Goal: Contribute content: Contribute content

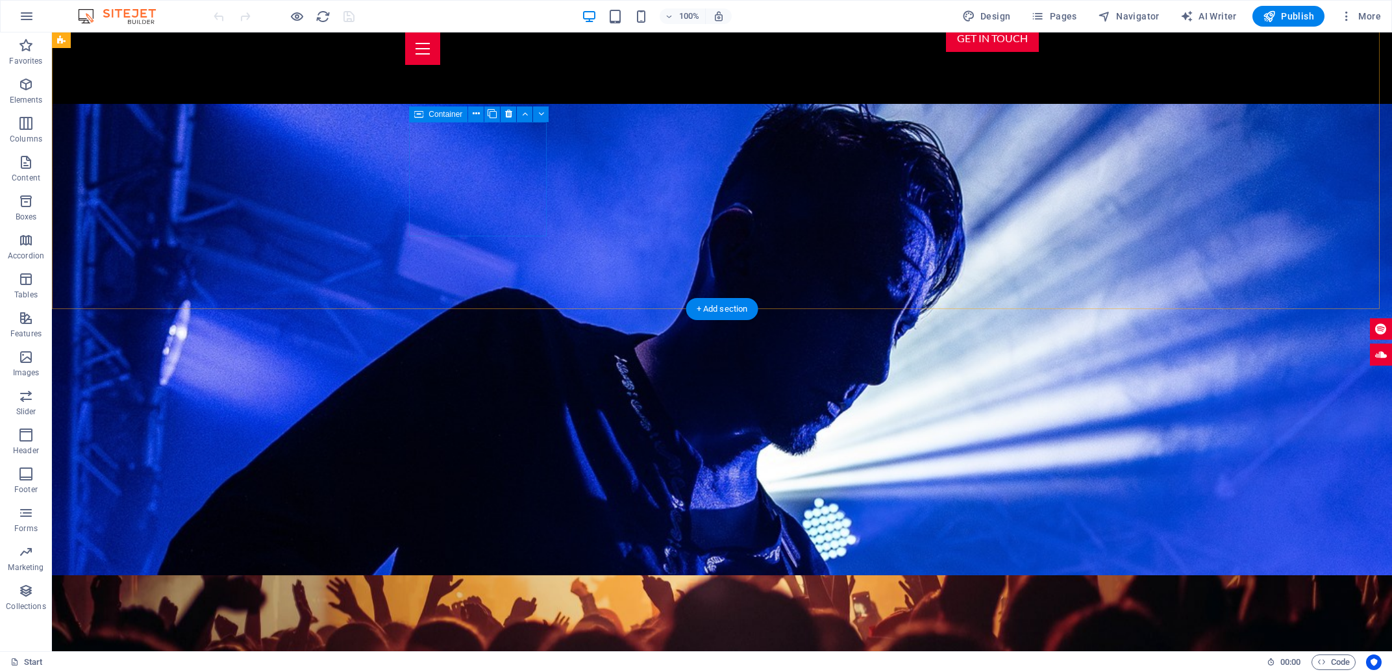
scroll to position [1809, 0]
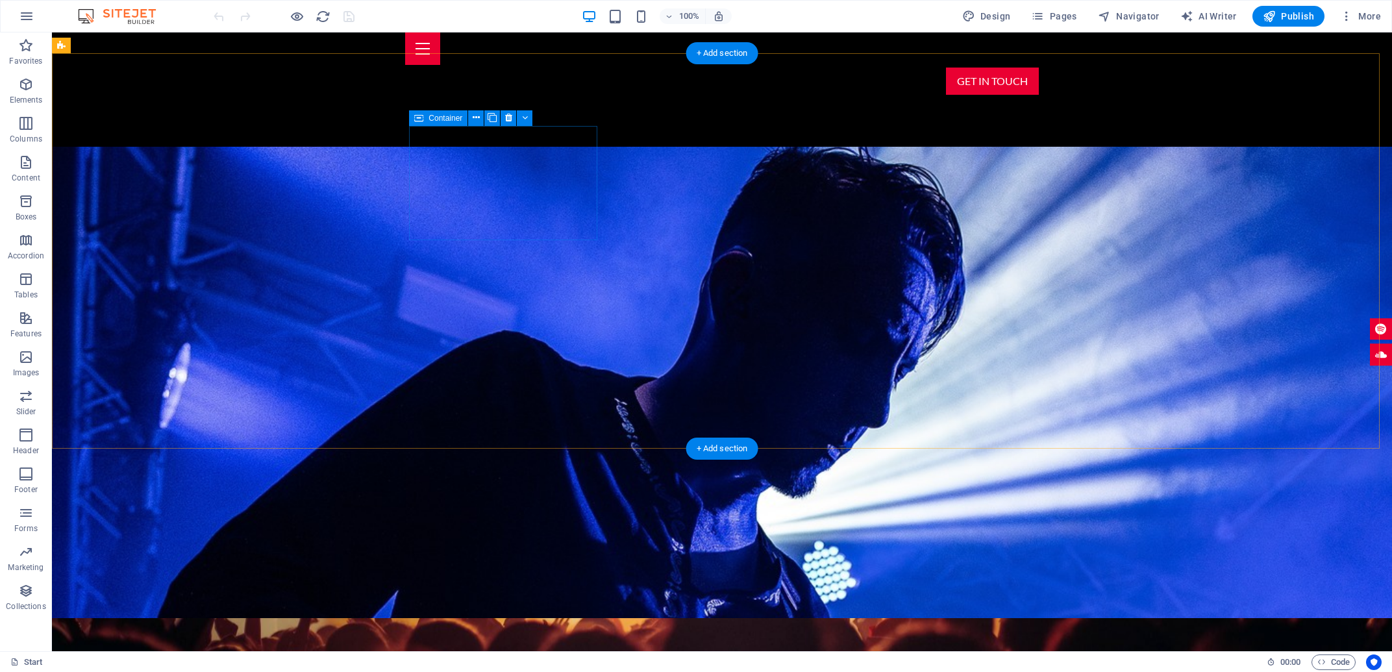
drag, startPoint x: 547, startPoint y: 155, endPoint x: 485, endPoint y: 178, distance: 66.3
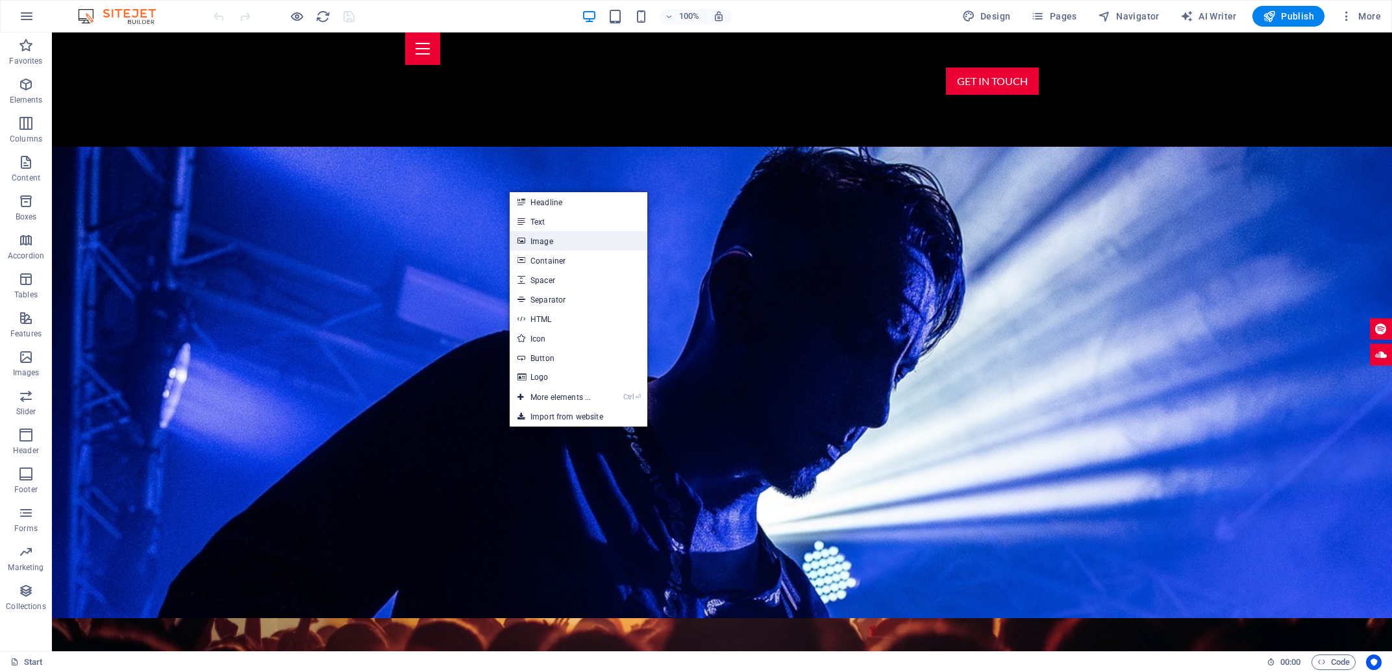
click at [561, 242] on link "Image" at bounding box center [579, 240] width 138 height 19
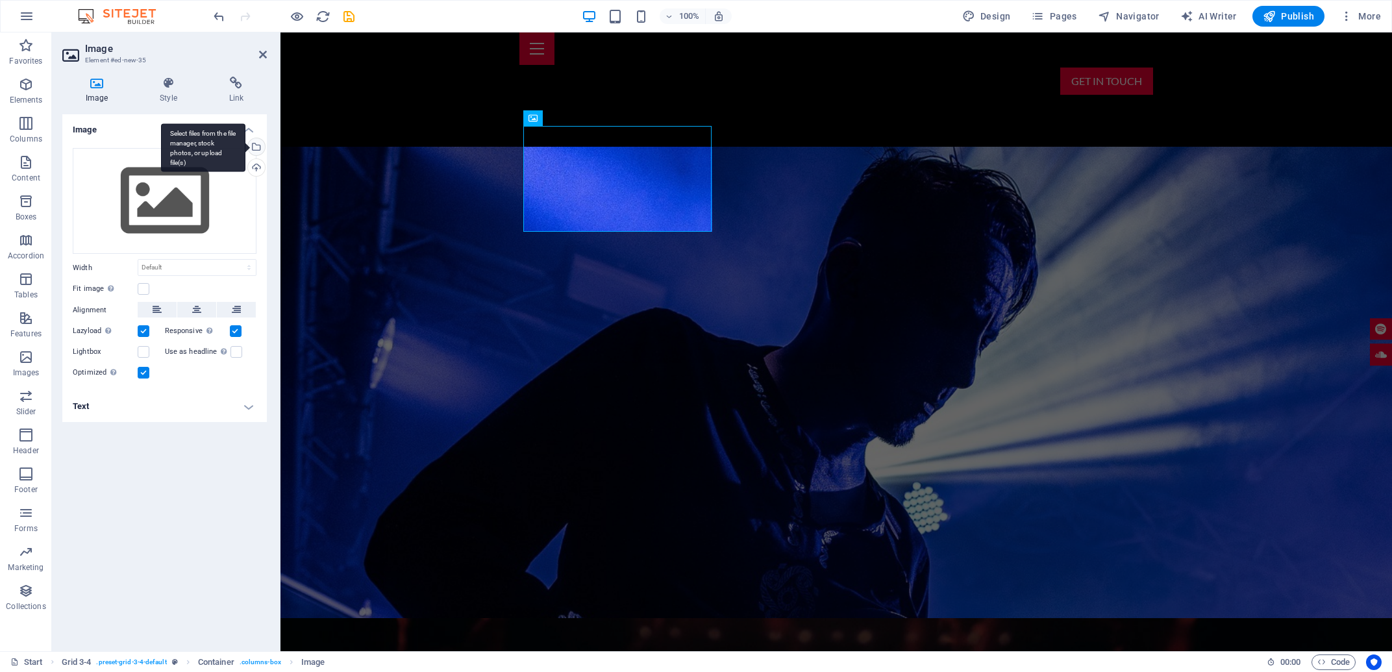
click at [256, 144] on div "Select files from the file manager, stock photos, or upload file(s)" at bounding box center [254, 147] width 19 height 19
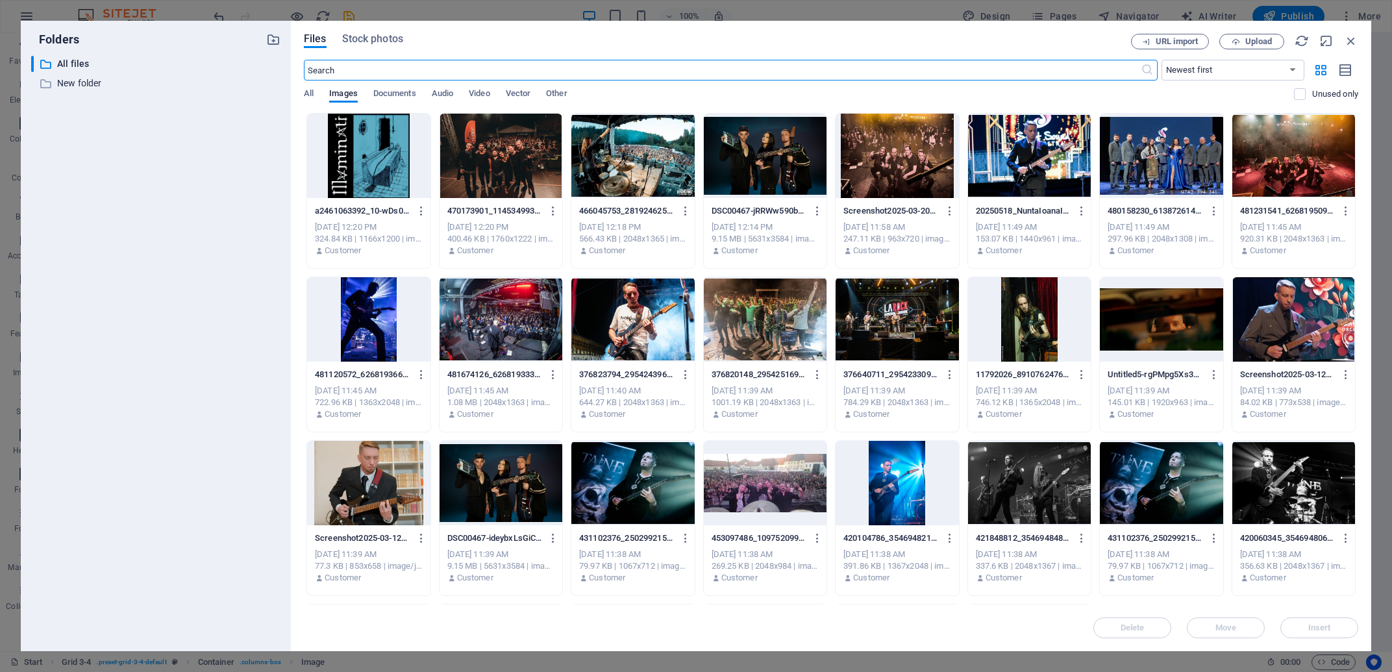
scroll to position [1859, 0]
click at [639, 160] on div at bounding box center [632, 156] width 123 height 84
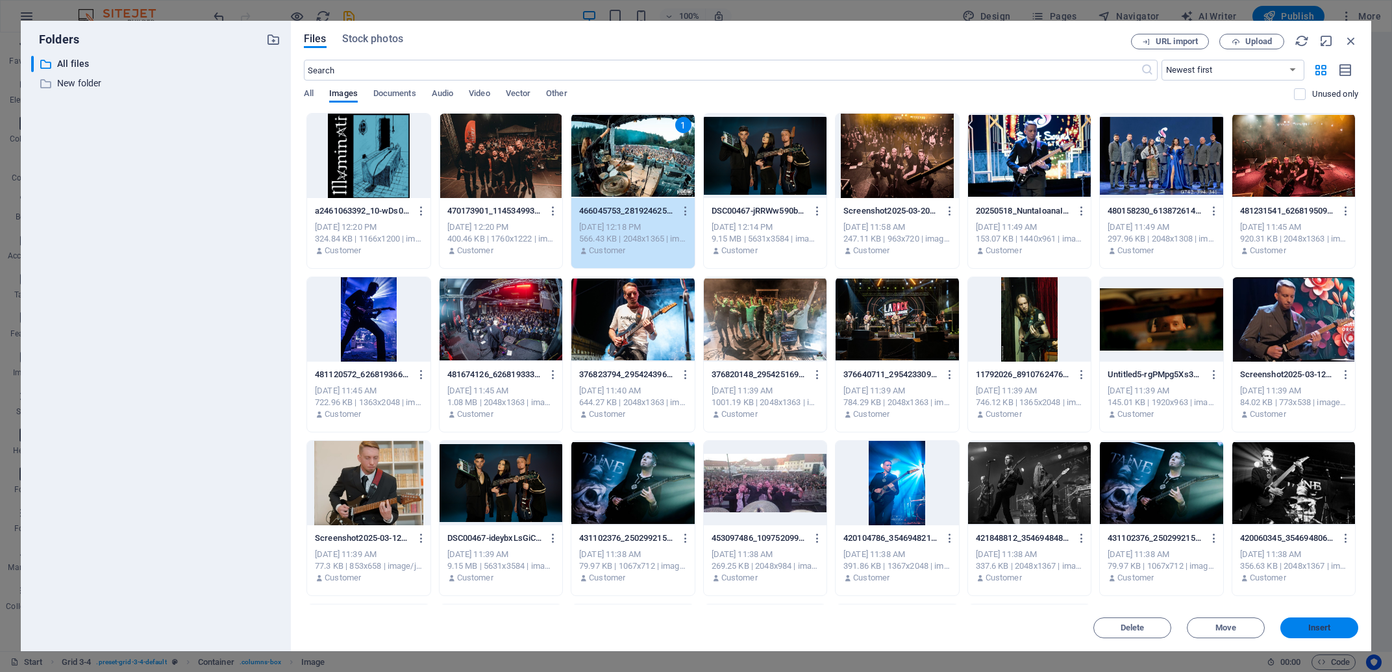
click at [1331, 633] on button "Insert" at bounding box center [1319, 627] width 78 height 21
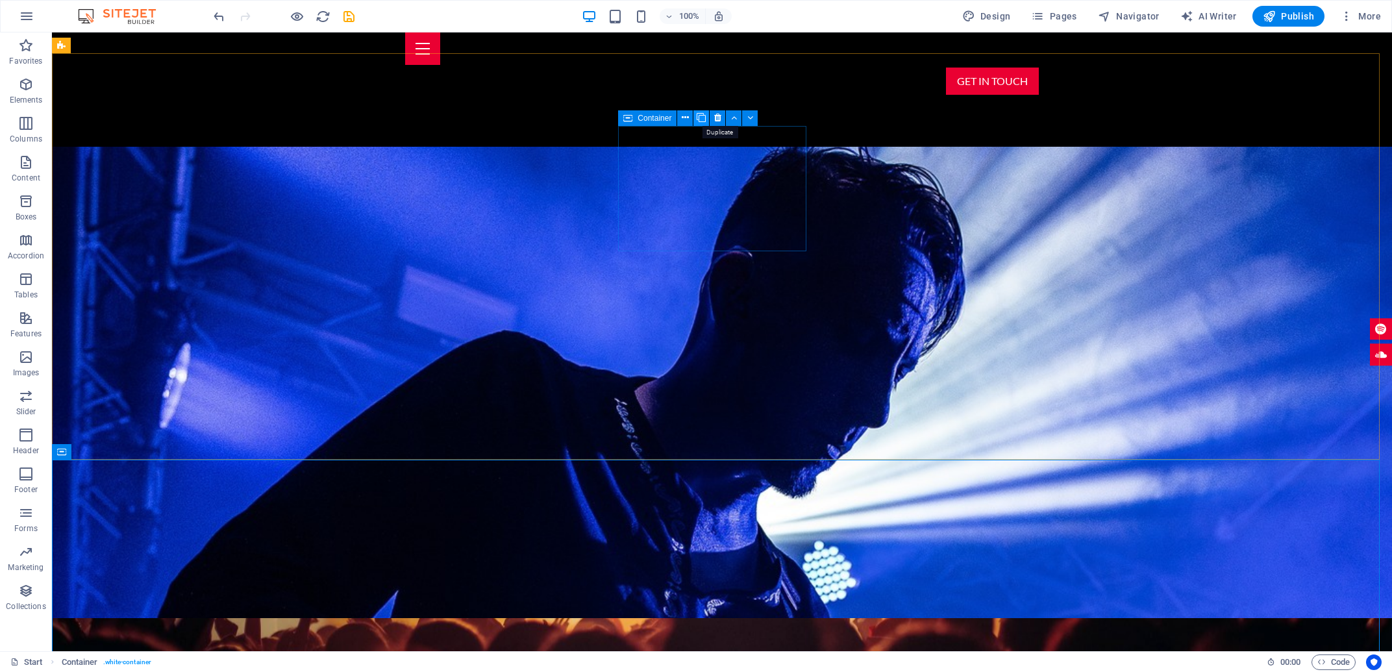
click at [699, 120] on icon at bounding box center [701, 118] width 9 height 14
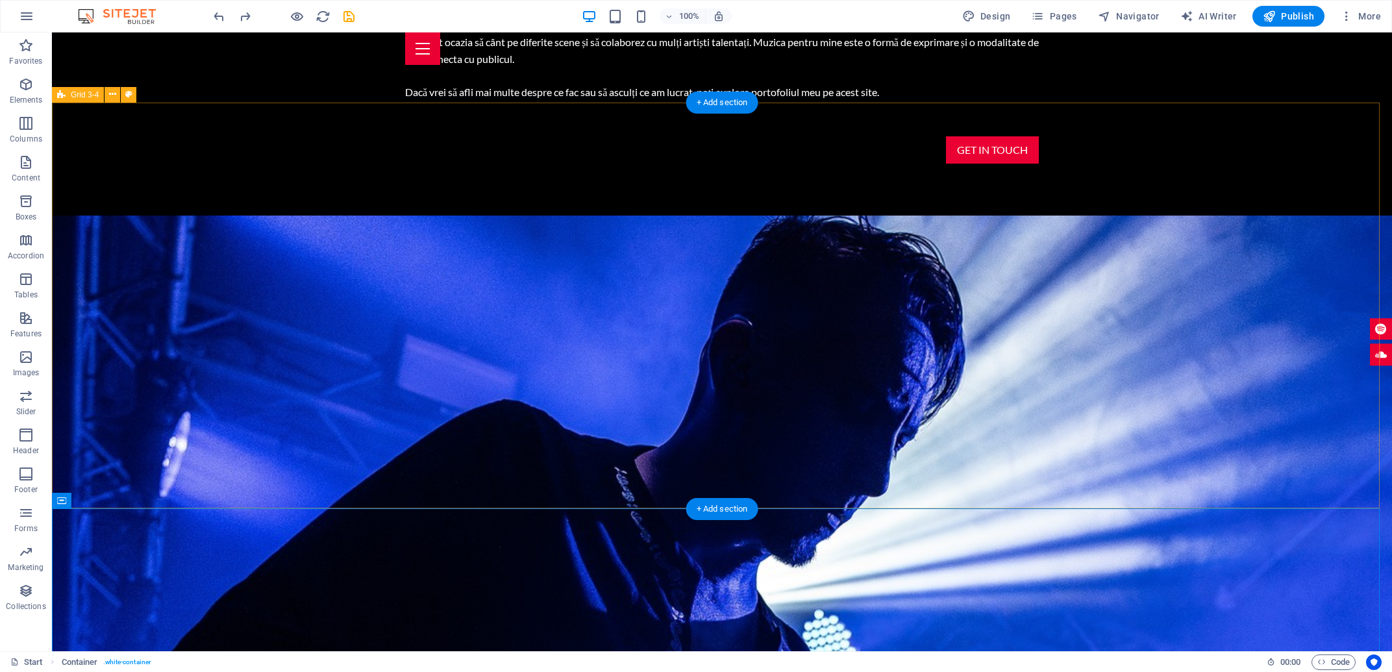
scroll to position [1740, 0]
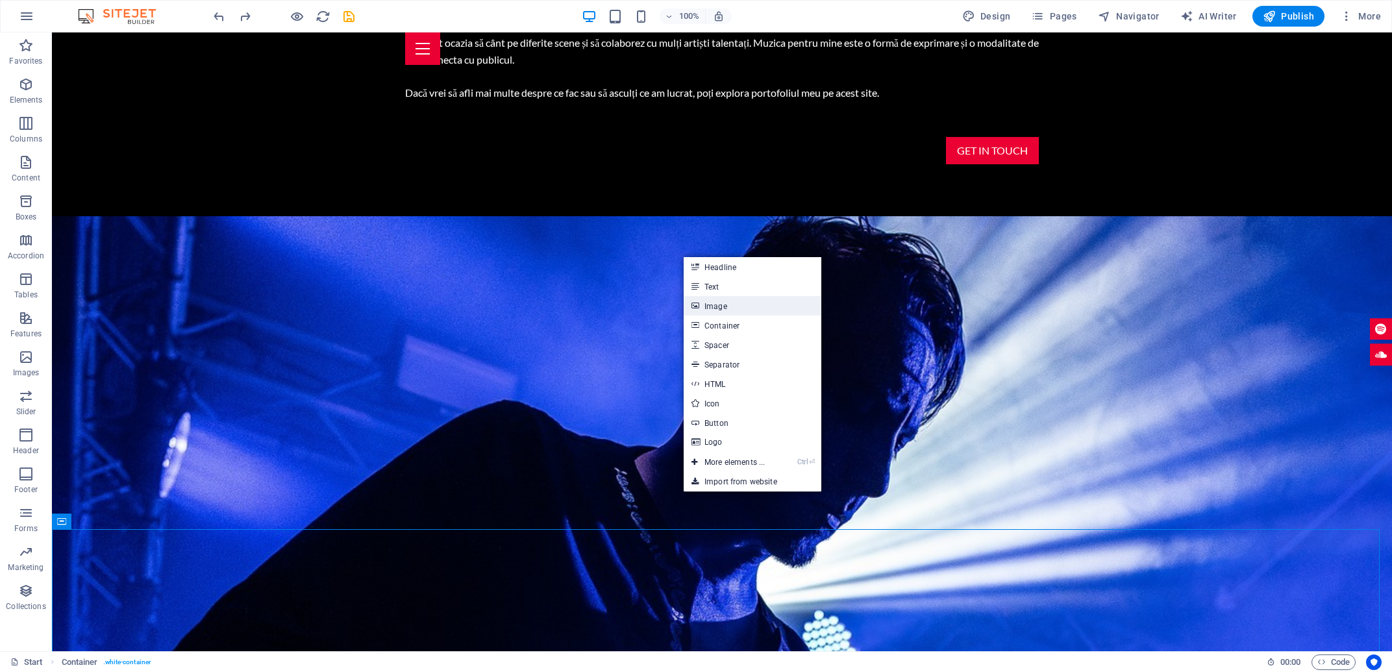
click at [725, 306] on link "Image" at bounding box center [753, 305] width 138 height 19
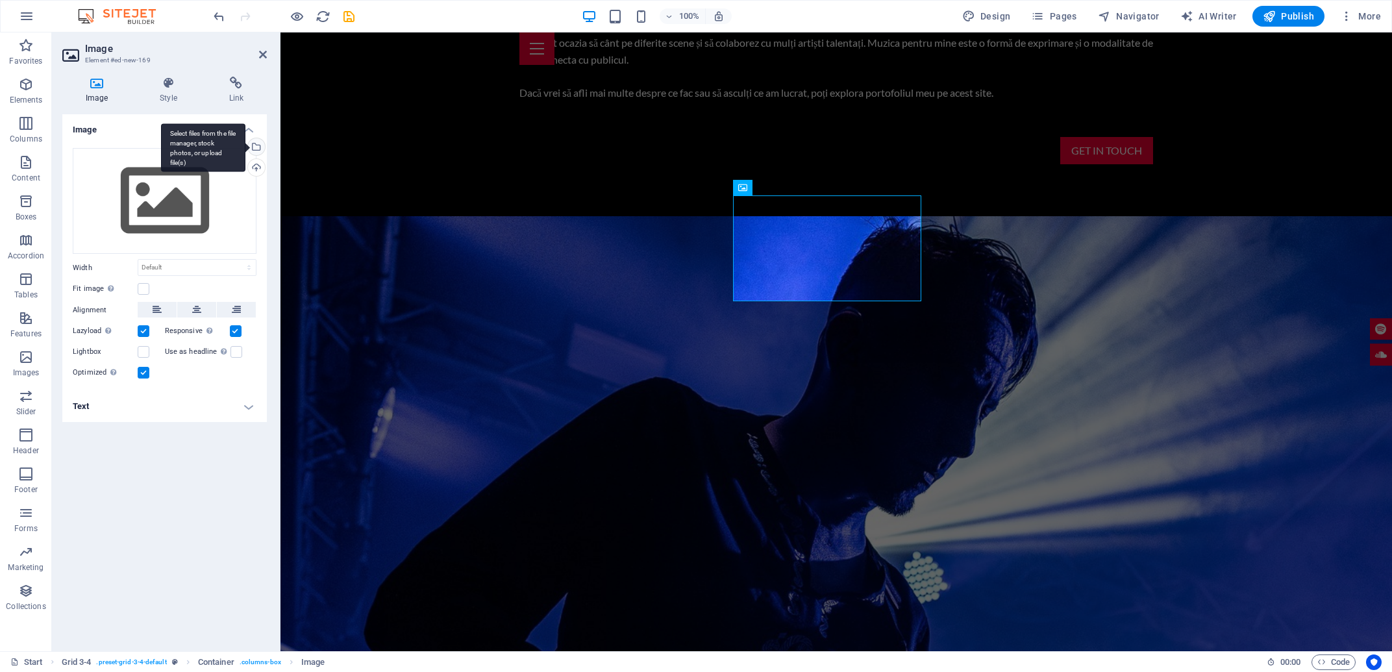
click at [254, 142] on div "Select files from the file manager, stock photos, or upload file(s)" at bounding box center [254, 147] width 19 height 19
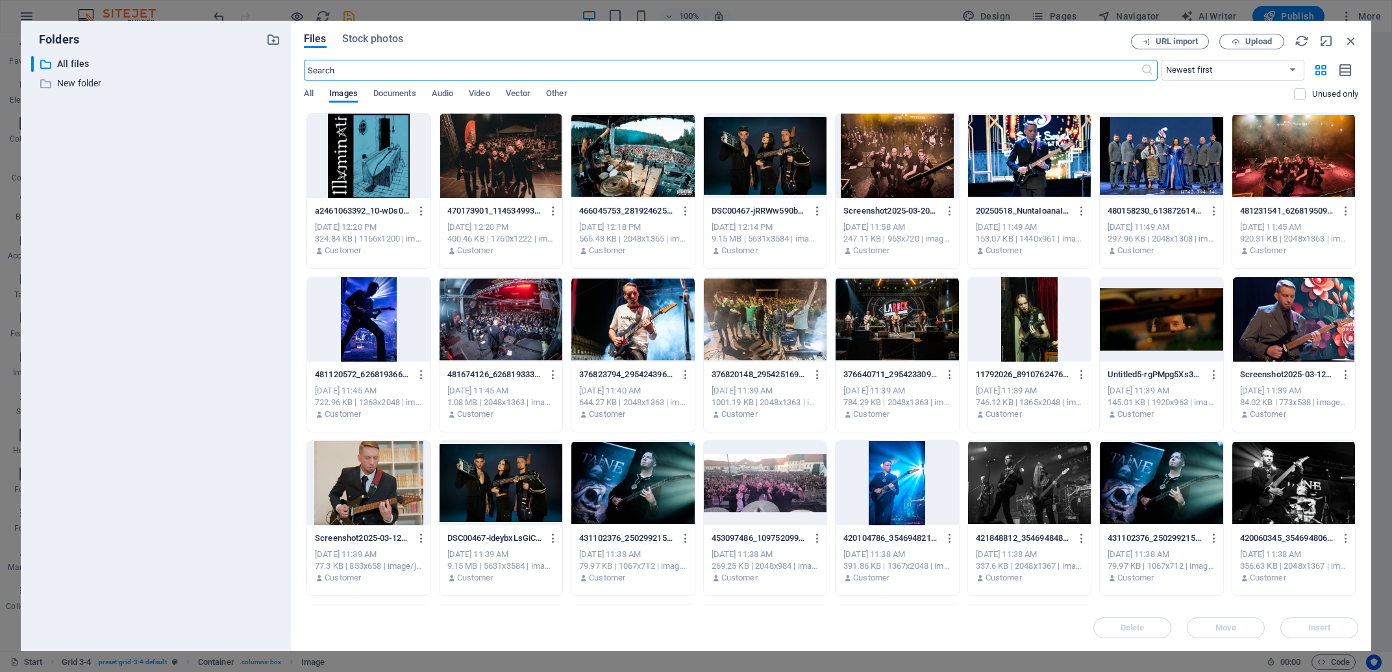
click at [1017, 158] on div at bounding box center [1029, 156] width 123 height 84
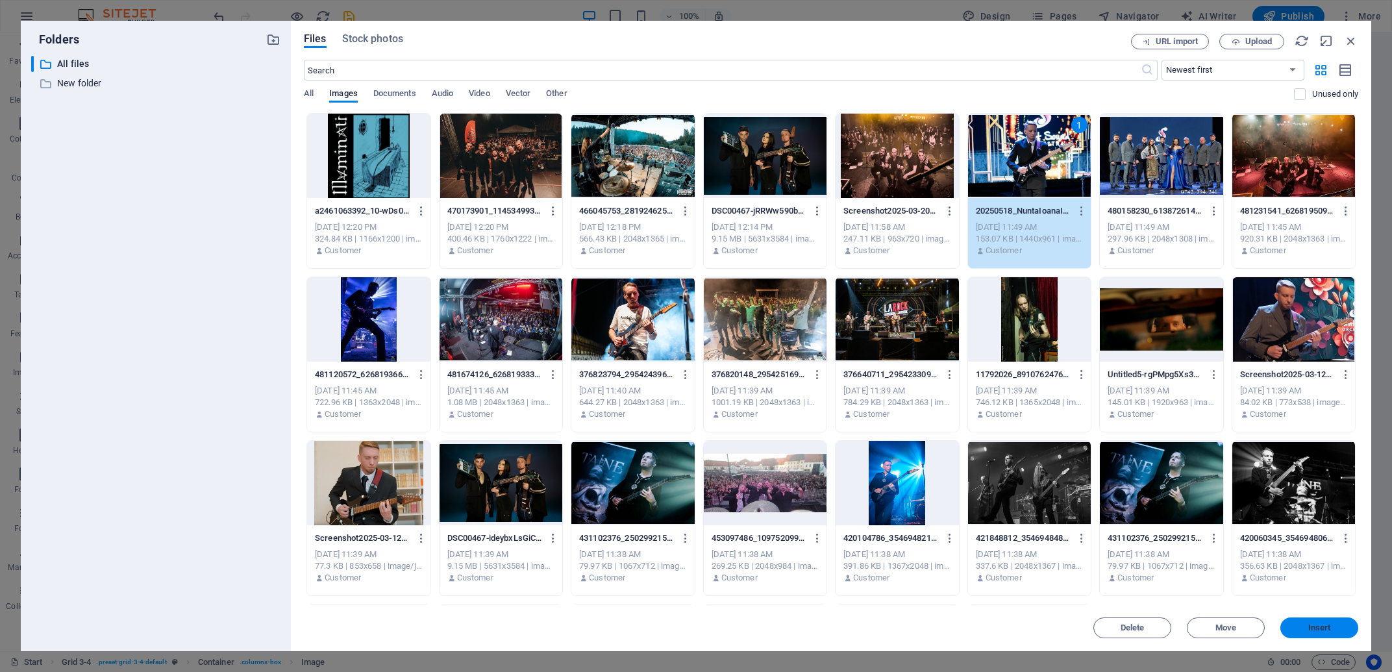
click at [1323, 624] on span "Insert" at bounding box center [1319, 628] width 23 height 8
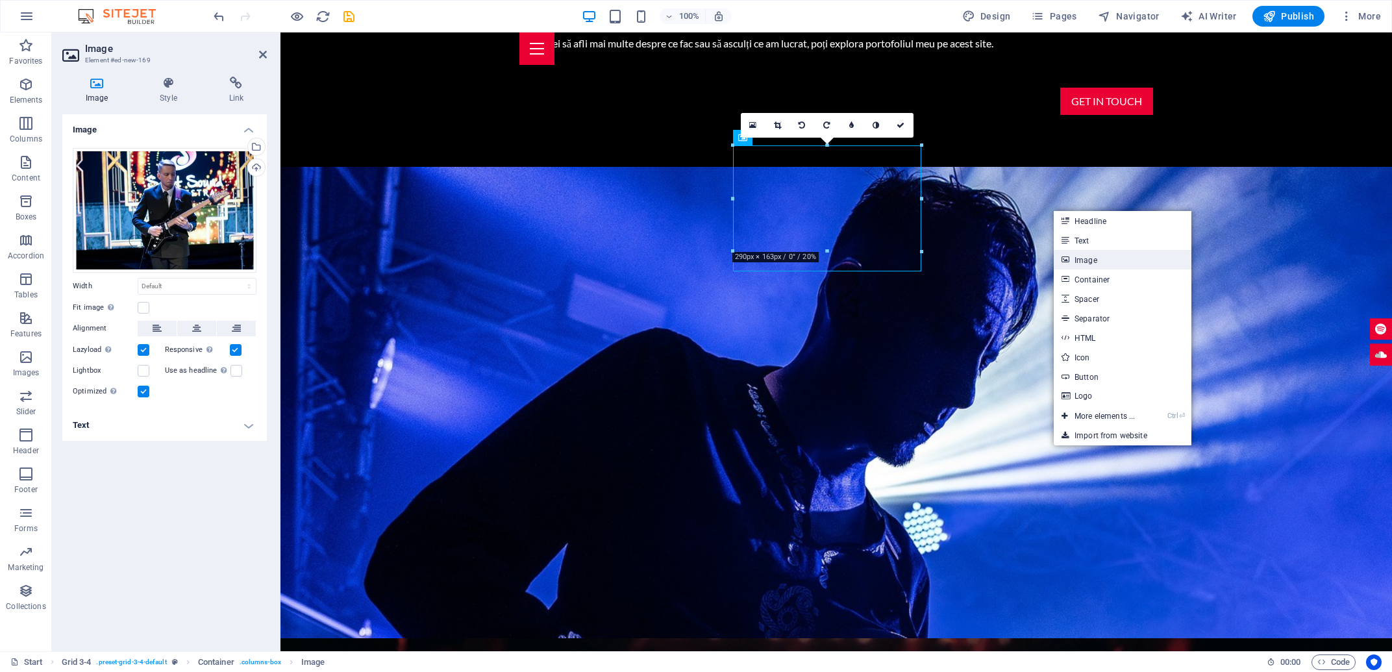
drag, startPoint x: 1105, startPoint y: 264, endPoint x: 421, endPoint y: 266, distance: 683.6
click at [1105, 264] on link "Image" at bounding box center [1123, 259] width 138 height 19
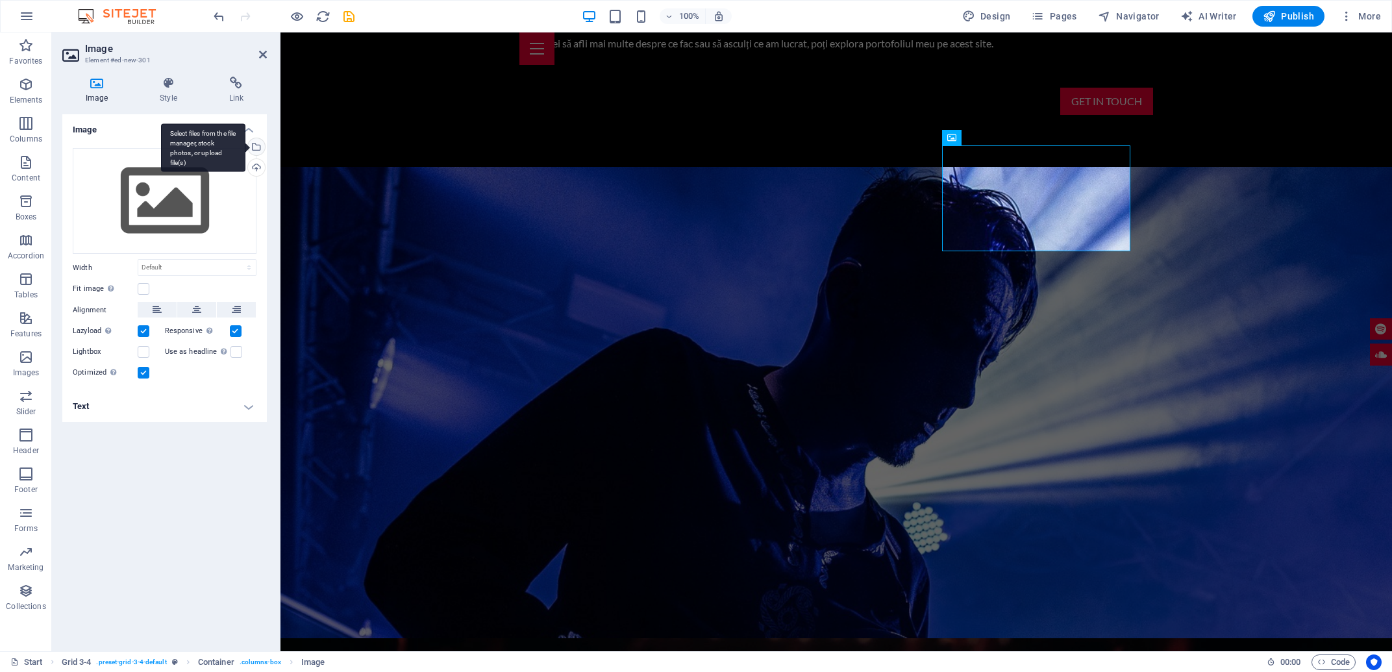
click at [257, 143] on div "Select files from the file manager, stock photos, or upload file(s)" at bounding box center [254, 147] width 19 height 19
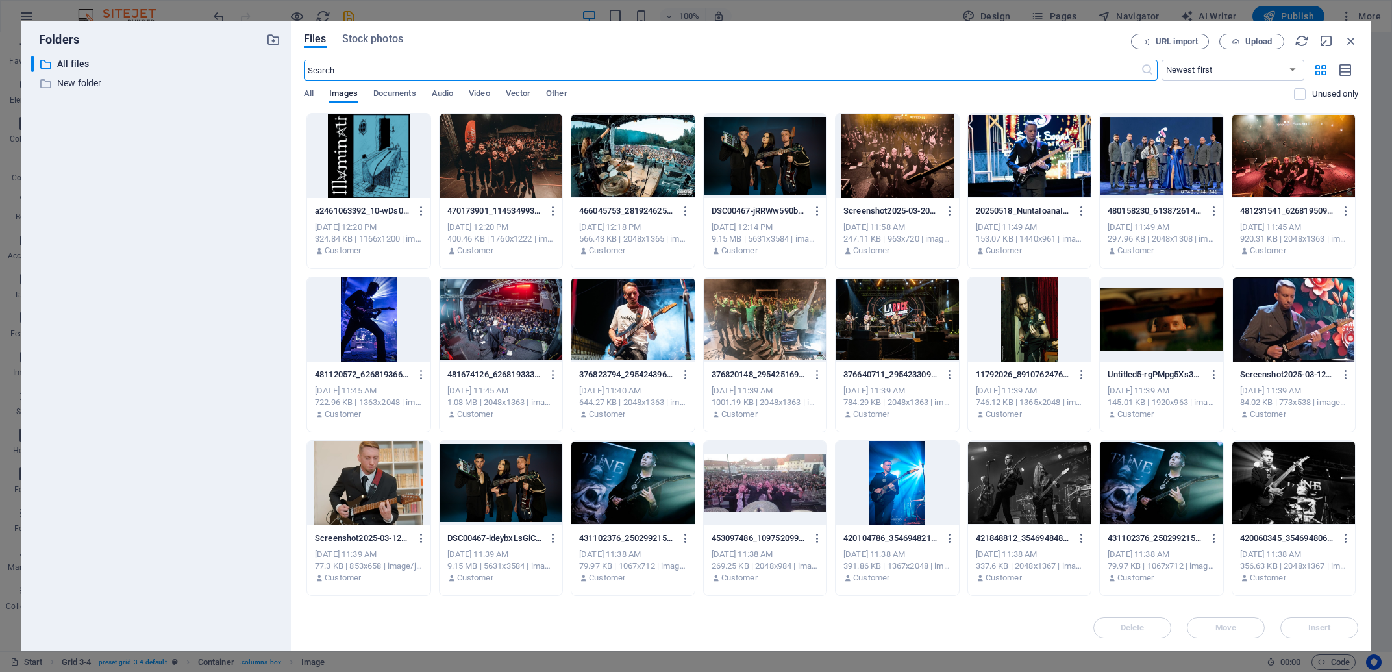
scroll to position [1839, 0]
click at [522, 465] on div at bounding box center [500, 483] width 123 height 84
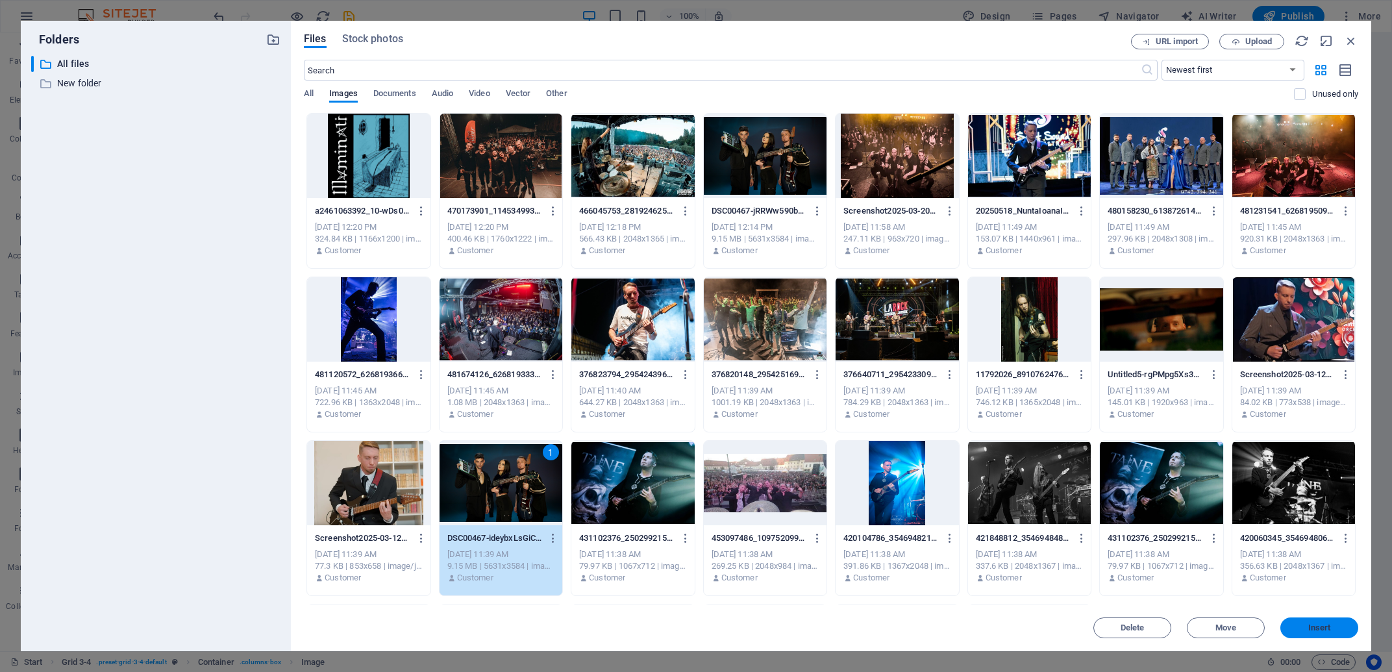
drag, startPoint x: 1338, startPoint y: 629, endPoint x: 1057, endPoint y: 597, distance: 283.0
click at [1338, 629] on span "Insert" at bounding box center [1319, 628] width 68 height 8
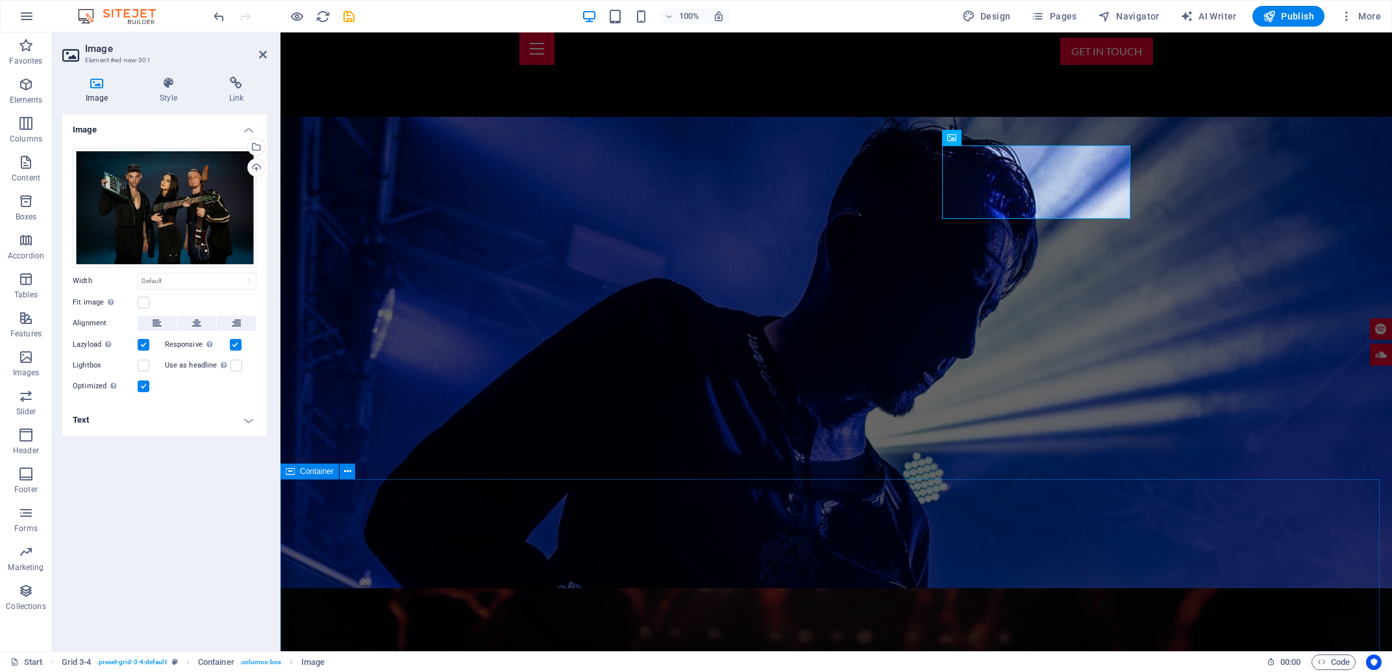
scroll to position [1789, 0]
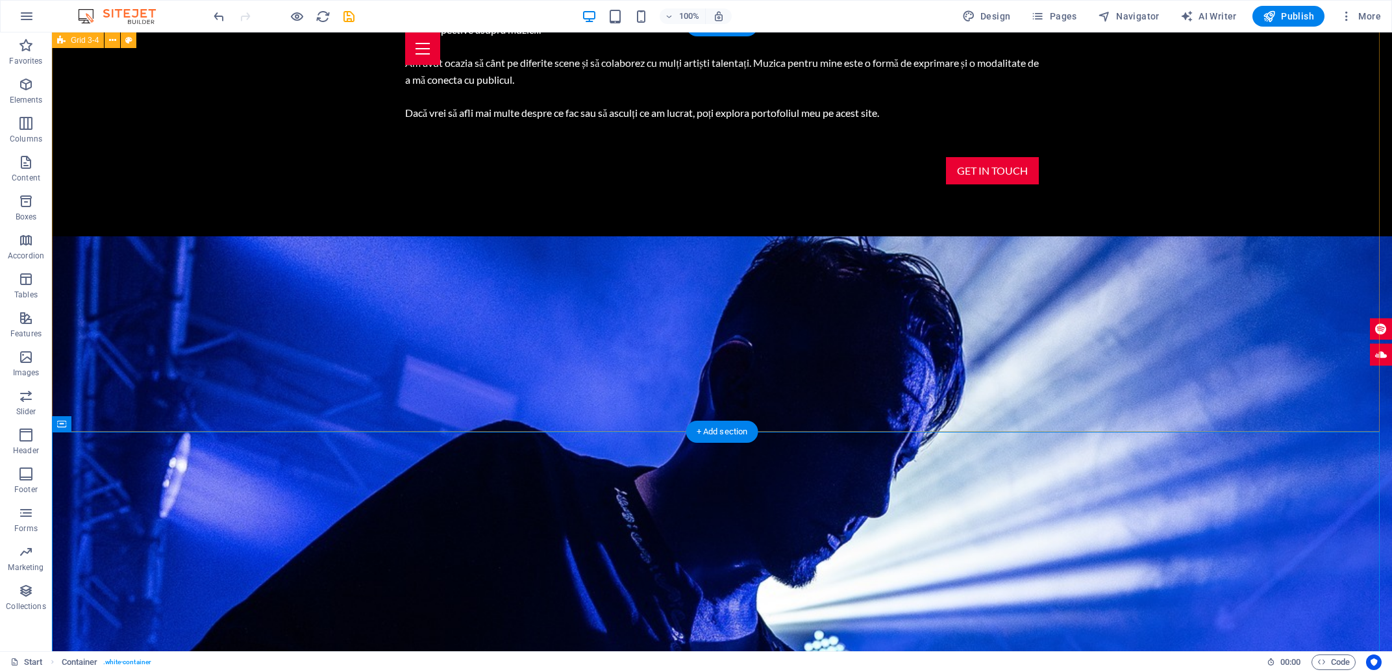
scroll to position [1998, 0]
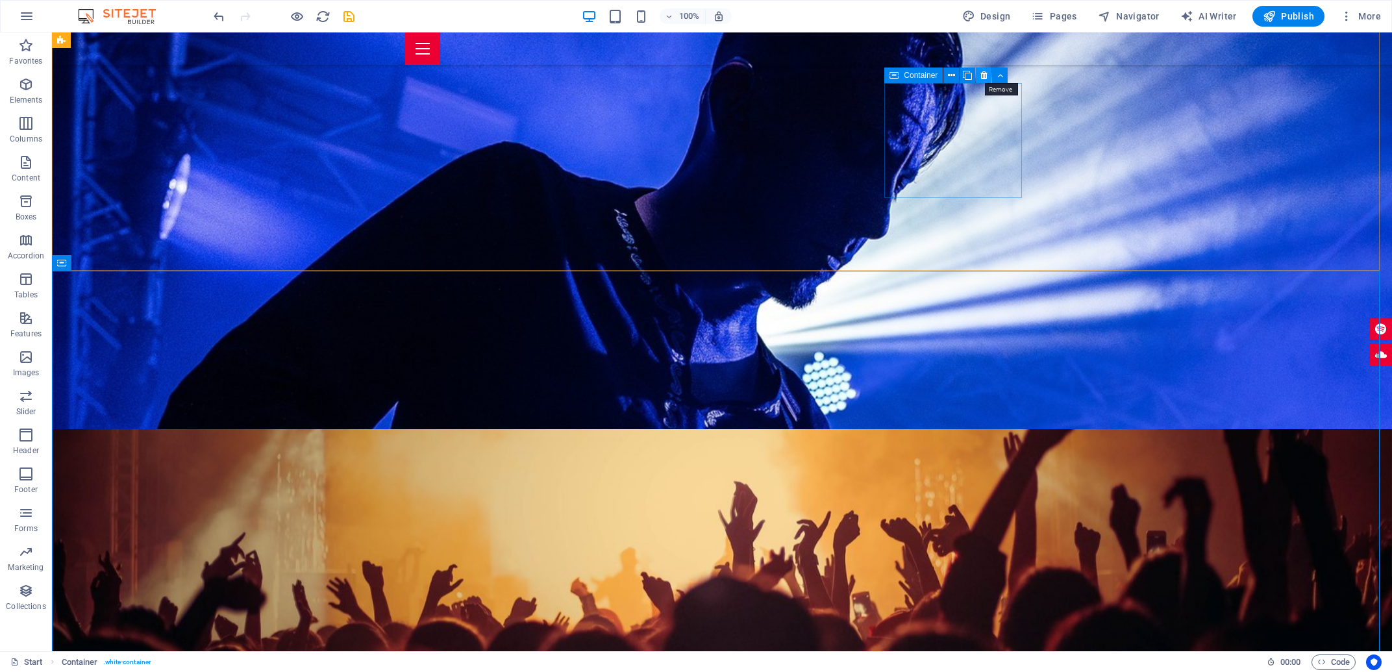
click at [985, 75] on icon at bounding box center [983, 76] width 7 height 14
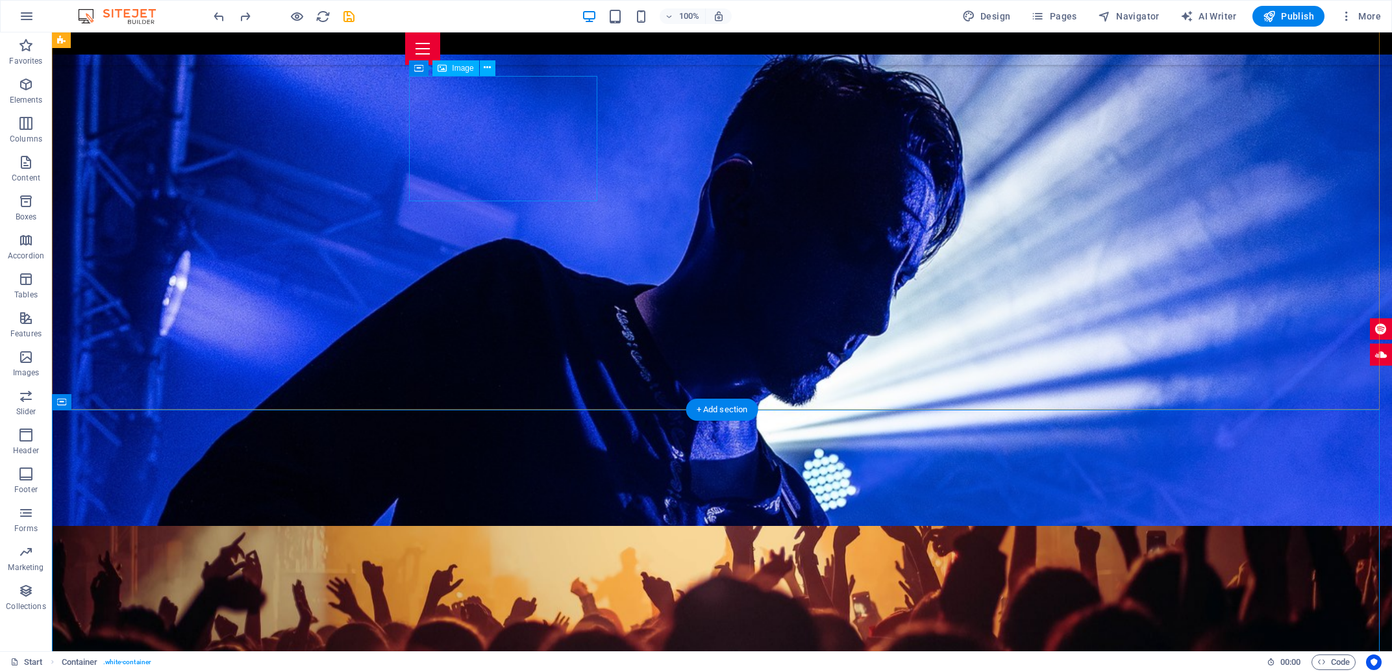
scroll to position [1859, 0]
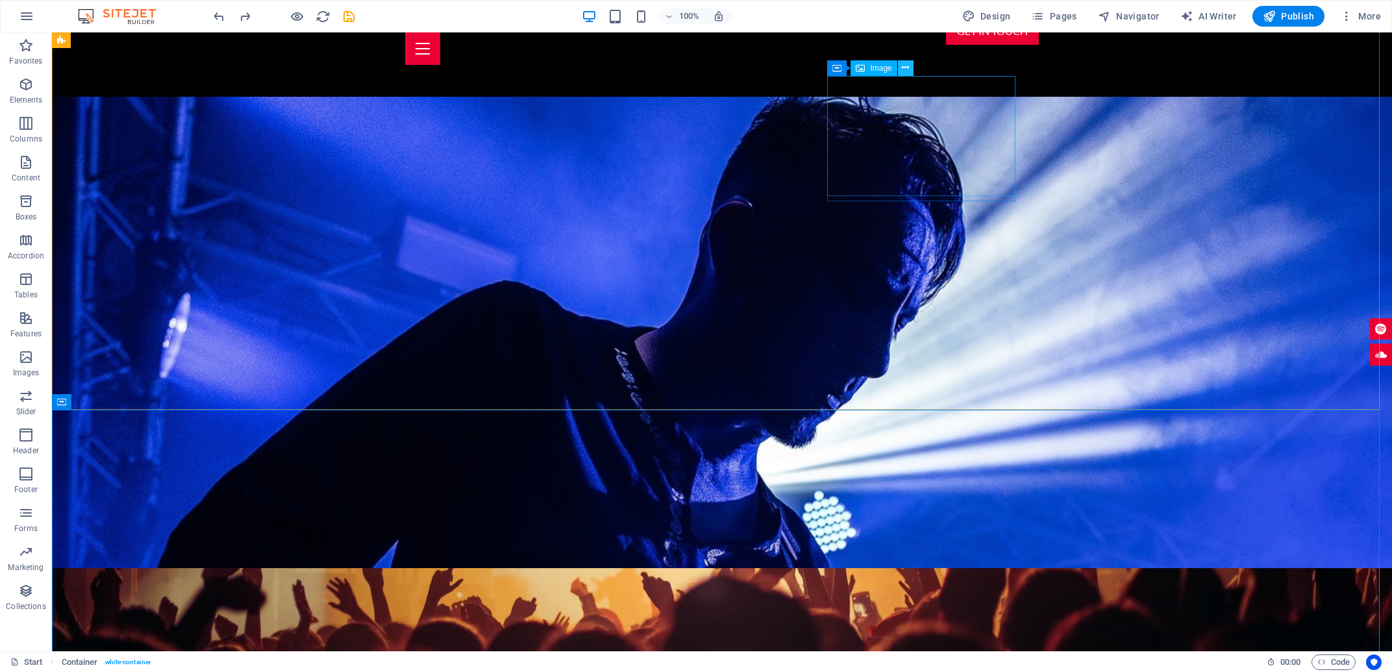
click at [901, 68] on button at bounding box center [906, 68] width 16 height 16
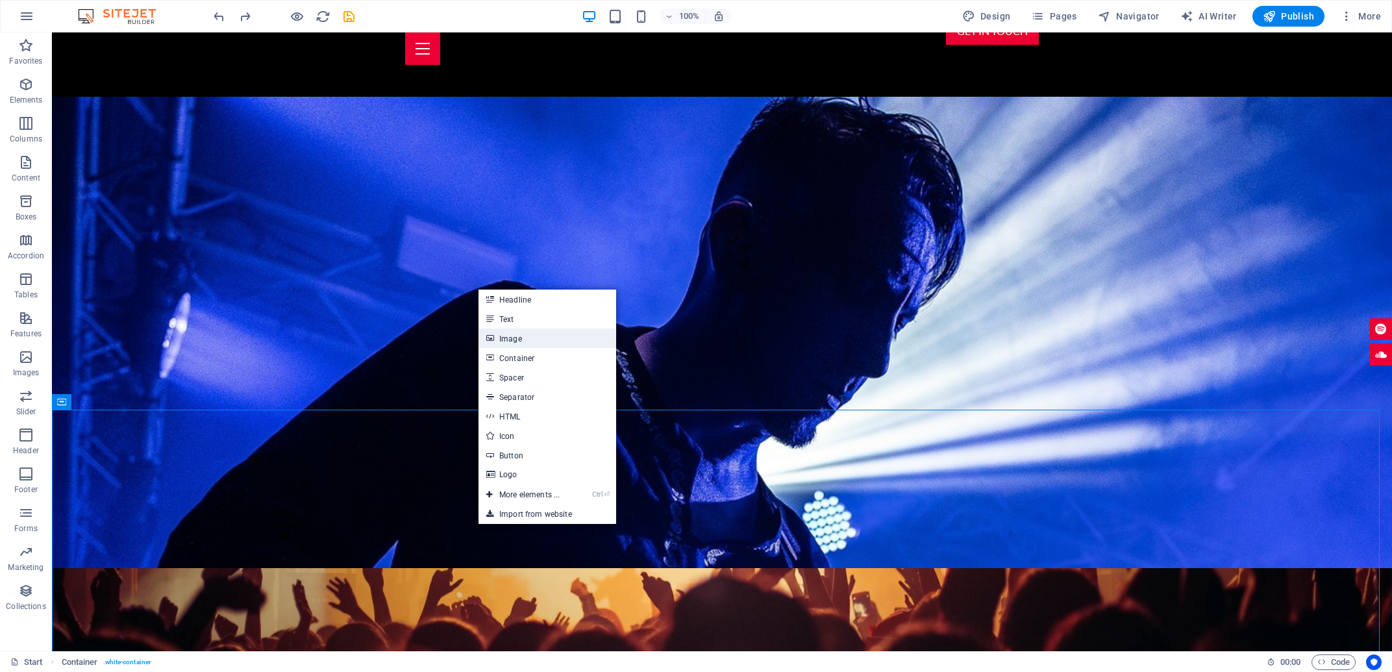
drag, startPoint x: 541, startPoint y: 341, endPoint x: 859, endPoint y: 441, distance: 333.2
click at [541, 341] on link "Image" at bounding box center [547, 337] width 138 height 19
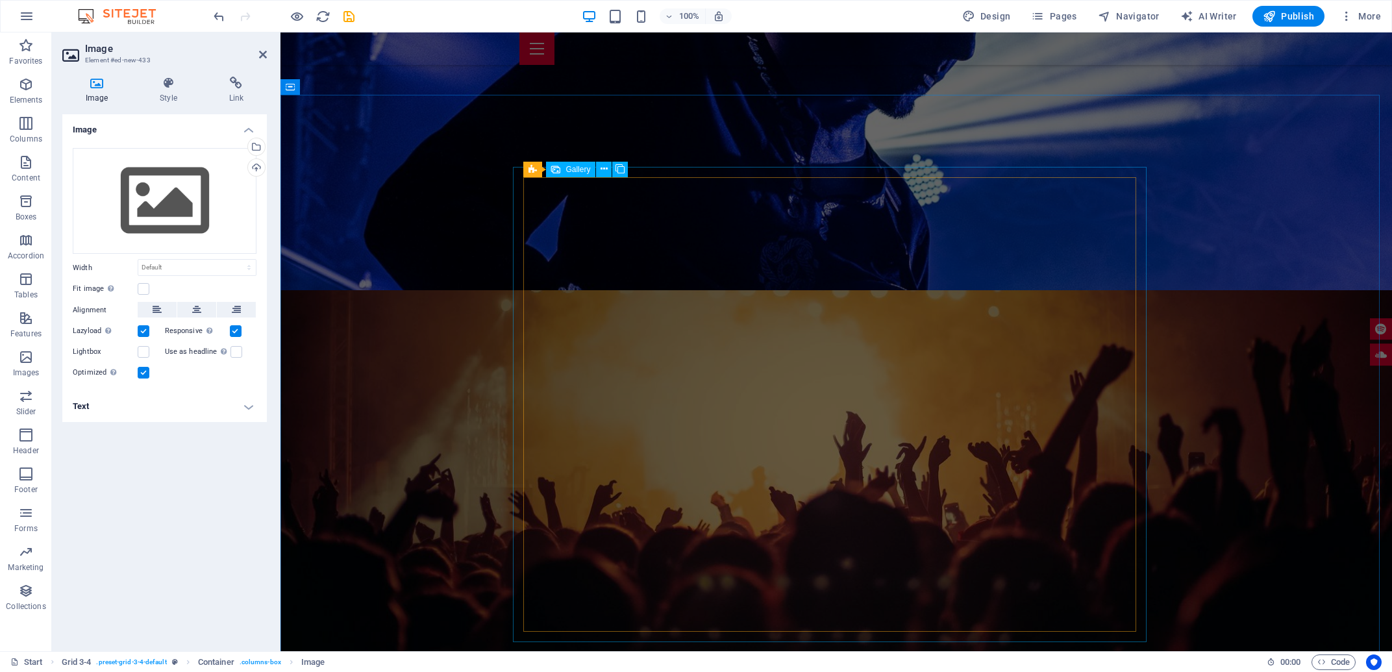
scroll to position [2416, 0]
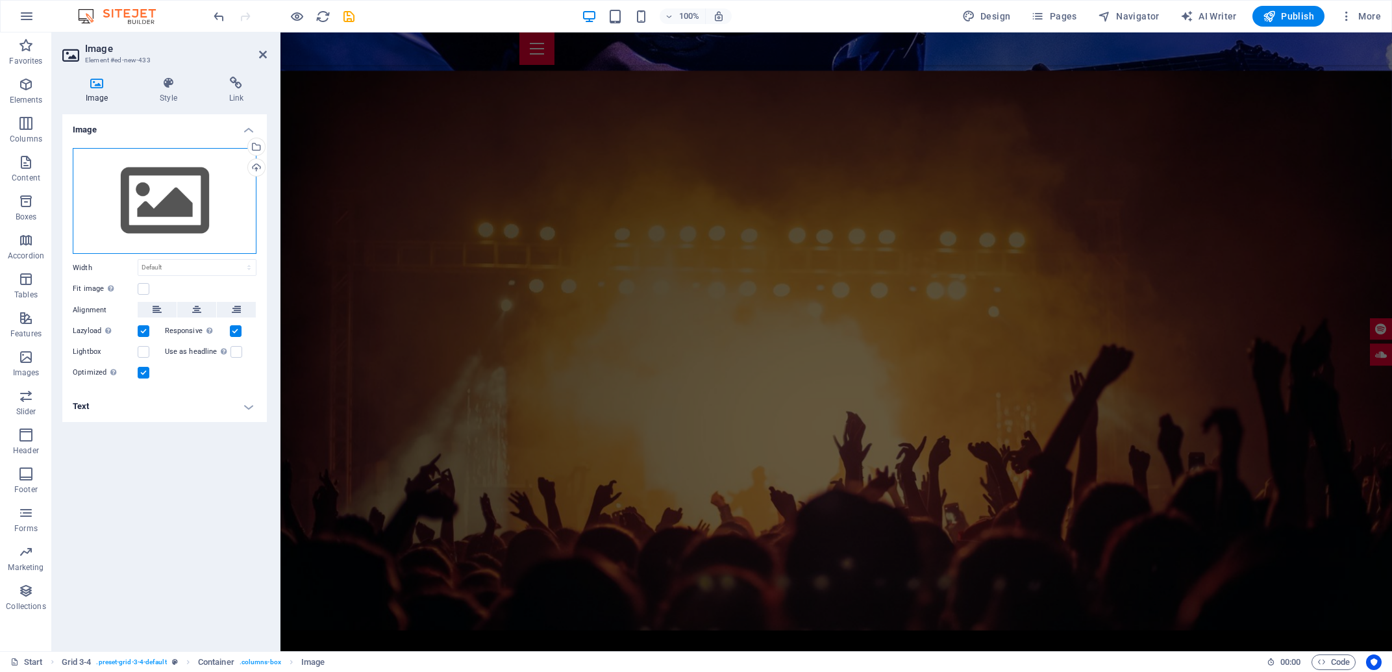
click at [138, 187] on div "Drag files here, click to choose files or select files from Files or our free s…" at bounding box center [165, 201] width 184 height 106
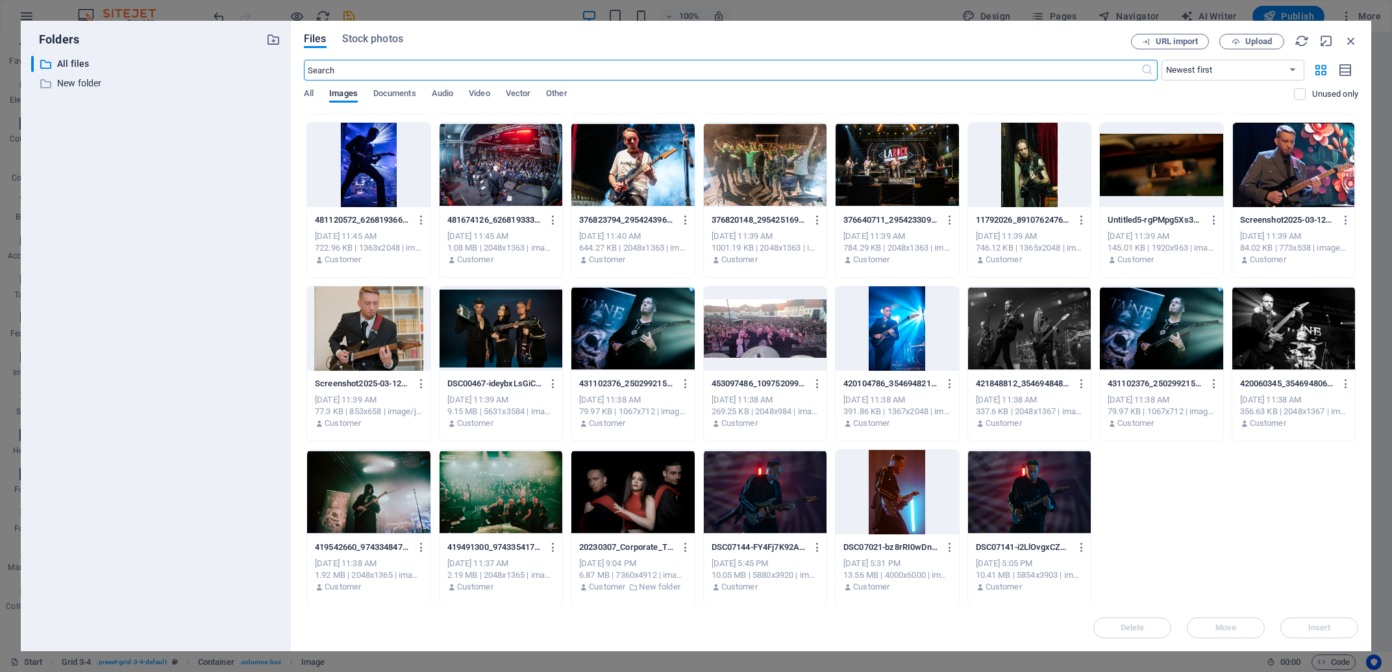
scroll to position [0, 0]
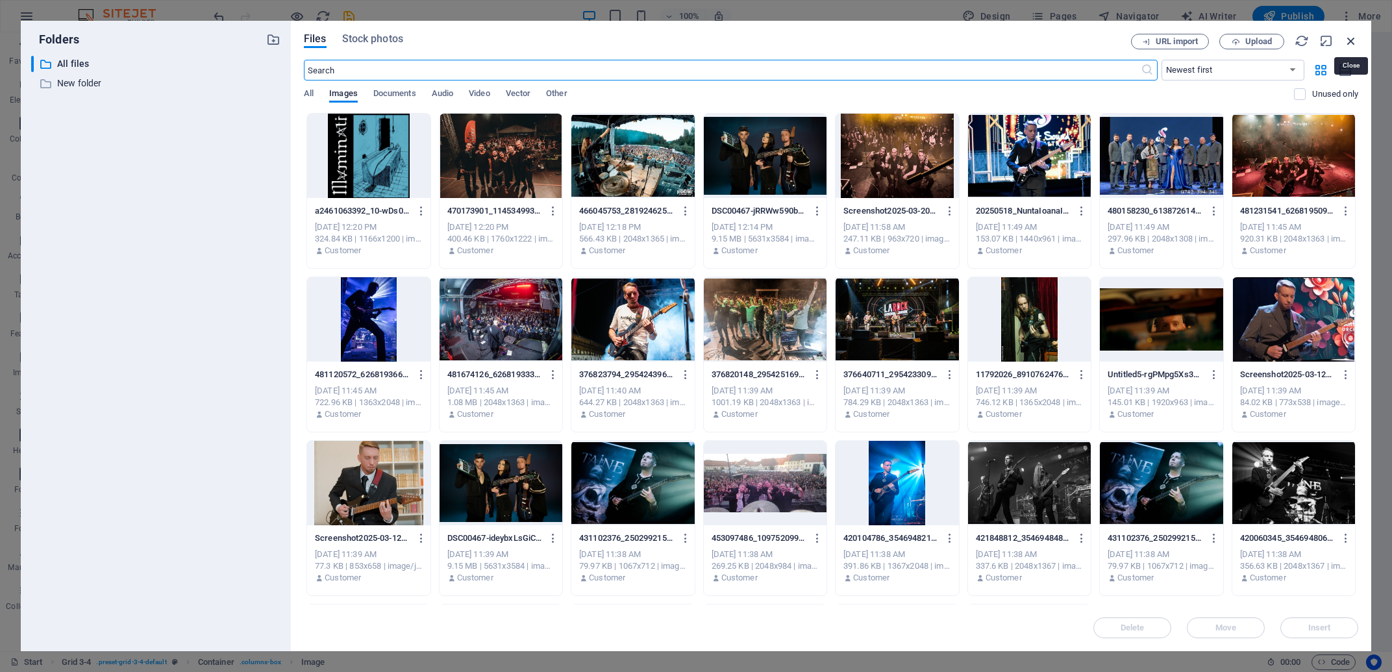
drag, startPoint x: 1355, startPoint y: 38, endPoint x: 1074, endPoint y: 5, distance: 283.0
click at [1355, 38] on icon "button" at bounding box center [1351, 41] width 14 height 14
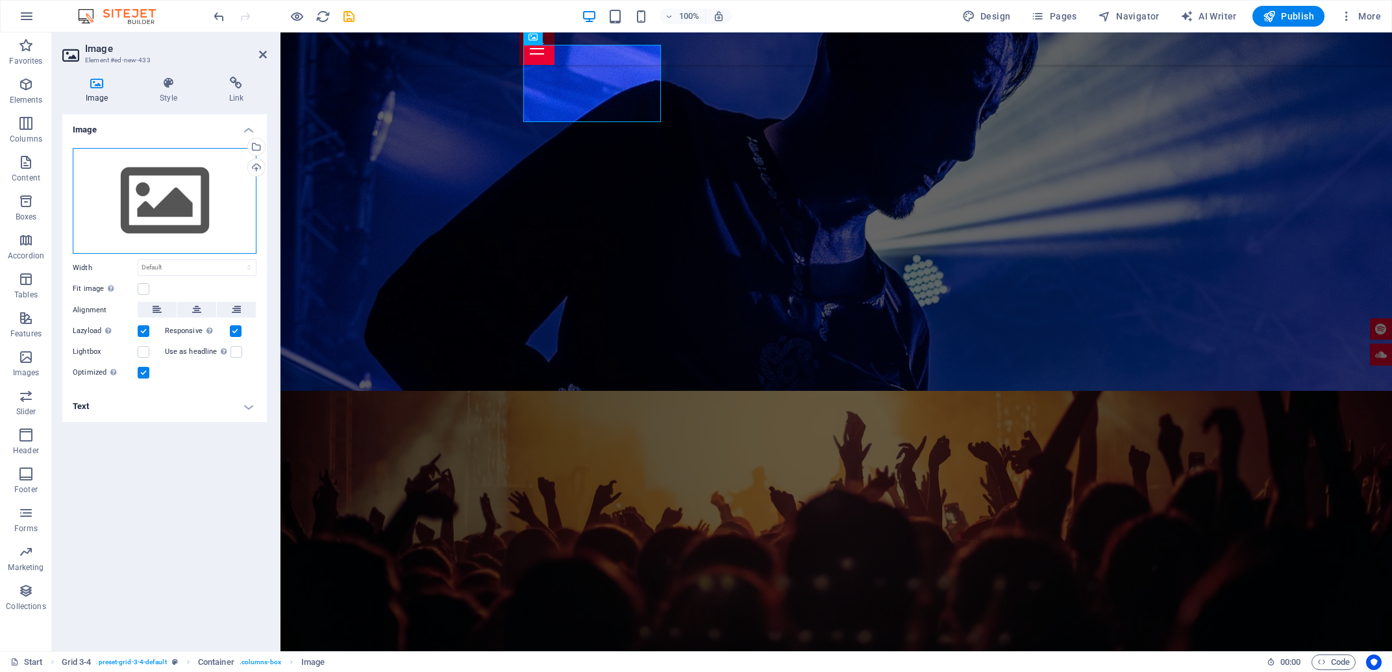
click at [167, 195] on div "Drag files here, click to choose files or select files from Files or our free s…" at bounding box center [165, 201] width 184 height 106
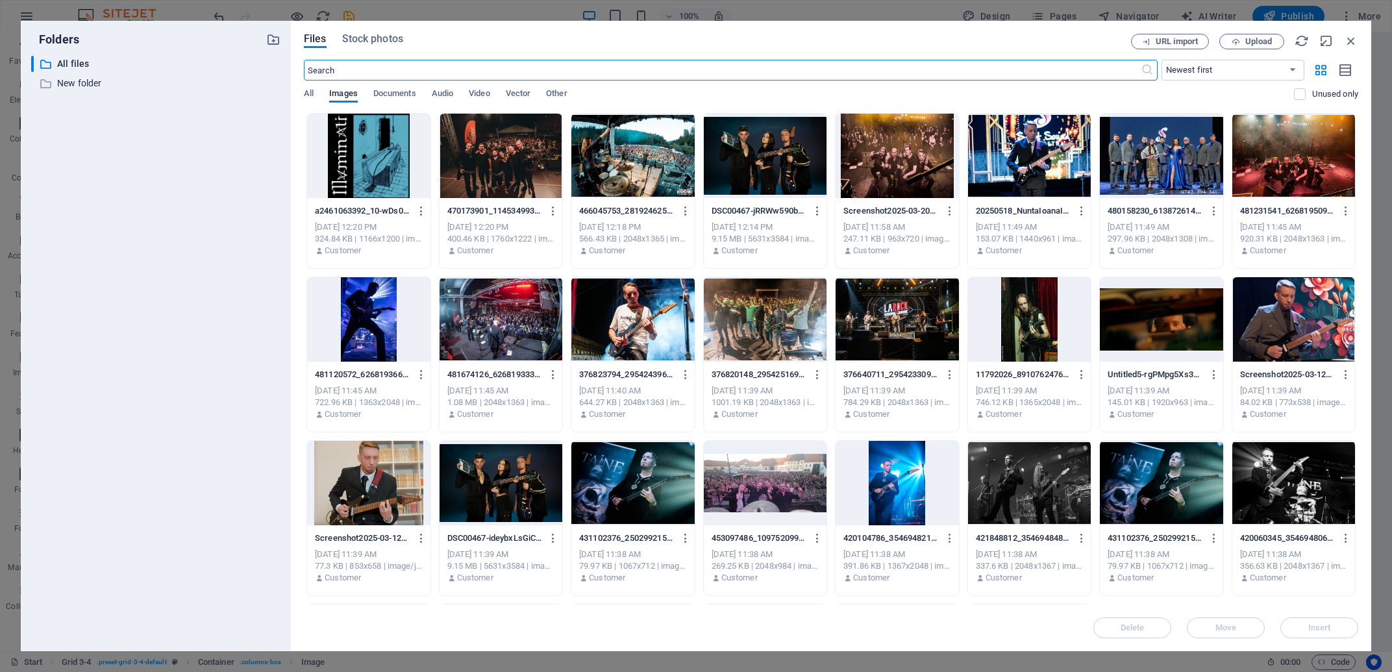
scroll to position [2086, 0]
click at [762, 306] on div at bounding box center [765, 319] width 123 height 84
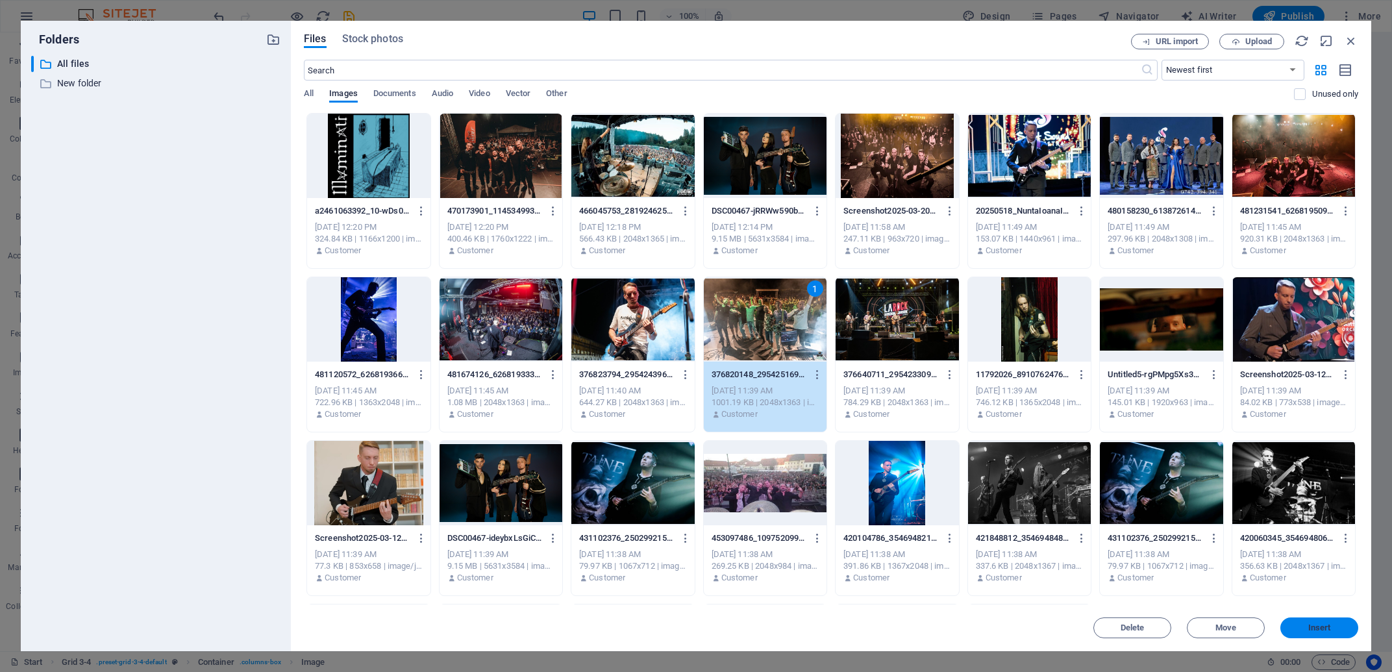
click at [1323, 617] on button "Insert" at bounding box center [1319, 627] width 78 height 21
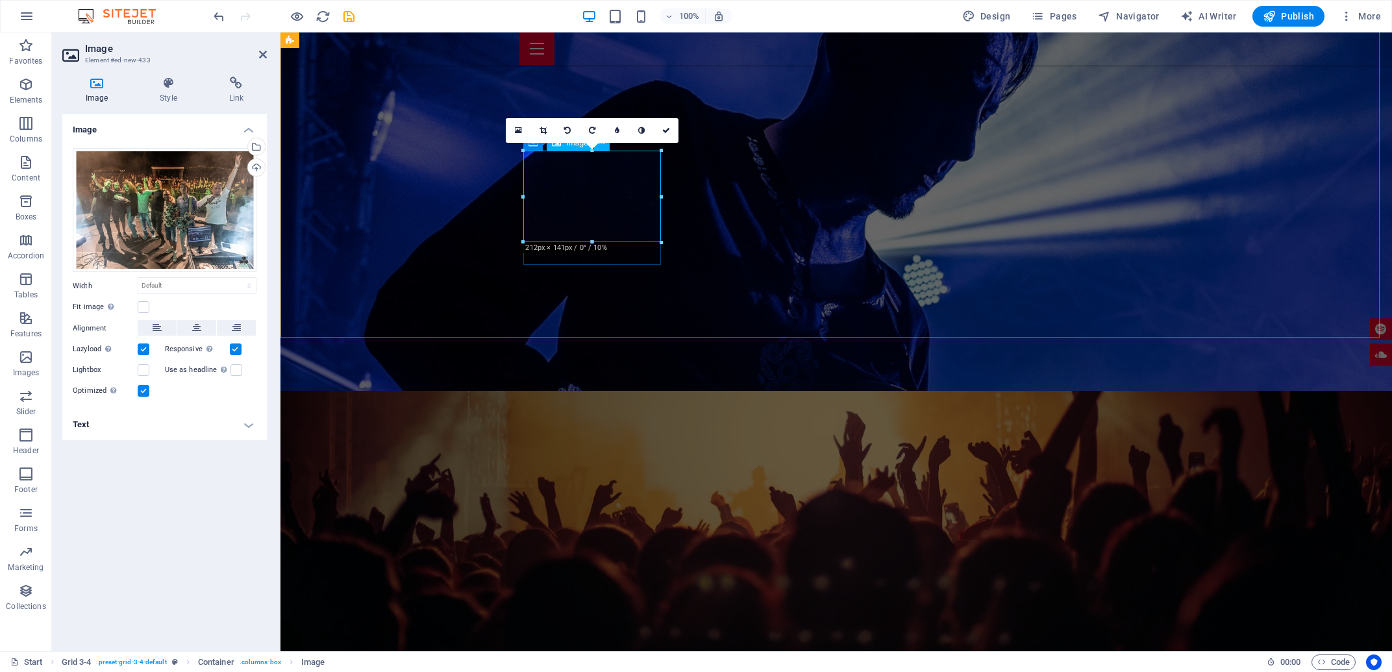
scroll to position [1827, 0]
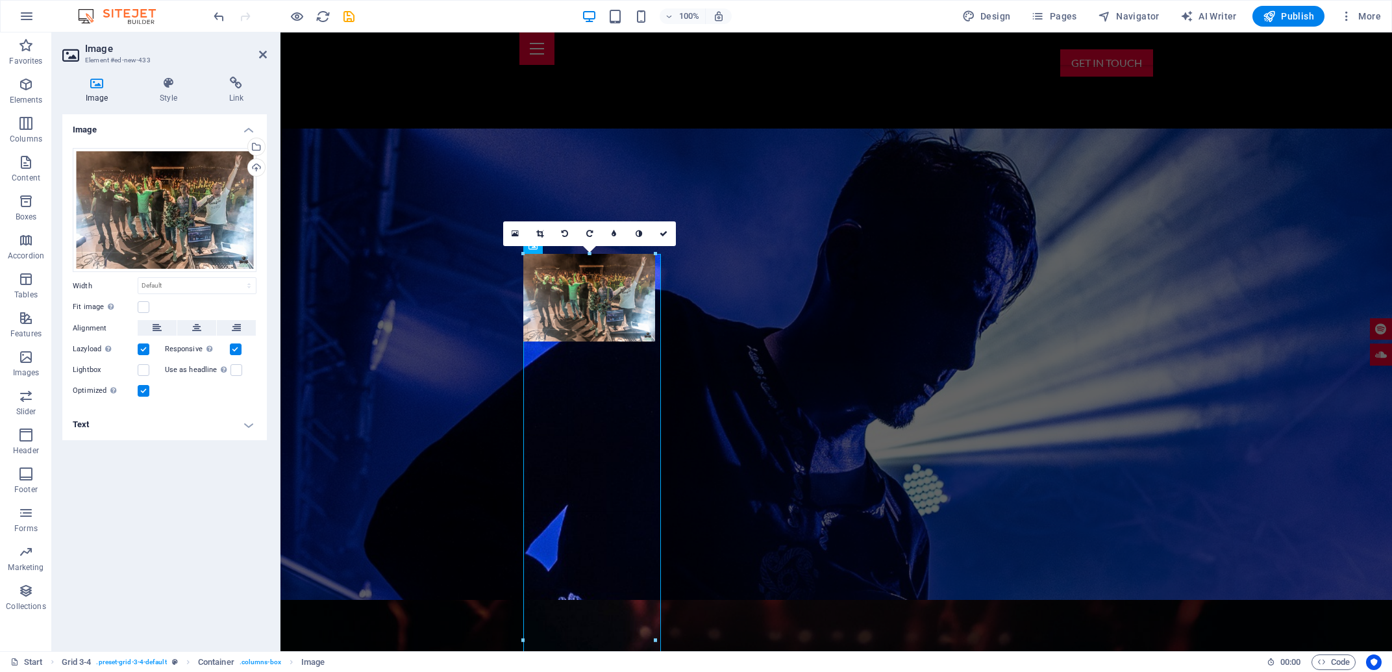
drag, startPoint x: 663, startPoint y: 344, endPoint x: 652, endPoint y: 370, distance: 28.2
type input "196"
select select "px"
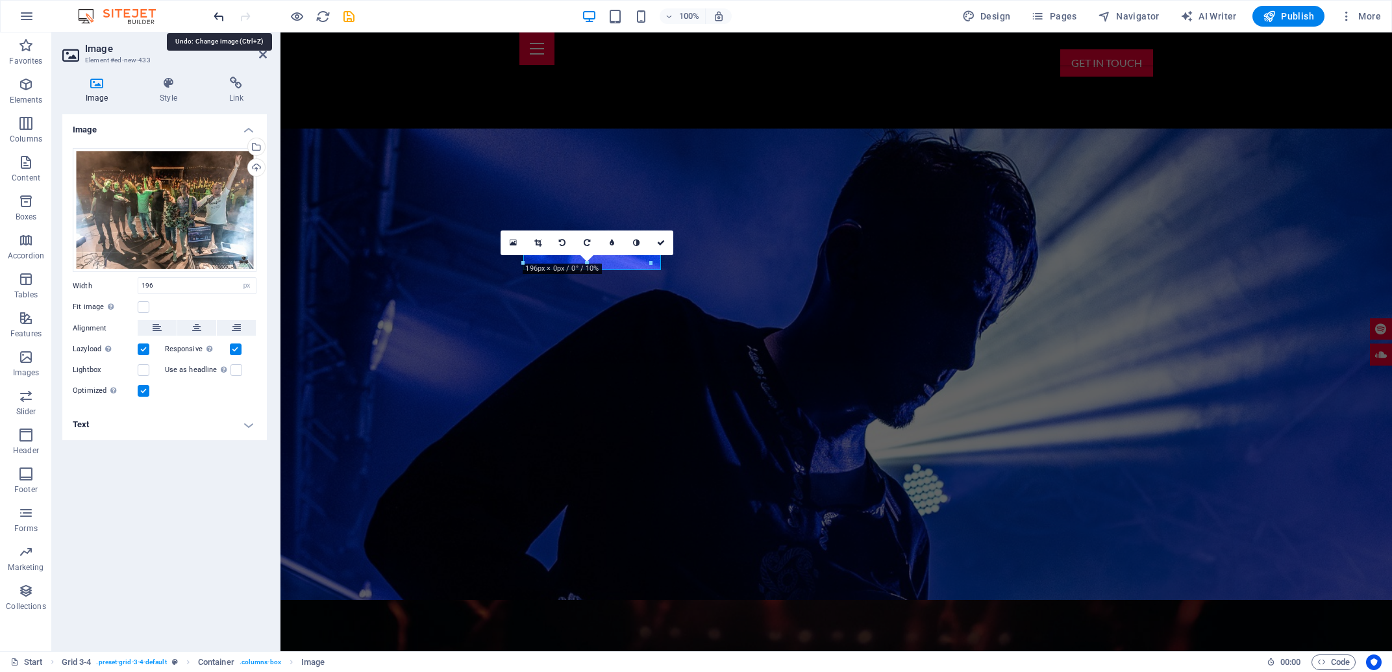
select select "DISABLED_OPTION_VALUE"
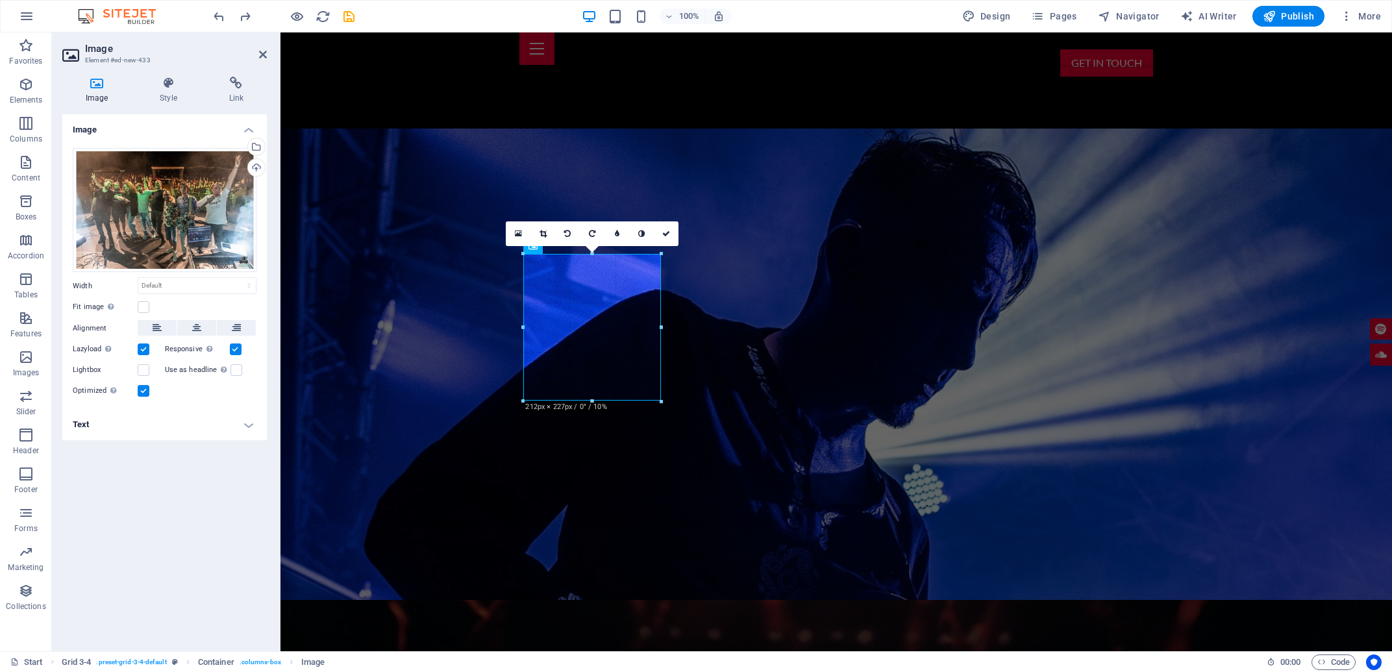
drag, startPoint x: 523, startPoint y: 346, endPoint x: 512, endPoint y: 347, distance: 10.5
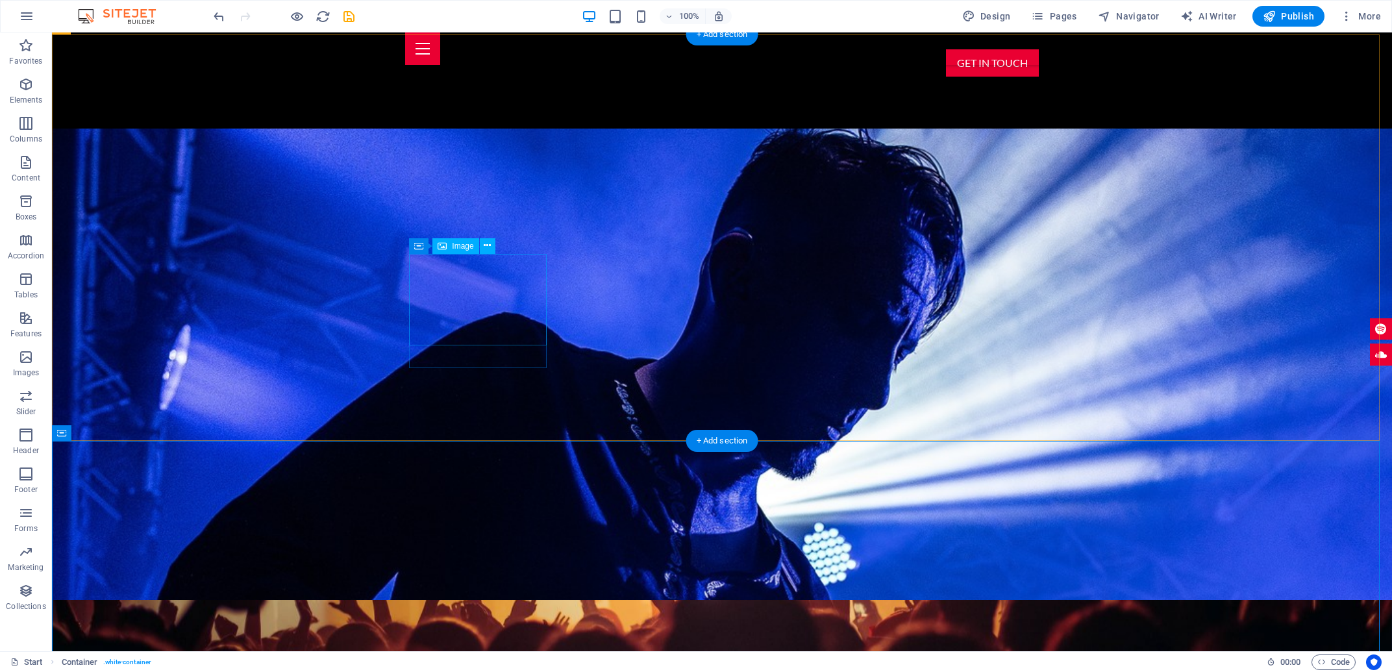
click at [466, 249] on span "Image" at bounding box center [462, 246] width 21 height 8
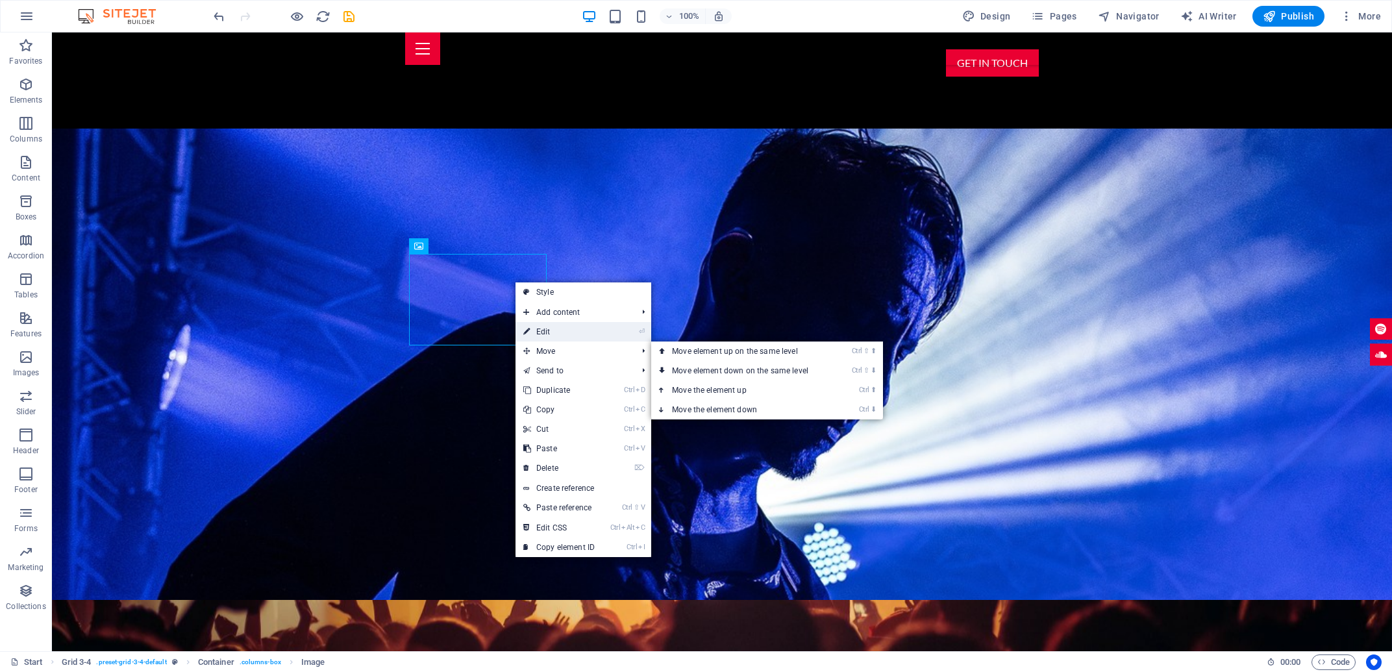
click at [602, 334] on link "⏎ Edit" at bounding box center [558, 331] width 87 height 19
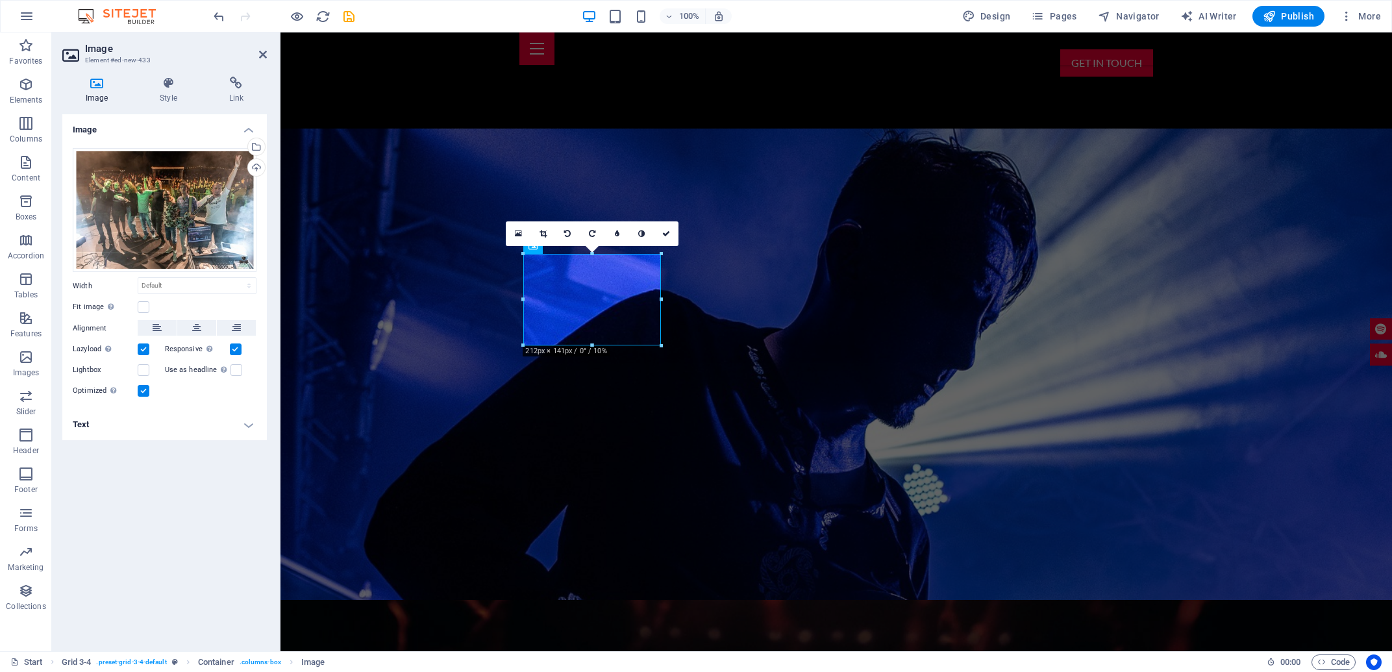
click at [163, 105] on div "Image Style Link Image Drag files here, click to choose files or select files f…" at bounding box center [164, 359] width 204 height 564
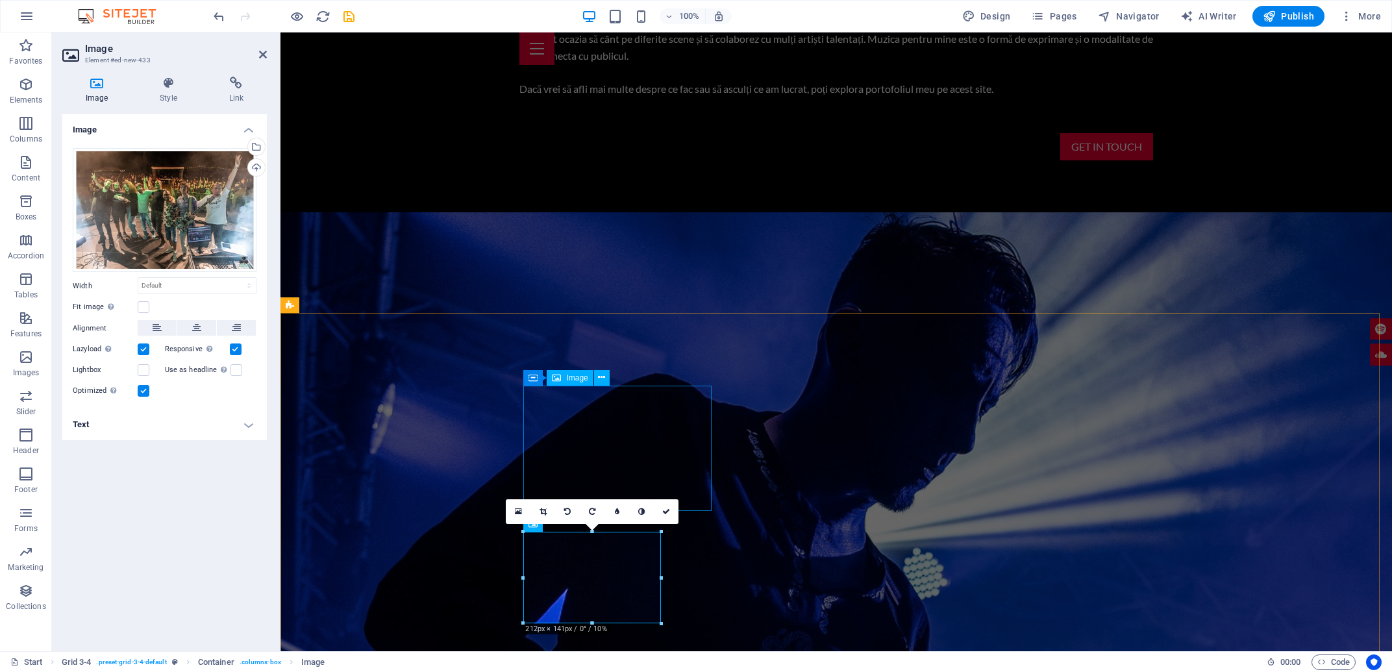
scroll to position [1758, 0]
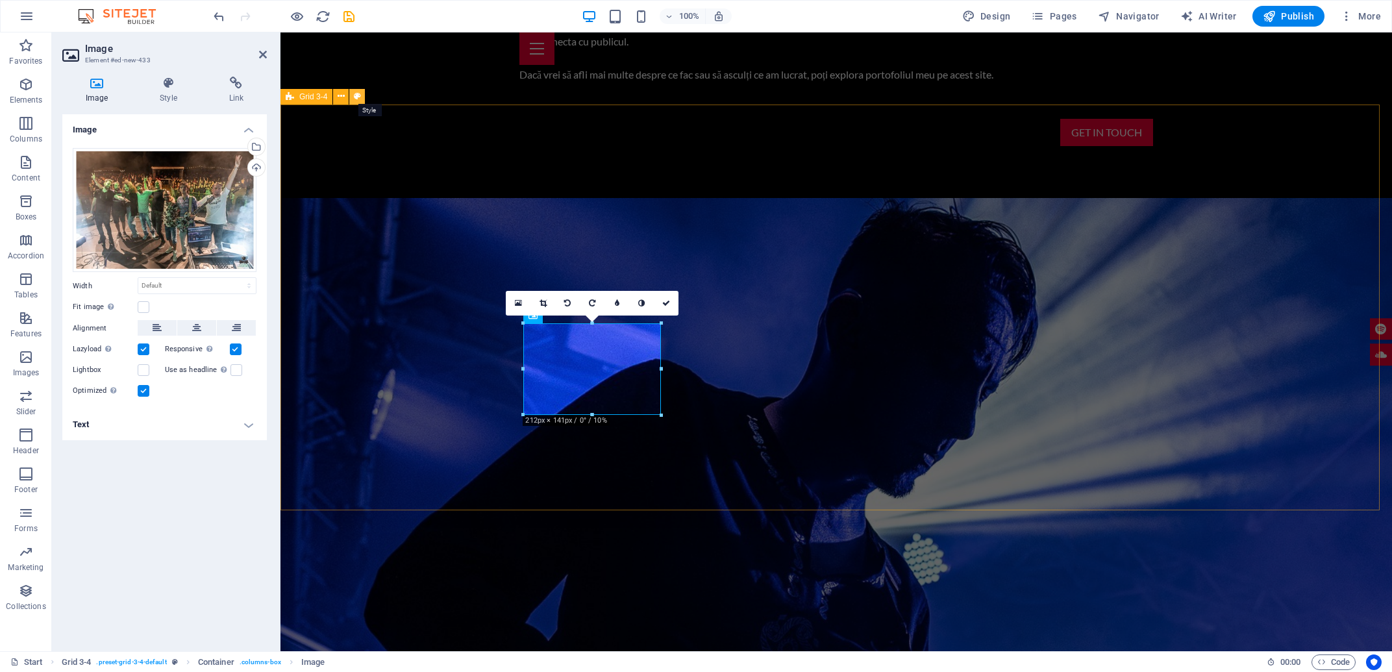
click at [358, 95] on icon at bounding box center [357, 97] width 7 height 14
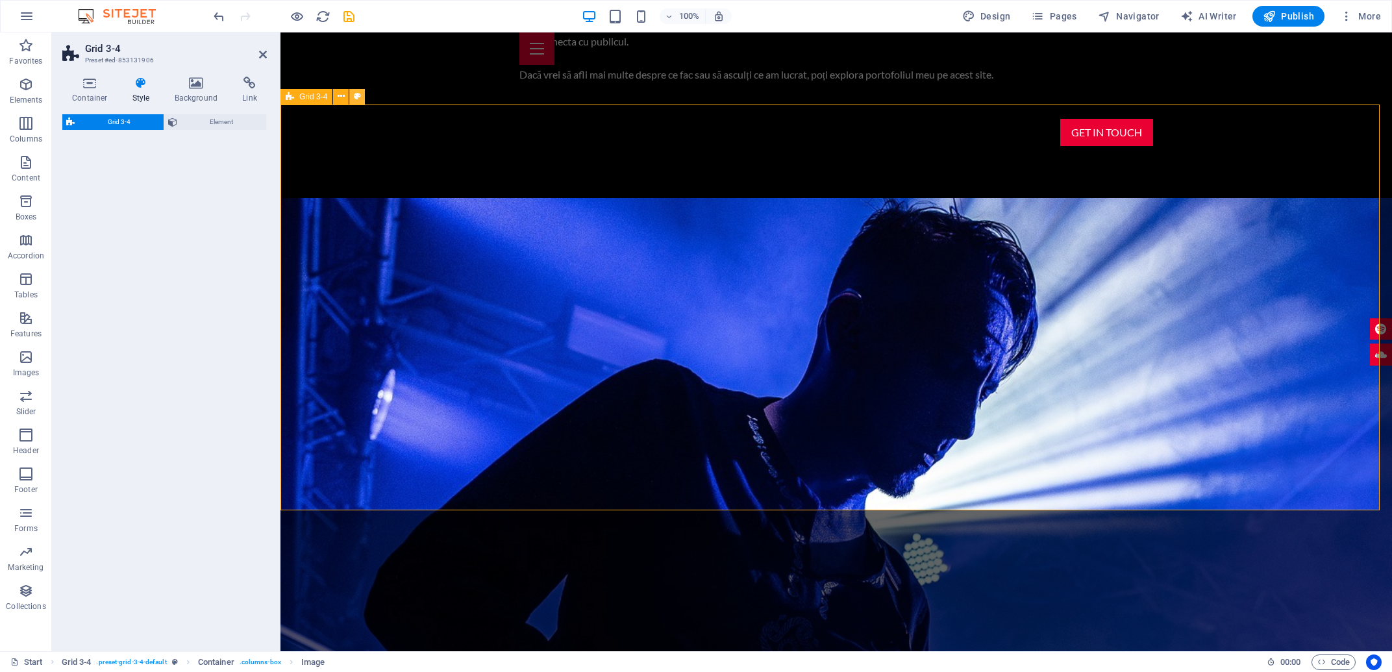
select select "rem"
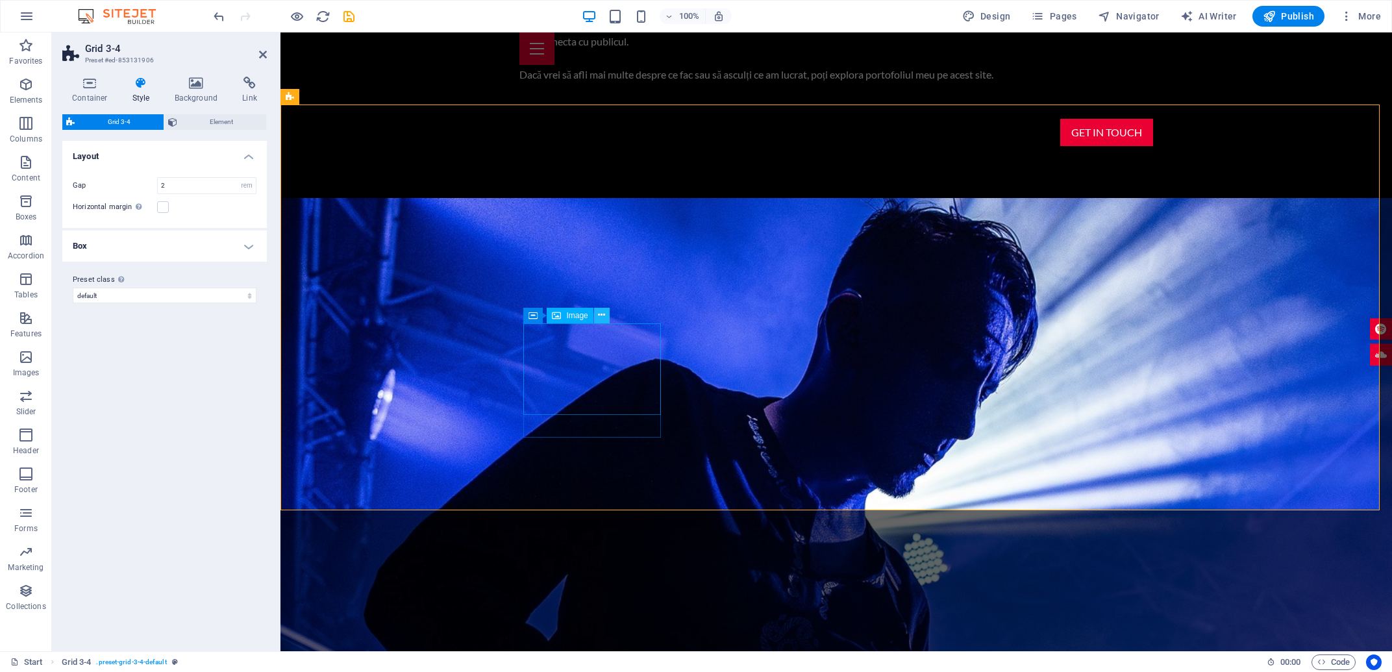
click at [597, 319] on button at bounding box center [602, 316] width 16 height 16
click at [258, 97] on h4 "Link" at bounding box center [249, 90] width 34 height 27
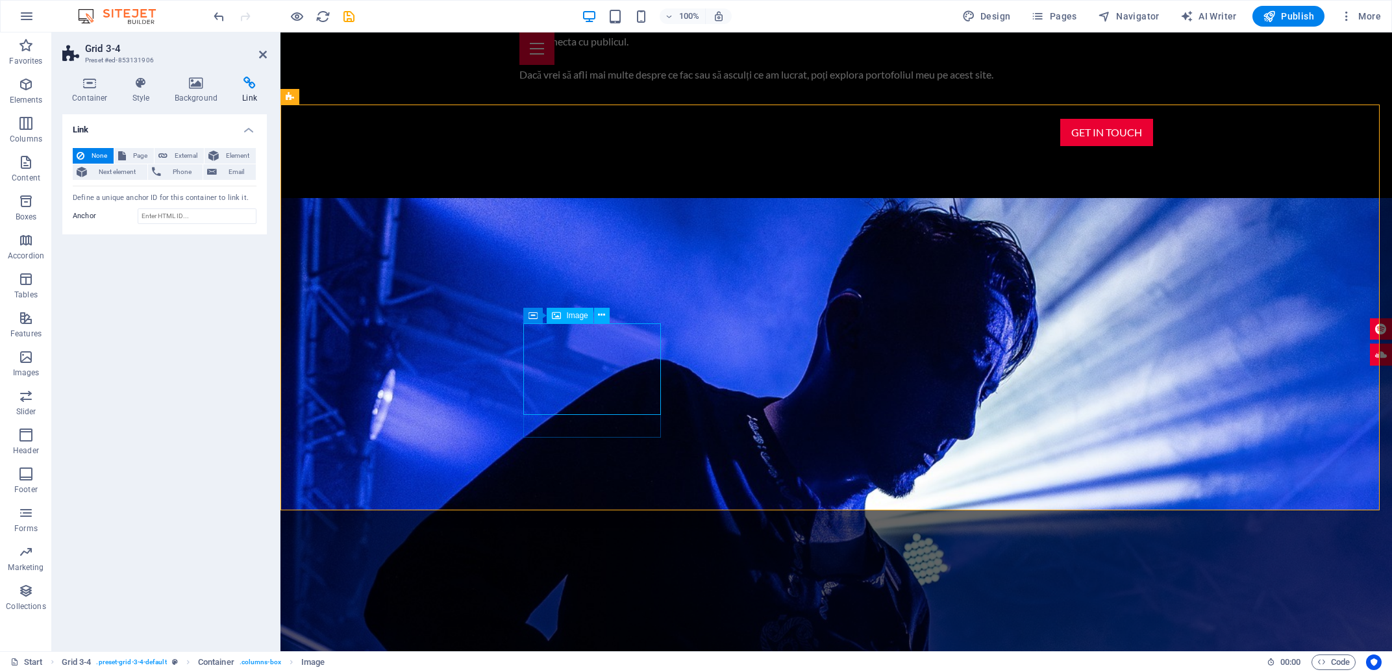
click at [125, 151] on icon at bounding box center [122, 156] width 8 height 16
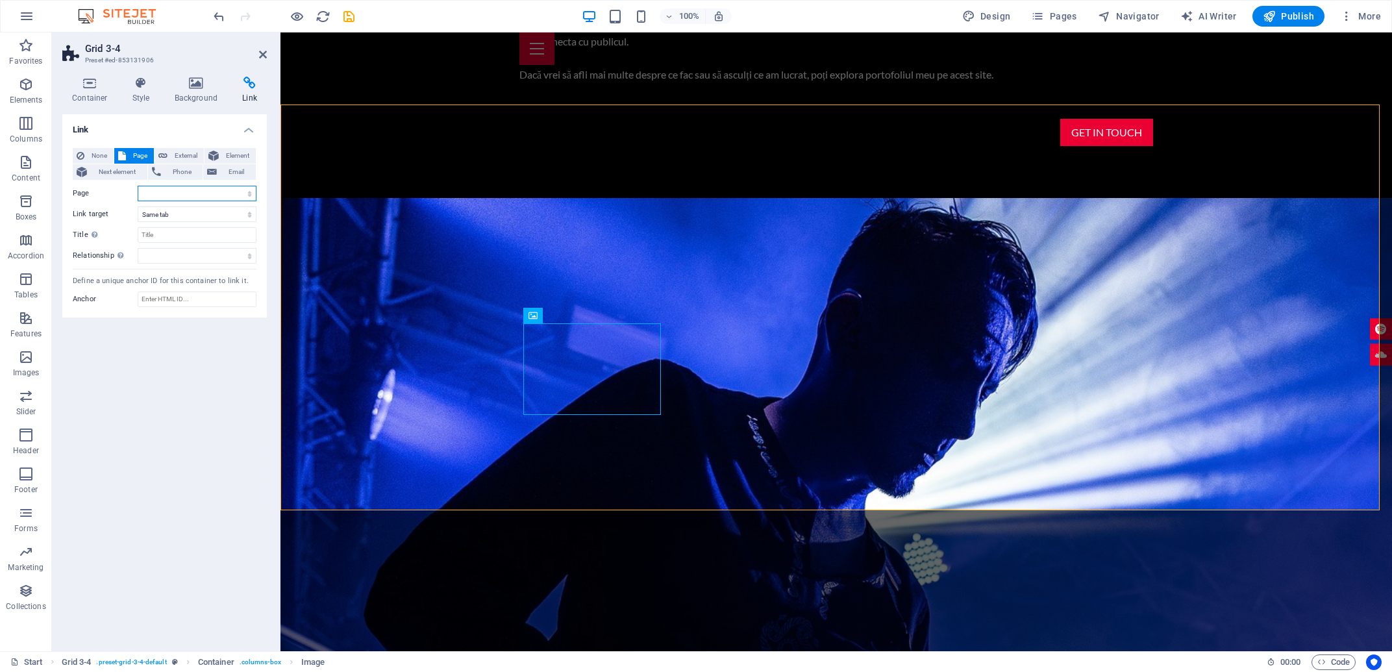
select select
click at [138, 186] on select "Start Subpage Legal Notice Privacy" at bounding box center [197, 194] width 119 height 16
click at [178, 399] on div "Link None Page External Element Next element Phone Email Page Start Subpage Leg…" at bounding box center [164, 377] width 204 height 526
click at [258, 56] on header "Grid 3-4 Preset #ed-853131906" at bounding box center [164, 49] width 204 height 34
click at [263, 60] on icon at bounding box center [263, 54] width 8 height 10
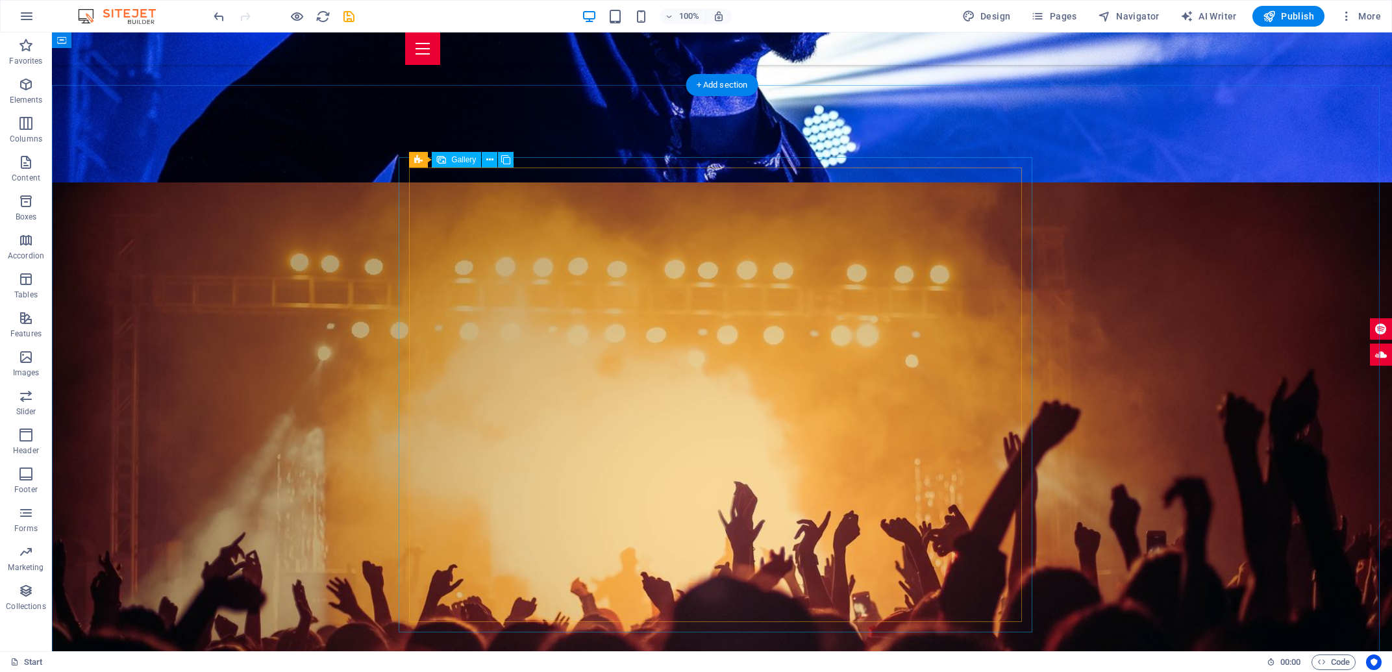
scroll to position [1967, 0]
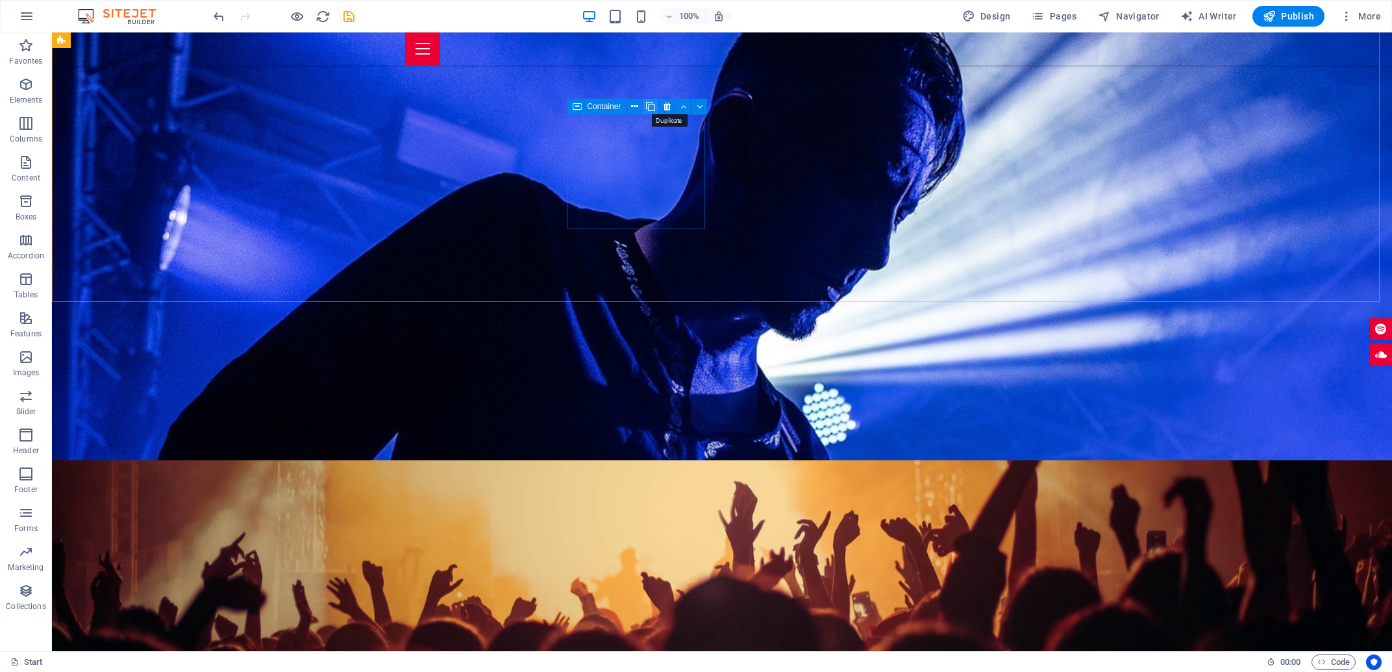
click at [652, 106] on icon at bounding box center [650, 107] width 9 height 14
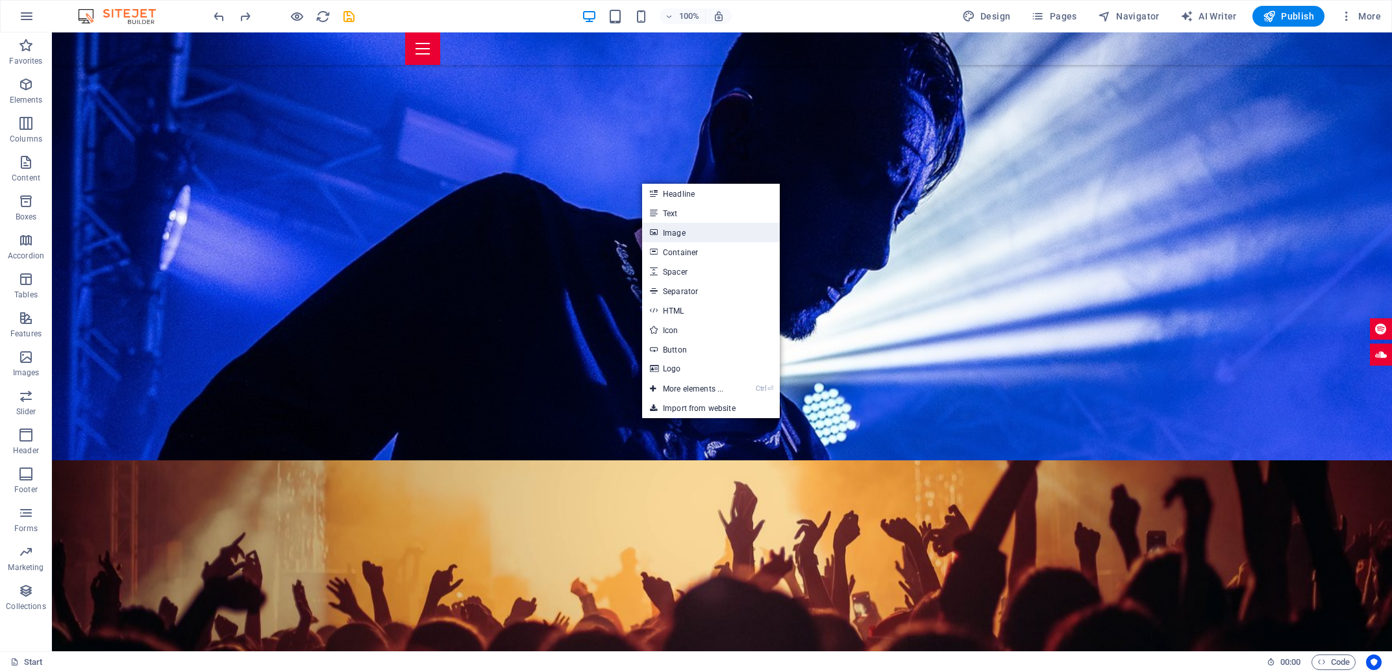
drag, startPoint x: 701, startPoint y: 230, endPoint x: 426, endPoint y: 208, distance: 276.2
click at [701, 230] on link "Image" at bounding box center [711, 232] width 138 height 19
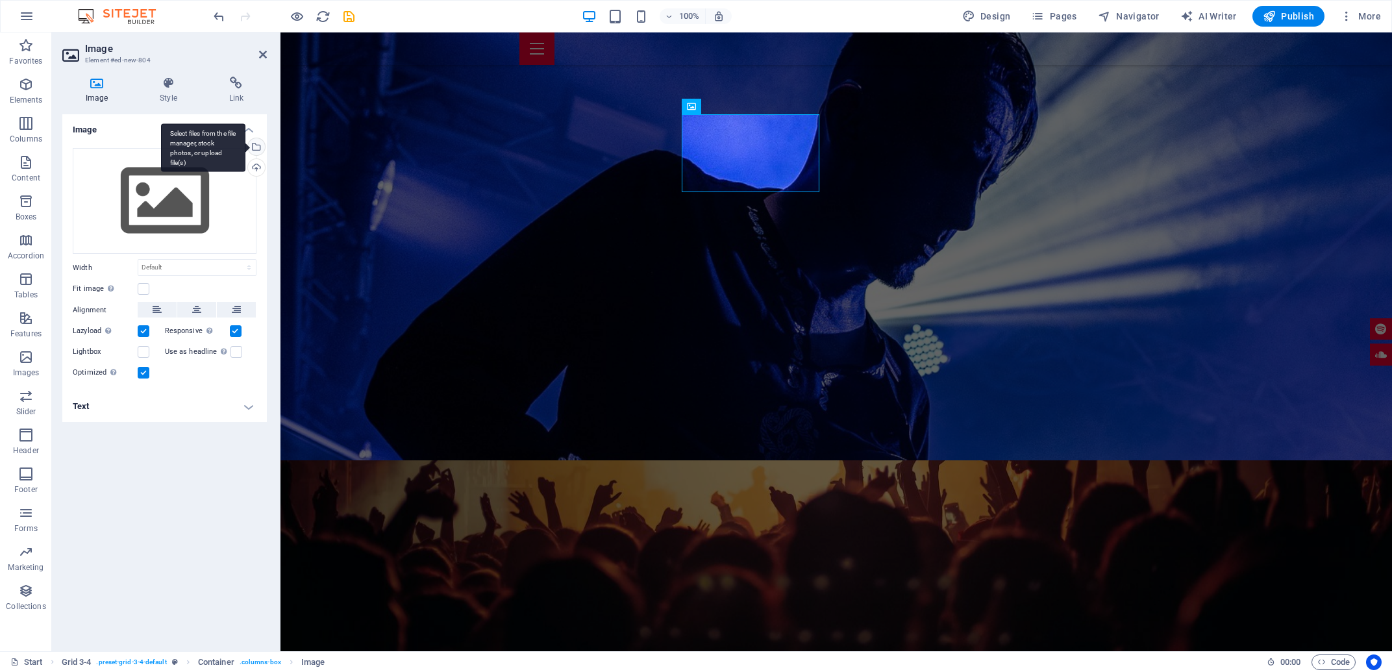
click at [255, 145] on div "Select files from the file manager, stock photos, or upload file(s)" at bounding box center [254, 147] width 19 height 19
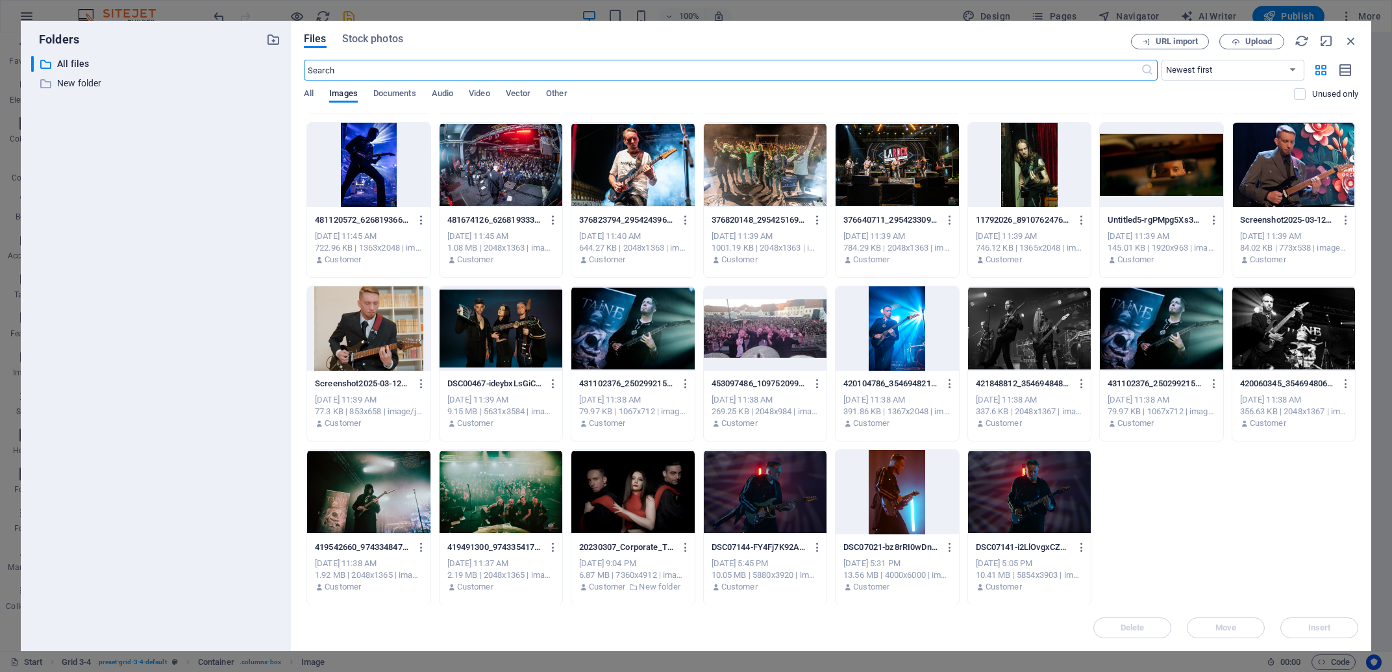
scroll to position [0, 0]
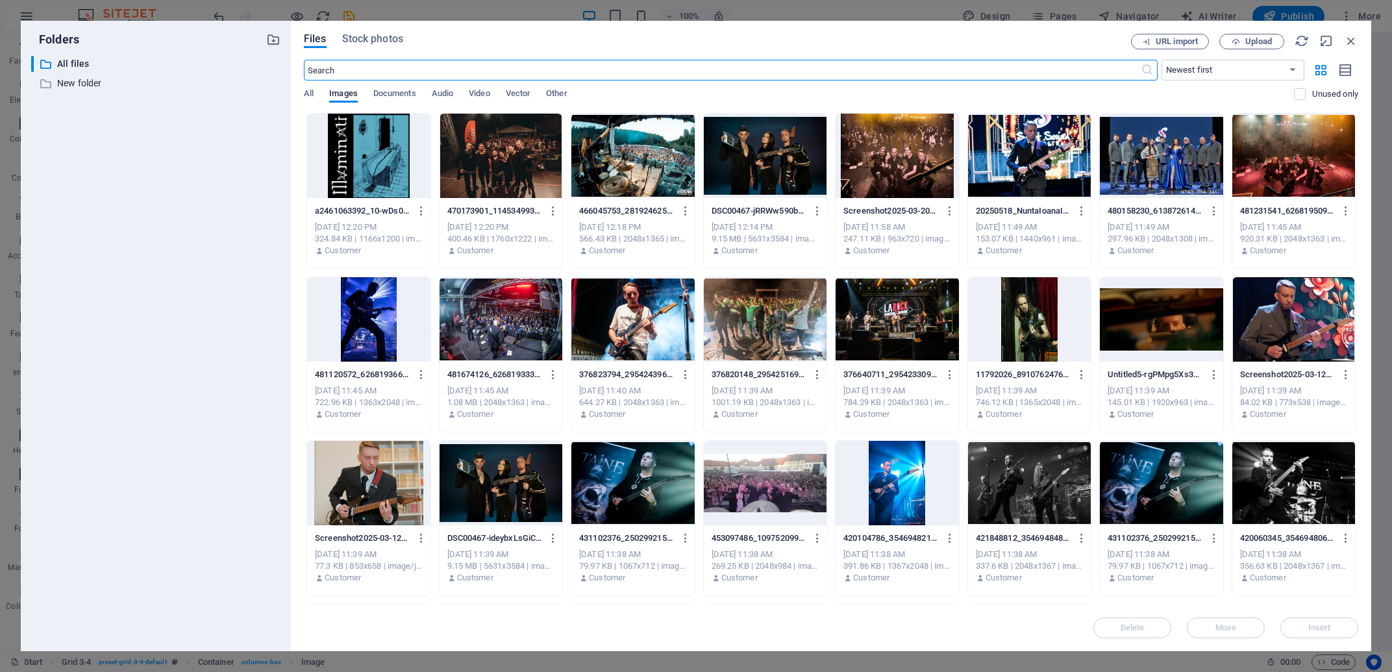
click at [373, 169] on div at bounding box center [368, 156] width 123 height 84
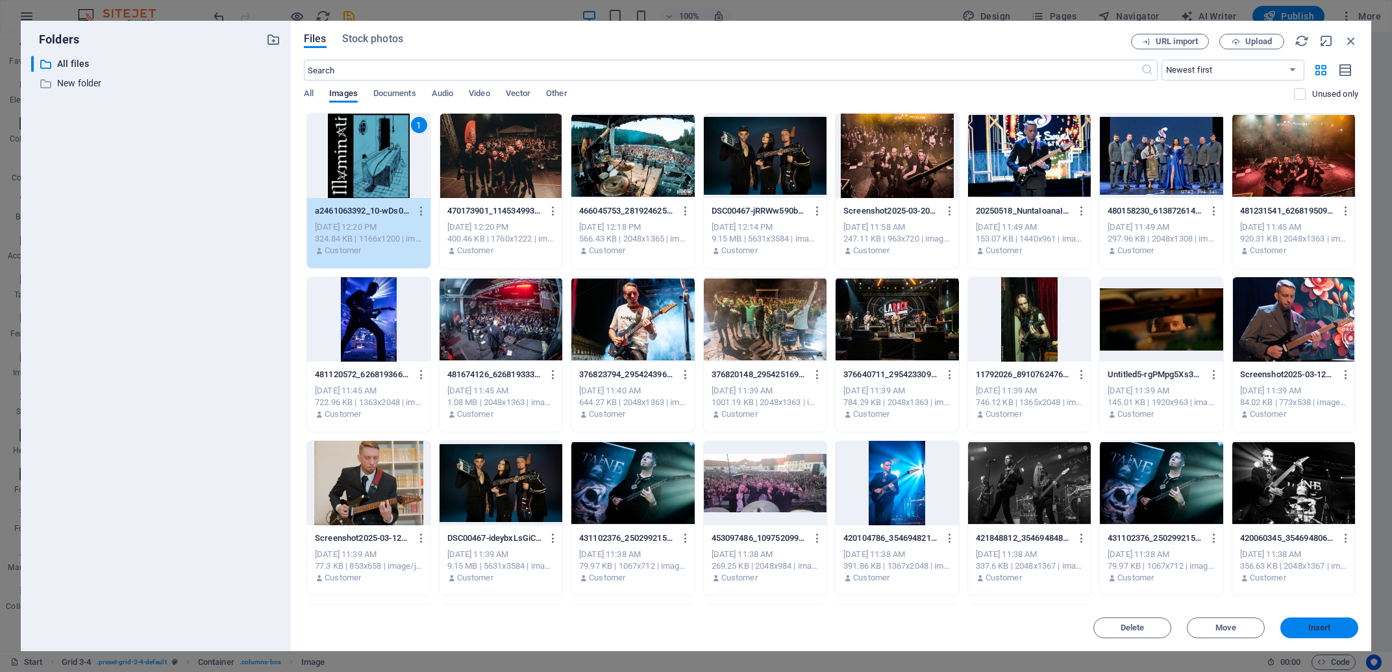
click at [1344, 625] on span "Insert" at bounding box center [1319, 628] width 68 height 8
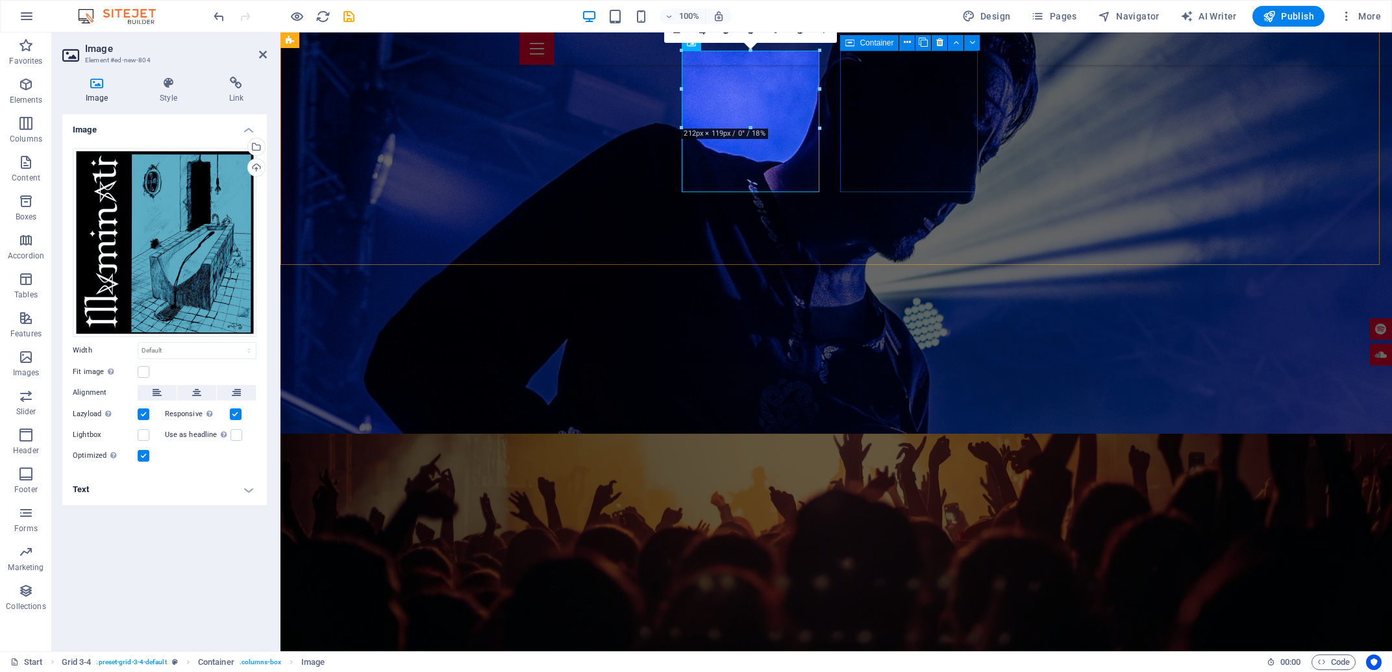
scroll to position [1967, 0]
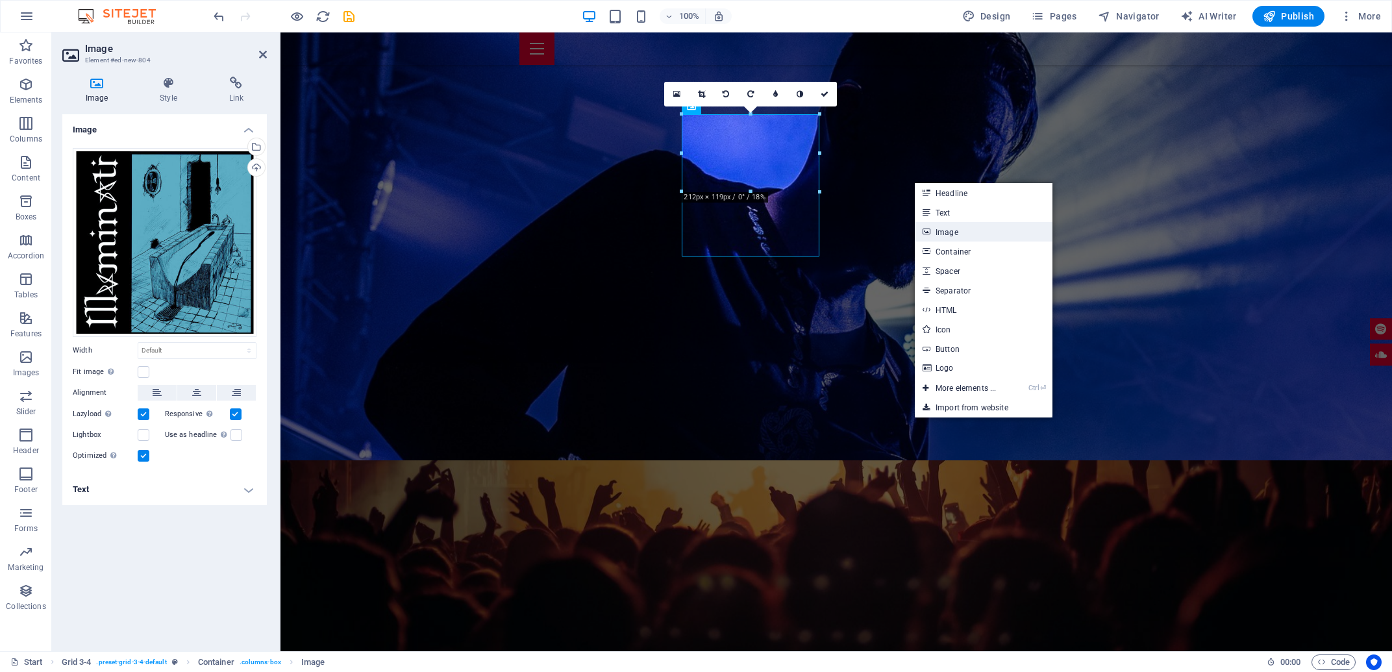
click at [982, 230] on link "Image" at bounding box center [984, 231] width 138 height 19
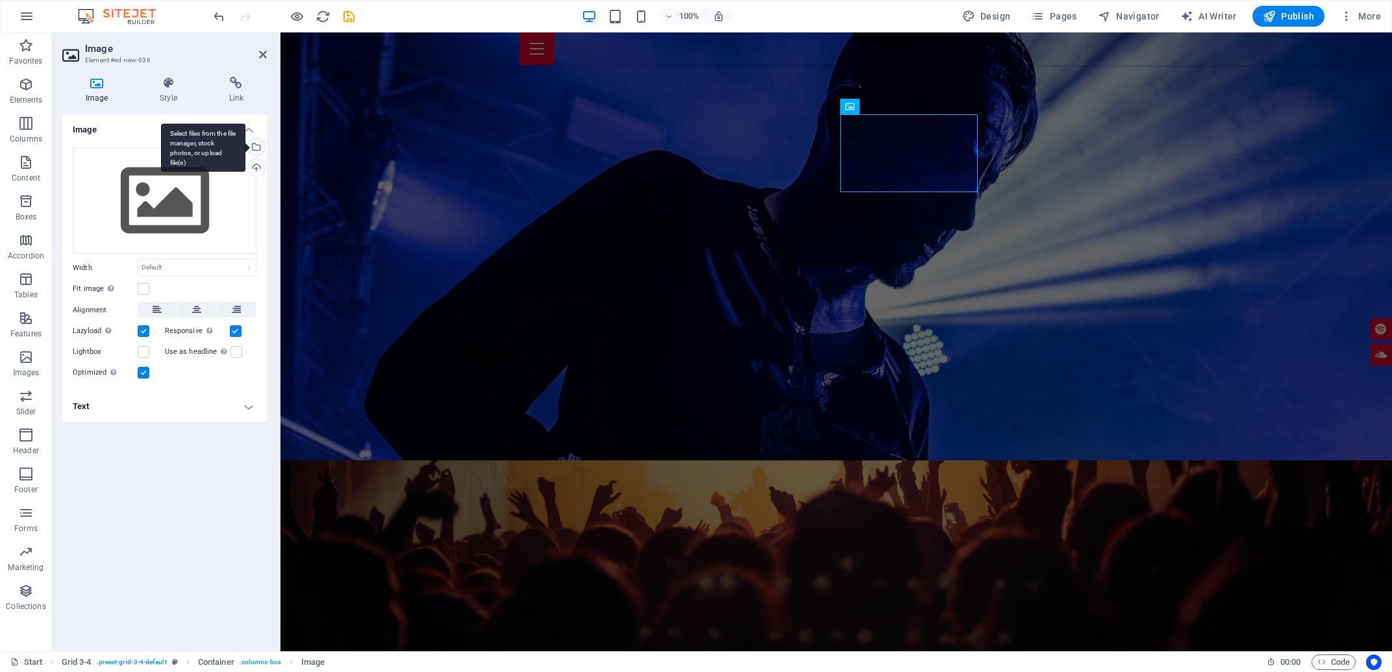
click at [245, 145] on div "Select files from the file manager, stock photos, or upload file(s)" at bounding box center [203, 147] width 84 height 49
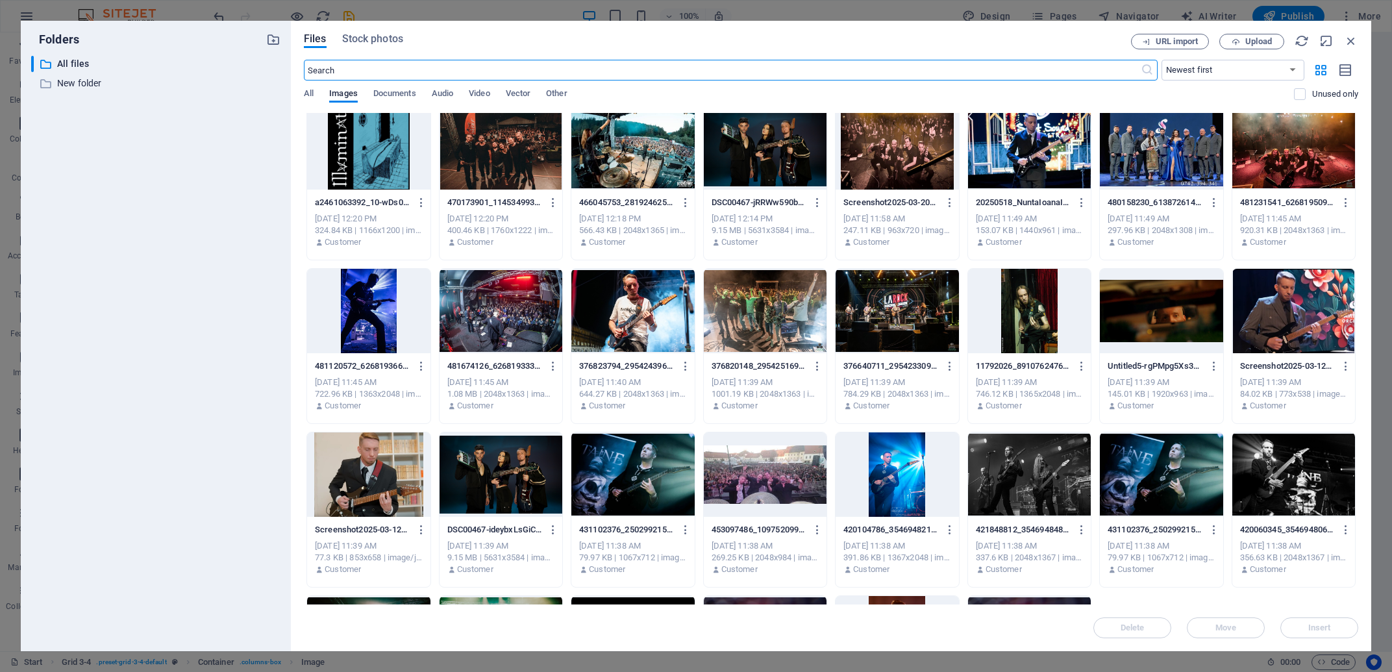
scroll to position [0, 0]
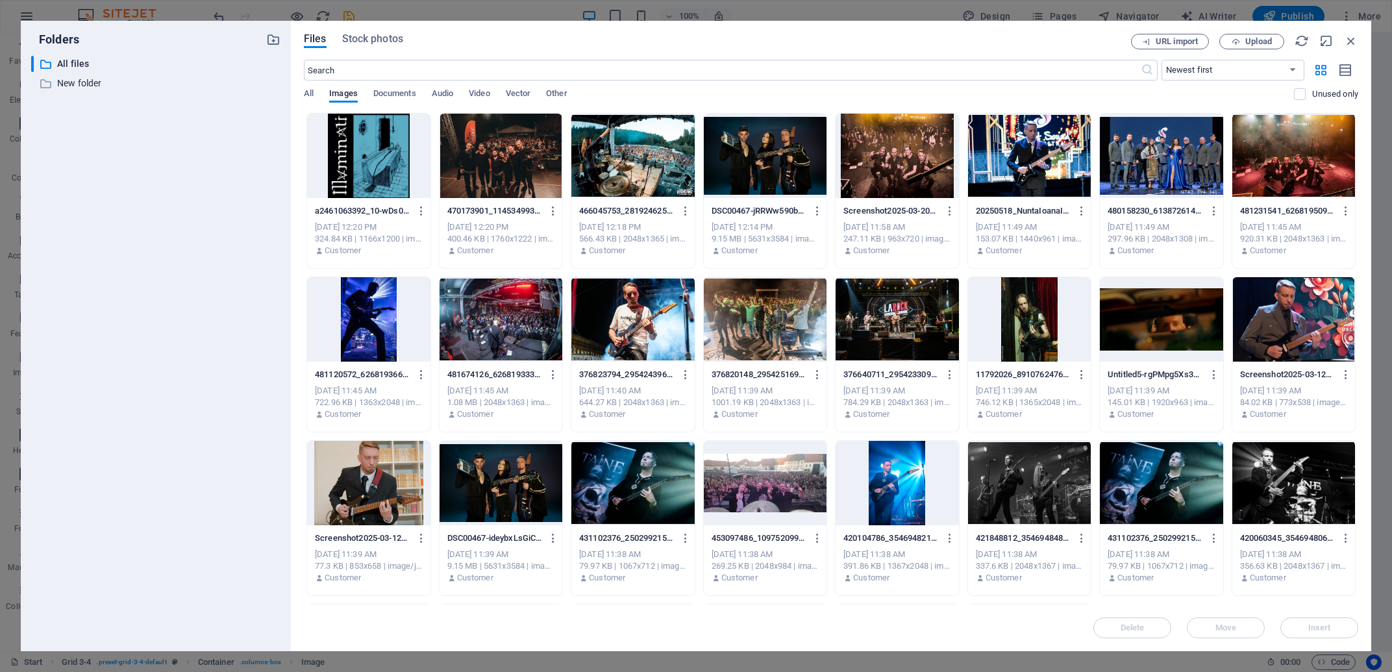
click at [508, 145] on div at bounding box center [500, 156] width 123 height 84
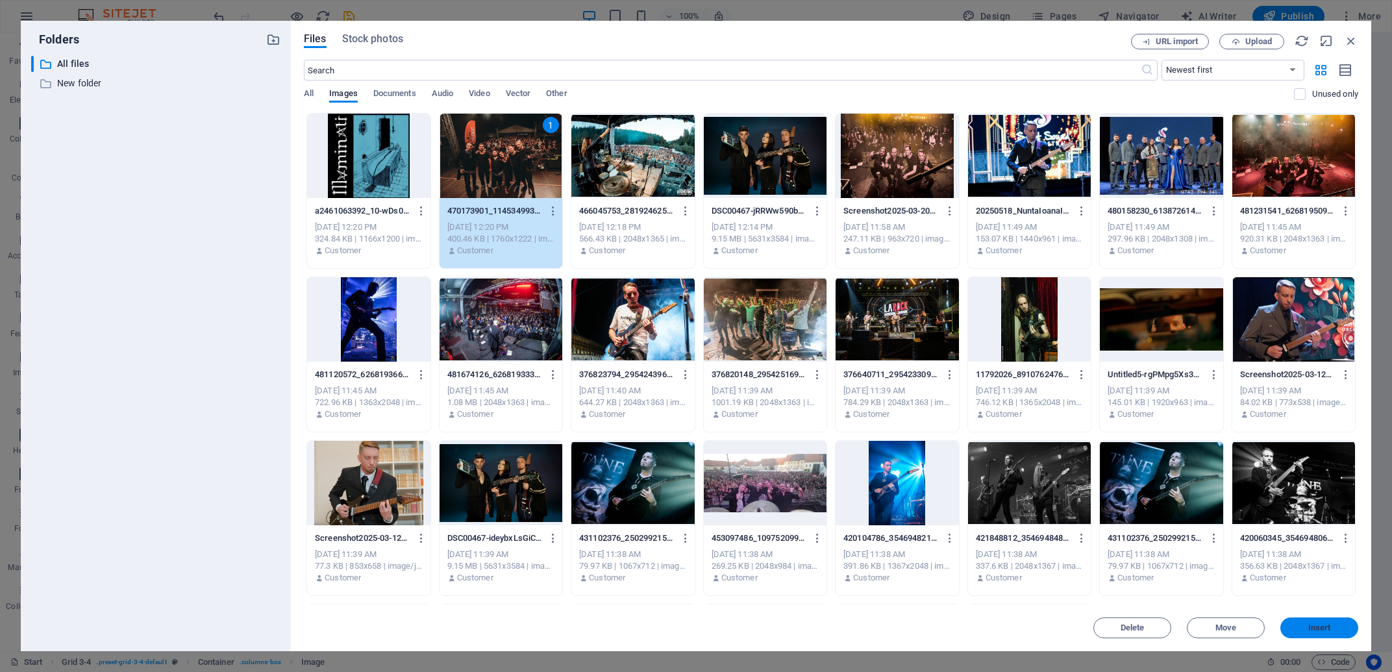
click at [1329, 624] on span "Insert" at bounding box center [1319, 628] width 23 height 8
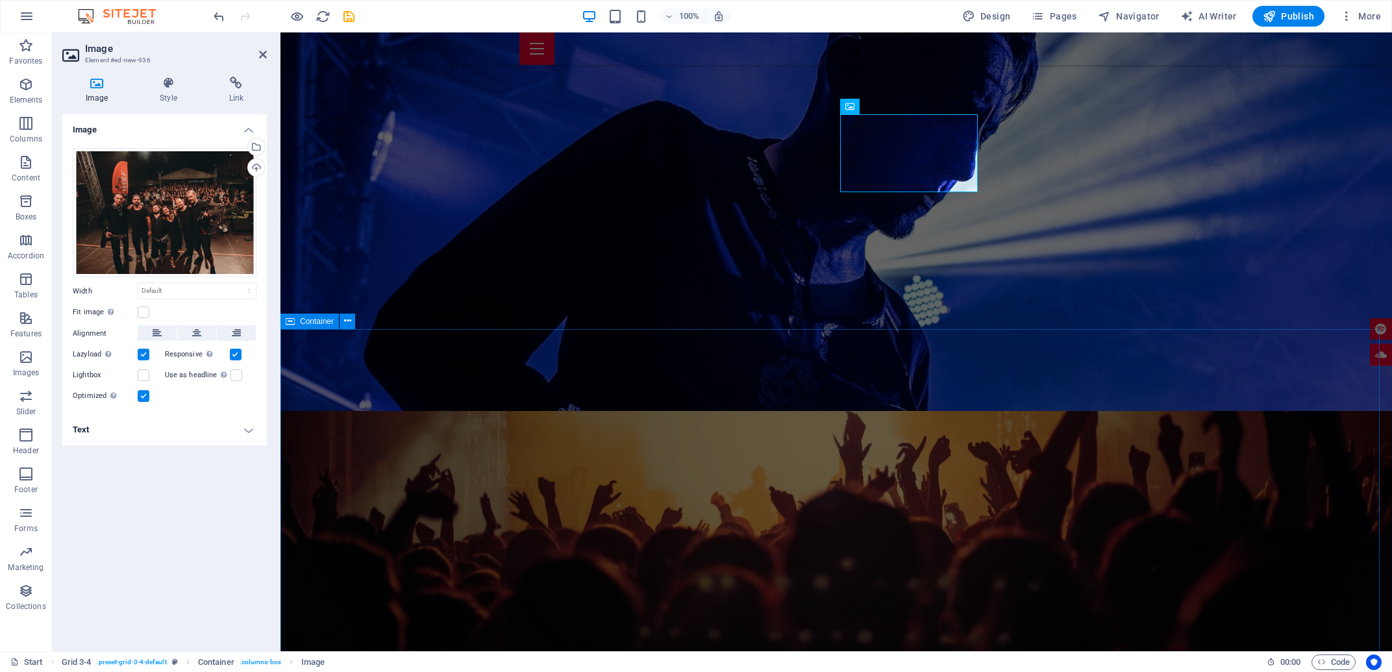
scroll to position [1967, 0]
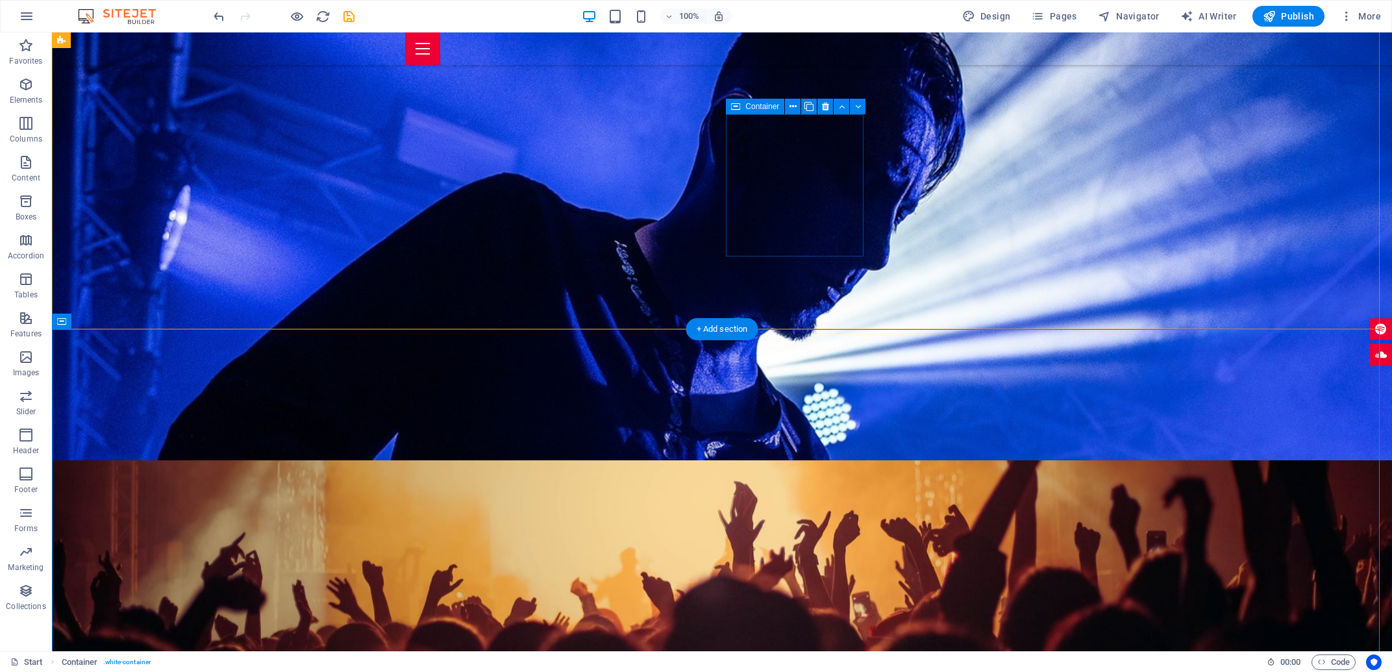
click at [778, 105] on span "Image" at bounding box center [779, 107] width 21 height 8
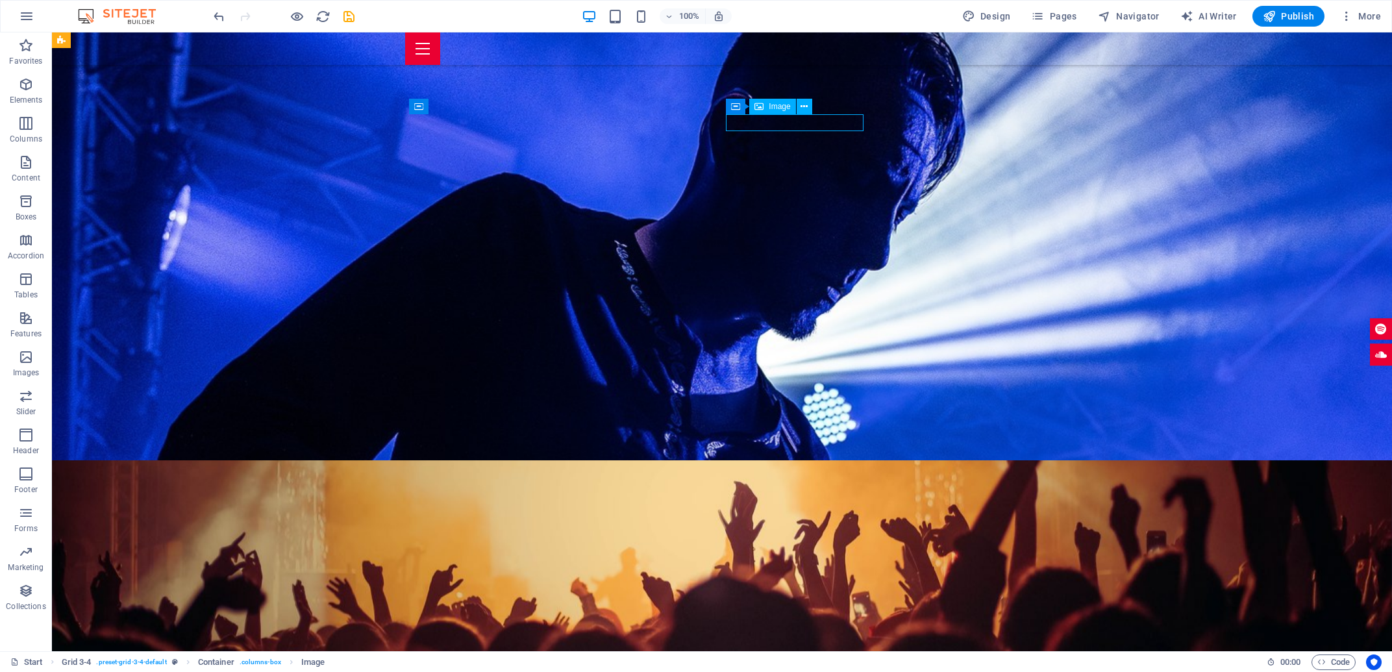
click at [771, 108] on span "Image" at bounding box center [779, 107] width 21 height 8
click at [763, 110] on icon at bounding box center [758, 107] width 9 height 16
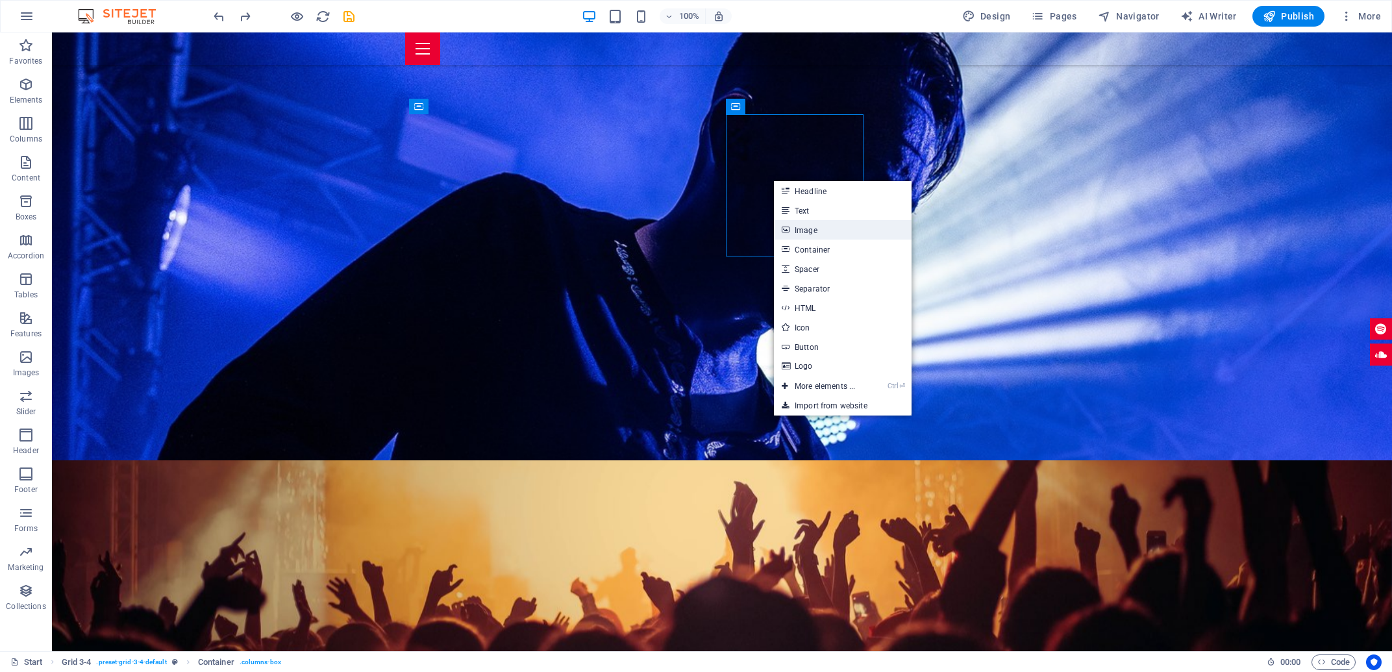
click at [825, 232] on link "Image" at bounding box center [843, 229] width 138 height 19
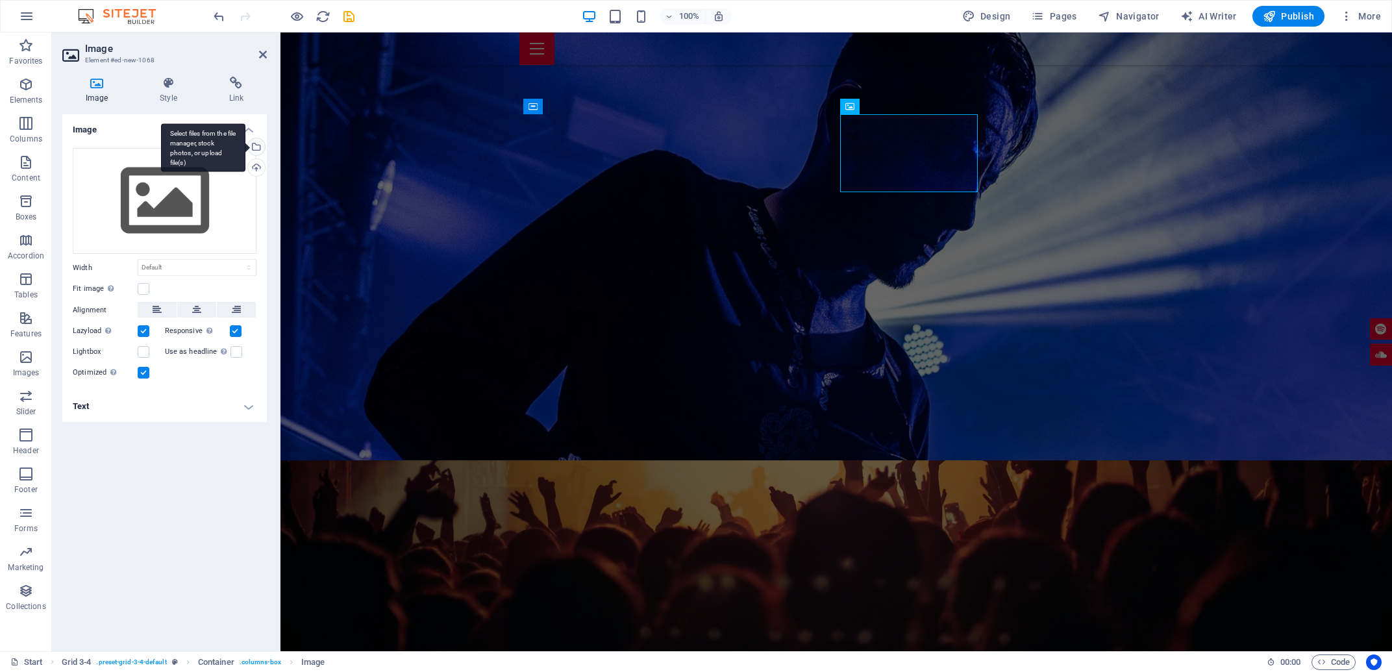
click at [257, 143] on div "Select files from the file manager, stock photos, or upload file(s)" at bounding box center [254, 147] width 19 height 19
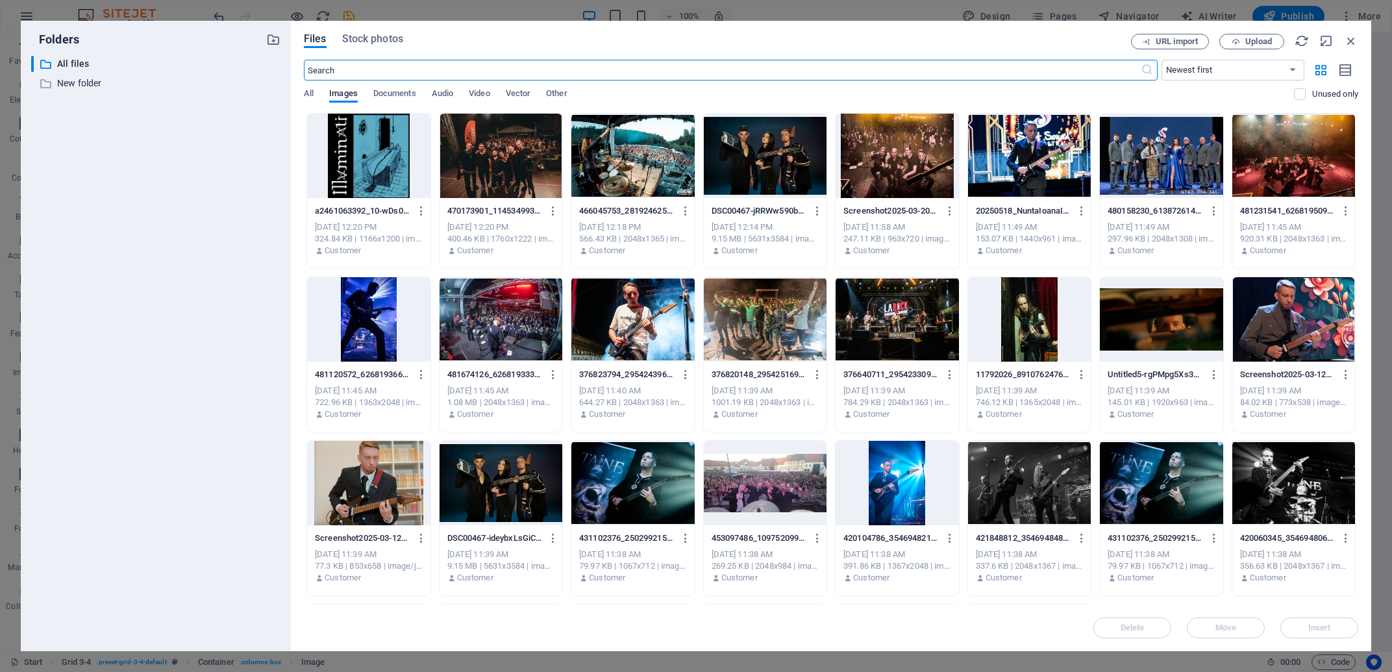
scroll to position [2016, 0]
click at [507, 162] on div at bounding box center [500, 156] width 123 height 84
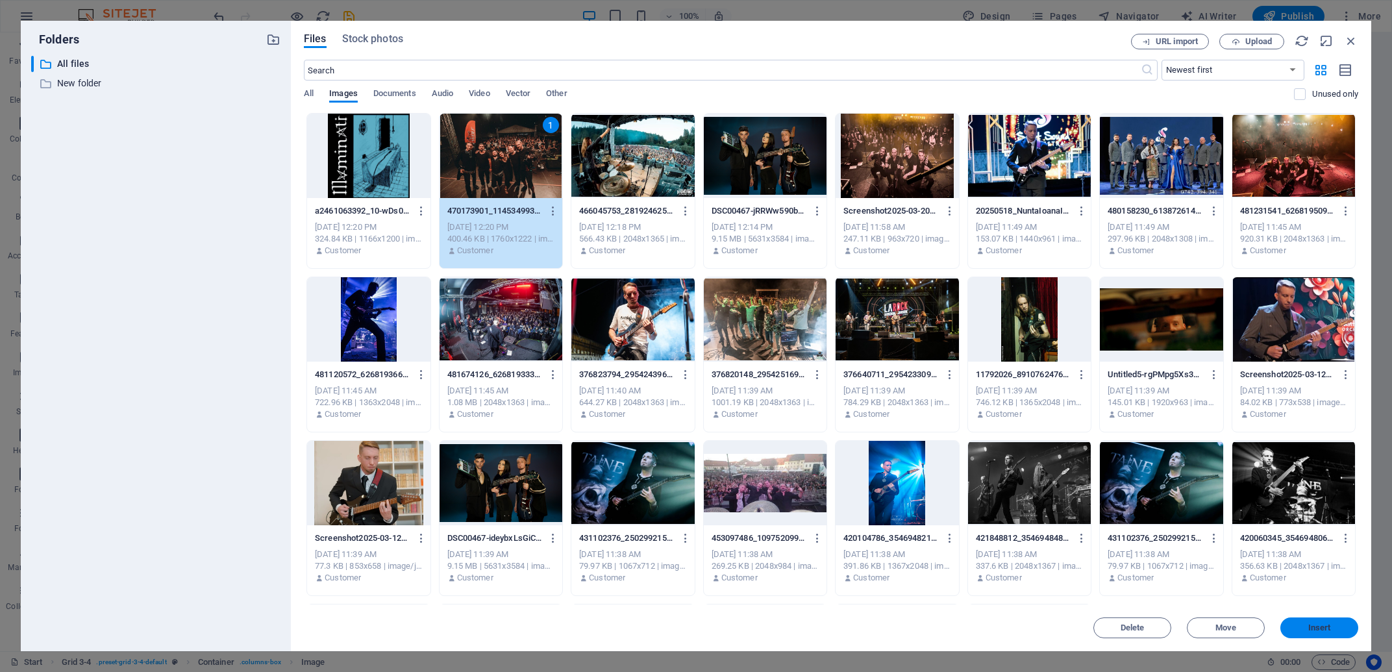
click at [1324, 630] on span "Insert" at bounding box center [1319, 628] width 23 height 8
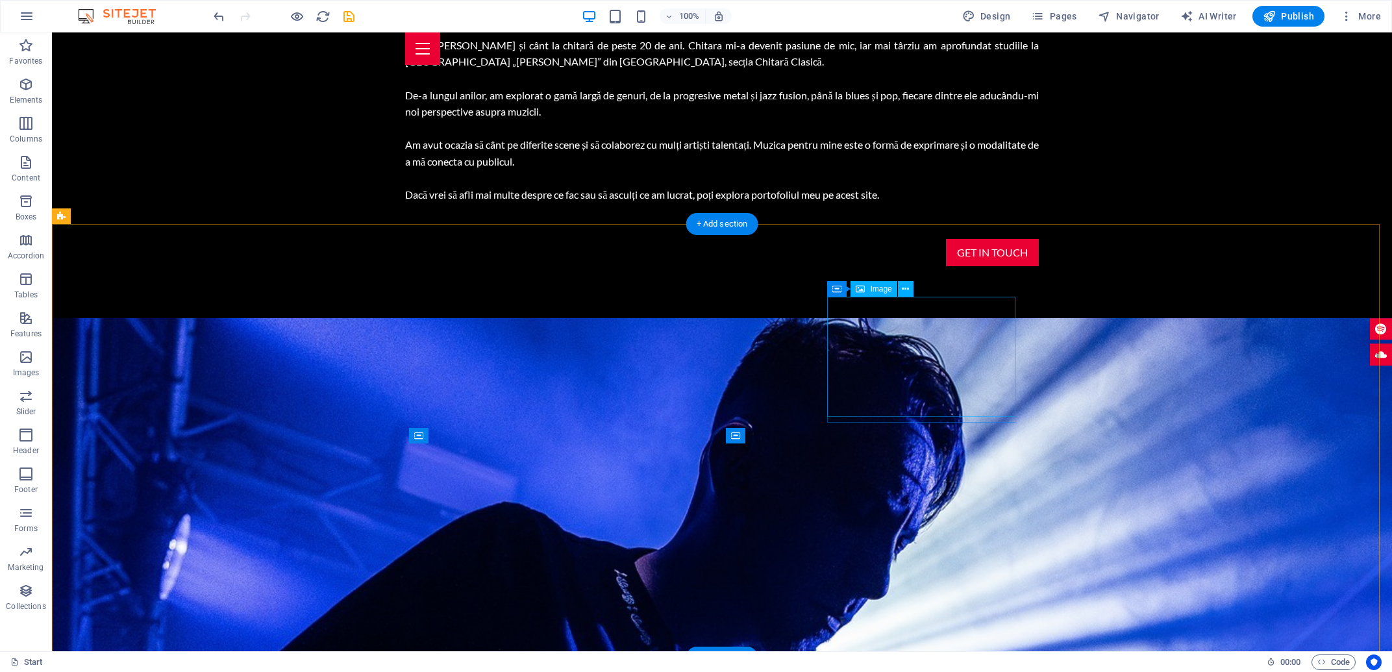
scroll to position [1626, 0]
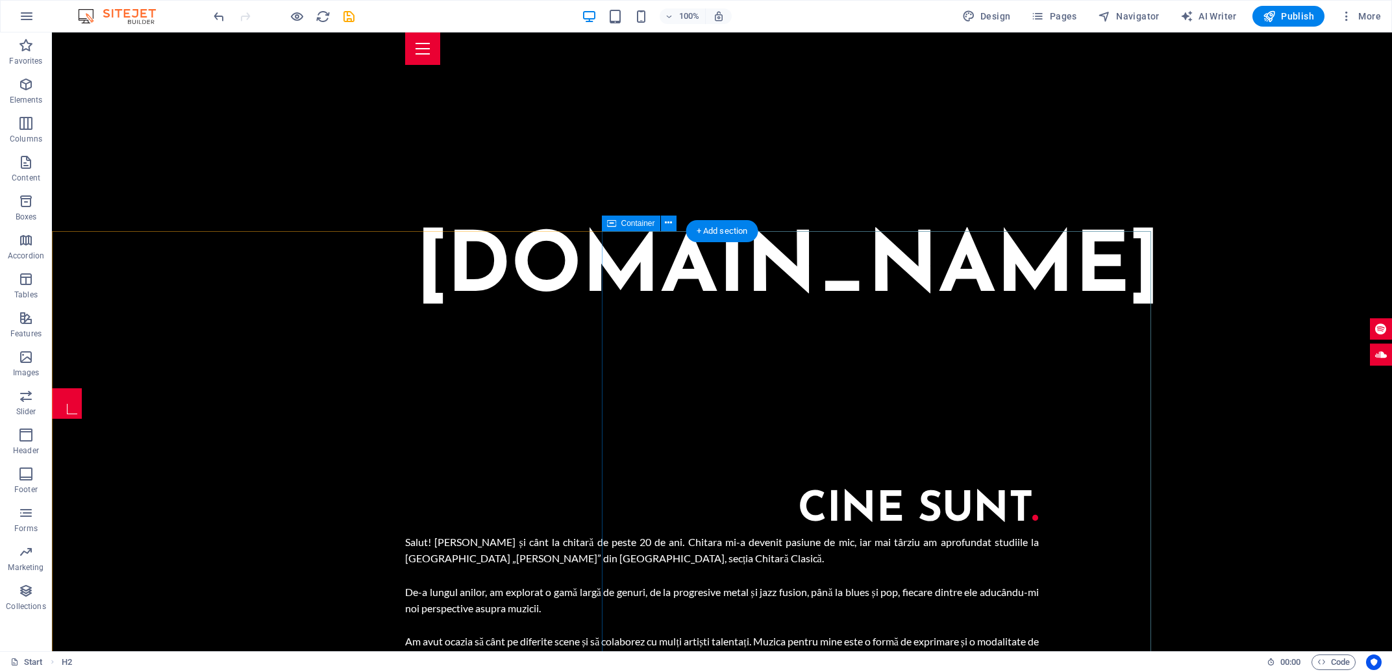
scroll to position [1556, 0]
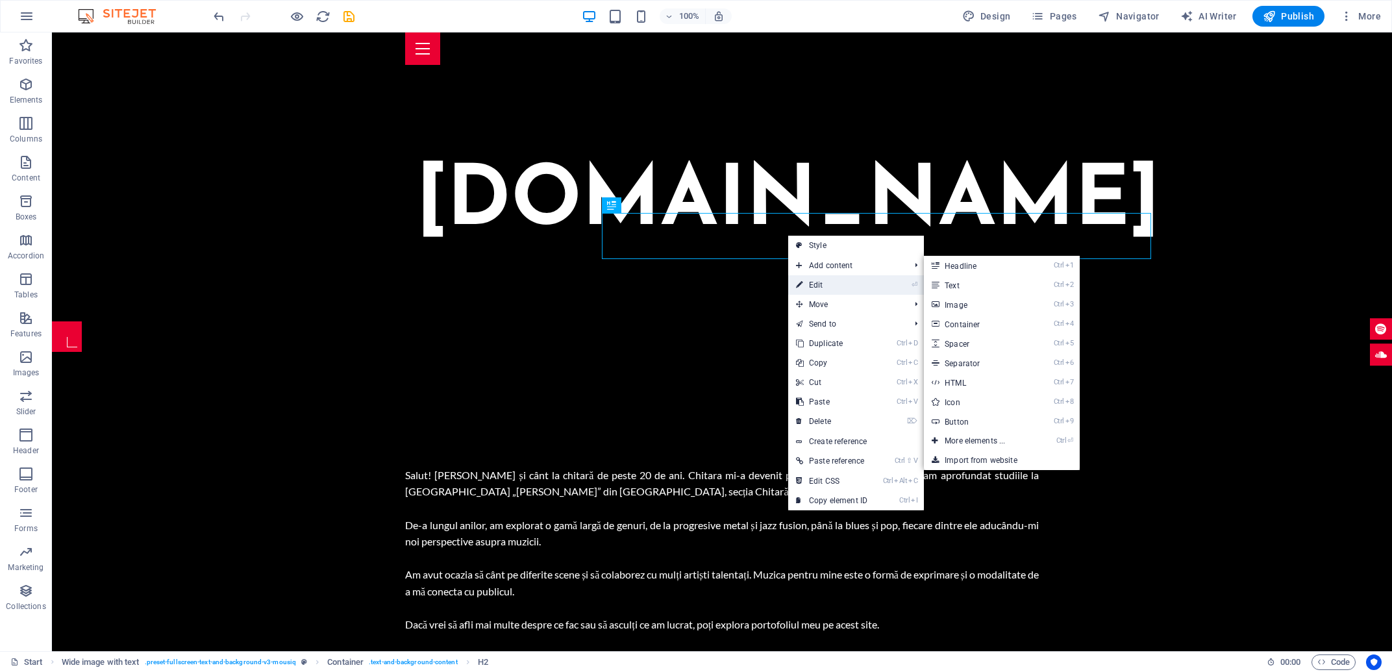
click at [834, 290] on link "⏎ Edit" at bounding box center [831, 284] width 87 height 19
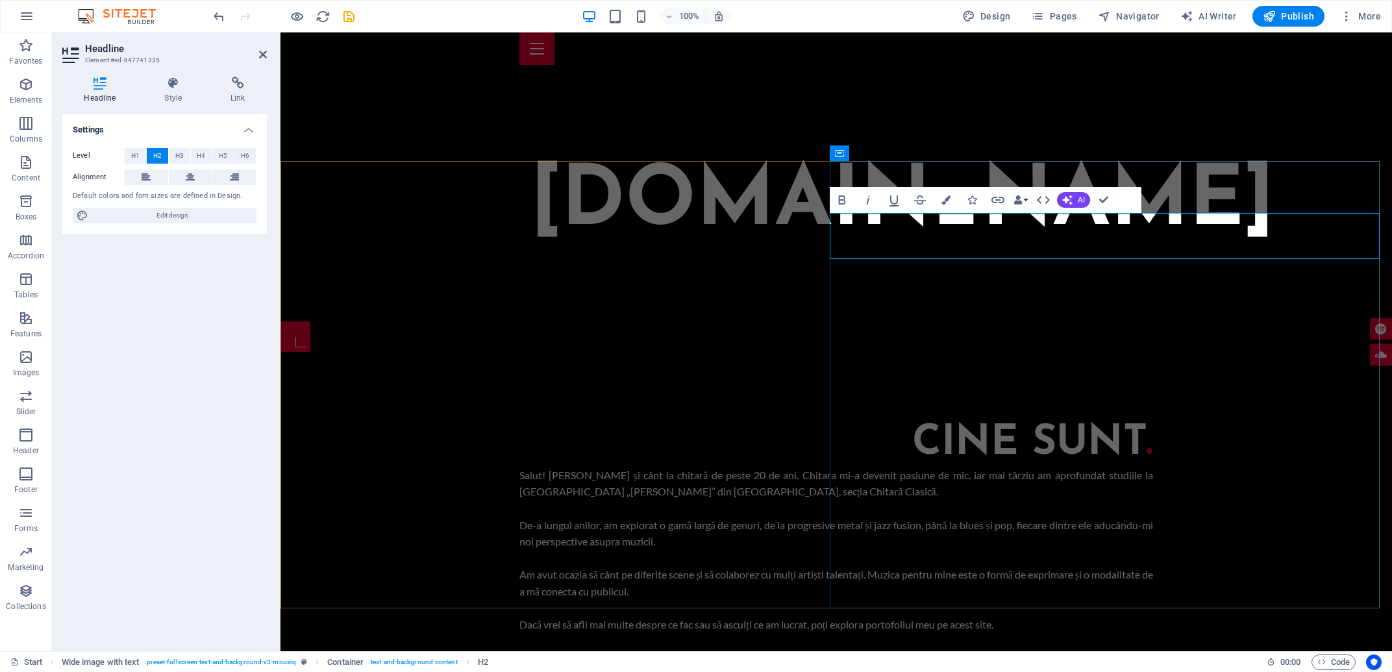
drag, startPoint x: 1025, startPoint y: 241, endPoint x: 1015, endPoint y: 243, distance: 10.6
drag, startPoint x: 1017, startPoint y: 242, endPoint x: 1025, endPoint y: 244, distance: 8.0
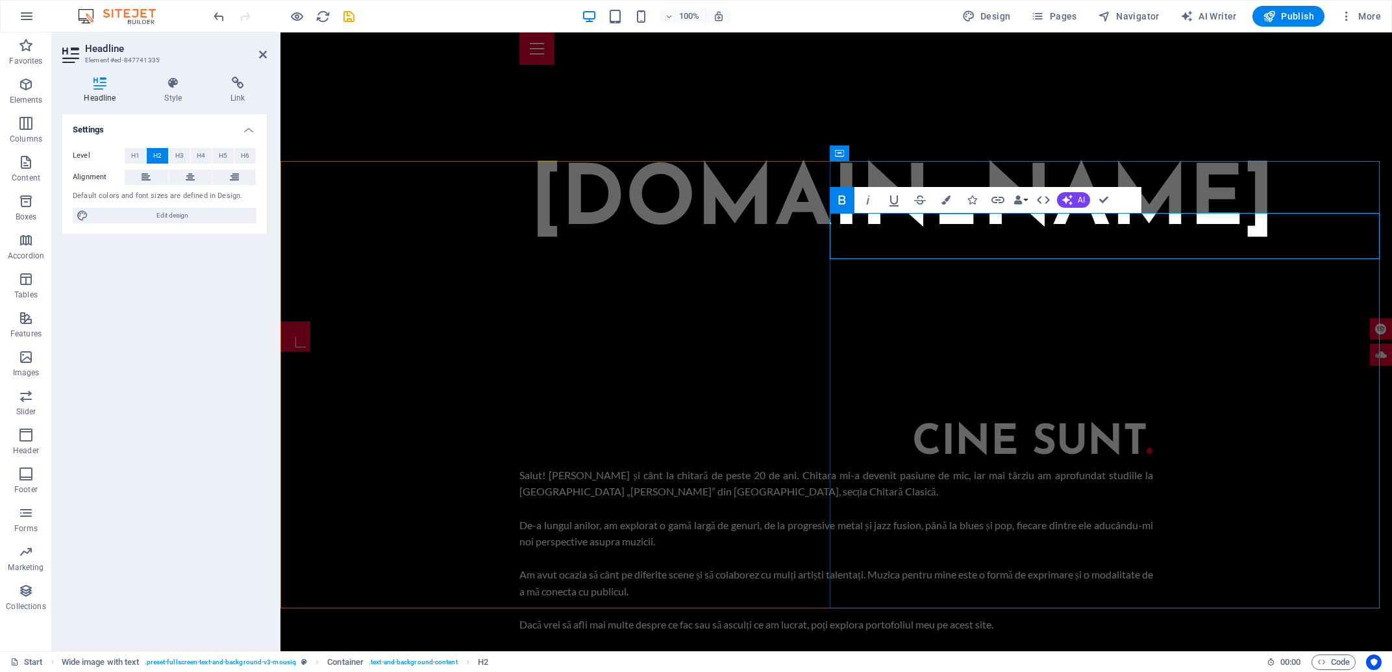
copy h2 "LANSĂRI ."
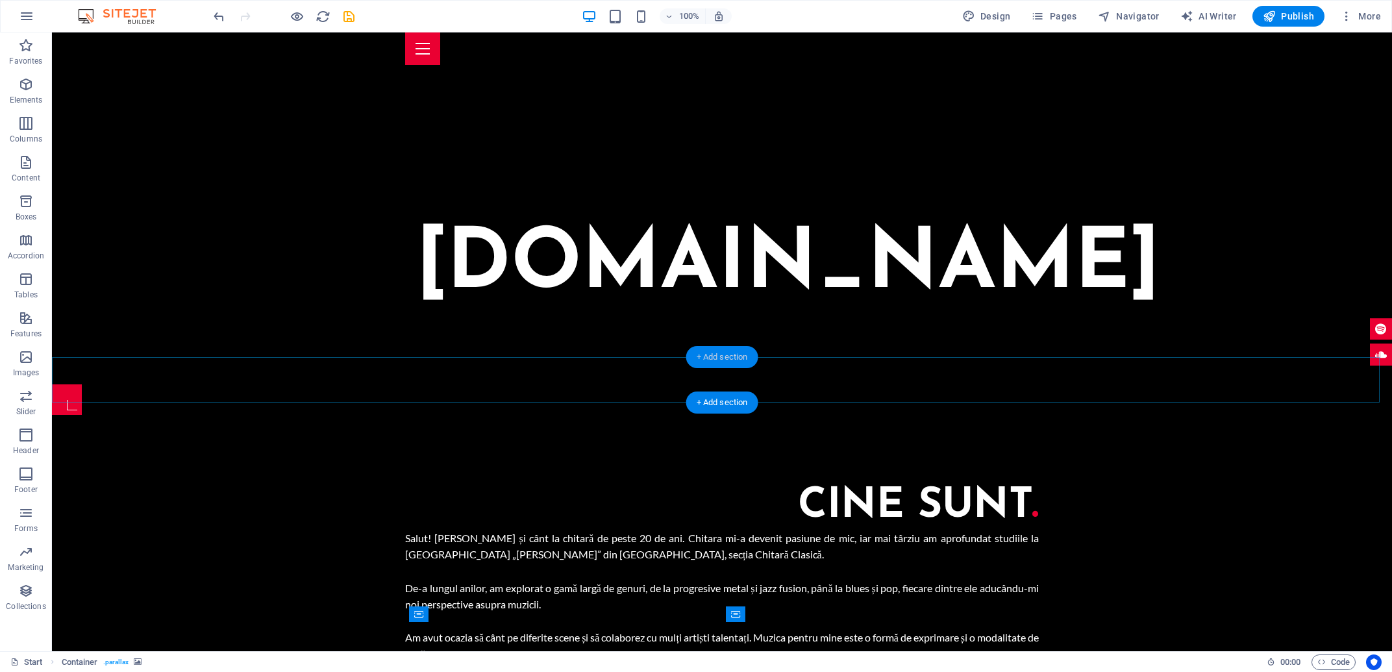
scroll to position [1493, 0]
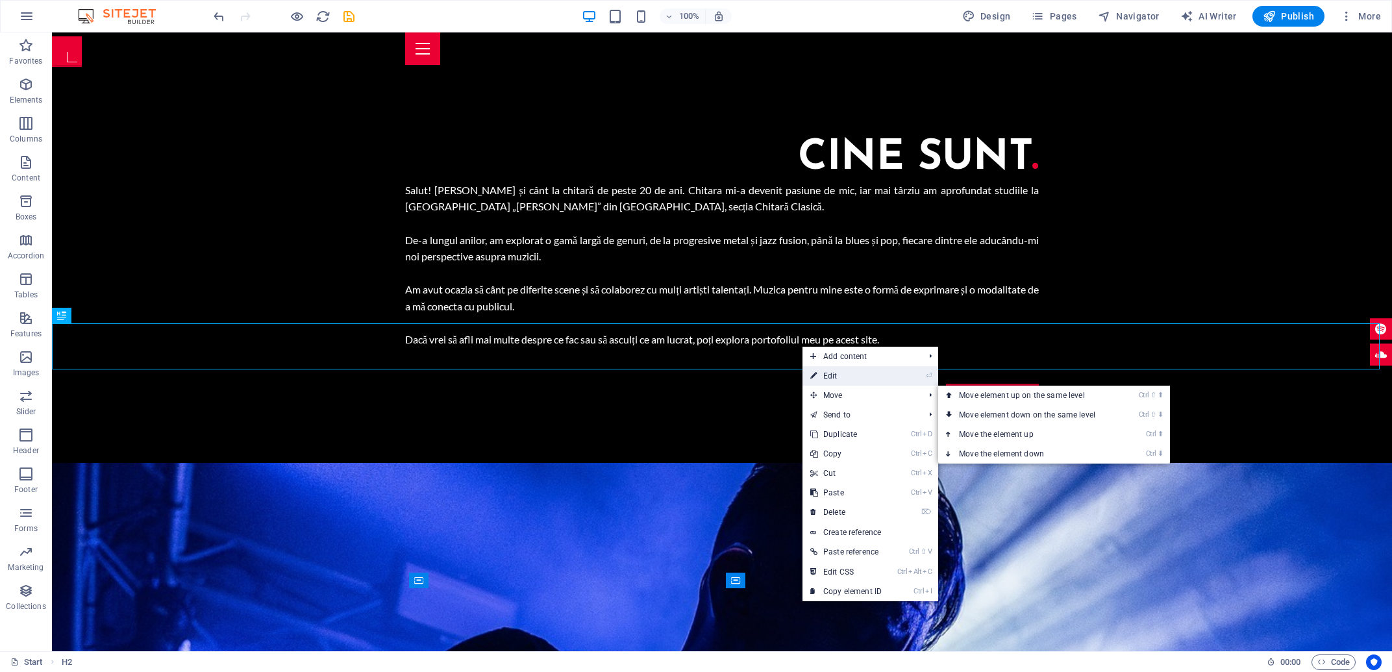
click at [854, 381] on link "⏎ Edit" at bounding box center [845, 375] width 87 height 19
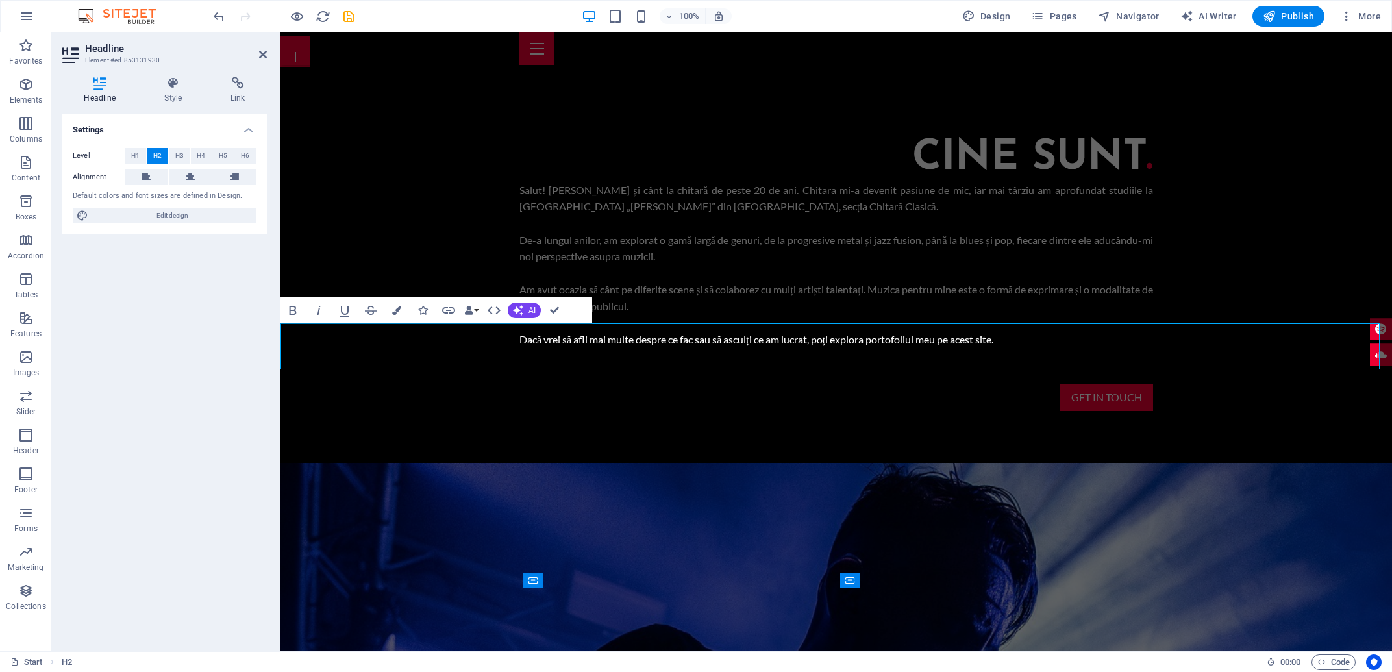
drag, startPoint x: 968, startPoint y: 348, endPoint x: 932, endPoint y: 354, distance: 36.8
click at [387, 306] on button "Colors" at bounding box center [396, 310] width 25 height 26
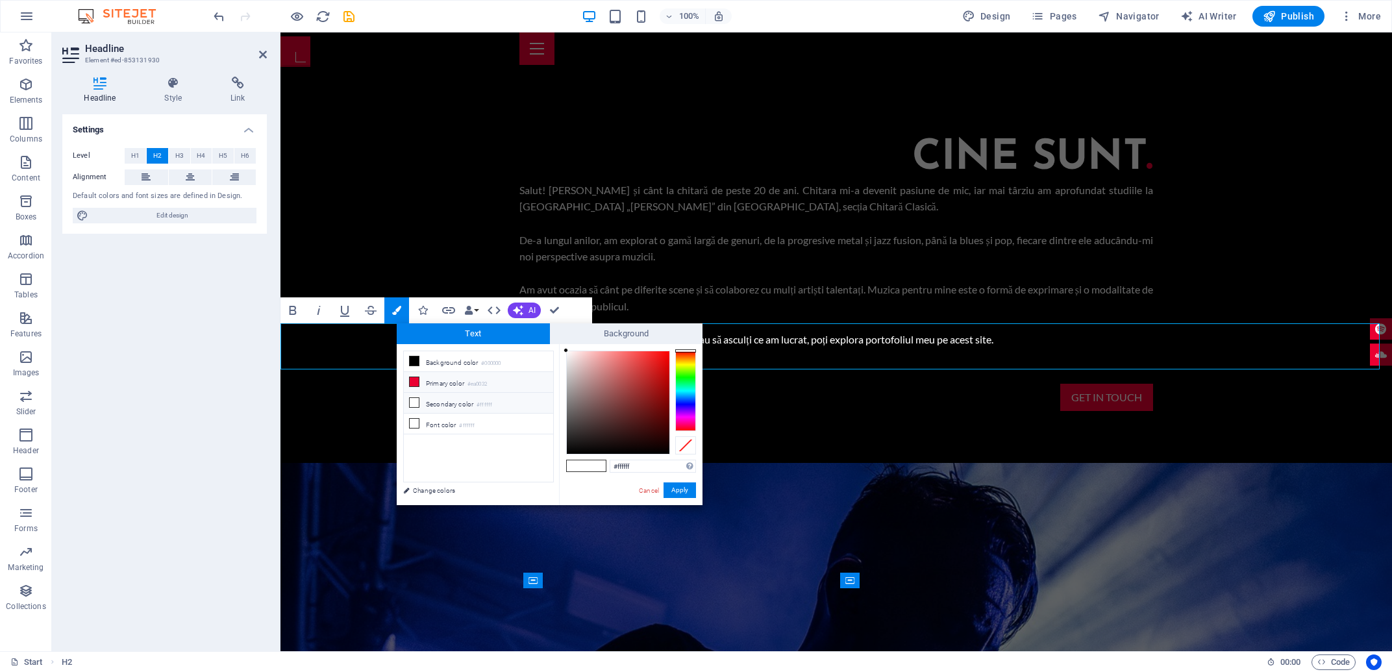
click at [415, 381] on icon at bounding box center [414, 381] width 9 height 9
type input "#ea0032"
drag, startPoint x: 681, startPoint y: 489, endPoint x: 578, endPoint y: 452, distance: 109.0
click at [681, 489] on button "Apply" at bounding box center [679, 490] width 32 height 16
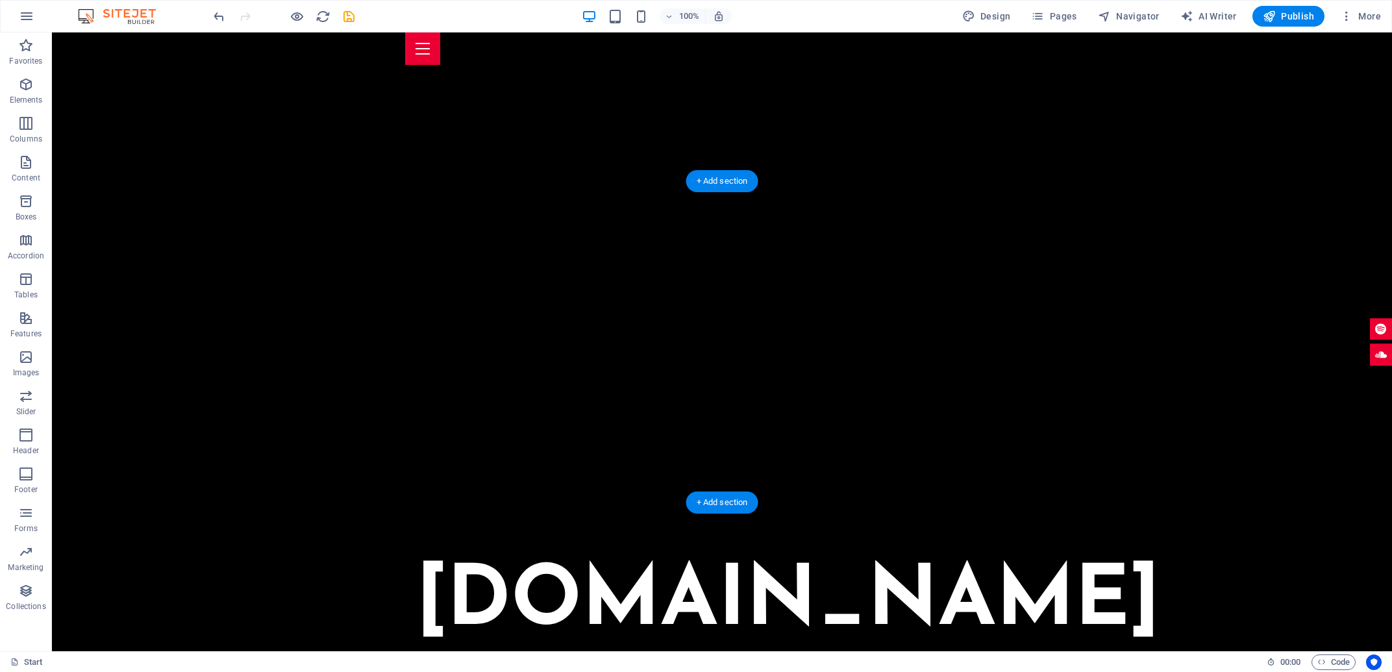
scroll to position [867, 0]
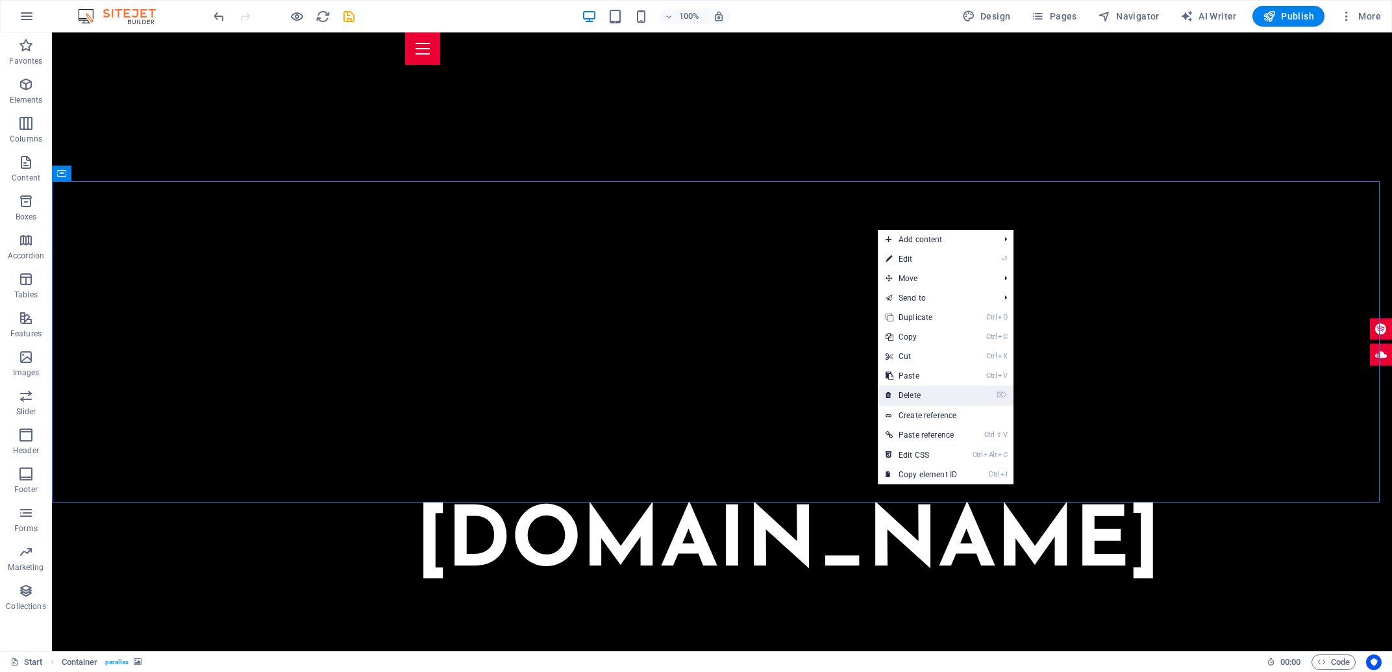
click at [928, 393] on link "⌦ Delete" at bounding box center [921, 395] width 87 height 19
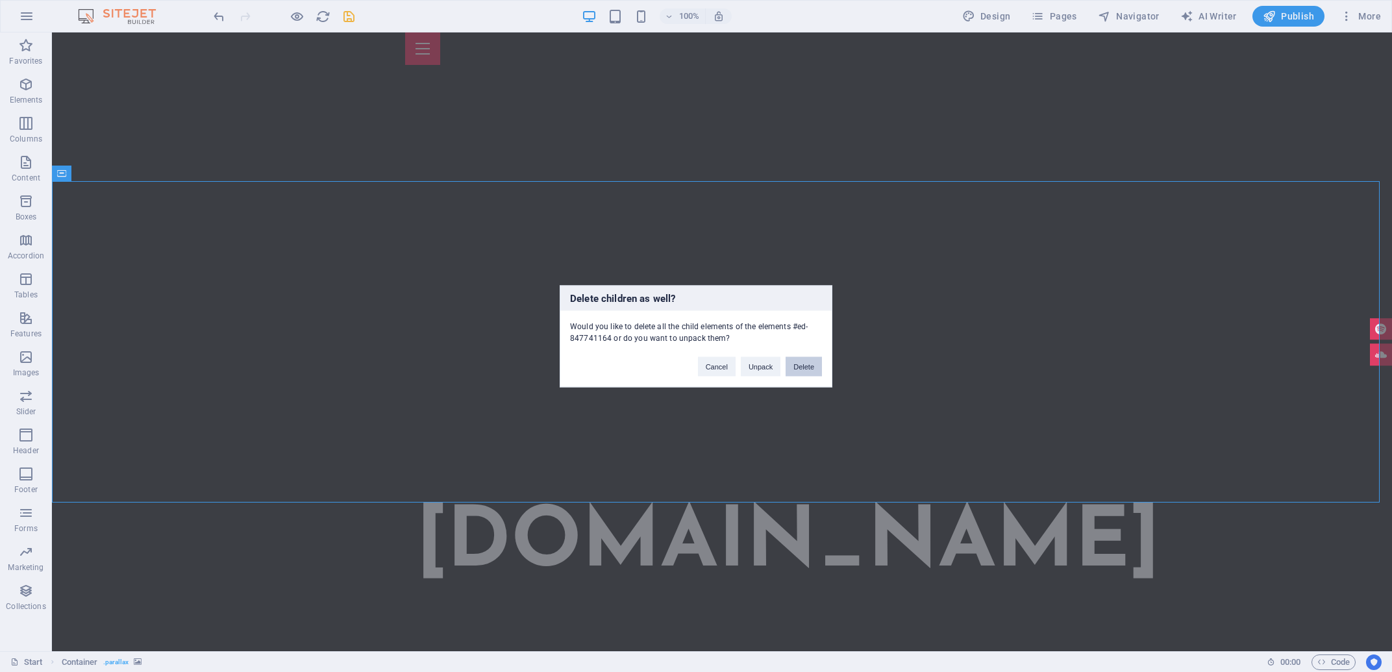
click at [806, 369] on button "Delete" at bounding box center [803, 365] width 36 height 19
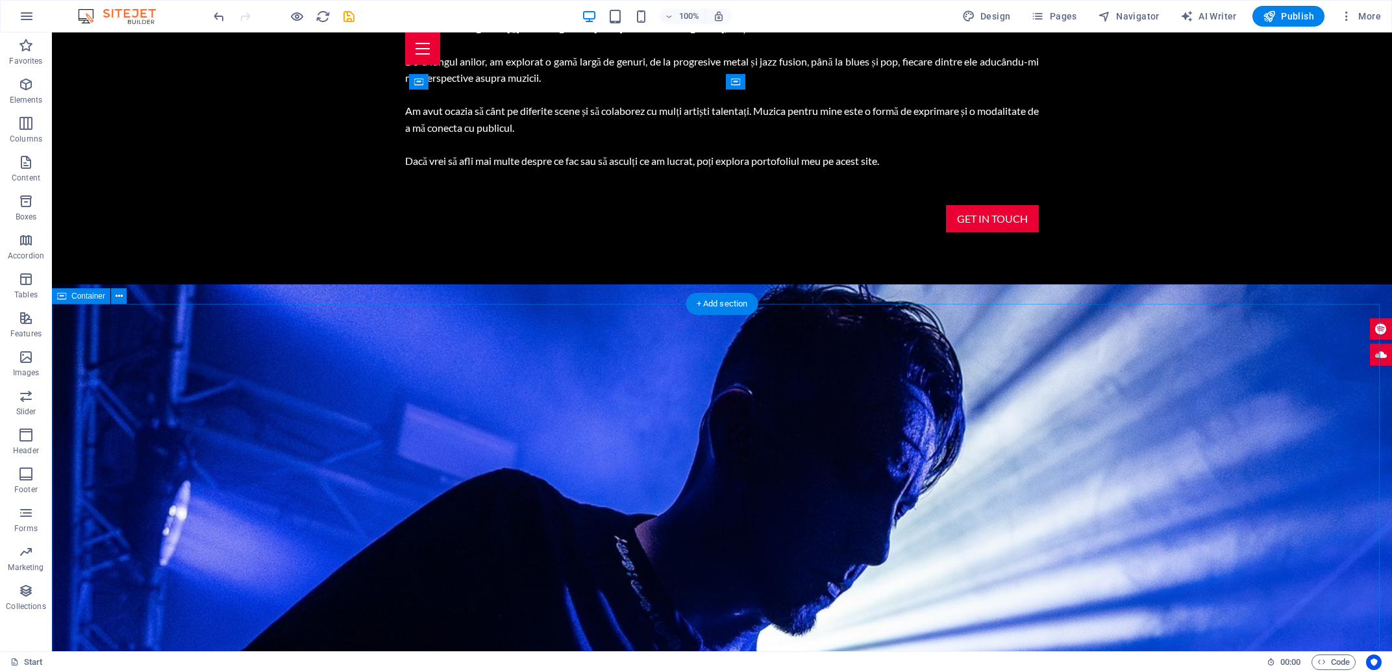
scroll to position [1670, 0]
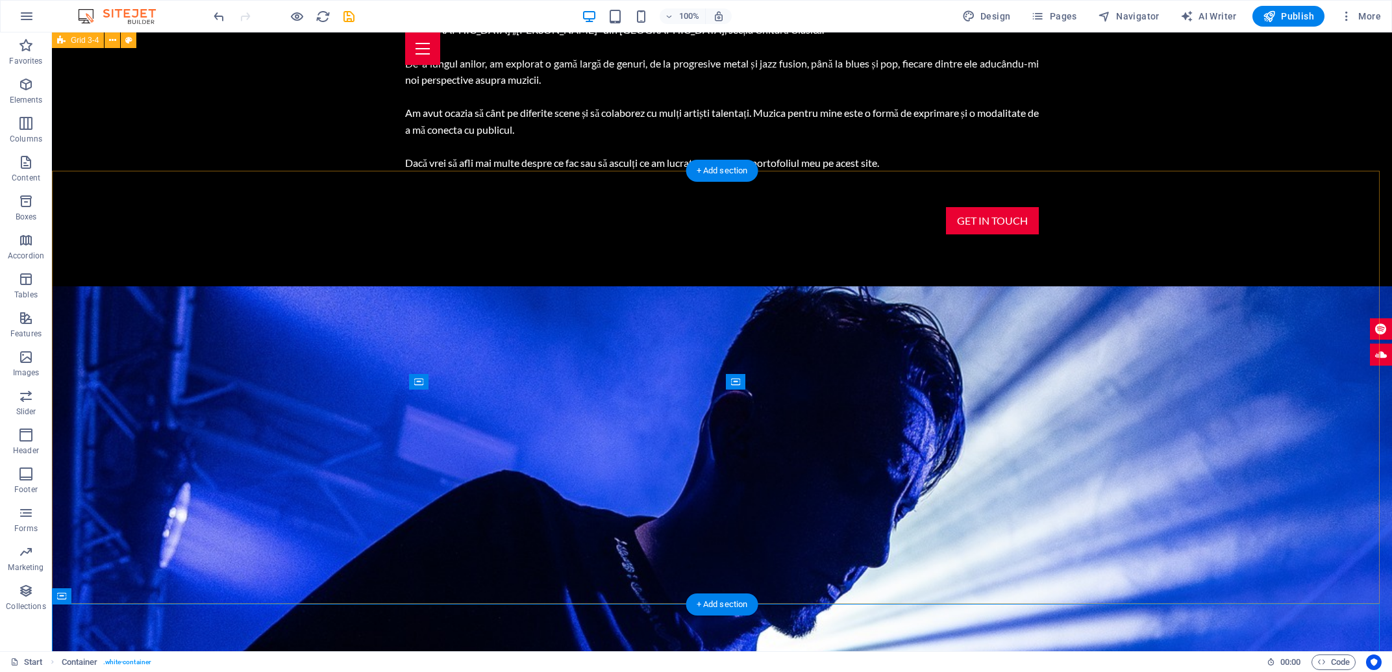
scroll to position [1322, 0]
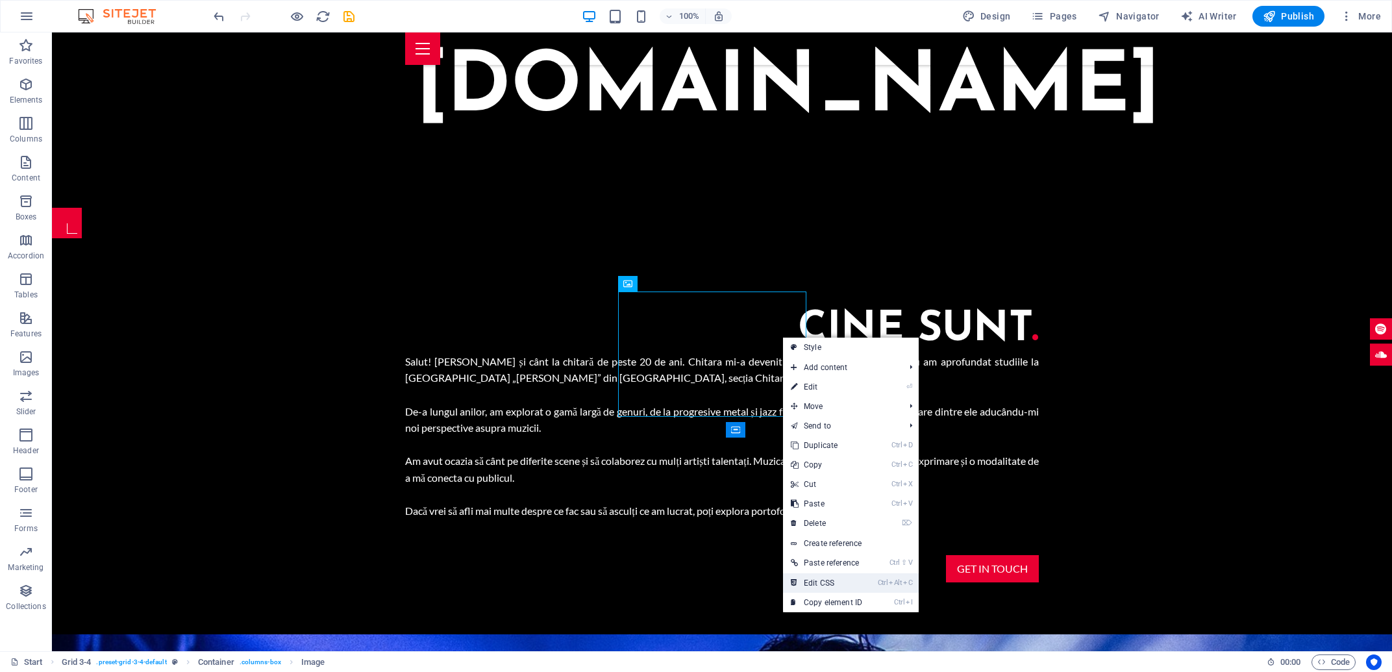
click at [828, 576] on link "Ctrl Alt C Edit CSS" at bounding box center [826, 582] width 87 height 19
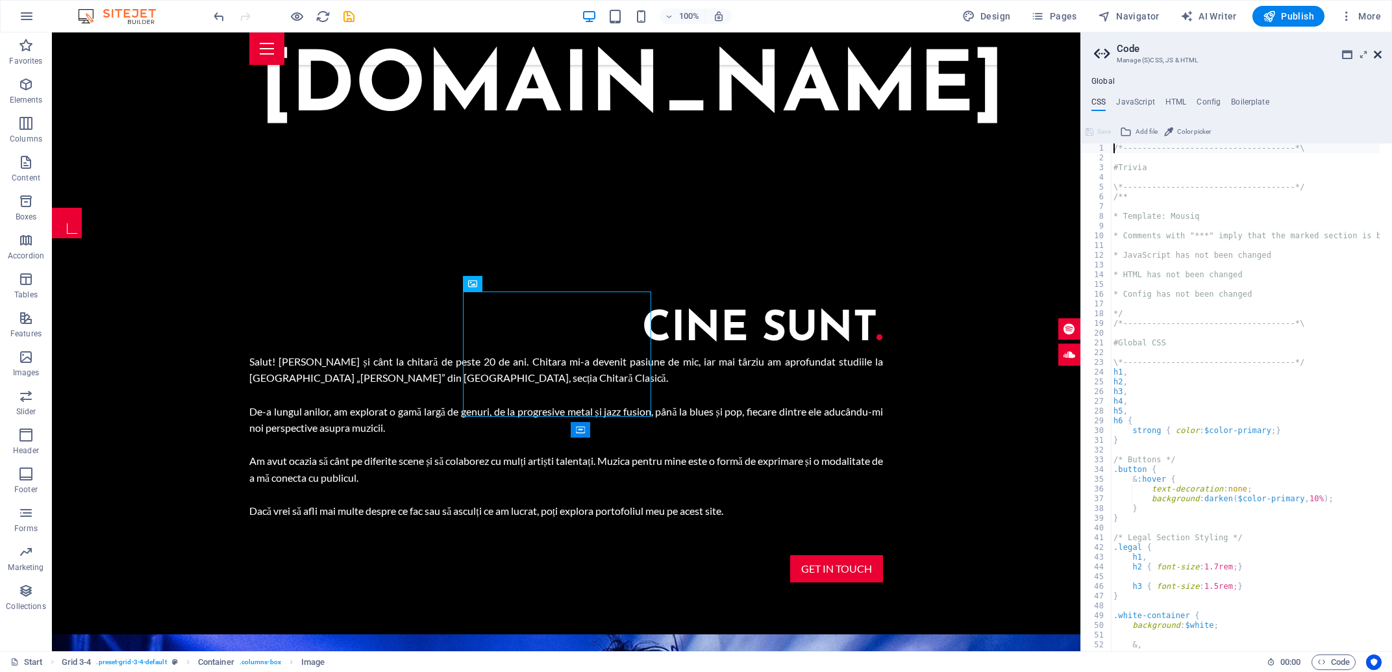
click at [1379, 53] on icon at bounding box center [1378, 54] width 8 height 10
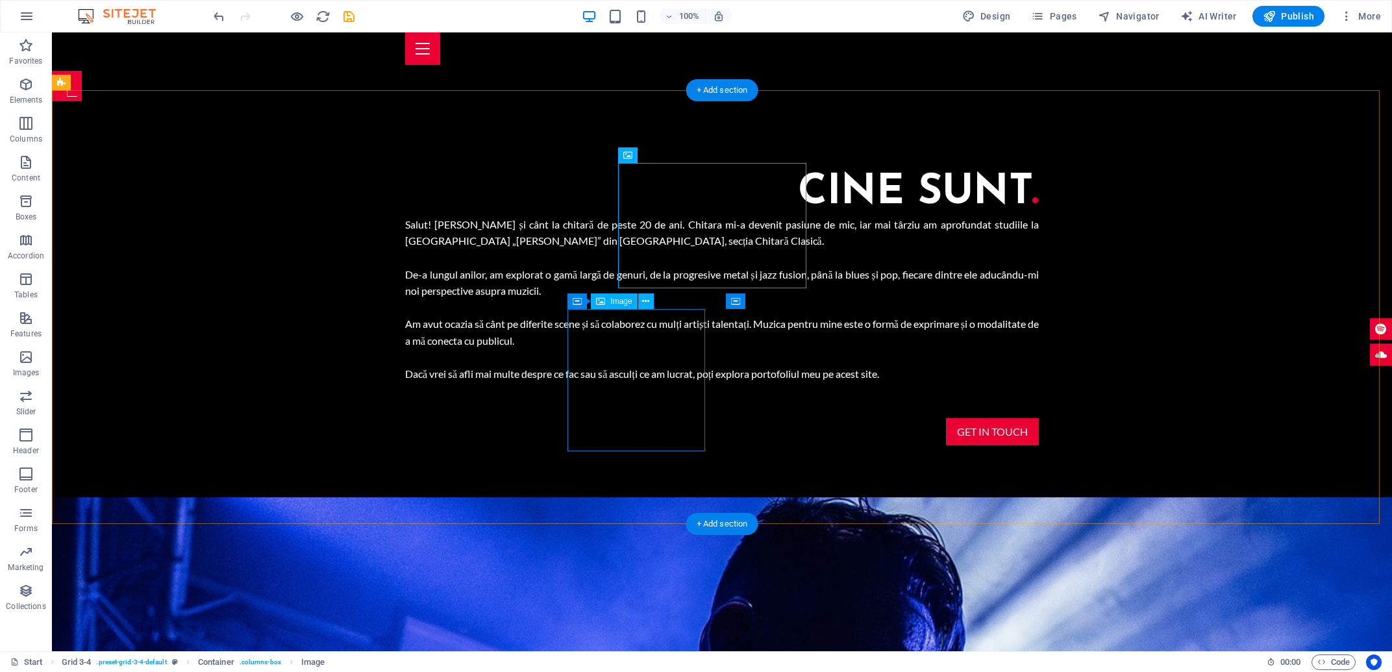
scroll to position [1461, 0]
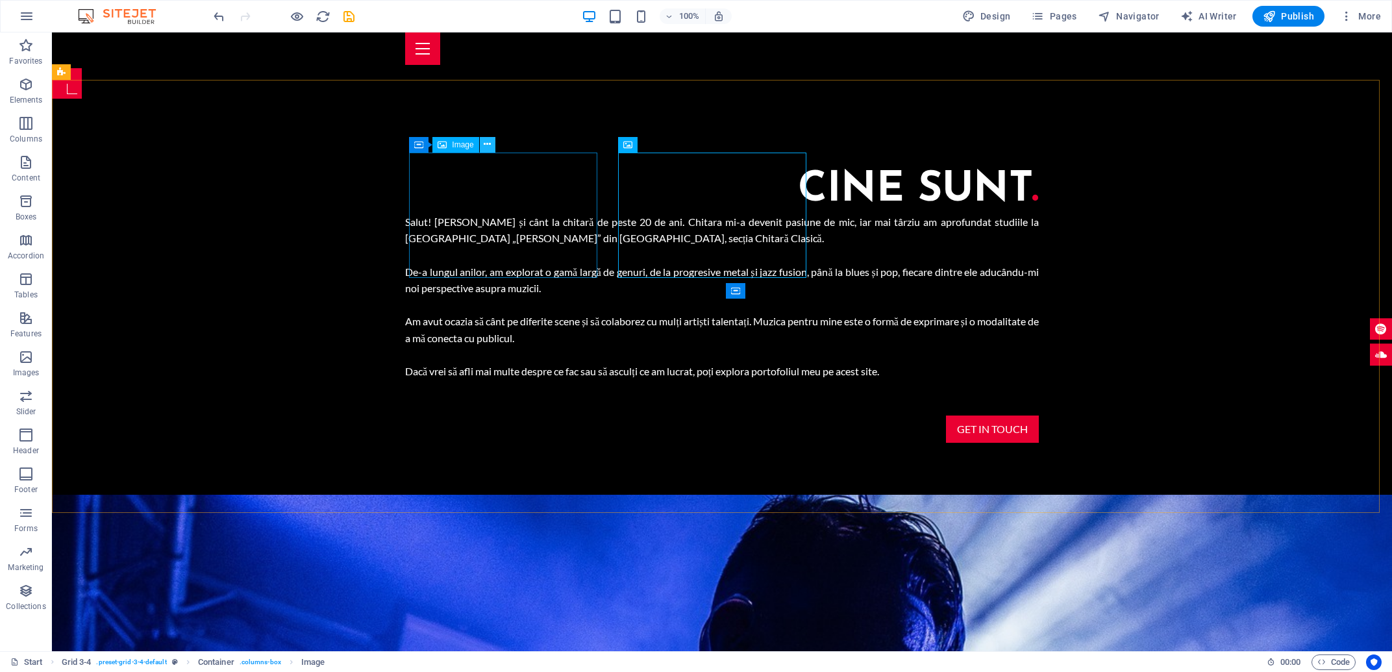
click at [483, 143] on button at bounding box center [488, 145] width 16 height 16
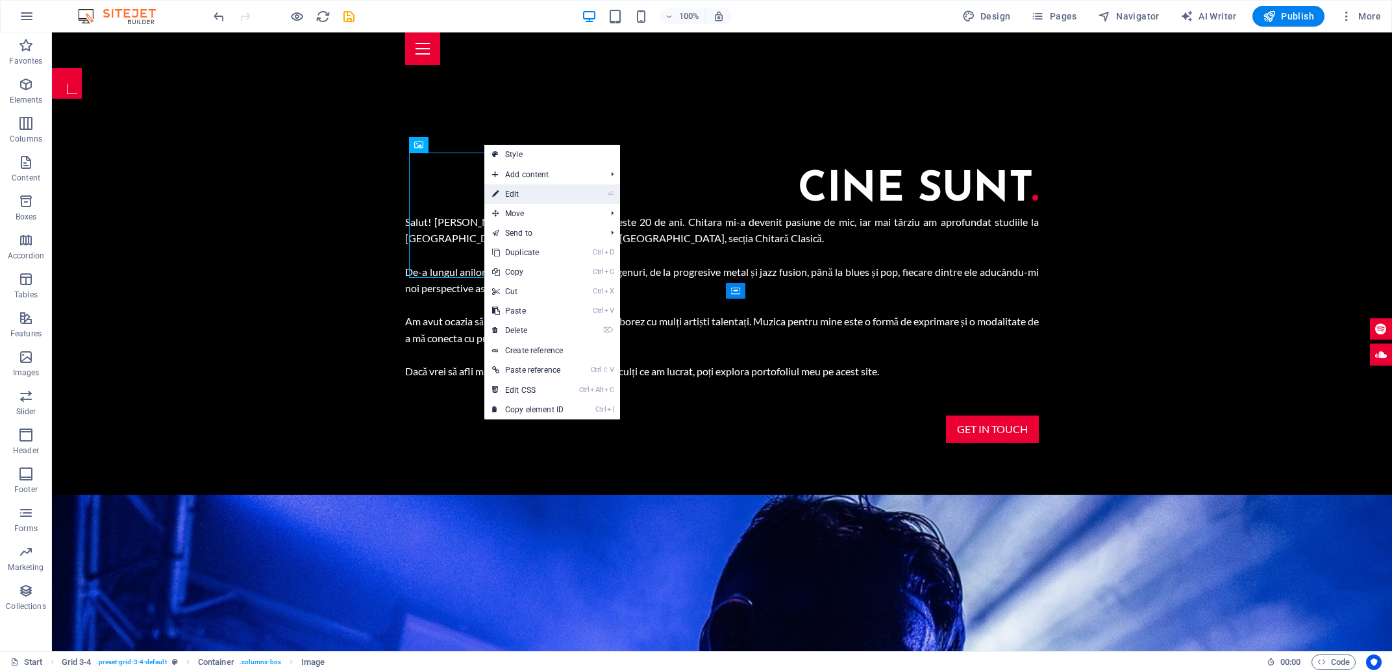
click at [555, 195] on link "⏎ Edit" at bounding box center [527, 193] width 87 height 19
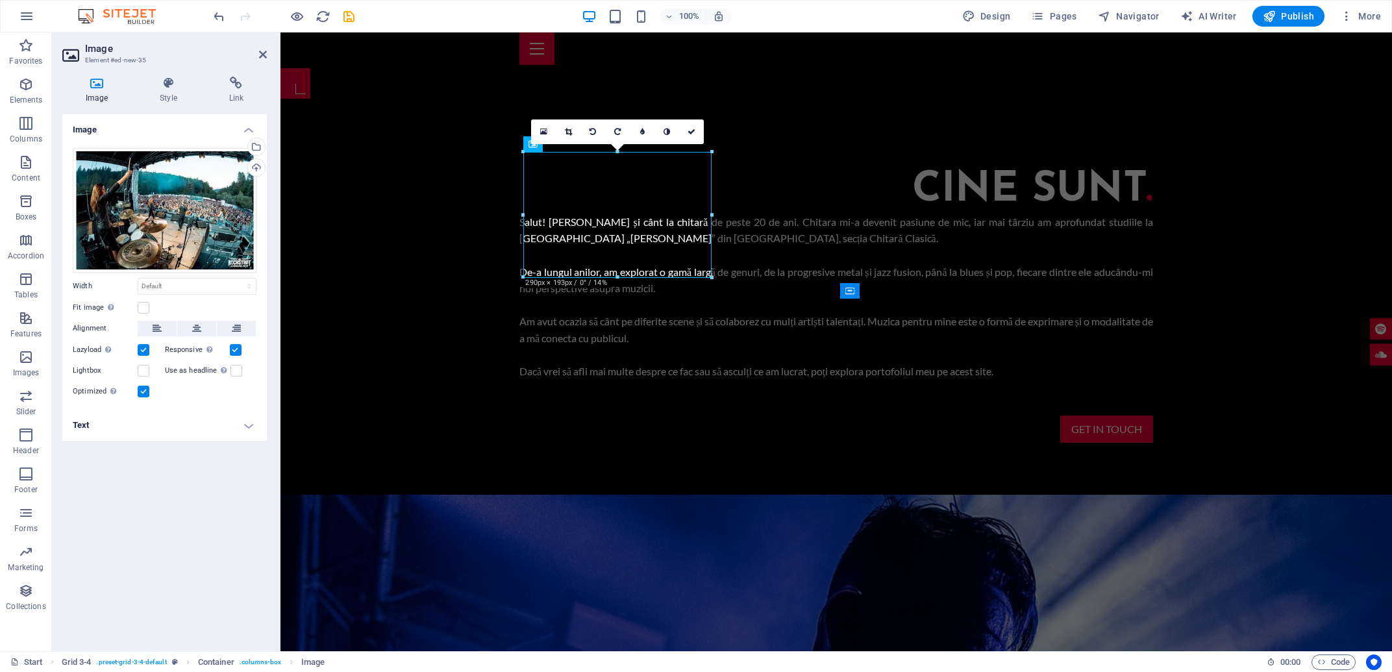
click at [161, 422] on h4 "Text" at bounding box center [164, 425] width 204 height 31
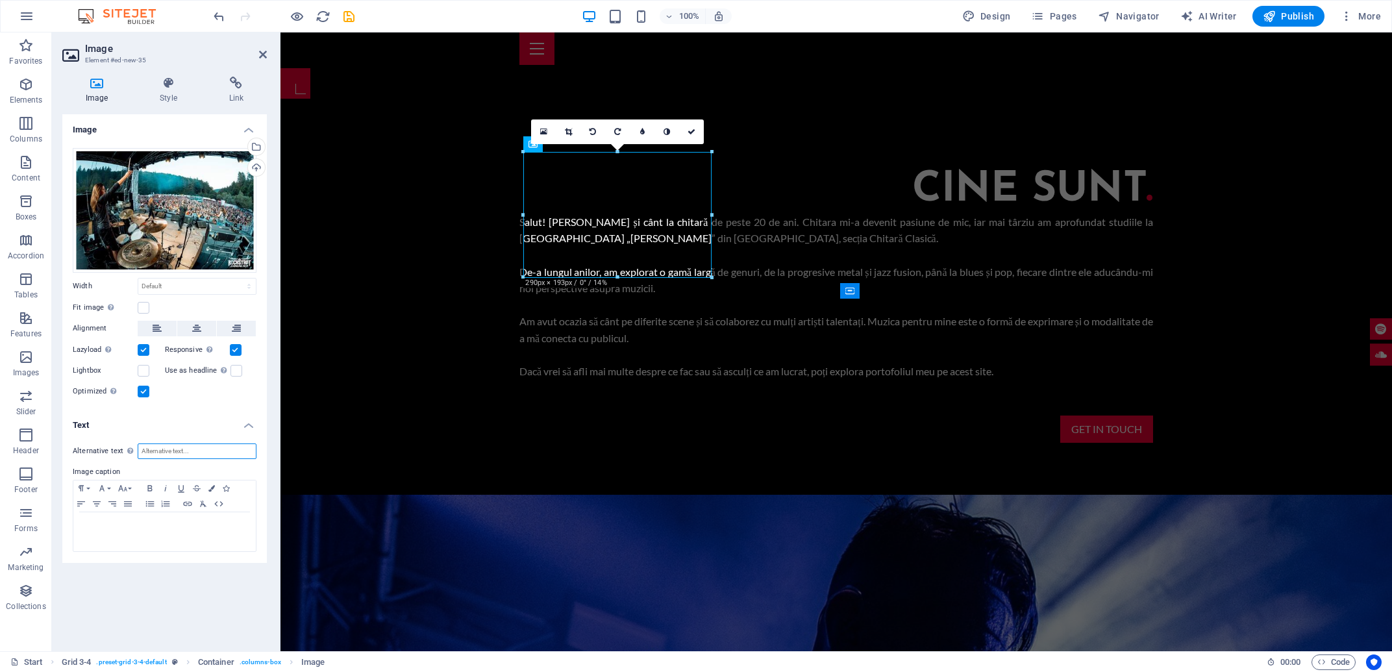
click at [185, 448] on input "Alternative text The alternative text is used by devices that cannot display im…" at bounding box center [197, 451] width 119 height 16
click at [163, 86] on icon at bounding box center [168, 83] width 64 height 13
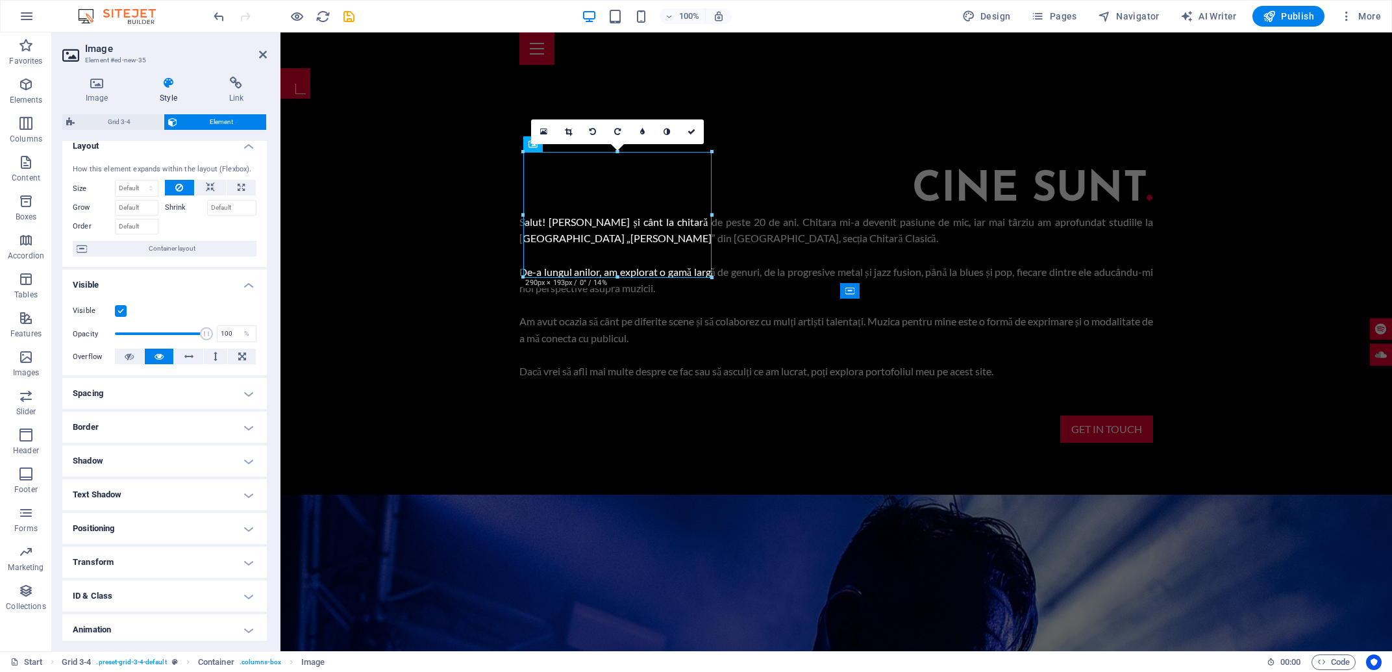
scroll to position [0, 0]
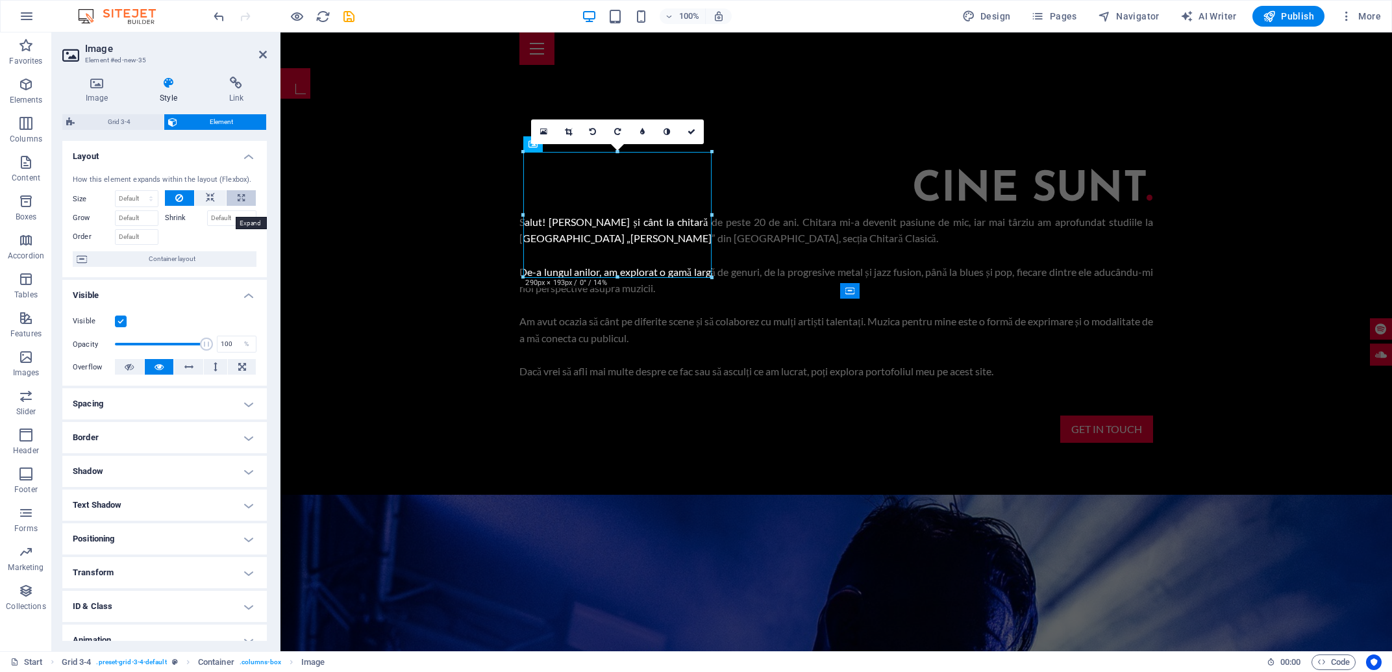
click at [238, 204] on icon at bounding box center [241, 198] width 7 height 16
type input "100"
select select "%"
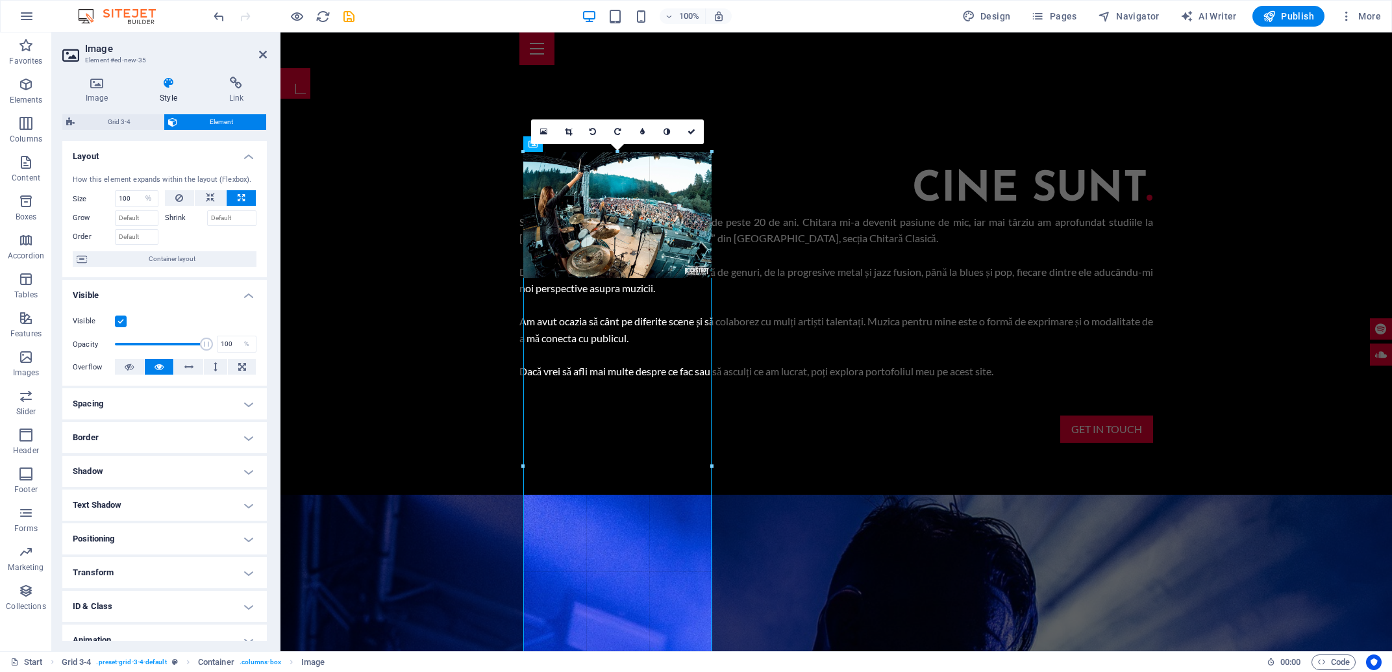
drag, startPoint x: 713, startPoint y: 280, endPoint x: 716, endPoint y: 293, distance: 13.4
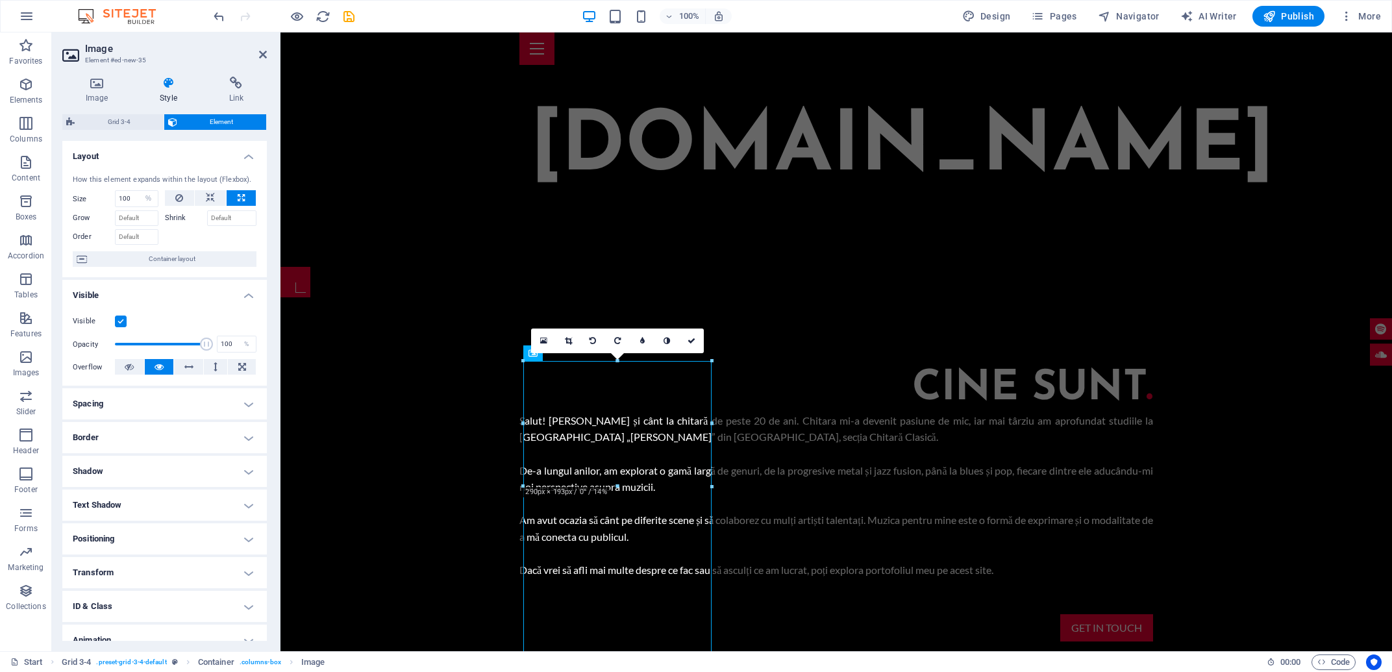
scroll to position [1252, 0]
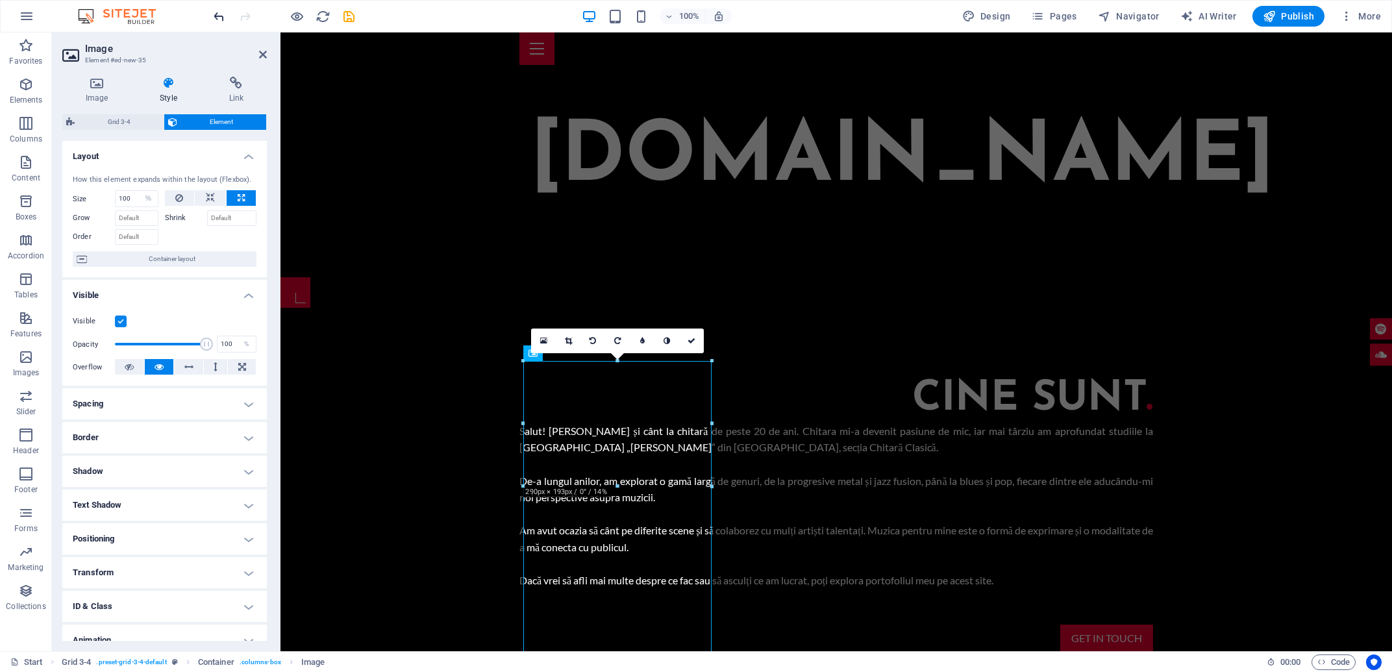
select select "DISABLED_OPTION_VALUE"
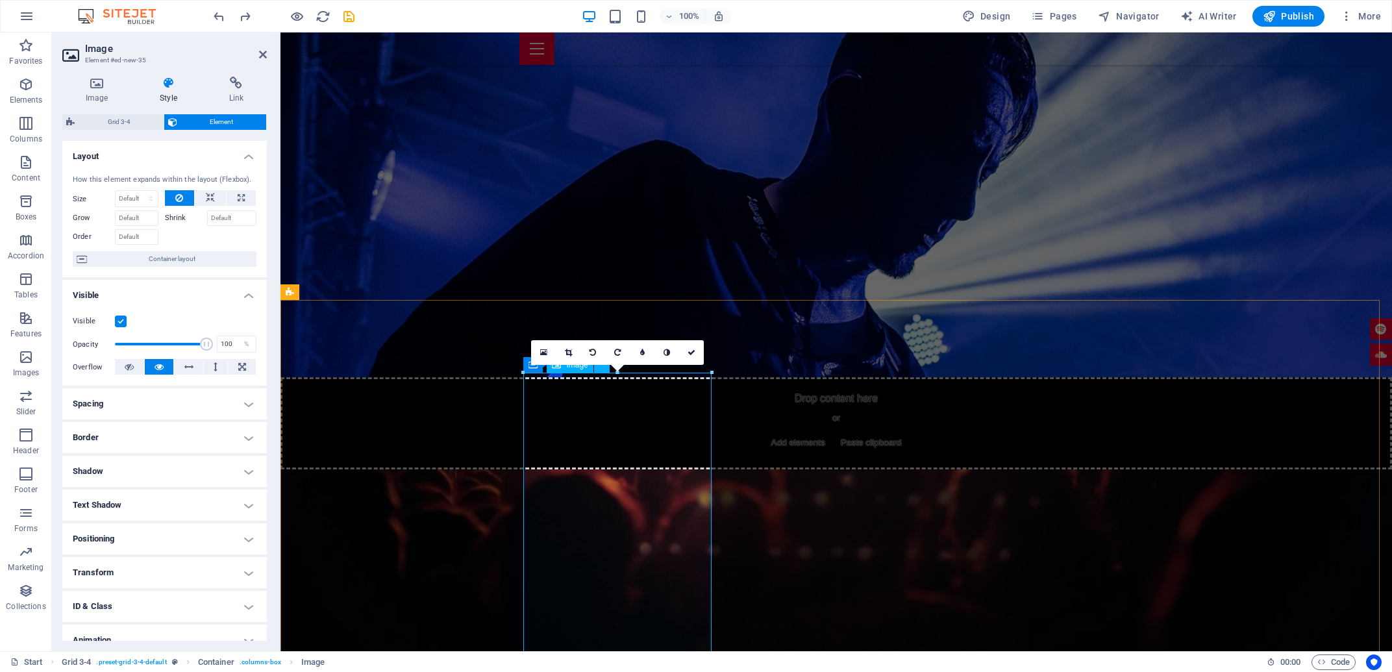
scroll to position [1980, 0]
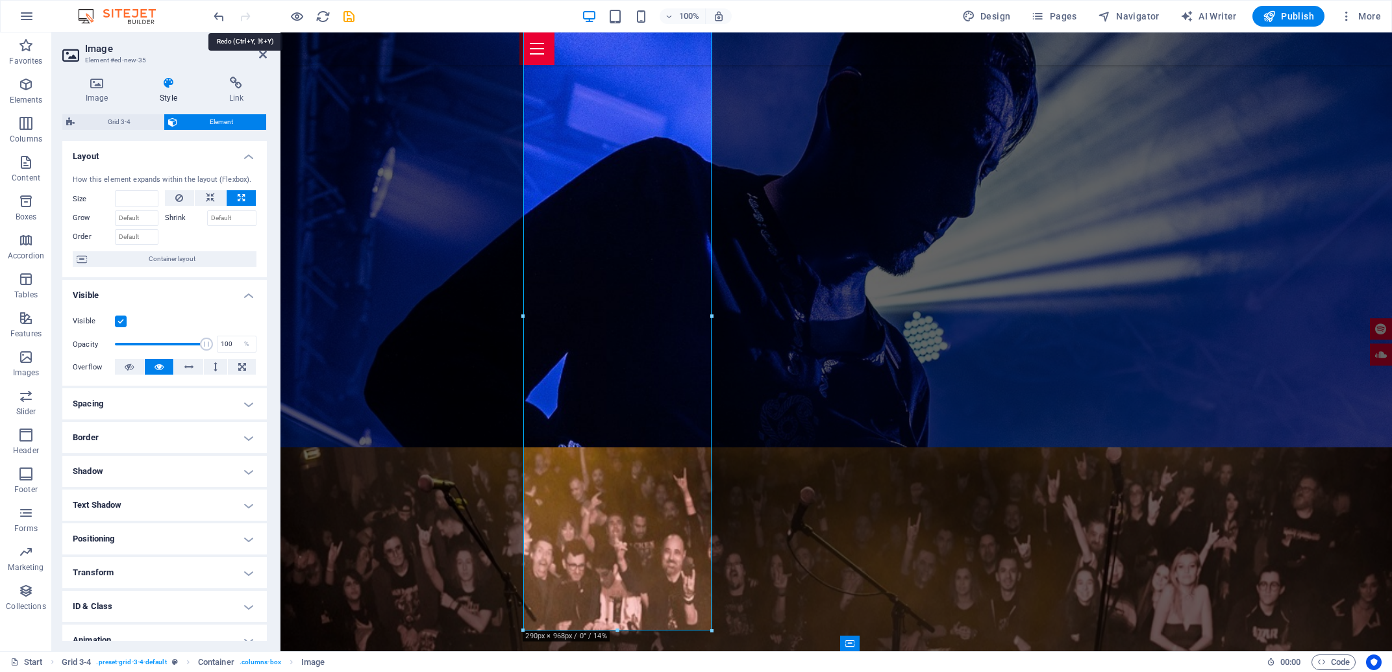
type input "100"
select select "%"
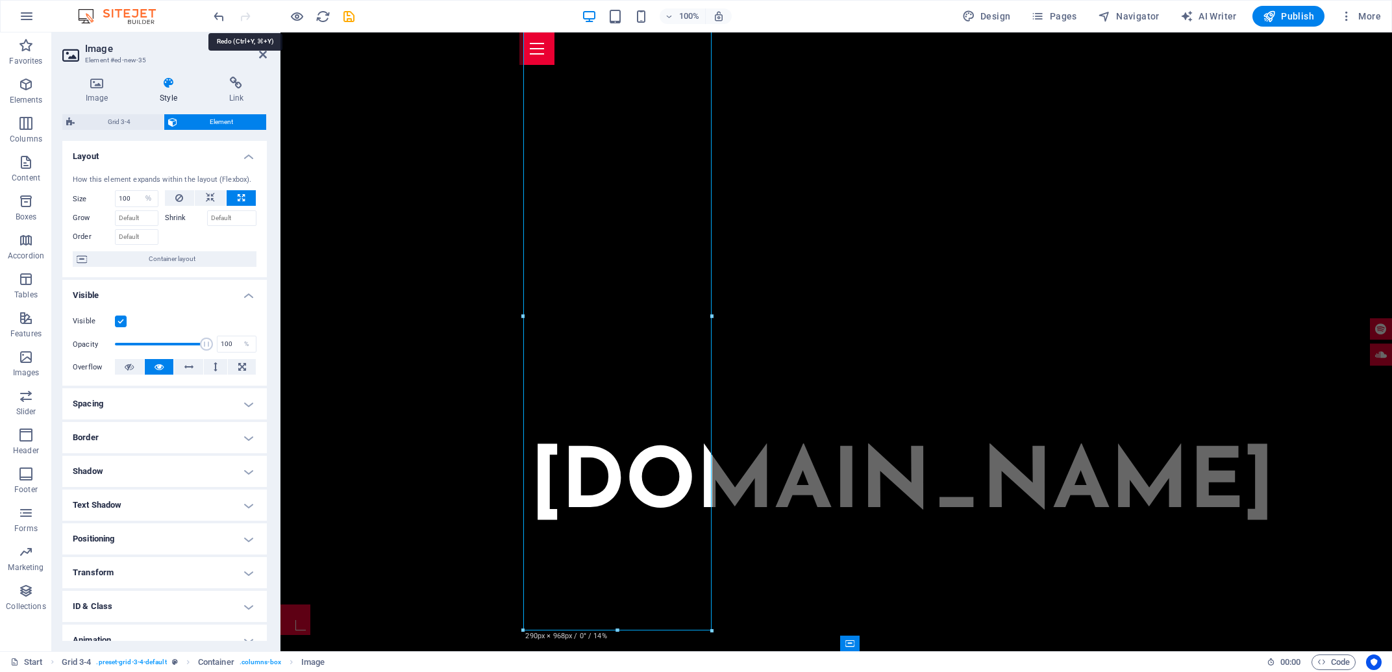
click at [248, 19] on div at bounding box center [283, 16] width 145 height 21
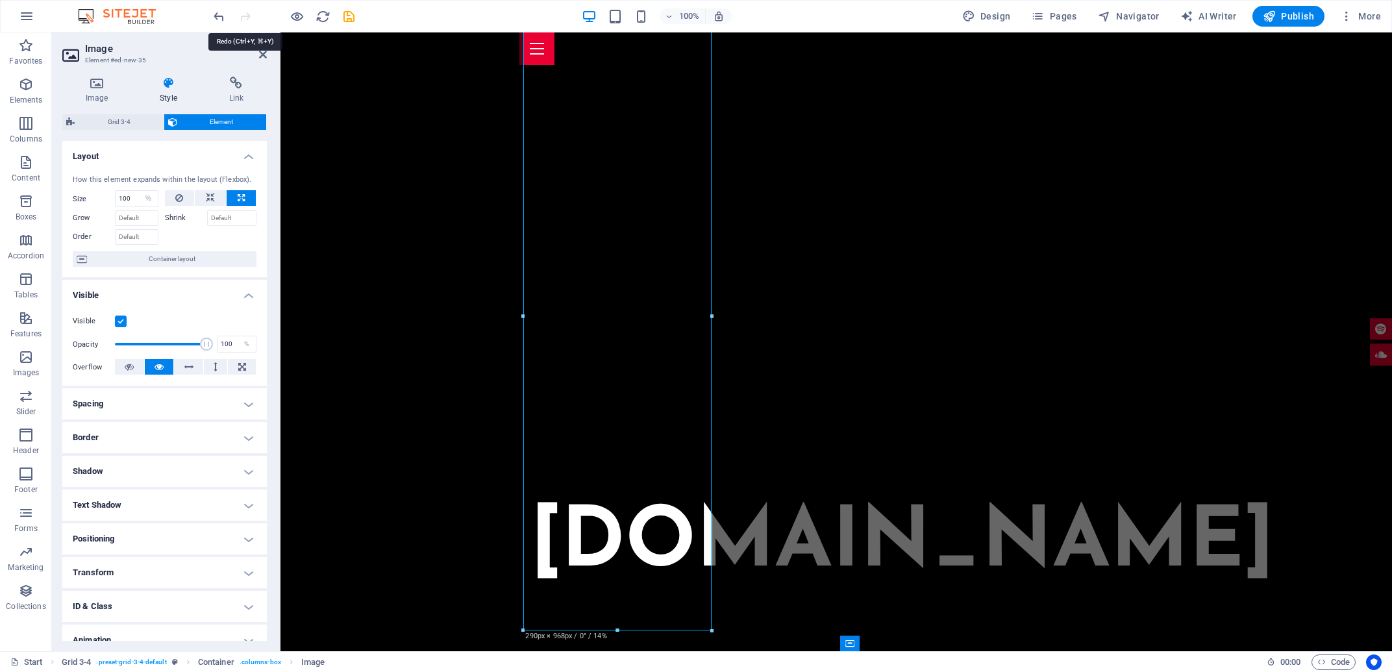
click at [248, 19] on div at bounding box center [283, 16] width 145 height 21
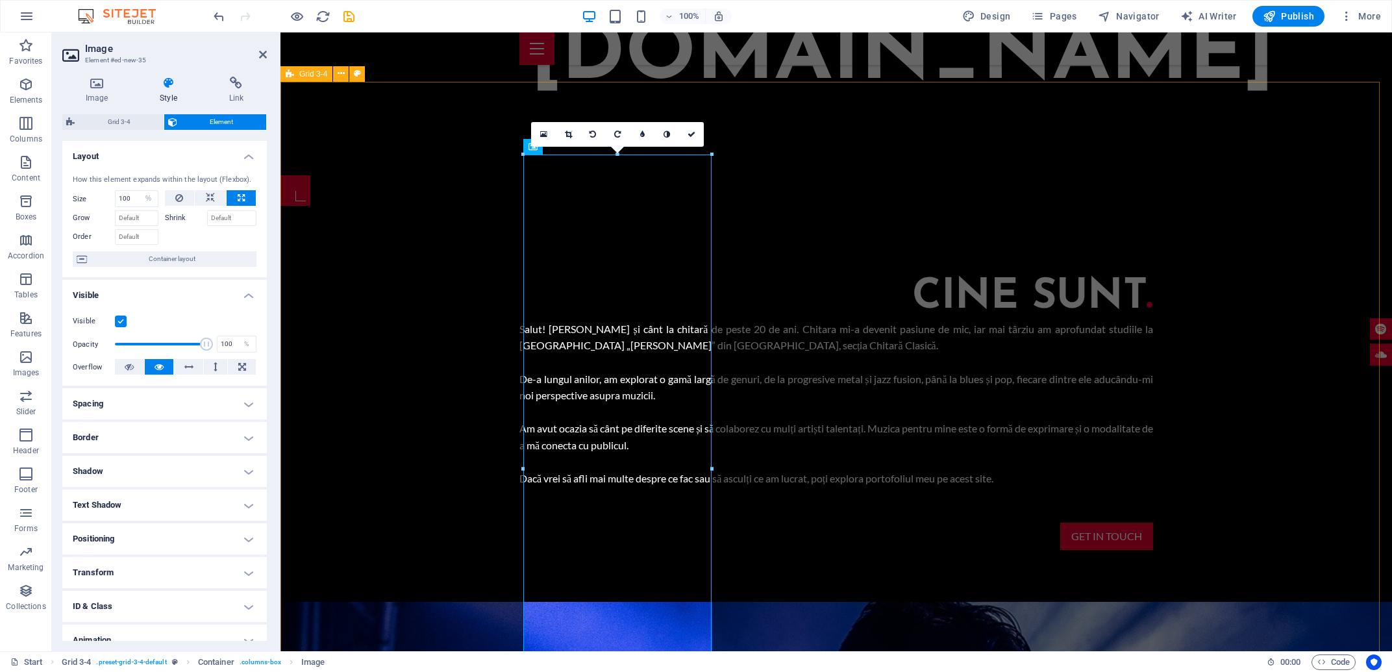
scroll to position [1702, 0]
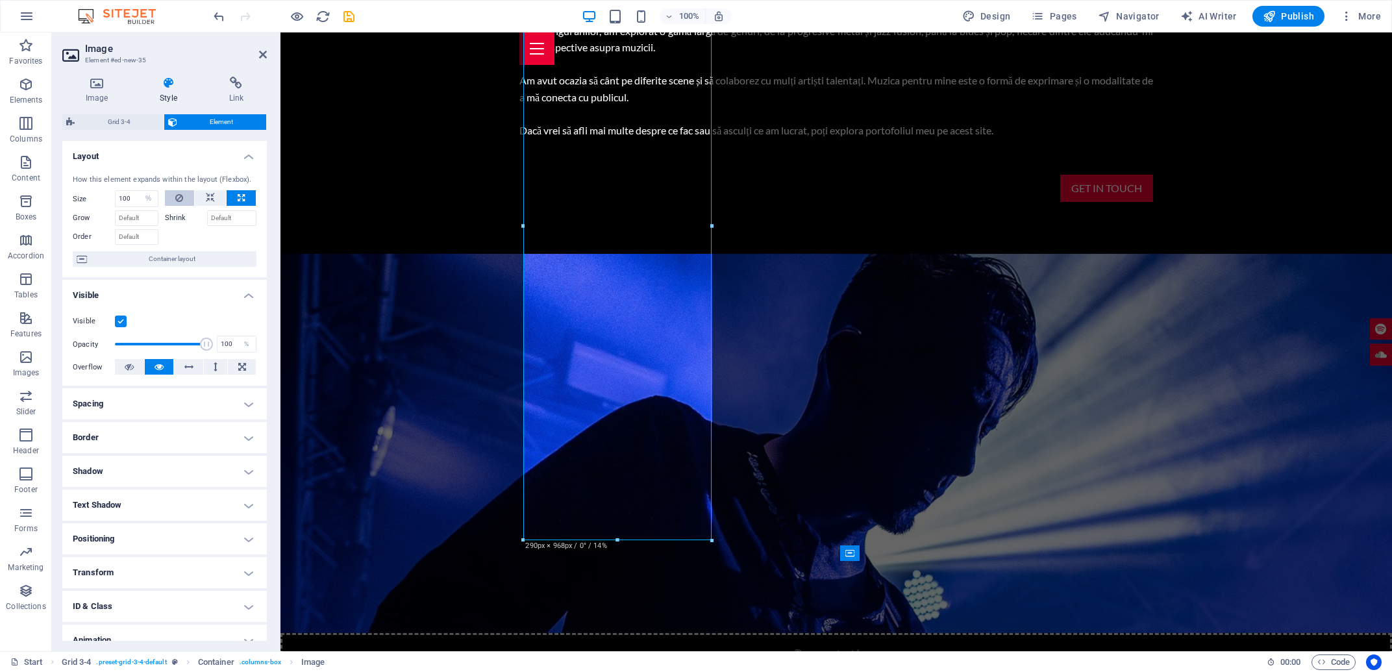
click at [177, 204] on button at bounding box center [180, 198] width 30 height 16
select select "DISABLED_OPTION_VALUE"
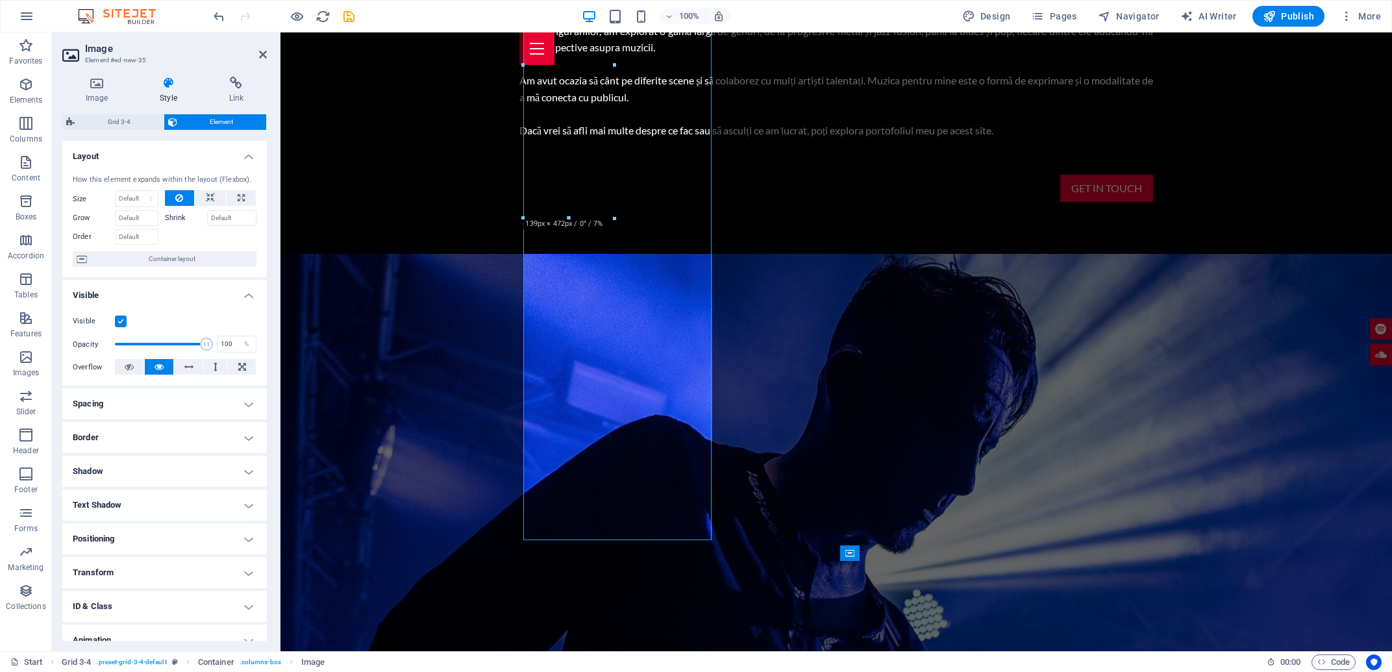
drag, startPoint x: 615, startPoint y: 541, endPoint x: 595, endPoint y: 219, distance: 322.6
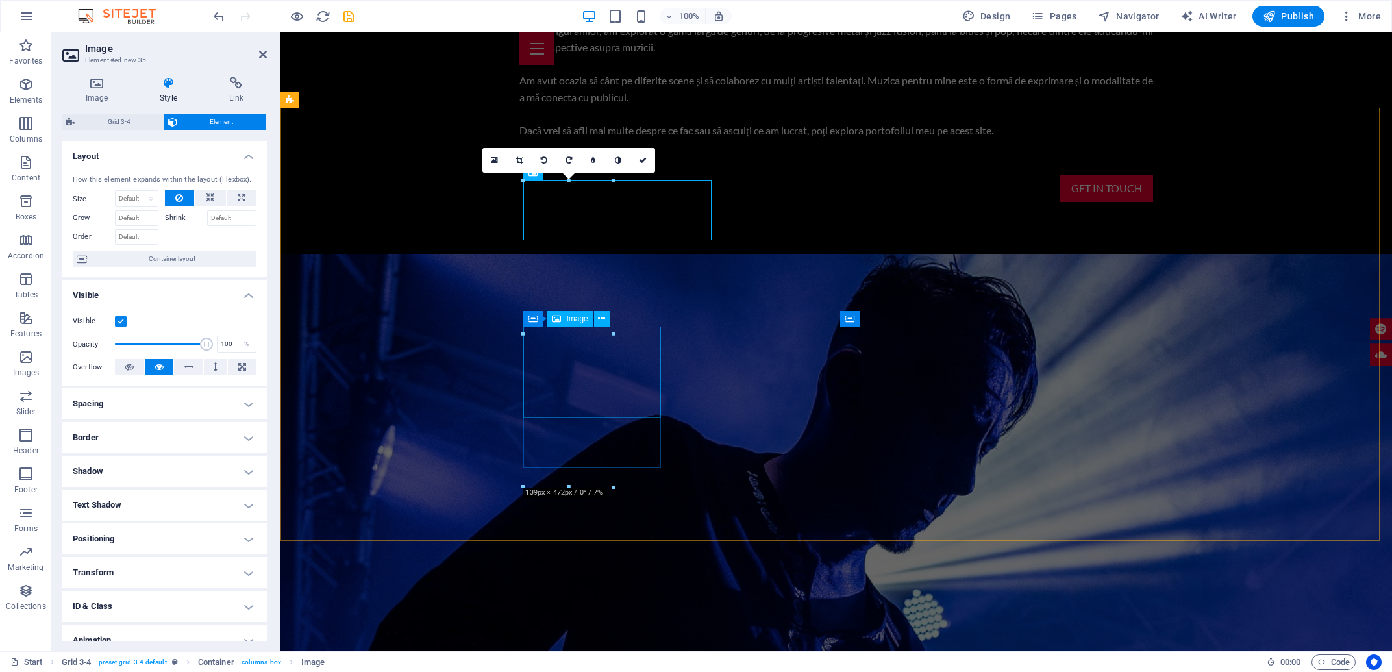
scroll to position [1354, 0]
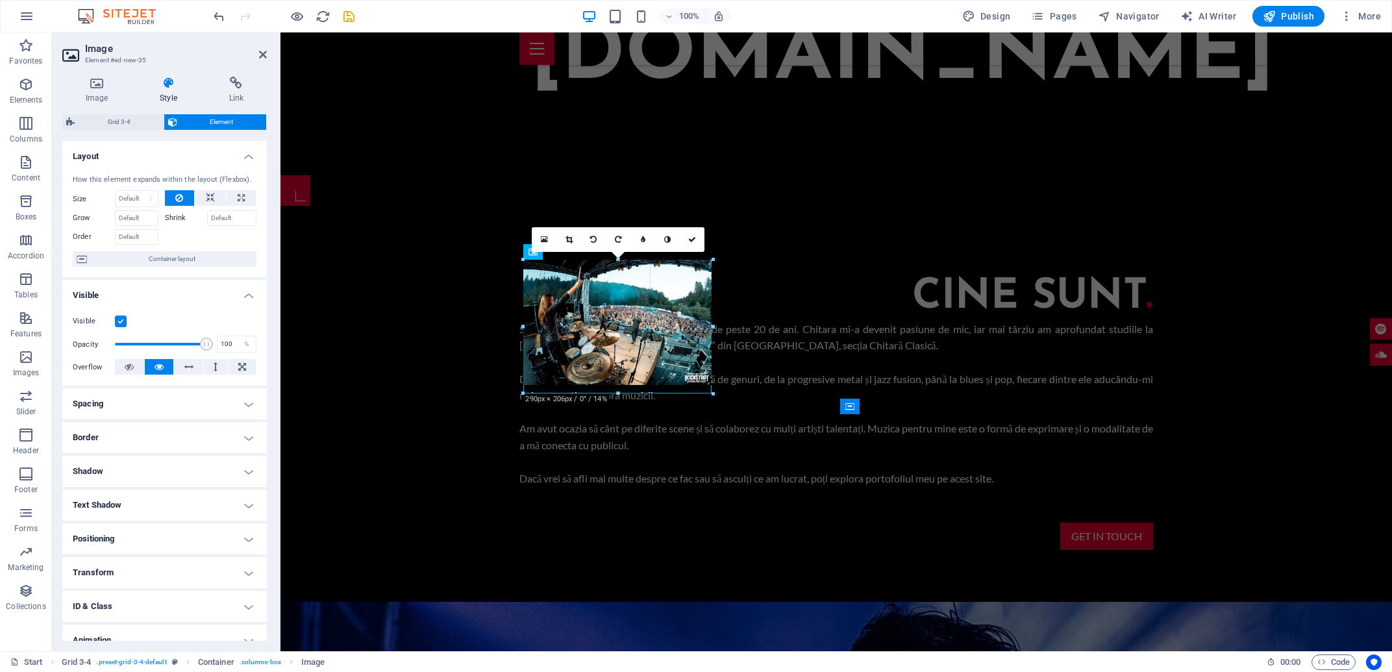
drag, startPoint x: 612, startPoint y: 319, endPoint x: 706, endPoint y: 393, distance: 119.3
drag, startPoint x: 718, startPoint y: 388, endPoint x: 719, endPoint y: 395, distance: 7.8
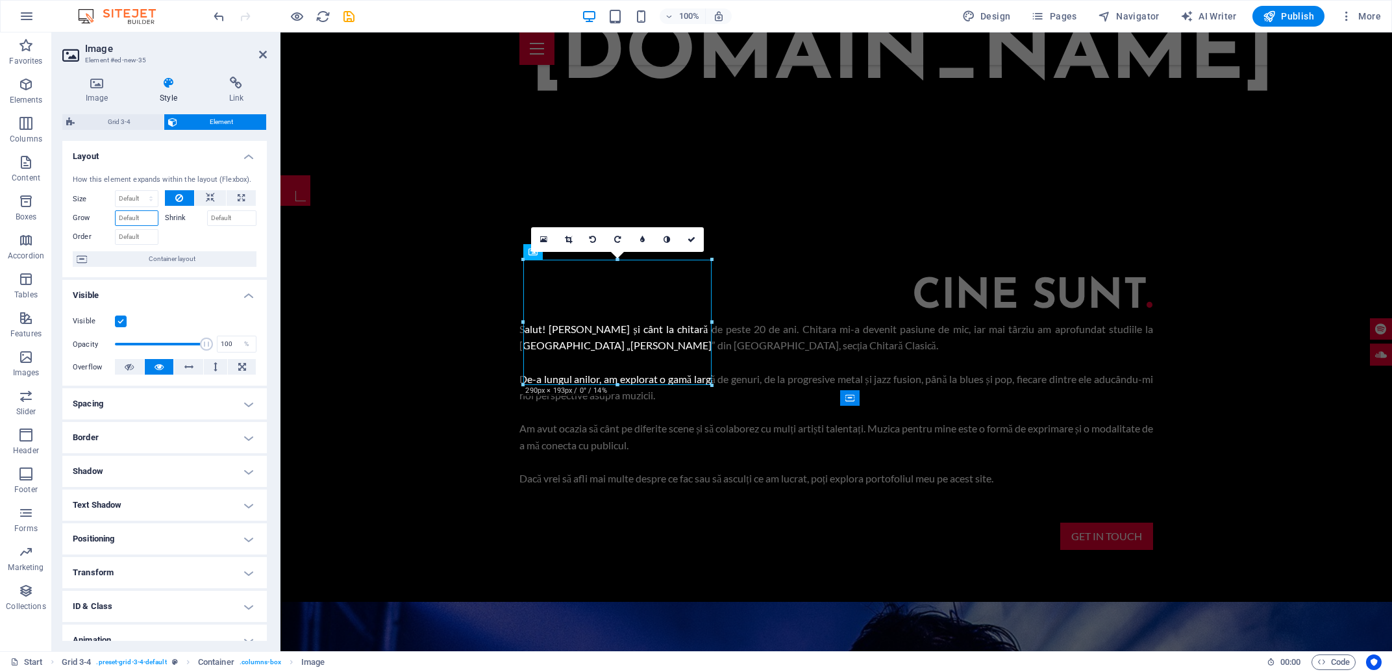
click at [138, 226] on input "Grow" at bounding box center [136, 218] width 43 height 16
type input "55"
drag, startPoint x: 132, startPoint y: 230, endPoint x: 66, endPoint y: 225, distance: 66.4
click at [115, 225] on input "55" at bounding box center [136, 218] width 43 height 16
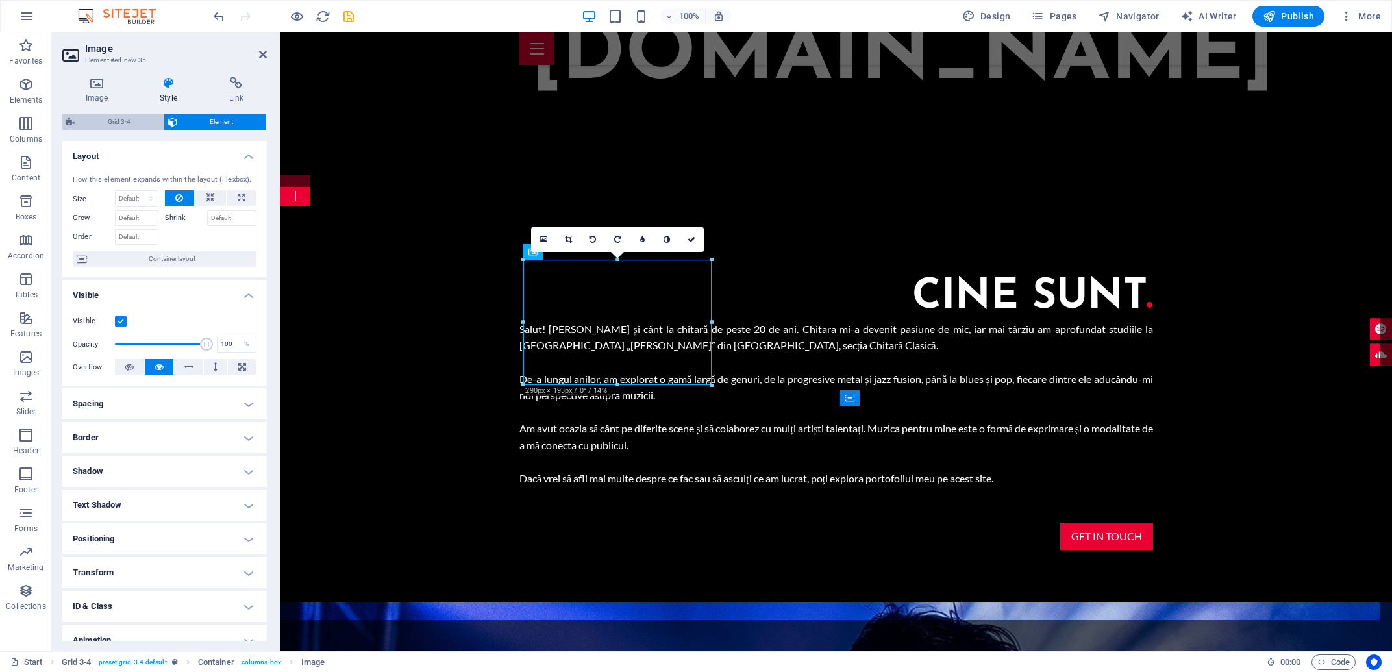
click at [131, 125] on span "Grid 3-4" at bounding box center [119, 122] width 81 height 16
select select "rem"
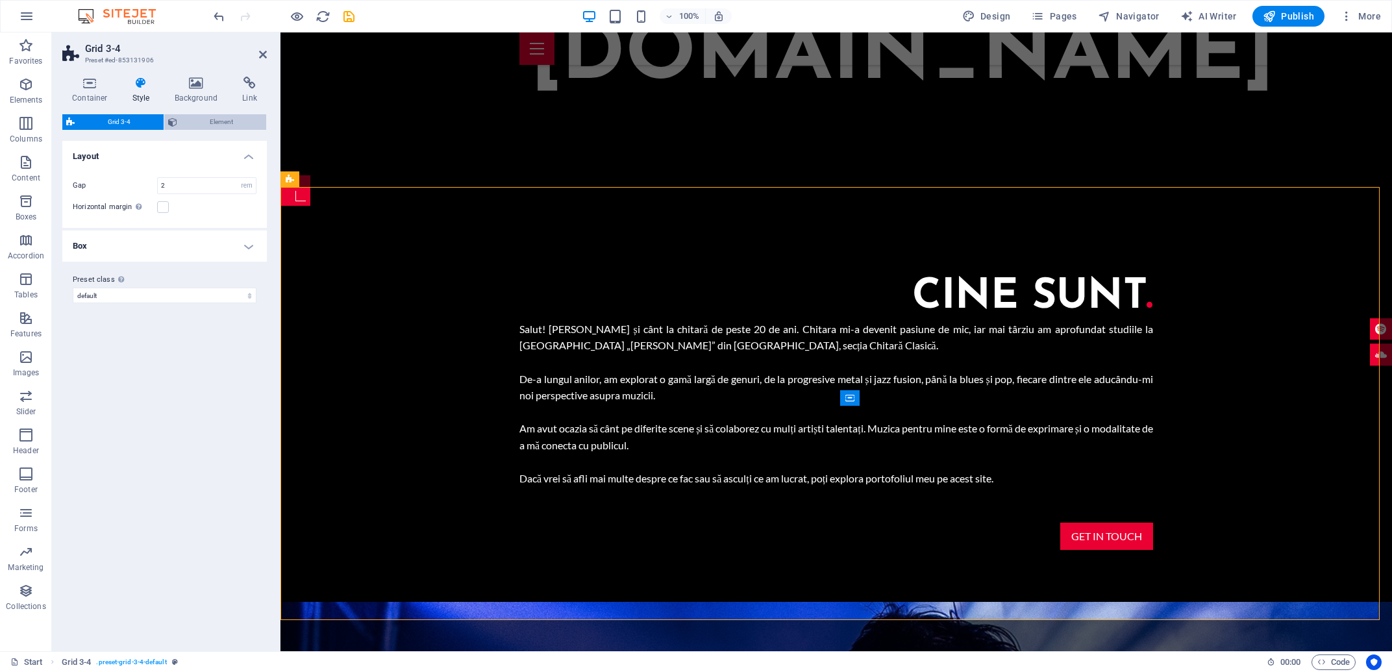
click at [238, 121] on span "Element" at bounding box center [222, 122] width 82 height 16
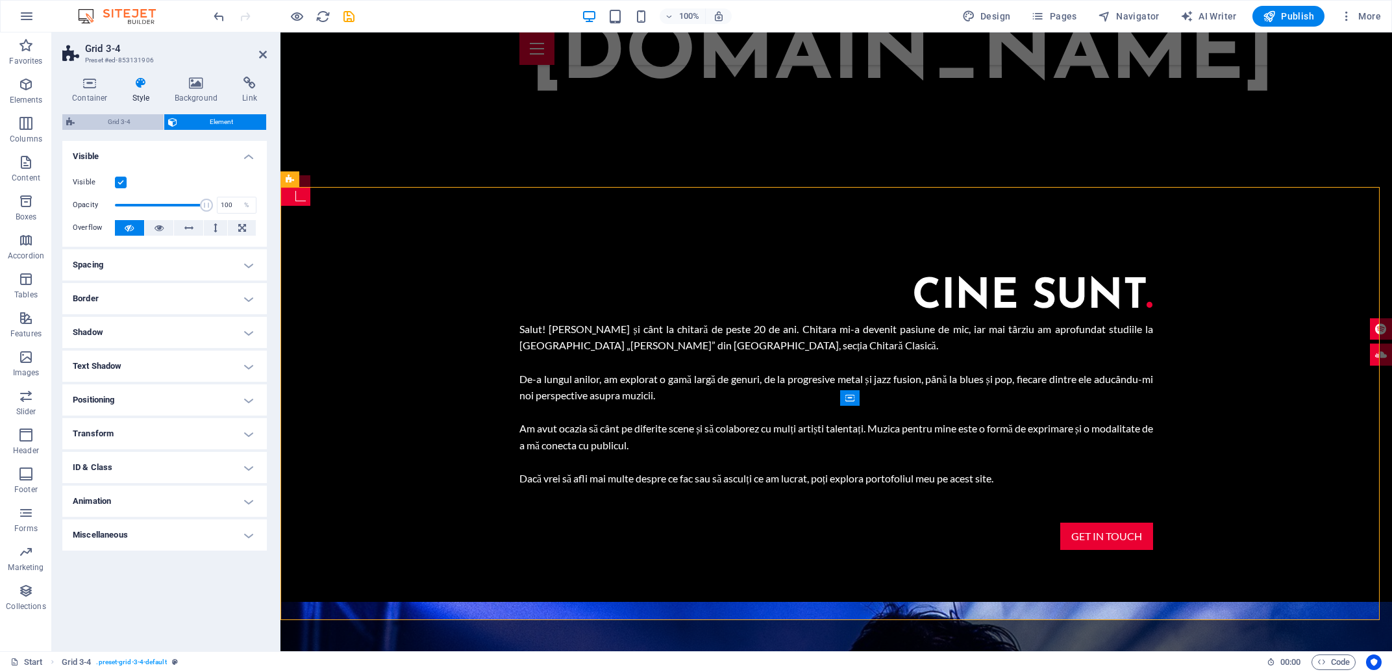
click at [100, 125] on span "Grid 3-4" at bounding box center [119, 122] width 81 height 16
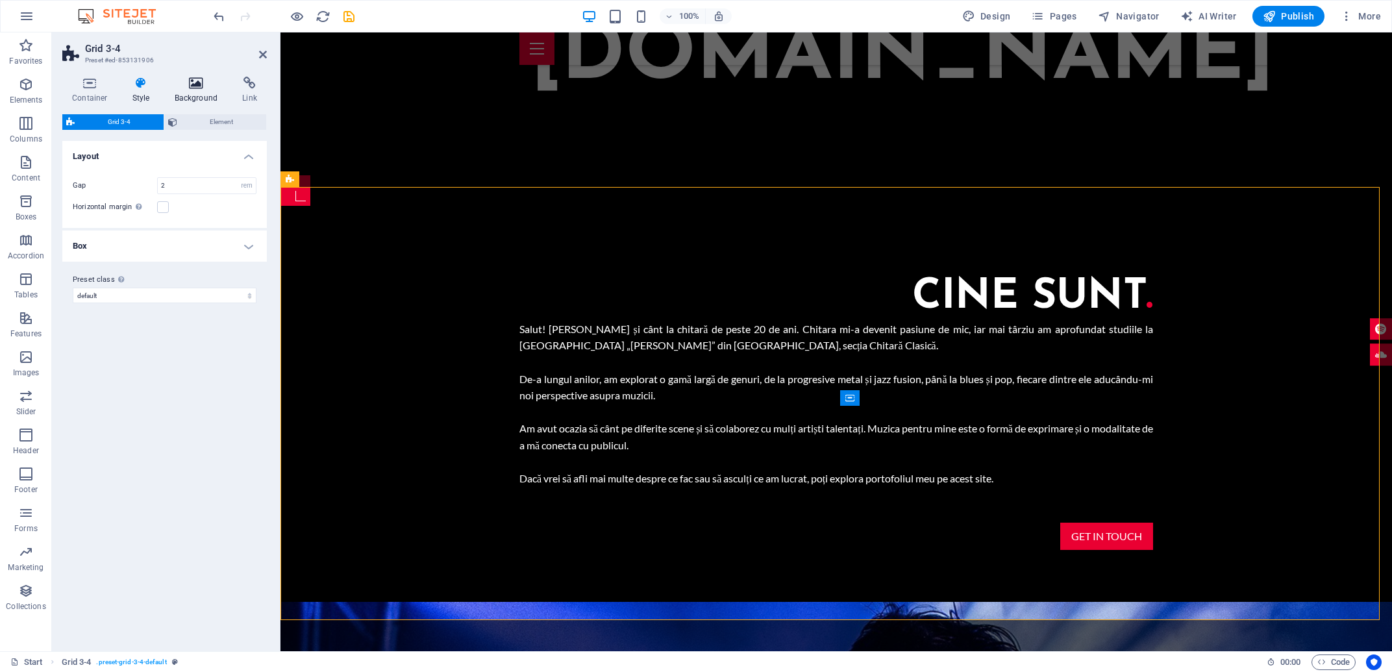
click at [184, 99] on h4 "Background" at bounding box center [199, 90] width 68 height 27
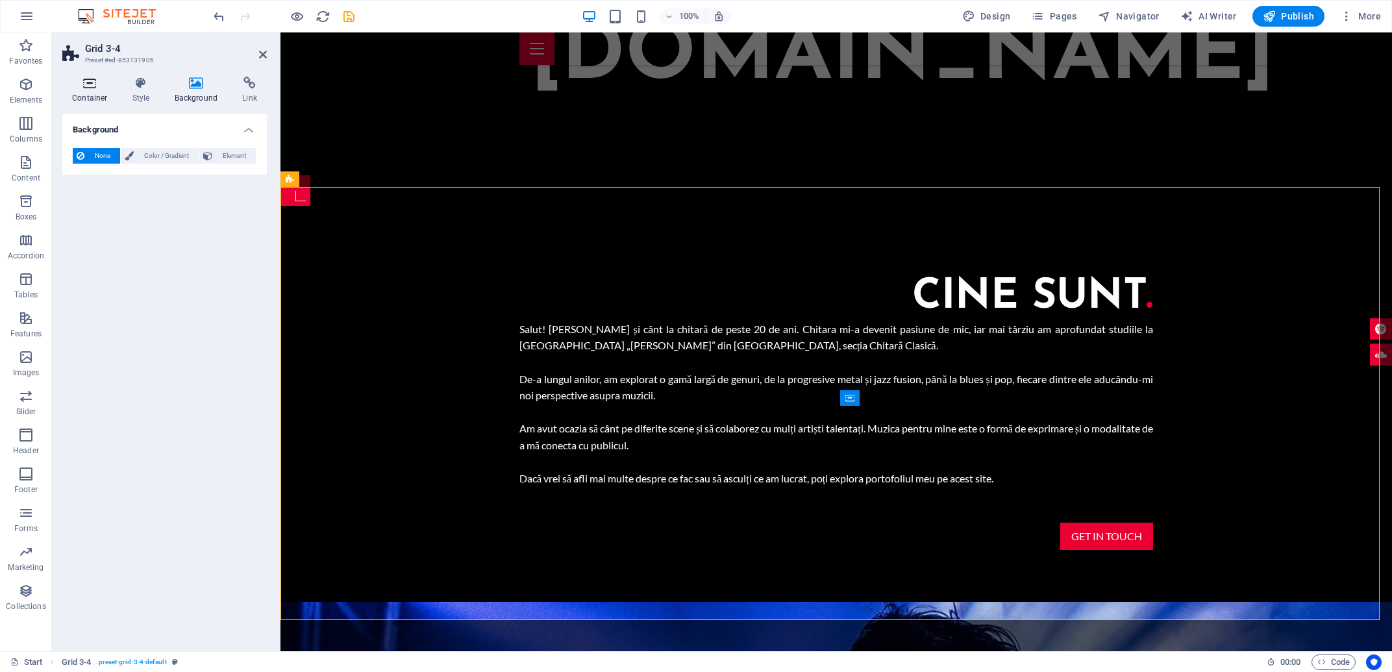
click at [102, 95] on h4 "Container" at bounding box center [92, 90] width 60 height 27
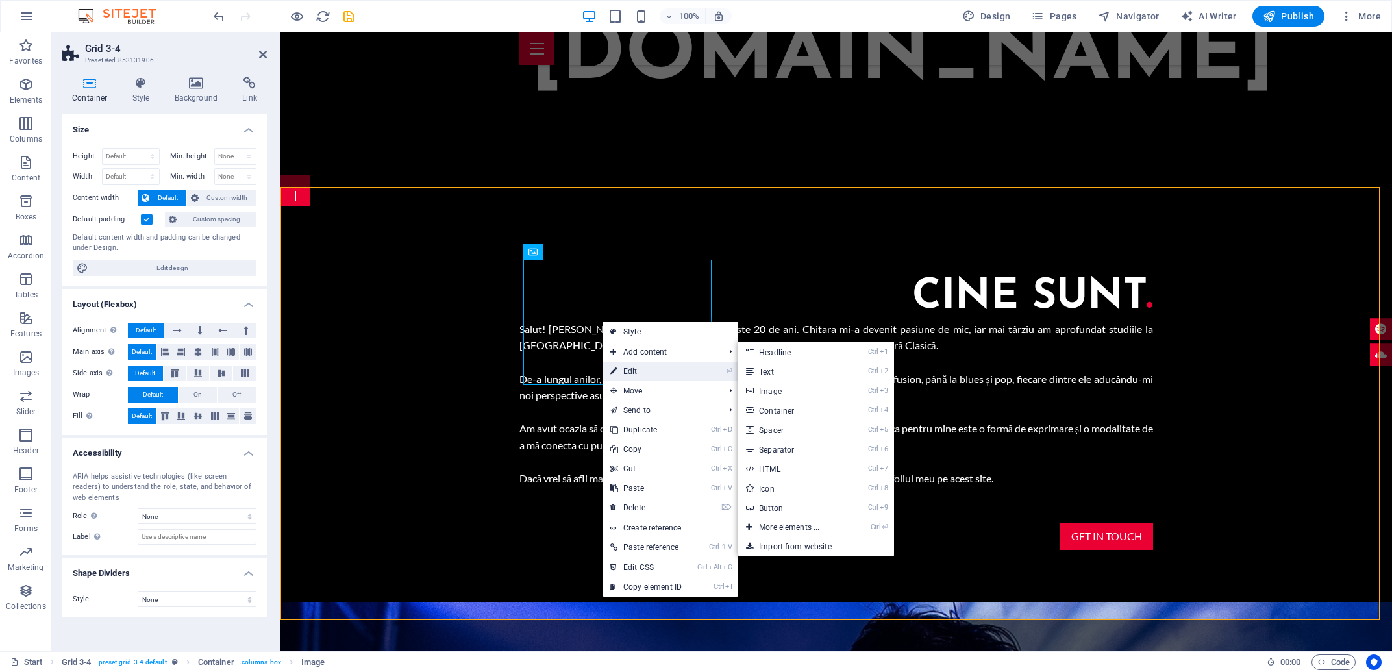
click at [659, 366] on link "⏎ Edit" at bounding box center [645, 371] width 87 height 19
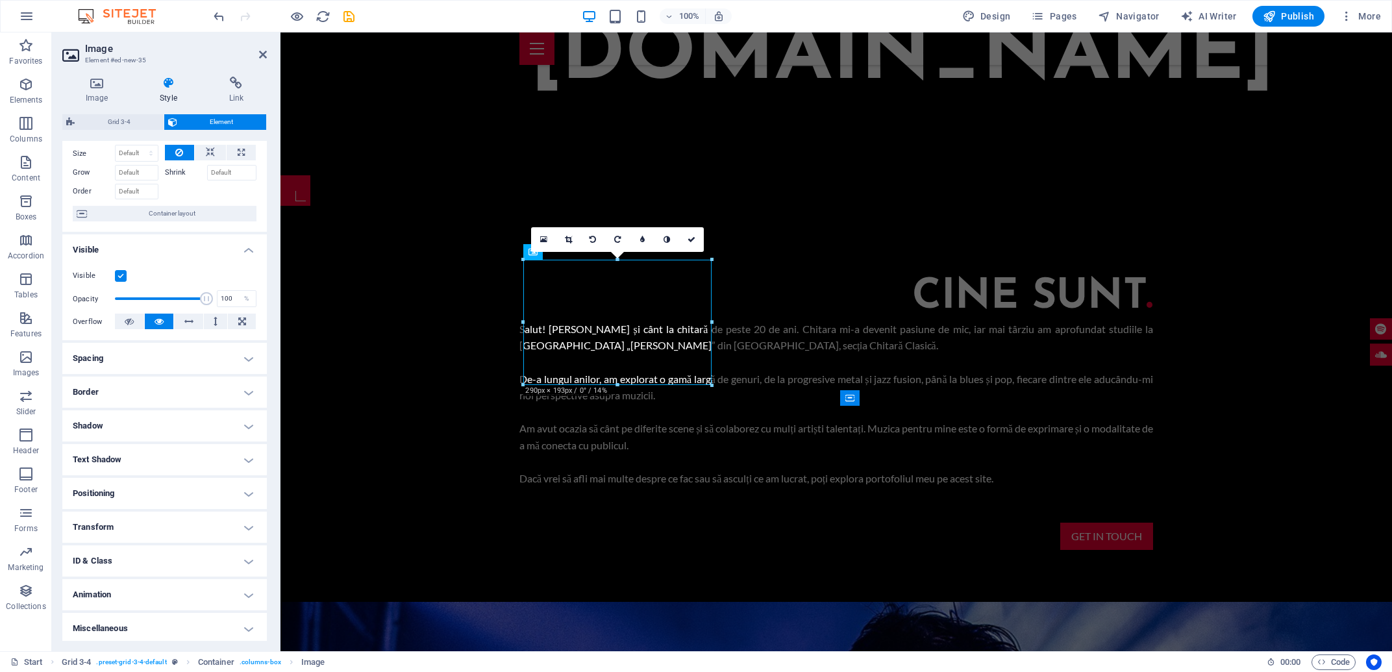
scroll to position [59, 0]
click at [118, 528] on h4 "Transform" at bounding box center [164, 523] width 204 height 31
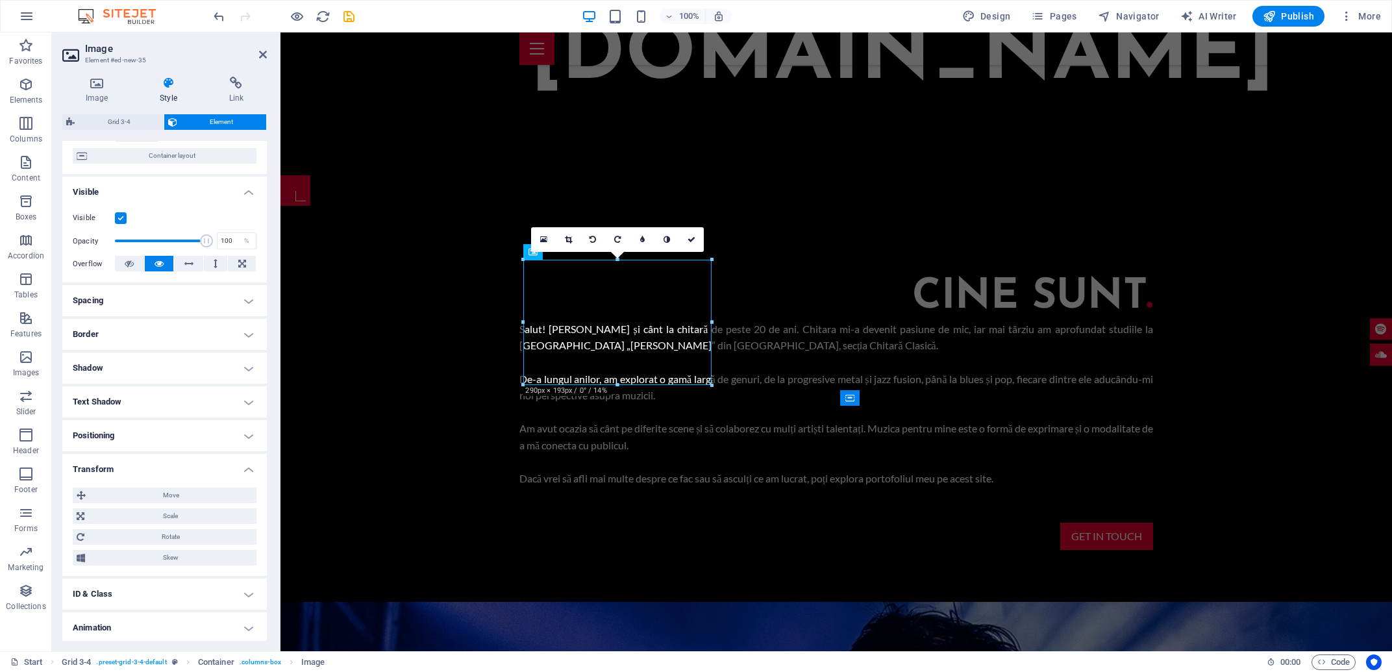
scroll to position [120, 0]
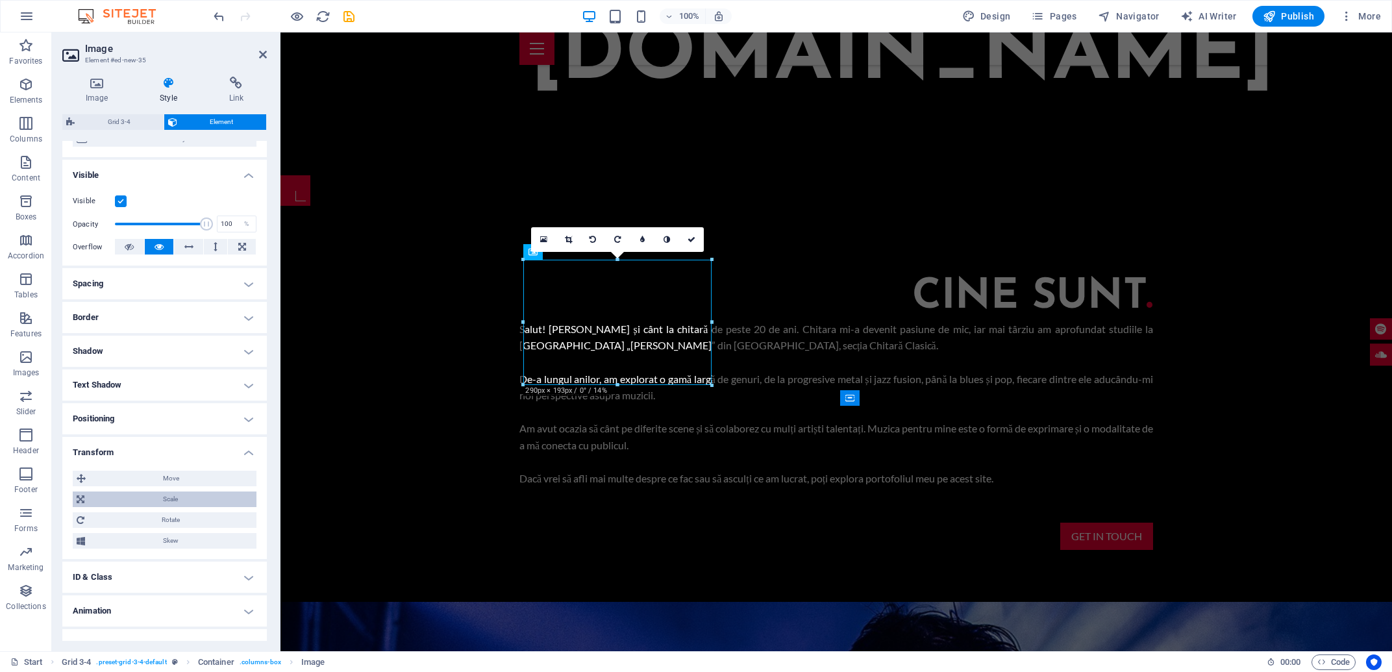
click at [238, 507] on span "Scale" at bounding box center [170, 499] width 164 height 16
click at [238, 532] on div "%" at bounding box center [247, 524] width 18 height 16
drag, startPoint x: 184, startPoint y: 537, endPoint x: 68, endPoint y: 537, distance: 116.2
click at [121, 532] on input "100" at bounding box center [188, 524] width 135 height 16
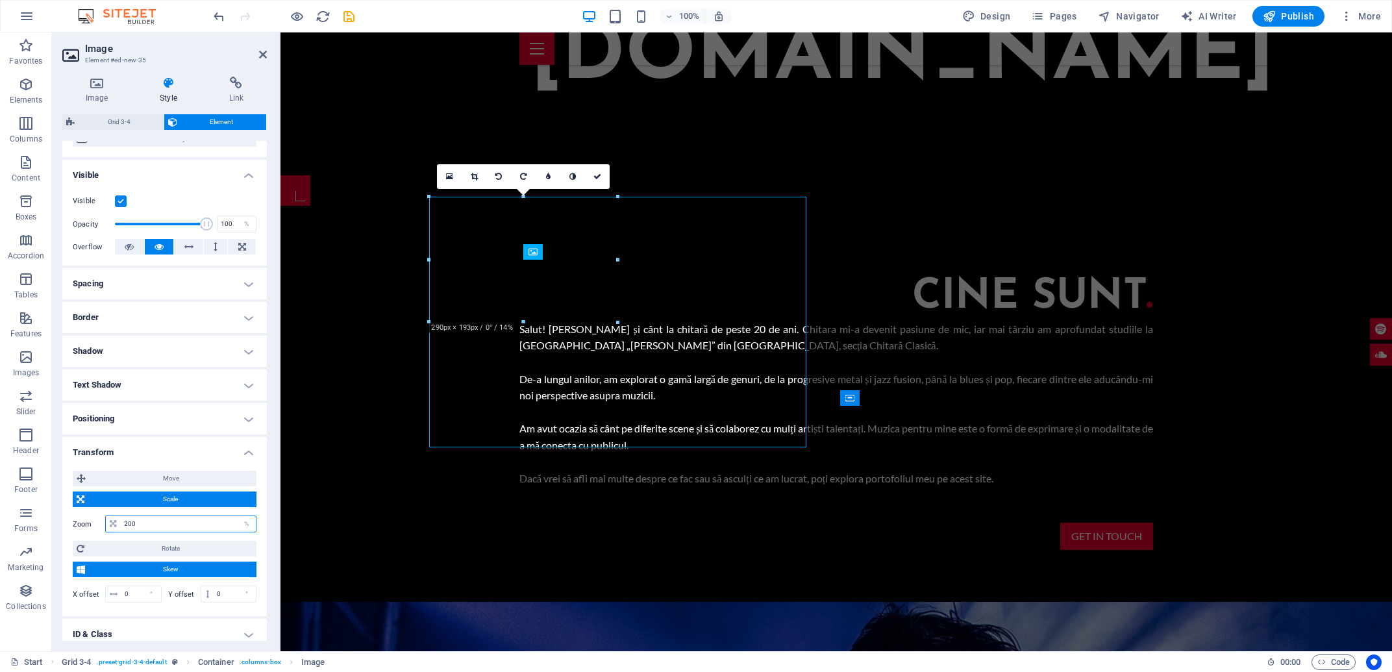
drag, startPoint x: 147, startPoint y: 536, endPoint x: 56, endPoint y: 523, distance: 92.4
click at [121, 523] on input "200" at bounding box center [188, 524] width 135 height 16
type input "100"
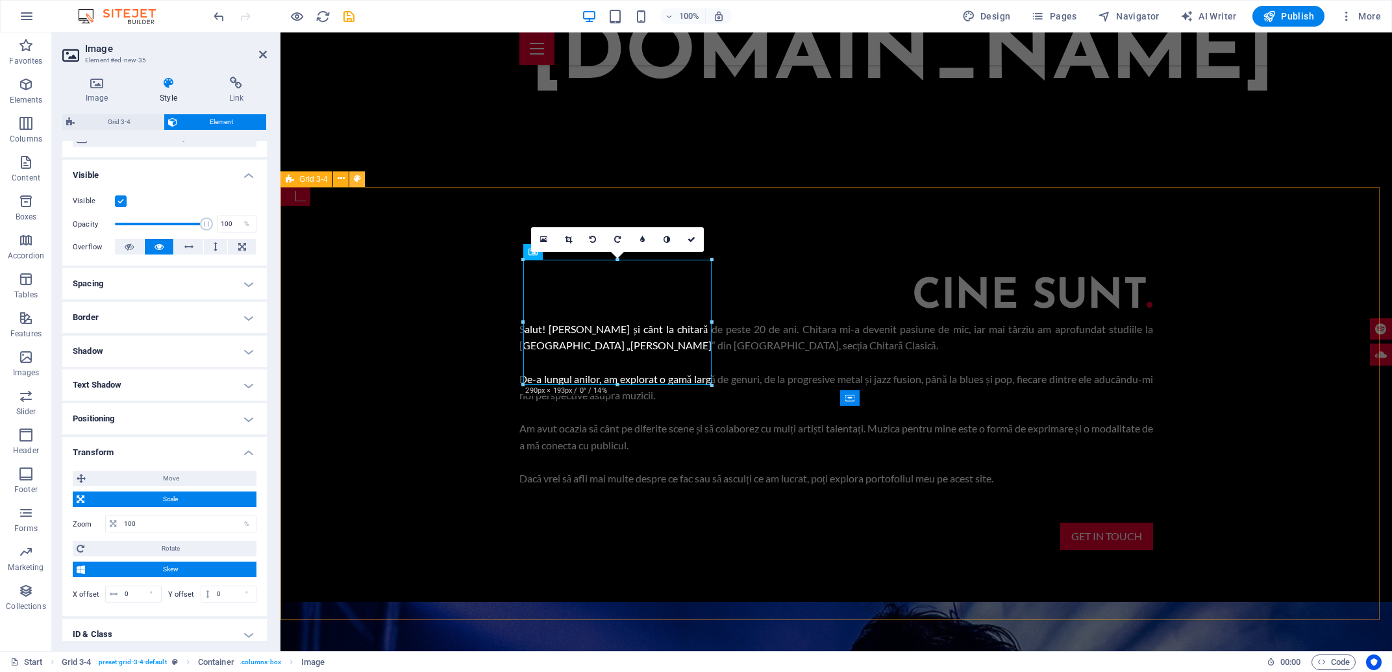
click at [356, 180] on icon at bounding box center [357, 179] width 7 height 14
select select "rem"
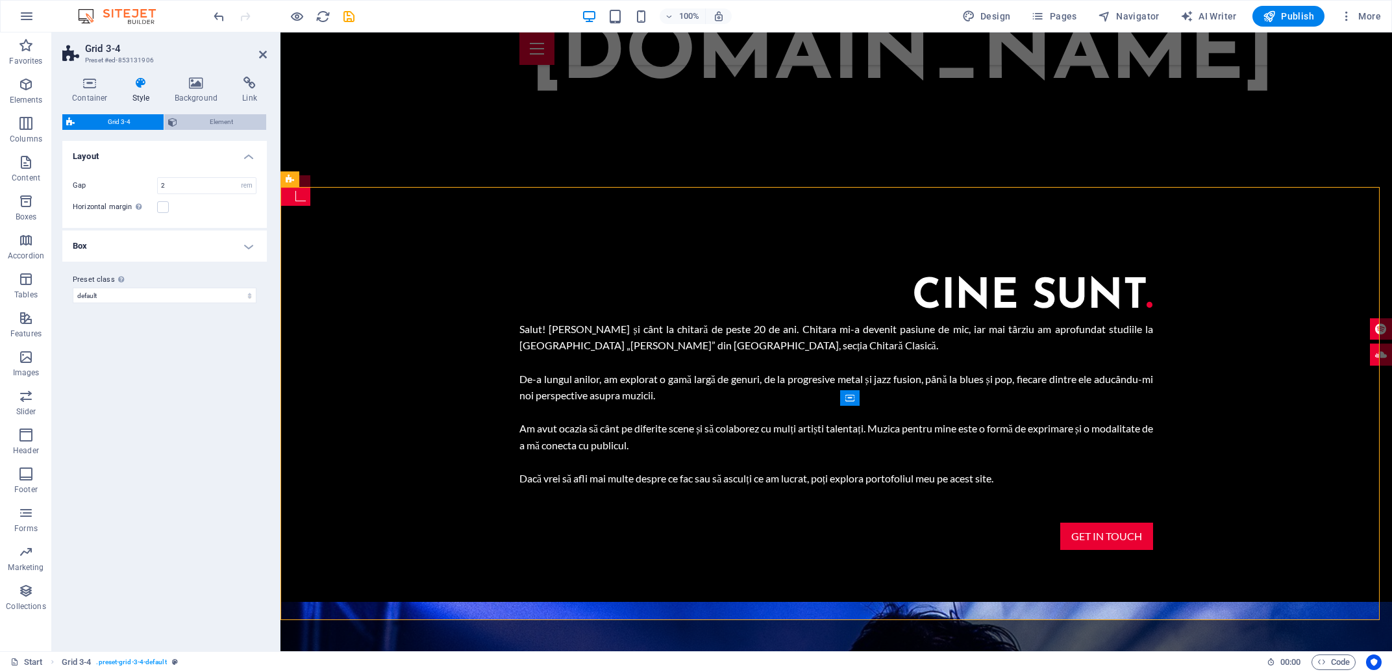
click at [254, 117] on span "Element" at bounding box center [222, 122] width 82 height 16
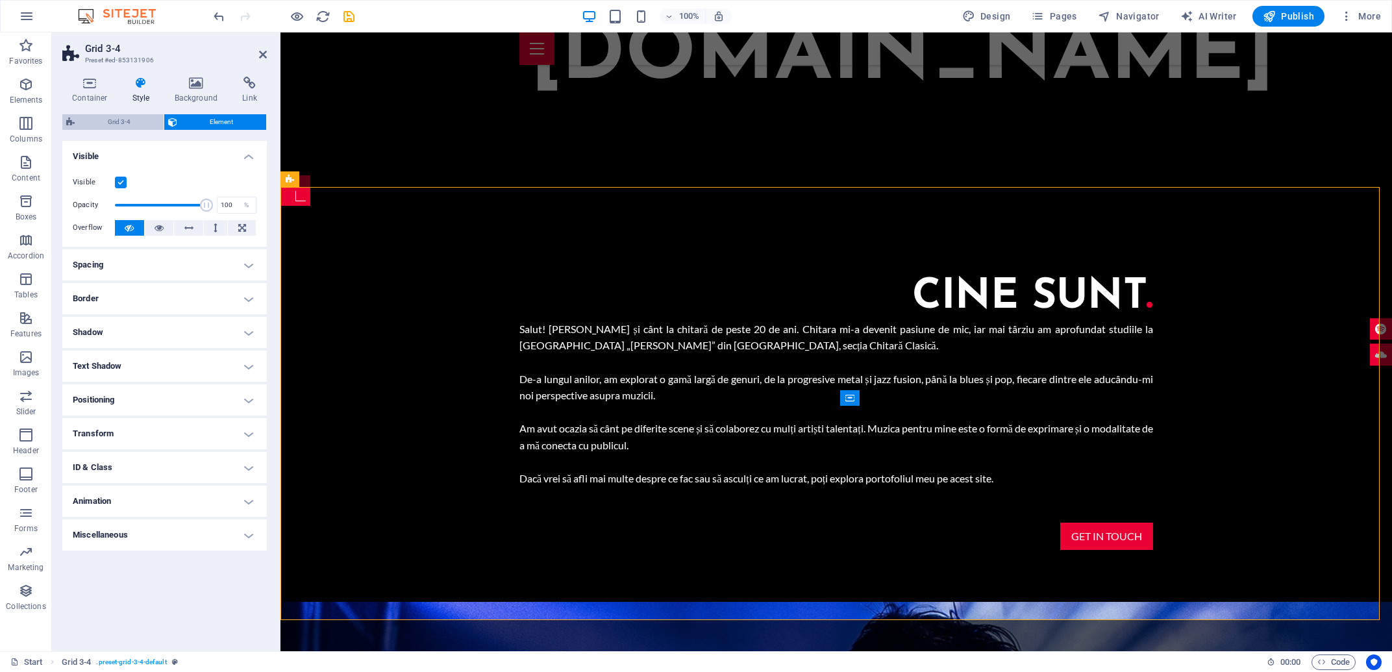
click at [121, 120] on span "Grid 3-4" at bounding box center [119, 122] width 81 height 16
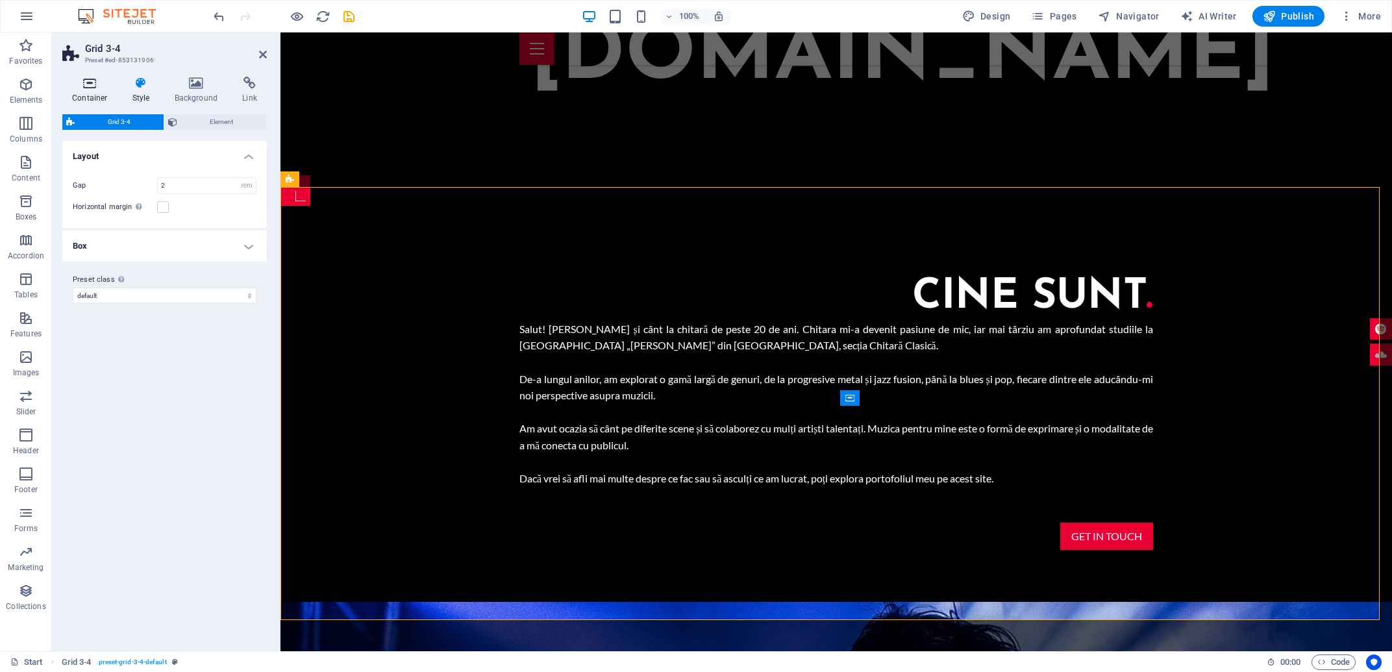
click at [105, 95] on h4 "Container" at bounding box center [92, 90] width 60 height 27
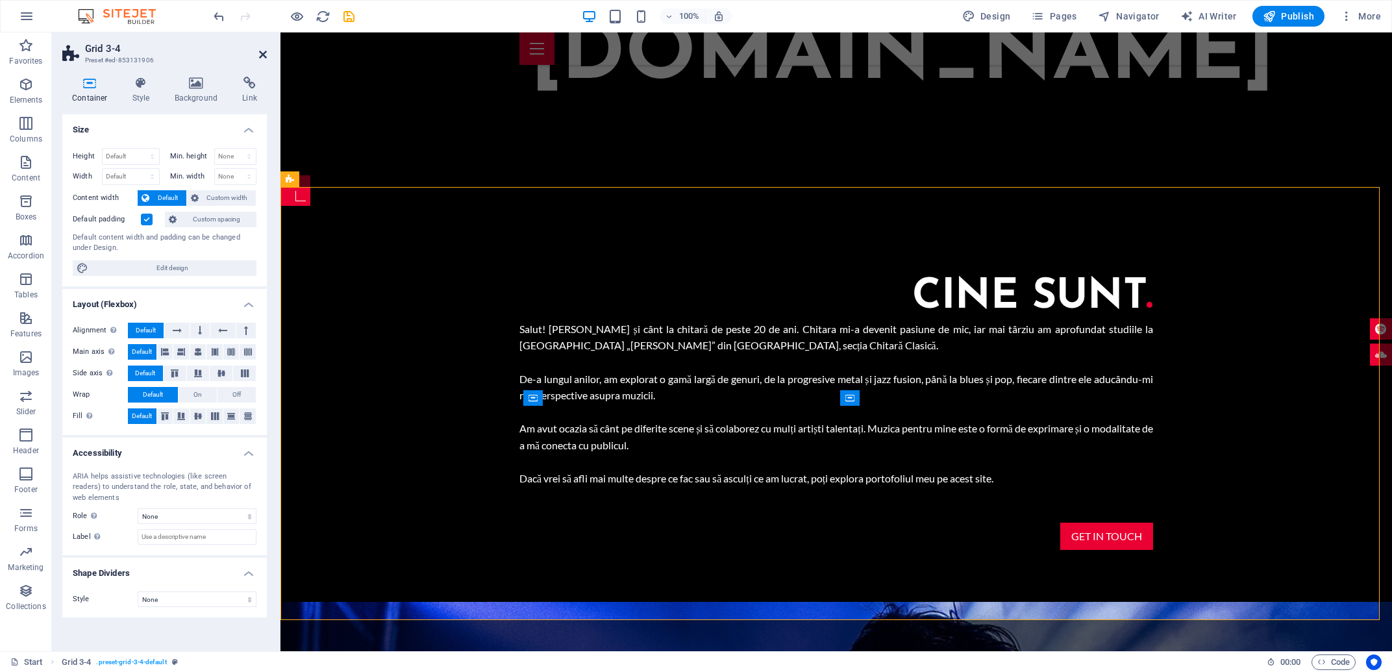
click at [266, 55] on icon at bounding box center [263, 54] width 8 height 10
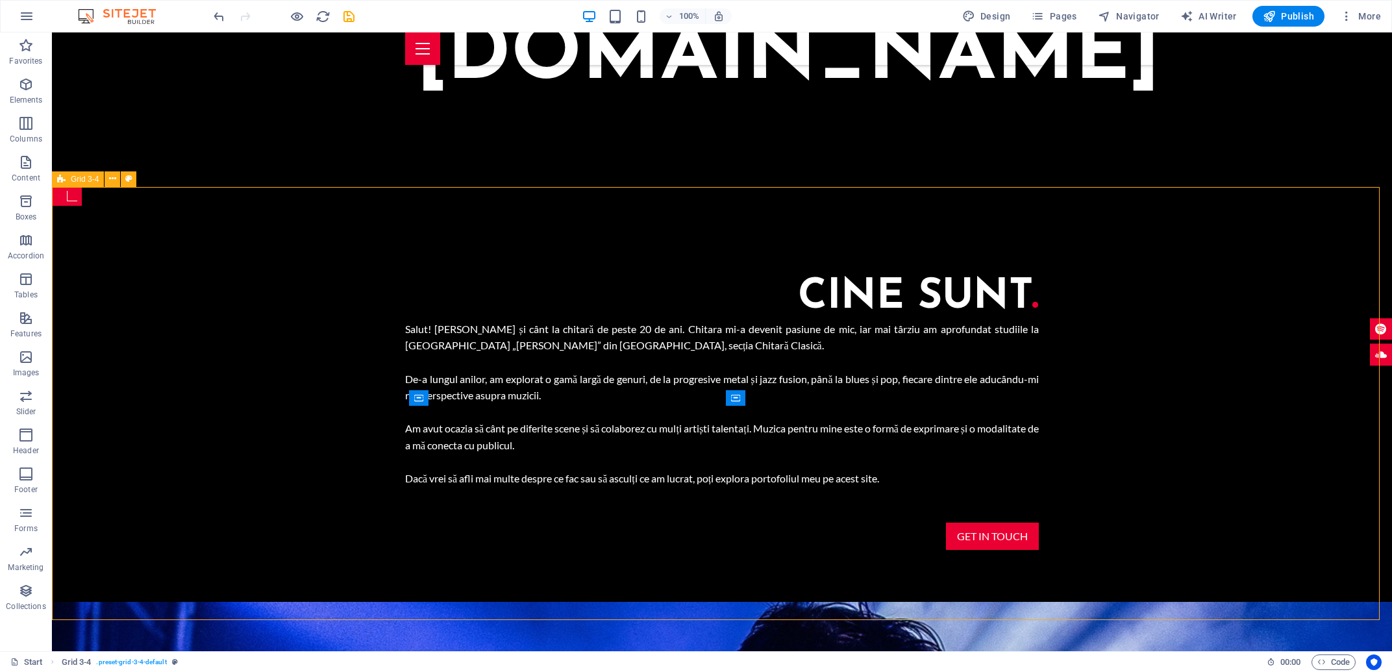
click at [77, 178] on span "Grid 3-4" at bounding box center [85, 179] width 28 height 8
click at [110, 180] on icon at bounding box center [112, 179] width 7 height 14
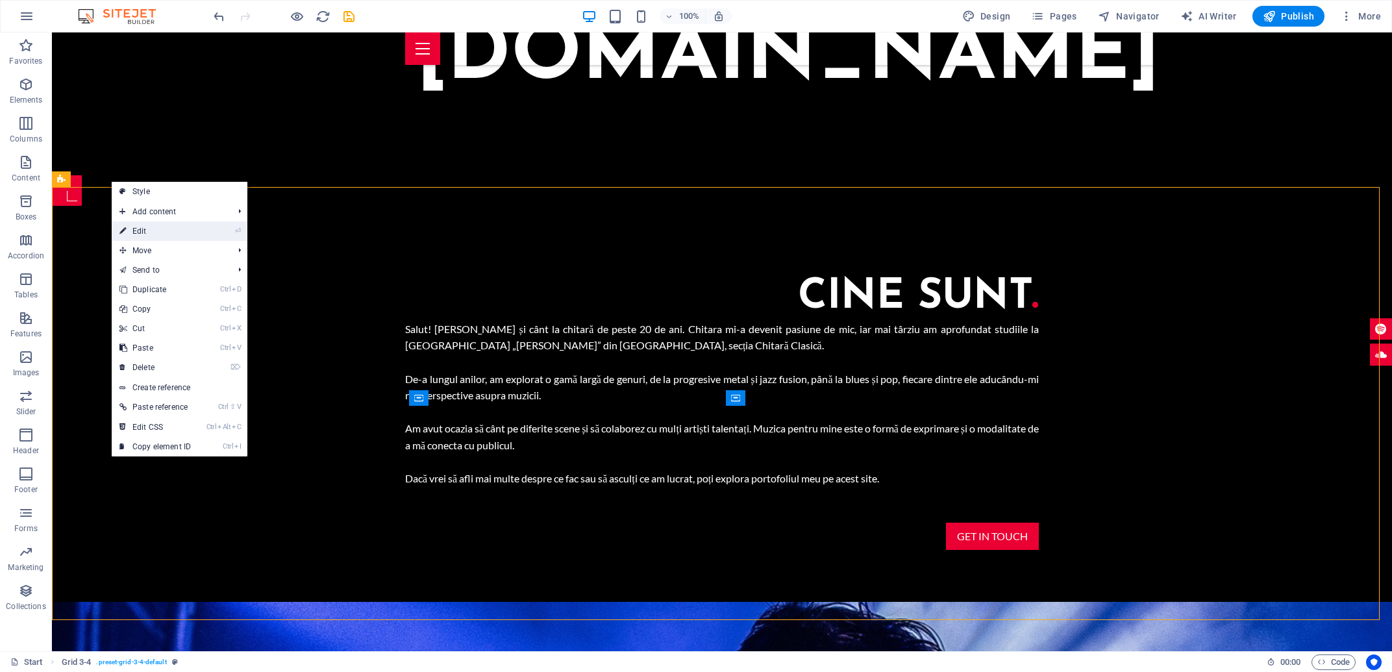
click at [175, 226] on link "⏎ Edit" at bounding box center [155, 230] width 87 height 19
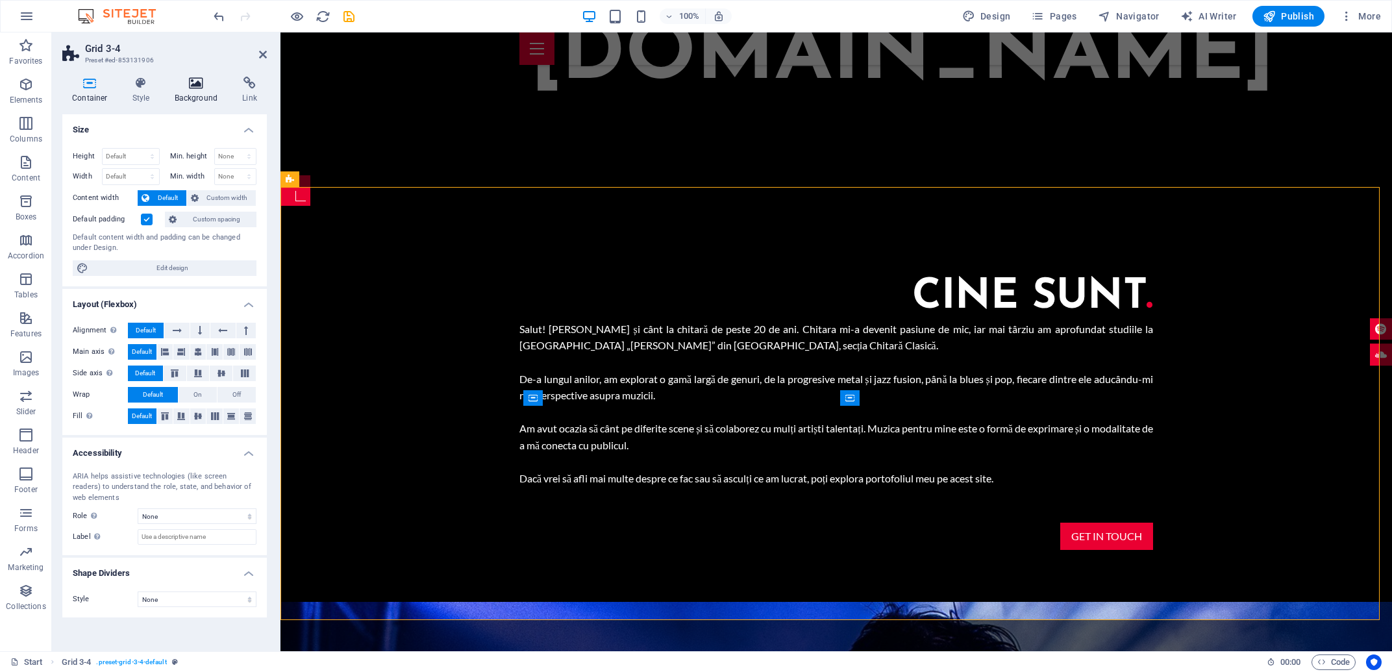
click at [186, 79] on icon at bounding box center [196, 83] width 63 height 13
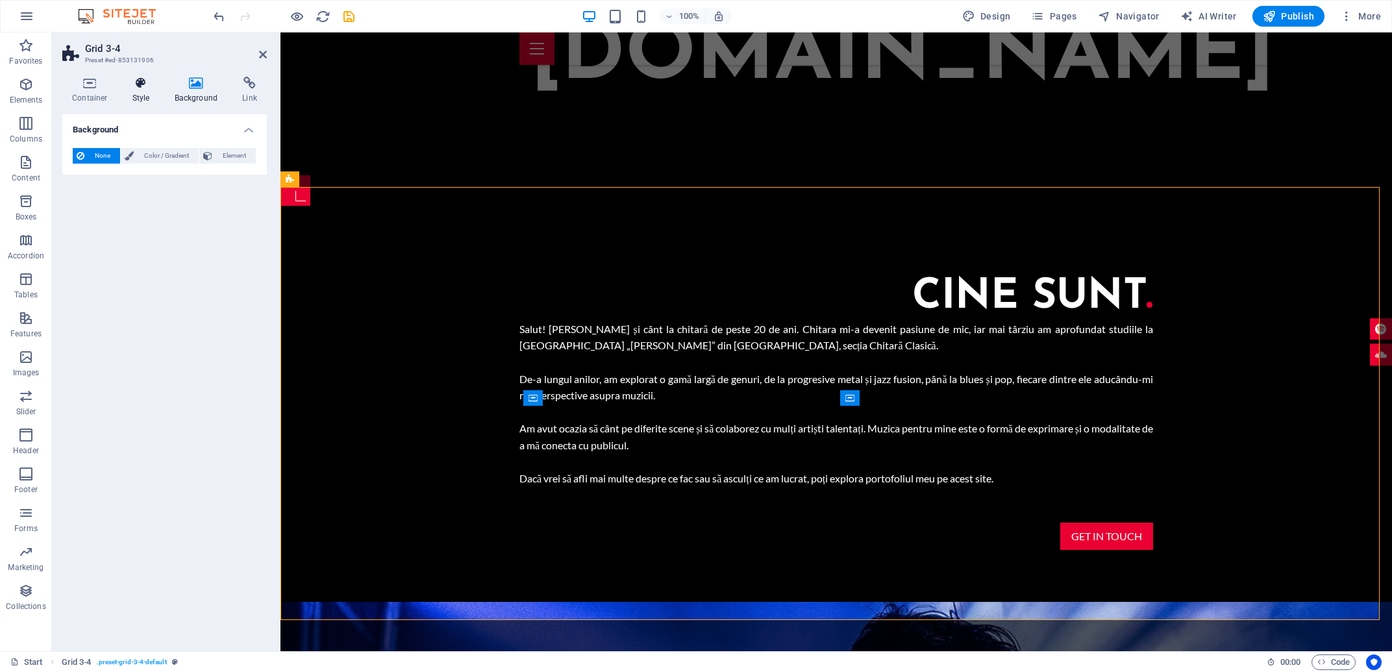
click at [153, 87] on icon at bounding box center [141, 83] width 37 height 13
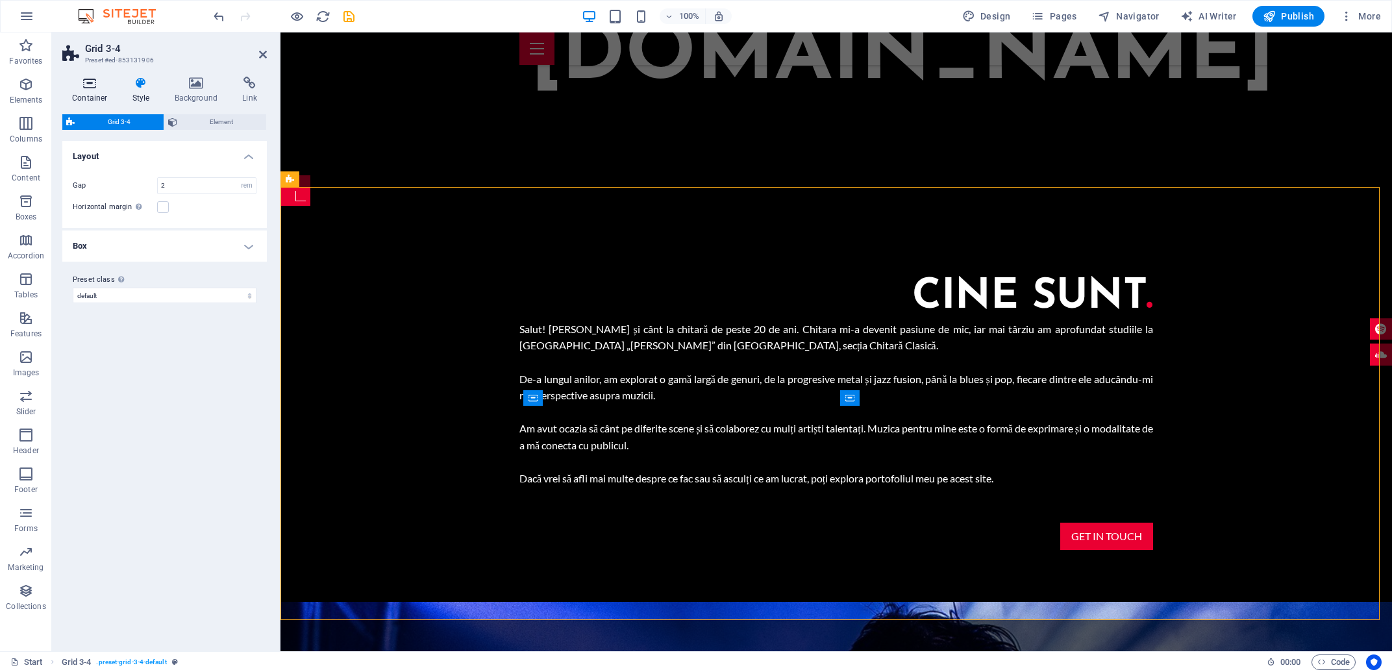
click at [73, 85] on icon at bounding box center [89, 83] width 55 height 13
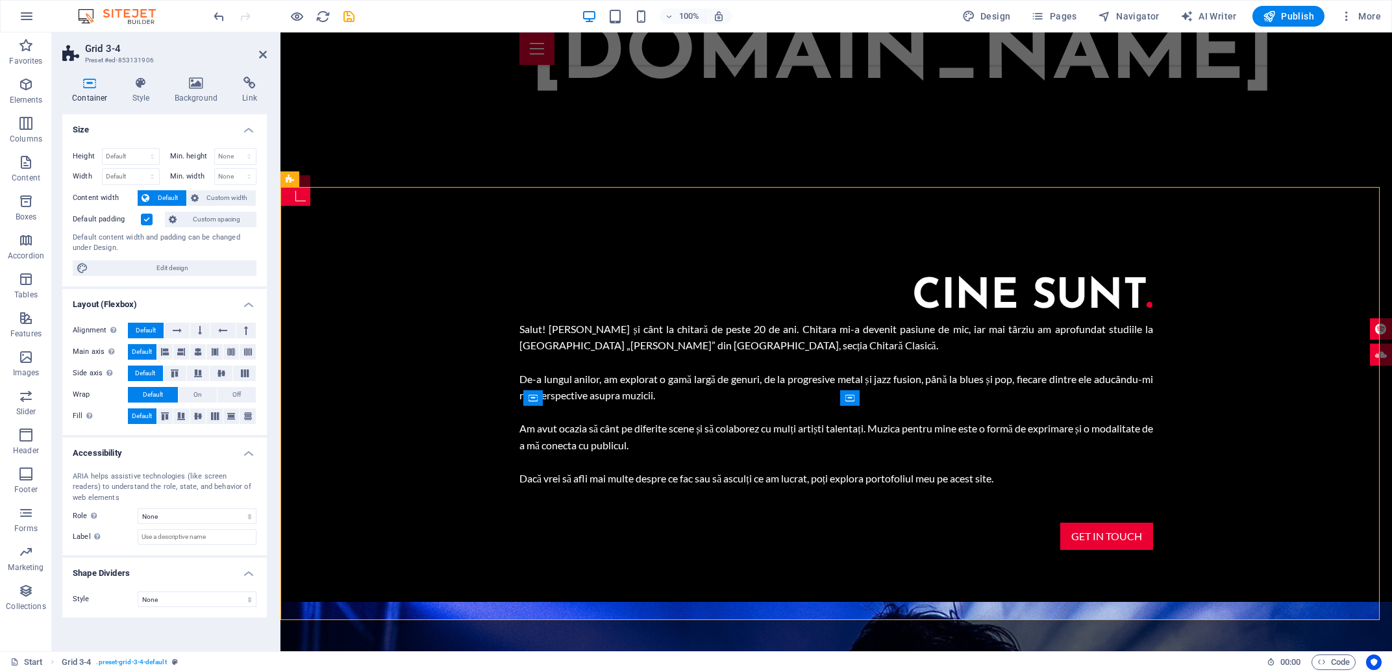
click at [260, 60] on header "Grid 3-4 Preset #ed-853131906" at bounding box center [164, 49] width 204 height 34
click at [258, 56] on header "Grid 3-4 Preset #ed-853131906" at bounding box center [164, 49] width 204 height 34
click at [263, 52] on icon at bounding box center [263, 54] width 8 height 10
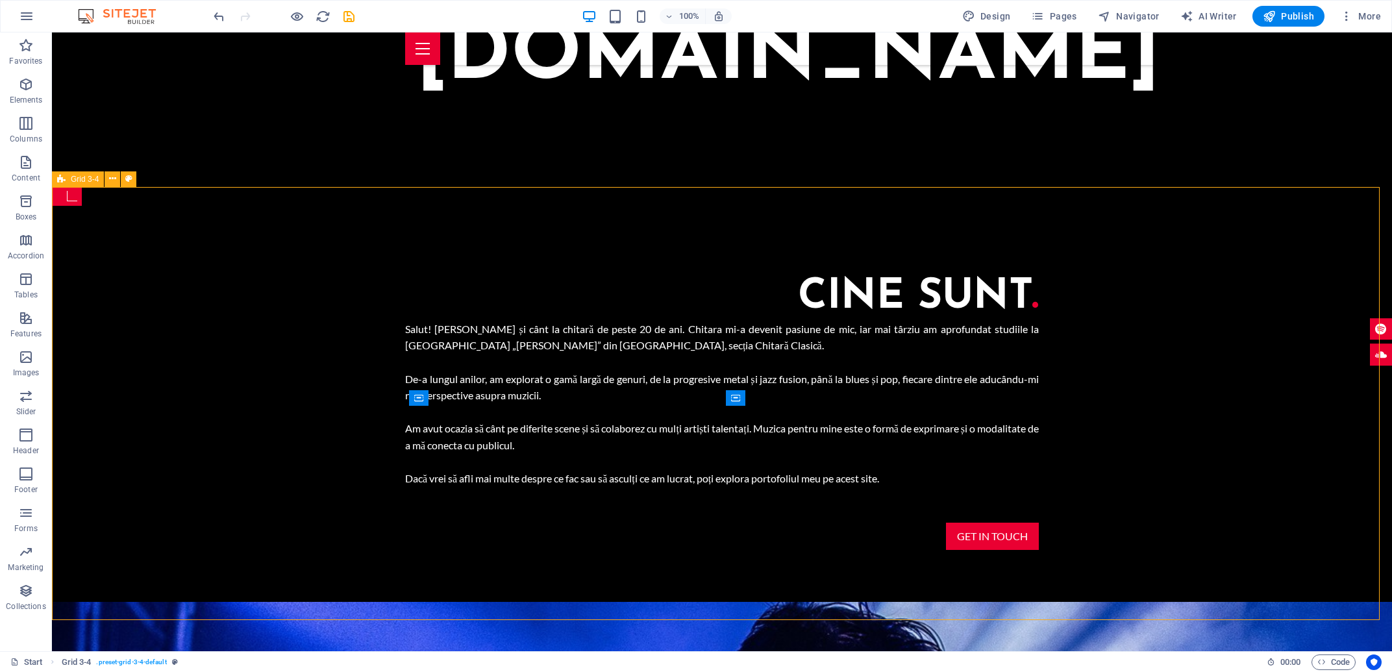
click at [62, 179] on icon at bounding box center [61, 179] width 8 height 16
click at [125, 179] on button at bounding box center [129, 179] width 16 height 16
select select "rem"
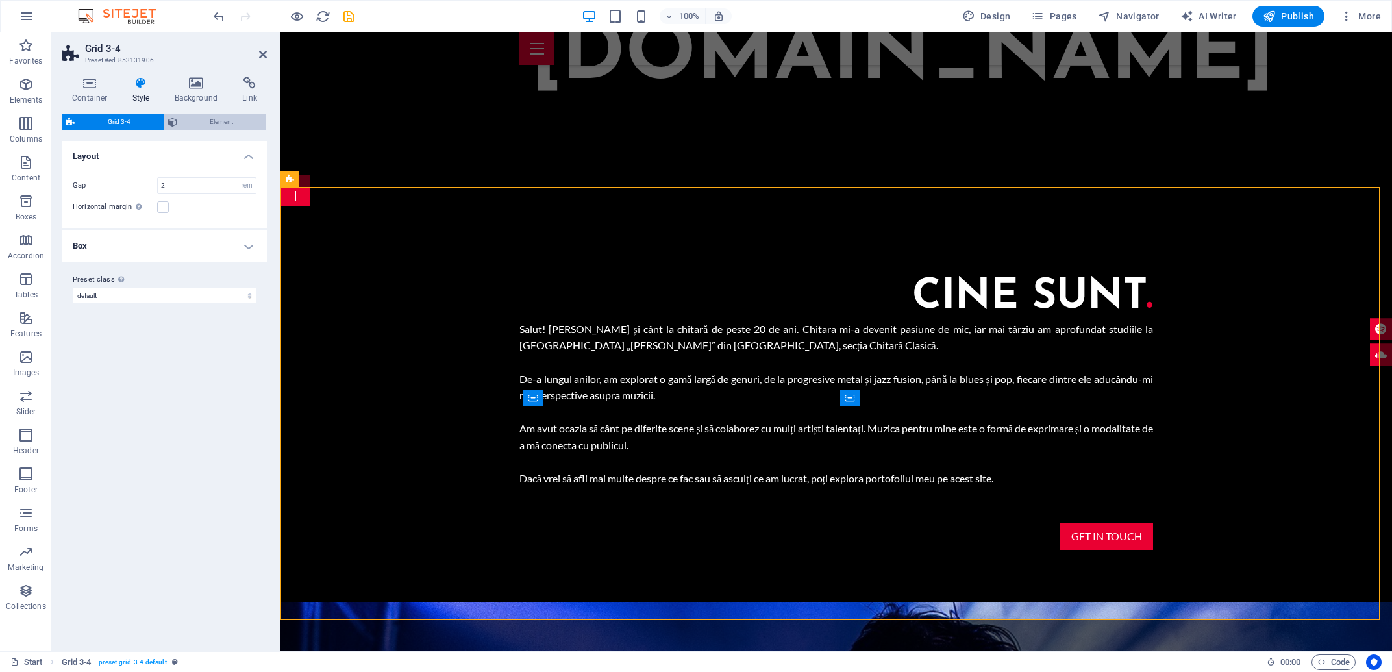
click at [203, 125] on span "Element" at bounding box center [222, 122] width 82 height 16
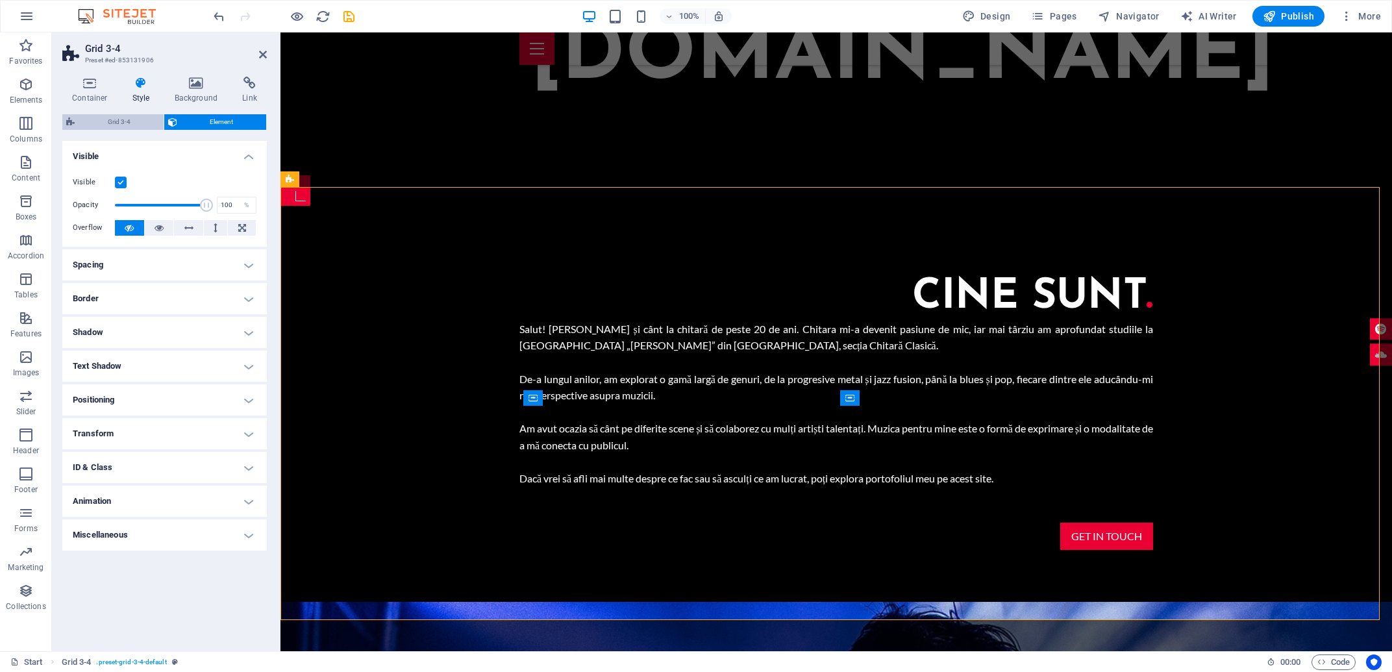
click at [126, 125] on span "Grid 3-4" at bounding box center [119, 122] width 81 height 16
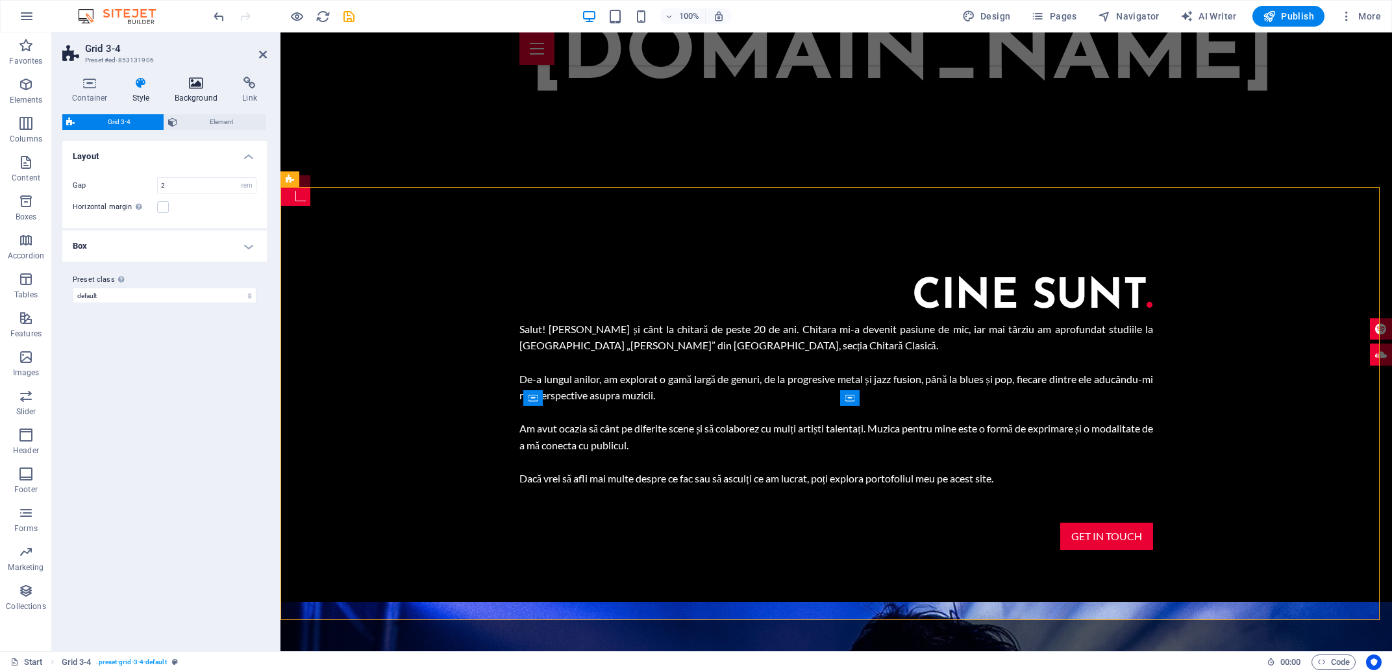
click at [180, 89] on icon at bounding box center [196, 83] width 63 height 13
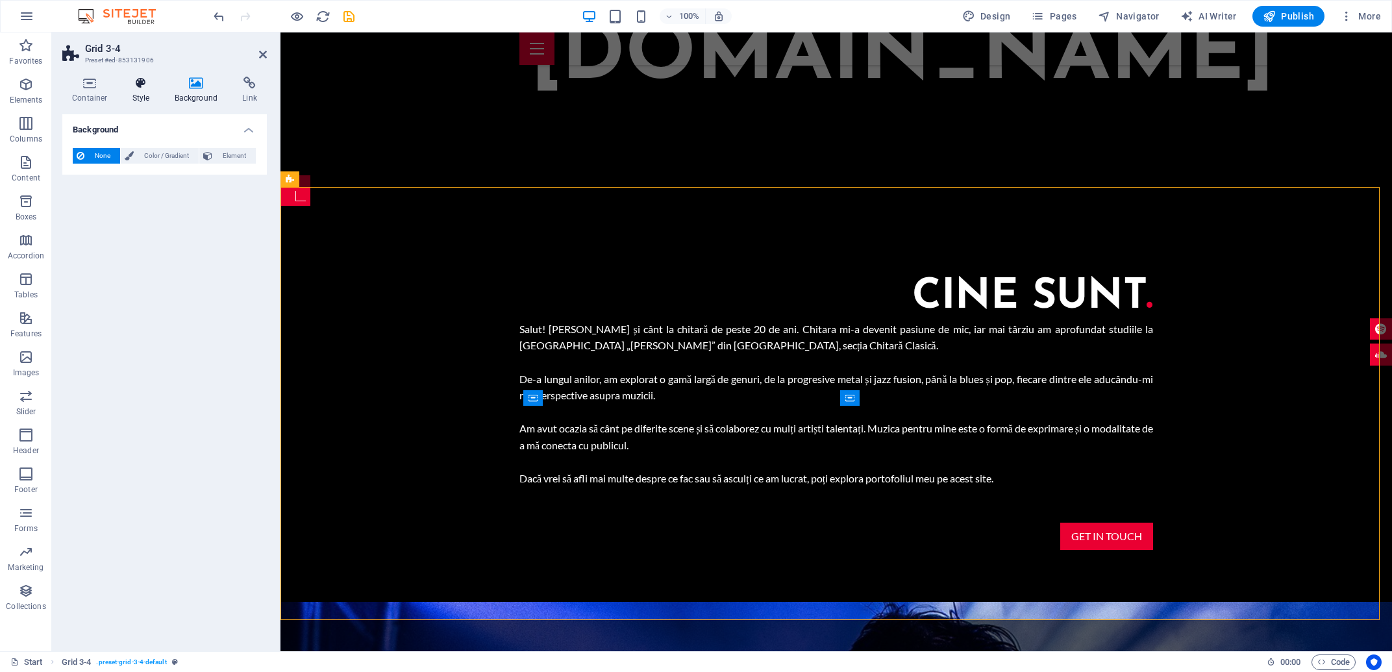
click at [144, 85] on icon at bounding box center [141, 83] width 37 height 13
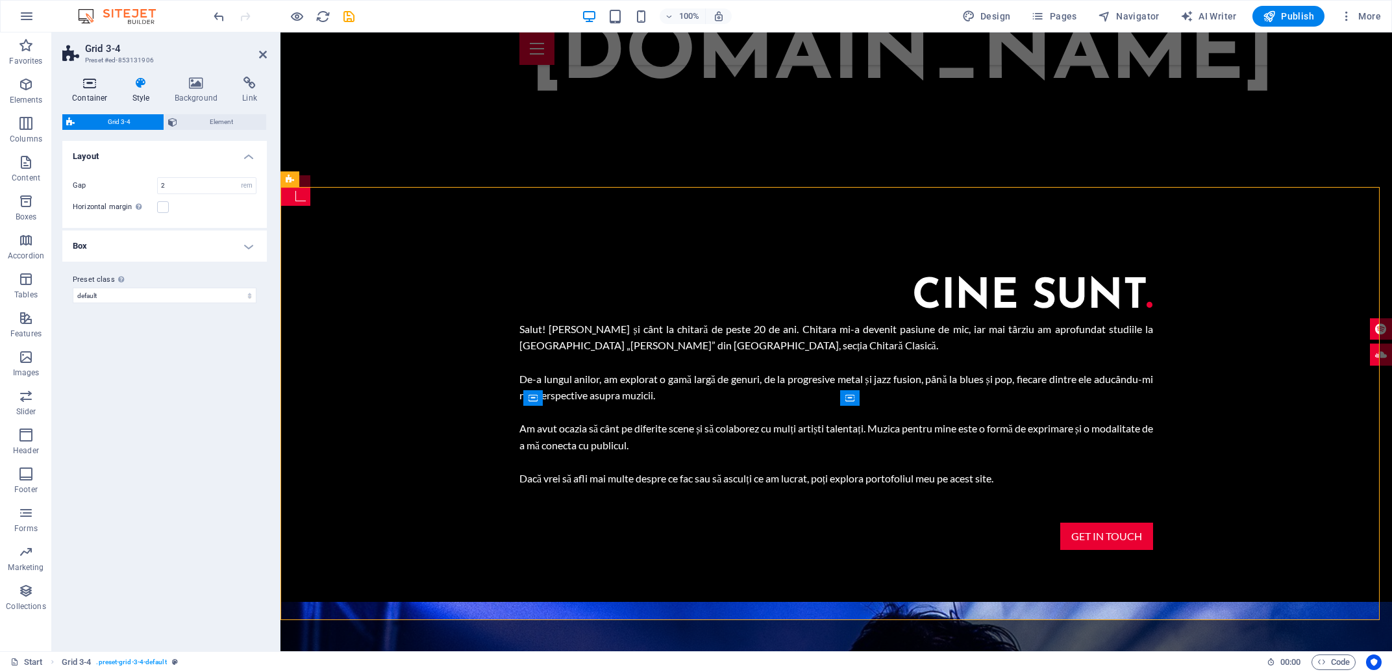
click at [95, 85] on icon at bounding box center [89, 83] width 55 height 13
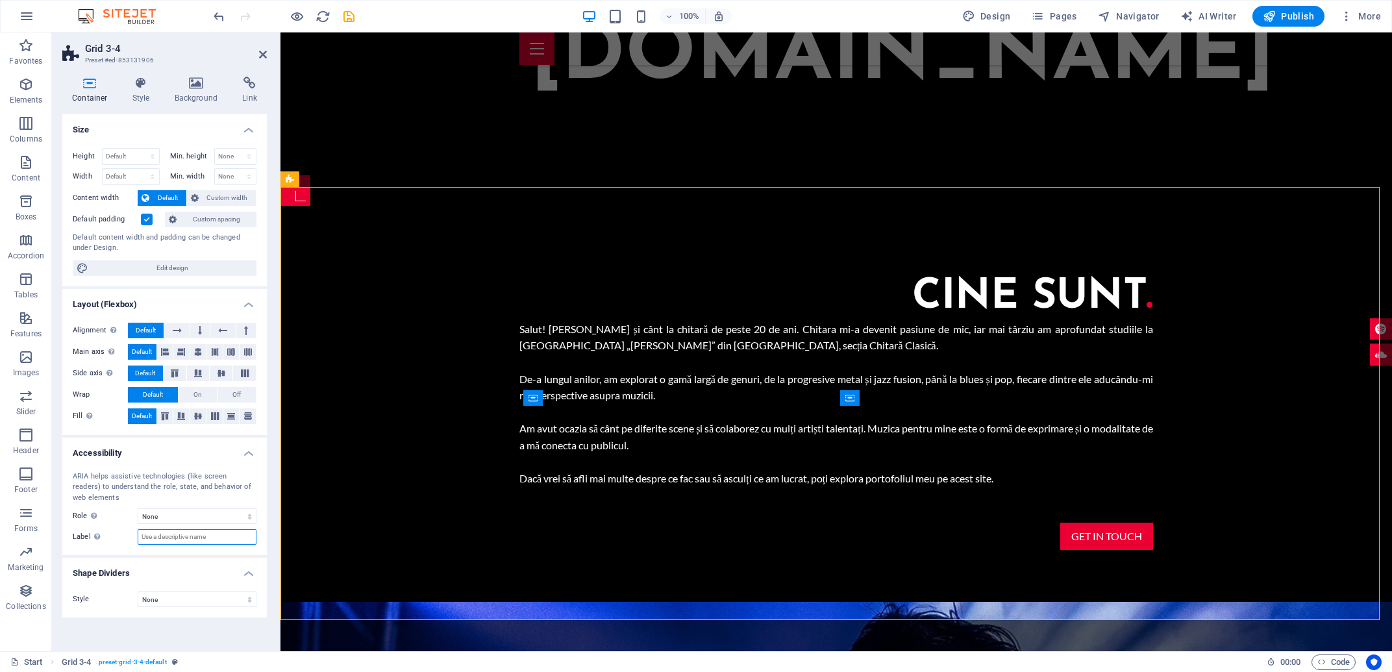
click at [214, 541] on input "Label Use the ARIA label to provide a clear and descriptive name for elements t…" at bounding box center [197, 537] width 119 height 16
click at [193, 610] on div "Style None Triangle Square Diagonal Polygon 1 Polygon 2 Zigzag Multiple Zigzags…" at bounding box center [164, 599] width 204 height 36
click at [138, 591] on select "None Triangle Square Diagonal Polygon 1 Polygon 2 Zigzag Multiple Zigzags Waves…" at bounding box center [197, 599] width 119 height 16
click option "Zigzag" at bounding box center [0, 0] width 0 height 0
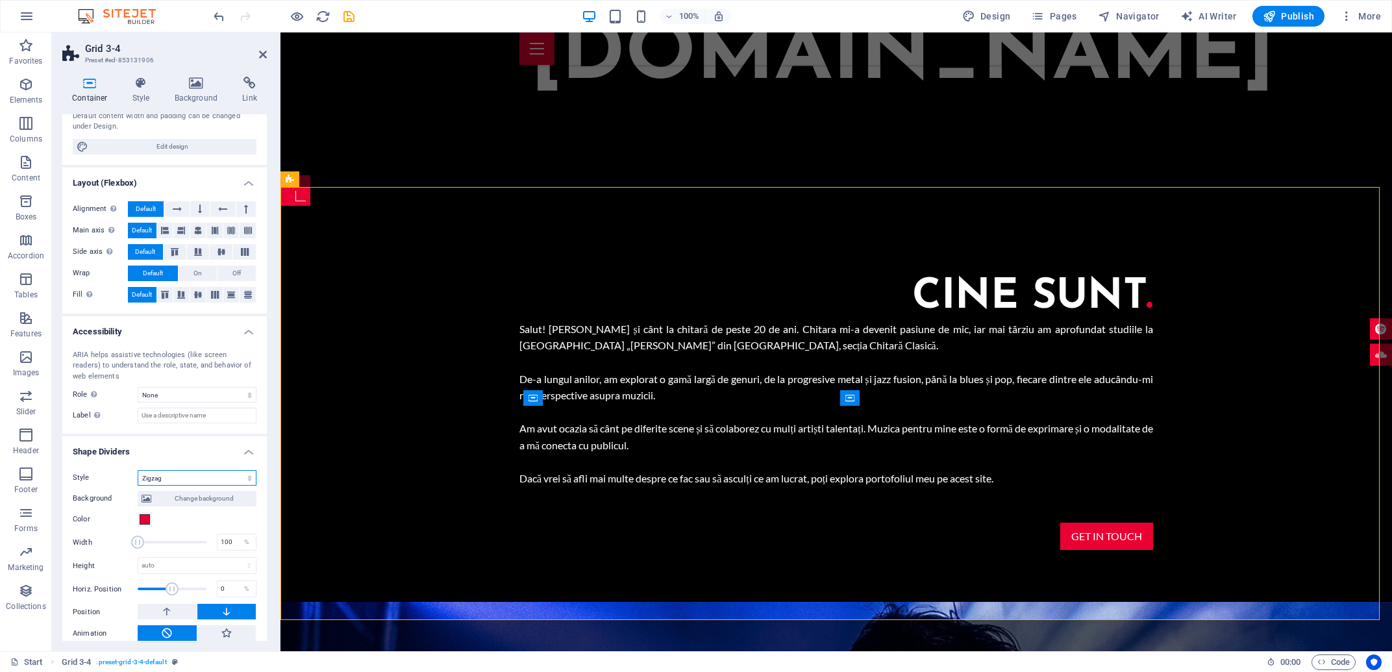
click at [138, 470] on select "None Triangle Square Diagonal Polygon 1 Polygon 2 Zigzag Multiple Zigzags Waves…" at bounding box center [197, 478] width 119 height 16
click option "Book" at bounding box center [0, 0] width 0 height 0
click at [138, 470] on select "None Triangle Square Diagonal Polygon 1 Polygon 2 Zigzag Multiple Zigzags Waves…" at bounding box center [197, 478] width 119 height 16
select select "multiple-zigzags"
click option "Multiple Zigzags" at bounding box center [0, 0] width 0 height 0
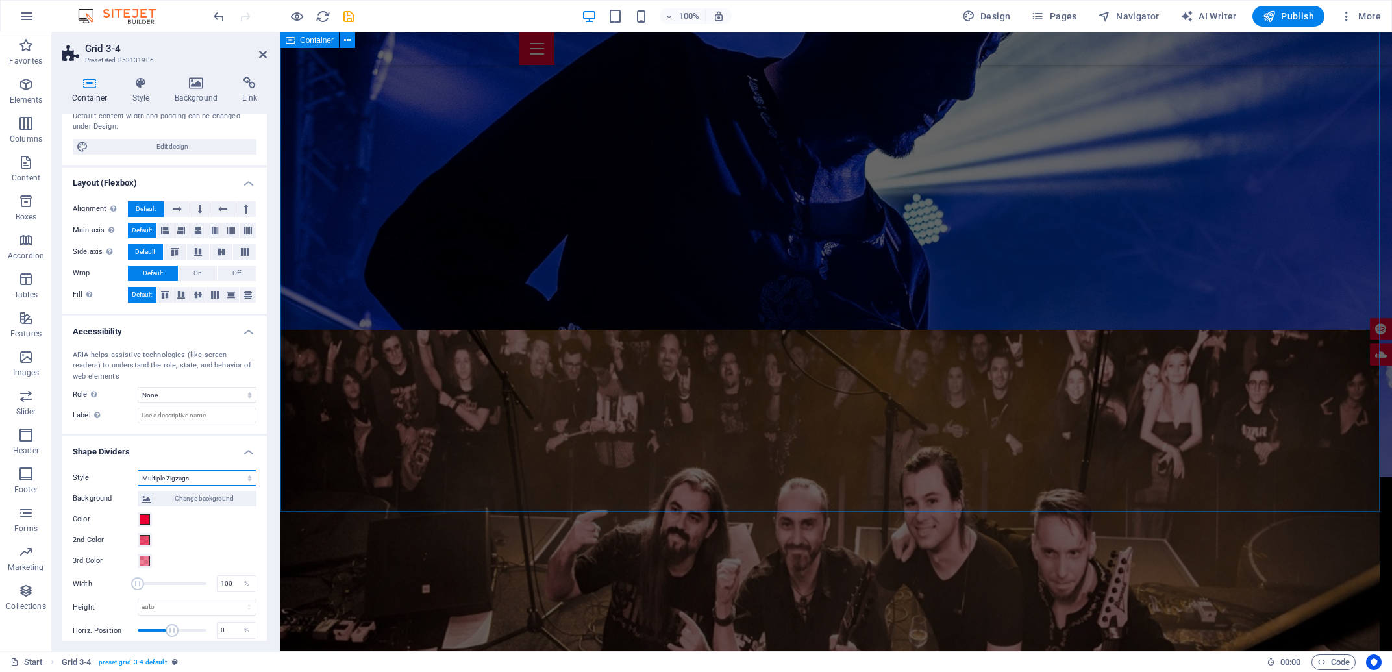
scroll to position [2120, 0]
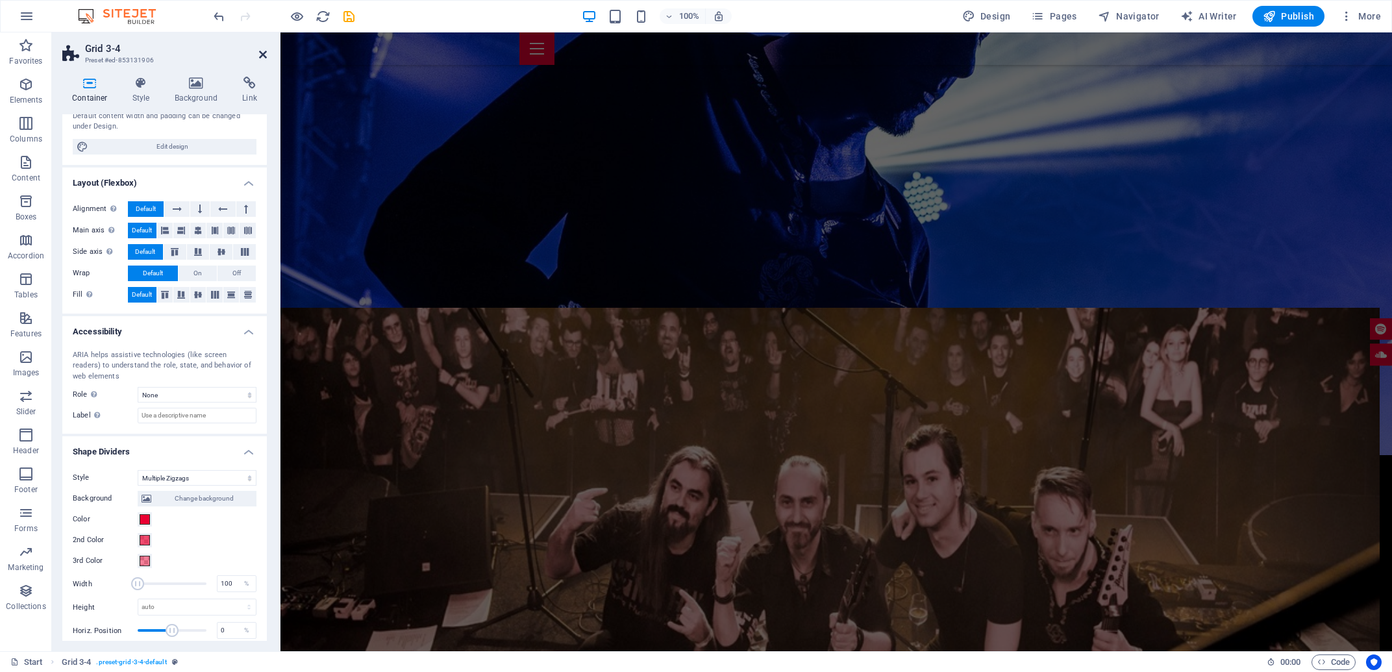
click at [260, 56] on icon at bounding box center [263, 54] width 8 height 10
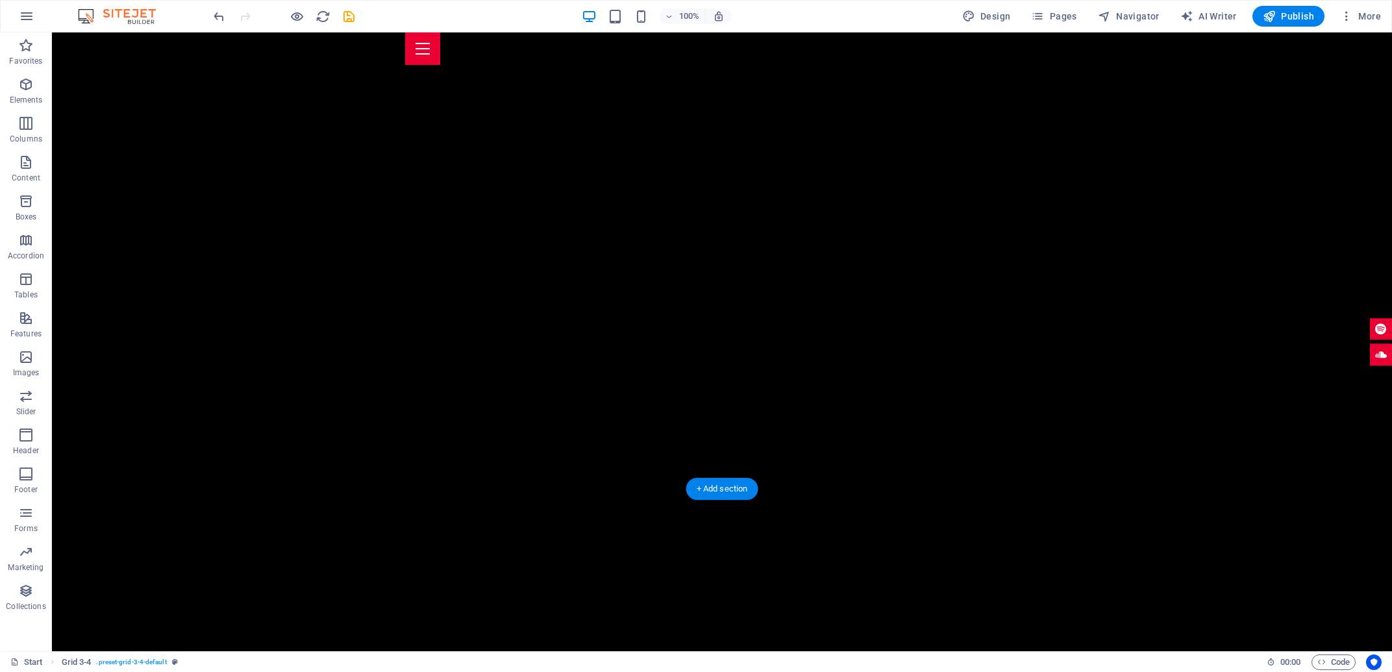
scroll to position [0, 0]
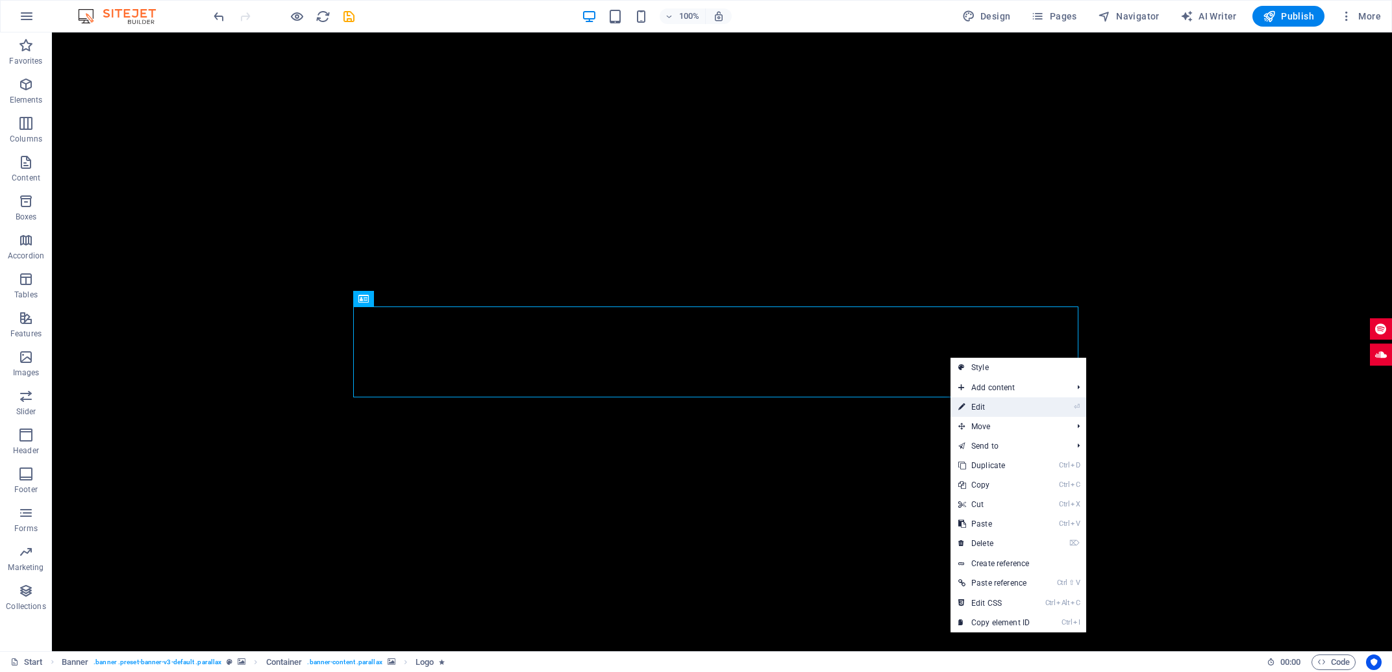
drag, startPoint x: 990, startPoint y: 411, endPoint x: 668, endPoint y: 334, distance: 331.0
click at [990, 411] on link "⏎ Edit" at bounding box center [993, 406] width 87 height 19
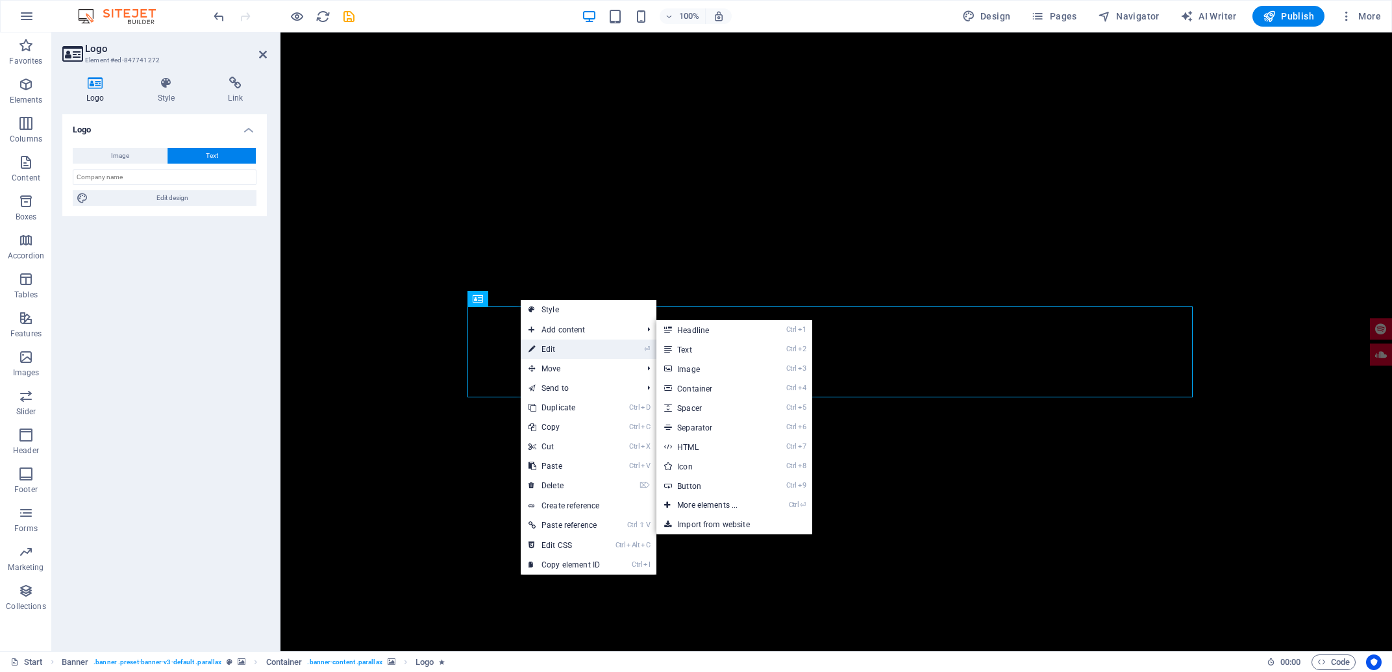
click at [552, 352] on link "⏎ Edit" at bounding box center [564, 349] width 87 height 19
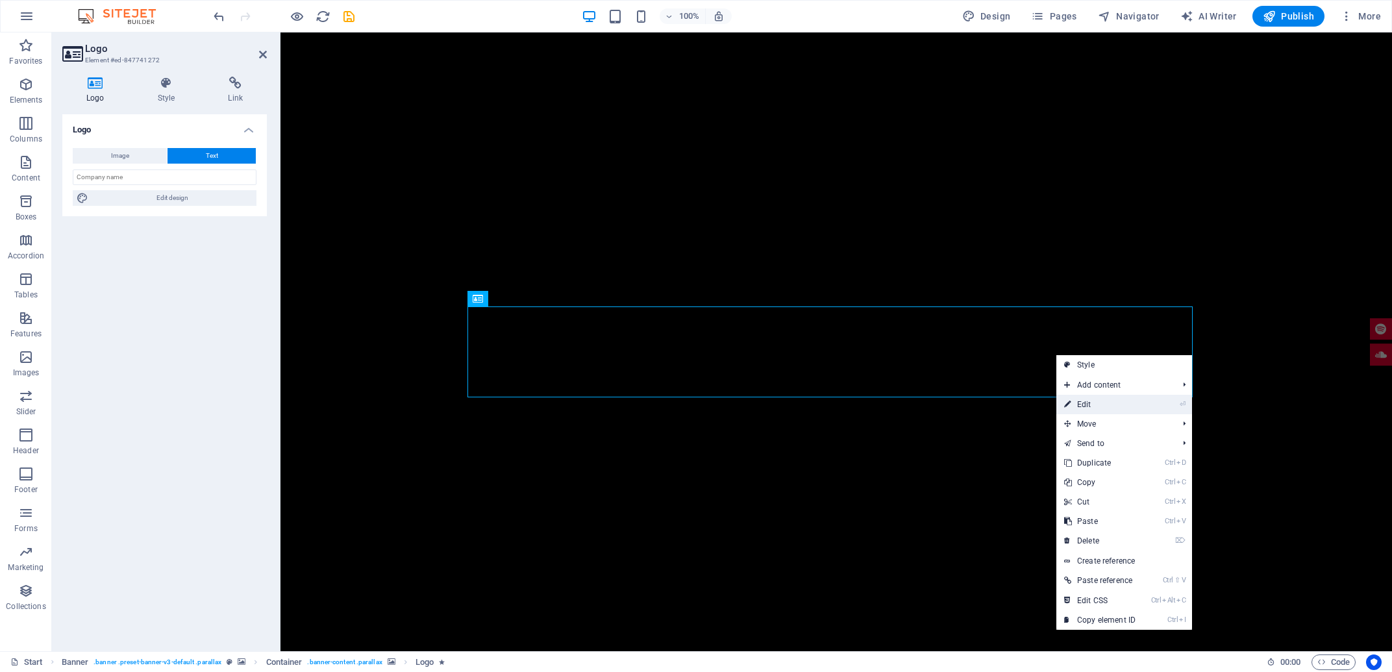
click at [1104, 398] on link "⏎ Edit" at bounding box center [1099, 404] width 87 height 19
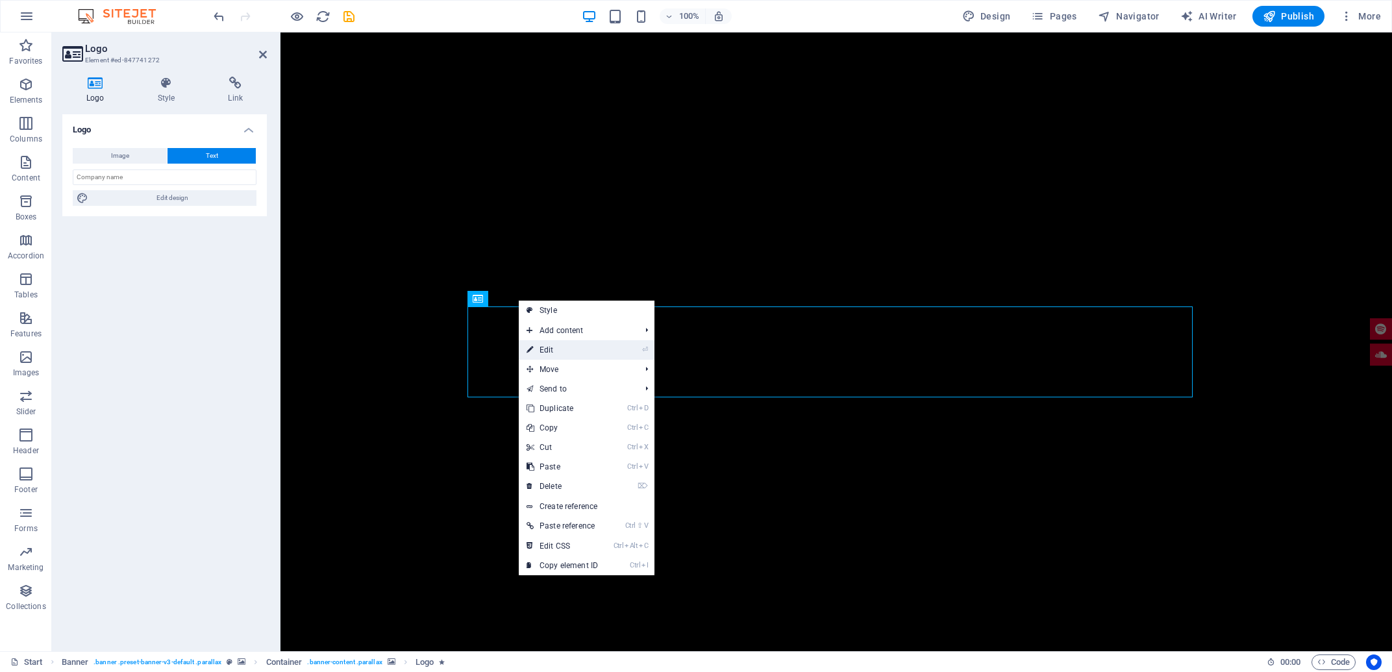
click at [571, 352] on link "⏎ Edit" at bounding box center [562, 349] width 87 height 19
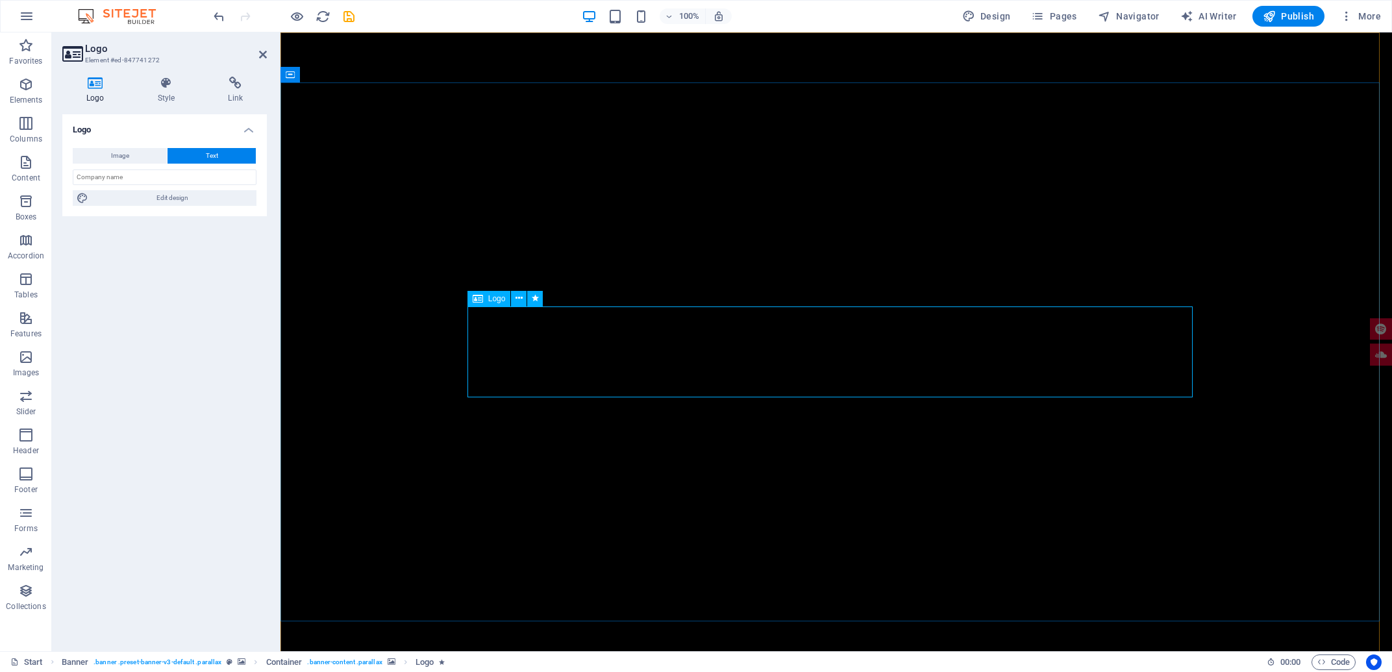
click at [142, 179] on input "text" at bounding box center [165, 177] width 184 height 16
click at [162, 201] on span "Edit design" at bounding box center [172, 198] width 160 height 16
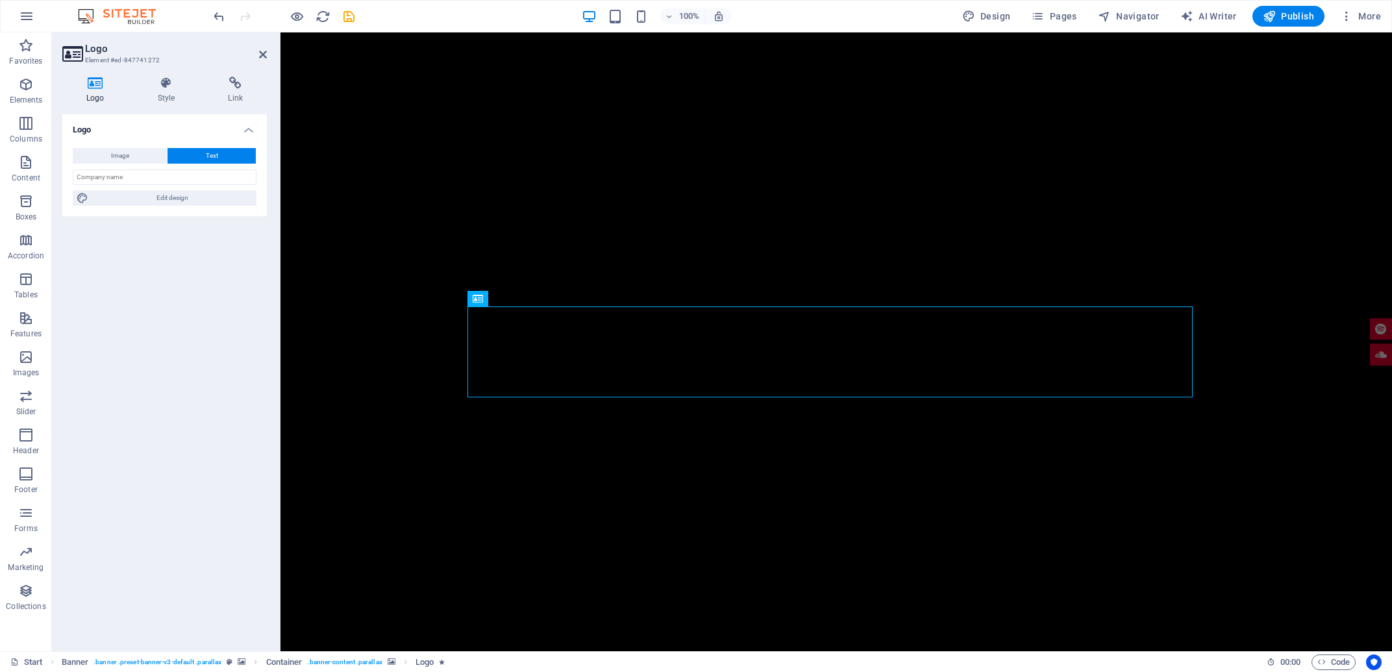
select select "px"
select select "400"
select select "px"
select select "rem"
select select "700"
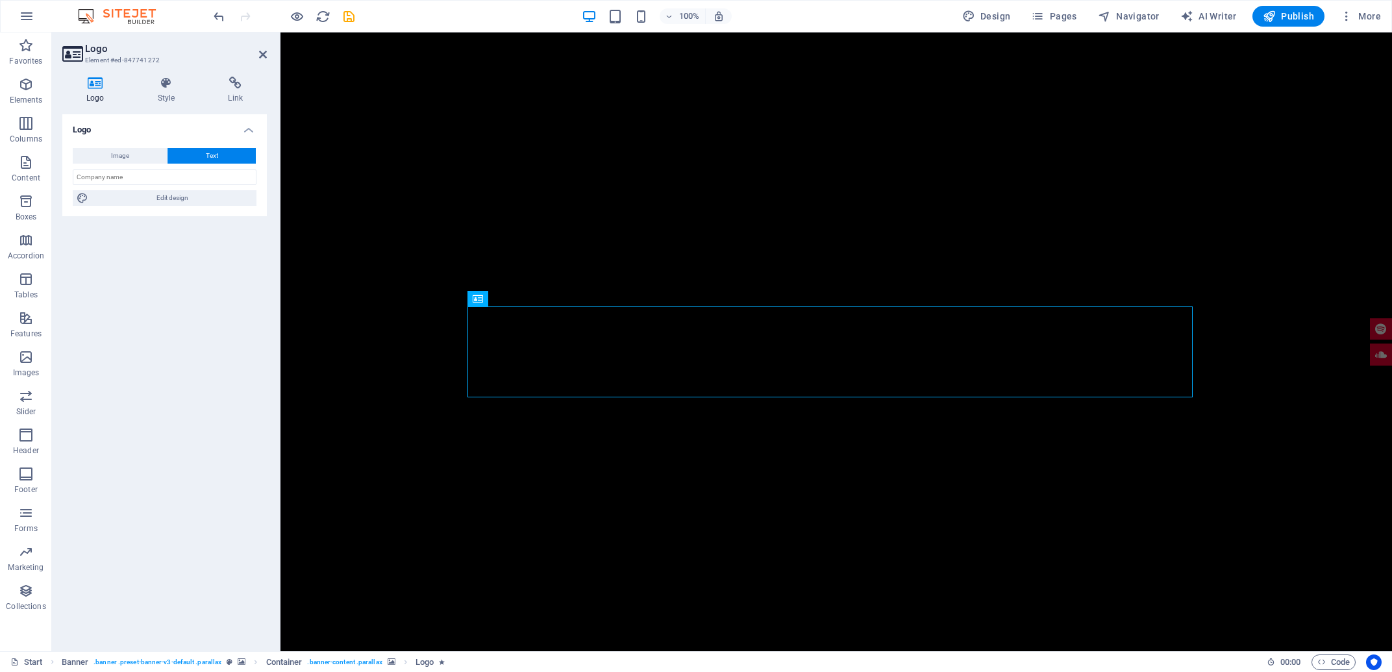
select select "px"
select select "rem"
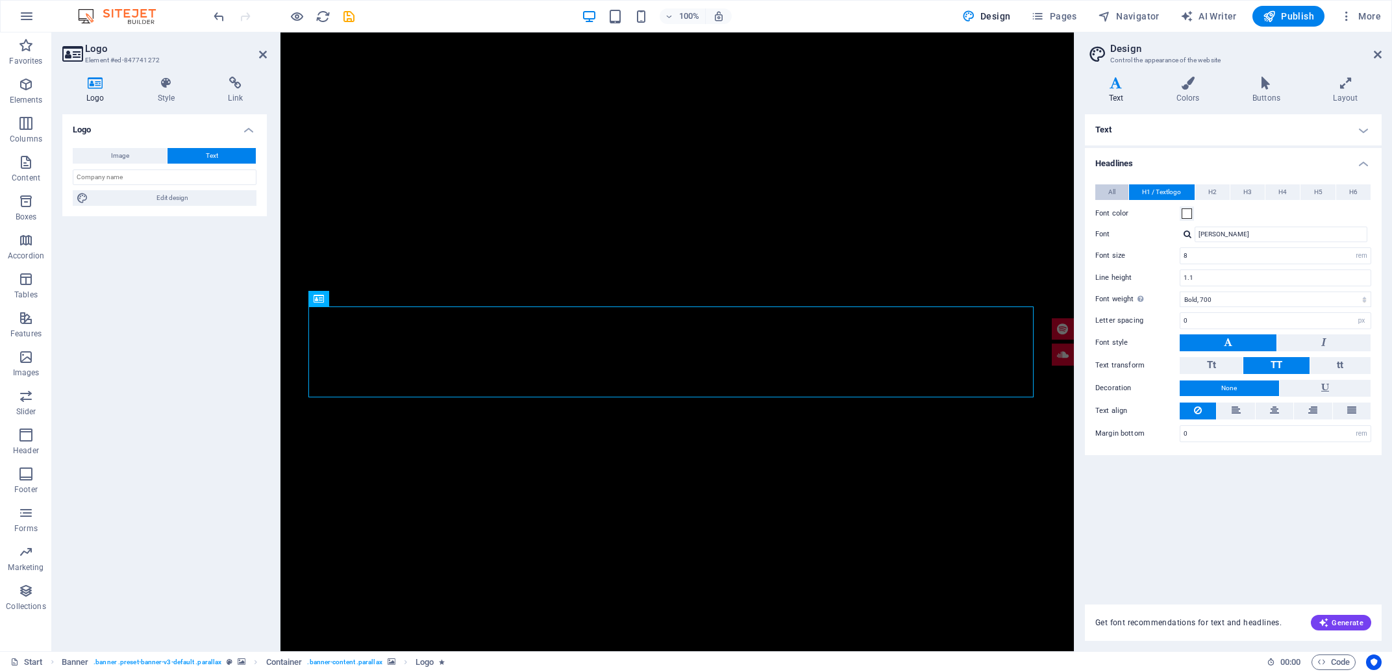
click at [1119, 193] on button "All" at bounding box center [1111, 192] width 33 height 16
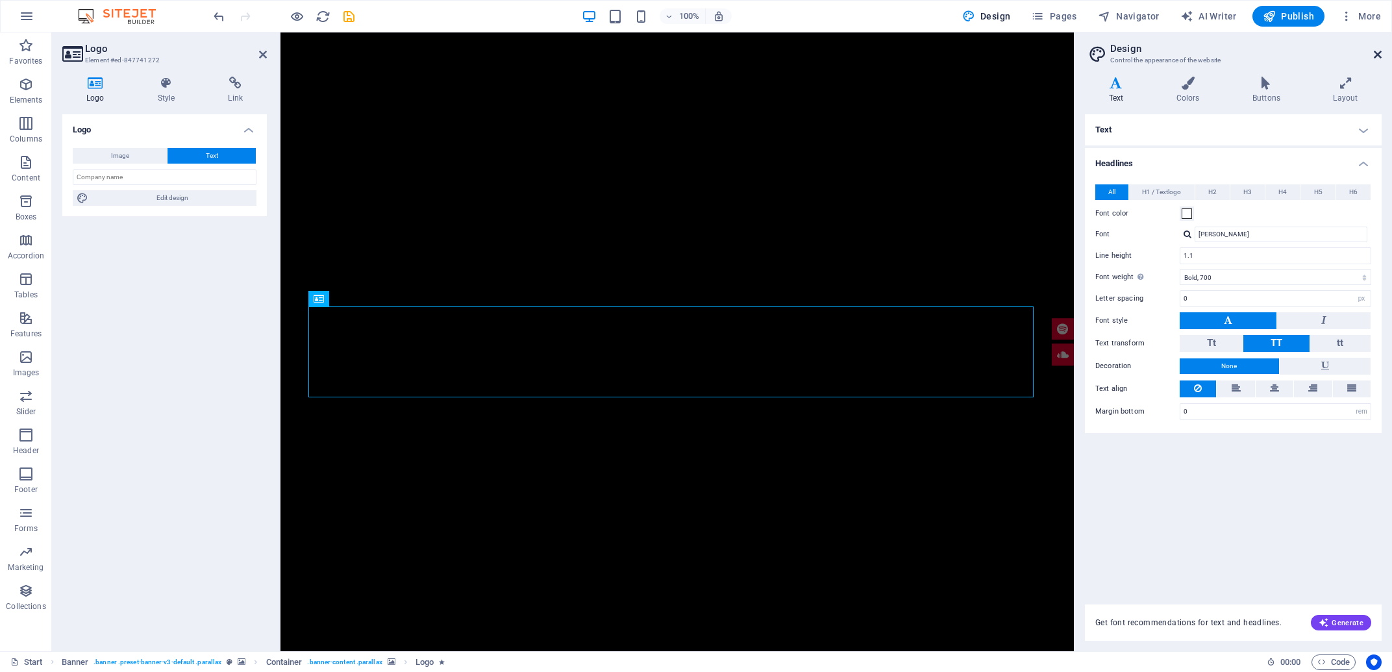
click at [1374, 52] on icon at bounding box center [1378, 54] width 8 height 10
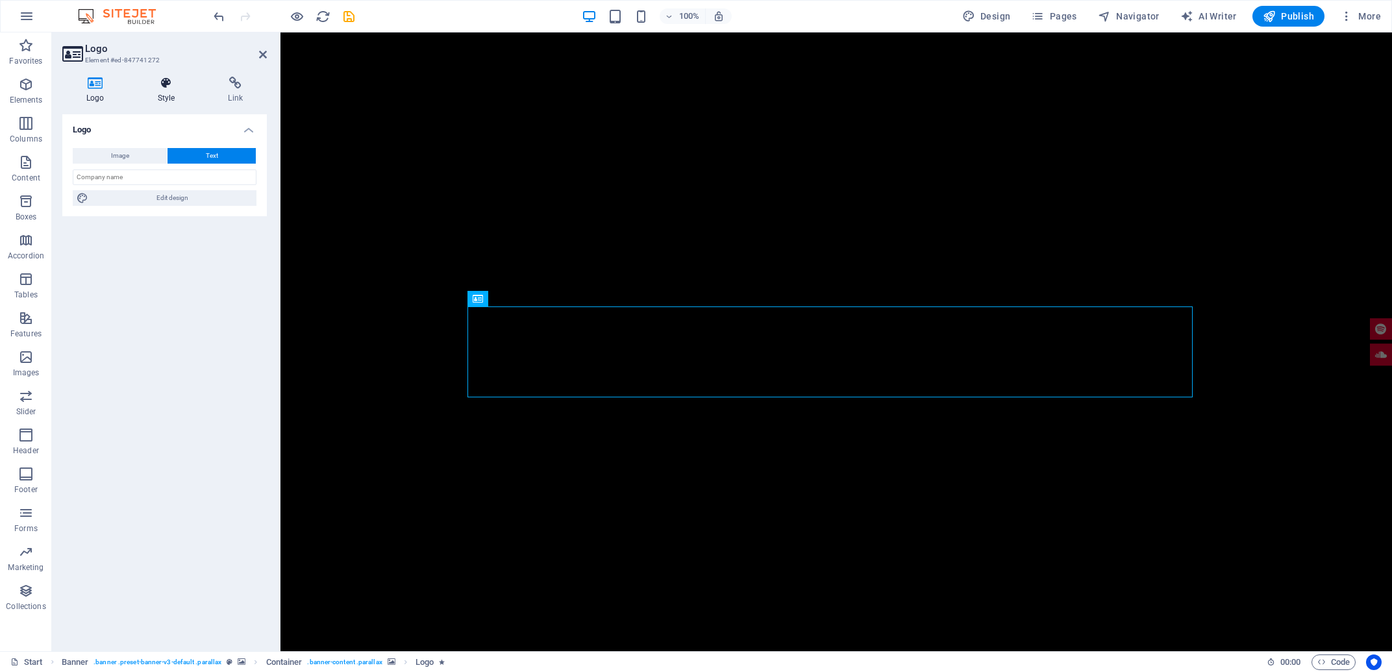
click at [153, 101] on h4 "Style" at bounding box center [169, 90] width 71 height 27
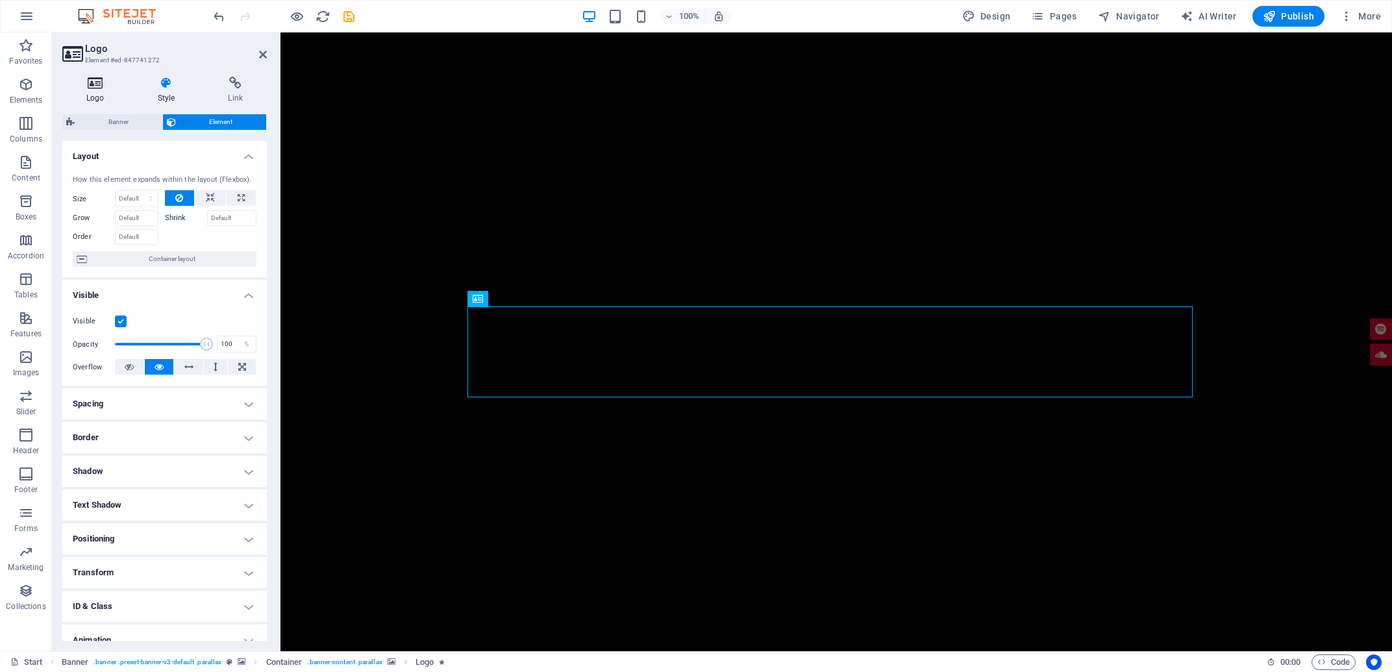
click at [116, 93] on h4 "Logo" at bounding box center [97, 90] width 71 height 27
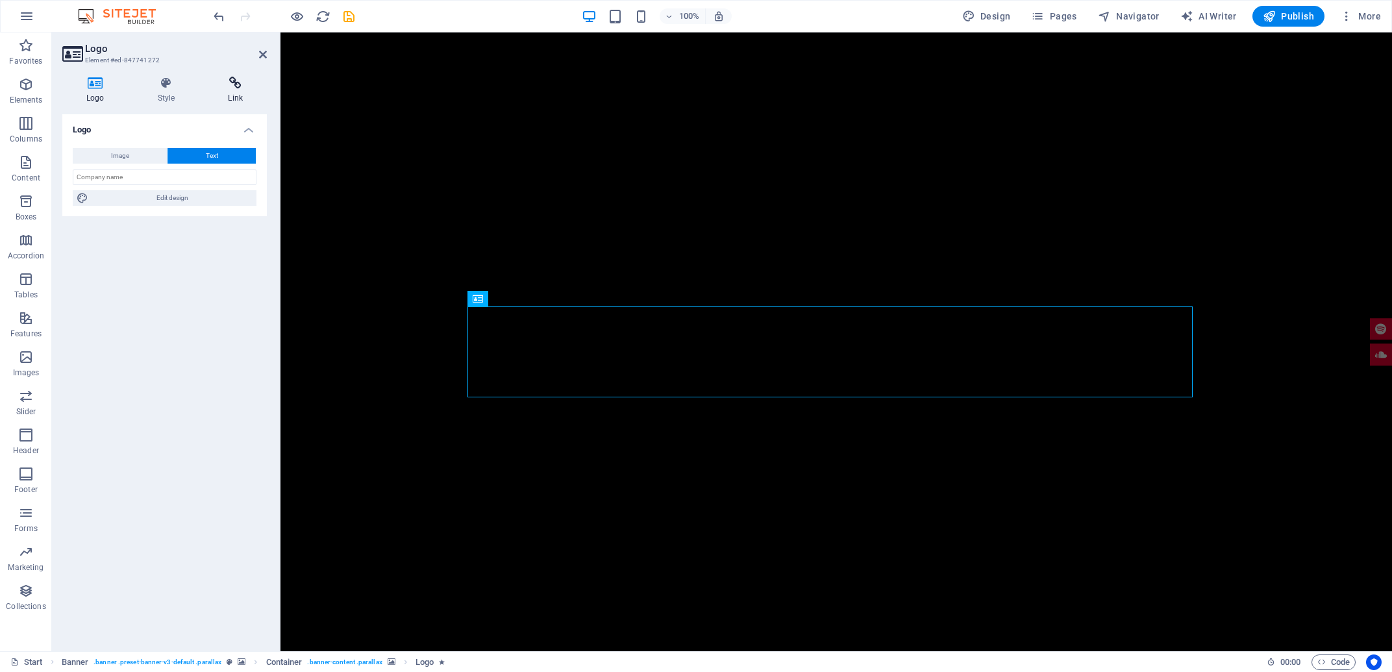
click at [217, 86] on icon at bounding box center [235, 83] width 63 height 13
click at [103, 85] on icon at bounding box center [95, 83] width 66 height 13
click at [164, 89] on icon at bounding box center [167, 83] width 66 height 13
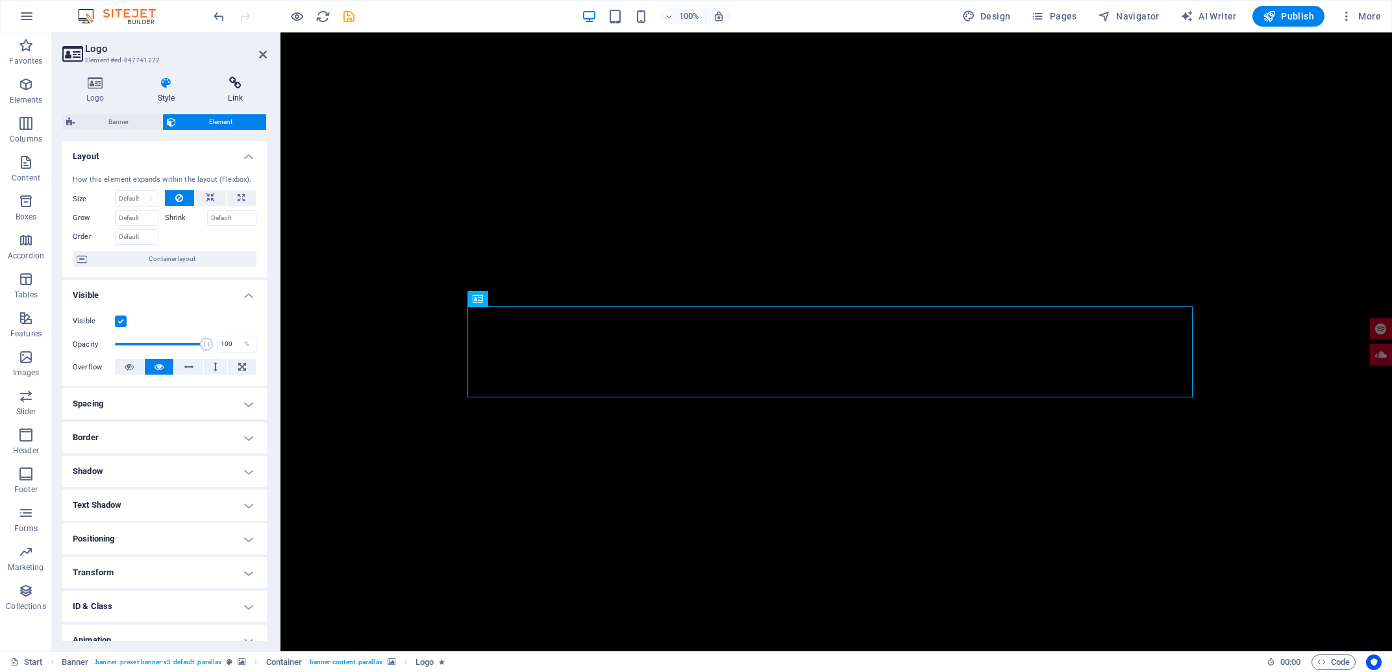
click at [232, 92] on h4 "Link" at bounding box center [235, 90] width 63 height 27
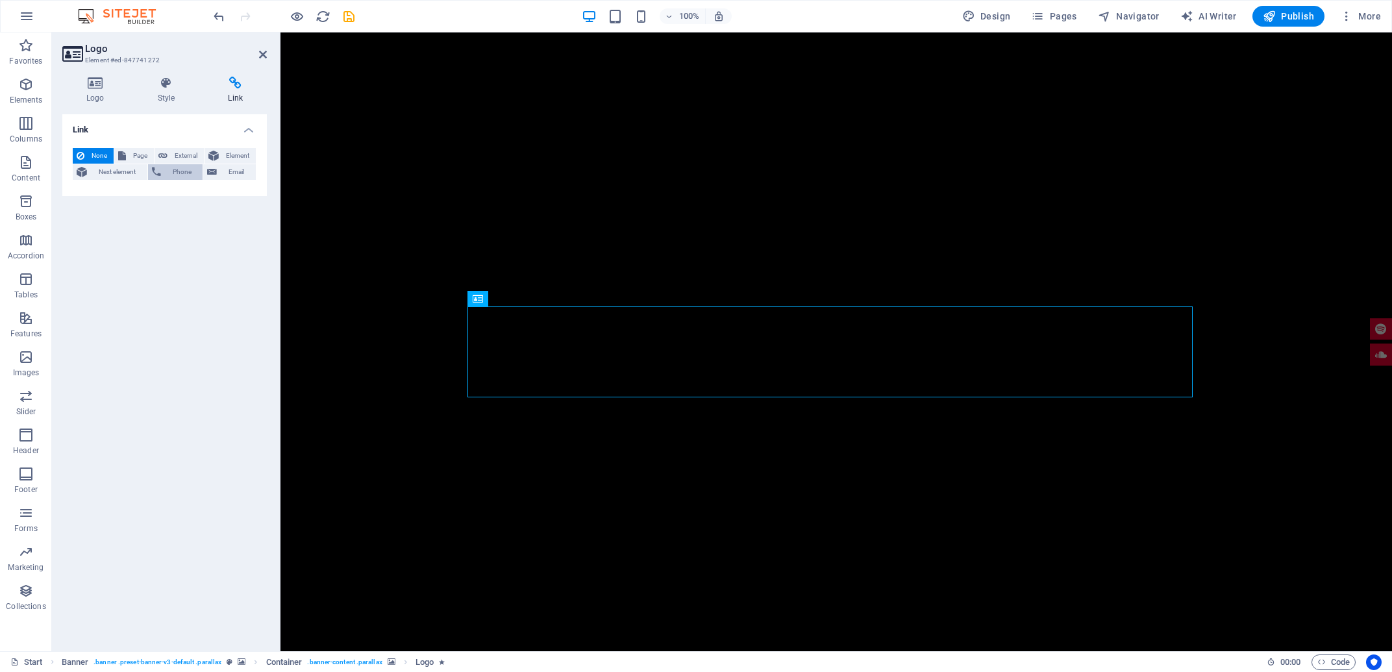
click at [187, 178] on span "Phone" at bounding box center [182, 172] width 34 height 16
click at [178, 194] on input "Phone" at bounding box center [197, 194] width 119 height 16
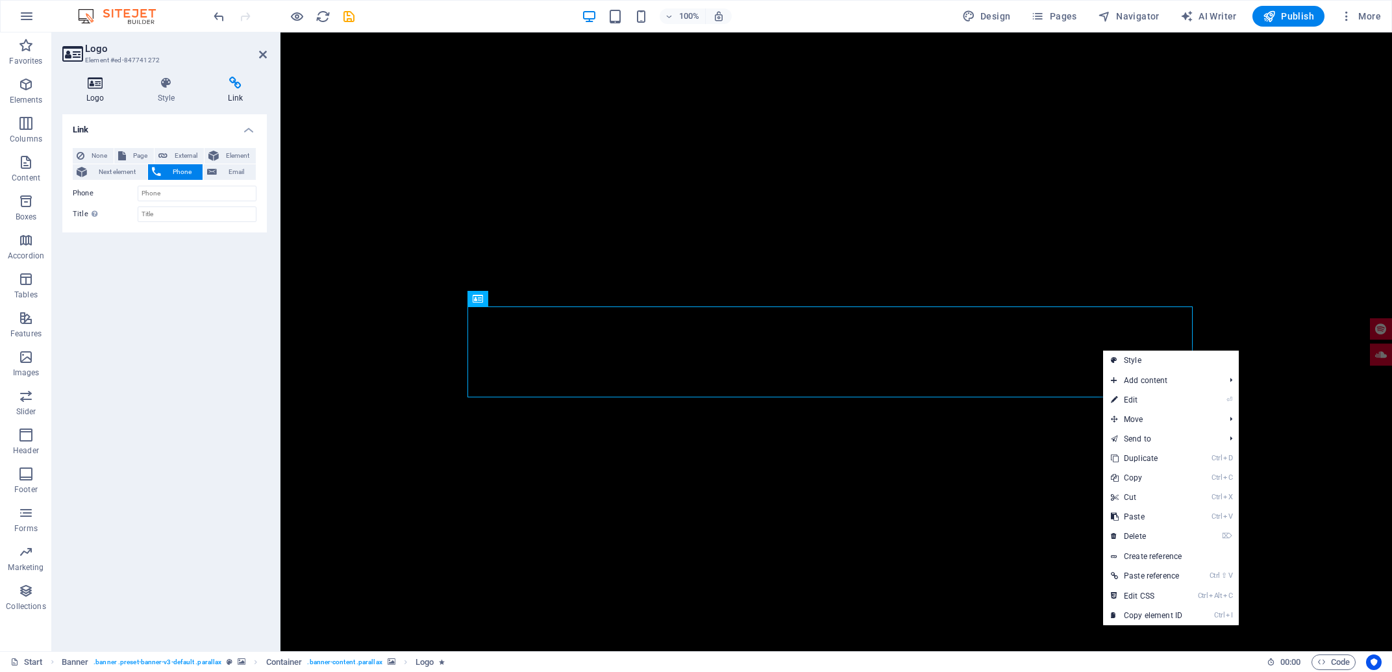
click at [103, 82] on icon at bounding box center [95, 83] width 66 height 13
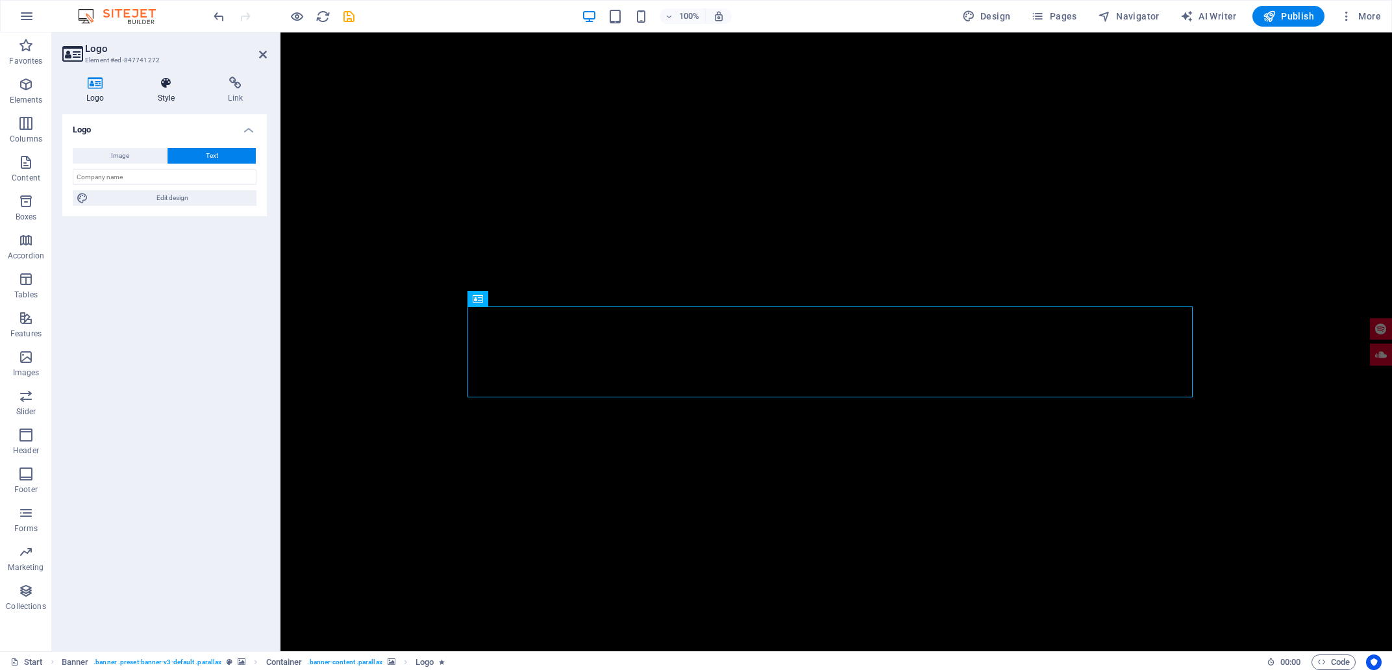
click at [158, 85] on icon at bounding box center [167, 83] width 66 height 13
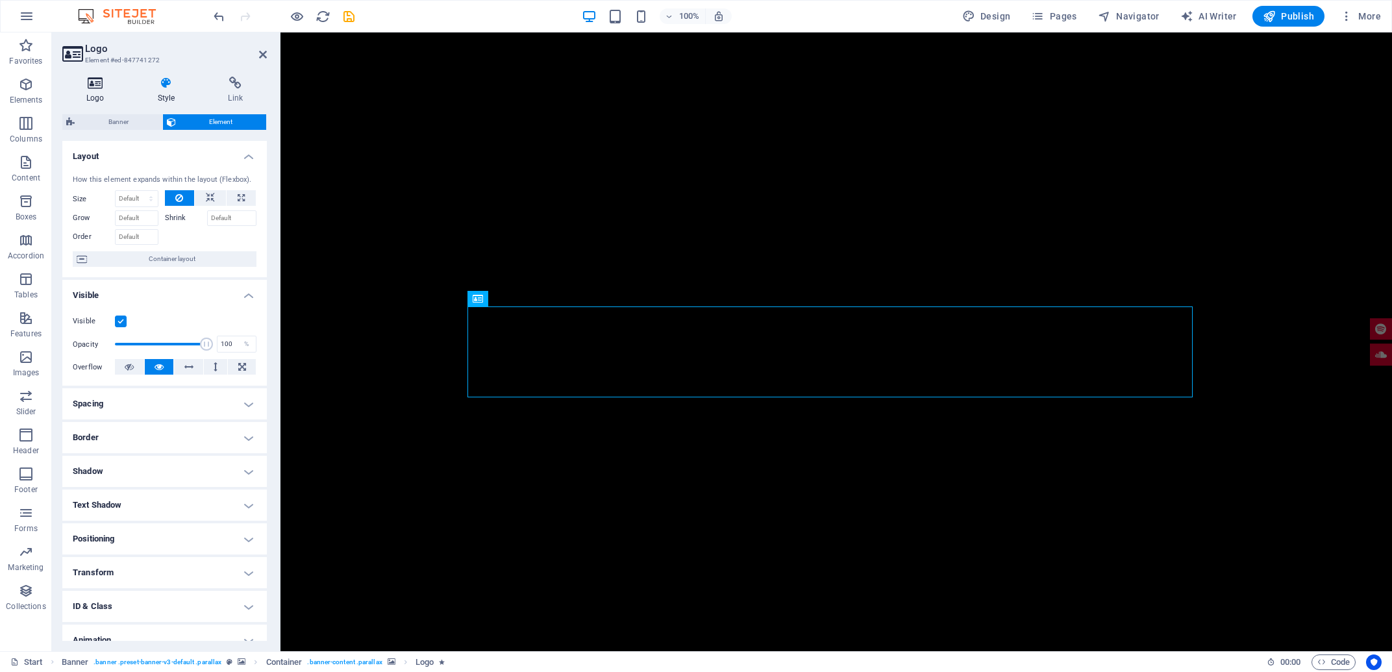
click at [101, 92] on h4 "Logo" at bounding box center [97, 90] width 71 height 27
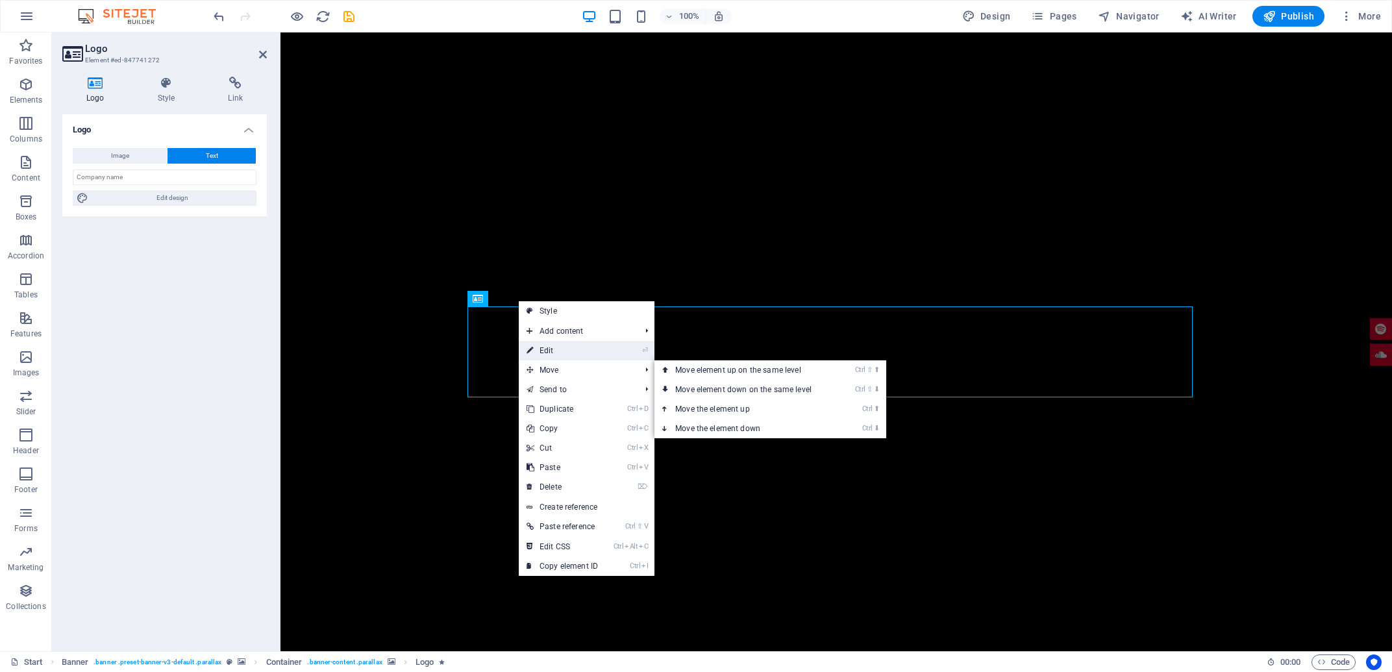
click at [558, 353] on link "⏎ Edit" at bounding box center [562, 350] width 87 height 19
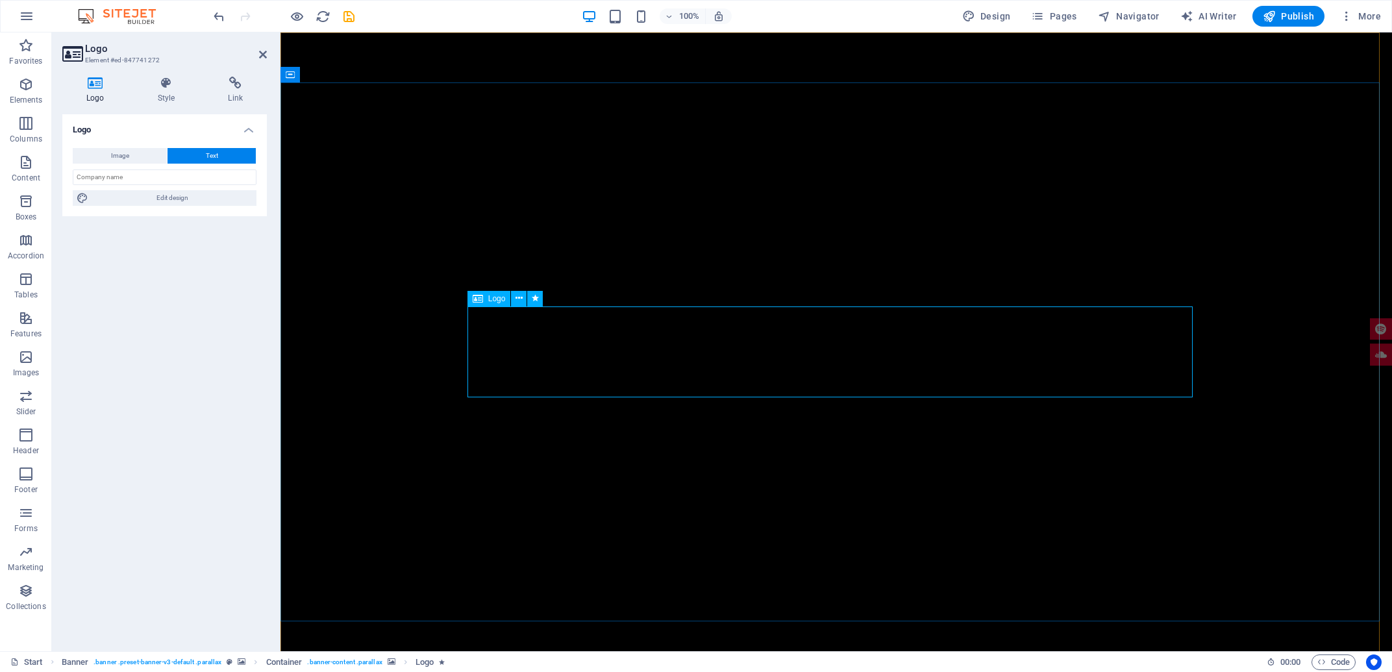
click at [260, 62] on header "Logo Element #ed-847741272" at bounding box center [164, 49] width 204 height 34
drag, startPoint x: 265, startPoint y: 53, endPoint x: 198, endPoint y: 21, distance: 74.3
click at [265, 53] on icon at bounding box center [263, 54] width 8 height 10
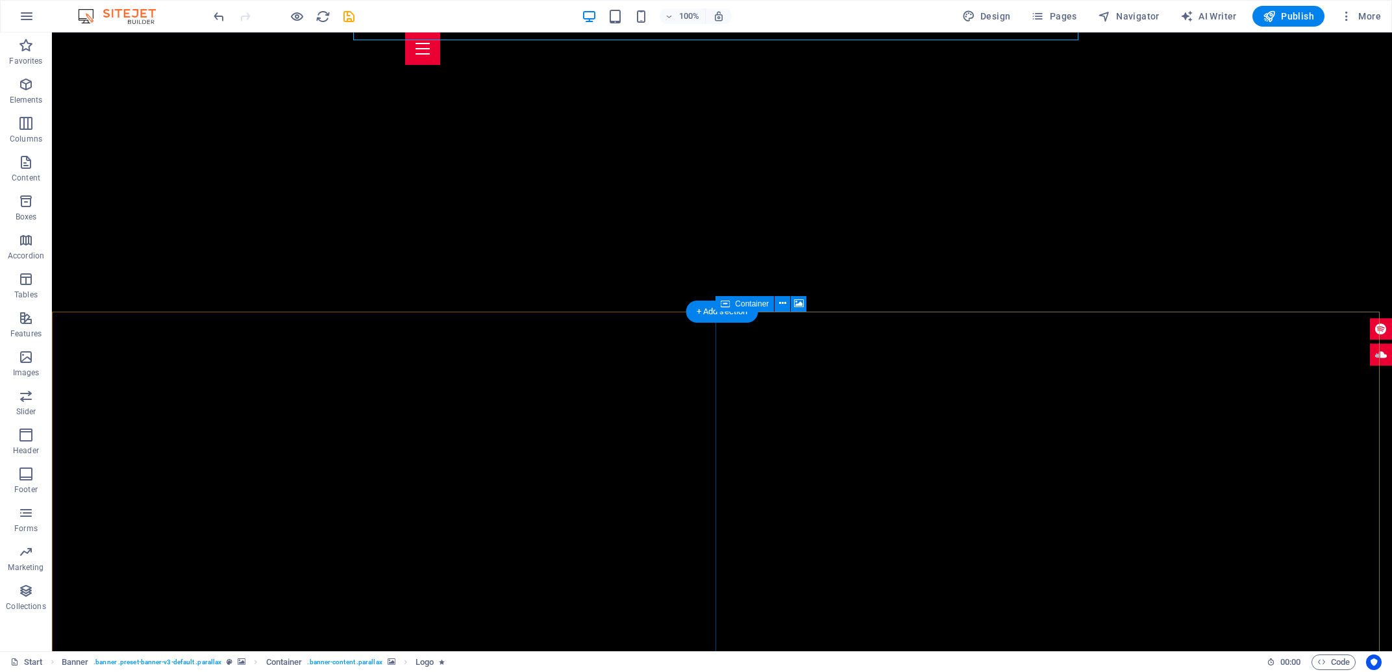
scroll to position [626, 0]
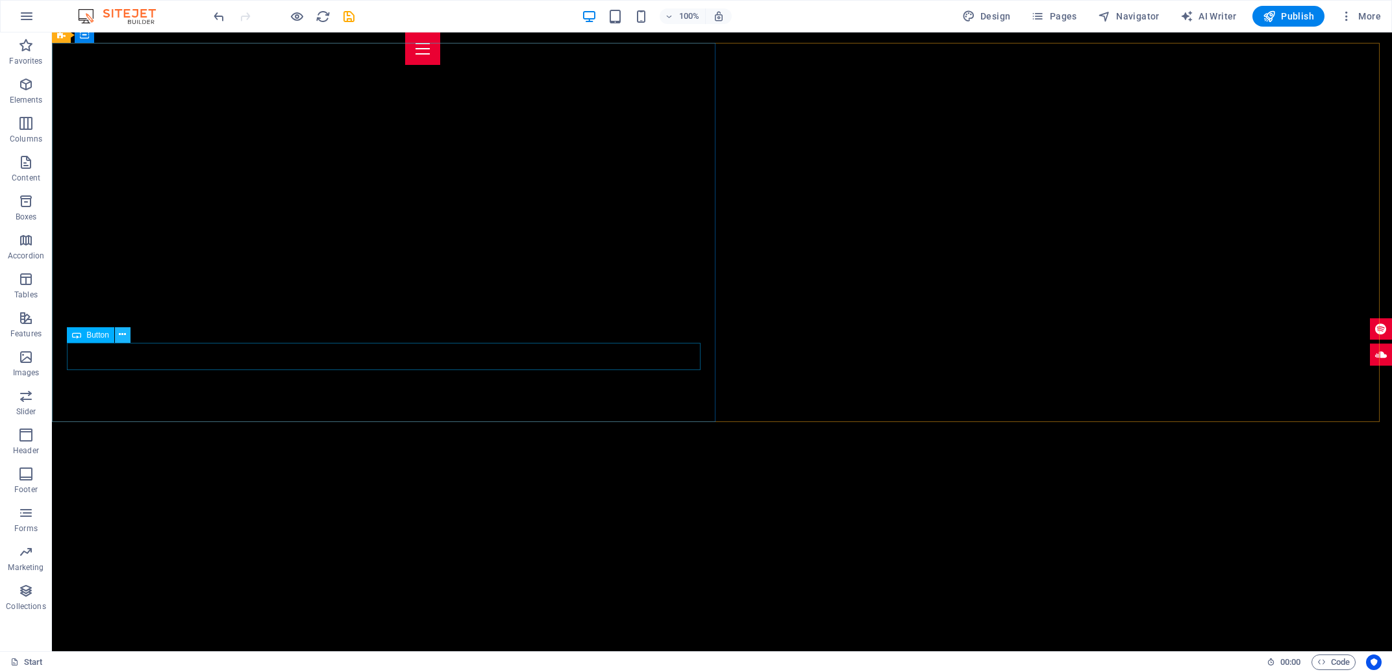
click at [120, 335] on icon at bounding box center [122, 335] width 7 height 14
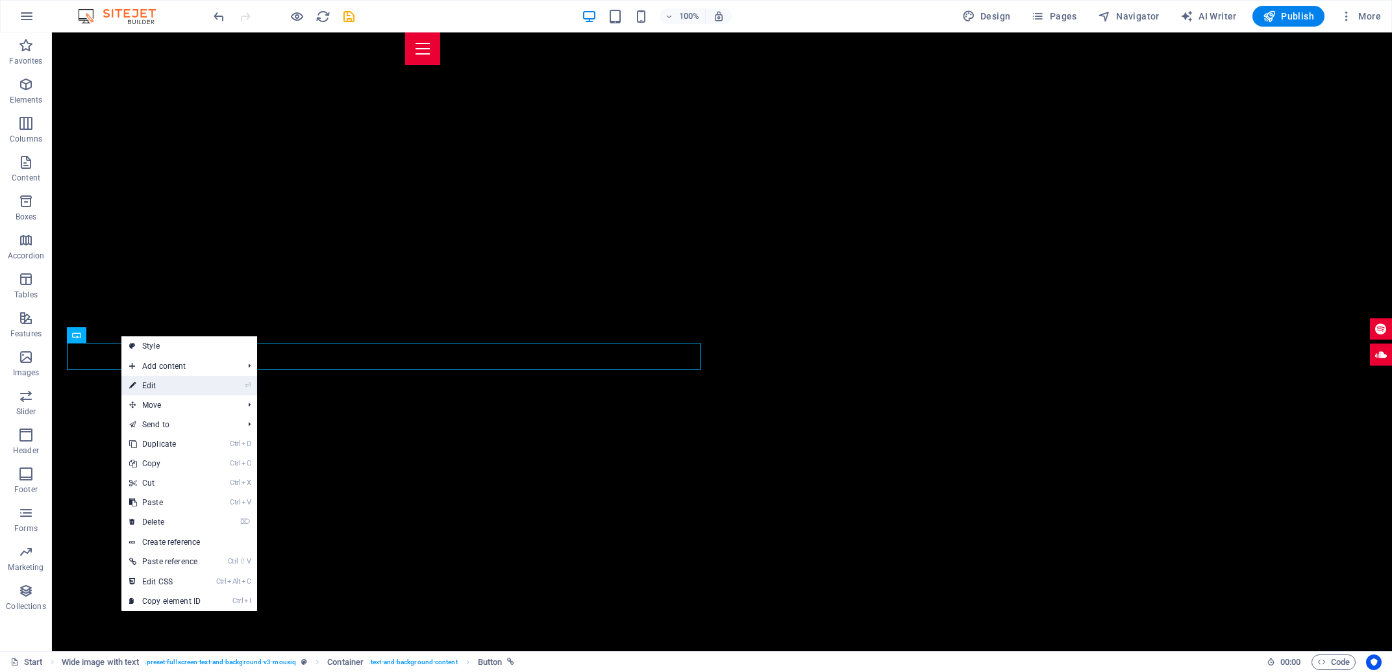
click at [149, 385] on link "⏎ Edit" at bounding box center [164, 385] width 87 height 19
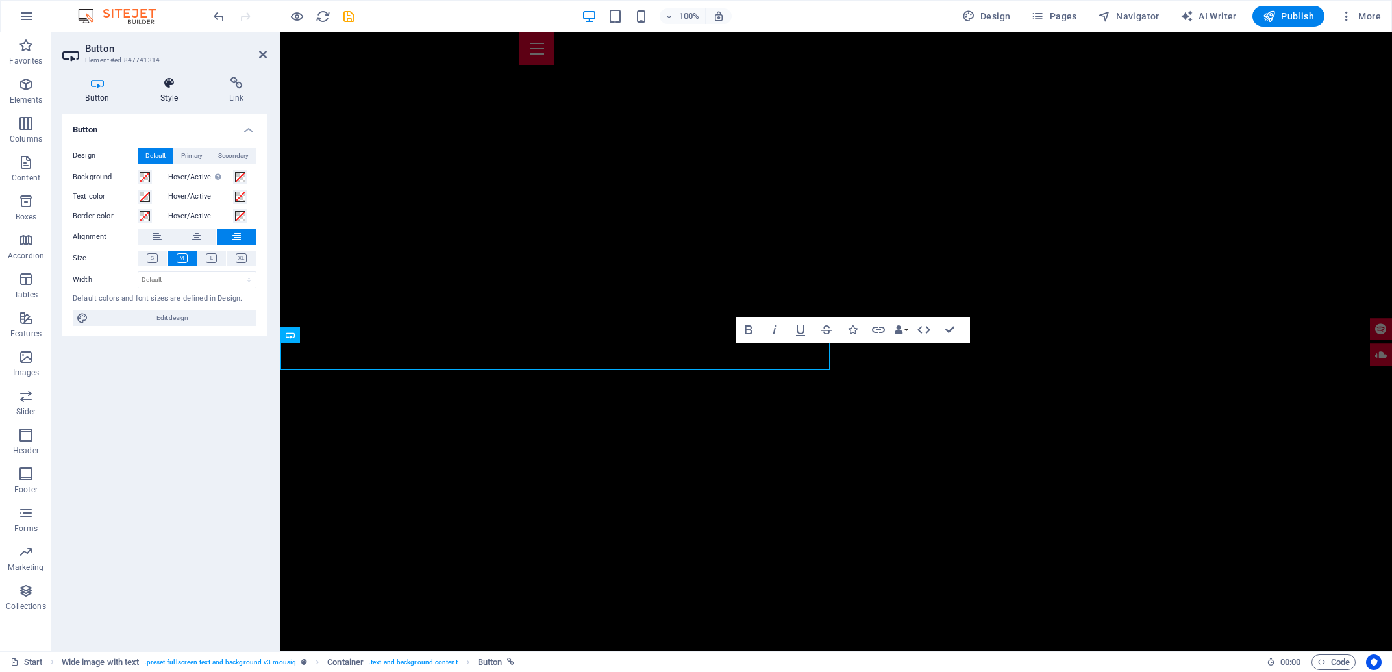
click at [182, 91] on h4 "Style" at bounding box center [172, 90] width 69 height 27
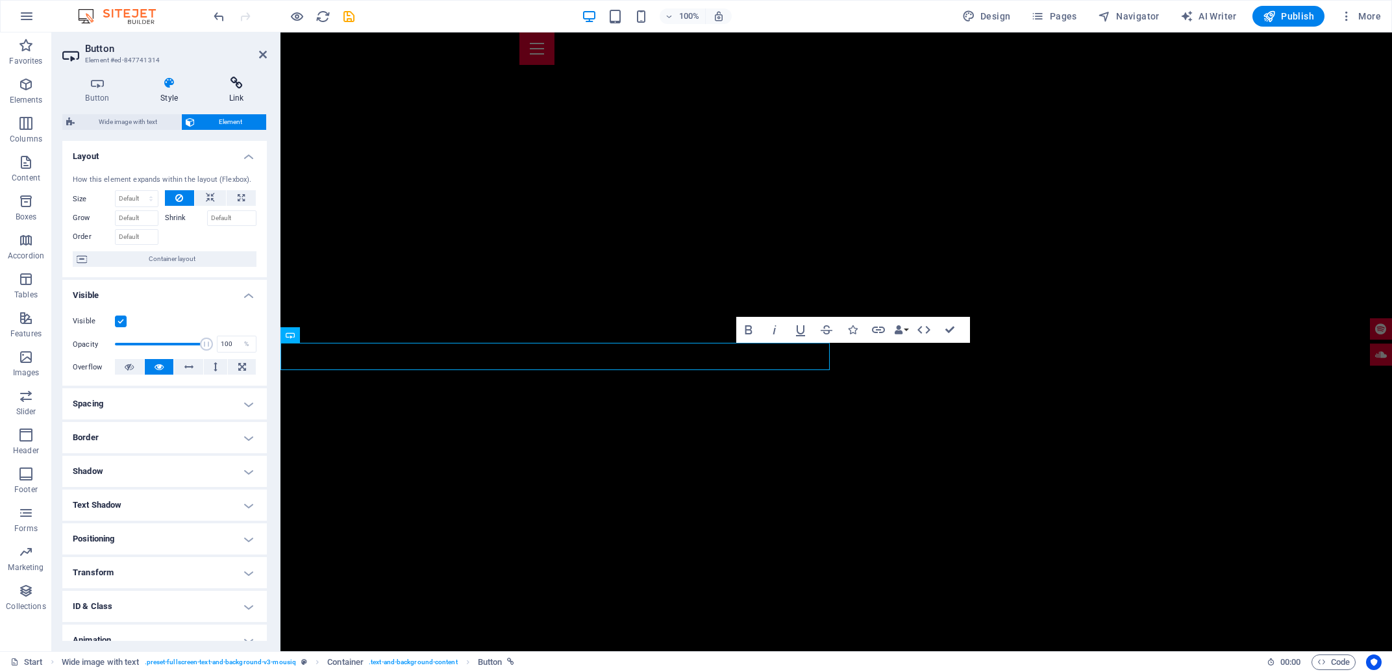
click at [237, 99] on h4 "Link" at bounding box center [236, 90] width 61 height 27
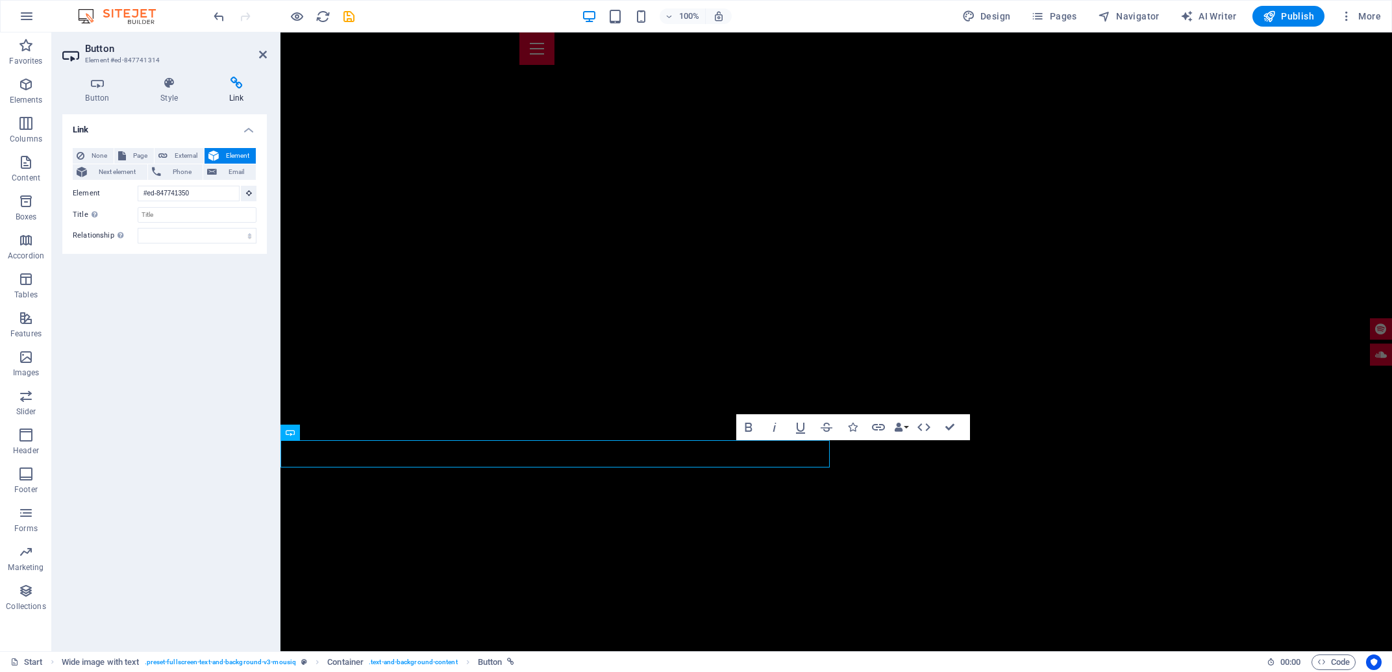
scroll to position [528, 0]
click at [263, 56] on icon at bounding box center [263, 54] width 8 height 10
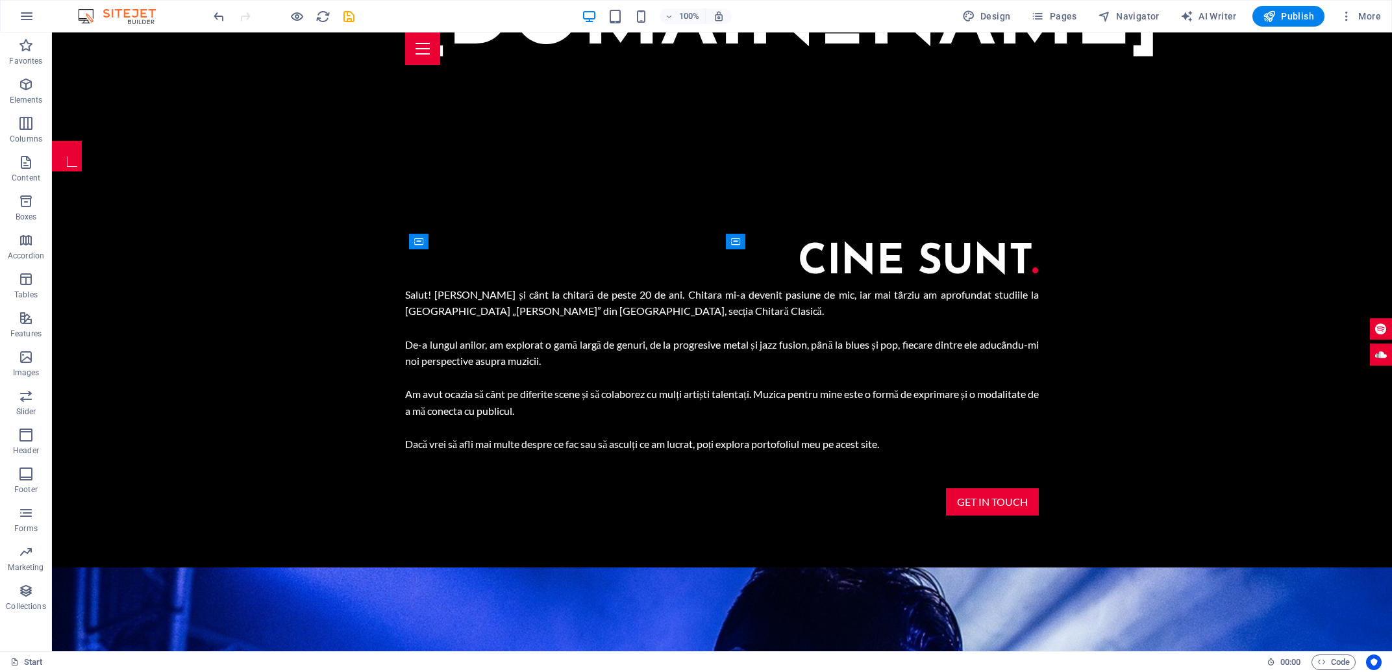
scroll to position [1379, 0]
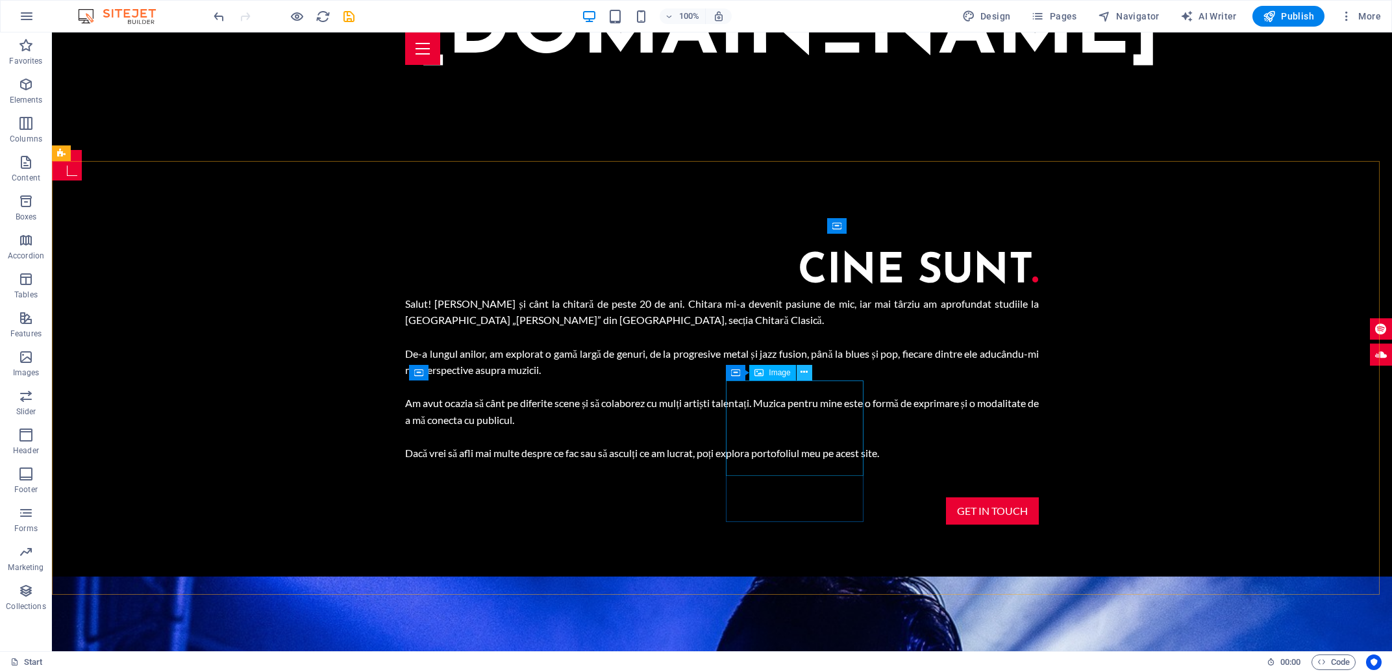
click at [800, 373] on button at bounding box center [805, 373] width 16 height 16
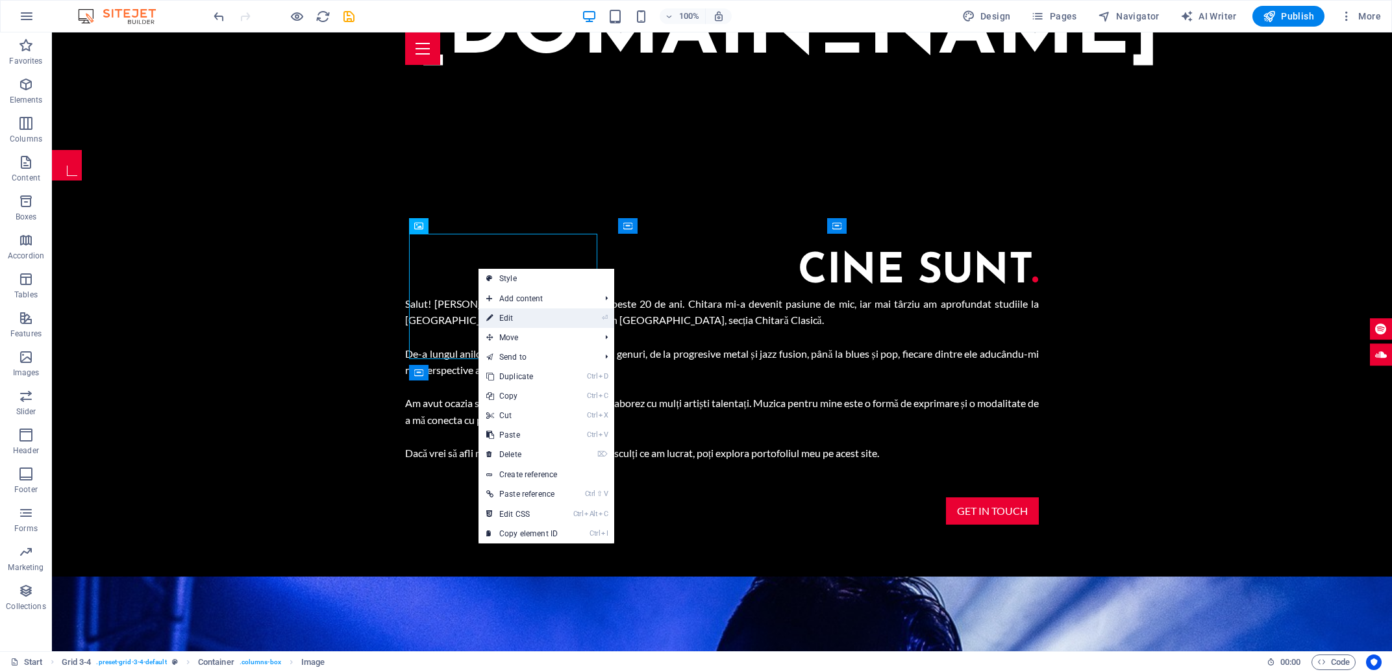
click at [552, 314] on link "⏎ Edit" at bounding box center [521, 317] width 87 height 19
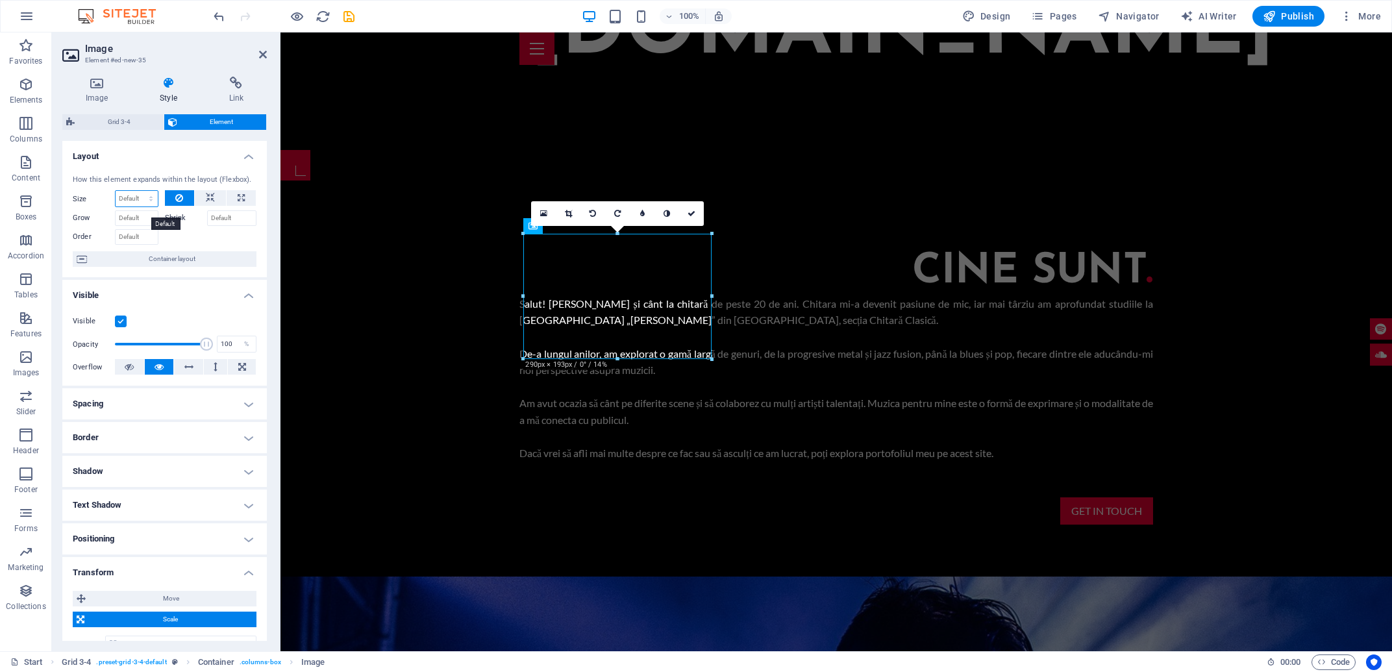
select select "1/2"
click option "1/2" at bounding box center [0, 0] width 0 height 0
type input "50"
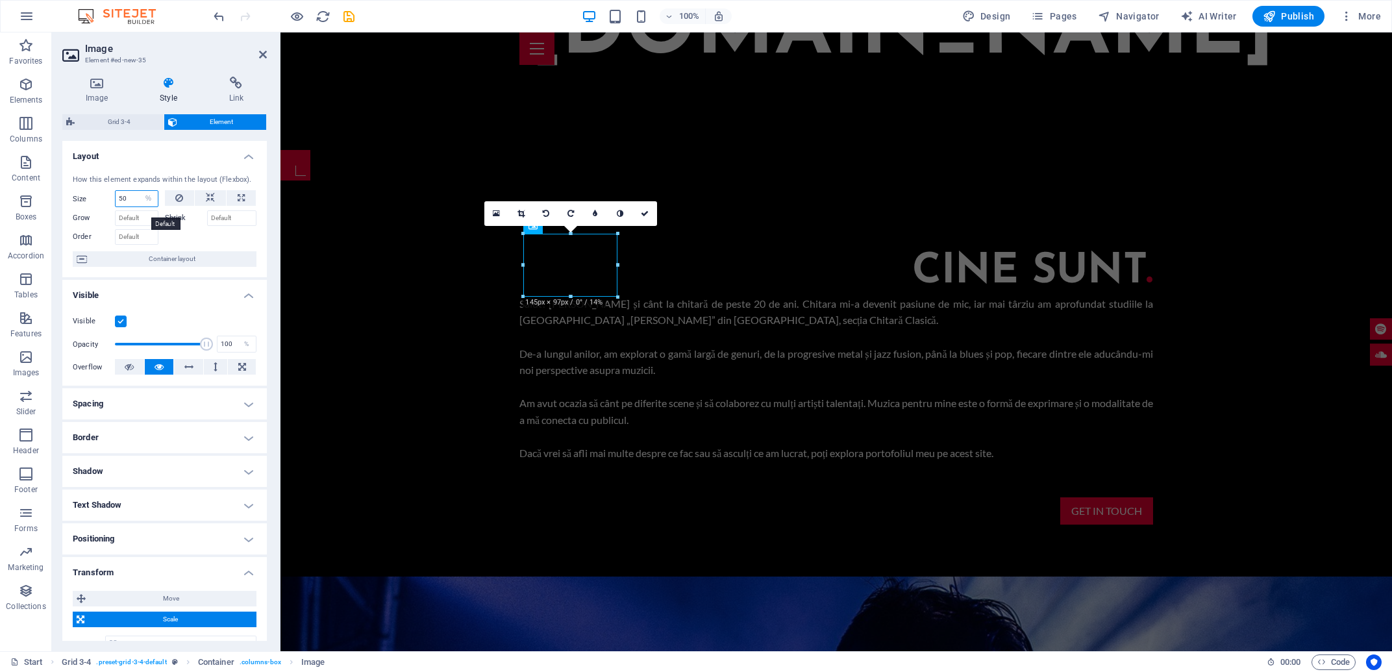
click at [130, 206] on input "50" at bounding box center [137, 199] width 42 height 16
click at [140, 191] on select "Default auto px % 1/1 1/2 1/3 1/4 1/5 1/6 1/7 1/8 1/9 1/10" at bounding box center [149, 199] width 18 height 16
click option "px" at bounding box center [0, 0] width 0 height 0
select select "unqc5cc214k"
click option "Default" at bounding box center [0, 0] width 0 height 0
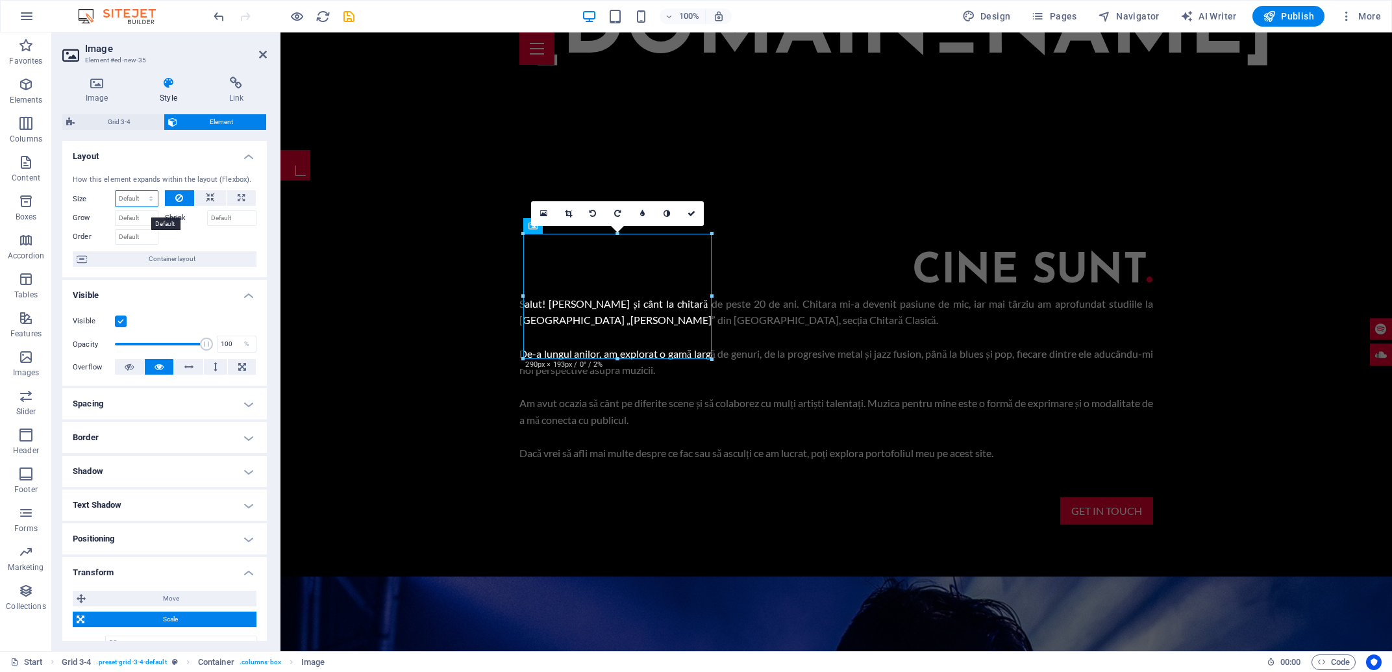
click at [116, 191] on select "Default auto px % 1/1 1/2 1/3 1/4 1/5 1/6 1/7 1/8 1/9 1/10" at bounding box center [137, 199] width 42 height 16
click option "auto" at bounding box center [0, 0] width 0 height 0
select select "DISABLED_OPTION_VALUE"
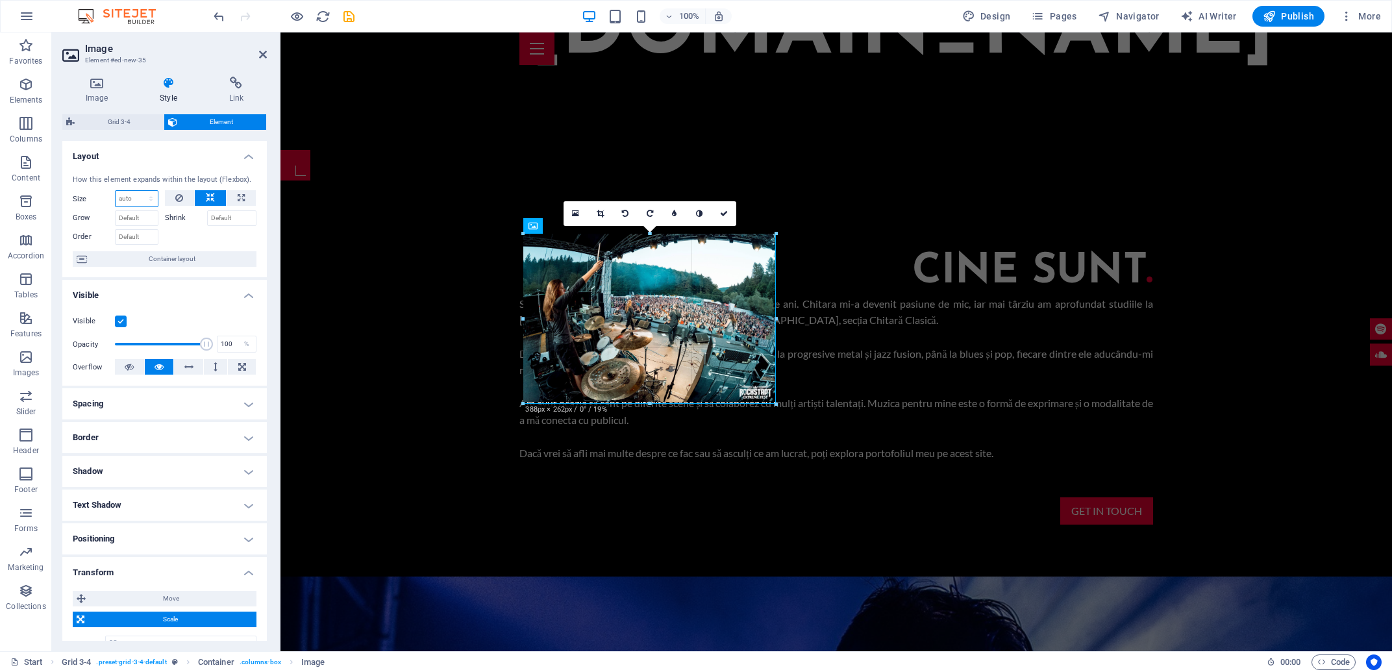
drag, startPoint x: 523, startPoint y: 361, endPoint x: 471, endPoint y: 410, distance: 72.1
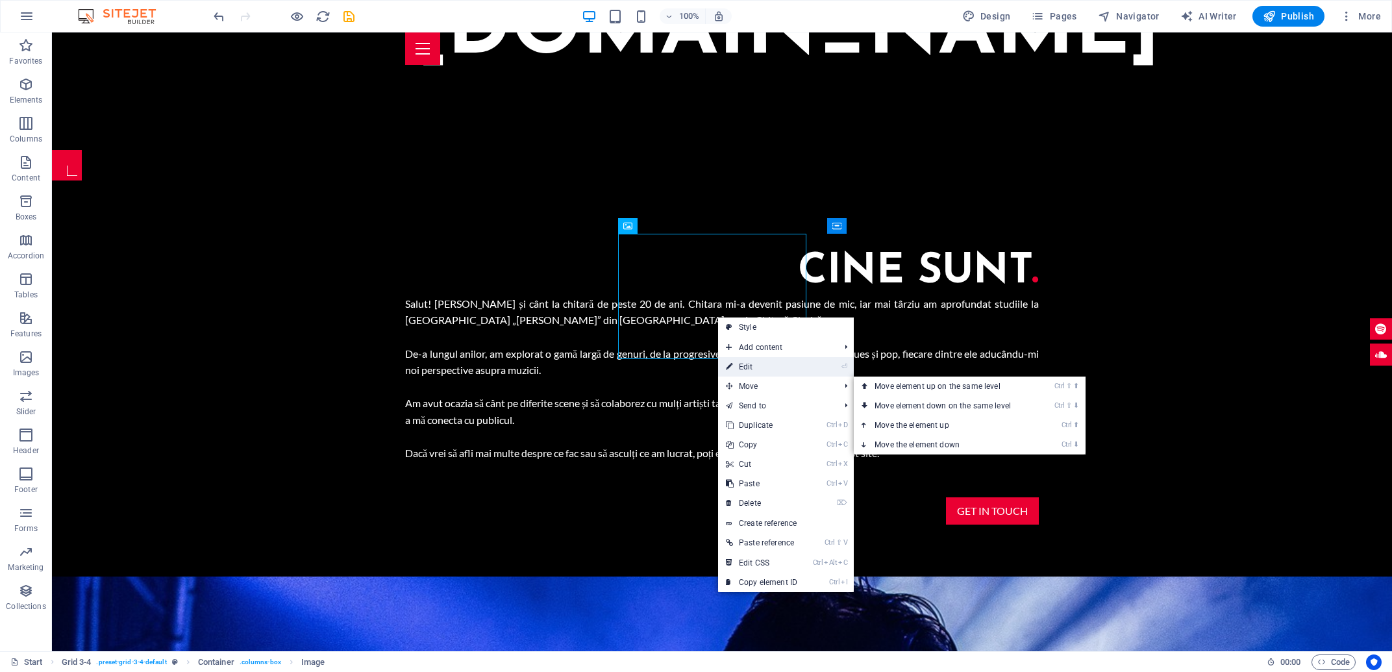
click at [774, 373] on link "⏎ Edit" at bounding box center [761, 366] width 87 height 19
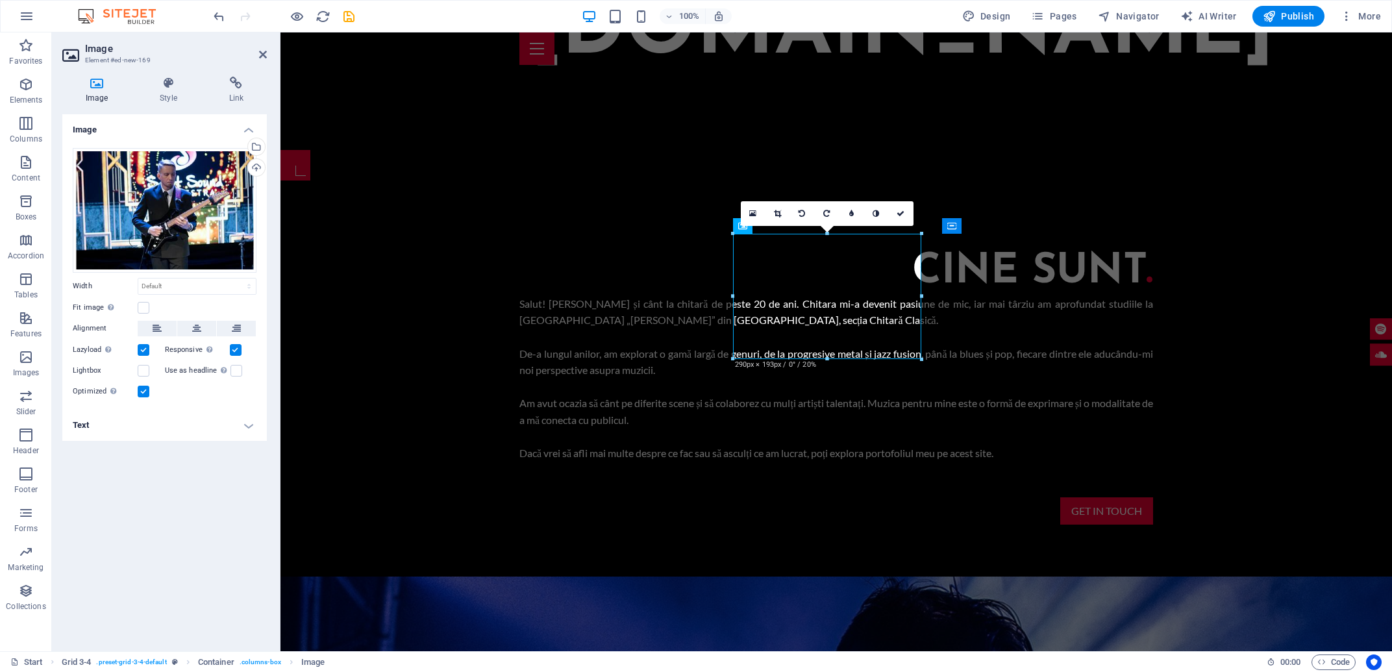
click at [268, 53] on aside "Image Element #ed-new-169 Image Style Link Image Drag files here, click to choo…" at bounding box center [166, 341] width 229 height 619
click at [163, 87] on icon at bounding box center [168, 83] width 64 height 13
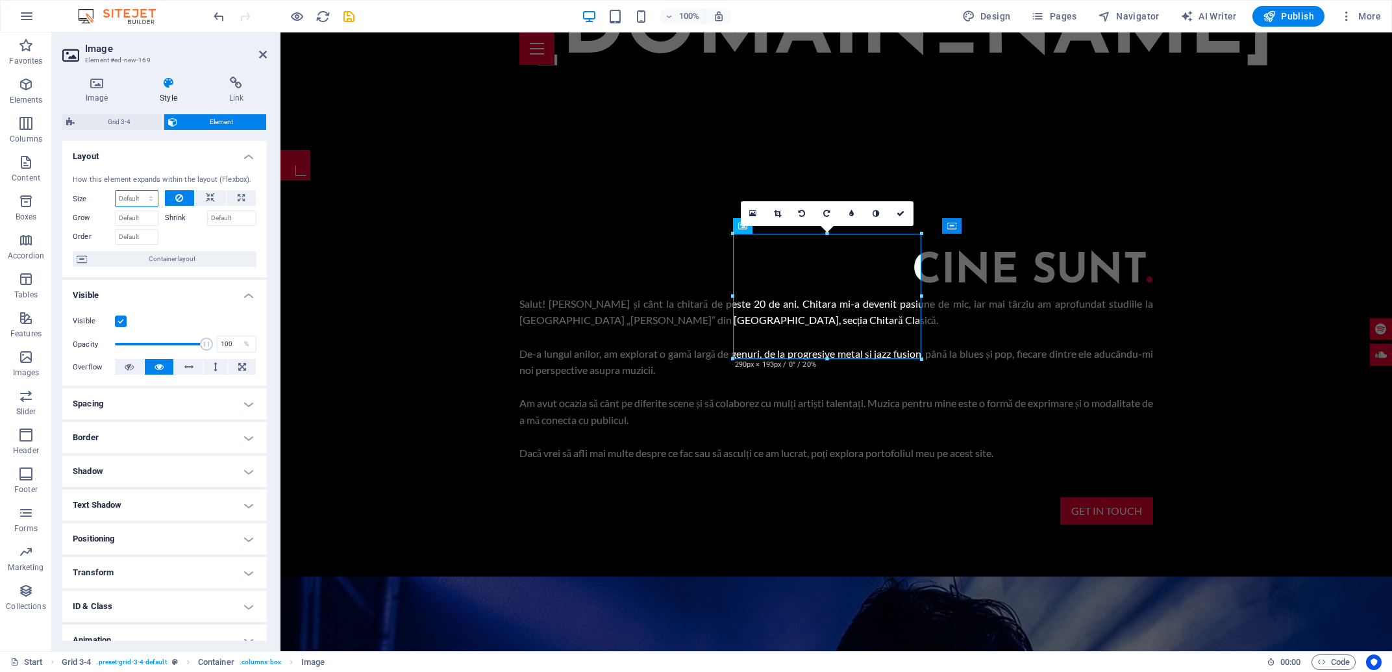
click at [116, 191] on select "Default auto px % 1/1 1/2 1/3 1/4 1/5 1/6 1/7 1/8 1/9 1/10" at bounding box center [137, 199] width 42 height 16
click option "auto" at bounding box center [0, 0] width 0 height 0
select select "DISABLED_OPTION_VALUE"
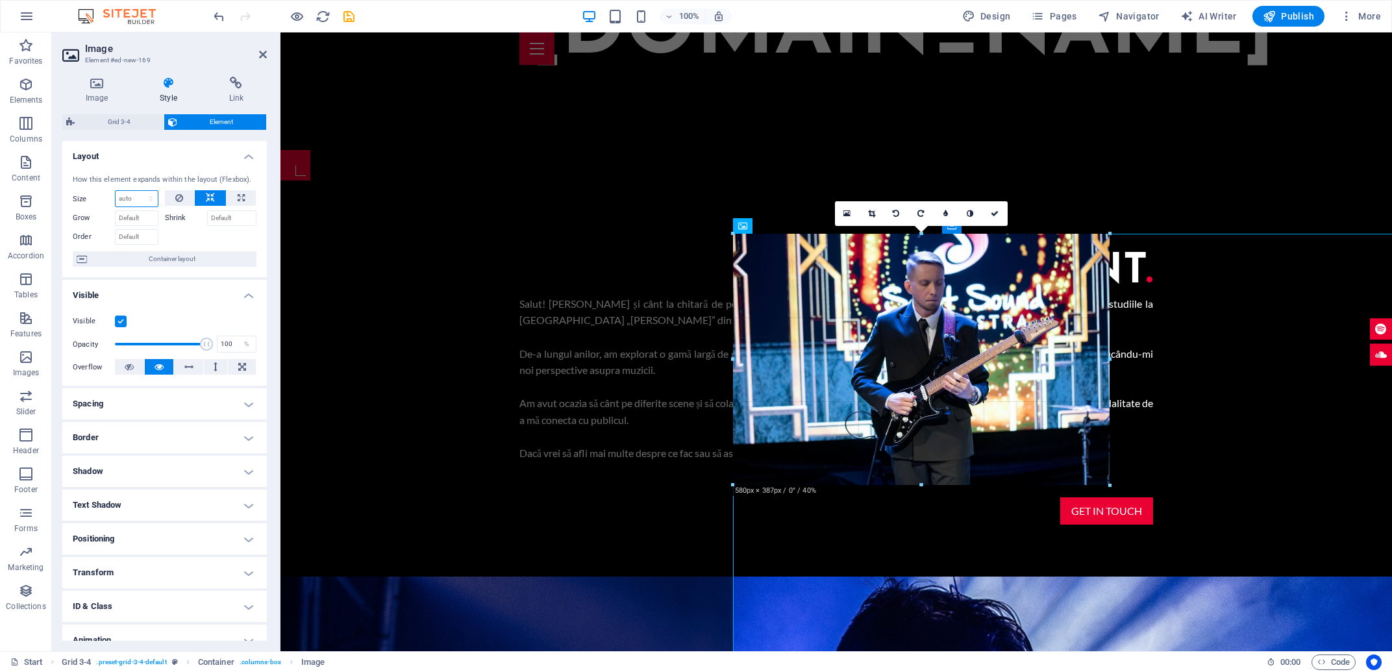
drag, startPoint x: 734, startPoint y: 234, endPoint x: 841, endPoint y: 391, distance: 190.1
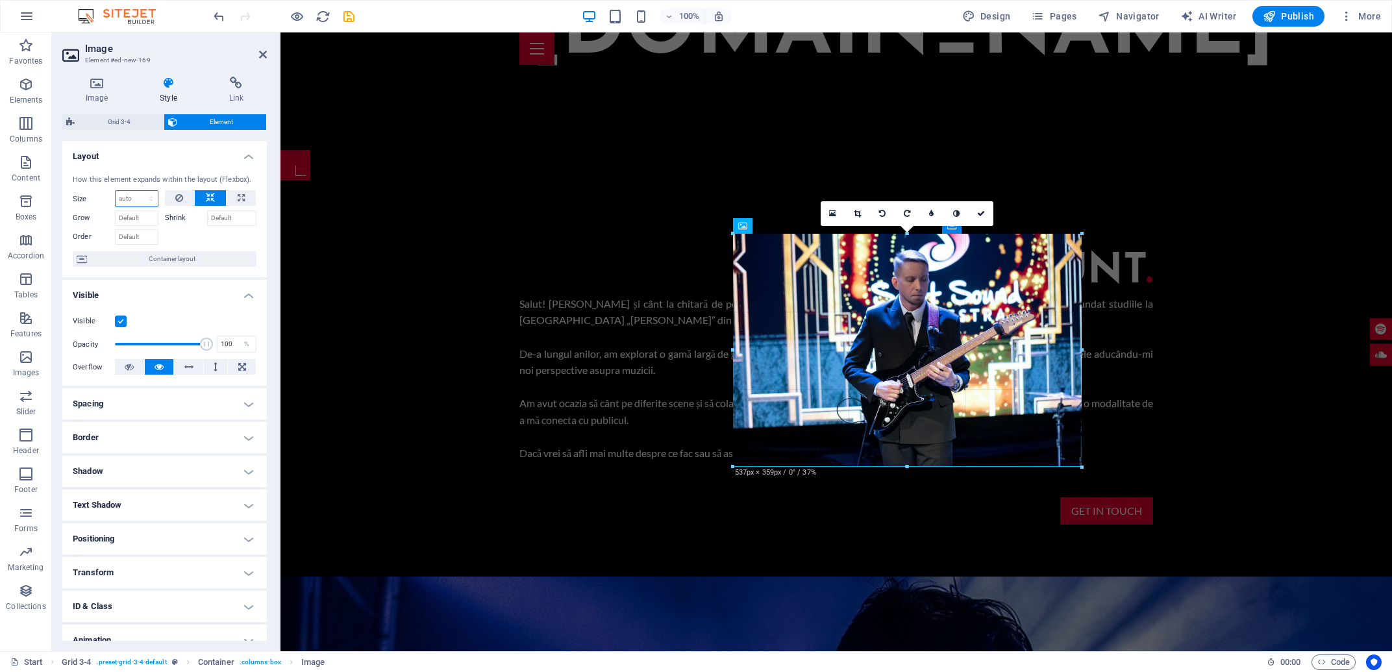
drag, startPoint x: 1111, startPoint y: 482, endPoint x: 1080, endPoint y: 449, distance: 45.5
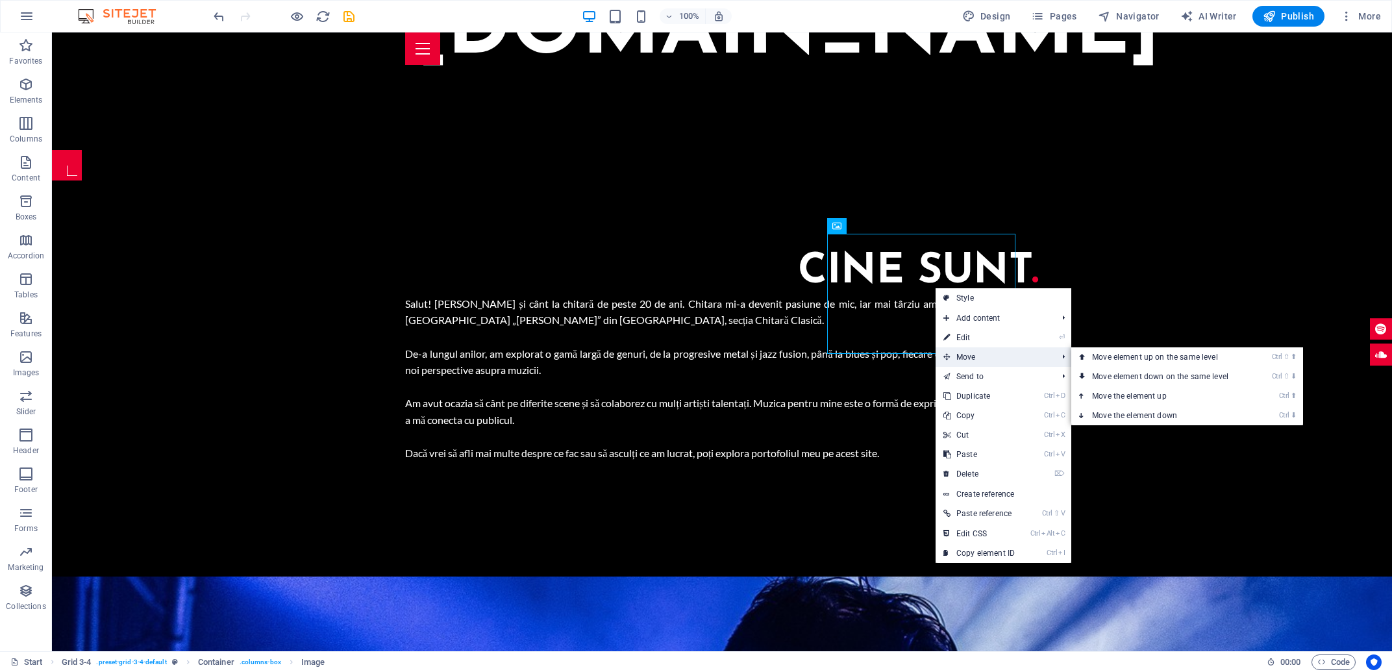
click at [1002, 363] on span "Move" at bounding box center [993, 356] width 116 height 19
click at [982, 338] on link "⏎ Edit" at bounding box center [978, 337] width 87 height 19
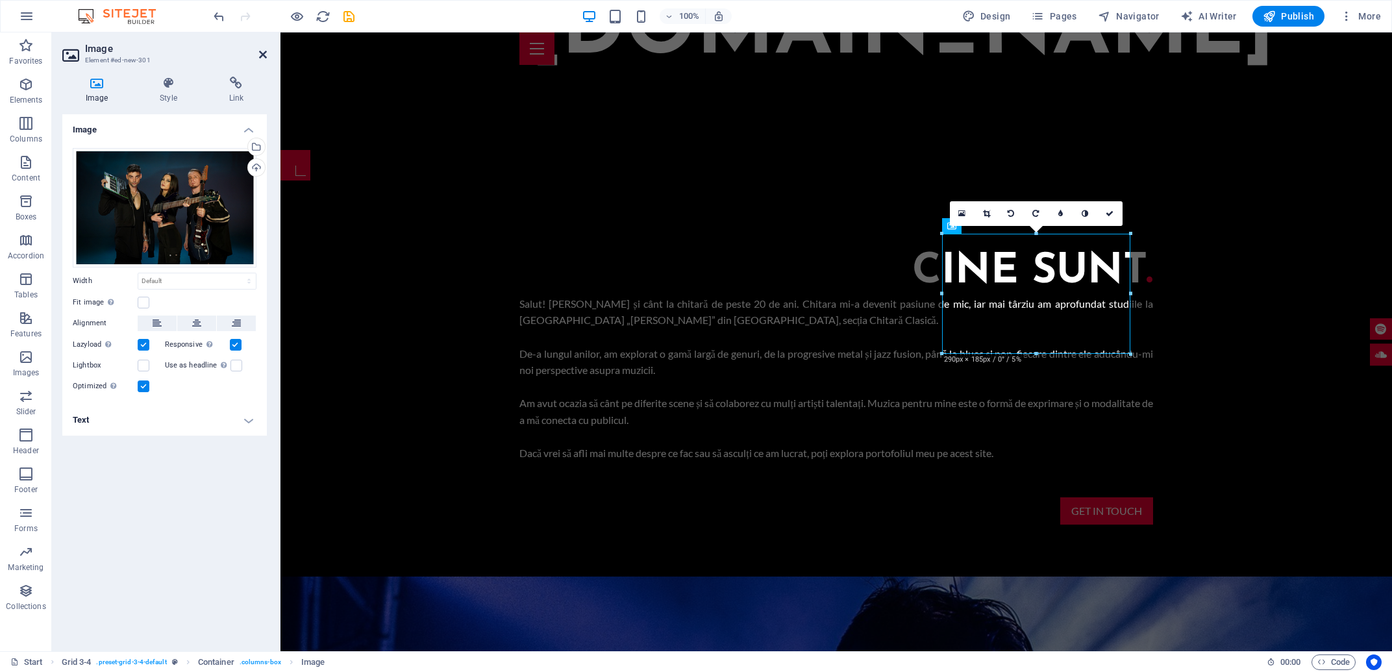
click at [261, 55] on icon at bounding box center [263, 54] width 8 height 10
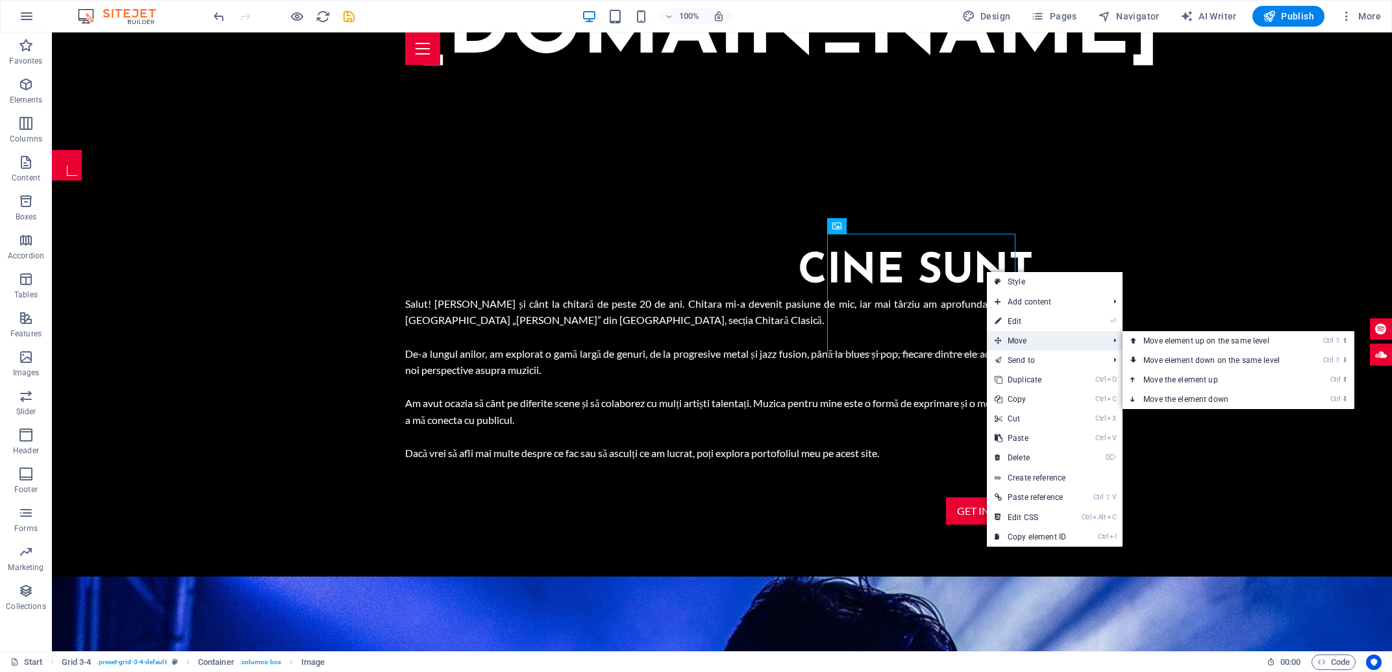
click at [1029, 335] on span "Move" at bounding box center [1045, 340] width 116 height 19
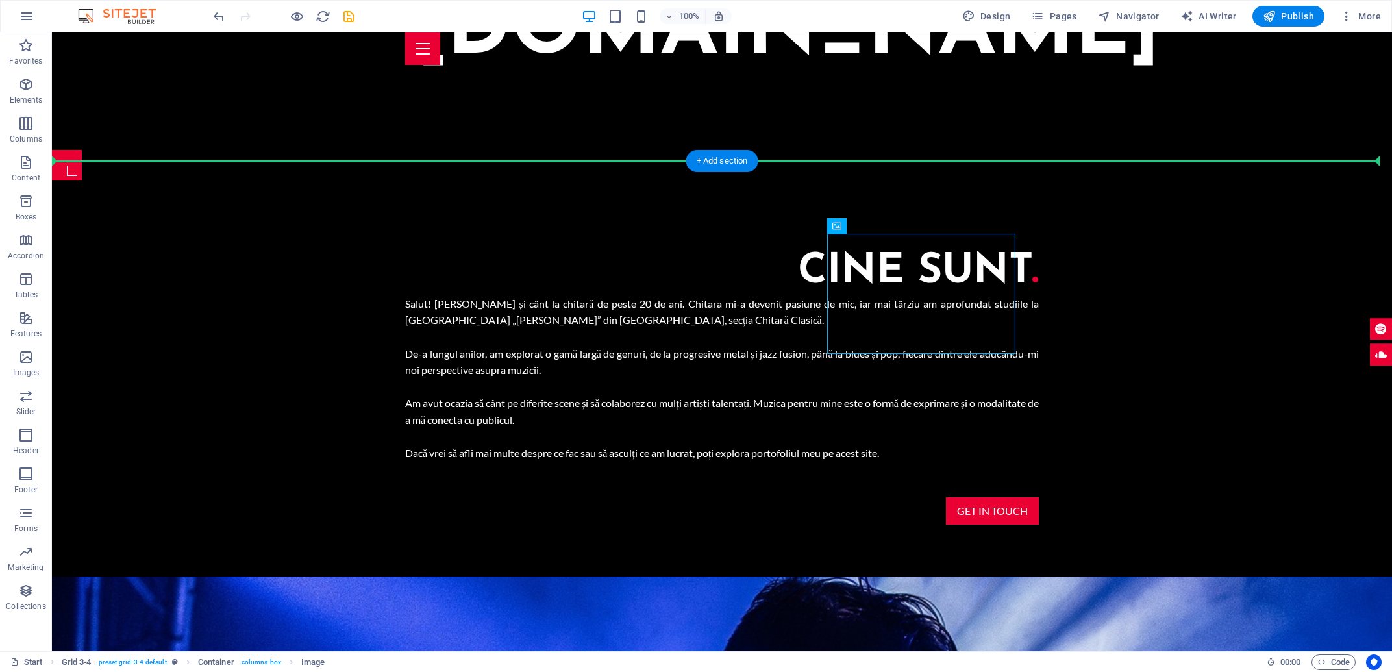
drag, startPoint x: 933, startPoint y: 266, endPoint x: 1046, endPoint y: 269, distance: 113.0
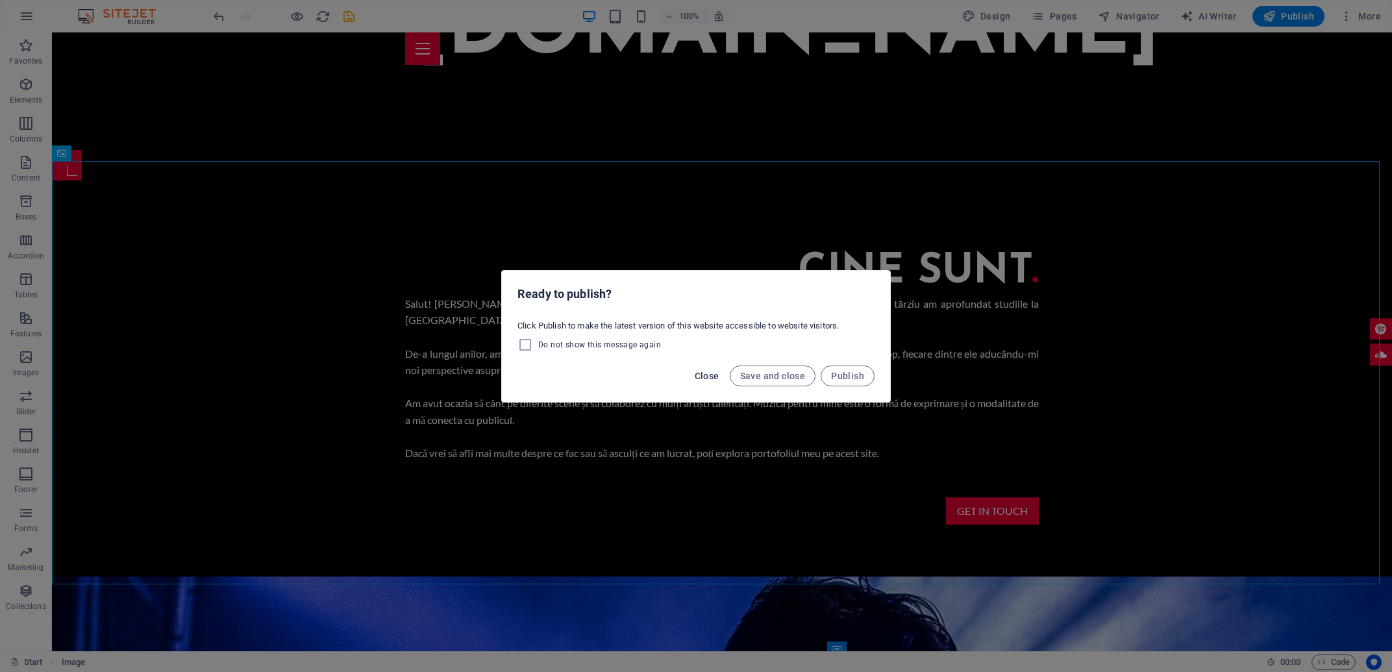
click at [694, 378] on button "Close" at bounding box center [706, 375] width 35 height 21
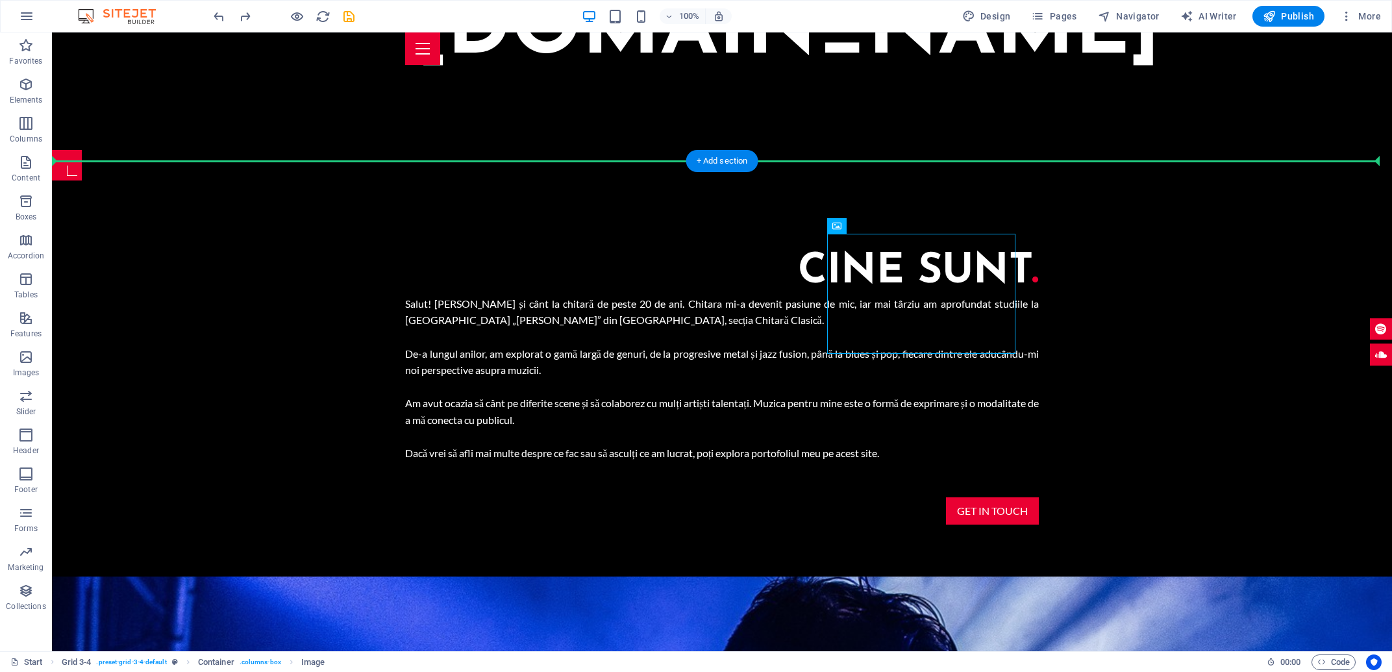
drag, startPoint x: 970, startPoint y: 249, endPoint x: 1082, endPoint y: 317, distance: 130.8
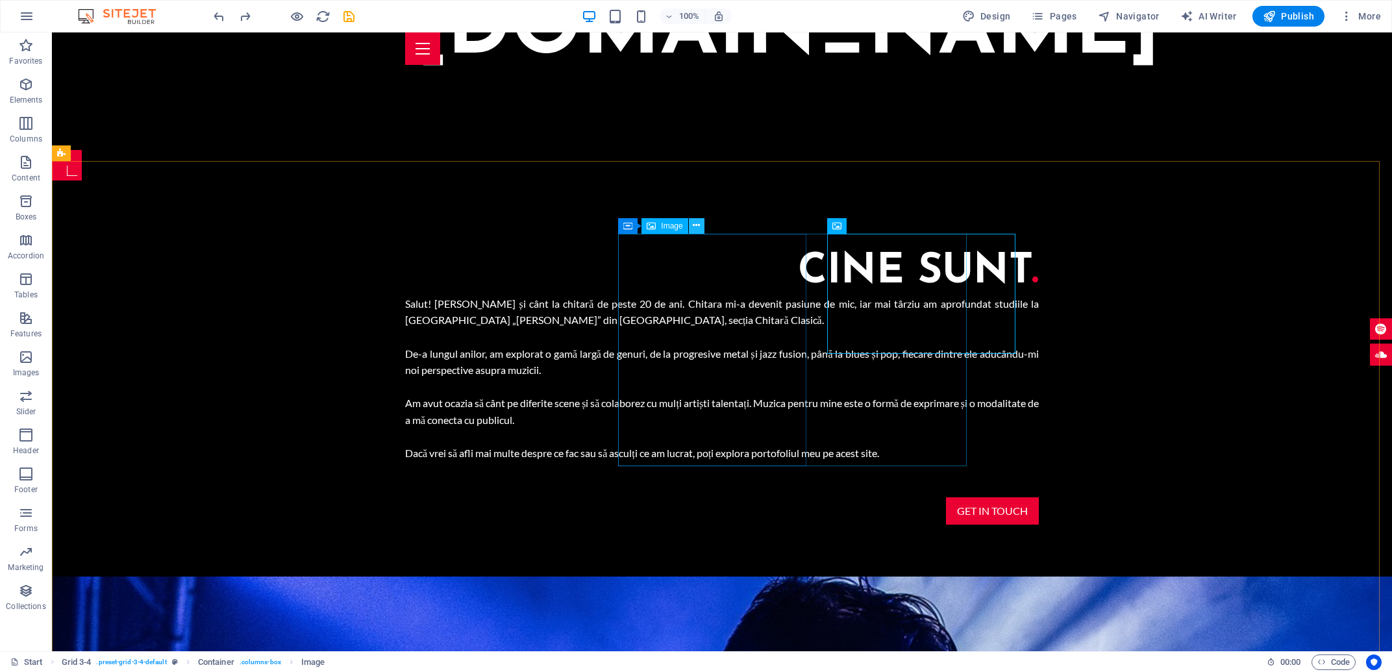
click at [697, 230] on icon at bounding box center [696, 226] width 7 height 14
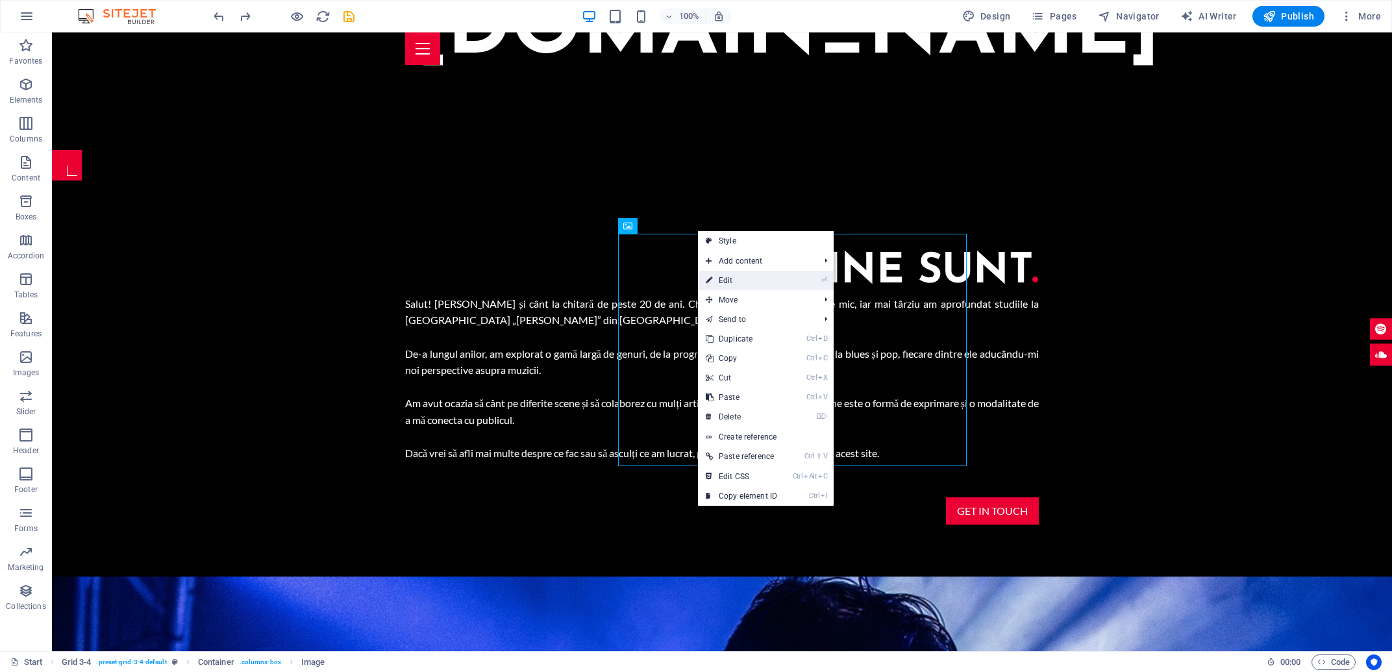
click at [754, 278] on link "⏎ Edit" at bounding box center [741, 280] width 87 height 19
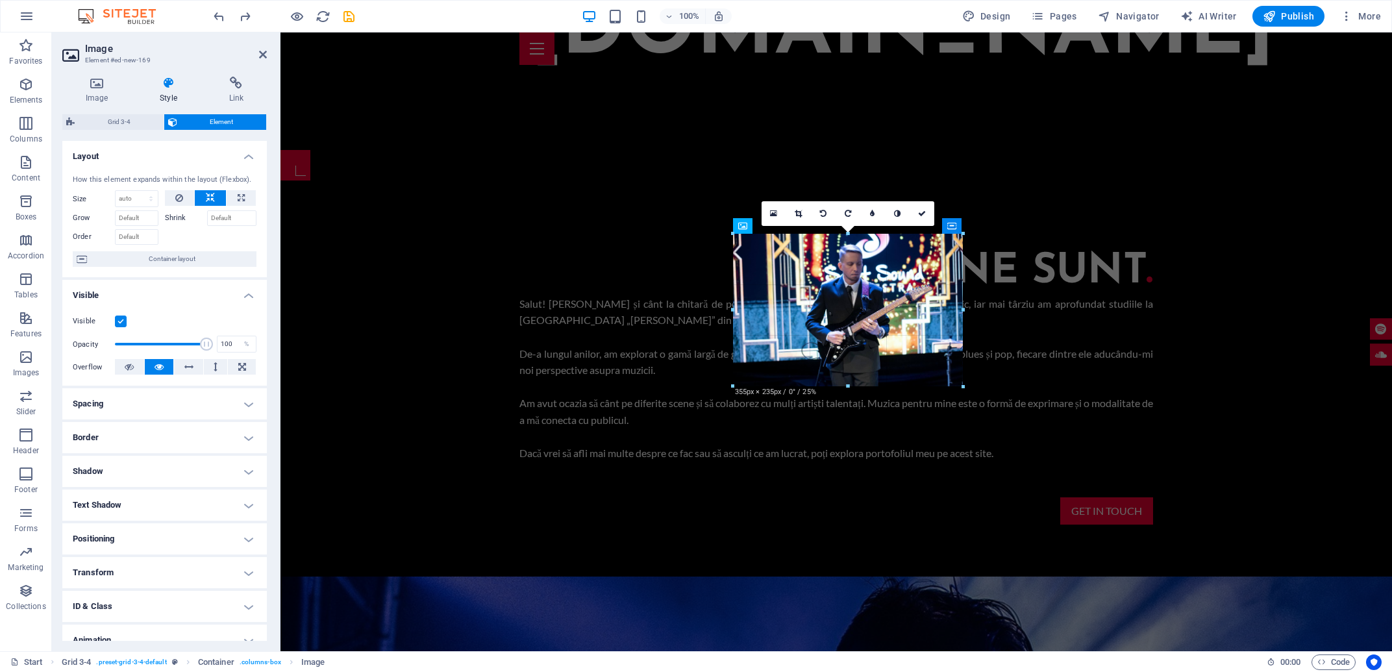
drag, startPoint x: 1033, startPoint y: 441, endPoint x: 954, endPoint y: 385, distance: 97.3
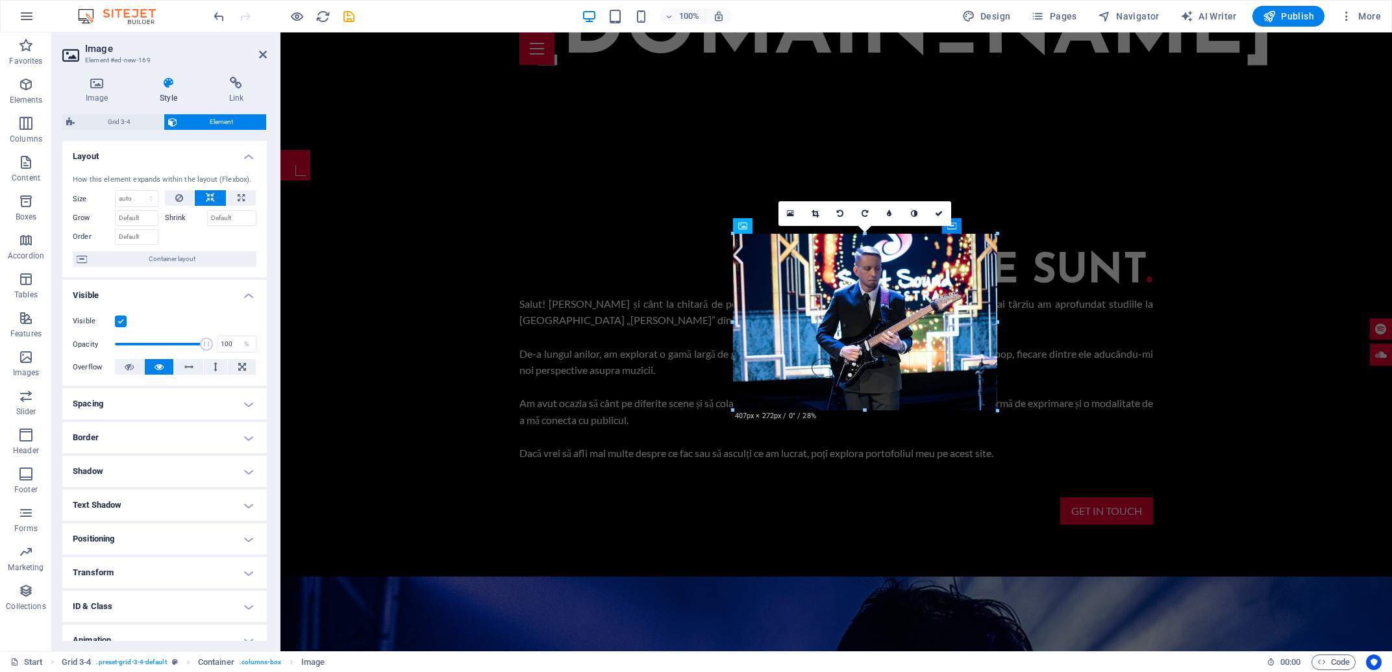
drag, startPoint x: 967, startPoint y: 390, endPoint x: 1000, endPoint y: 399, distance: 33.7
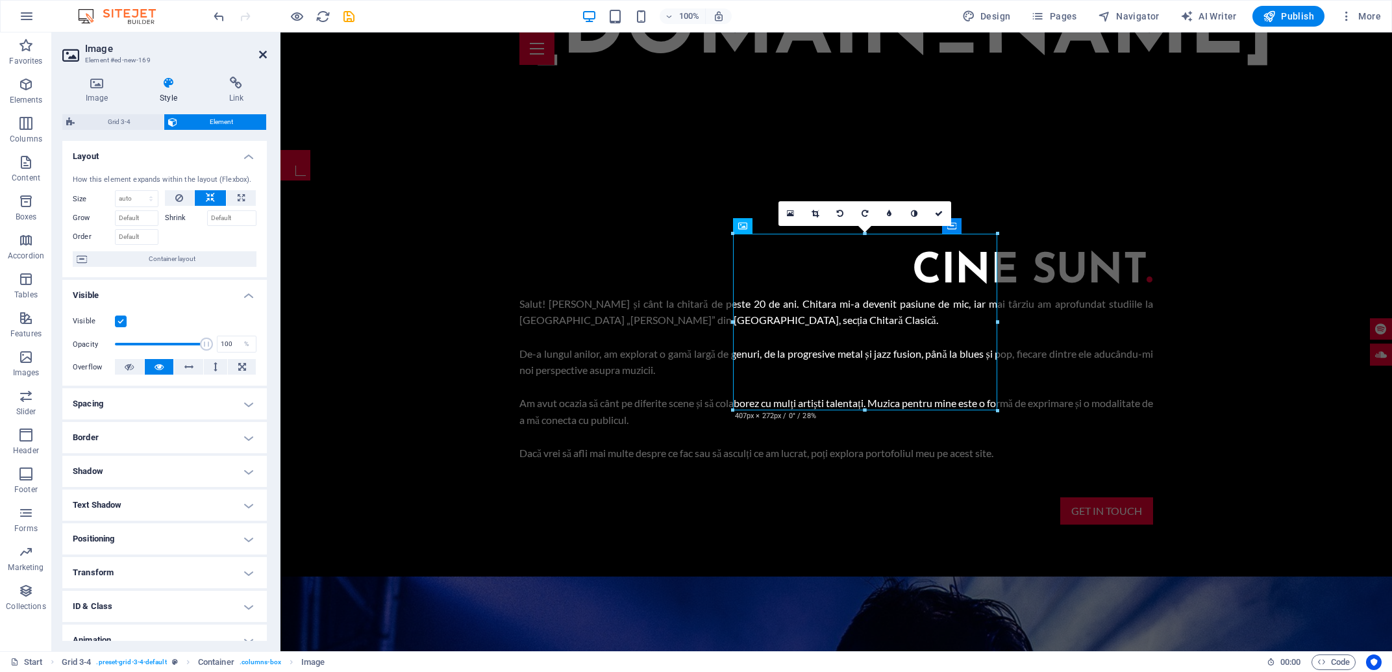
click at [261, 53] on icon at bounding box center [263, 54] width 8 height 10
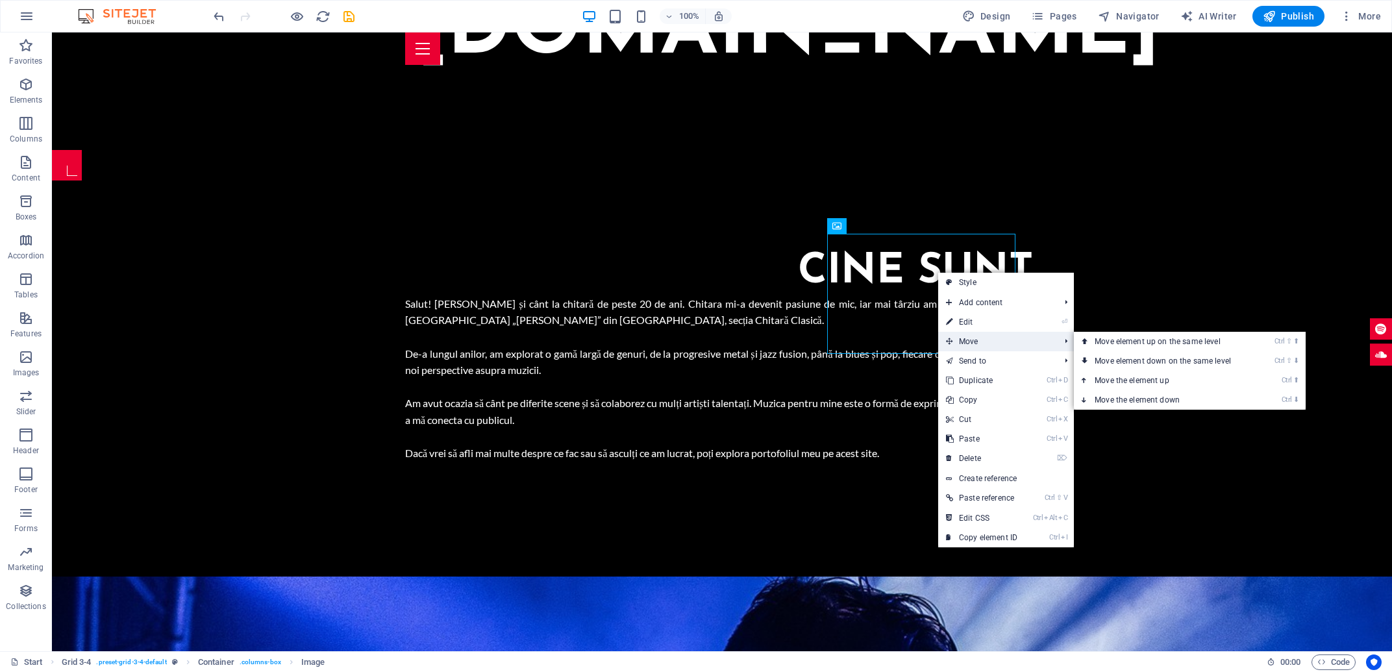
click at [971, 338] on span "Move" at bounding box center [996, 341] width 116 height 19
click at [1054, 342] on span "Move" at bounding box center [996, 341] width 116 height 19
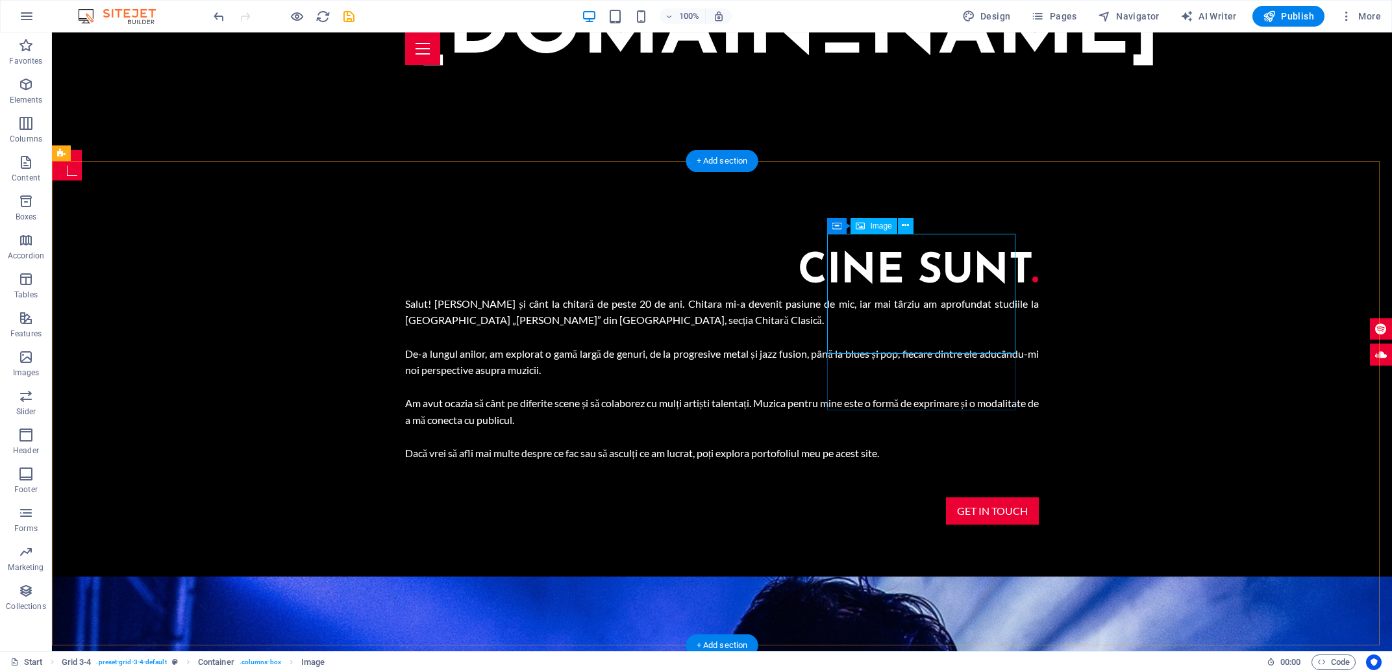
click at [906, 229] on icon at bounding box center [905, 226] width 7 height 14
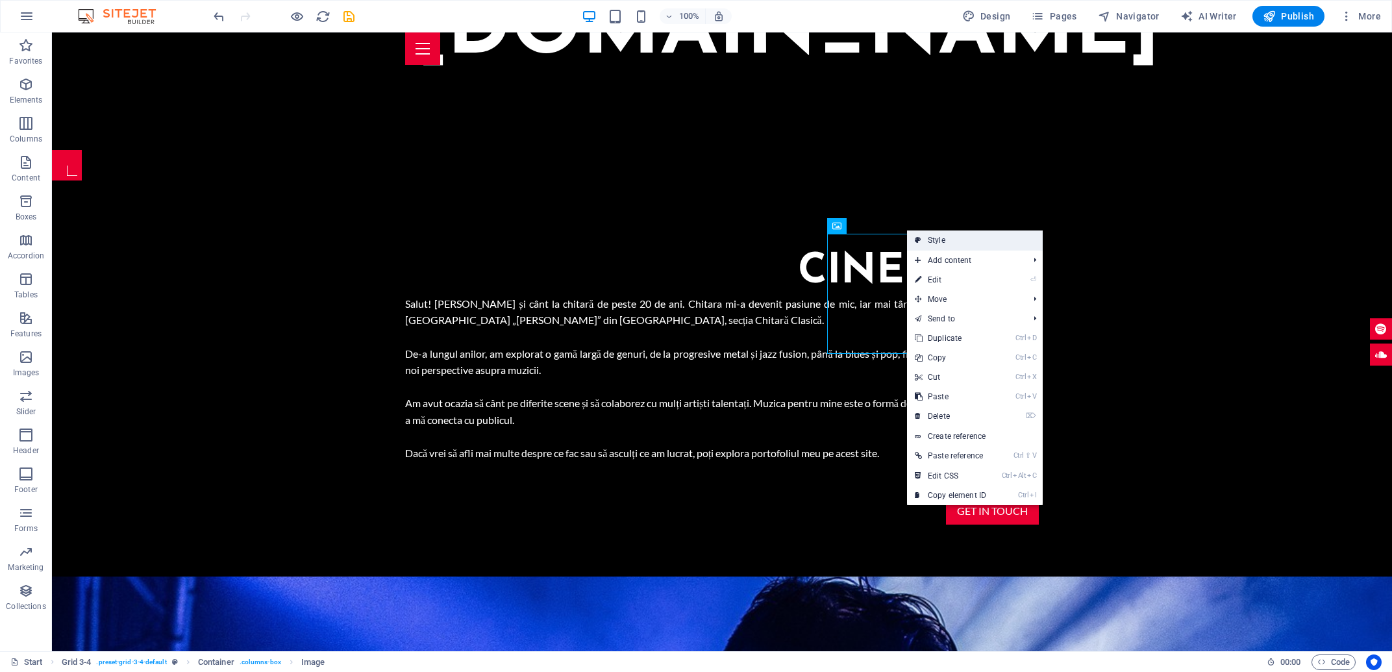
click at [1029, 248] on link "Style" at bounding box center [975, 239] width 136 height 19
select select "rem"
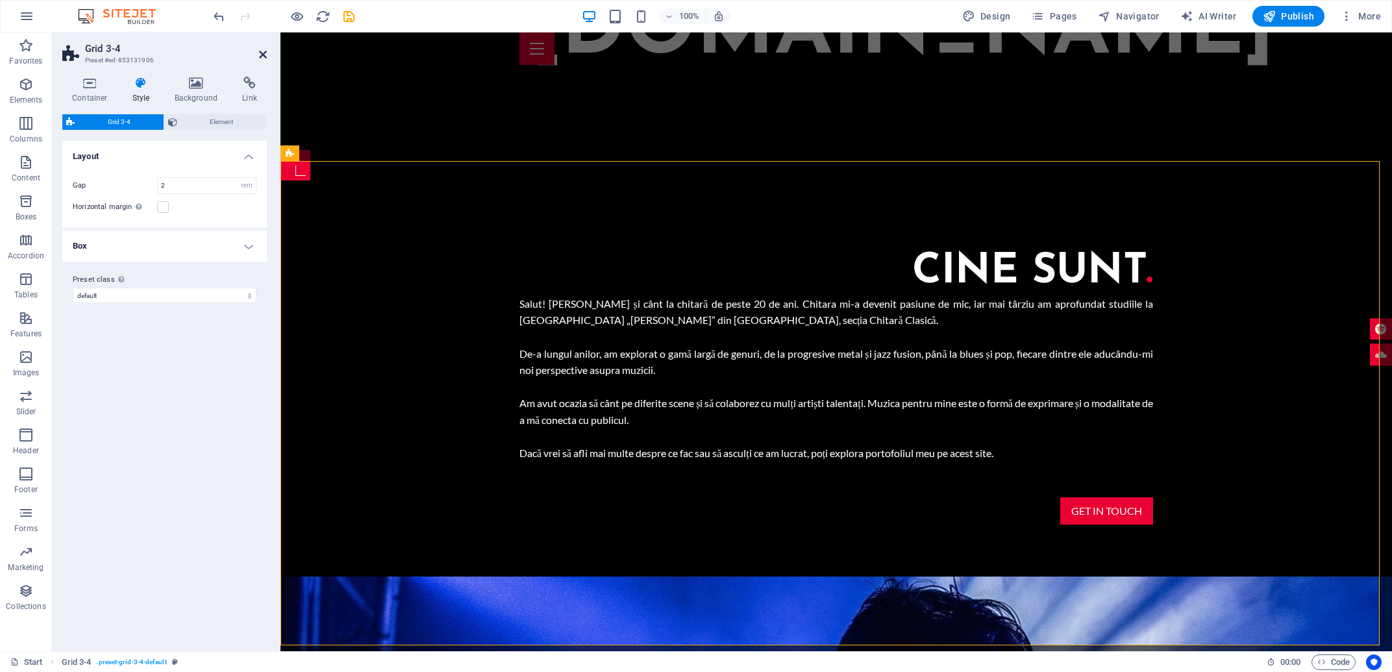
click at [263, 56] on icon at bounding box center [263, 54] width 8 height 10
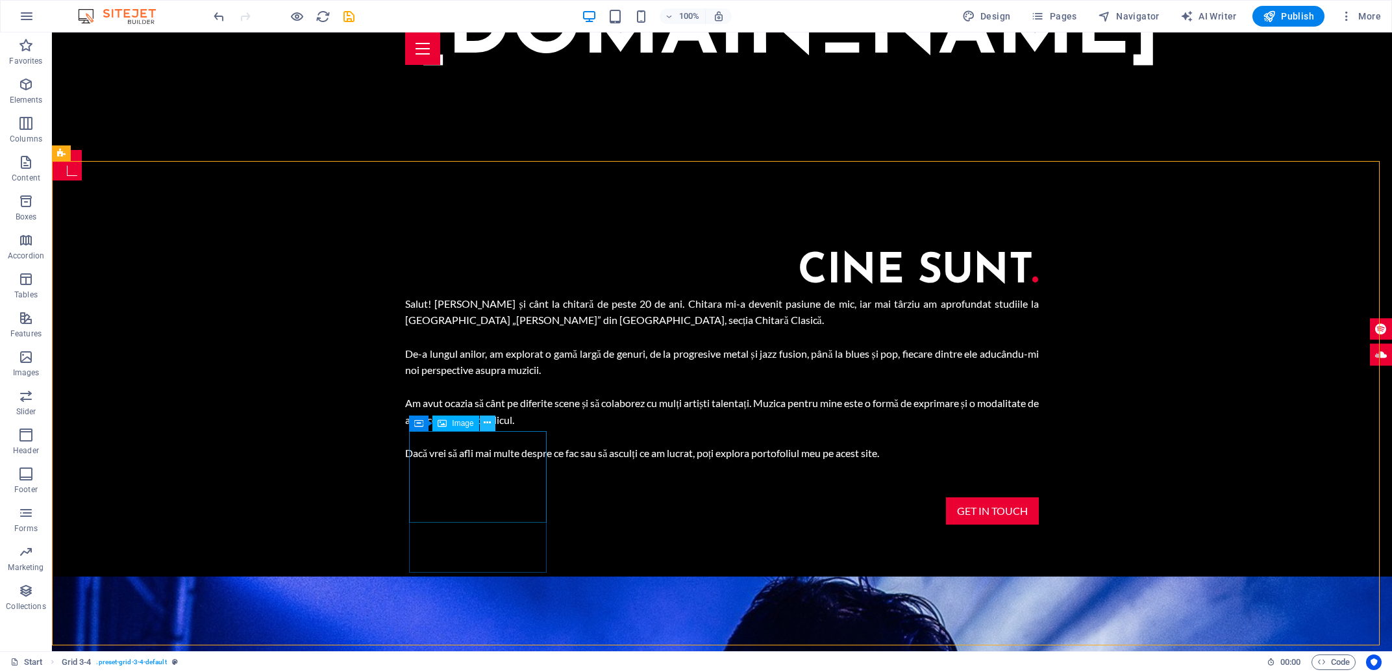
click at [491, 425] on icon at bounding box center [487, 423] width 7 height 14
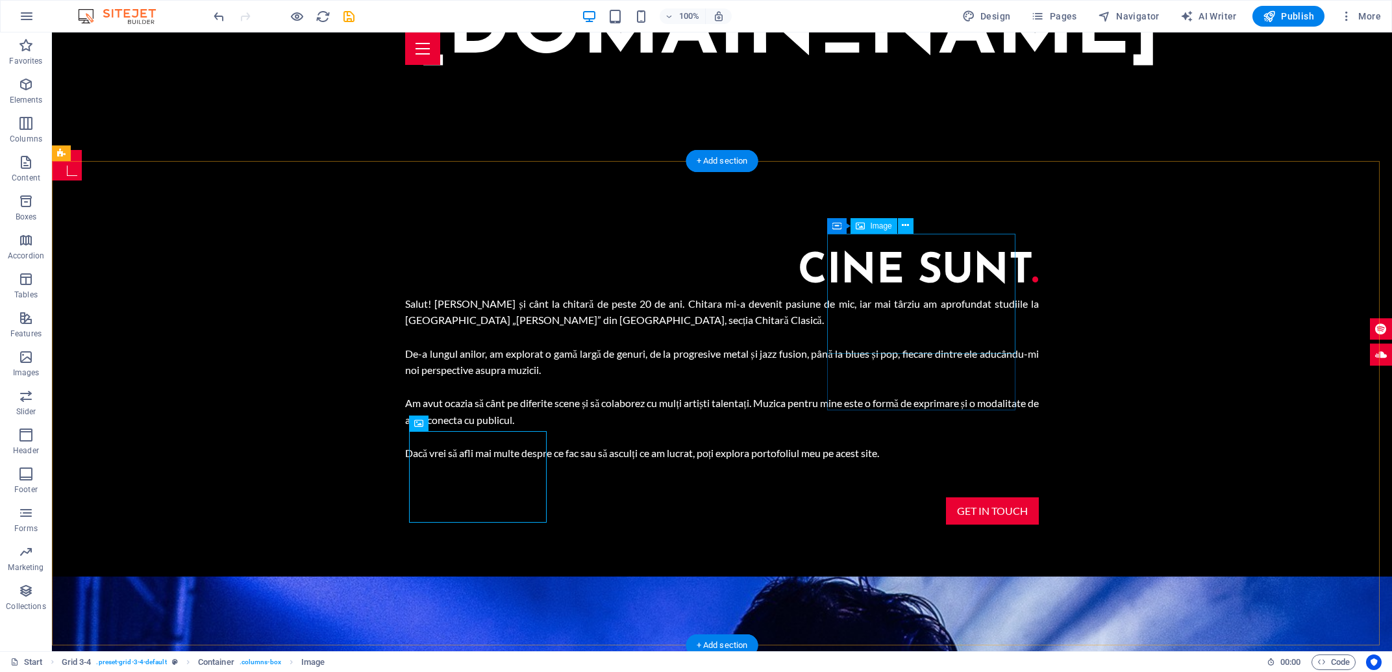
click at [906, 224] on icon at bounding box center [905, 226] width 7 height 14
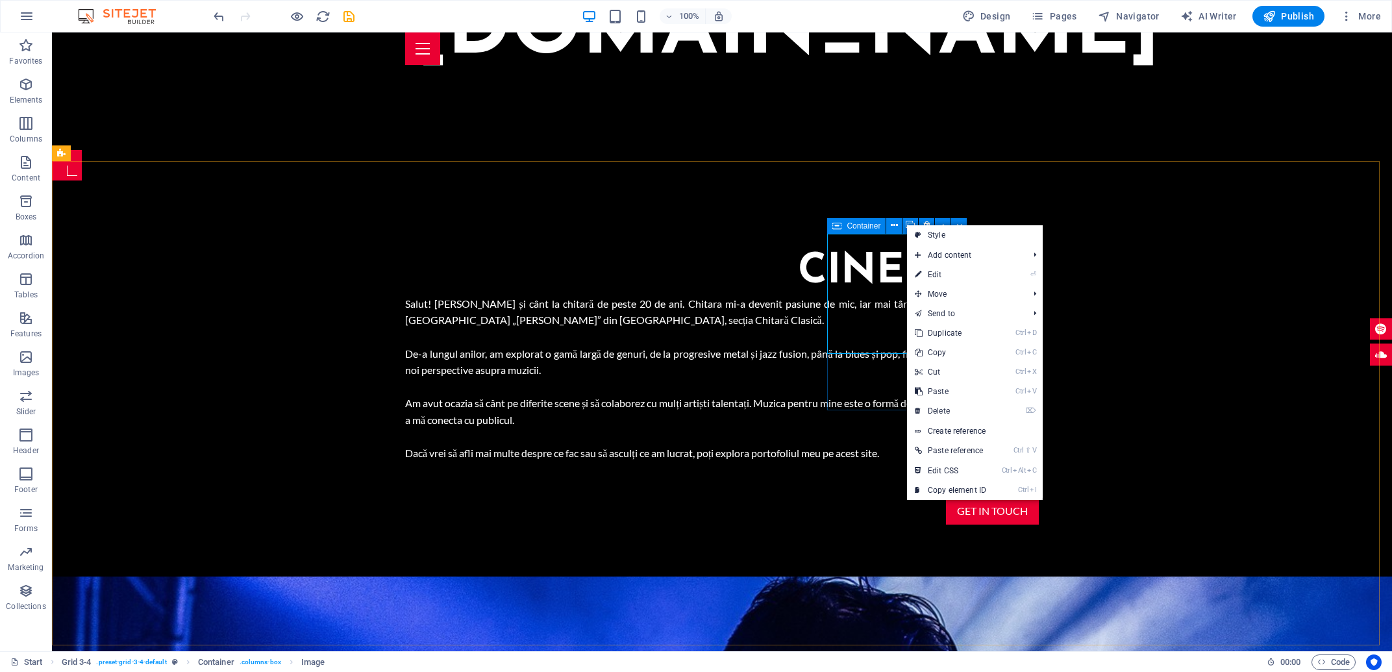
click at [834, 225] on icon at bounding box center [836, 226] width 9 height 16
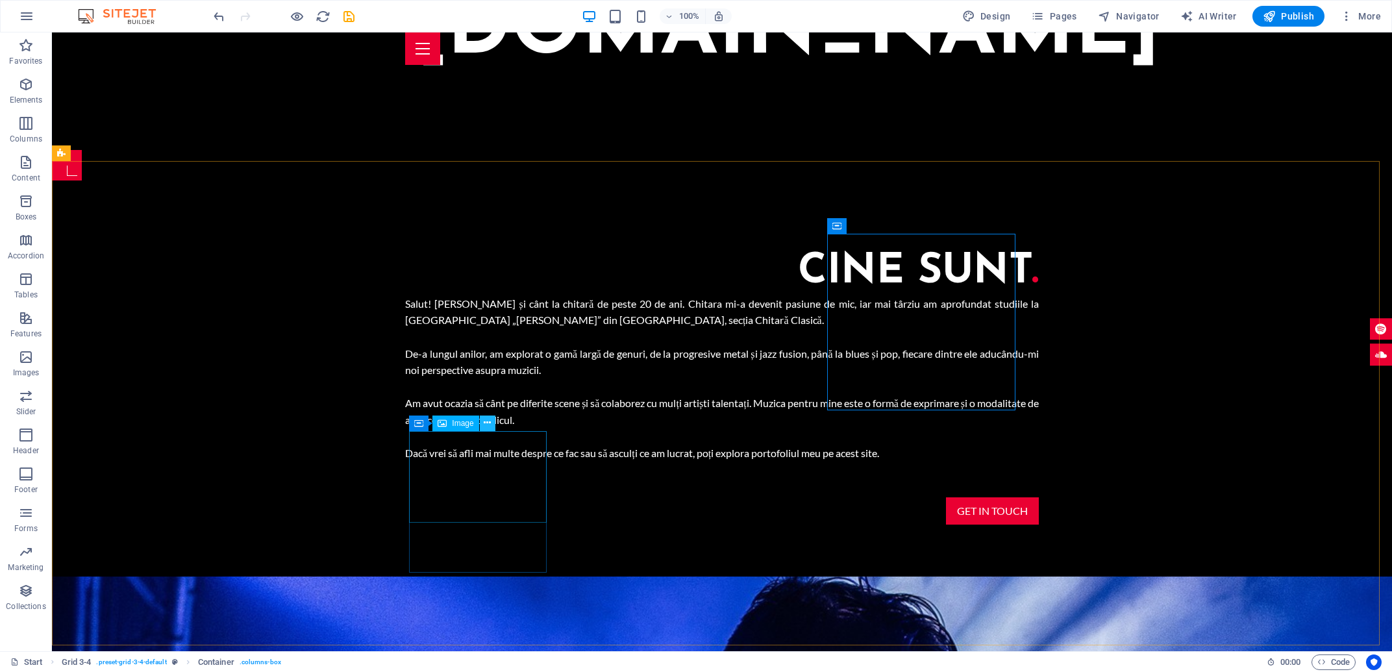
click at [485, 428] on icon at bounding box center [487, 423] width 7 height 14
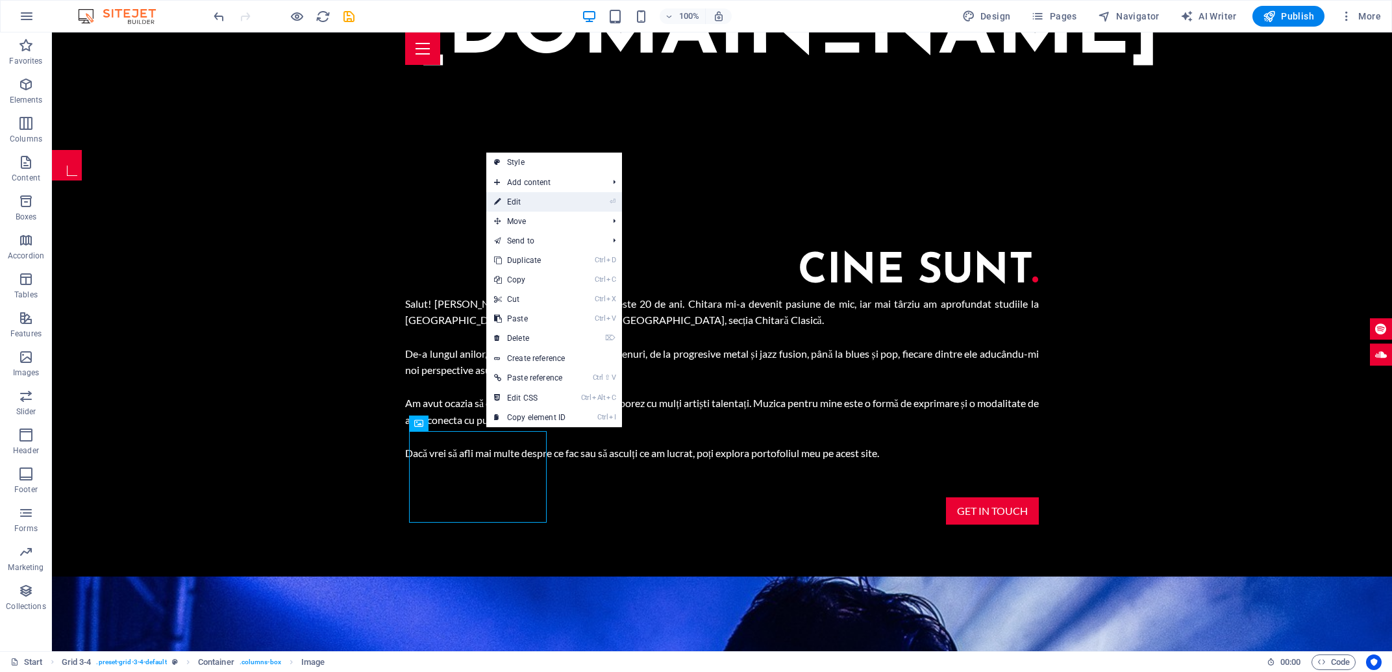
click at [537, 203] on link "⏎ Edit" at bounding box center [529, 201] width 87 height 19
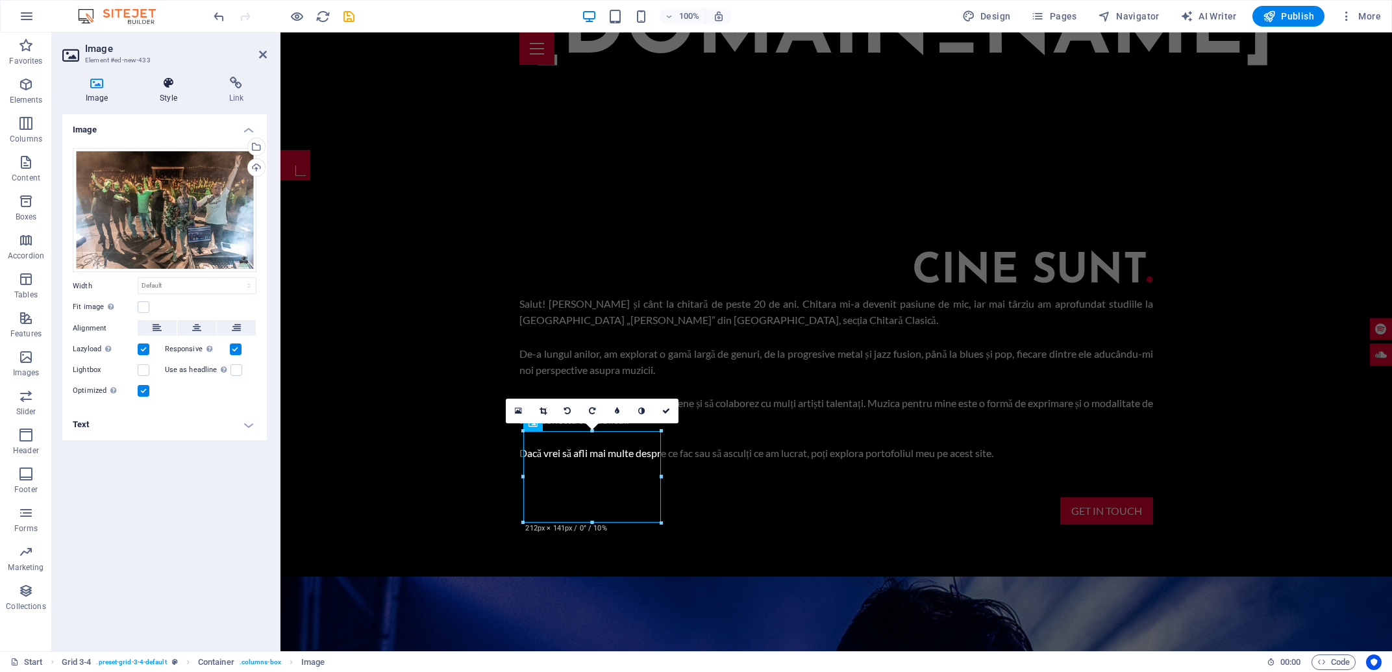
click at [173, 86] on icon at bounding box center [168, 83] width 64 height 13
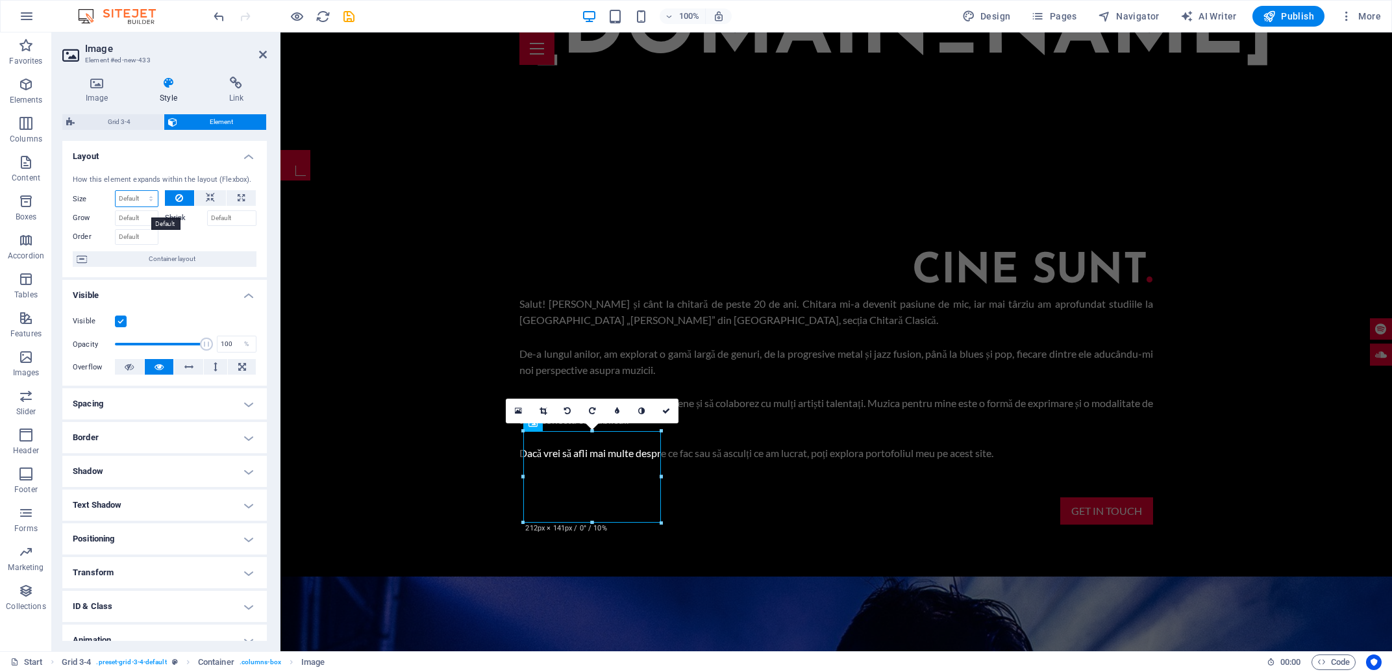
click at [116, 191] on select "Default auto px % 1/1 1/2 1/3 1/4 1/5 1/6 1/7 1/8 1/9 1/10" at bounding box center [137, 199] width 42 height 16
click option "auto" at bounding box center [0, 0] width 0 height 0
select select "DISABLED_OPTION_VALUE"
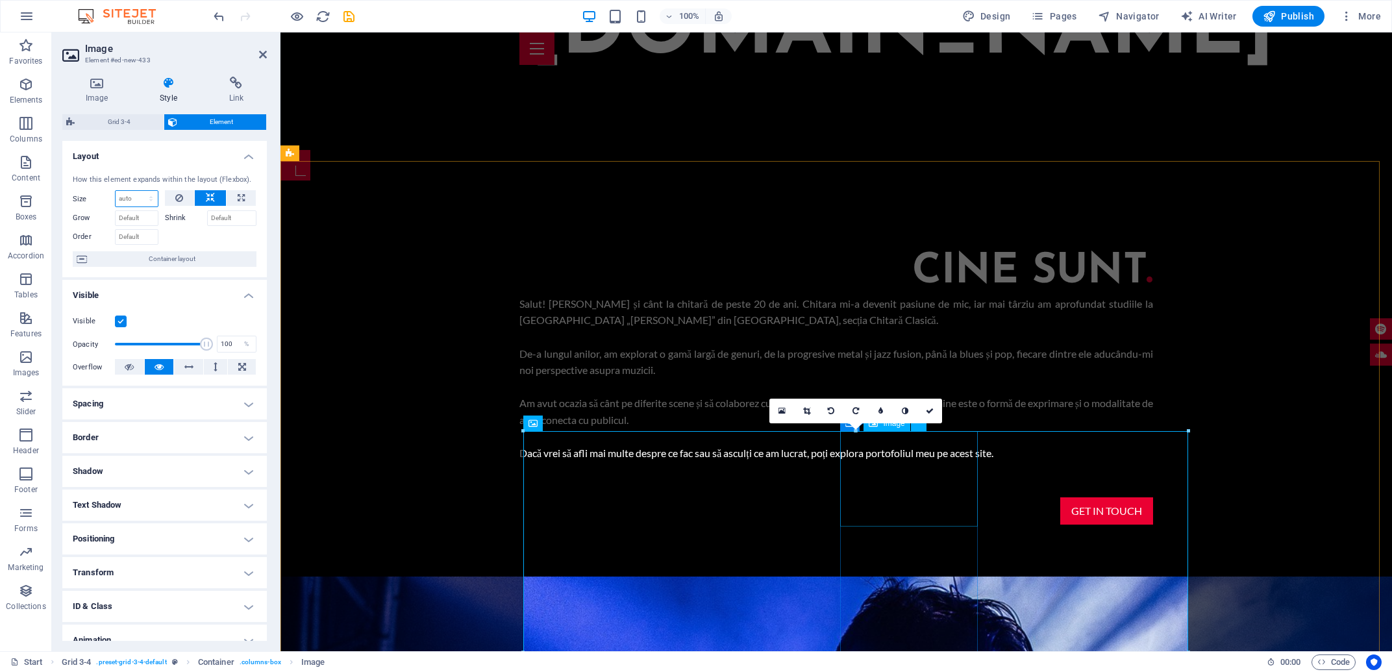
scroll to position [1658, 0]
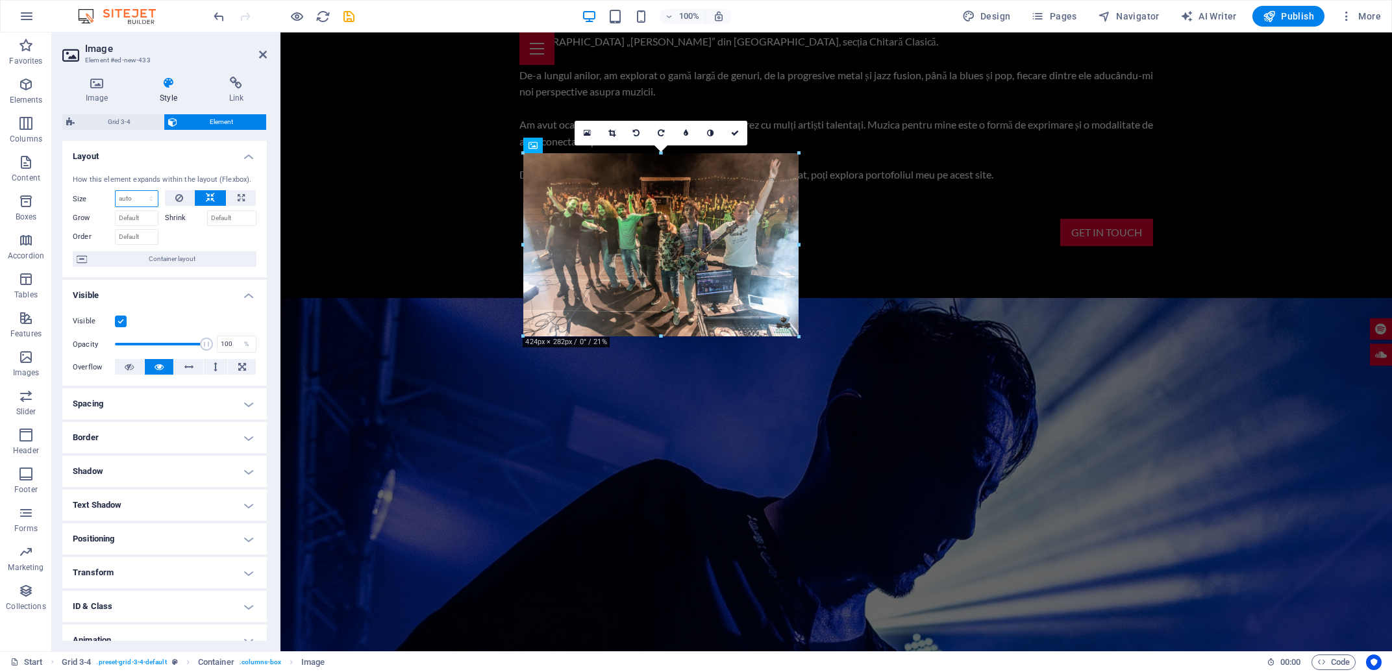
drag, startPoint x: 1187, startPoint y: 595, endPoint x: 927, endPoint y: 424, distance: 311.3
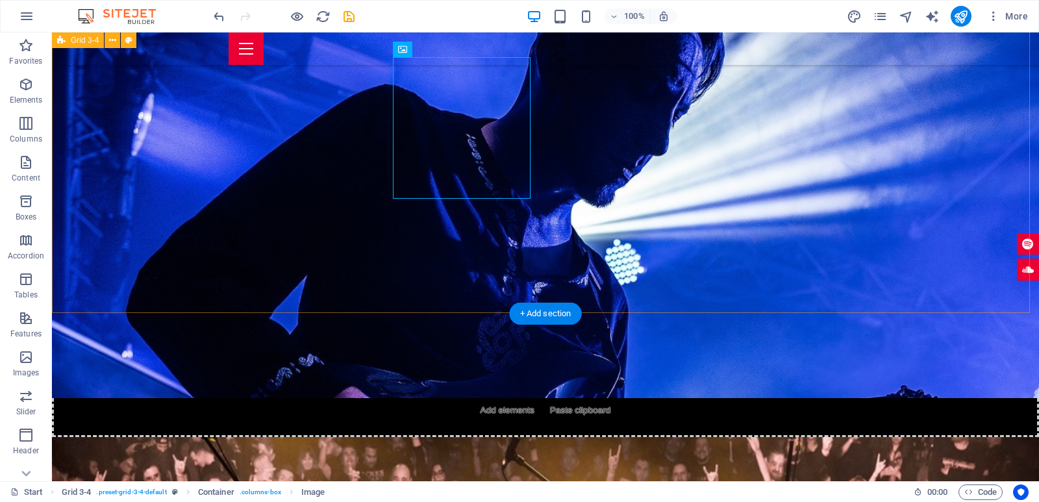
scroll to position [1324, 0]
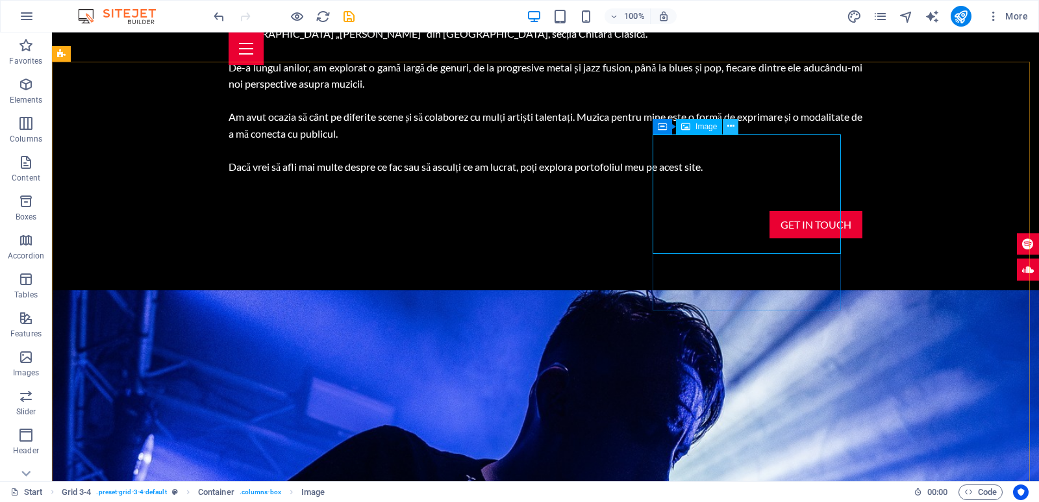
click at [732, 125] on icon at bounding box center [730, 126] width 7 height 14
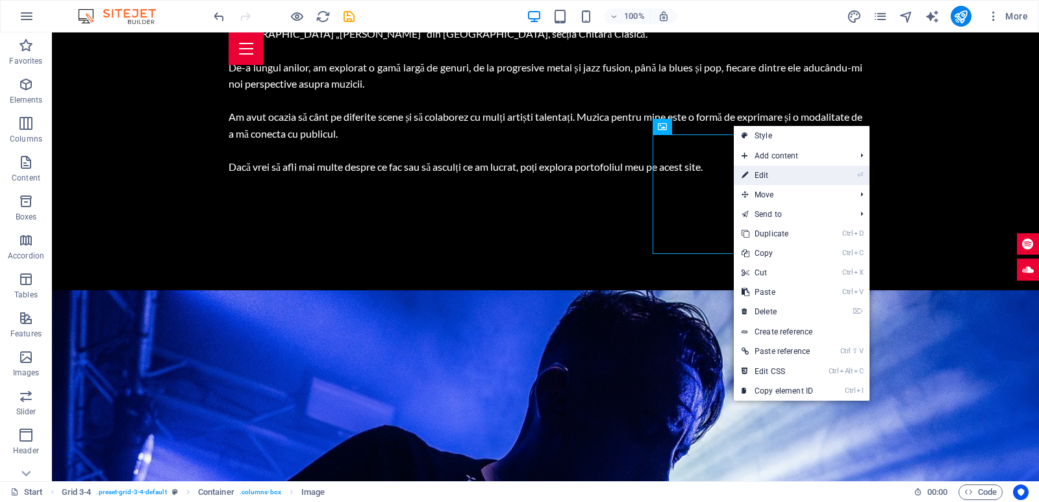
click at [753, 175] on link "⏎ Edit" at bounding box center [777, 175] width 87 height 19
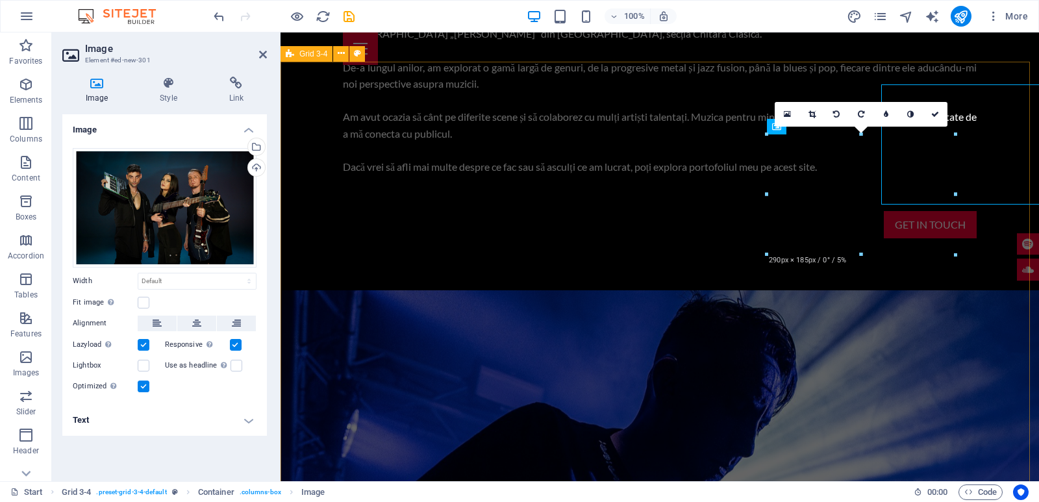
scroll to position [1374, 0]
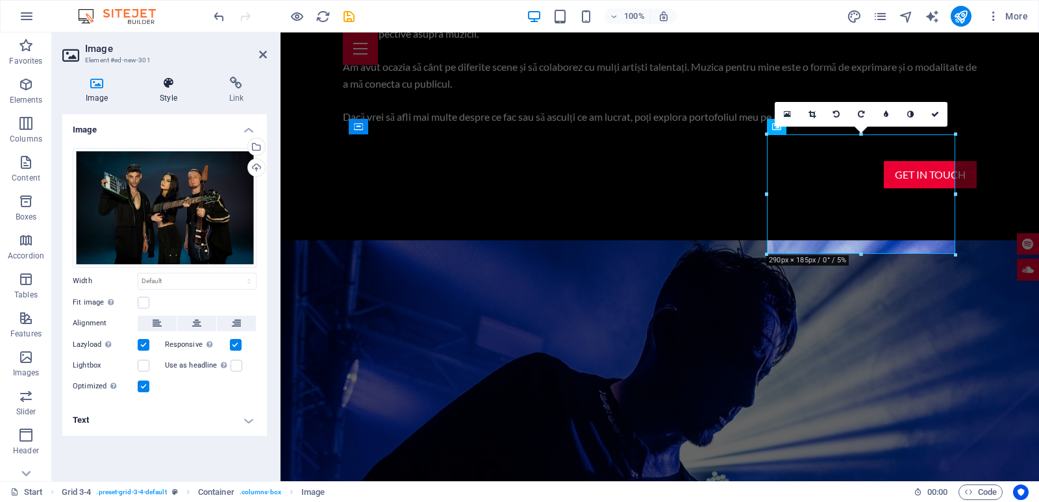
click at [153, 78] on icon at bounding box center [168, 83] width 64 height 13
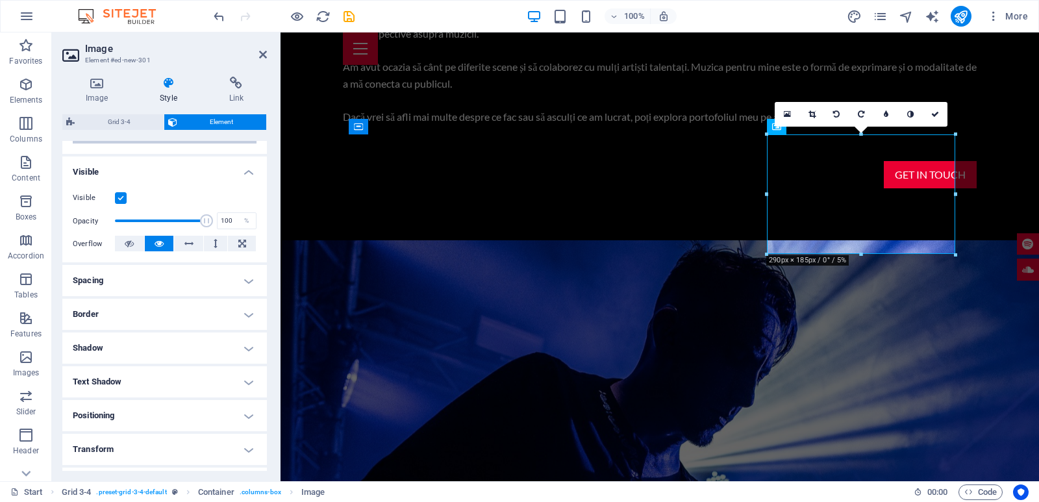
scroll to position [230, 0]
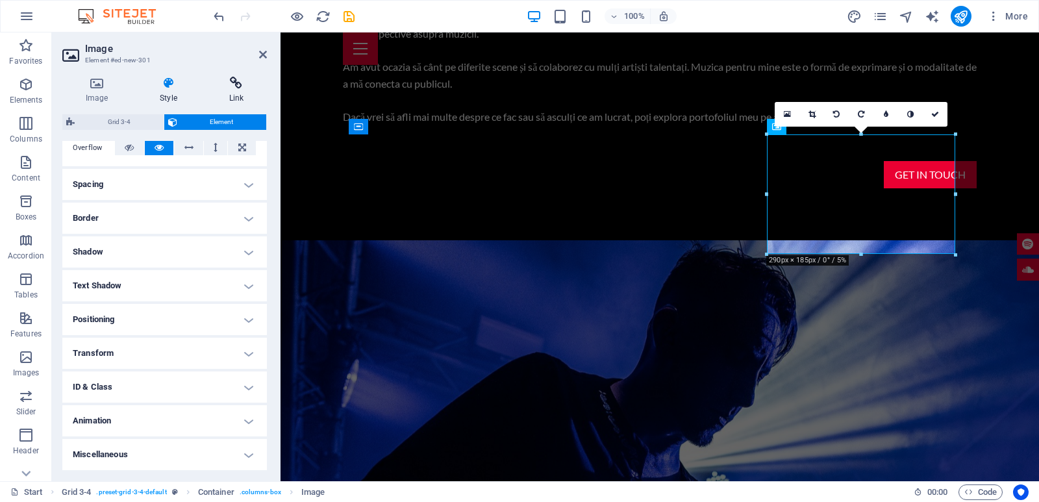
click at [218, 97] on h4 "Link" at bounding box center [236, 90] width 61 height 27
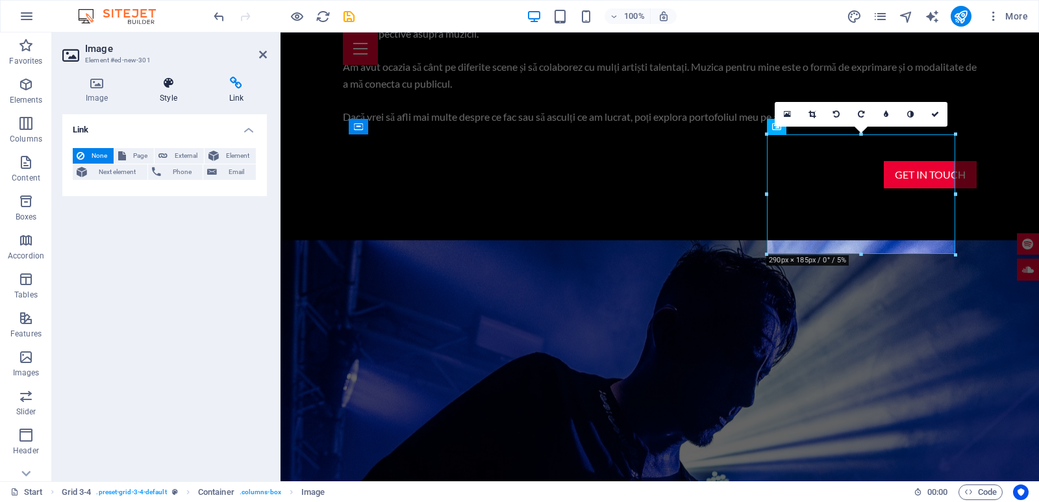
click at [160, 97] on h4 "Style" at bounding box center [170, 90] width 69 height 27
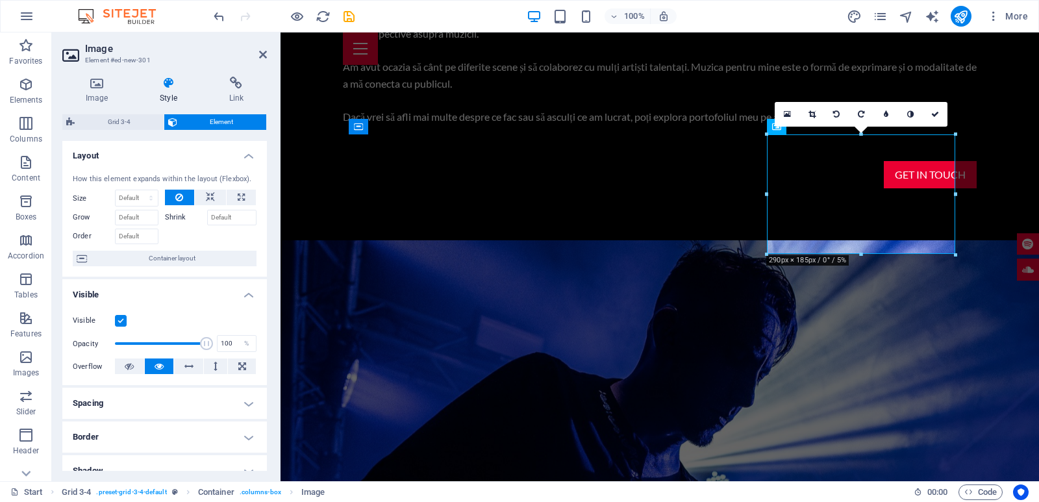
scroll to position [0, 0]
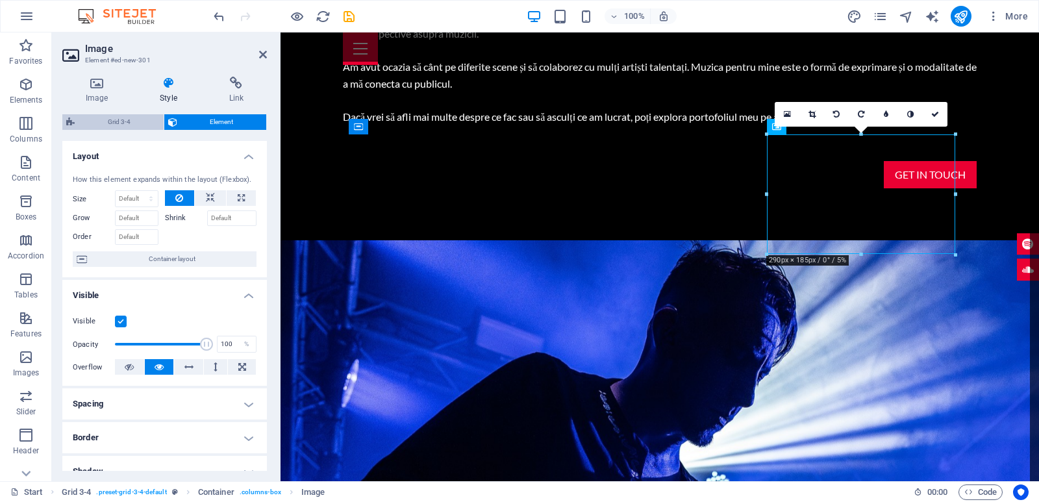
click at [141, 119] on span "Grid 3-4" at bounding box center [119, 122] width 81 height 16
select select "rem"
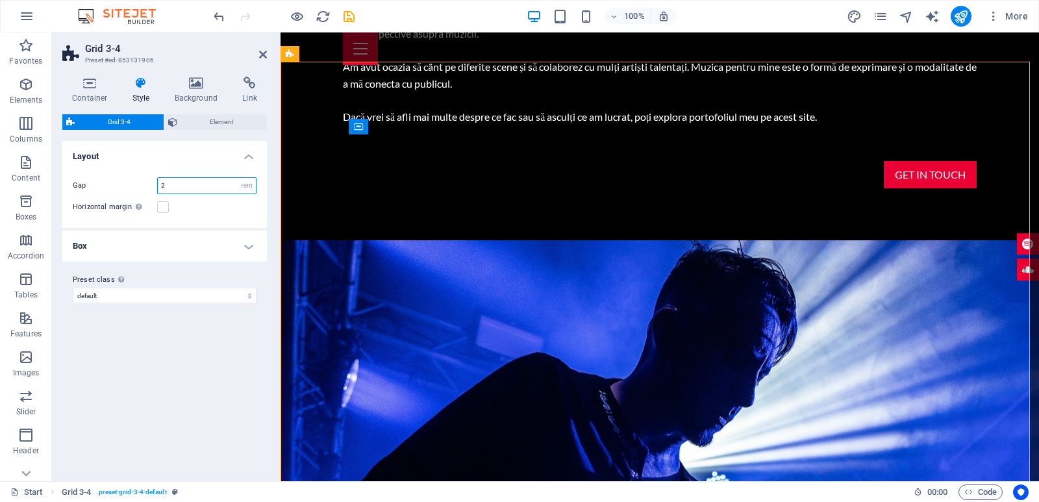
drag, startPoint x: 171, startPoint y: 184, endPoint x: 138, endPoint y: 177, distance: 33.7
click at [158, 178] on input "2" at bounding box center [207, 186] width 98 height 16
drag, startPoint x: 198, startPoint y: 184, endPoint x: 122, endPoint y: 184, distance: 76.0
click at [158, 184] on input "5" at bounding box center [207, 186] width 98 height 16
type input "8"
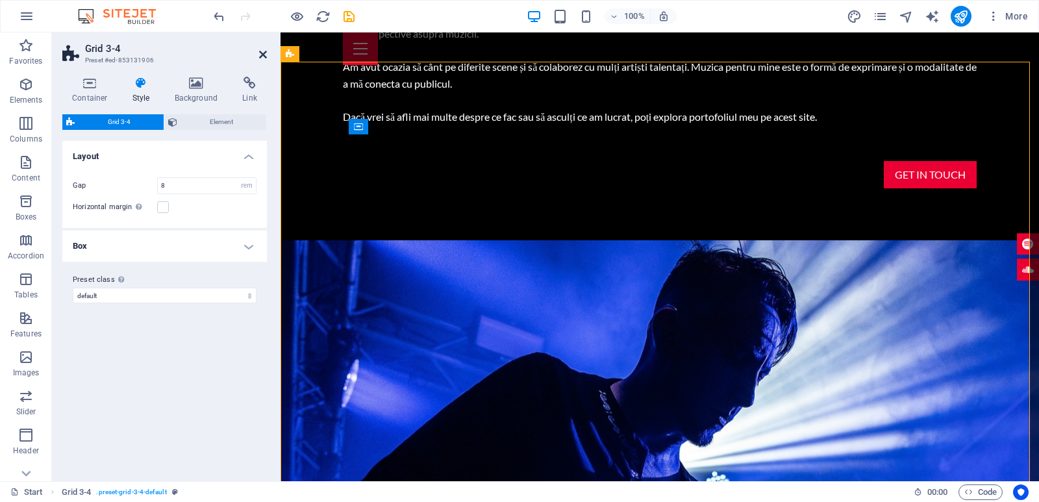
click at [263, 55] on icon at bounding box center [263, 54] width 8 height 10
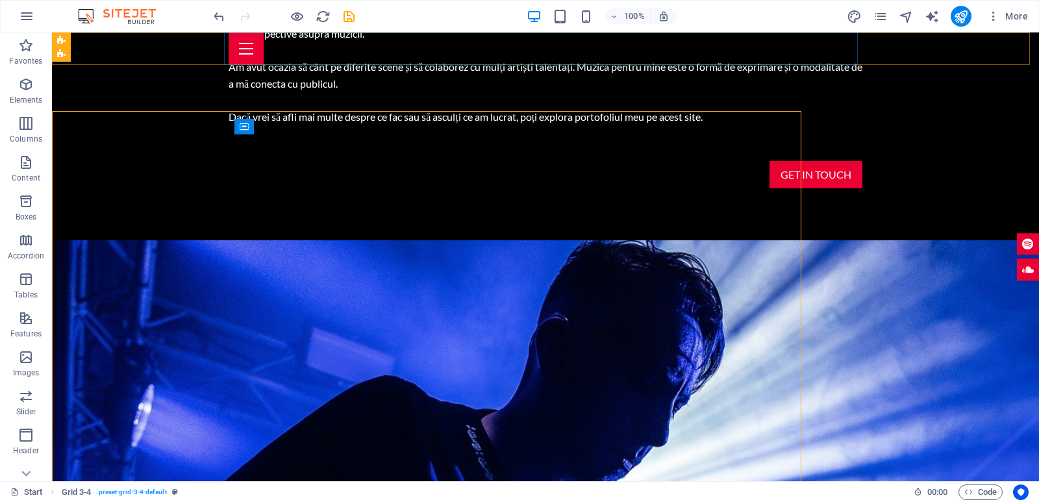
scroll to position [1324, 0]
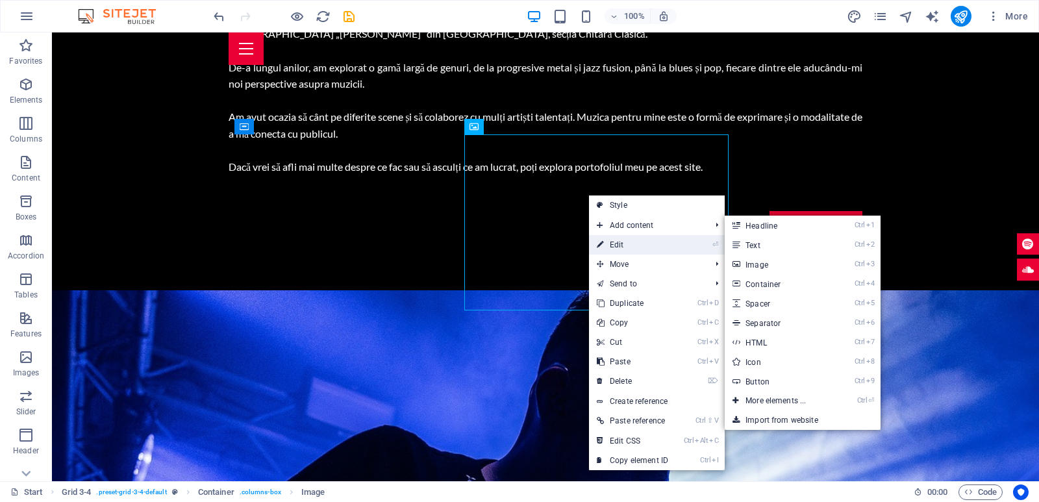
click at [628, 243] on link "⏎ Edit" at bounding box center [632, 244] width 87 height 19
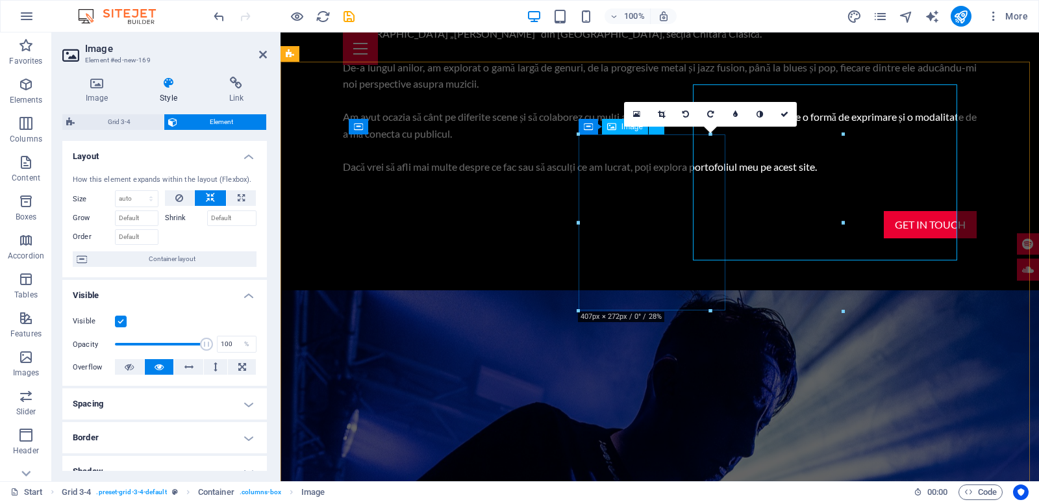
scroll to position [1374, 0]
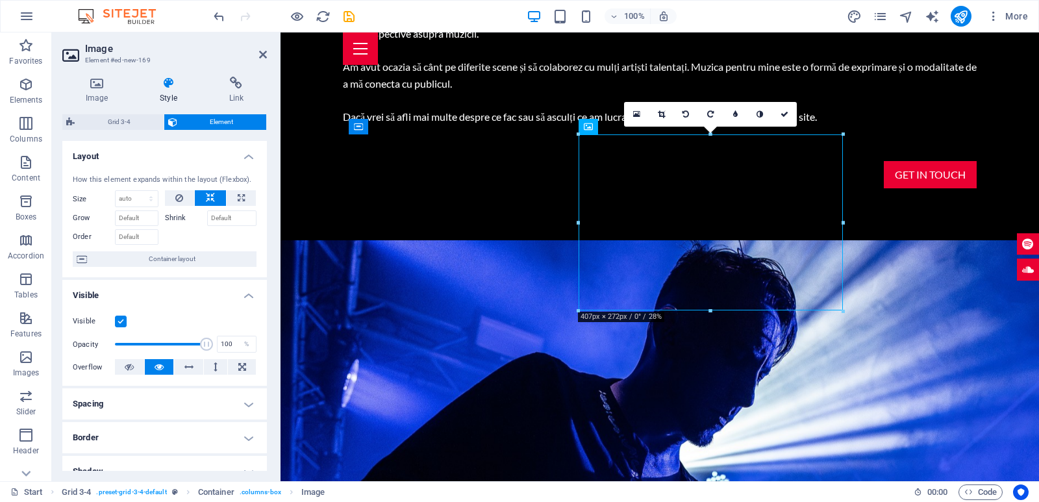
drag, startPoint x: 628, startPoint y: 217, endPoint x: 580, endPoint y: 210, distance: 48.6
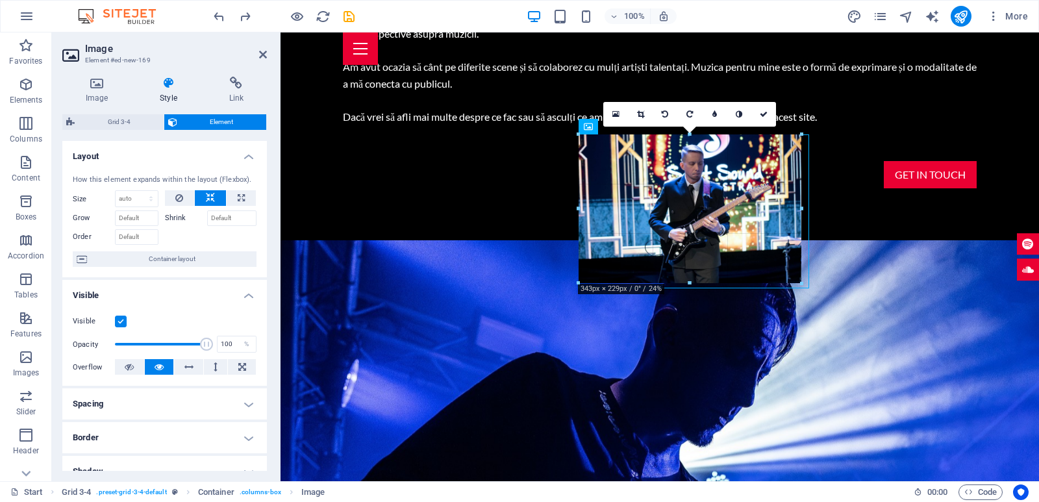
drag, startPoint x: 843, startPoint y: 311, endPoint x: 787, endPoint y: 281, distance: 62.7
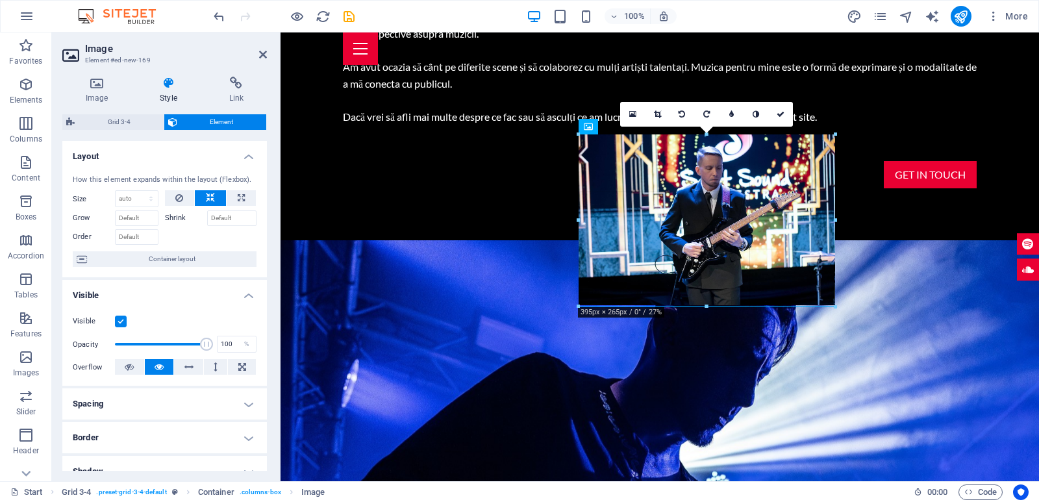
drag, startPoint x: 577, startPoint y: 281, endPoint x: 545, endPoint y: 308, distance: 41.9
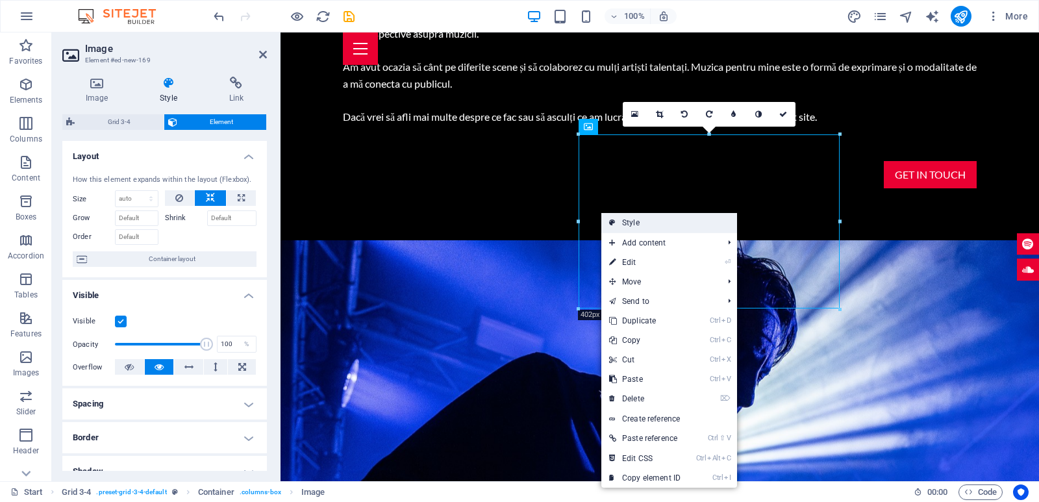
click at [680, 223] on link "Style" at bounding box center [669, 222] width 136 height 19
select select "rem"
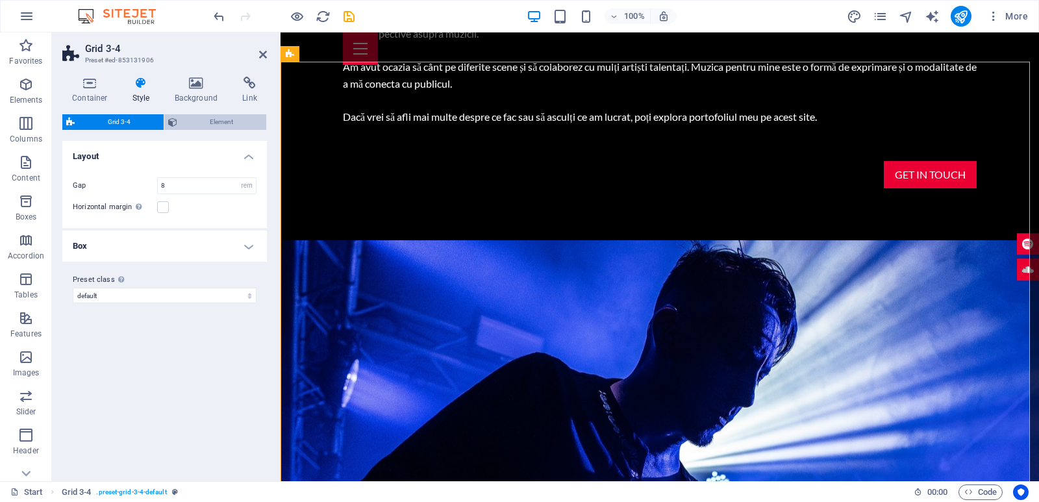
click at [201, 126] on span "Element" at bounding box center [222, 122] width 82 height 16
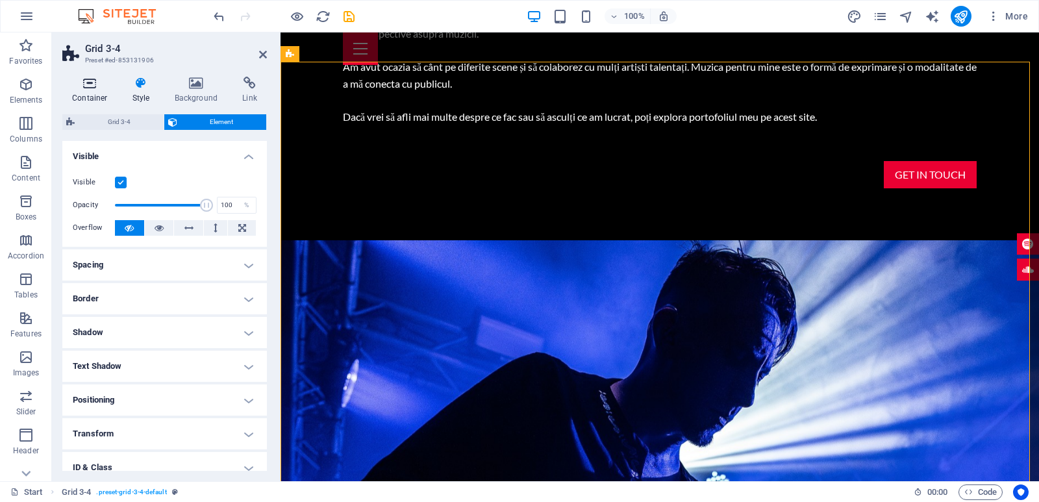
click at [97, 93] on h4 "Container" at bounding box center [92, 90] width 60 height 27
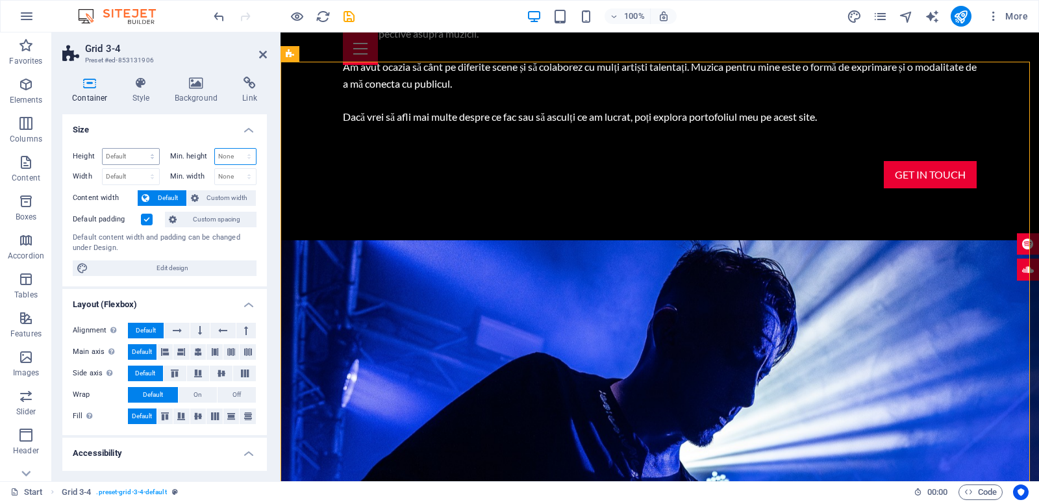
click at [215, 149] on select "None px rem % vh vw" at bounding box center [236, 157] width 42 height 16
select select "px"
click option "px" at bounding box center [0, 0] width 0 height 0
type input "0"
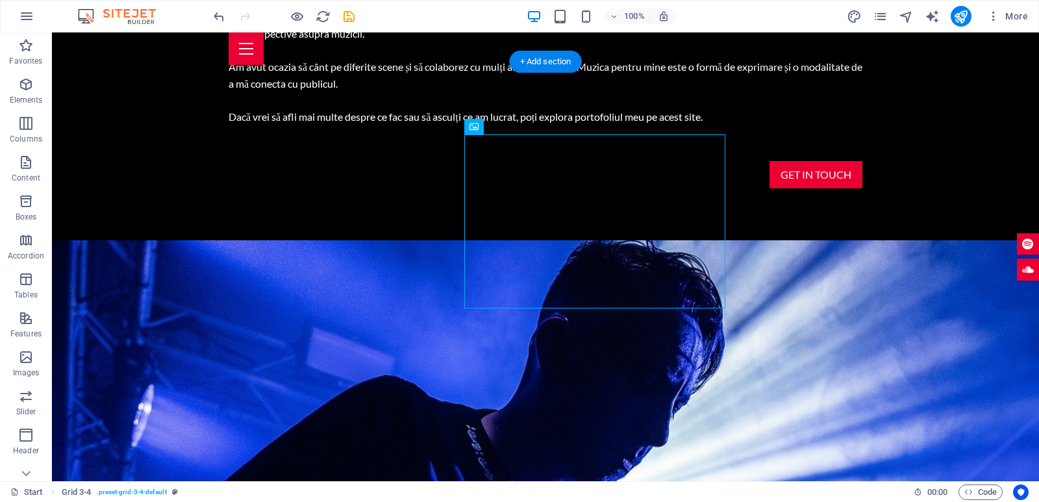
scroll to position [1324, 0]
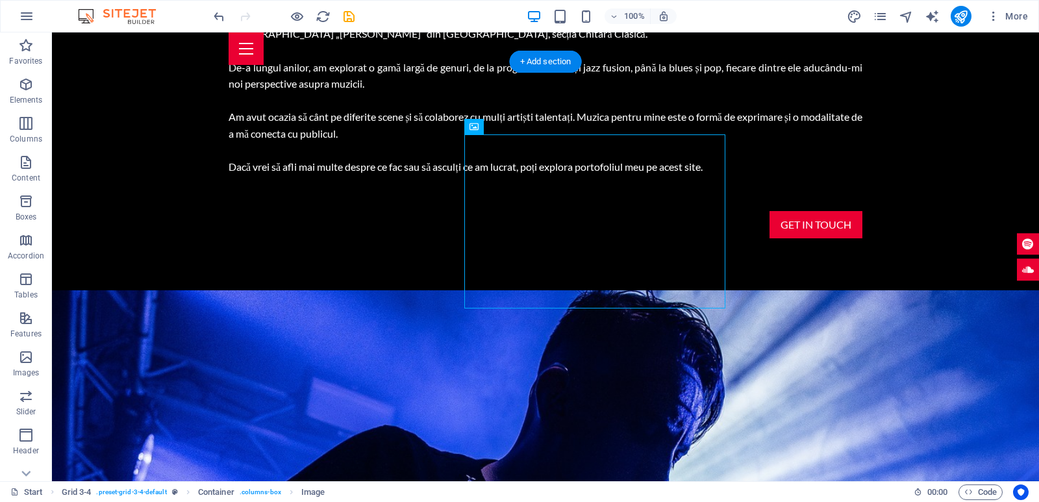
drag, startPoint x: 397, startPoint y: 219, endPoint x: 568, endPoint y: 245, distance: 173.2
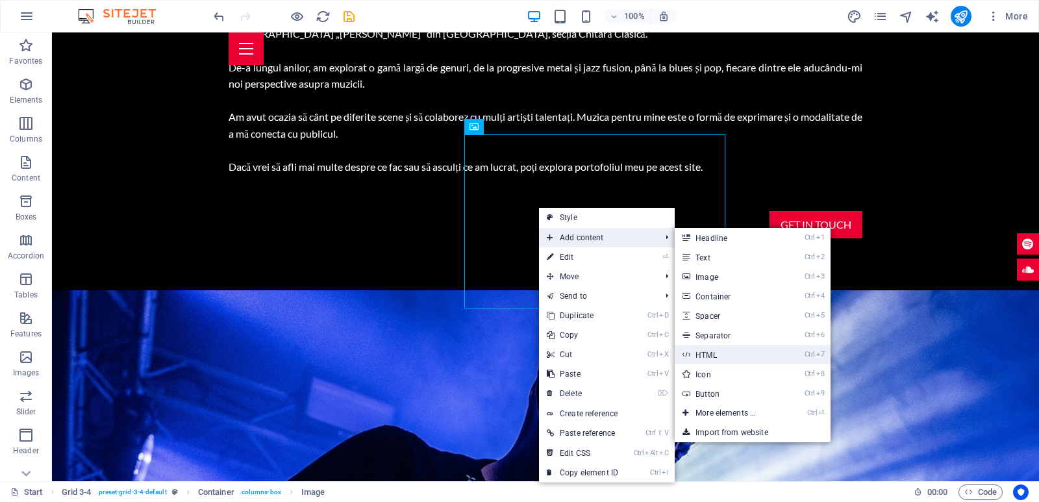
click at [718, 354] on link "Ctrl 7 HTML" at bounding box center [727, 354] width 107 height 19
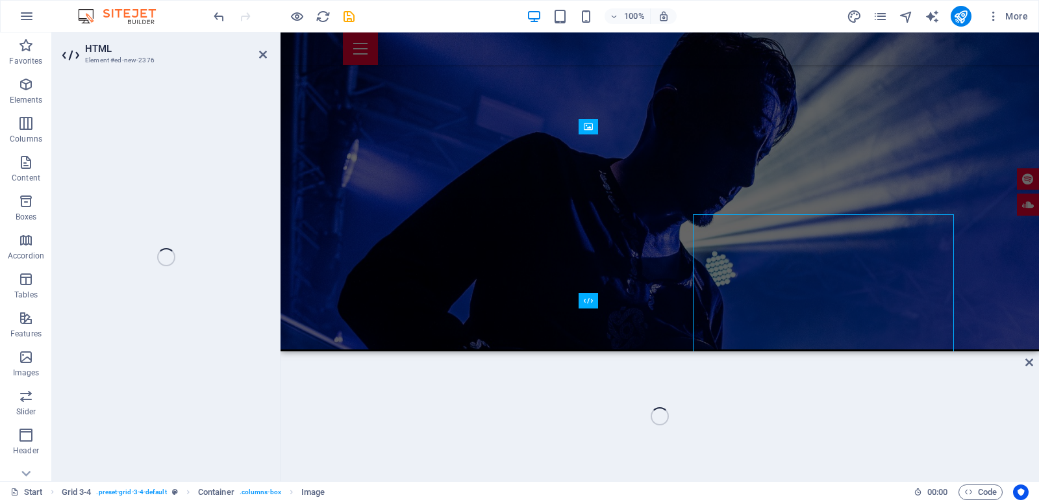
scroll to position [1244, 0]
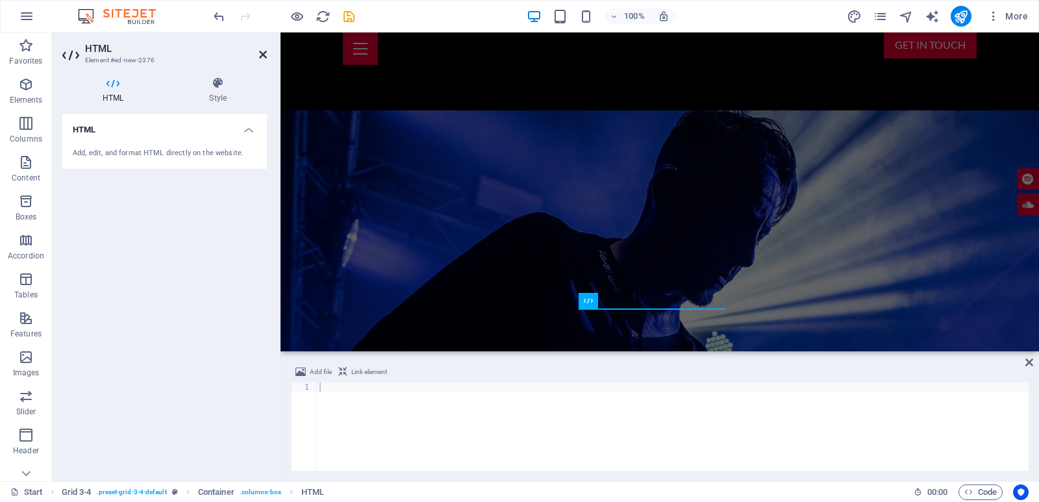
click at [262, 54] on icon at bounding box center [263, 54] width 8 height 10
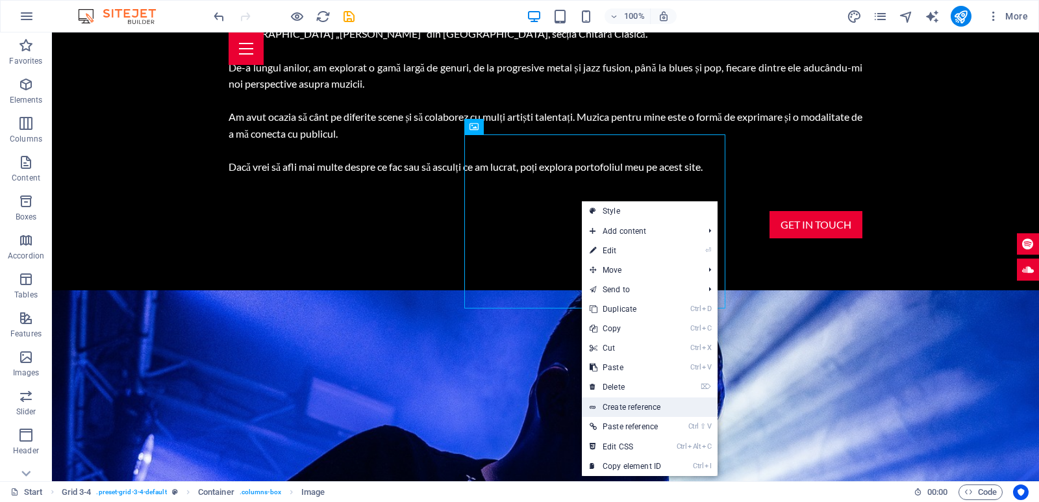
click at [666, 402] on link "Create reference" at bounding box center [650, 406] width 136 height 19
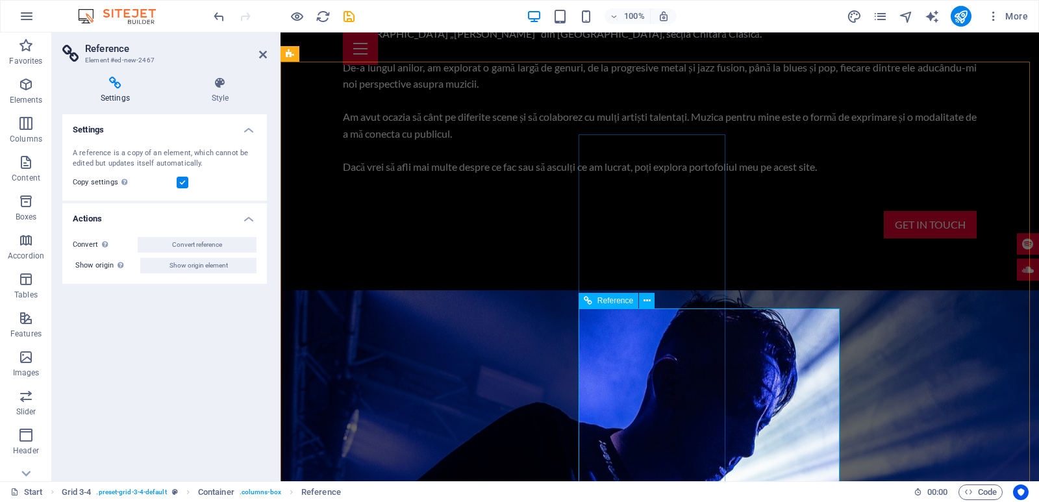
scroll to position [1374, 0]
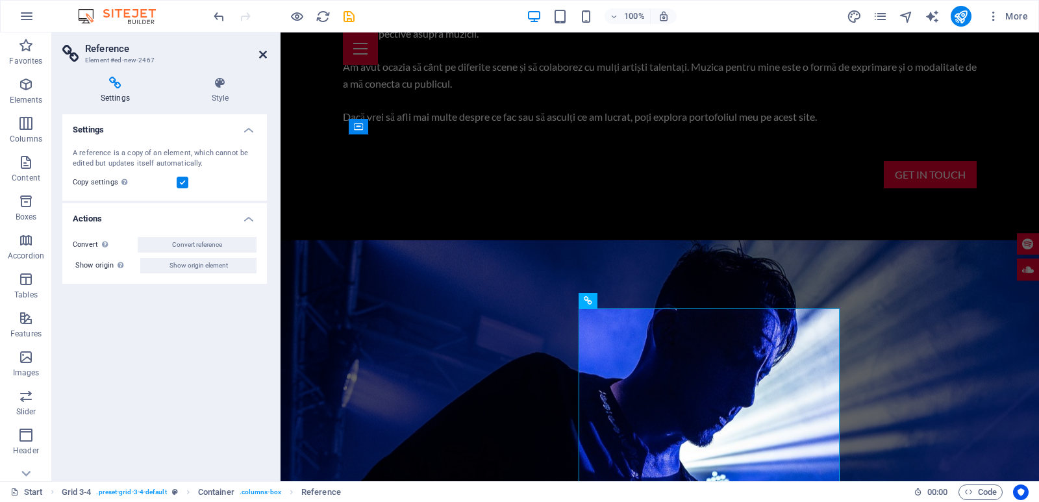
drag, startPoint x: 264, startPoint y: 55, endPoint x: 236, endPoint y: 38, distance: 32.6
click at [264, 55] on icon at bounding box center [263, 54] width 8 height 10
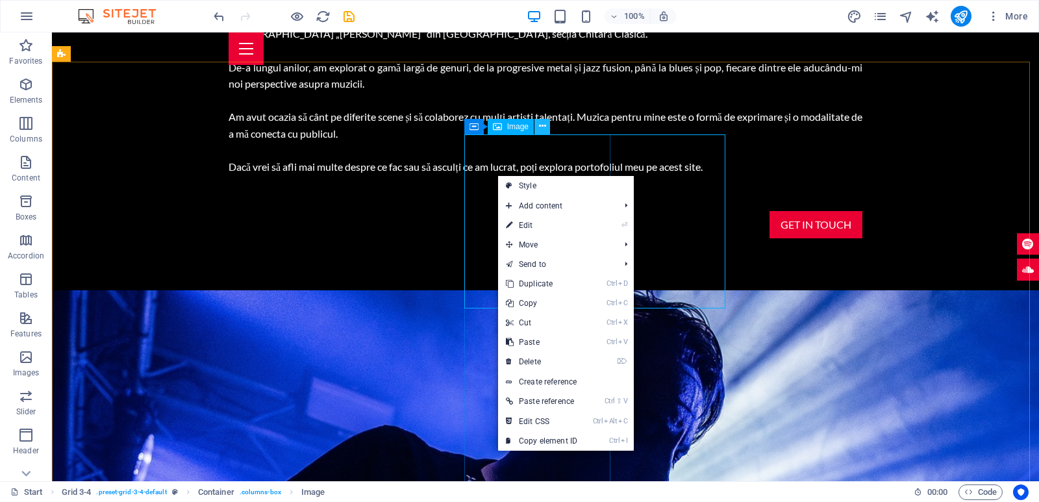
click at [538, 127] on button at bounding box center [542, 127] width 16 height 16
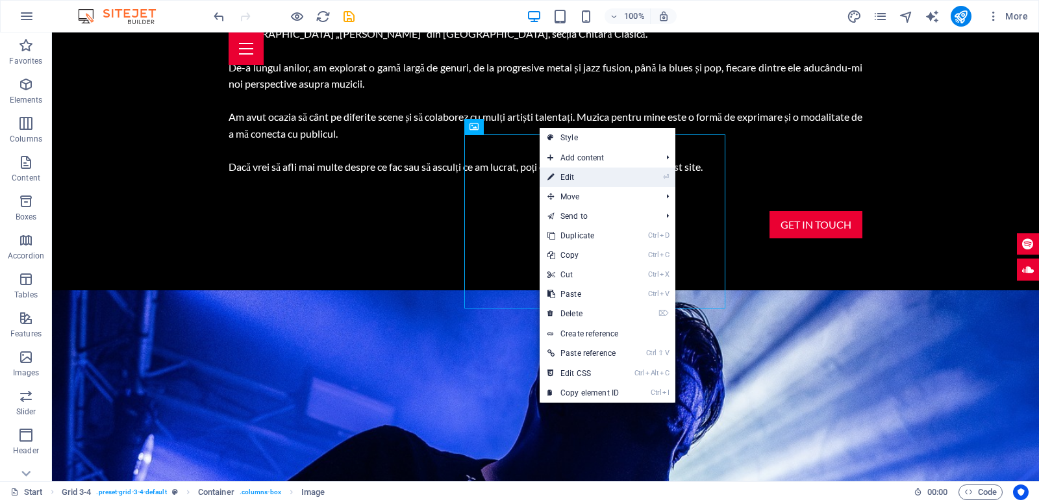
click at [596, 179] on link "⏎ Edit" at bounding box center [582, 176] width 87 height 19
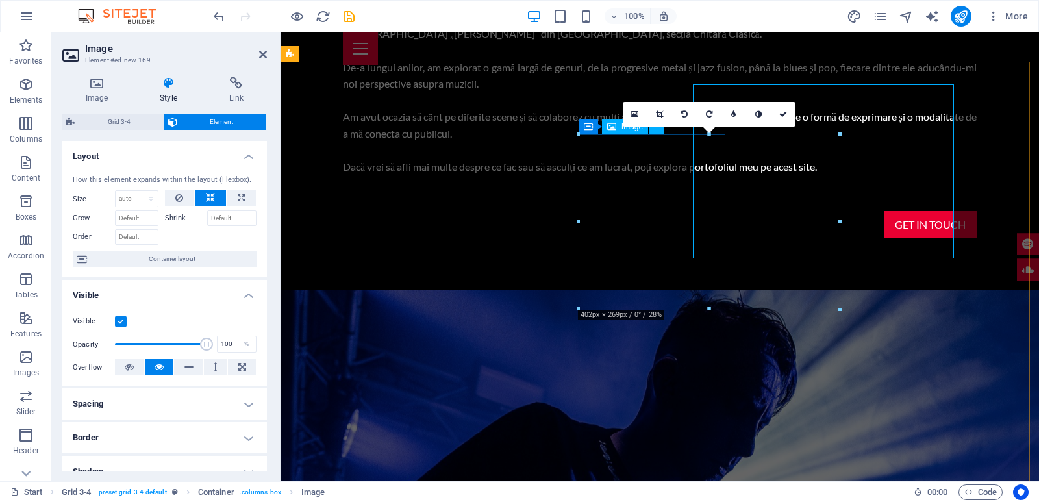
scroll to position [1374, 0]
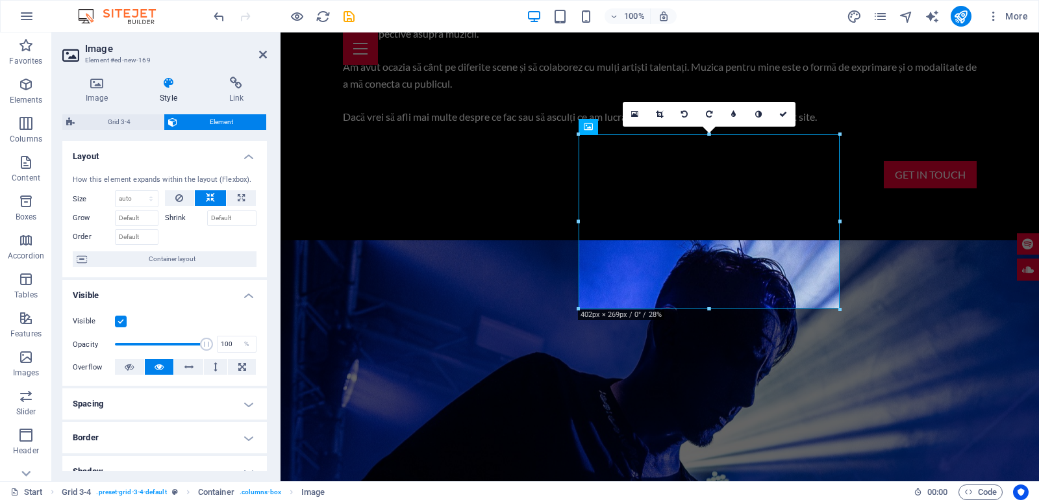
click at [154, 453] on h4 "Border" at bounding box center [164, 437] width 204 height 31
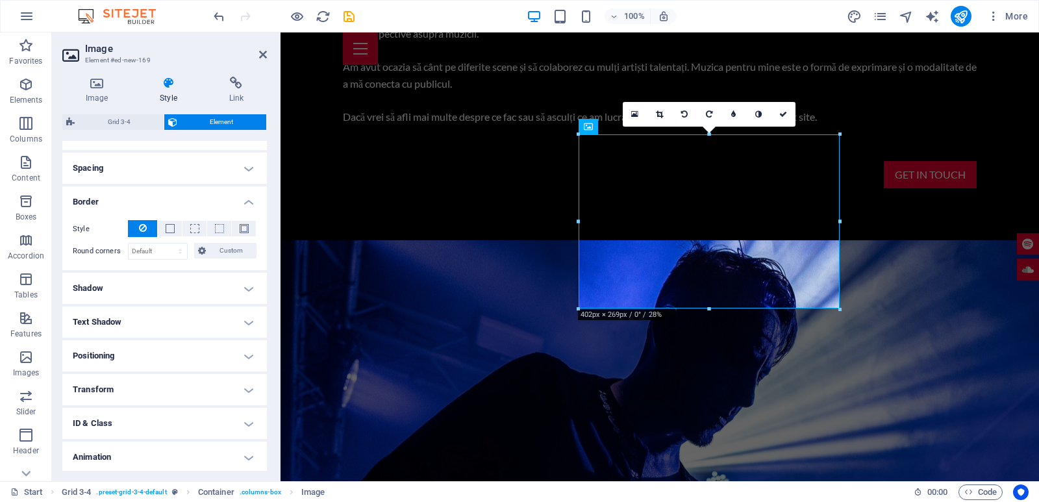
scroll to position [247, 0]
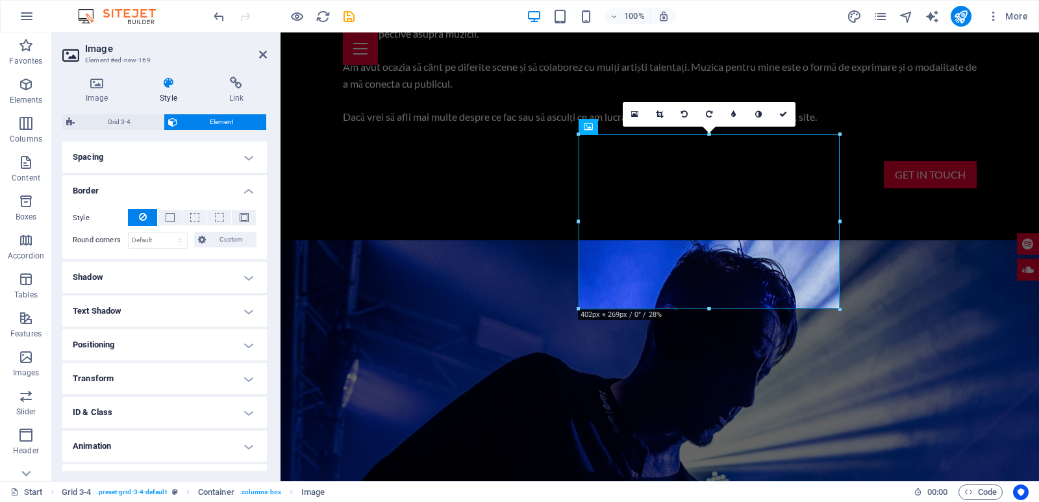
click at [132, 279] on h4 "Shadow" at bounding box center [164, 277] width 204 height 31
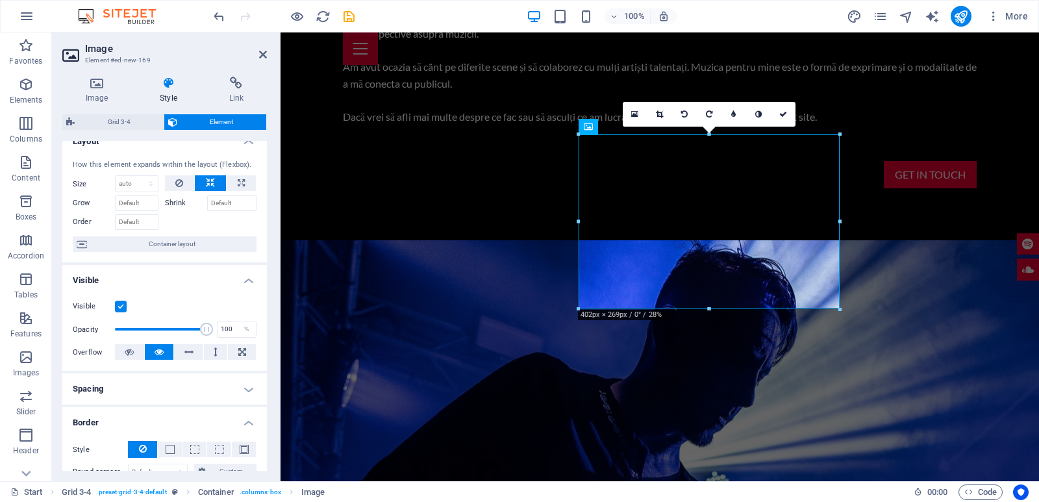
scroll to position [0, 0]
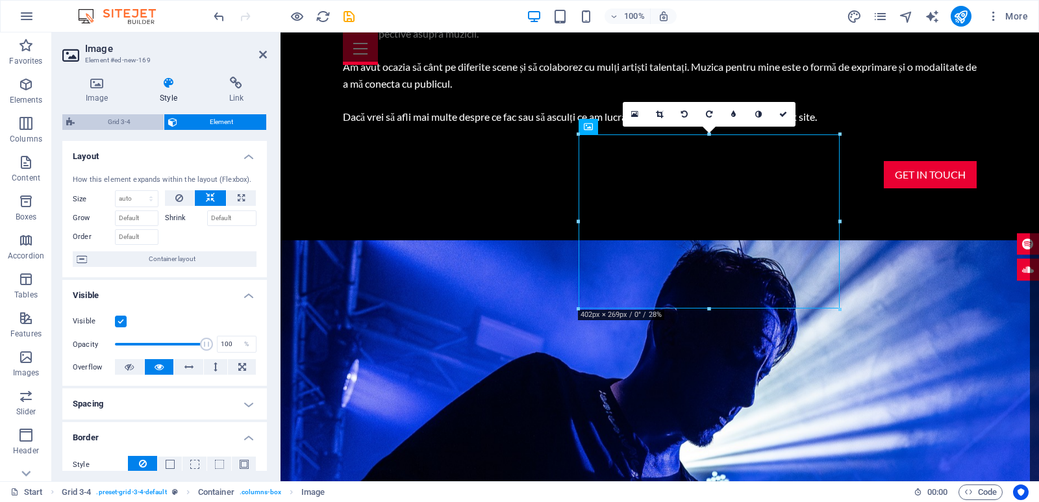
click at [110, 124] on span "Grid 3-4" at bounding box center [119, 122] width 81 height 16
select select "px"
select select "multiple-zigzags"
select select "rem"
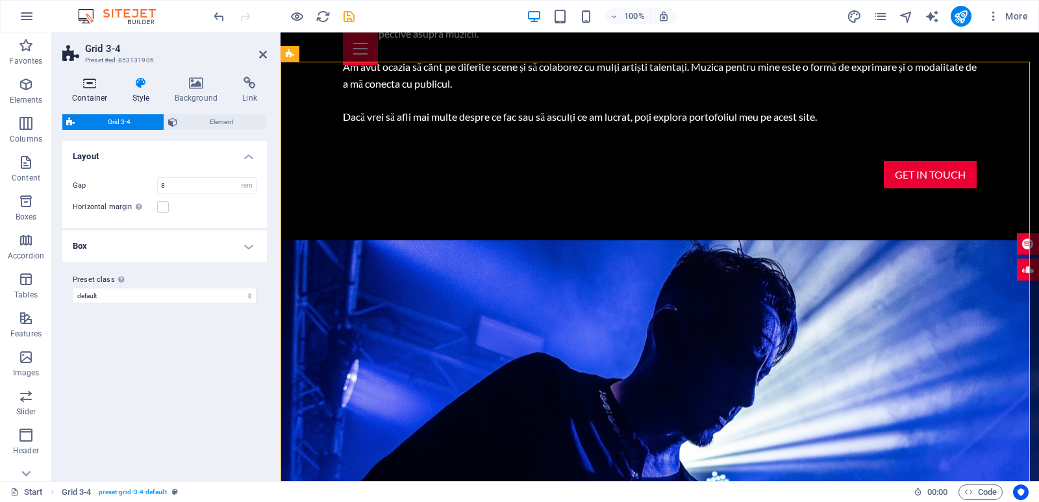
click at [95, 80] on icon at bounding box center [89, 83] width 55 height 13
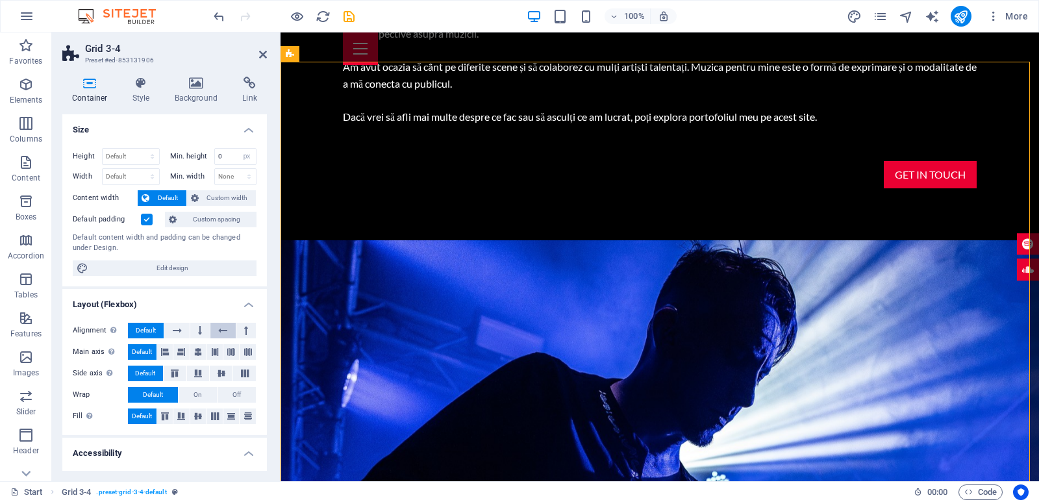
click at [210, 330] on button at bounding box center [222, 331] width 25 height 16
click at [218, 330] on icon at bounding box center [222, 331] width 9 height 16
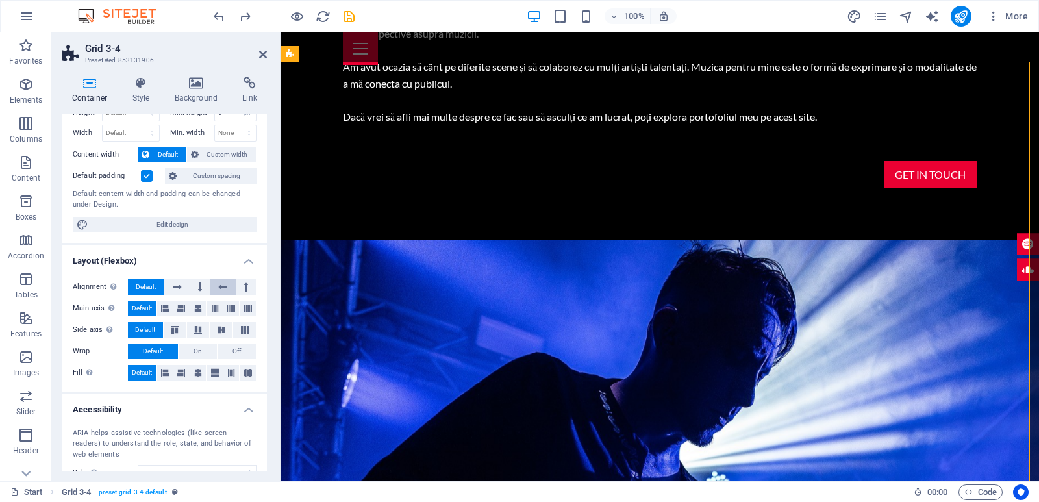
scroll to position [62, 0]
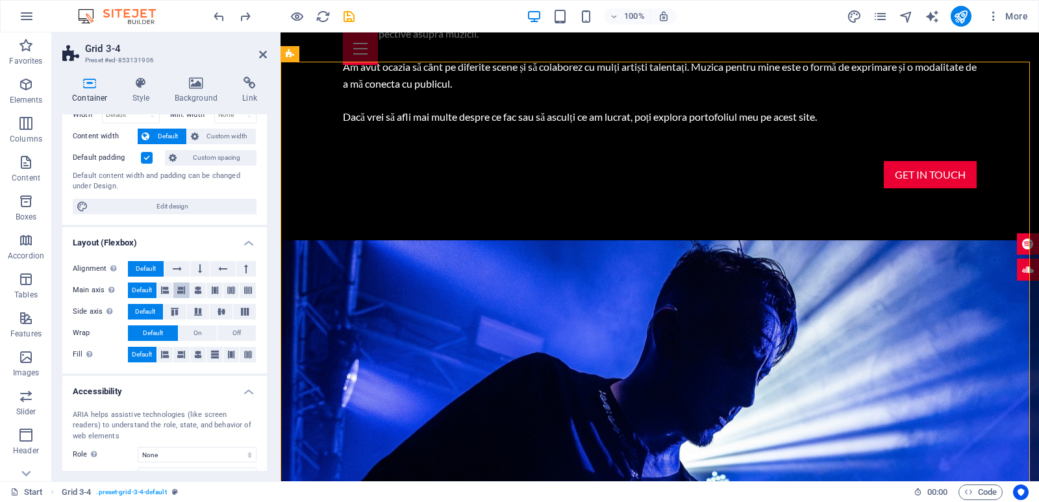
click at [177, 291] on icon at bounding box center [181, 290] width 8 height 16
click at [169, 293] on button at bounding box center [165, 290] width 16 height 16
click at [227, 291] on icon at bounding box center [231, 290] width 8 height 16
click at [140, 291] on span "Default" at bounding box center [142, 290] width 20 height 16
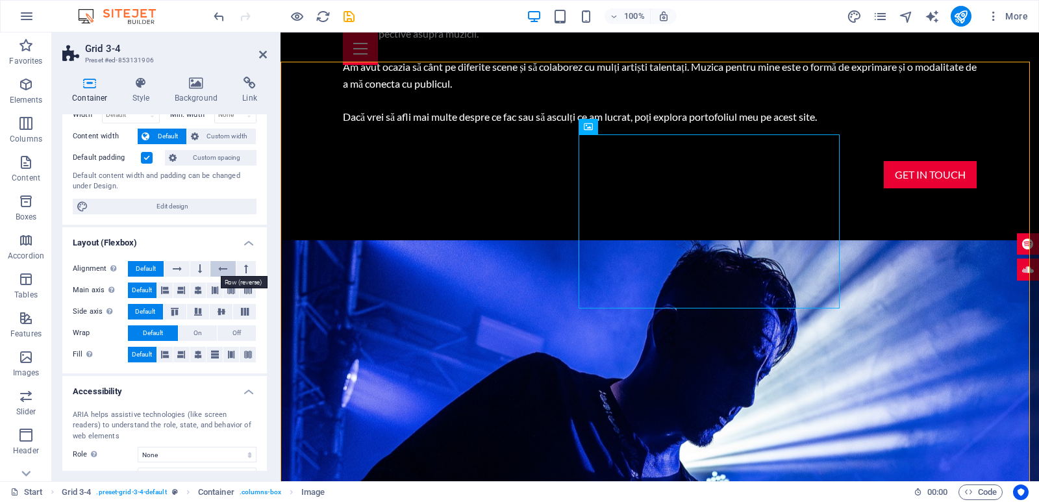
click at [218, 268] on icon at bounding box center [222, 269] width 9 height 16
click at [244, 268] on icon at bounding box center [246, 269] width 4 height 16
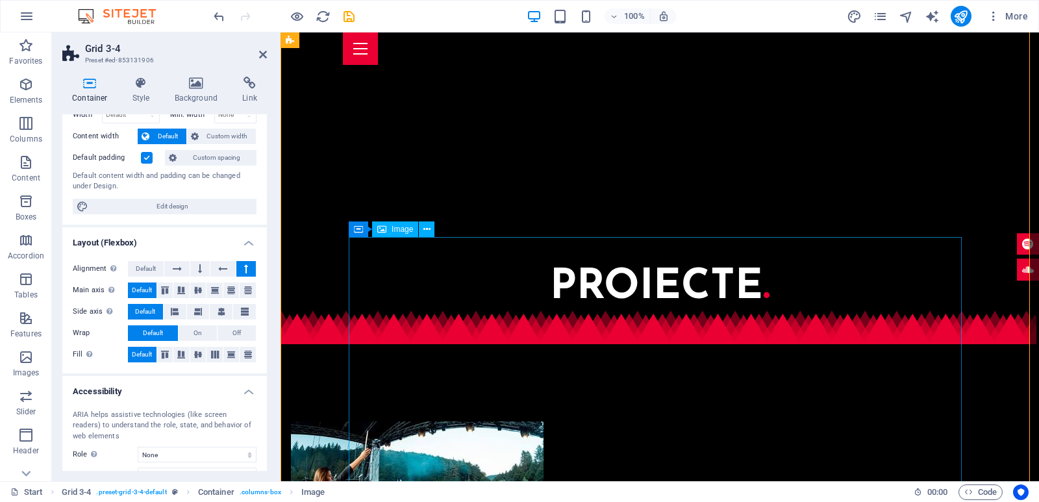
scroll to position [3215, 0]
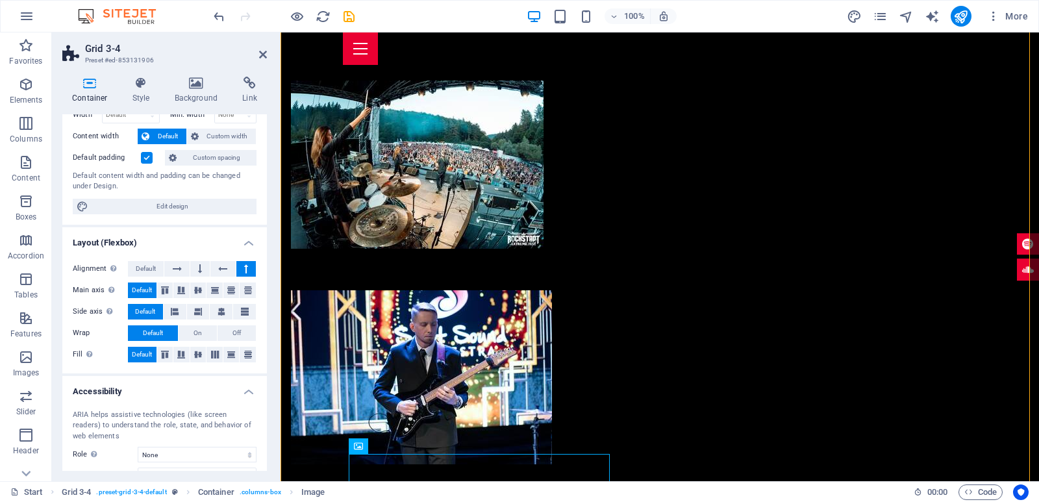
click at [127, 264] on label "Alignment Determines the flex direction." at bounding box center [100, 269] width 55 height 16
click at [133, 265] on button "Default" at bounding box center [146, 269] width 36 height 16
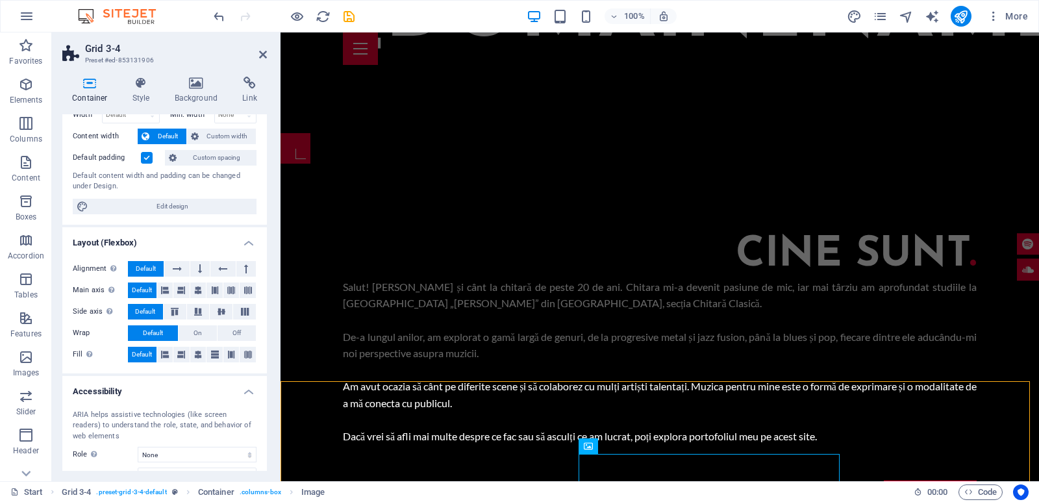
scroll to position [1396, 0]
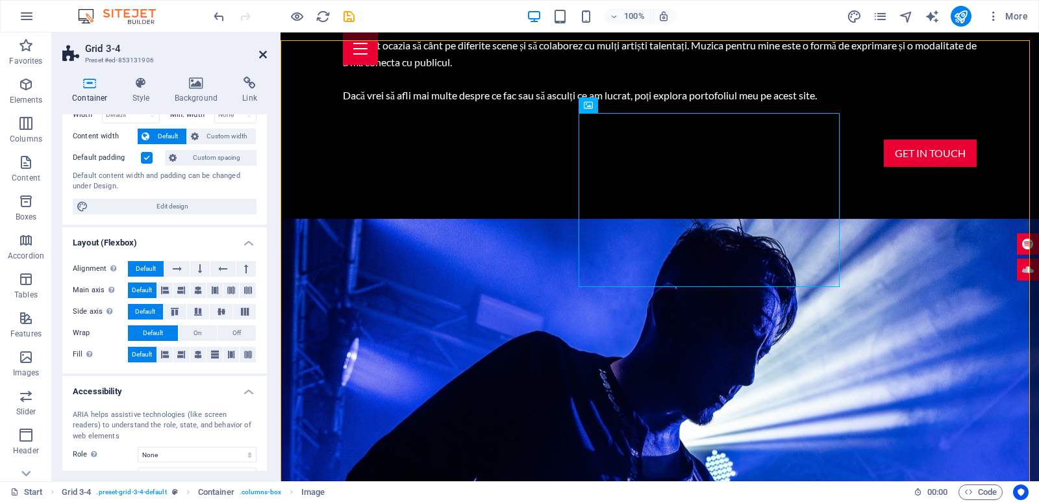
click at [264, 56] on icon at bounding box center [263, 54] width 8 height 10
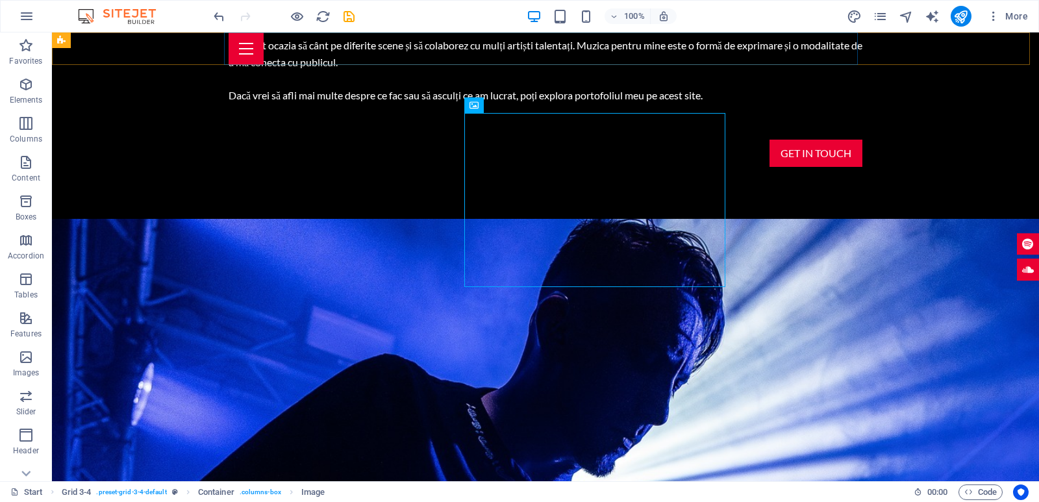
scroll to position [1346, 0]
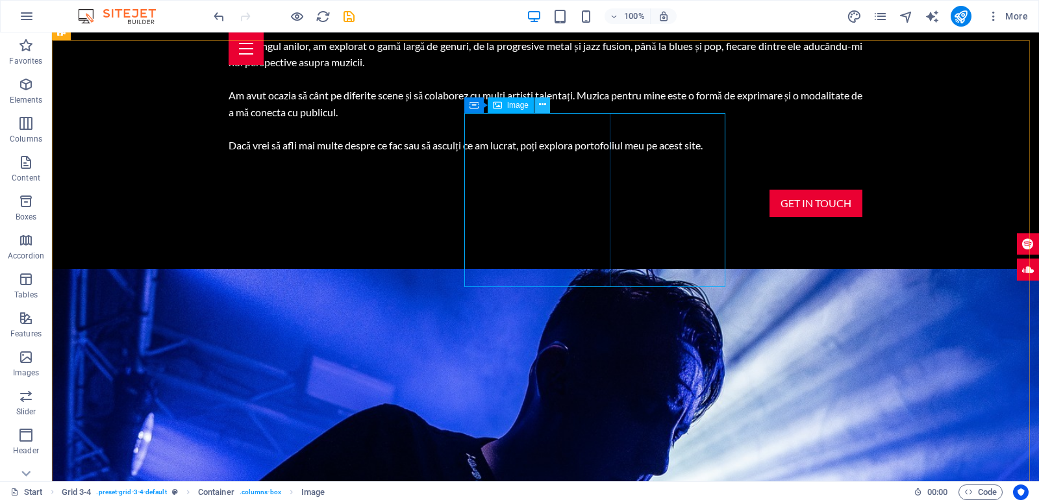
click at [544, 106] on icon at bounding box center [542, 105] width 7 height 14
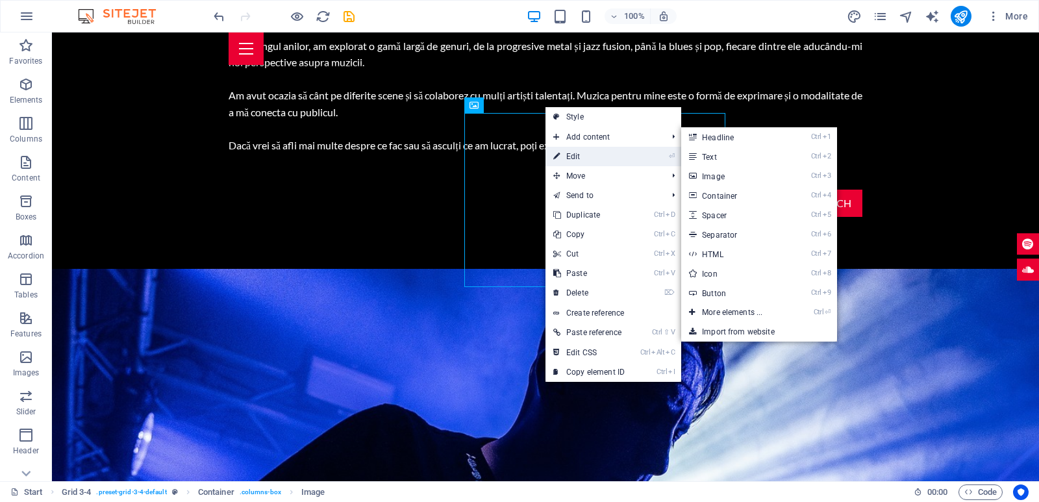
click at [574, 156] on link "⏎ Edit" at bounding box center [588, 156] width 87 height 19
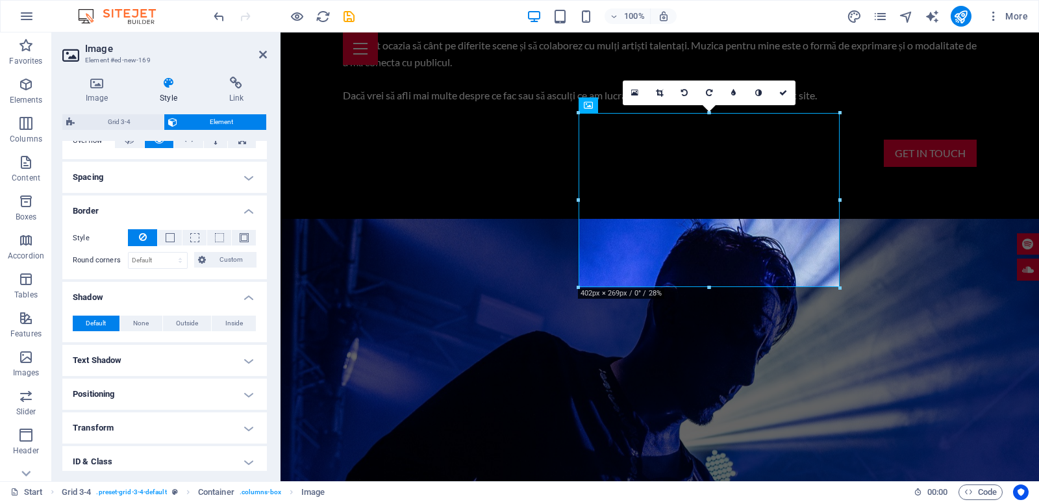
scroll to position [247, 0]
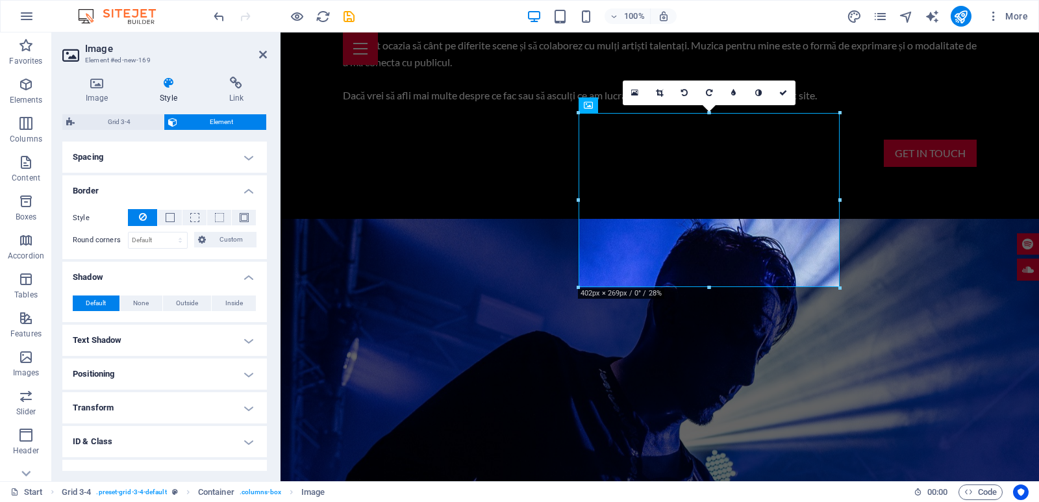
click at [153, 342] on h4 "Text Shadow" at bounding box center [164, 340] width 204 height 31
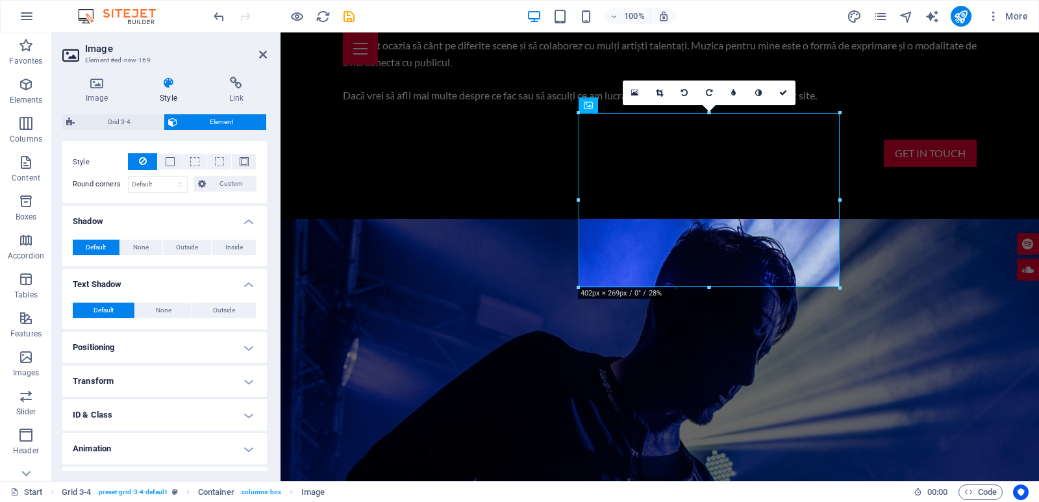
scroll to position [340, 0]
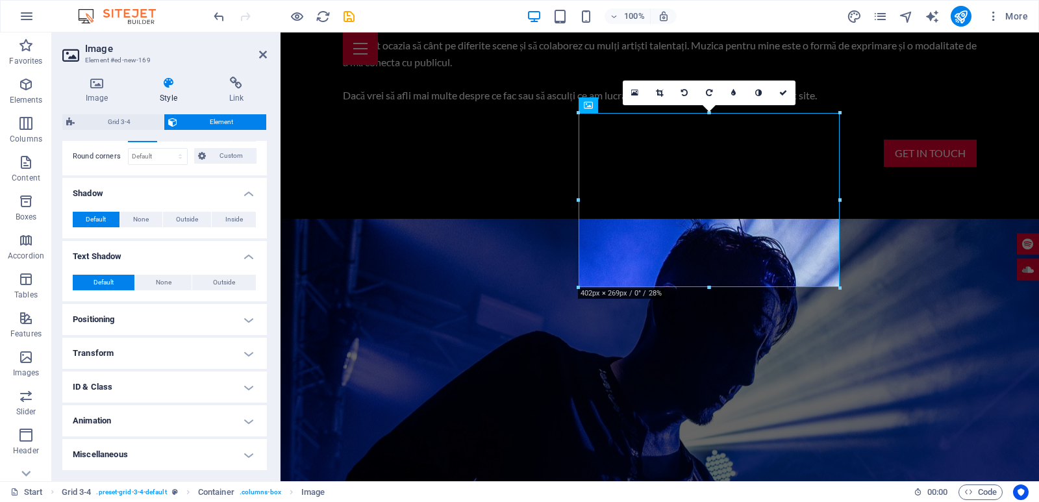
click at [128, 322] on h4 "Positioning" at bounding box center [164, 319] width 204 height 31
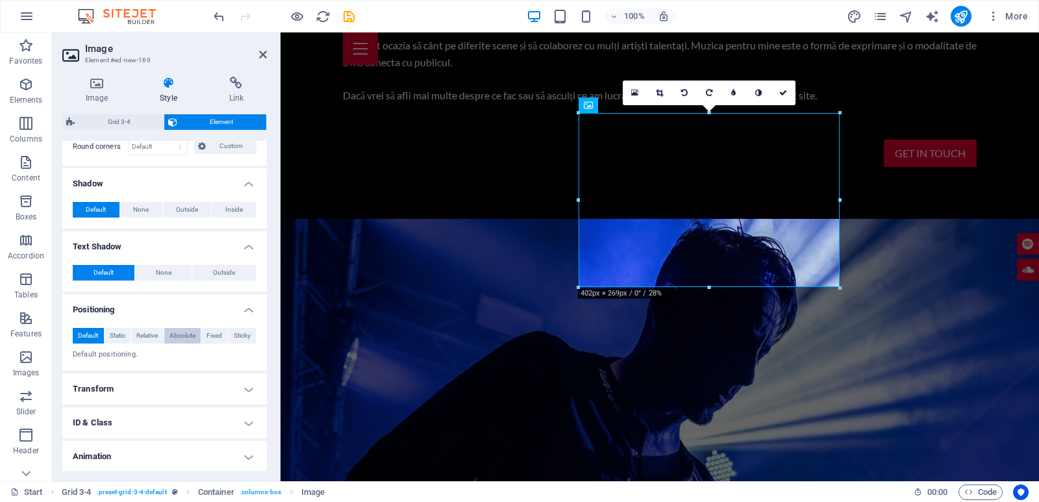
click at [178, 343] on span "Absolute" at bounding box center [182, 336] width 26 height 16
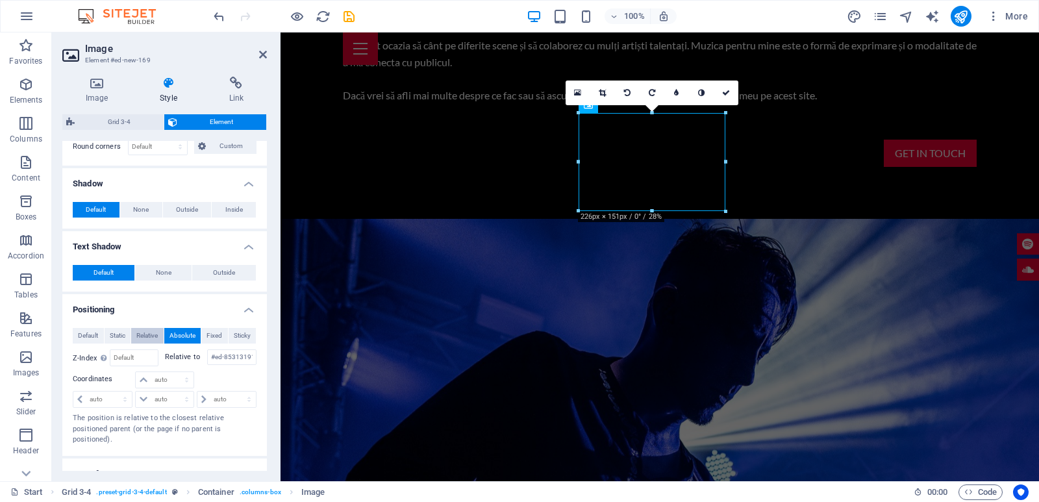
click at [146, 343] on span "Relative" at bounding box center [146, 336] width 21 height 16
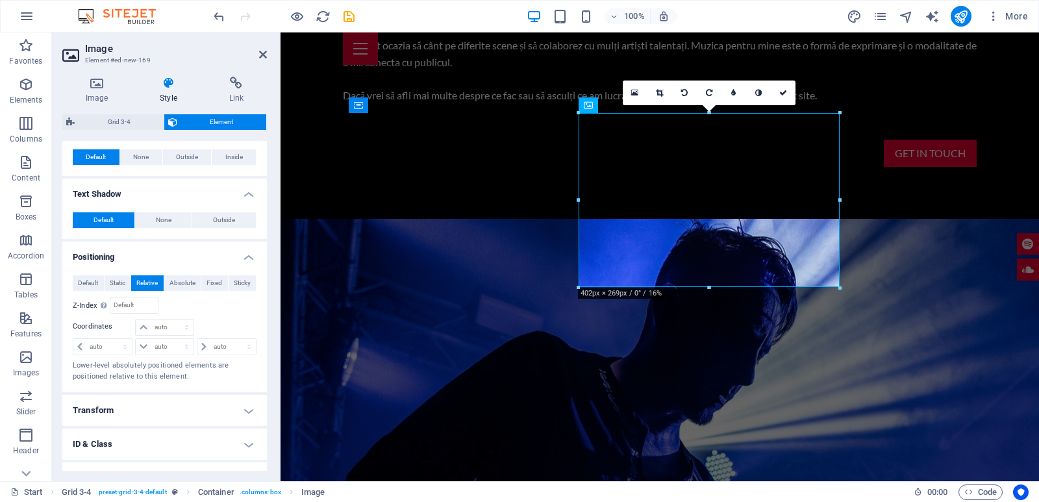
scroll to position [459, 0]
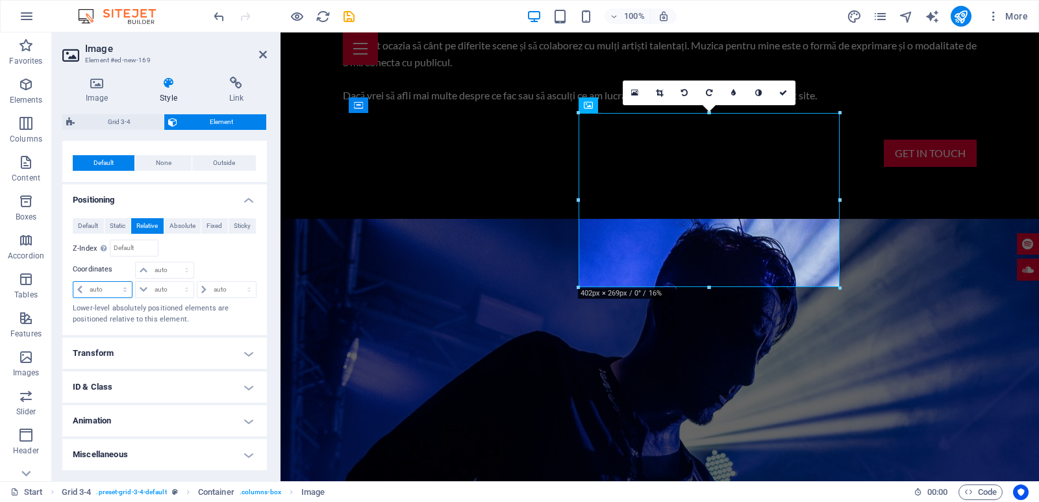
click at [73, 282] on select "auto px rem % em" at bounding box center [102, 290] width 58 height 16
select select "px"
click option "px" at bounding box center [0, 0] width 0 height 0
type input "0"
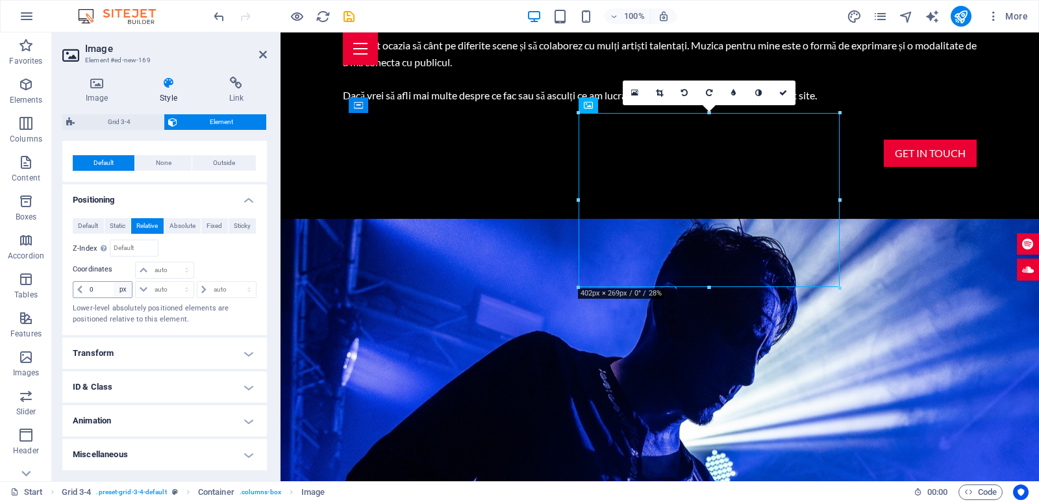
drag, startPoint x: 619, startPoint y: 195, endPoint x: 577, endPoint y: 198, distance: 41.7
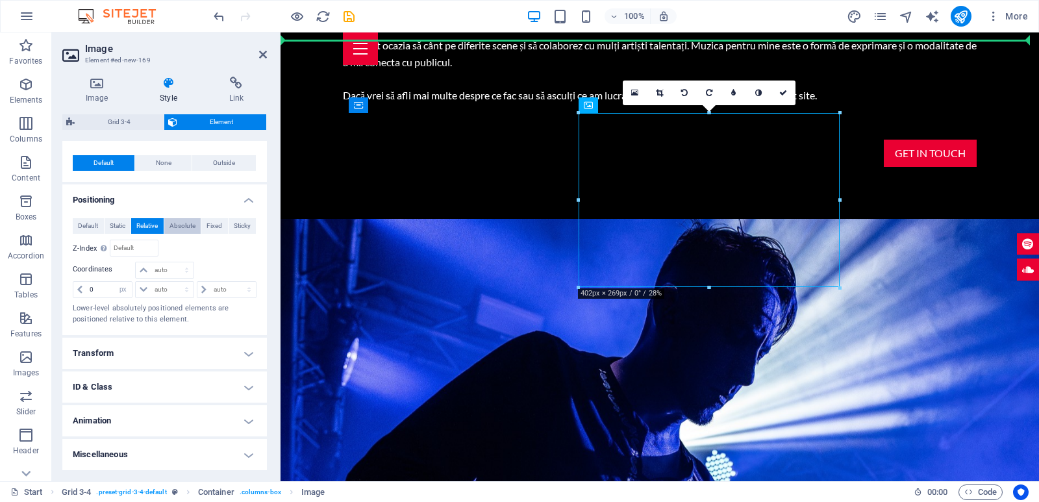
click at [190, 223] on span "Absolute" at bounding box center [182, 226] width 26 height 16
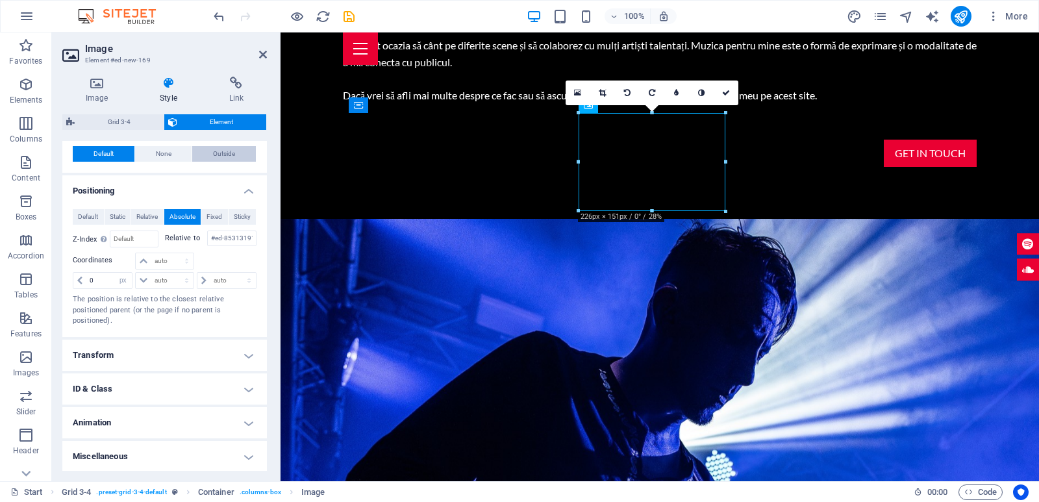
click at [238, 158] on button "Outside" at bounding box center [224, 154] width 64 height 16
type input "2"
type input "4"
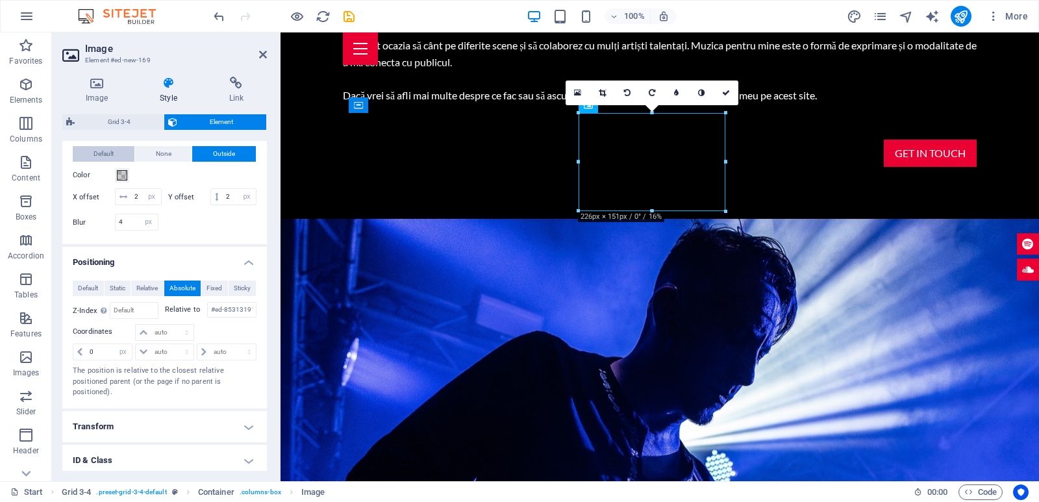
click at [104, 162] on span "Default" at bounding box center [103, 154] width 20 height 16
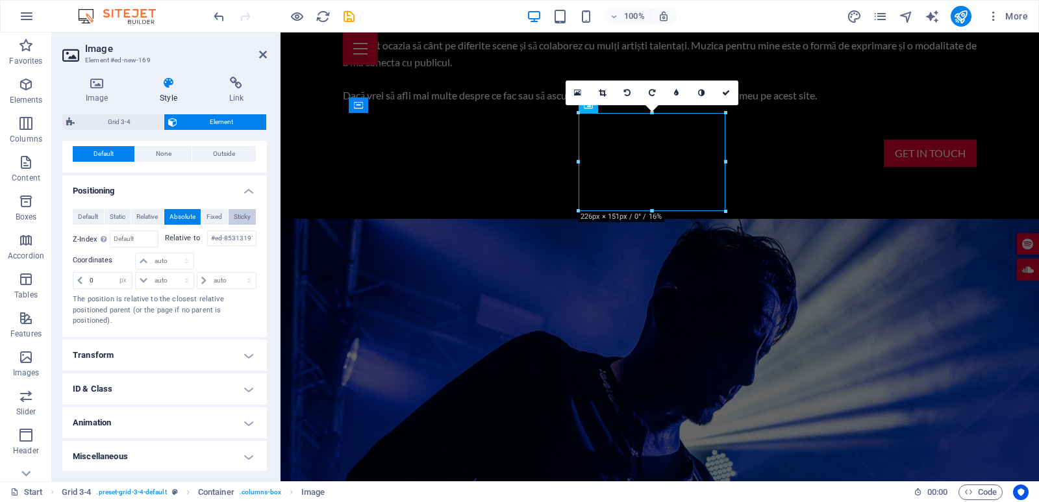
click at [234, 225] on span "Sticky" at bounding box center [242, 217] width 17 height 16
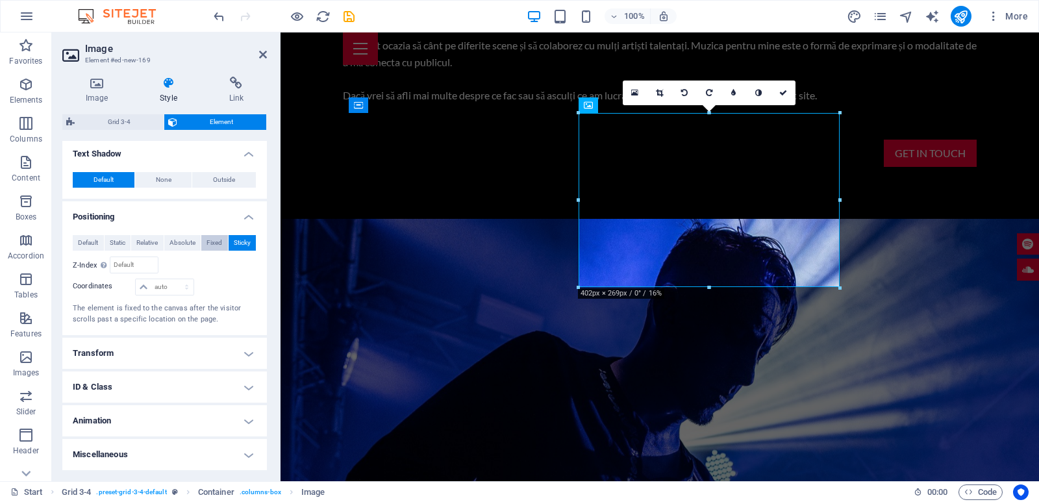
click at [206, 240] on span "Fixed" at bounding box center [214, 243] width 16 height 16
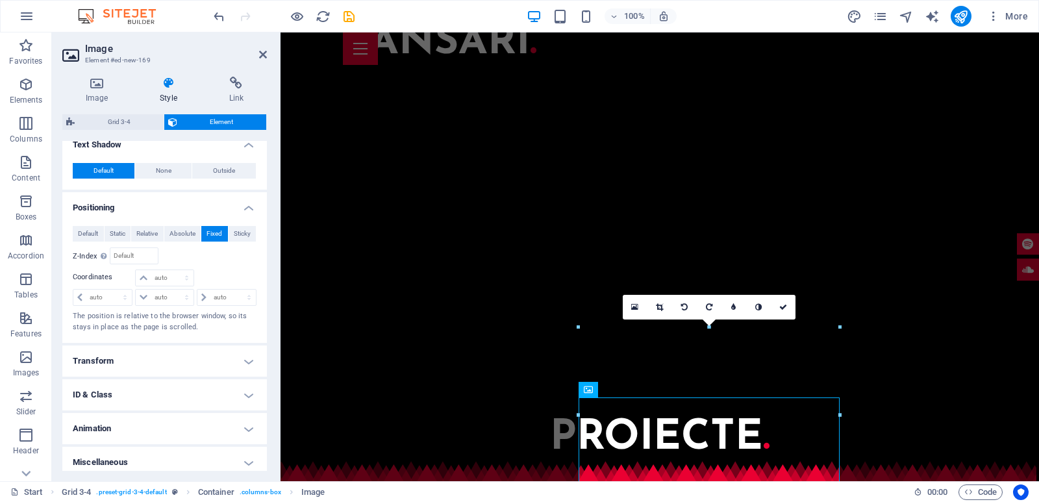
scroll to position [3324, 0]
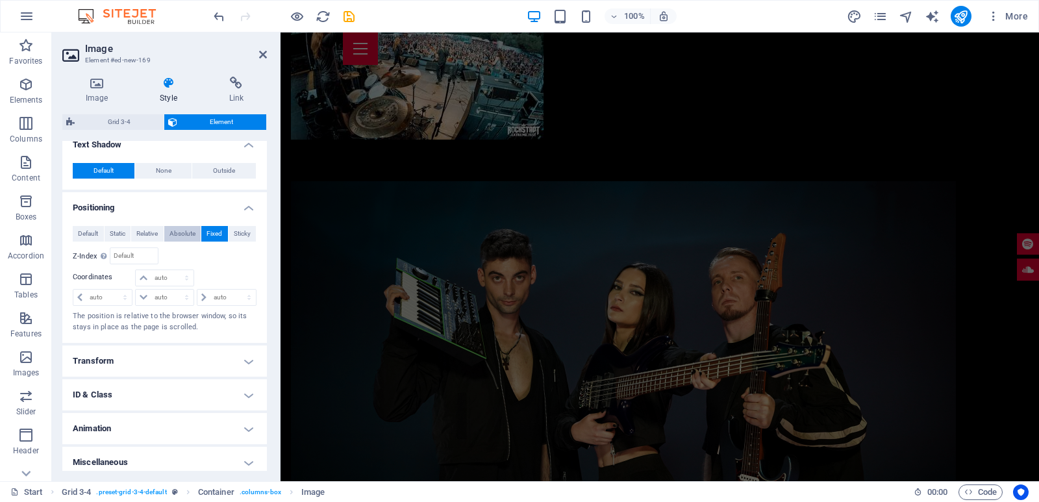
click at [180, 241] on span "Absolute" at bounding box center [182, 234] width 26 height 16
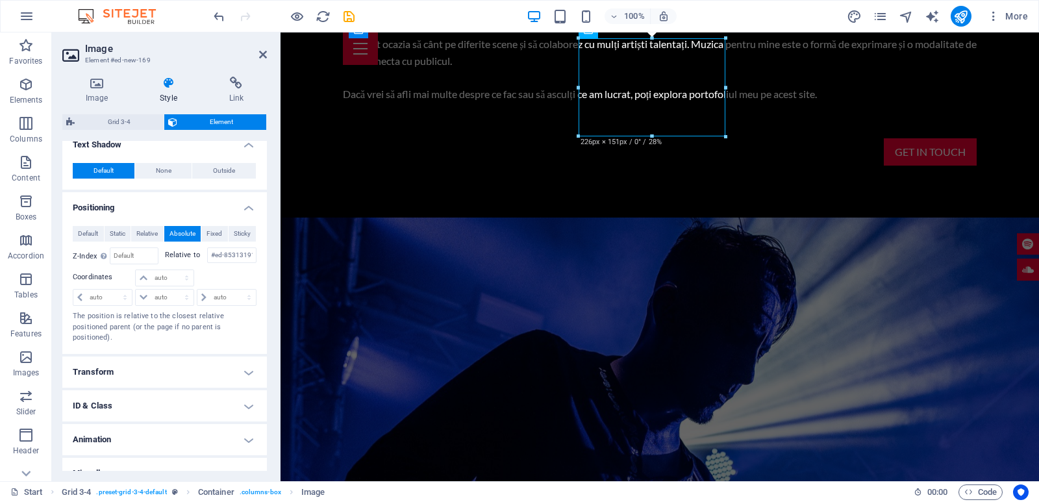
scroll to position [1301, 0]
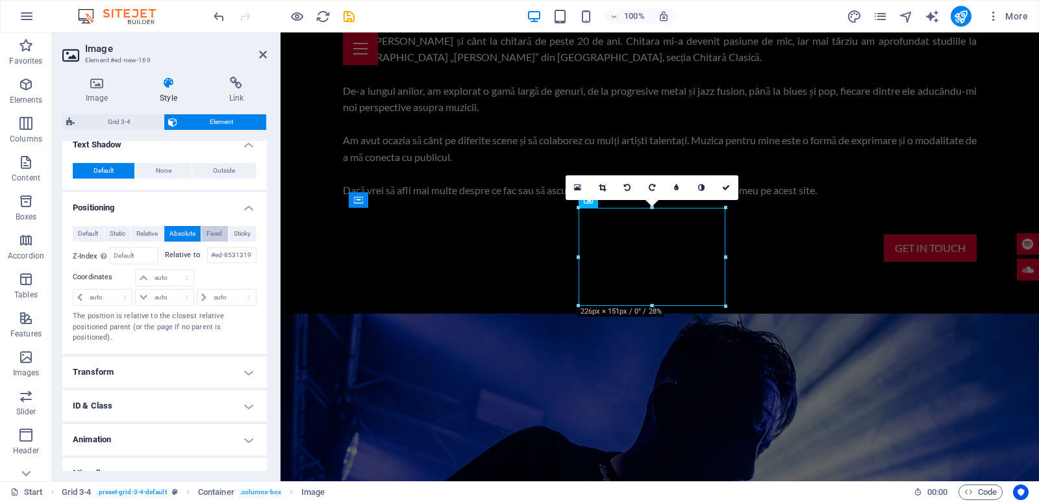
click at [212, 241] on span "Fixed" at bounding box center [214, 234] width 16 height 16
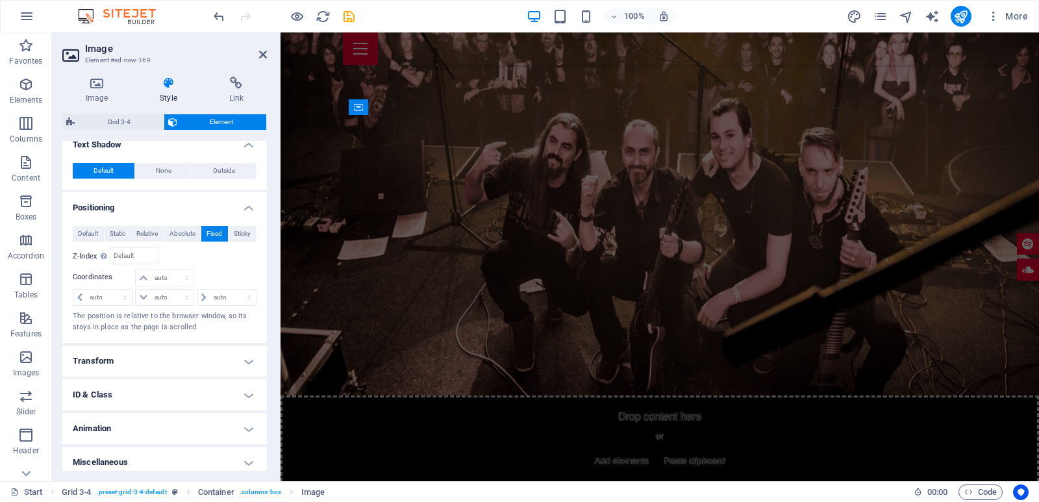
scroll to position [3324, 0]
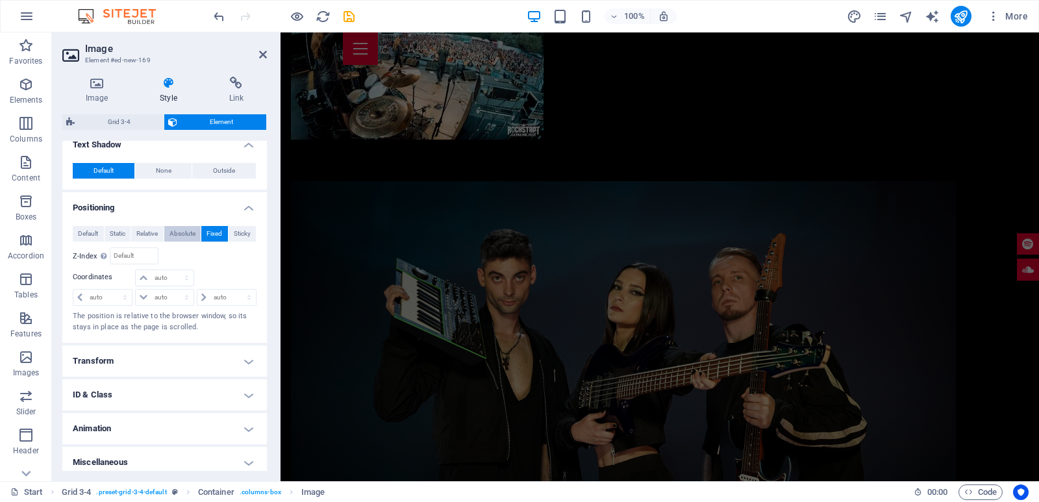
click at [177, 241] on span "Absolute" at bounding box center [182, 234] width 26 height 16
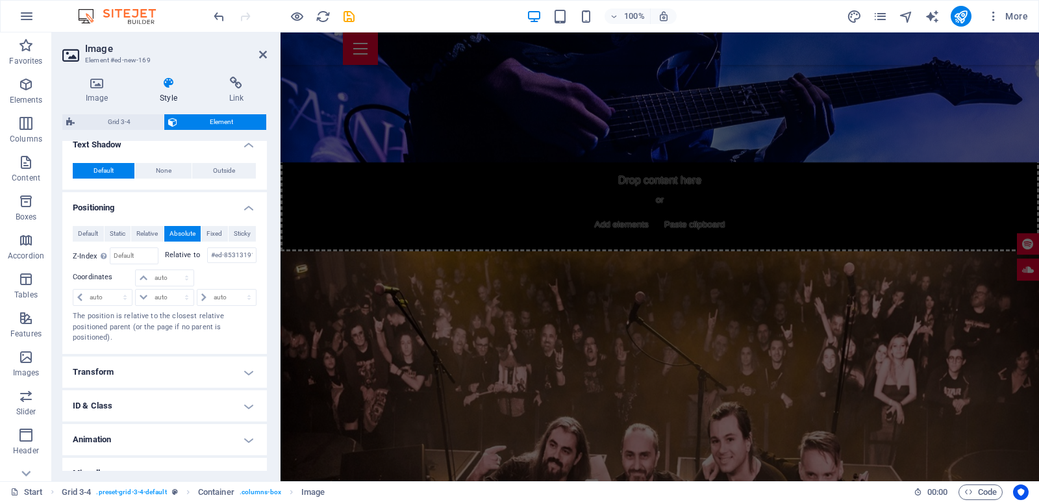
scroll to position [1301, 0]
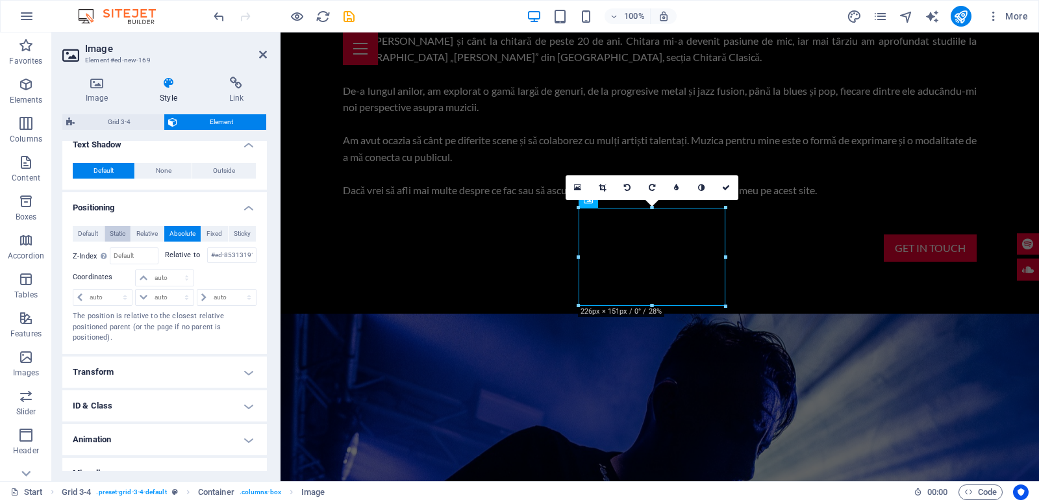
click at [117, 241] on span "Static" at bounding box center [118, 234] width 16 height 16
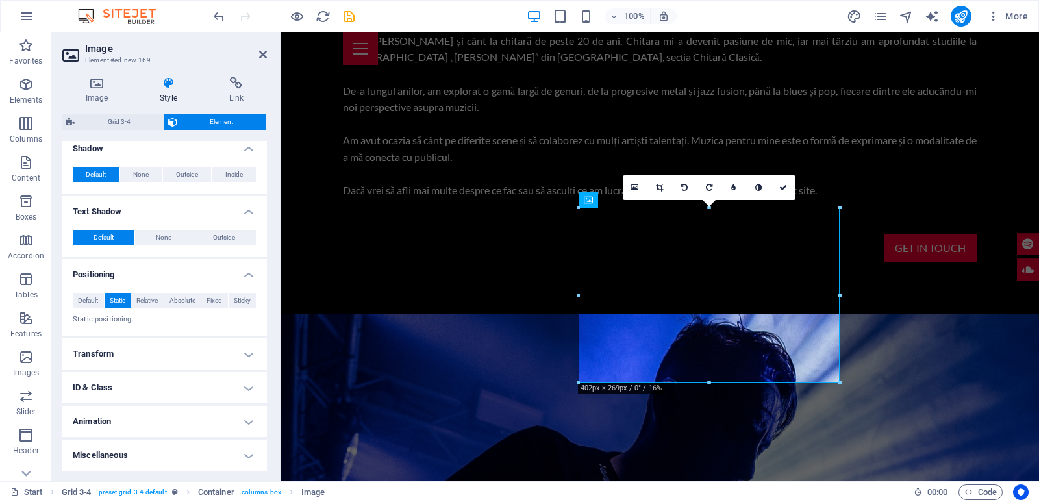
scroll to position [386, 0]
click at [213, 236] on span "Outside" at bounding box center [224, 238] width 22 height 16
type input "2"
type input "4"
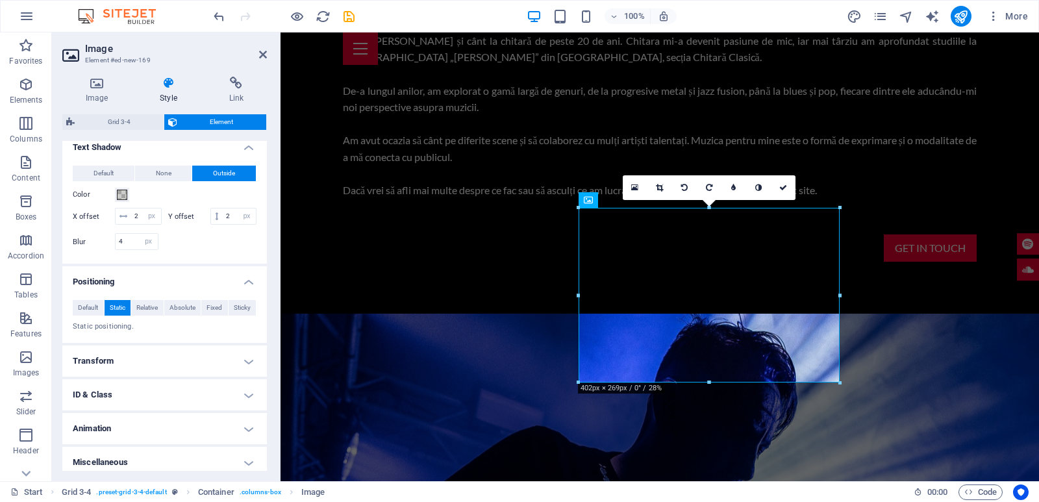
scroll to position [456, 0]
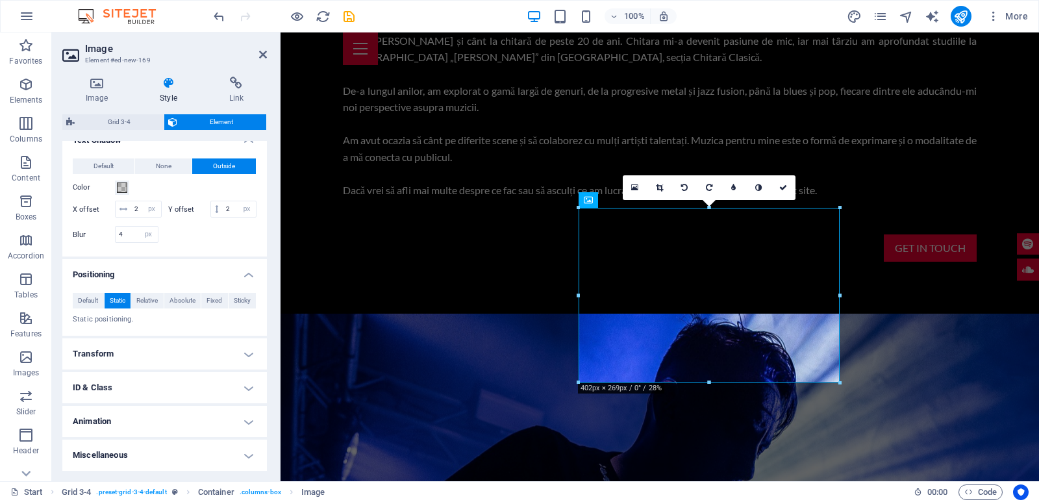
click at [258, 57] on header "Image Element #ed-new-169" at bounding box center [164, 49] width 204 height 34
click at [267, 53] on aside "Image Element #ed-new-169 Image Style Link Image Drag files here, click to choo…" at bounding box center [166, 256] width 229 height 449
click at [261, 55] on icon at bounding box center [263, 54] width 8 height 10
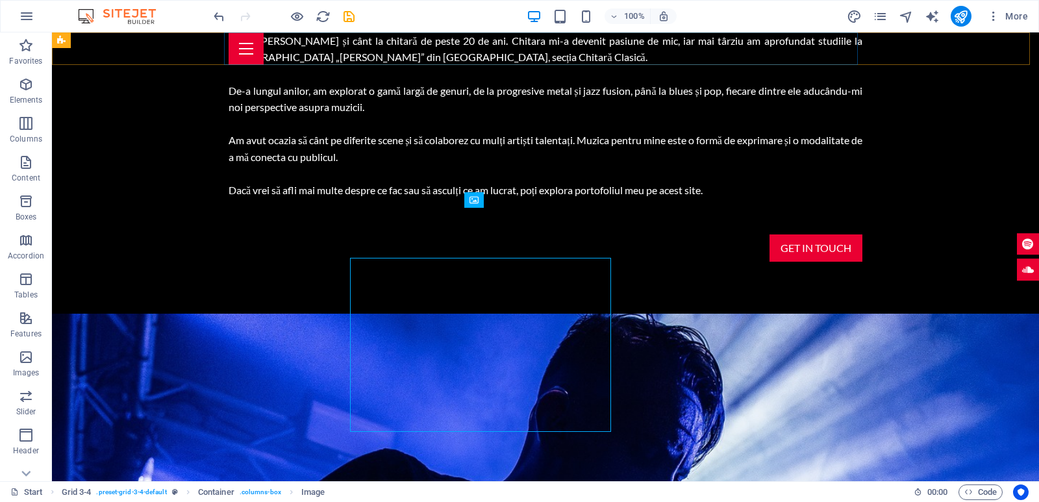
scroll to position [1251, 0]
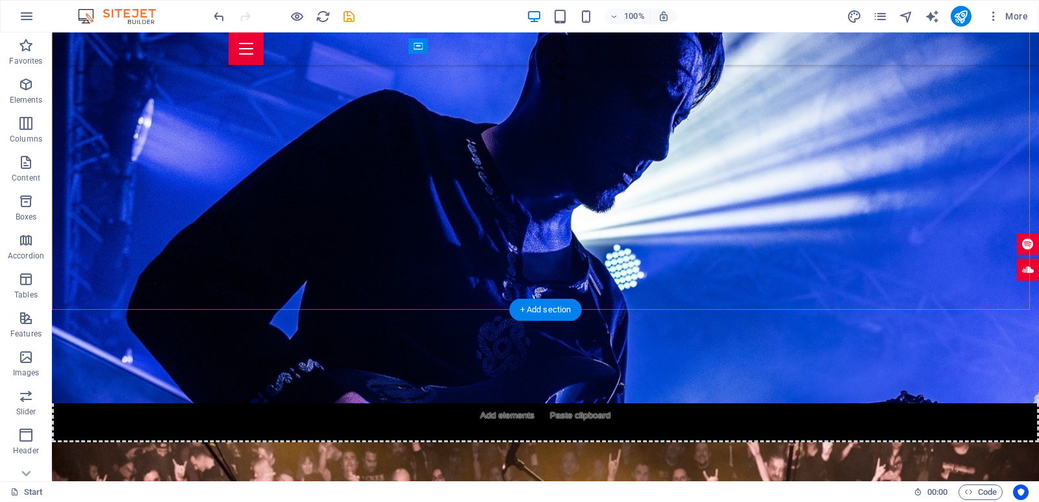
scroll to position [1933, 0]
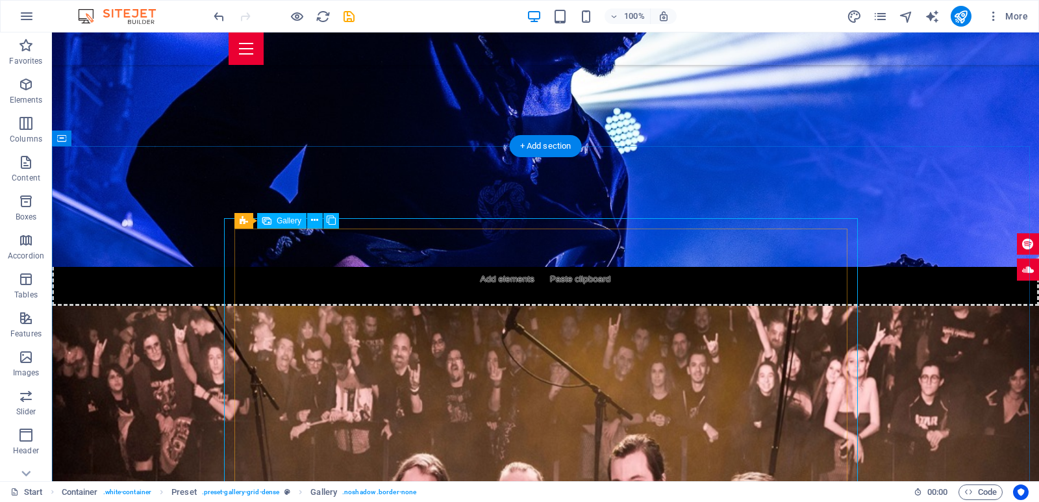
scroll to position [2069, 0]
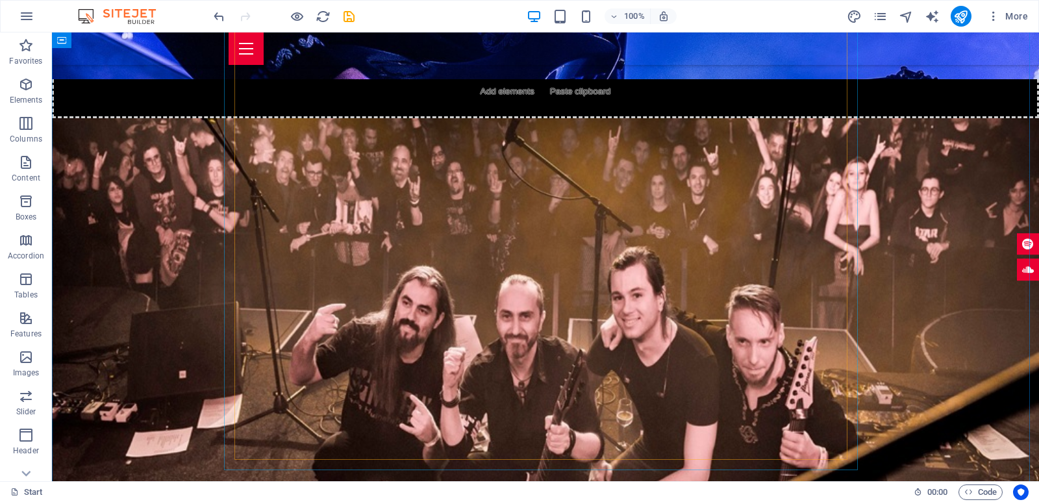
scroll to position [1864, 0]
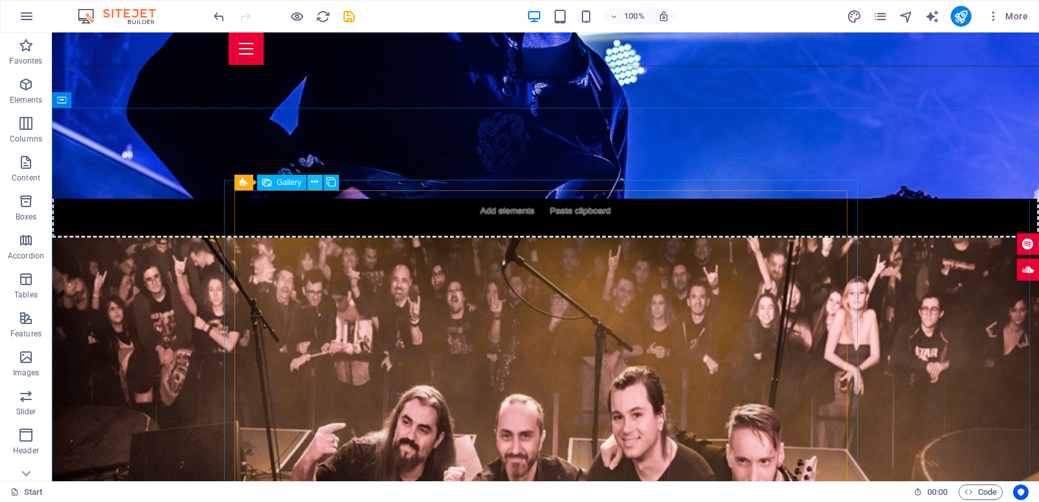
click at [315, 184] on icon at bounding box center [314, 182] width 7 height 14
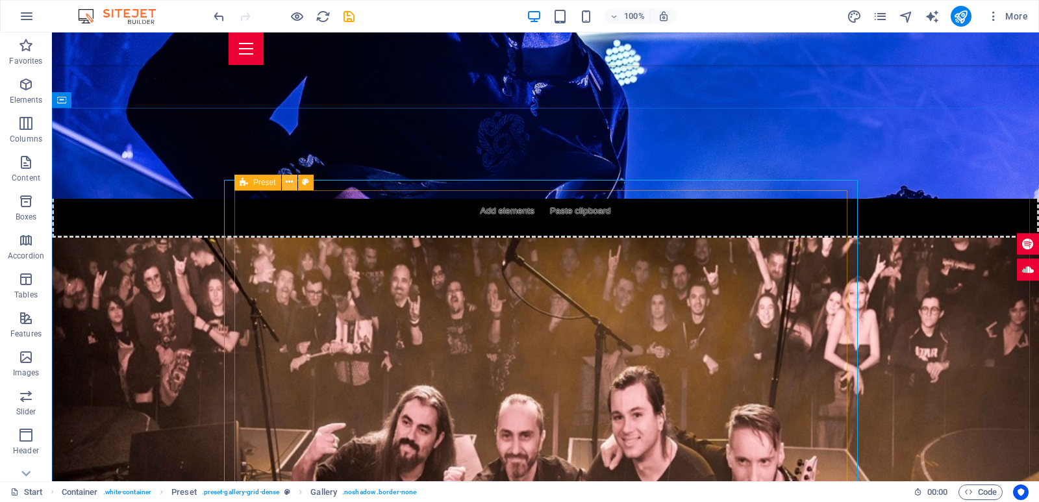
click at [291, 184] on icon at bounding box center [289, 182] width 7 height 14
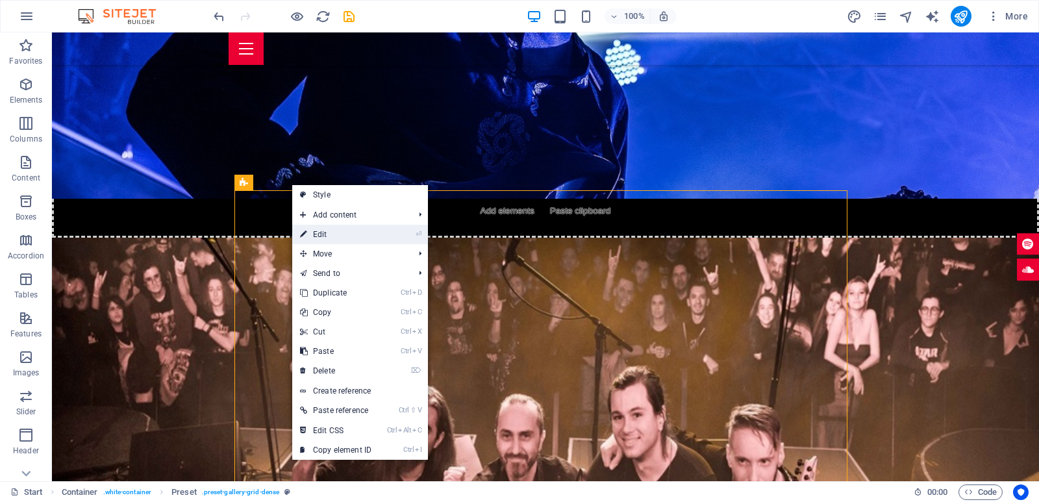
click at [345, 242] on link "⏎ Edit" at bounding box center [335, 234] width 87 height 19
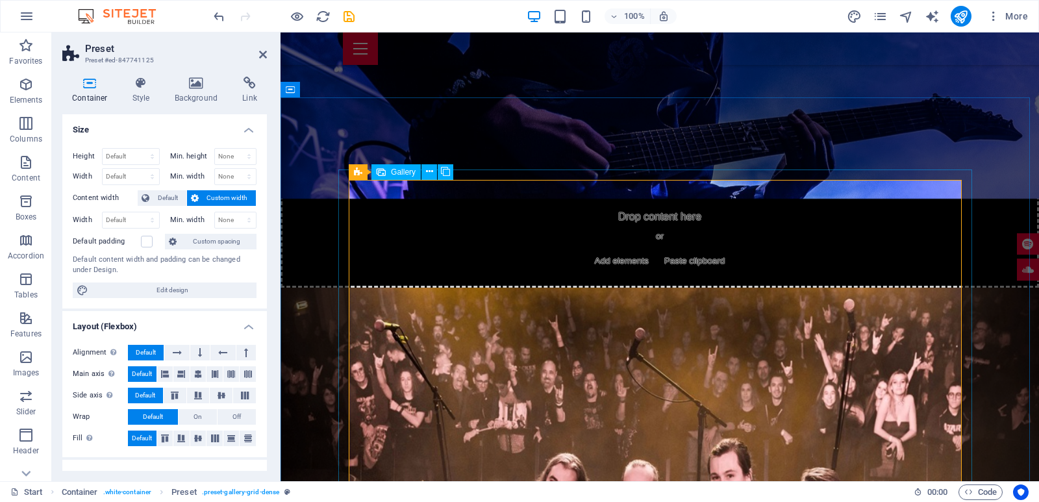
scroll to position [1924, 0]
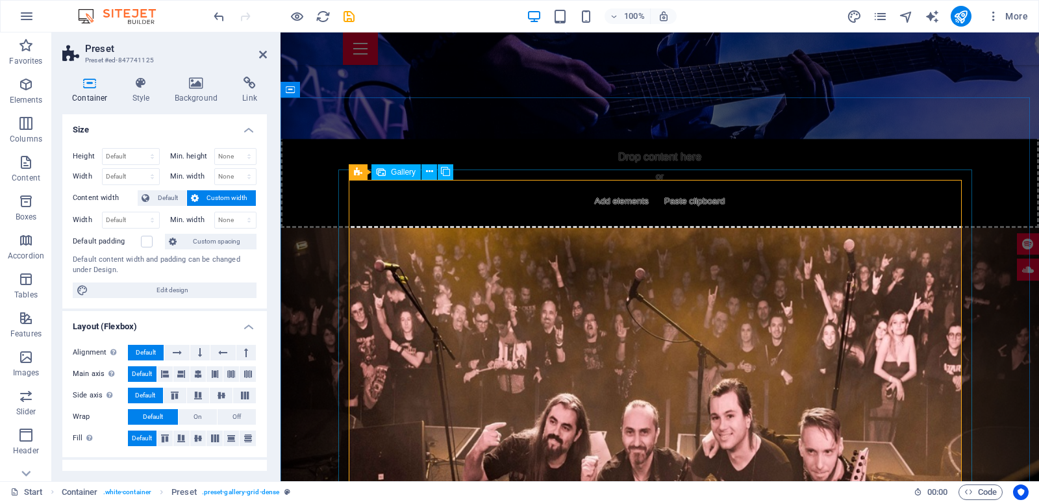
click at [260, 52] on icon at bounding box center [263, 54] width 8 height 10
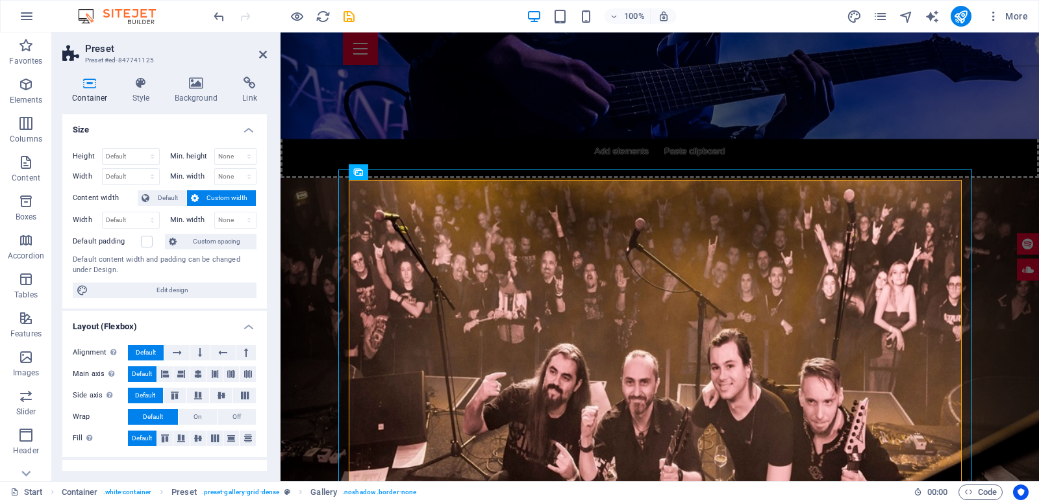
scroll to position [1864, 0]
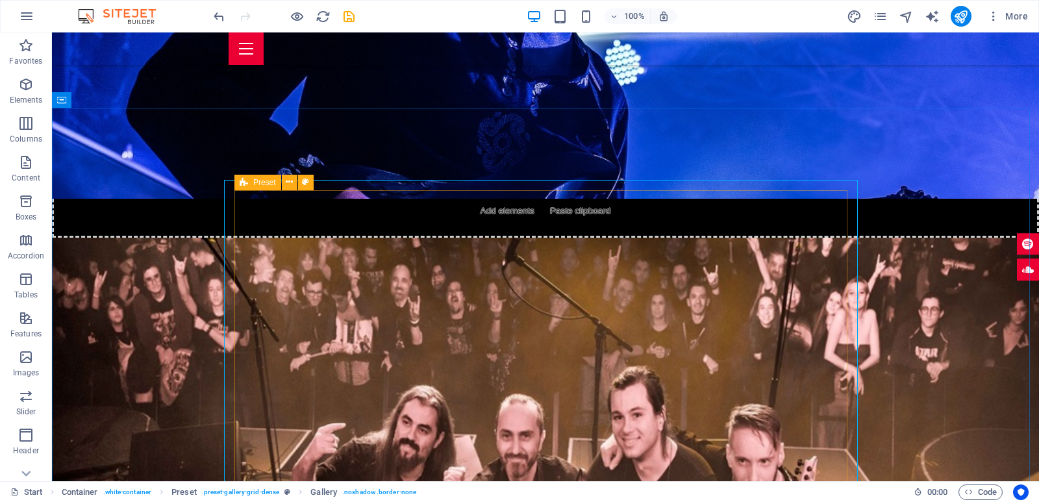
click at [245, 184] on icon at bounding box center [244, 183] width 8 height 16
click at [328, 184] on icon at bounding box center [331, 182] width 9 height 14
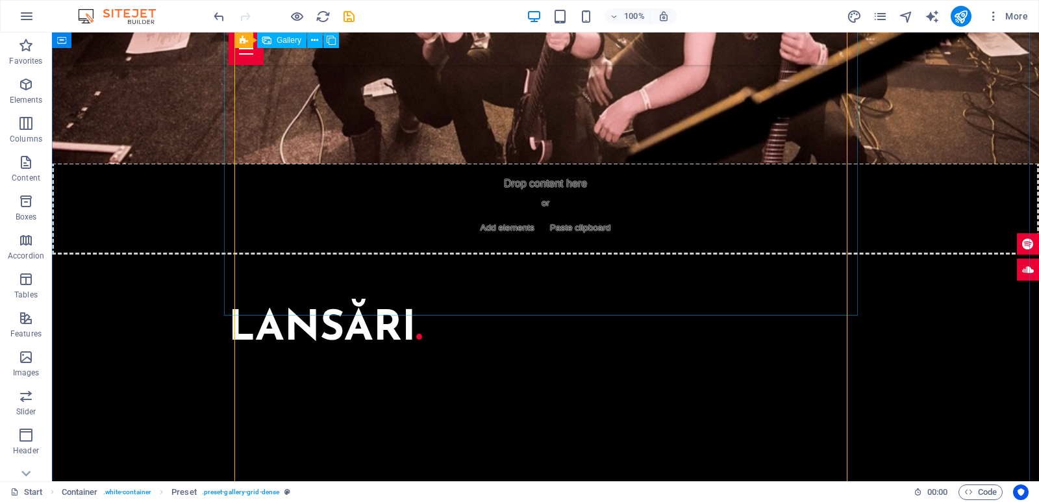
scroll to position [2159, 0]
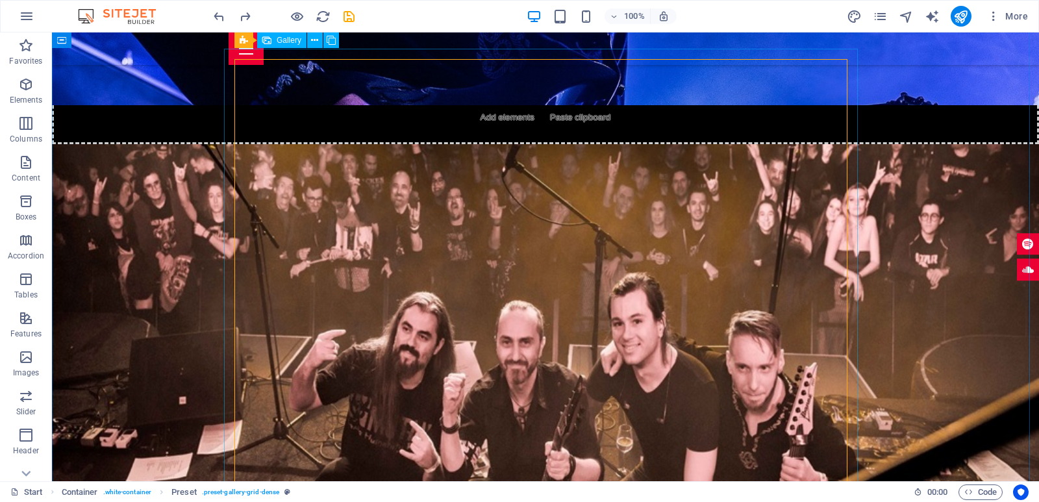
scroll to position [1886, 0]
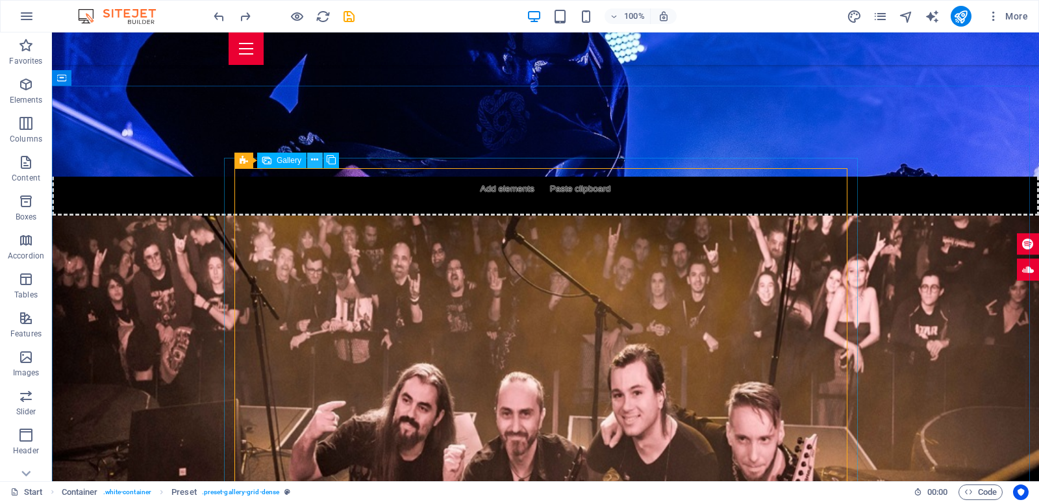
click at [317, 164] on icon at bounding box center [314, 160] width 7 height 14
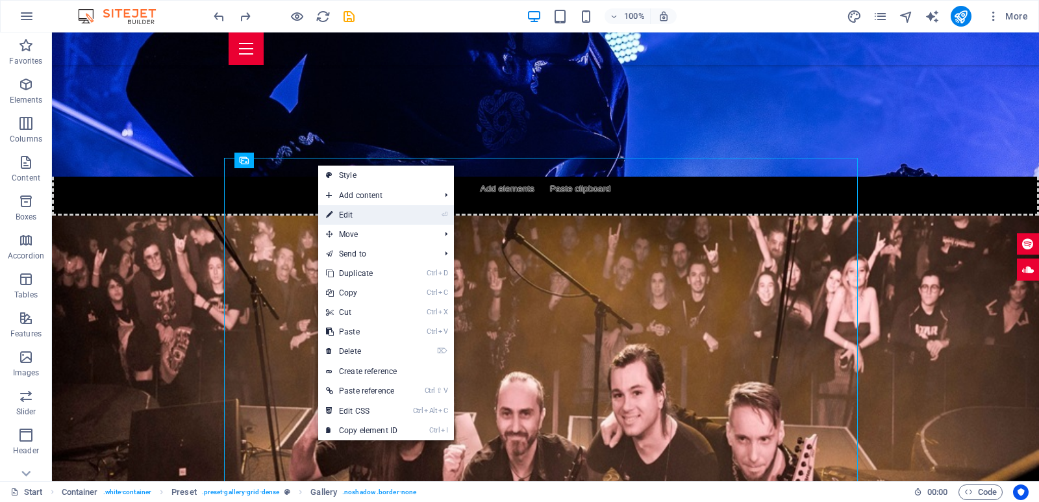
drag, startPoint x: 358, startPoint y: 209, endPoint x: 79, endPoint y: 181, distance: 281.2
click at [358, 209] on link "⏎ Edit" at bounding box center [361, 214] width 87 height 19
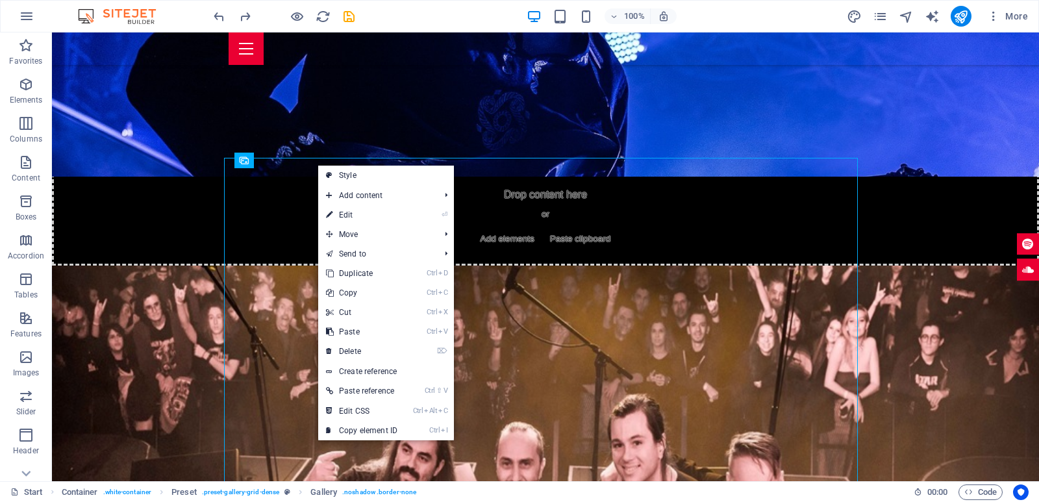
select select "4"
select select "px"
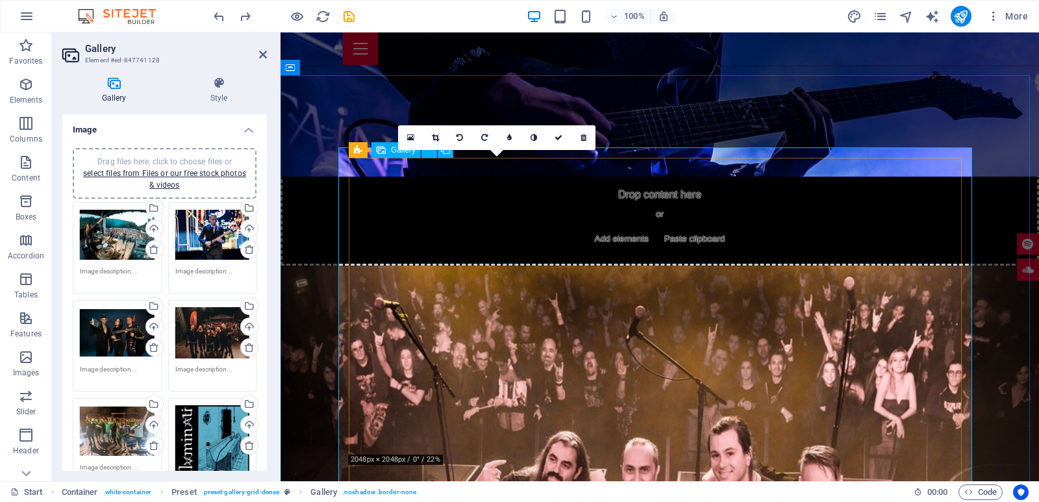
scroll to position [1947, 0]
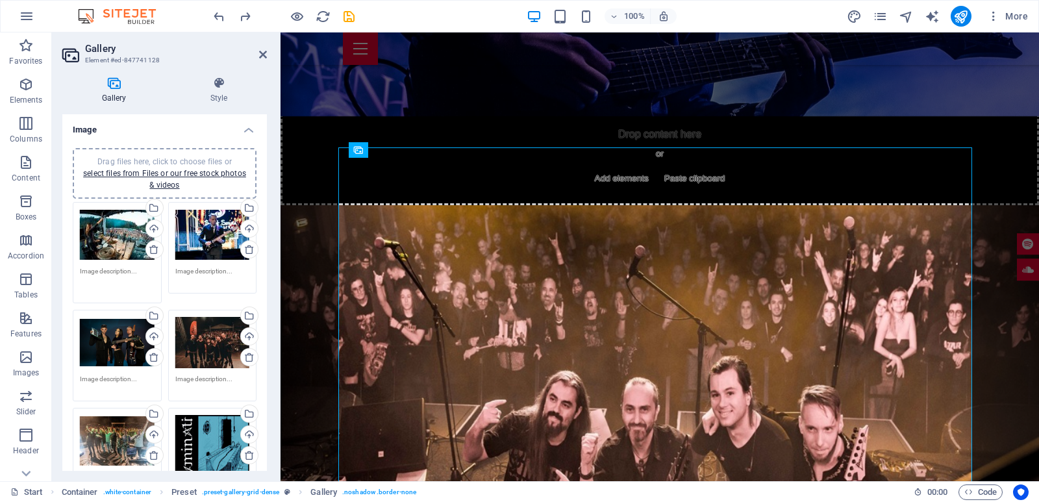
click at [109, 269] on textarea at bounding box center [117, 280] width 75 height 29
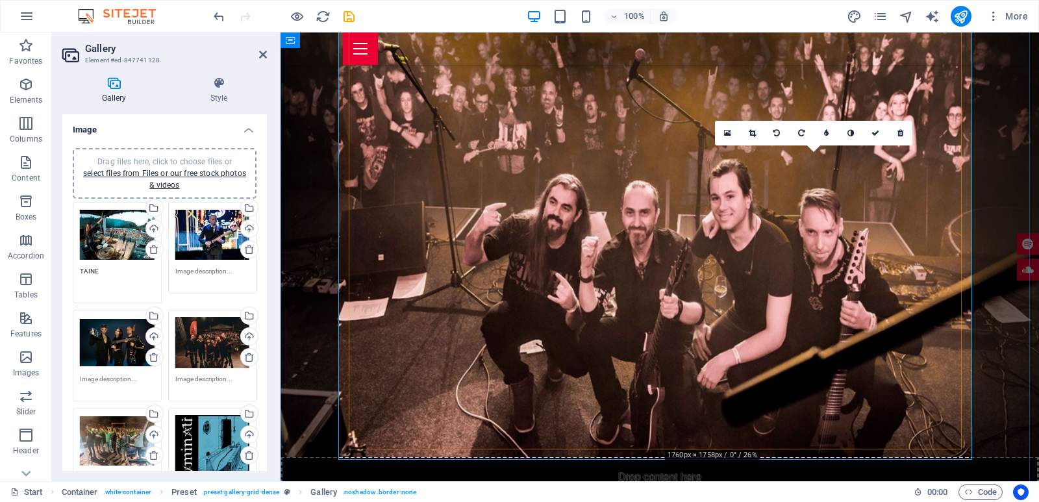
scroll to position [2151, 0]
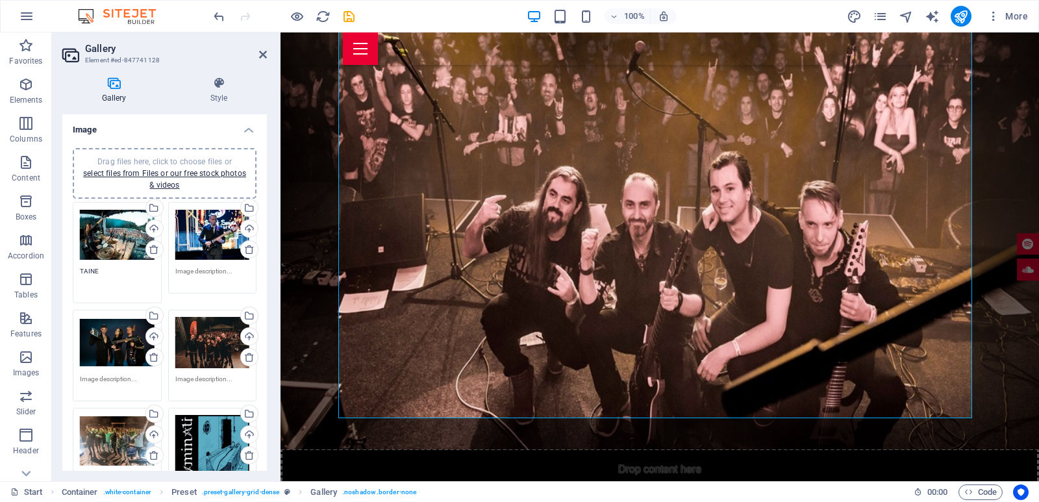
type textarea "TAINE"
click at [198, 274] on textarea at bounding box center [212, 280] width 75 height 29
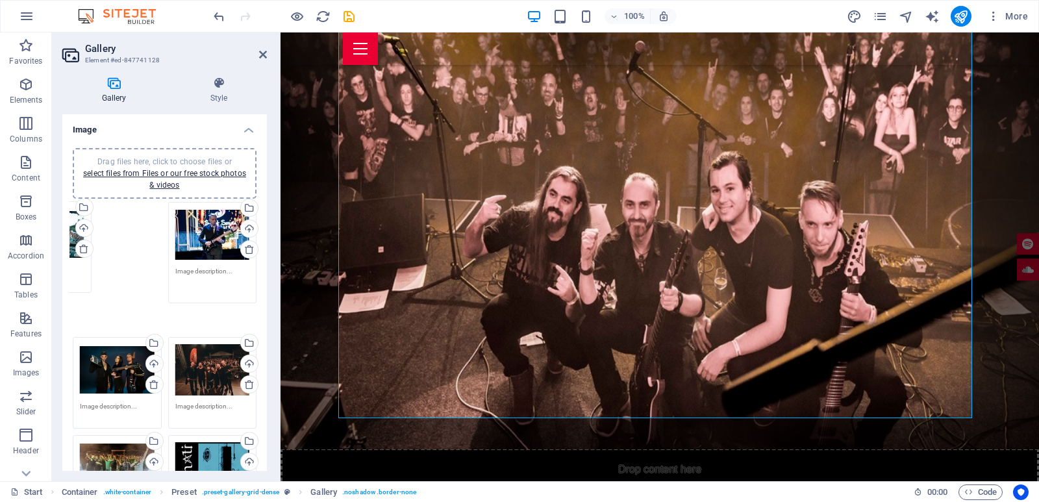
drag, startPoint x: 132, startPoint y: 264, endPoint x: 66, endPoint y: 263, distance: 65.6
click at [66, 263] on div "Drag files here, click to choose files or select files from Files or our free s…" at bounding box center [164, 362] width 204 height 448
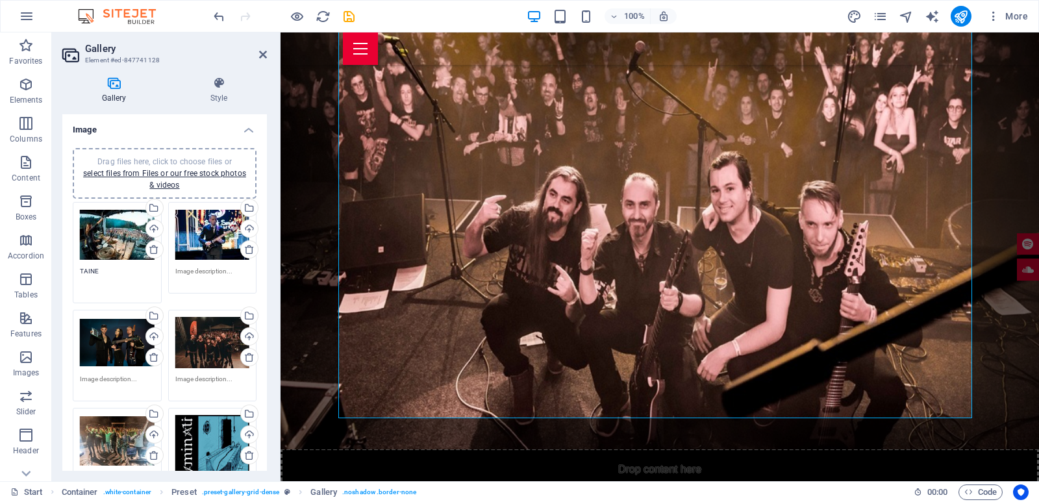
drag, startPoint x: 103, startPoint y: 274, endPoint x: 69, endPoint y: 262, distance: 35.1
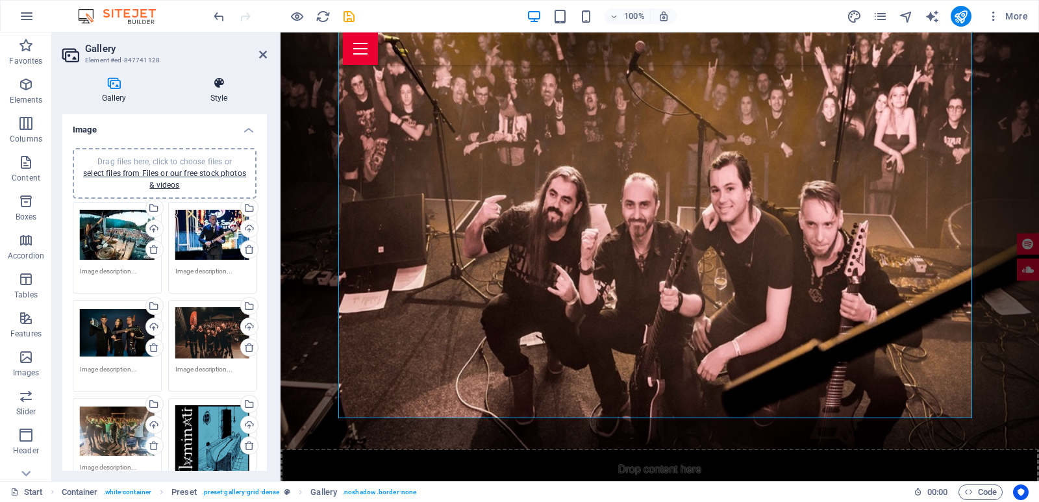
click at [212, 94] on h4 "Style" at bounding box center [219, 90] width 96 height 27
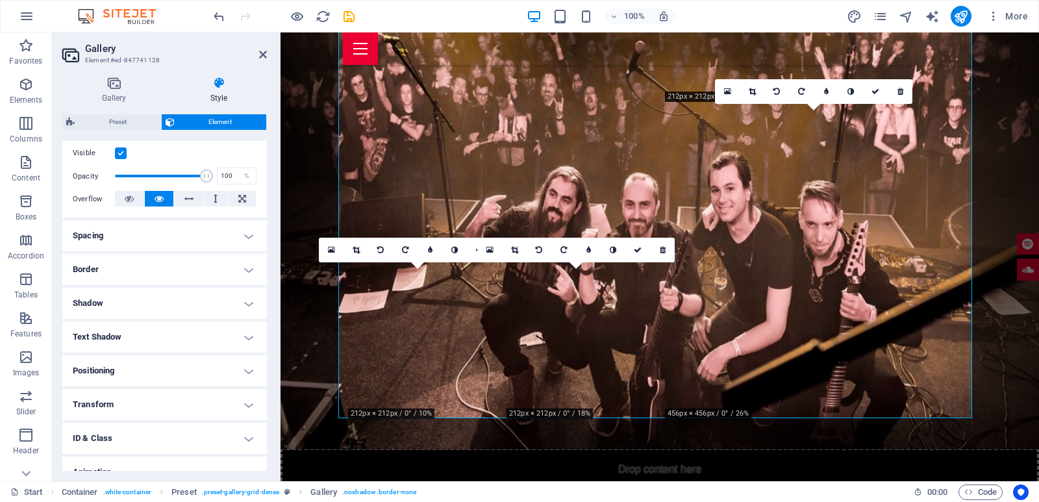
scroll to position [185, 0]
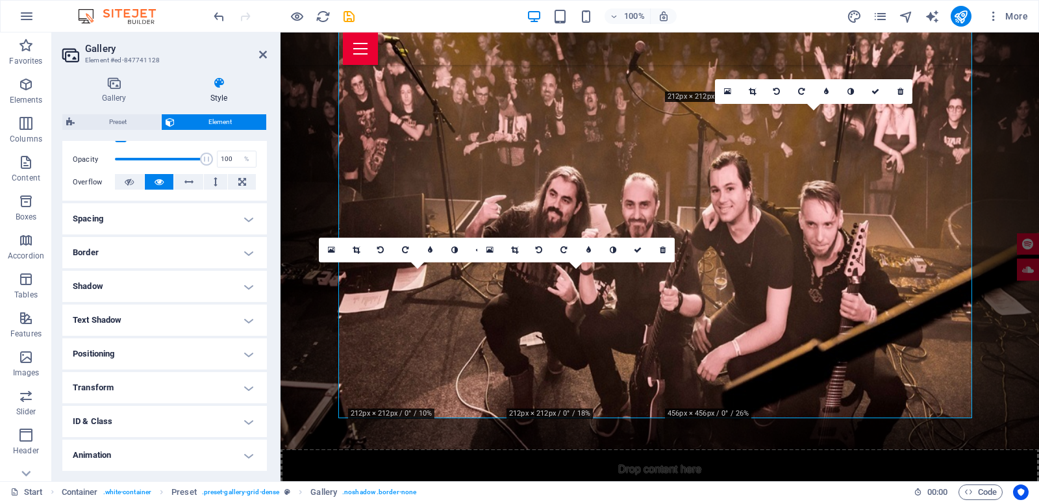
click at [113, 265] on h4 "Border" at bounding box center [164, 252] width 204 height 31
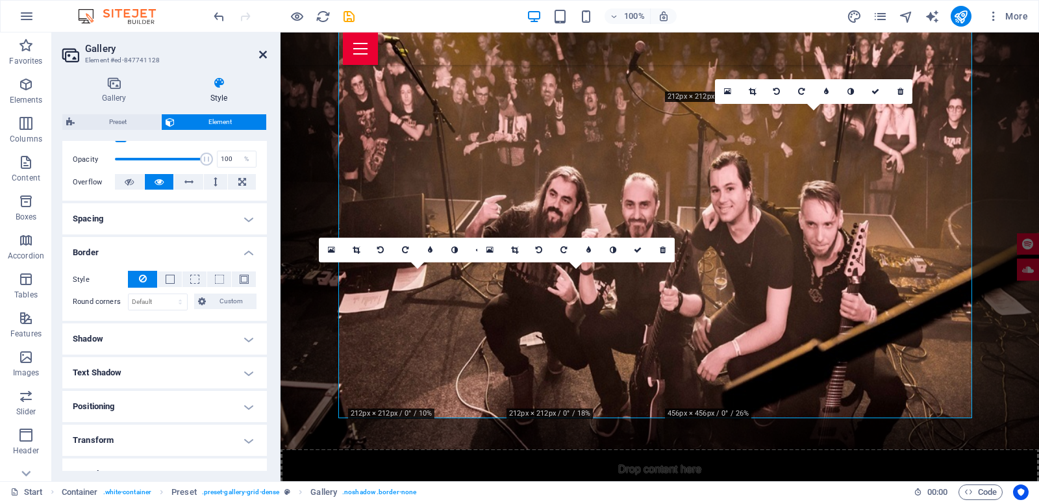
click at [262, 55] on icon at bounding box center [263, 54] width 8 height 10
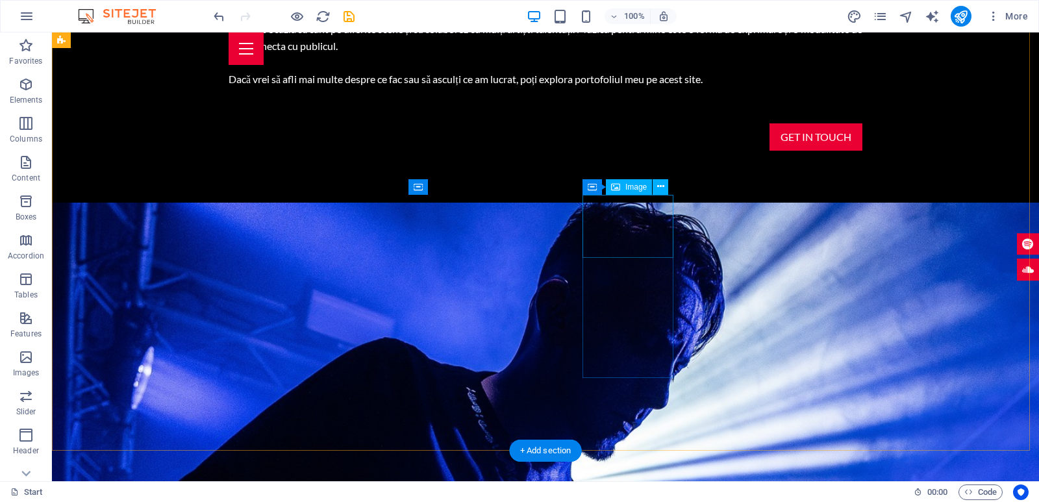
scroll to position [1556, 0]
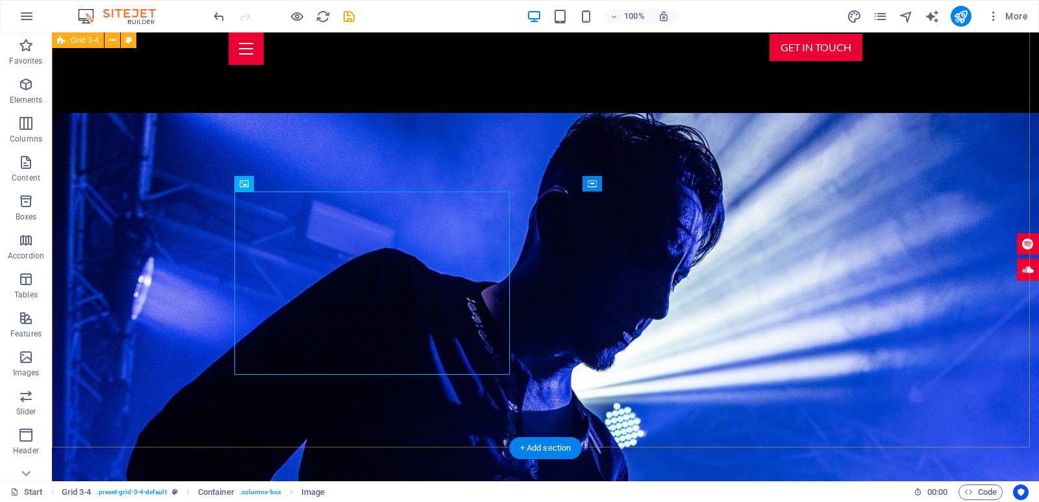
scroll to position [1488, 0]
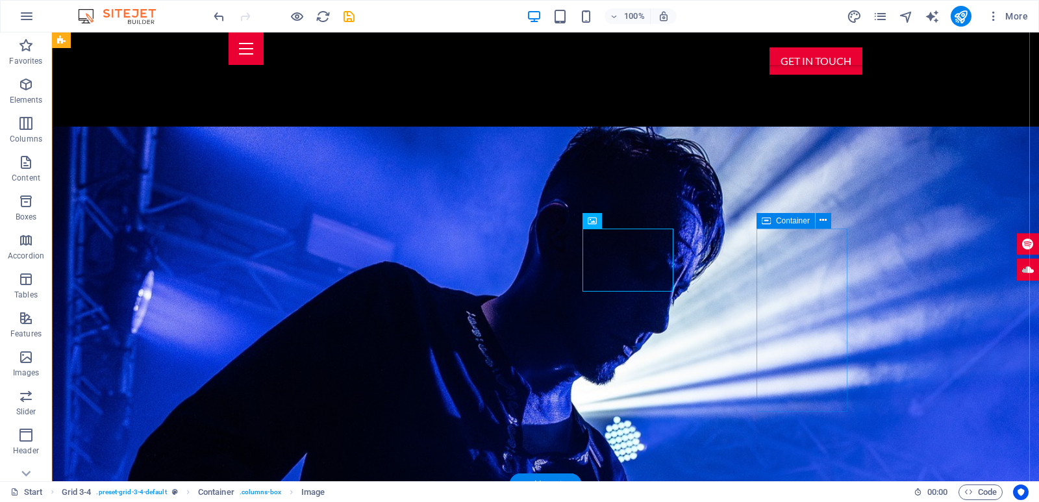
click at [823, 222] on icon at bounding box center [822, 221] width 7 height 14
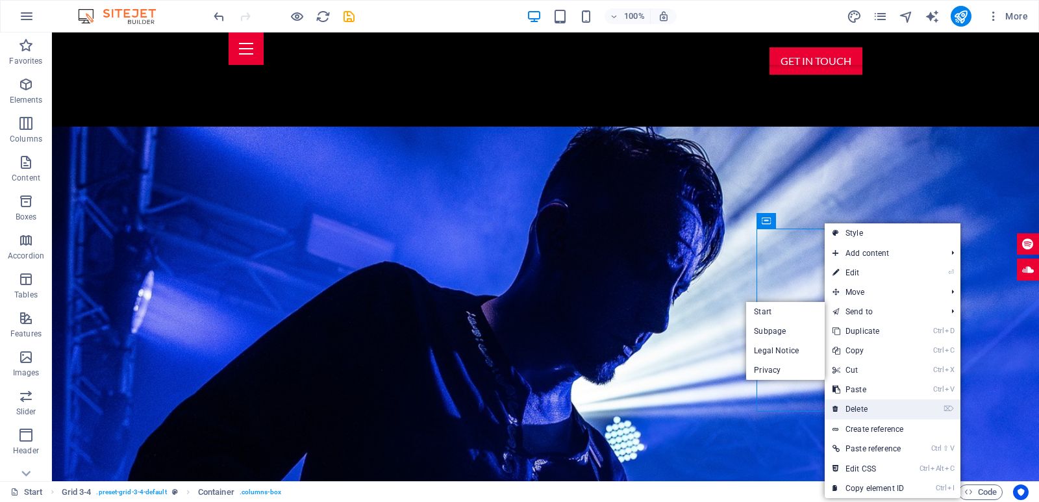
click at [867, 406] on link "⌦ Delete" at bounding box center [867, 408] width 87 height 19
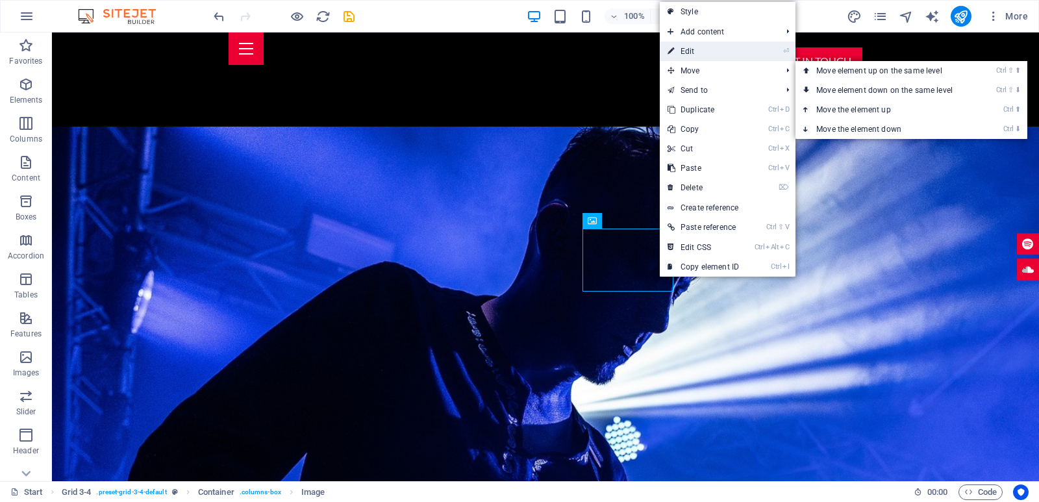
click at [715, 58] on link "⏎ Edit" at bounding box center [703, 51] width 87 height 19
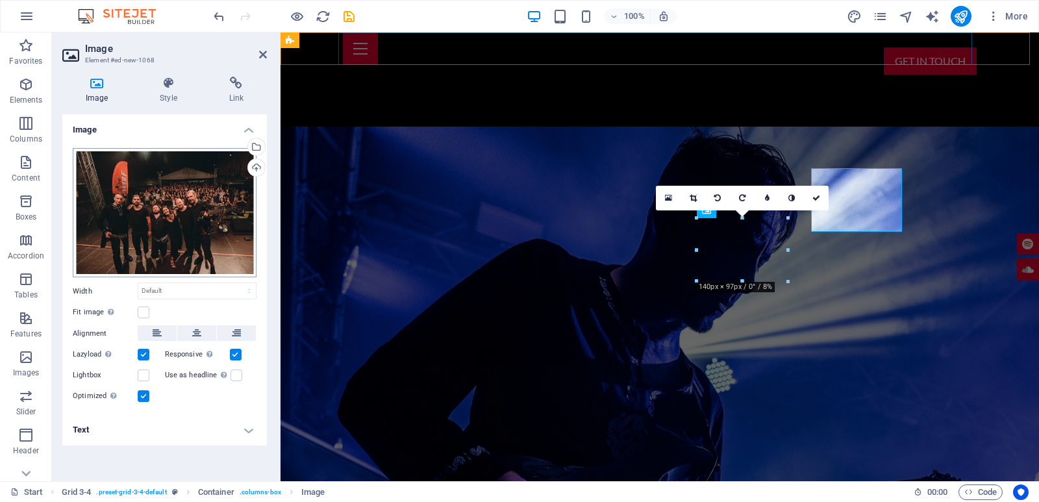
scroll to position [1548, 0]
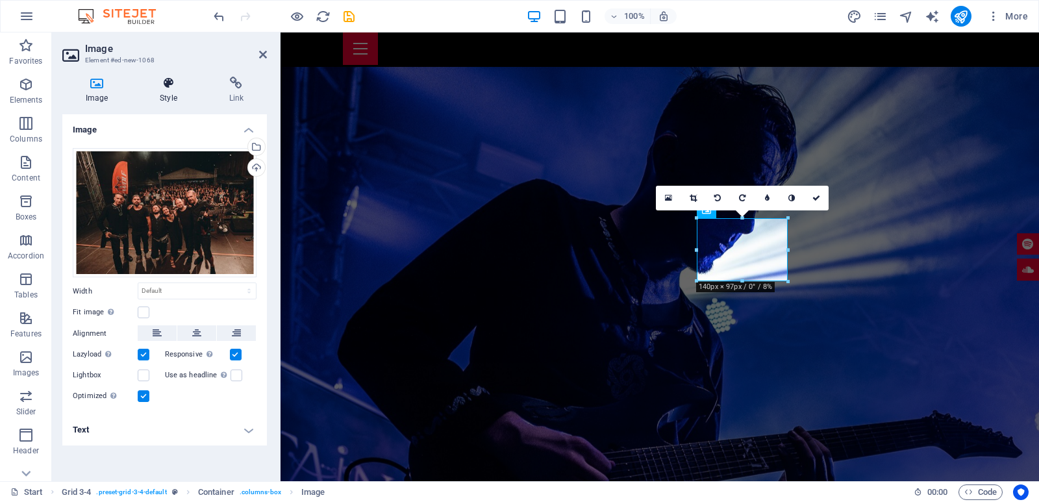
click at [162, 82] on icon at bounding box center [168, 83] width 64 height 13
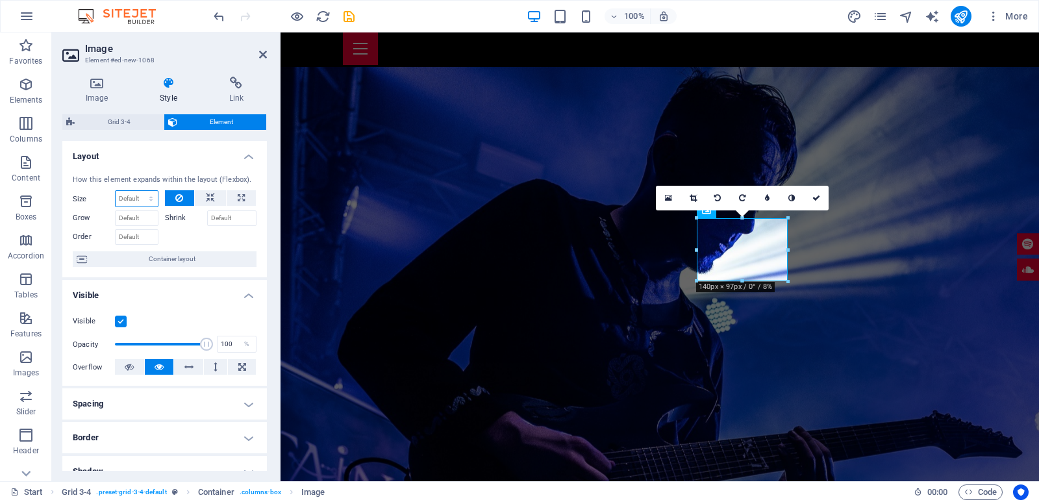
click at [116, 191] on select "Default auto px % 1/1 1/2 1/3 1/4 1/5 1/6 1/7 1/8 1/9 1/10" at bounding box center [137, 199] width 42 height 16
click option "auto" at bounding box center [0, 0] width 0 height 0
select select "DISABLED_OPTION_VALUE"
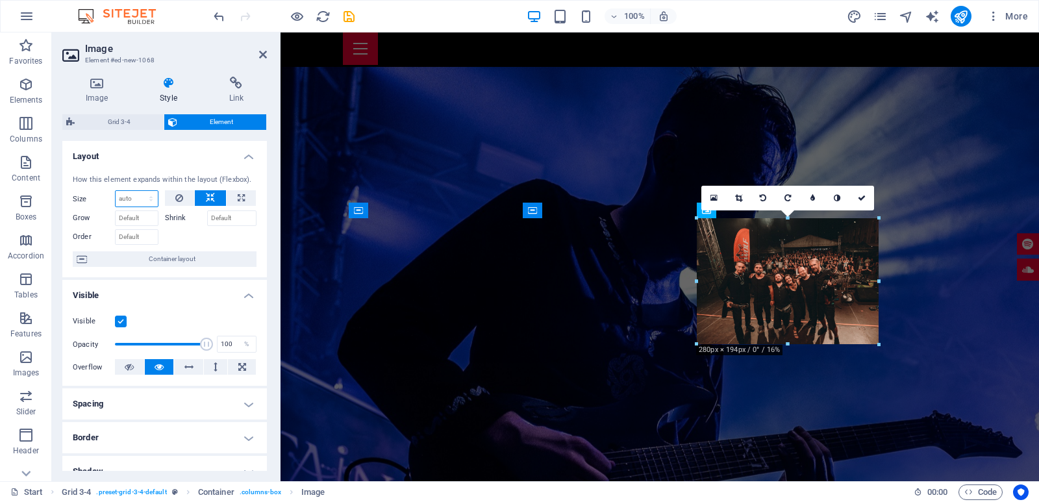
drag, startPoint x: 697, startPoint y: 402, endPoint x: 750, endPoint y: 307, distance: 109.3
drag, startPoint x: 878, startPoint y: 345, endPoint x: 623, endPoint y: 328, distance: 255.6
drag, startPoint x: 878, startPoint y: 344, endPoint x: 908, endPoint y: 358, distance: 32.5
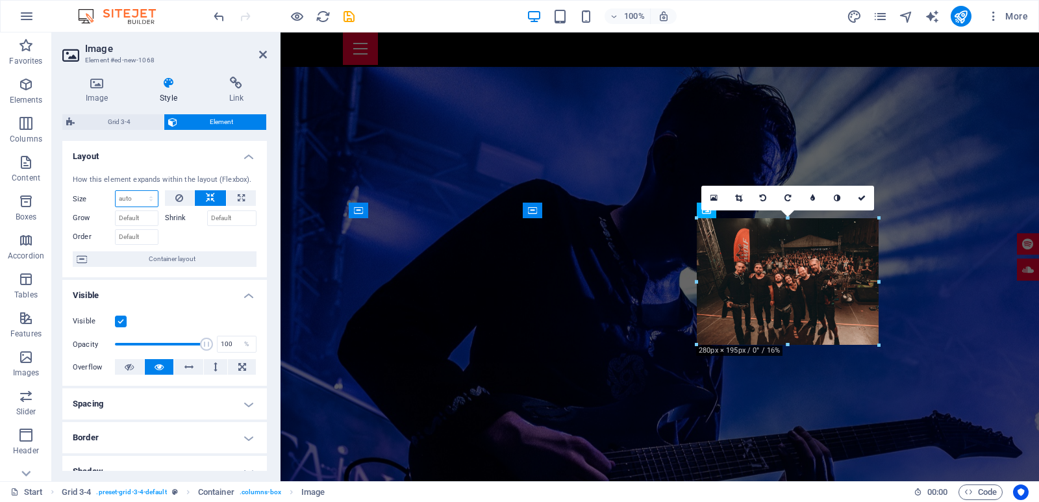
drag, startPoint x: 697, startPoint y: 344, endPoint x: 669, endPoint y: 356, distance: 30.3
drag, startPoint x: 697, startPoint y: 343, endPoint x: 661, endPoint y: 362, distance: 40.7
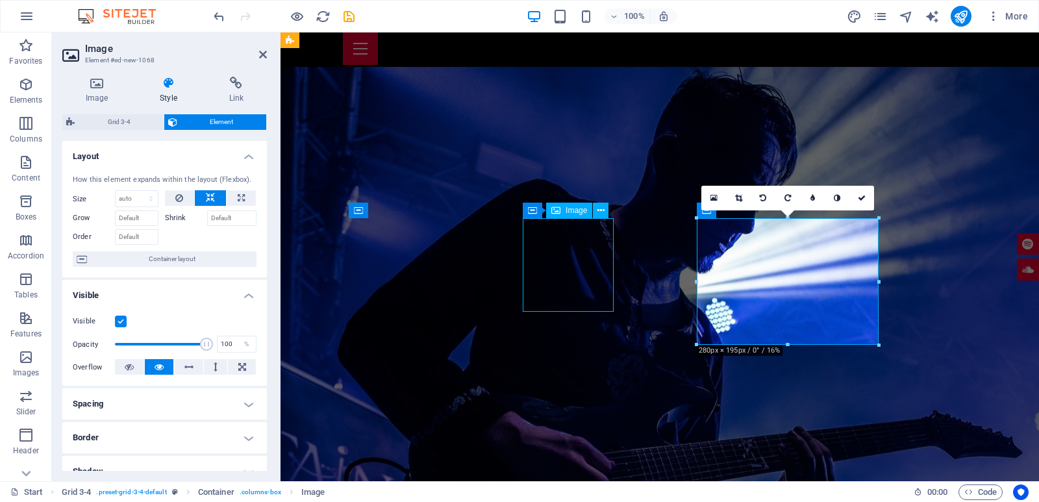
scroll to position [1488, 0]
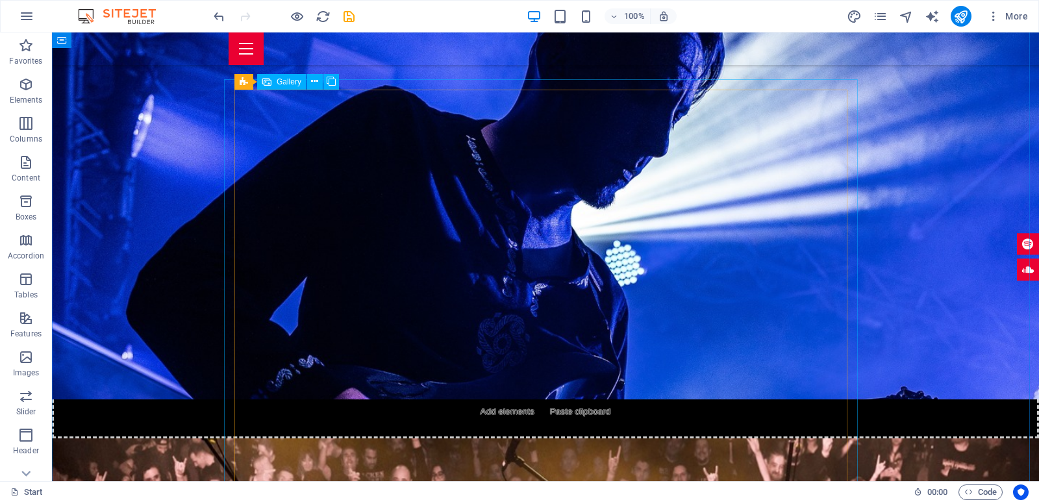
scroll to position [1624, 0]
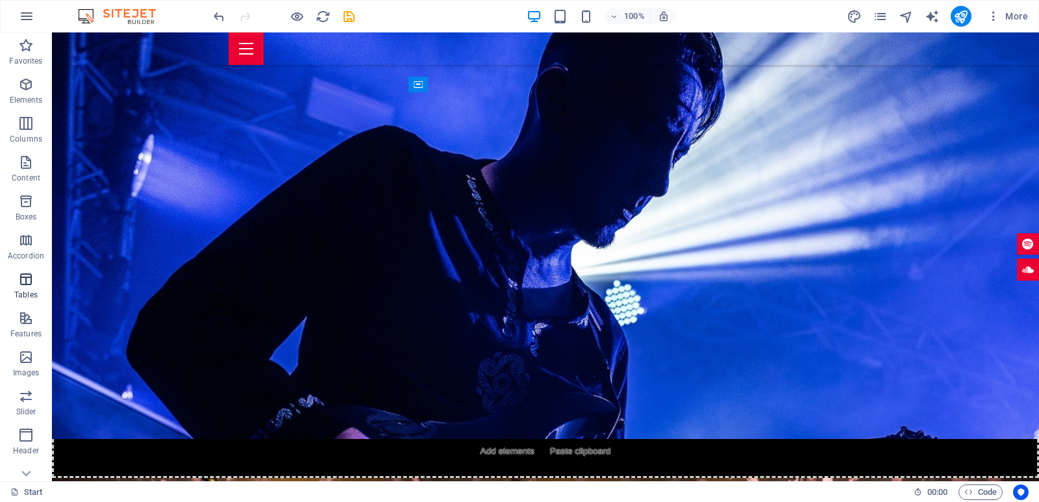
click at [25, 280] on icon "button" at bounding box center [26, 279] width 16 height 16
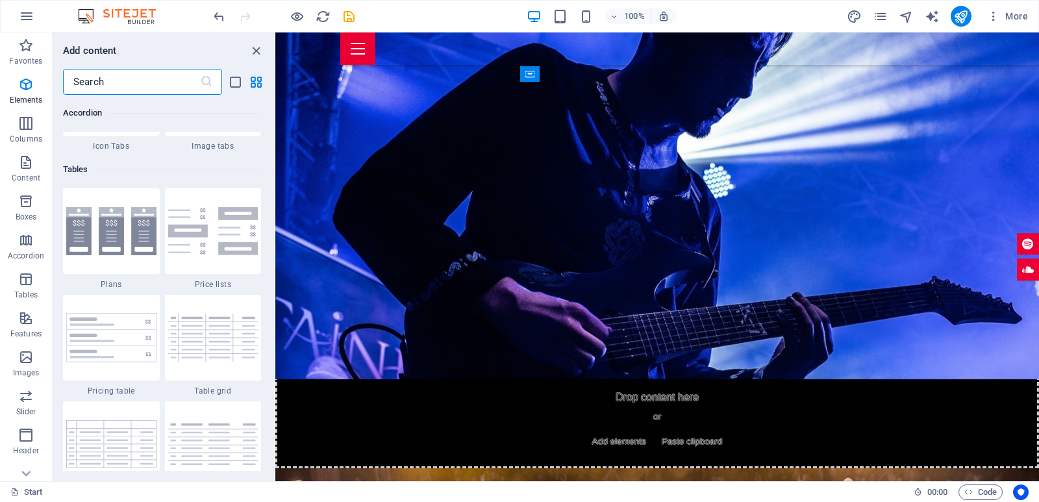
scroll to position [4495, 0]
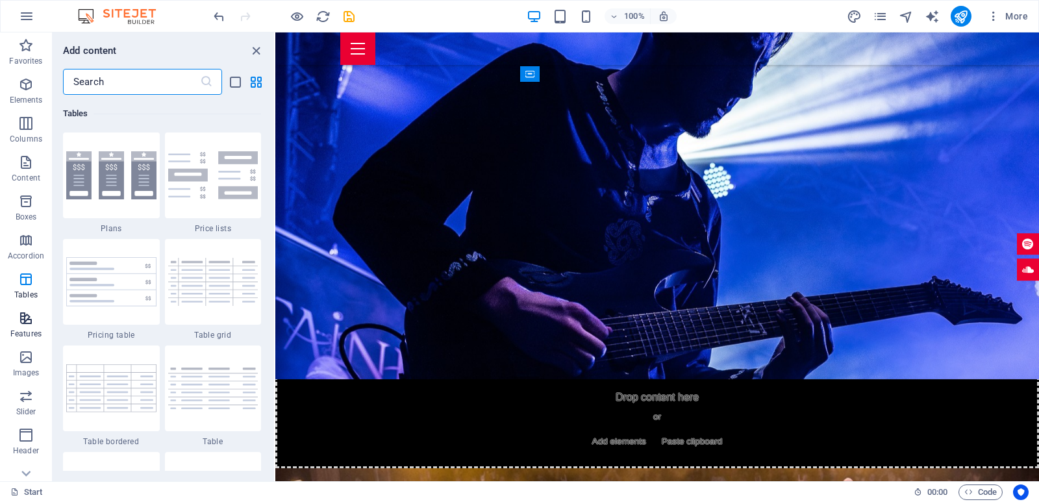
click at [19, 327] on span "Features" at bounding box center [26, 325] width 52 height 31
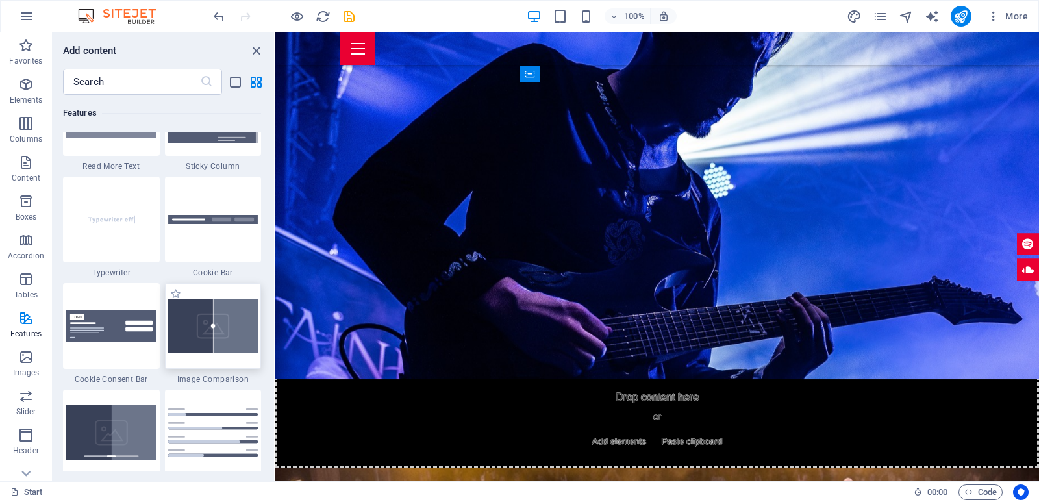
scroll to position [5245, 0]
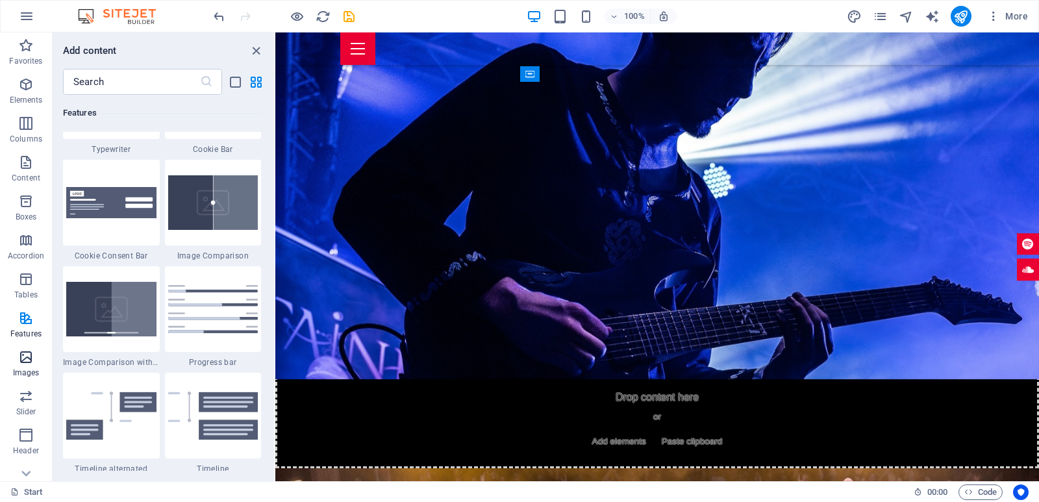
click at [31, 347] on button "Images" at bounding box center [26, 363] width 52 height 39
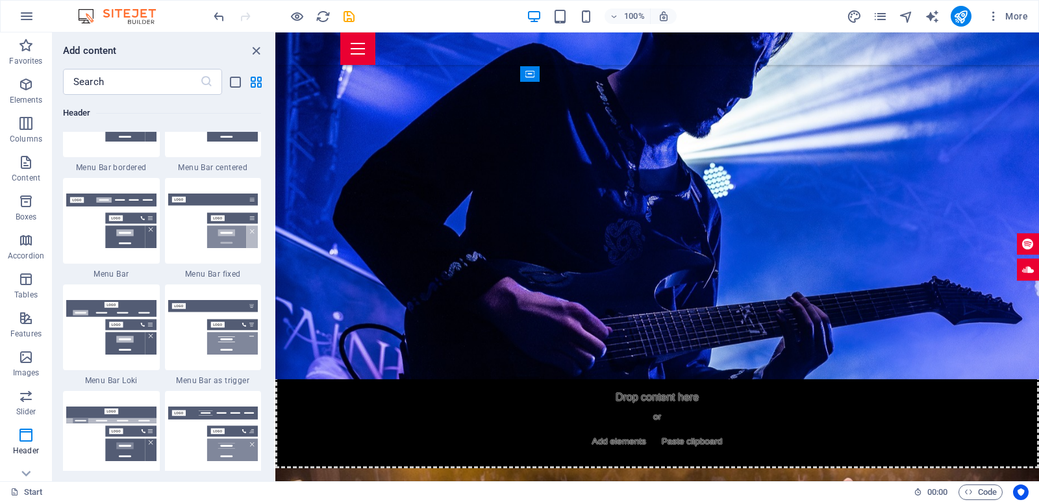
scroll to position [8186, 0]
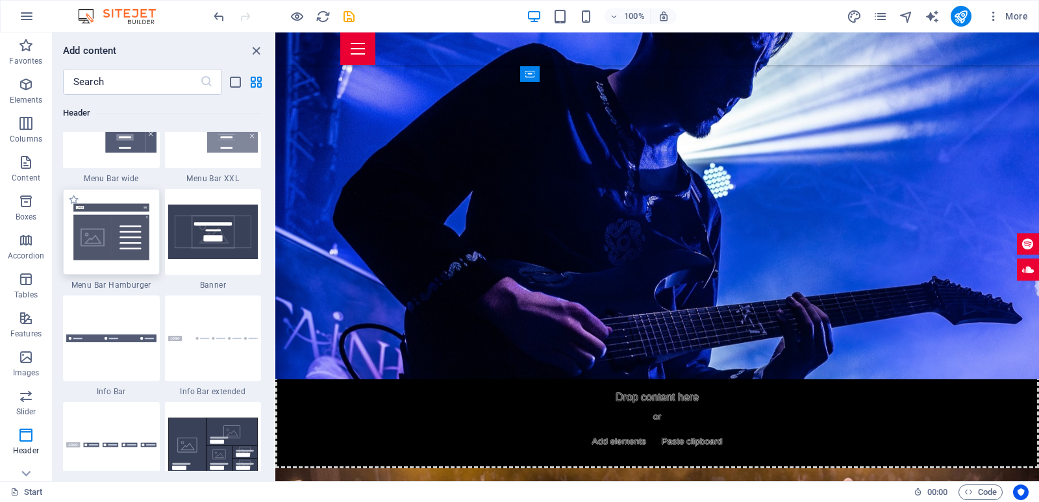
click at [122, 247] on img at bounding box center [111, 232] width 90 height 60
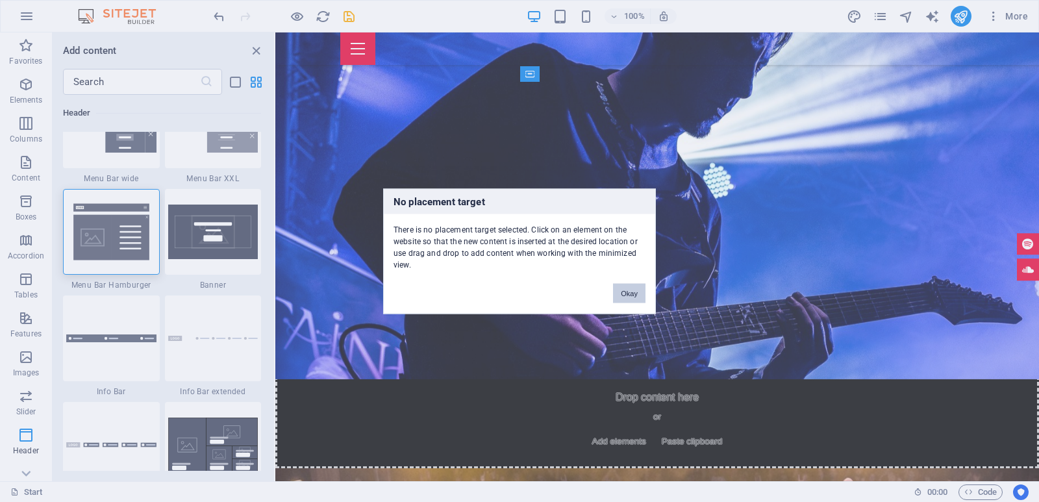
click at [634, 298] on button "Okay" at bounding box center [629, 292] width 32 height 19
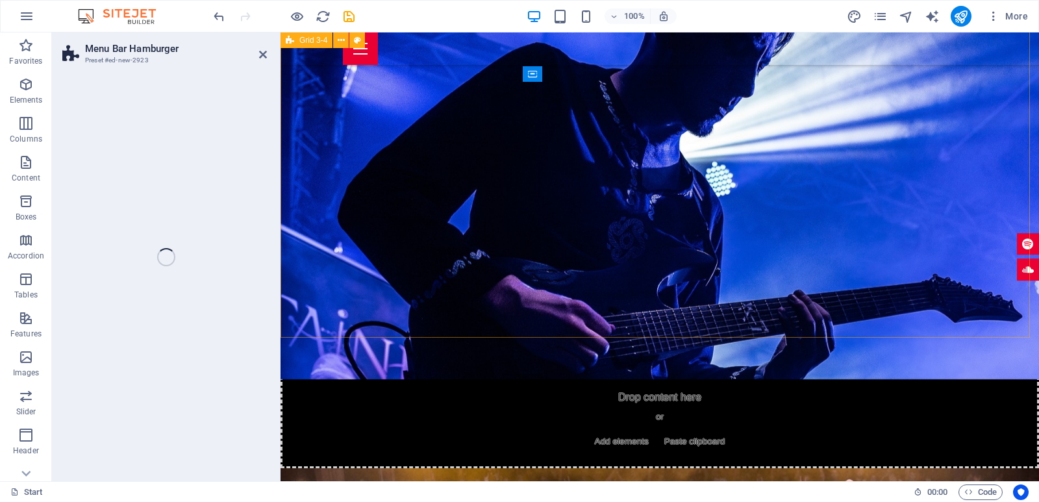
scroll to position [1684, 0]
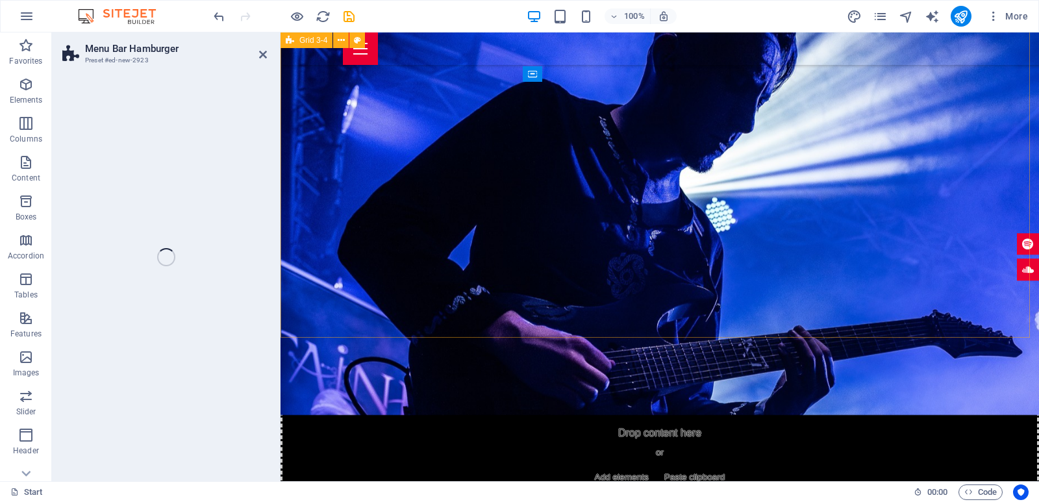
select select "rem"
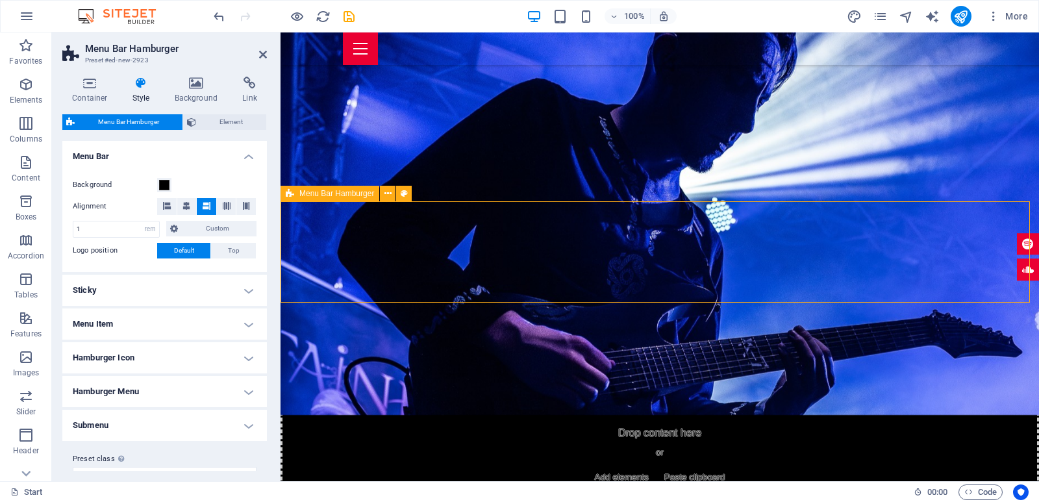
scroll to position [1820, 0]
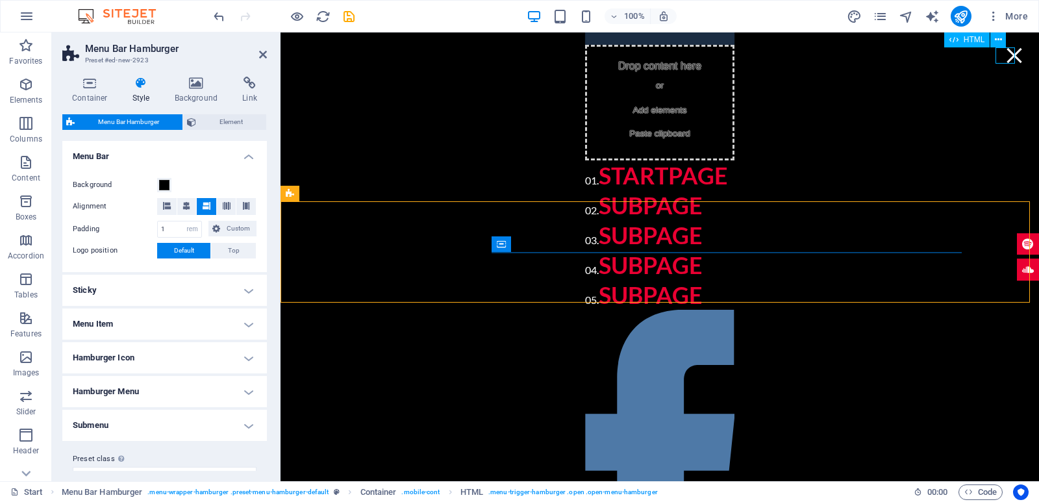
click at [1004, 58] on div "Menu" at bounding box center [1013, 55] width 19 height 16
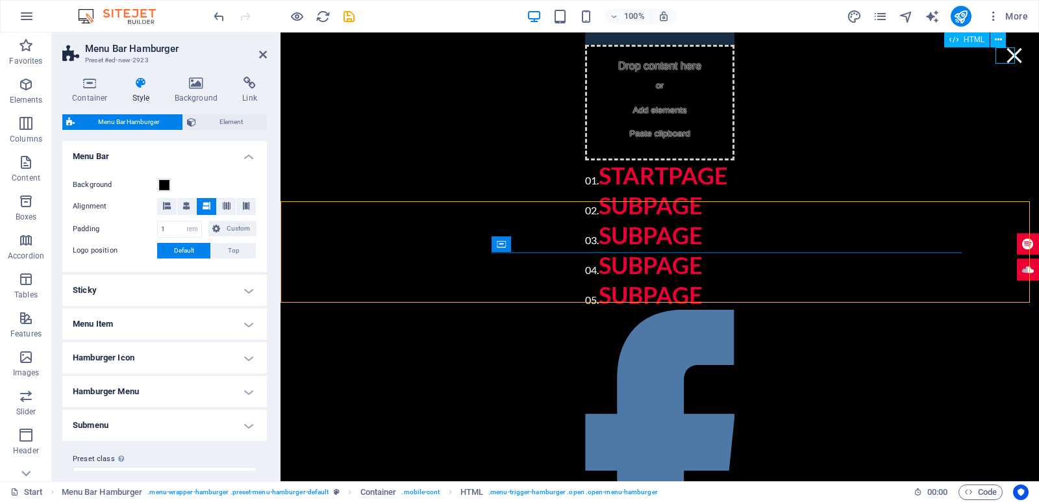
click at [1006, 53] on div "Menu" at bounding box center [1013, 55] width 19 height 16
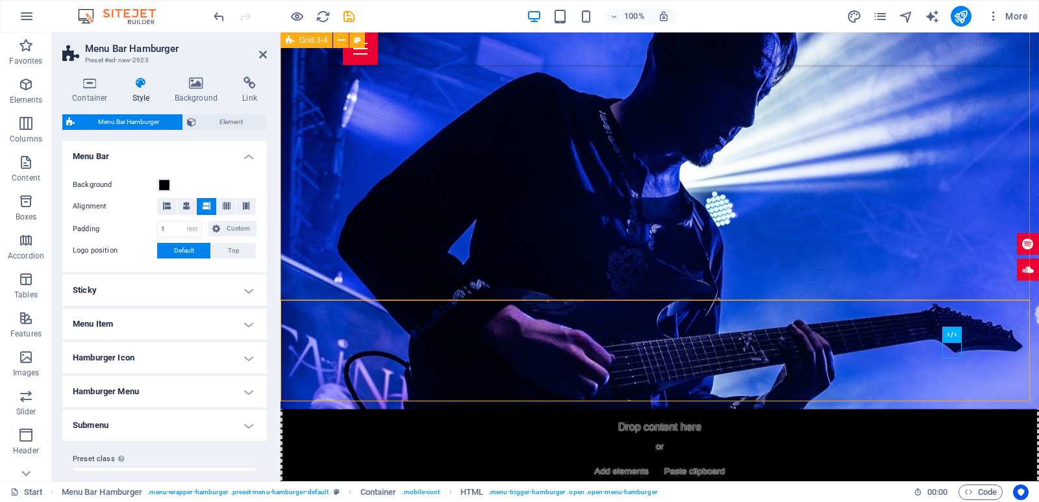
scroll to position [1752, 0]
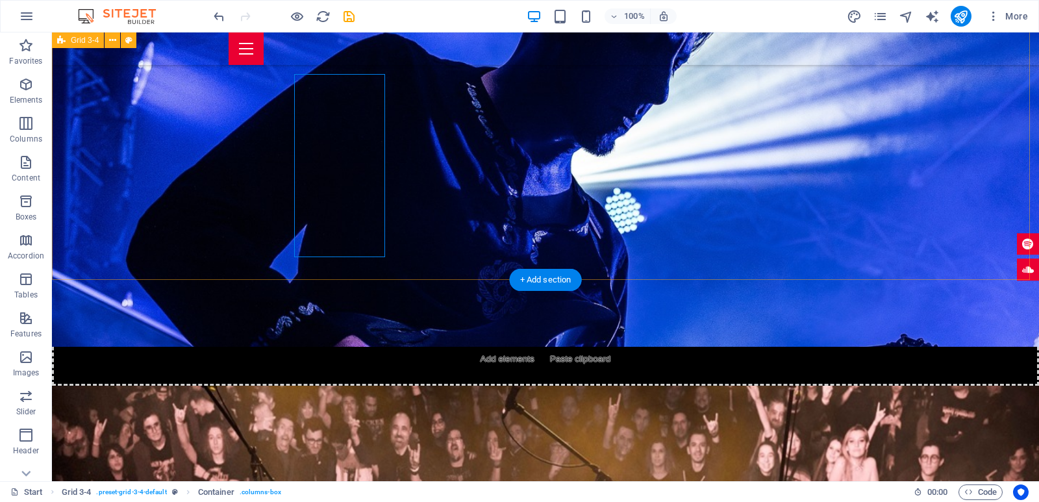
scroll to position [1692, 0]
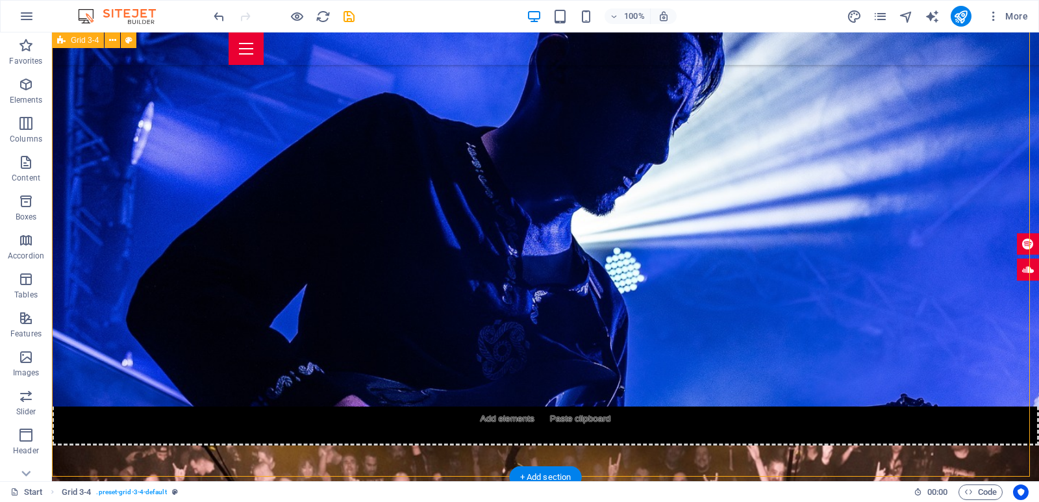
scroll to position [1420, 0]
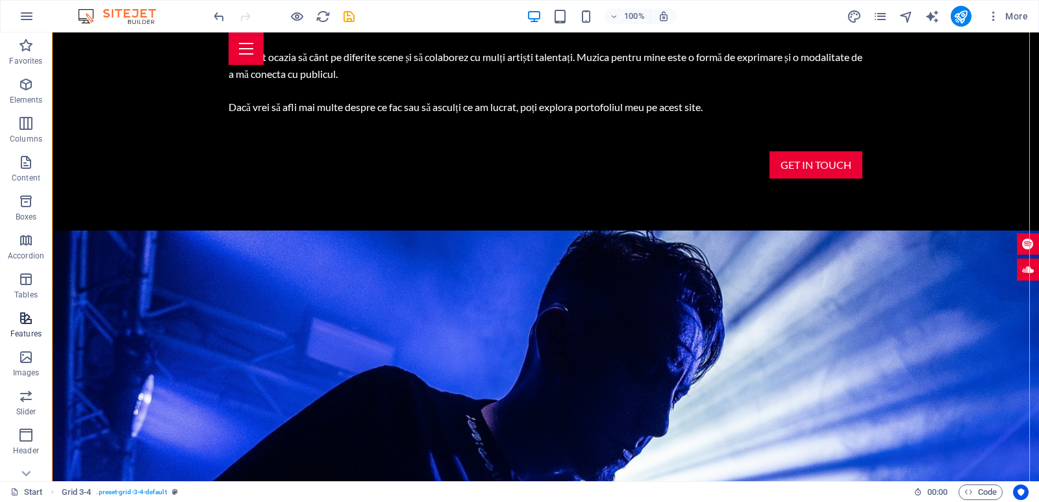
click at [31, 323] on icon "button" at bounding box center [26, 318] width 16 height 16
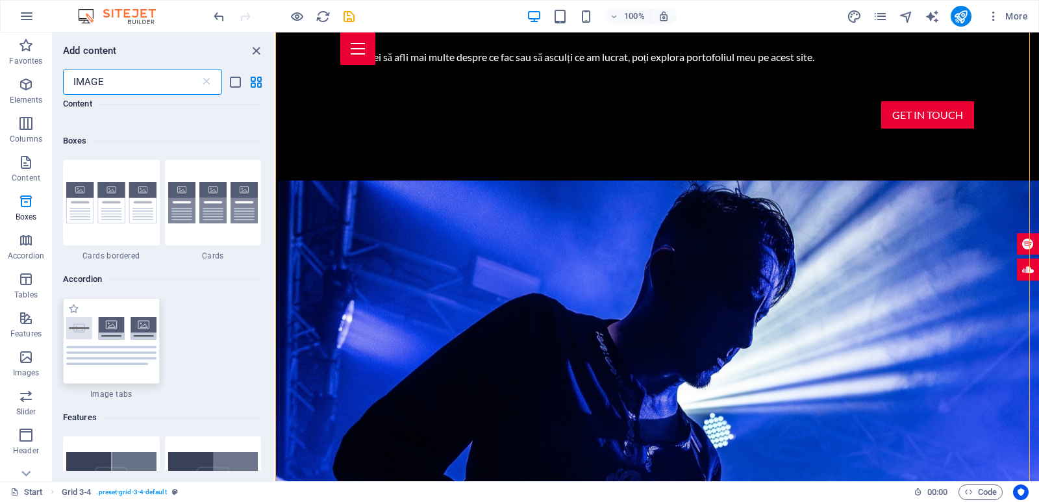
scroll to position [617, 0]
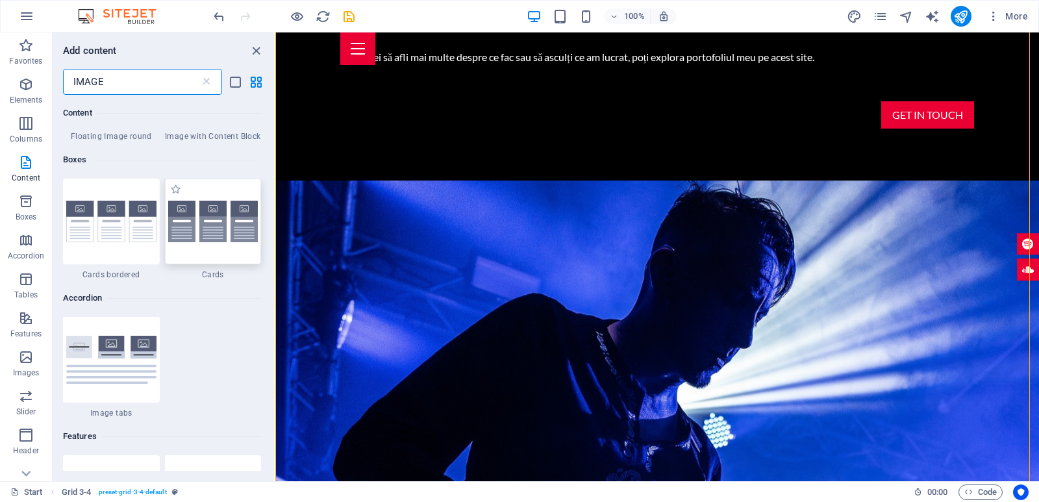
type input "IMAGE"
click at [208, 214] on img at bounding box center [213, 222] width 90 height 42
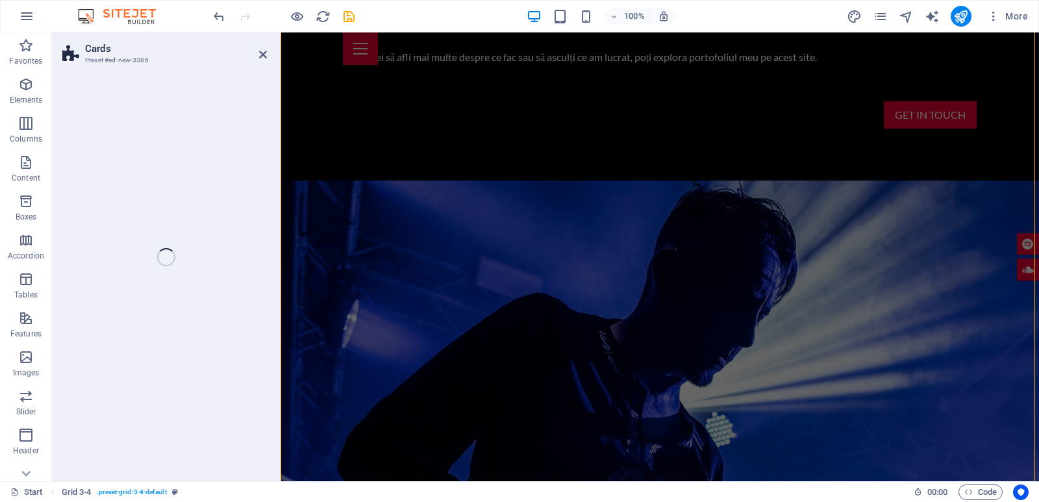
scroll to position [1918, 0]
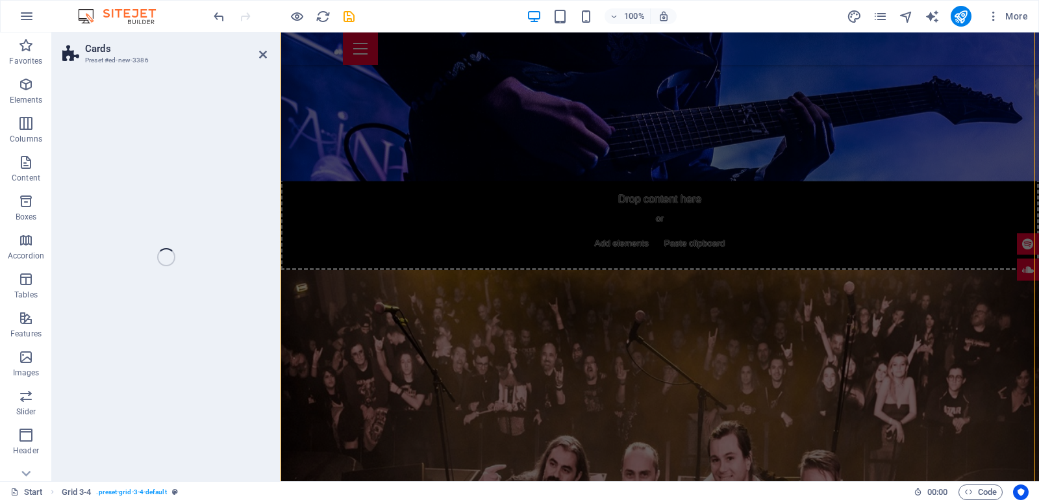
select select "rem"
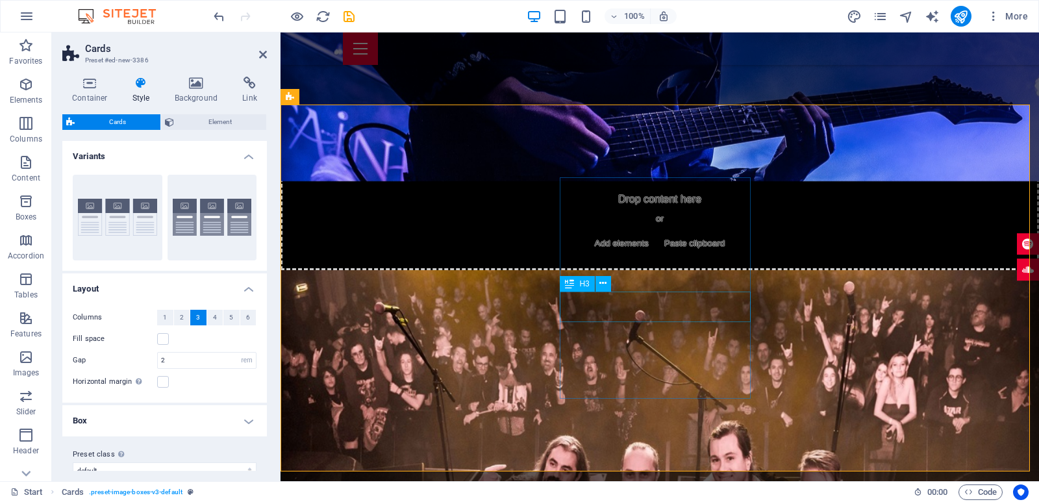
scroll to position [2258, 0]
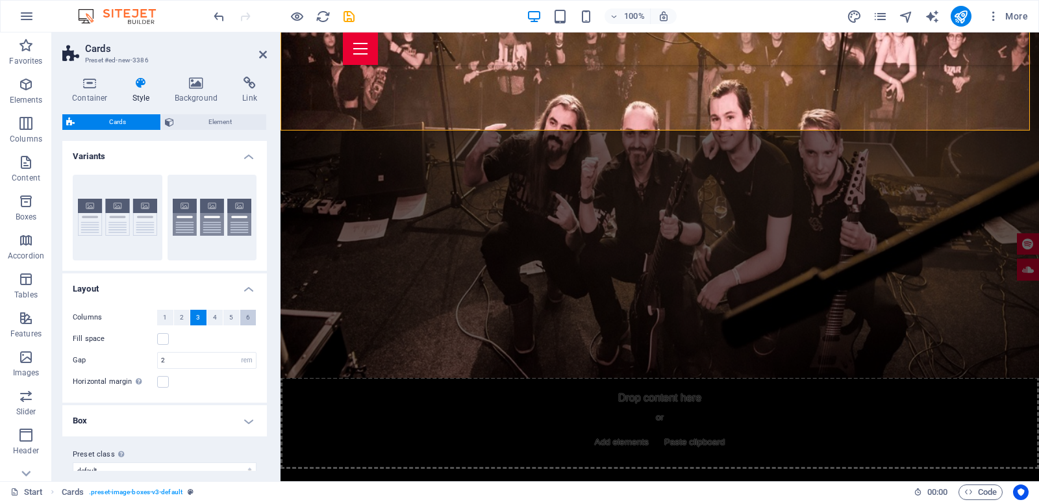
click at [240, 321] on button "6" at bounding box center [248, 318] width 16 height 16
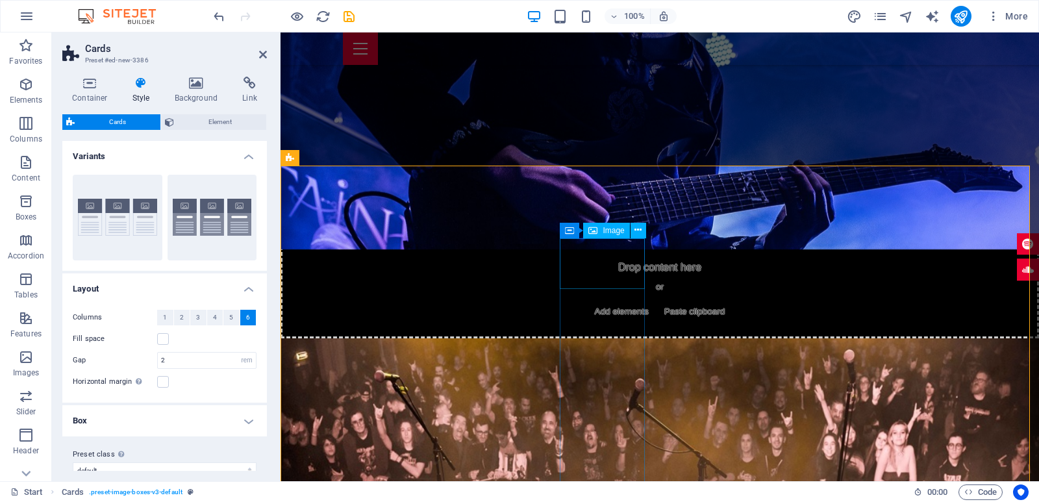
scroll to position [2122, 0]
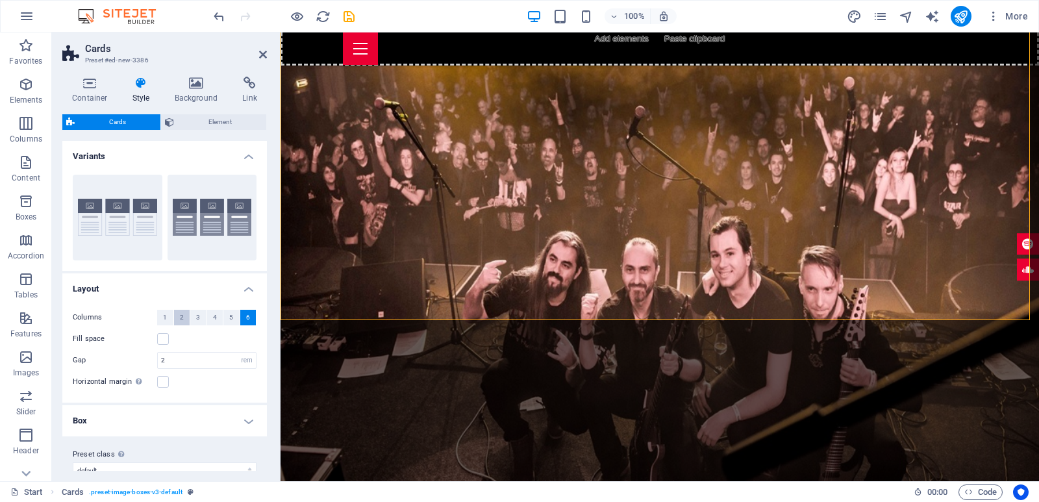
click at [185, 318] on button "2" at bounding box center [182, 318] width 16 height 16
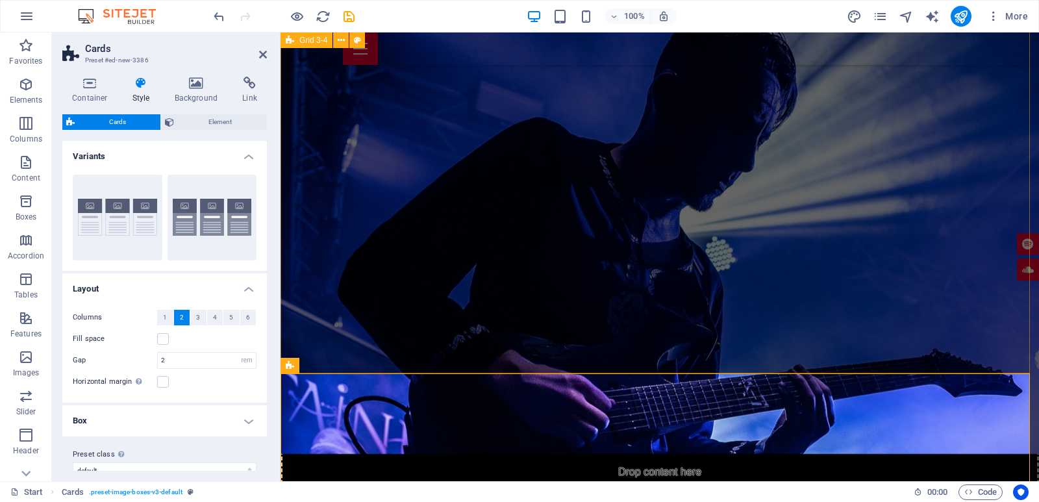
scroll to position [1849, 0]
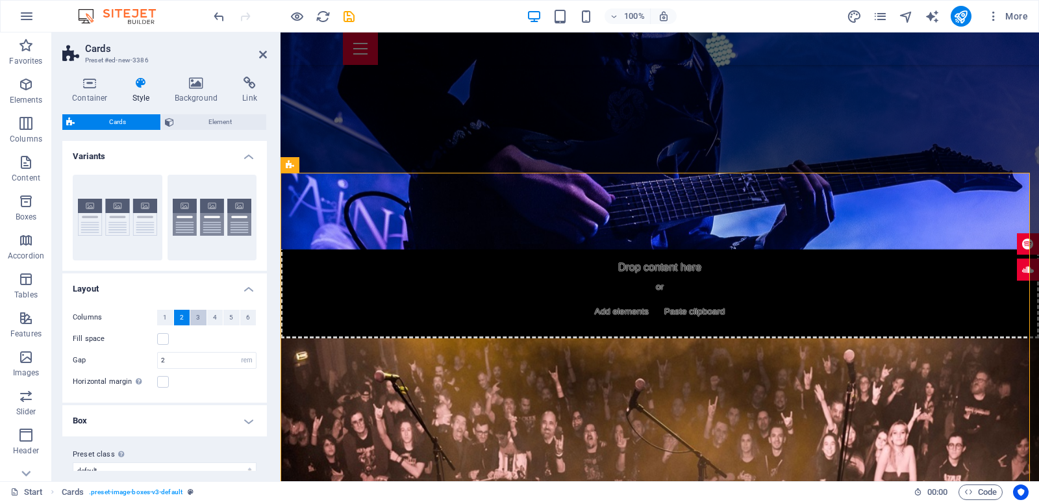
click at [200, 321] on button "3" at bounding box center [198, 318] width 16 height 16
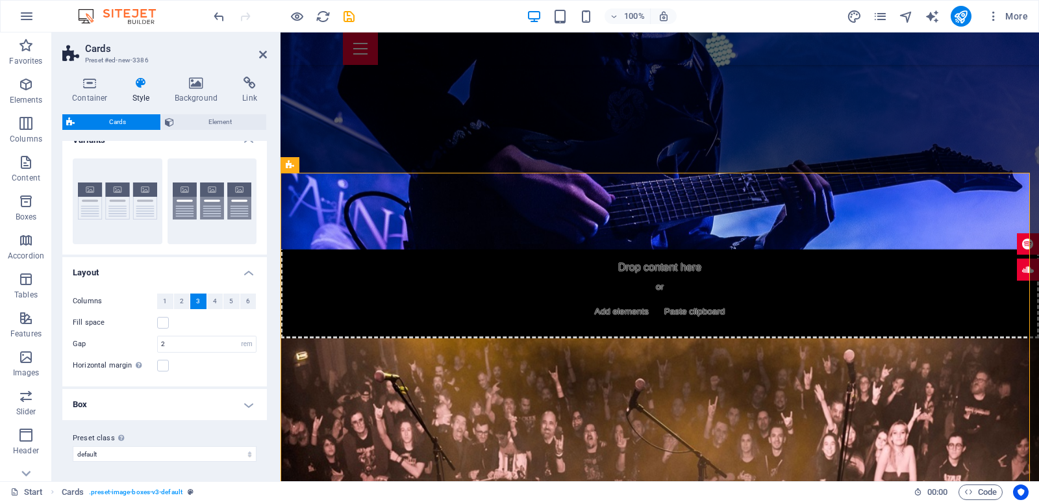
scroll to position [18, 0]
click at [213, 301] on span "4" at bounding box center [215, 300] width 4 height 16
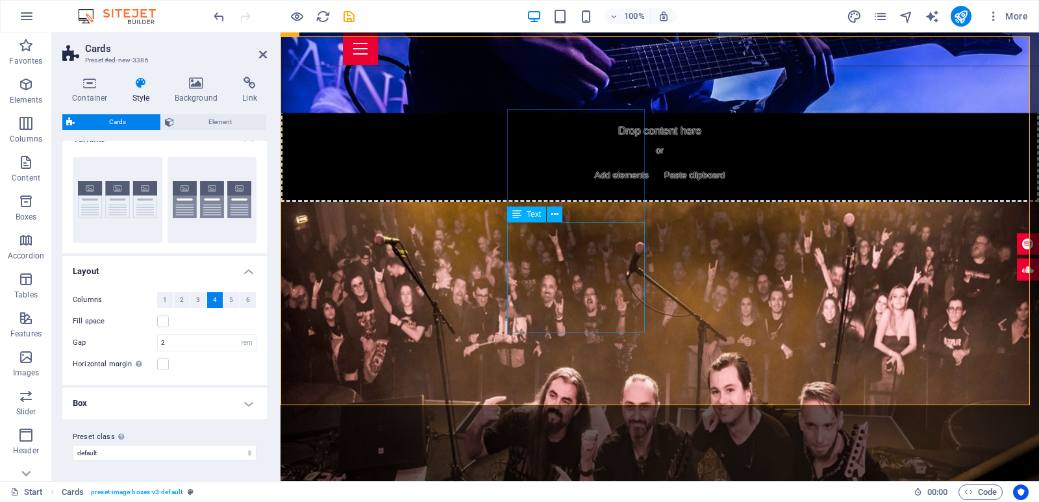
scroll to position [2190, 0]
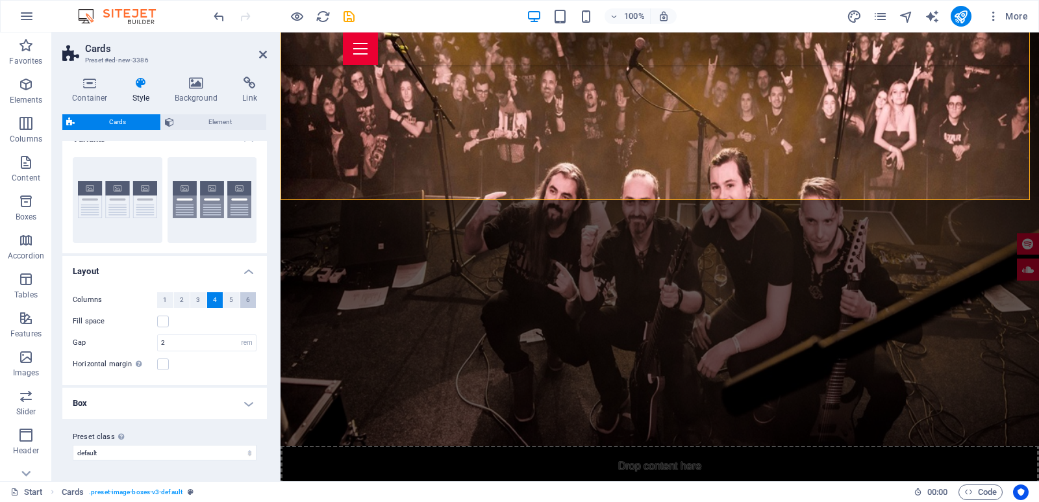
click at [246, 293] on span "6" at bounding box center [248, 300] width 4 height 16
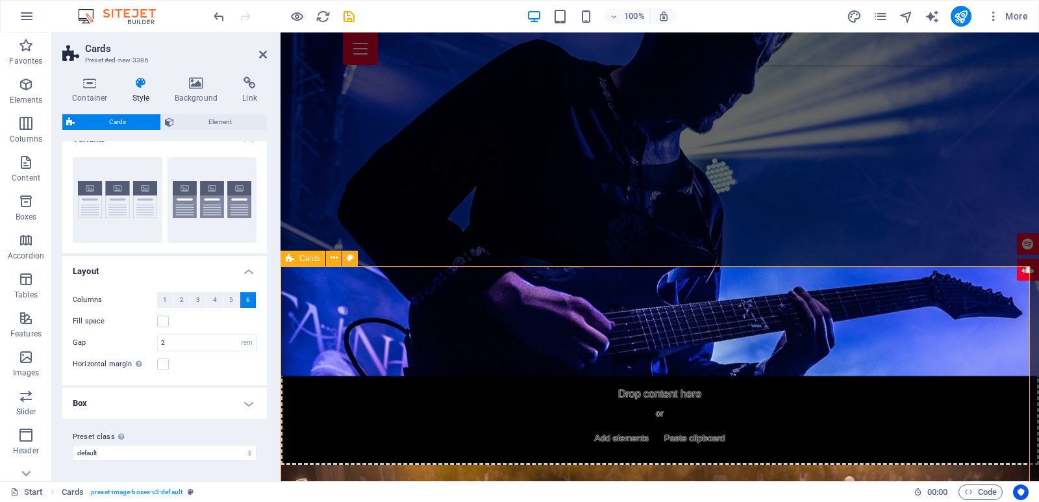
scroll to position [1781, 0]
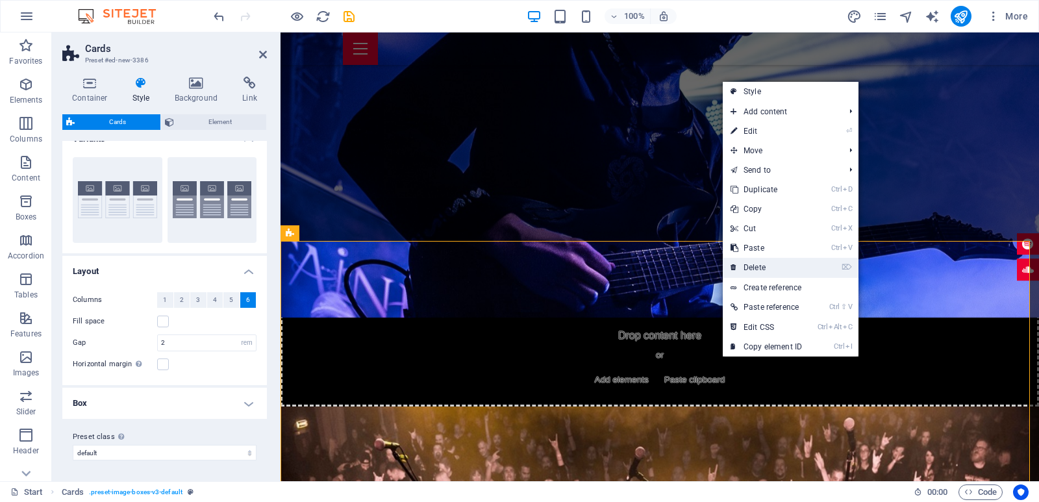
click at [785, 266] on link "⌦ Delete" at bounding box center [766, 267] width 87 height 19
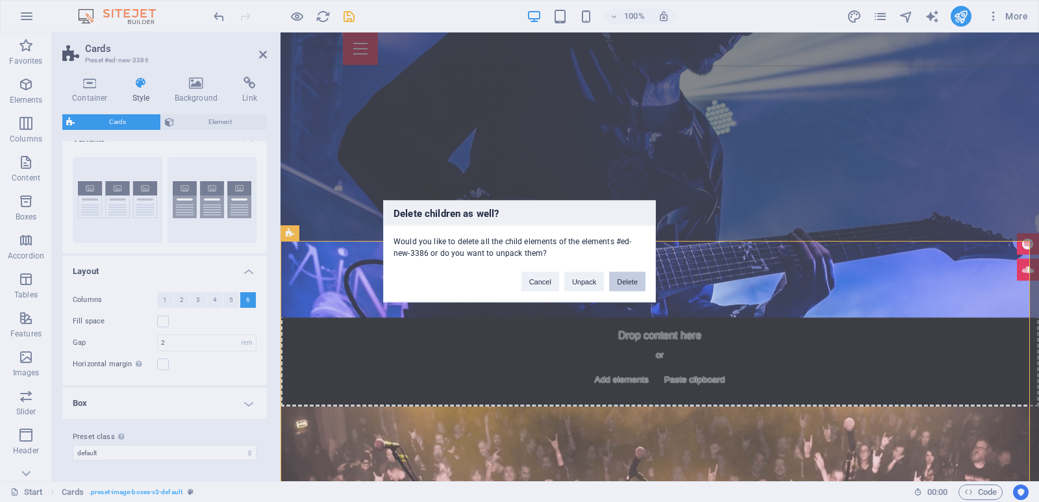
click at [632, 278] on button "Delete" at bounding box center [627, 280] width 36 height 19
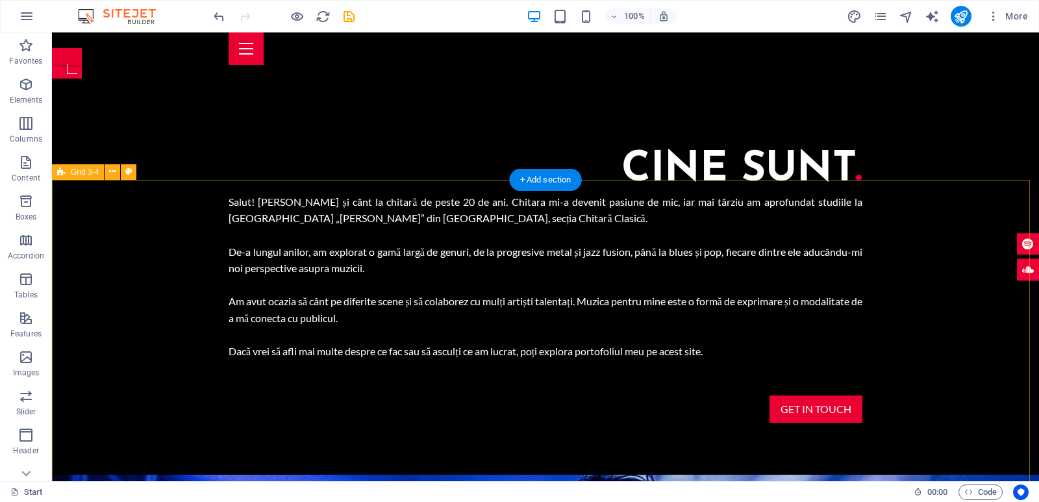
scroll to position [1312, 0]
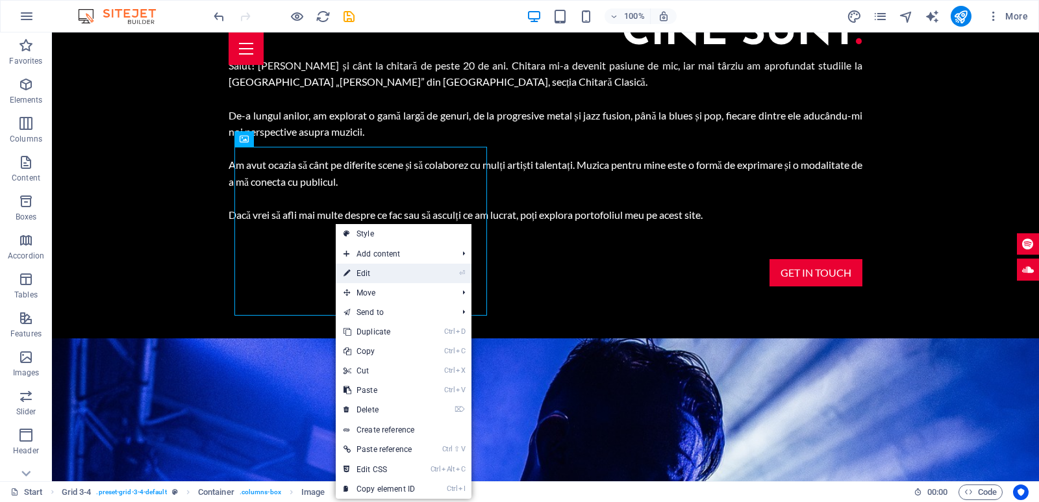
click at [395, 279] on link "⏎ Edit" at bounding box center [379, 273] width 87 height 19
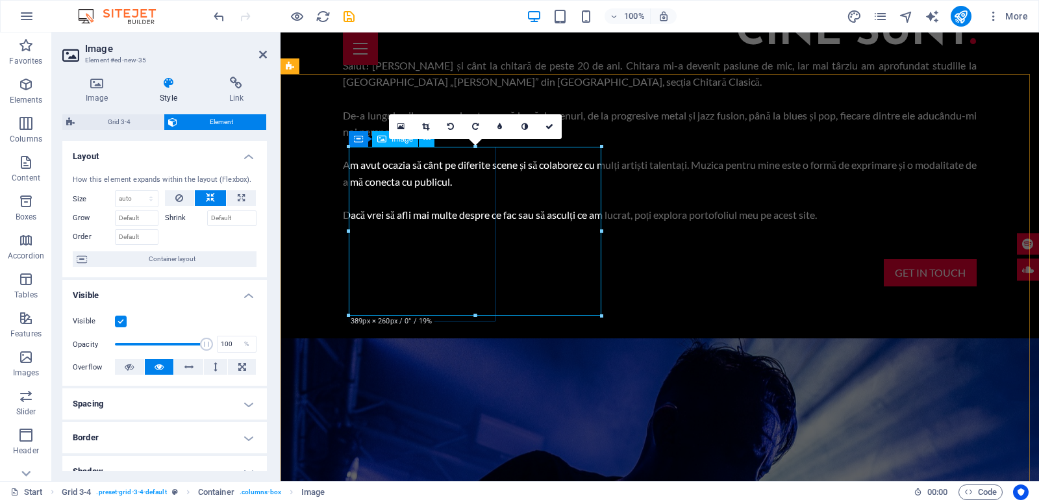
scroll to position [1362, 0]
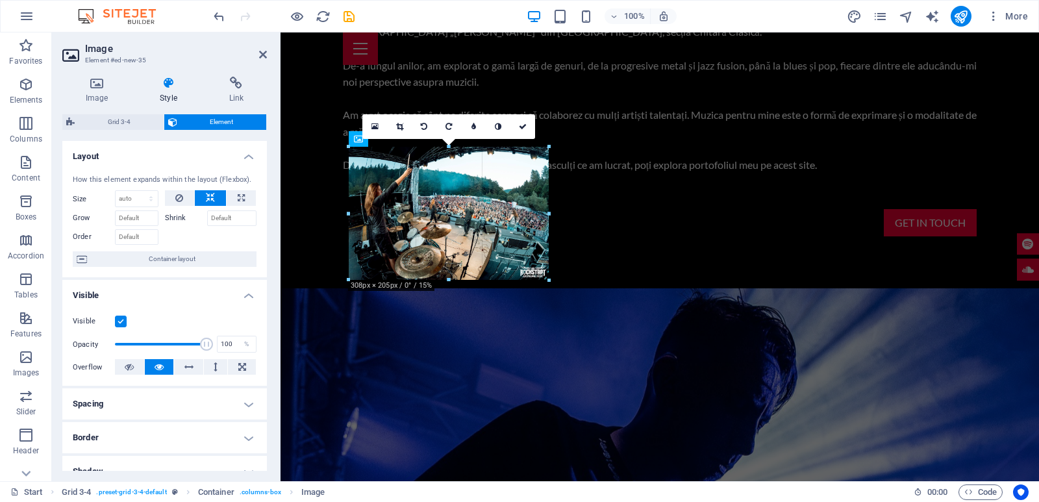
drag, startPoint x: 602, startPoint y: 317, endPoint x: 541, endPoint y: 281, distance: 70.7
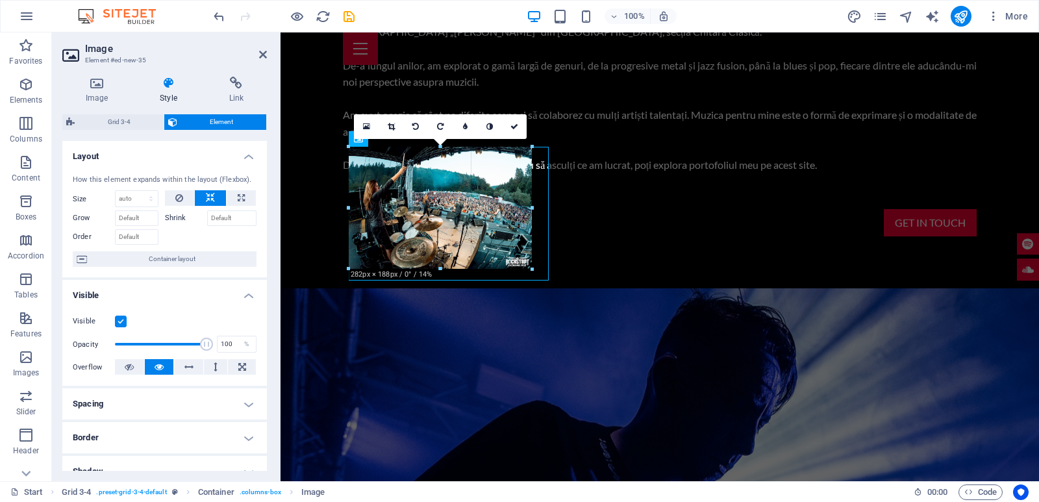
drag, startPoint x: 549, startPoint y: 281, endPoint x: 526, endPoint y: 267, distance: 27.4
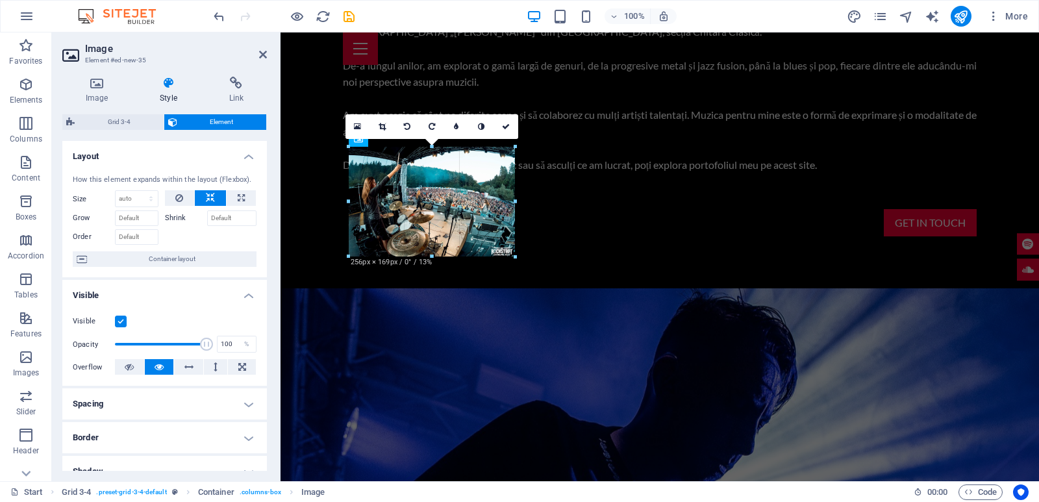
drag, startPoint x: 532, startPoint y: 267, endPoint x: 502, endPoint y: 251, distance: 33.7
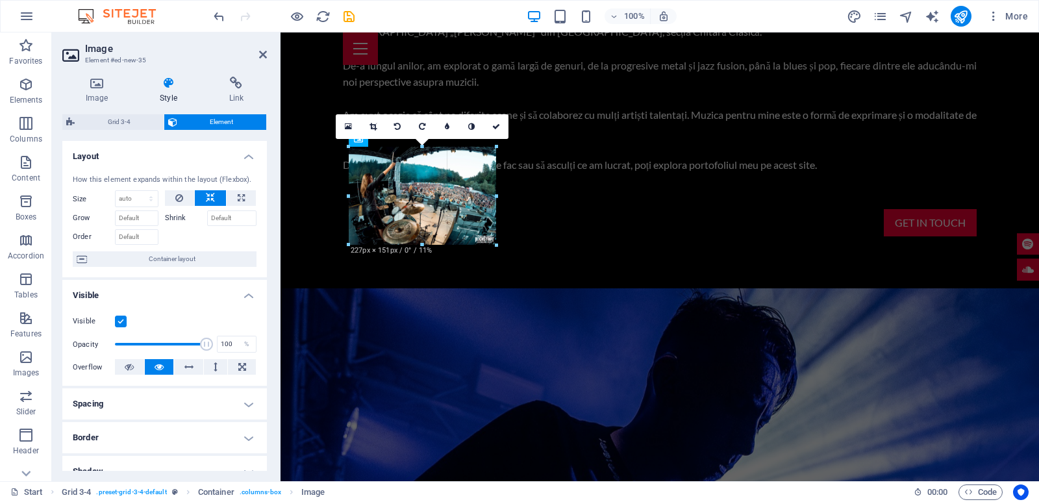
drag, startPoint x: 508, startPoint y: 251, endPoint x: 488, endPoint y: 242, distance: 22.1
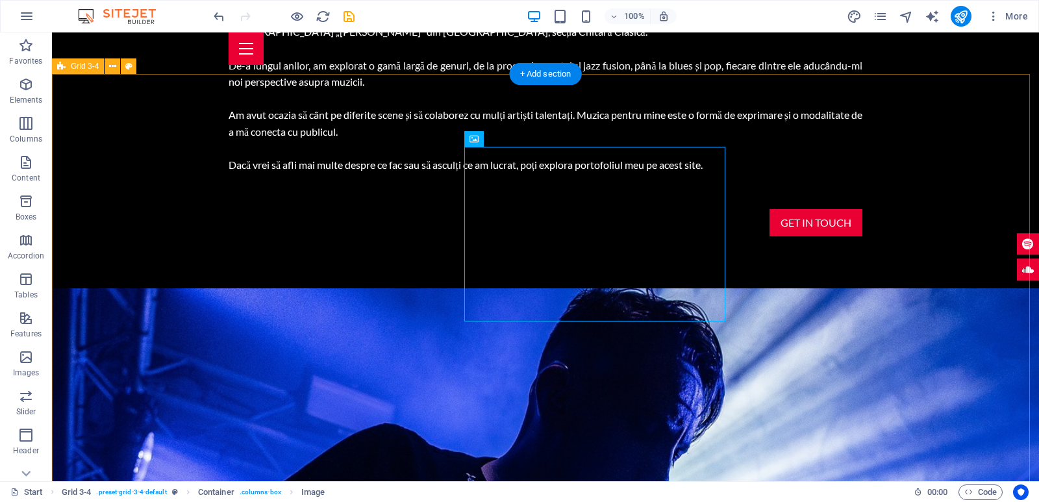
scroll to position [1312, 0]
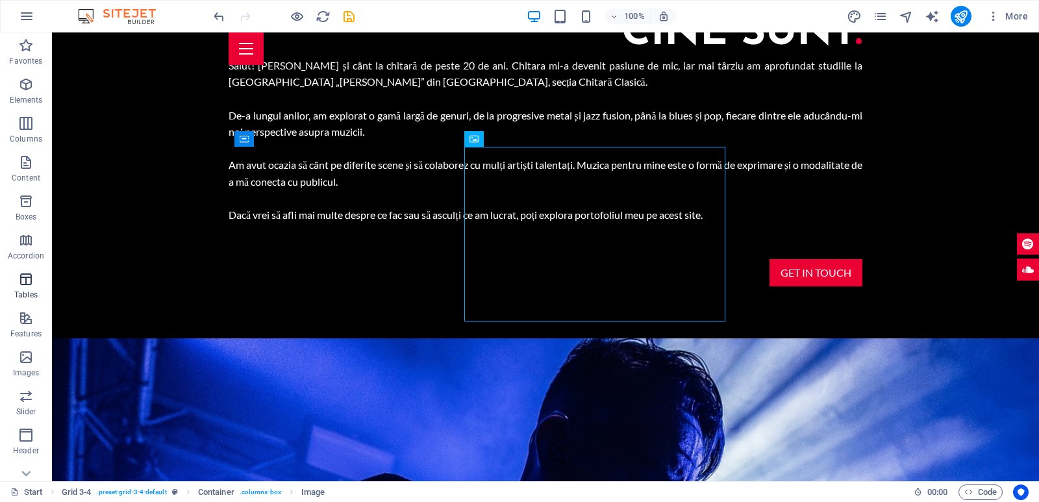
click at [21, 278] on icon "button" at bounding box center [26, 279] width 16 height 16
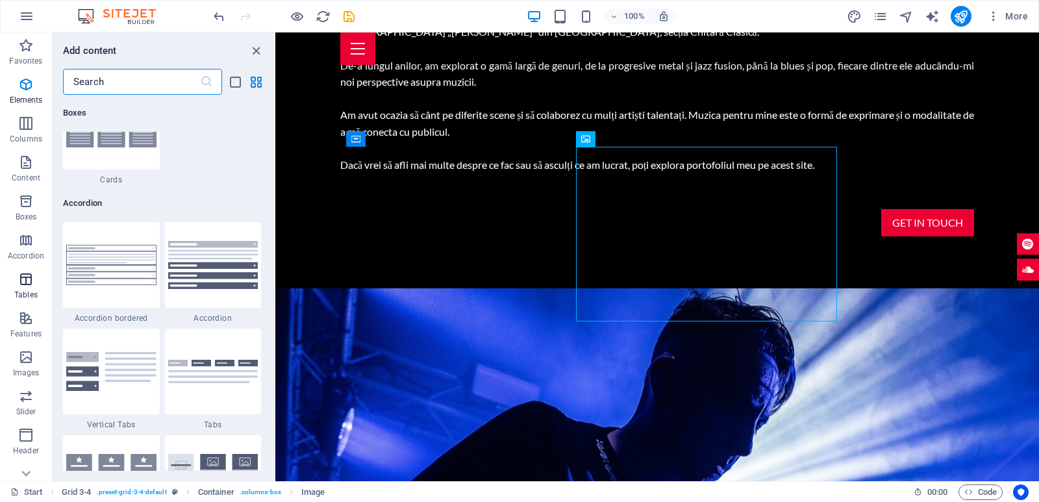
scroll to position [4495, 0]
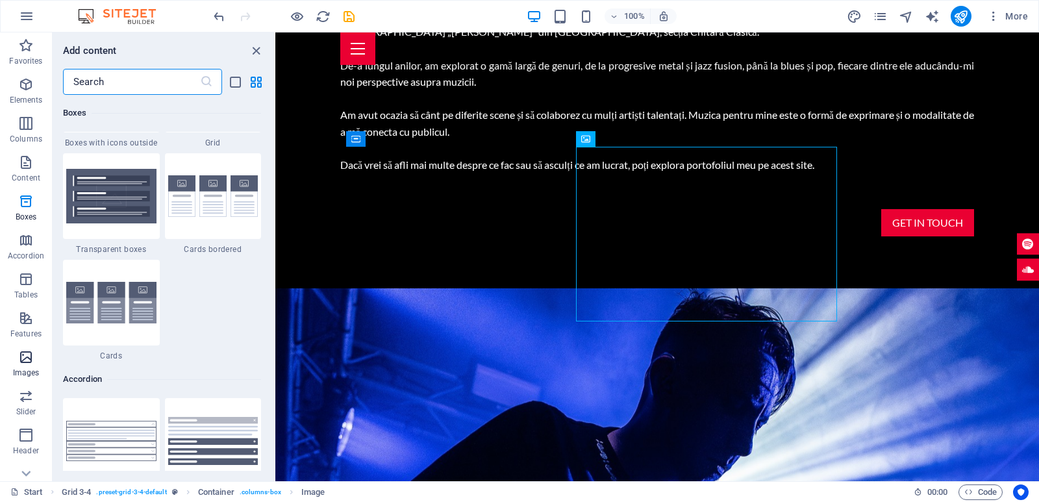
click at [20, 363] on icon "button" at bounding box center [26, 357] width 16 height 16
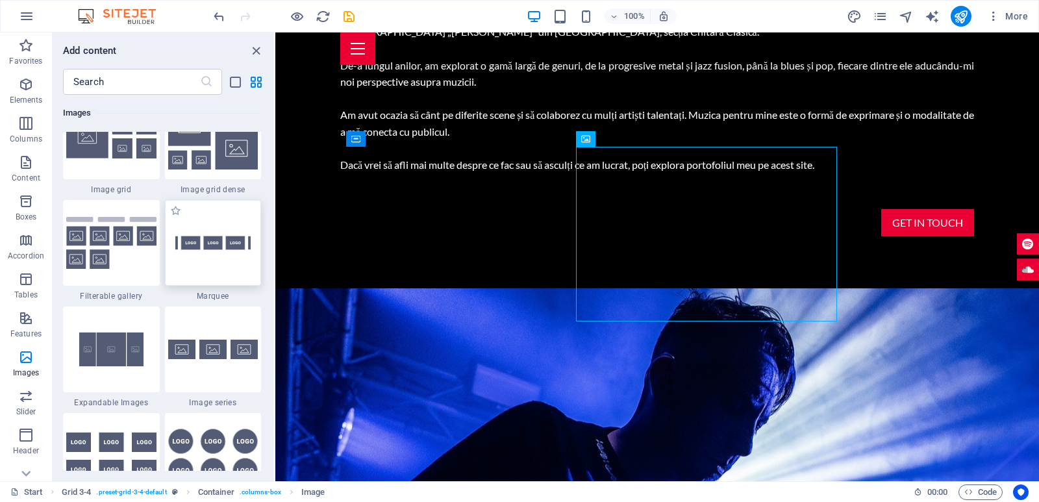
scroll to position [6891, 0]
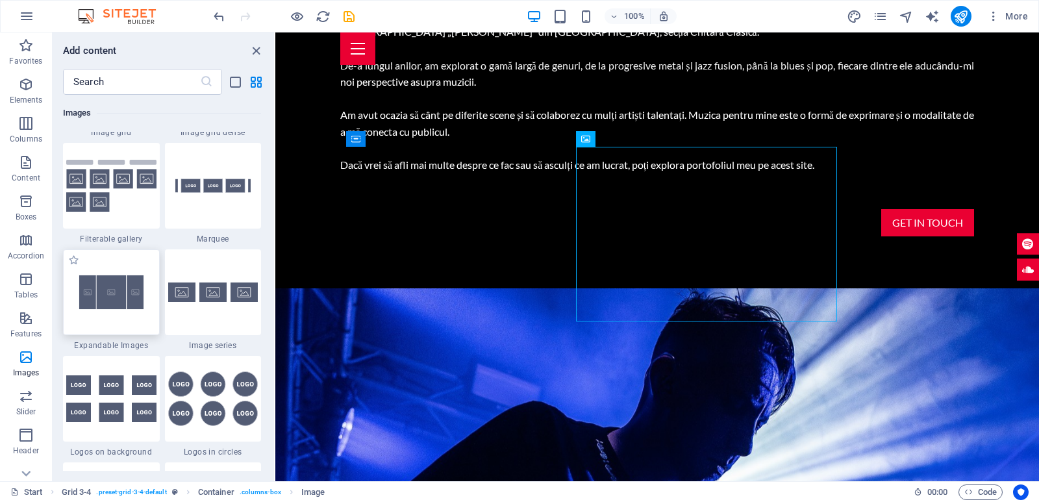
click at [125, 293] on img at bounding box center [111, 292] width 90 height 60
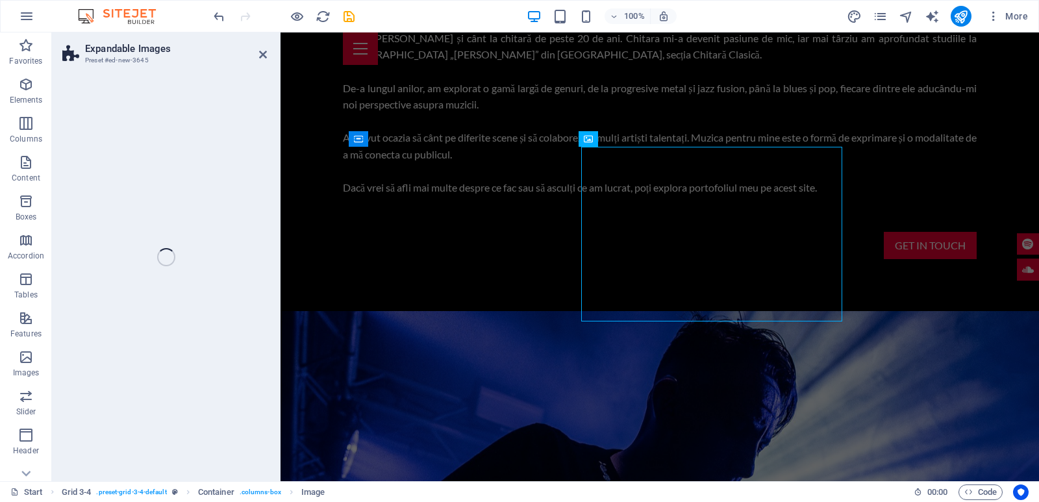
select select "rem"
select select "px"
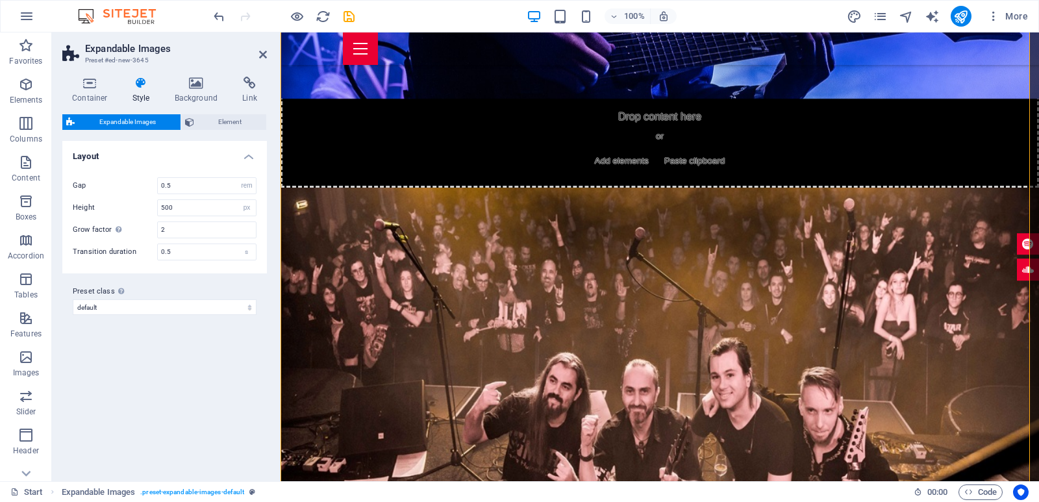
click at [165, 310] on div "Expandable Images Element Layout How this element expands within the layout (Fl…" at bounding box center [164, 292] width 204 height 356
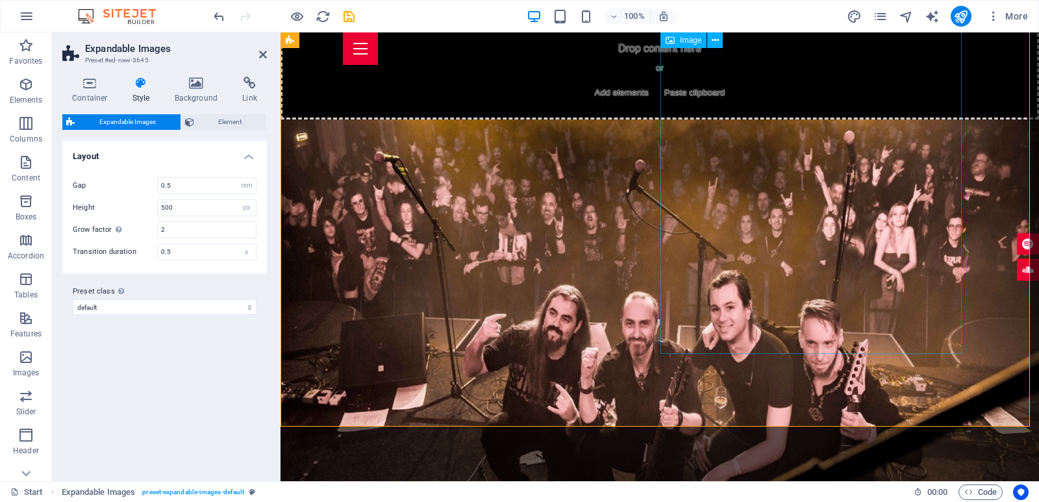
scroll to position [1932, 0]
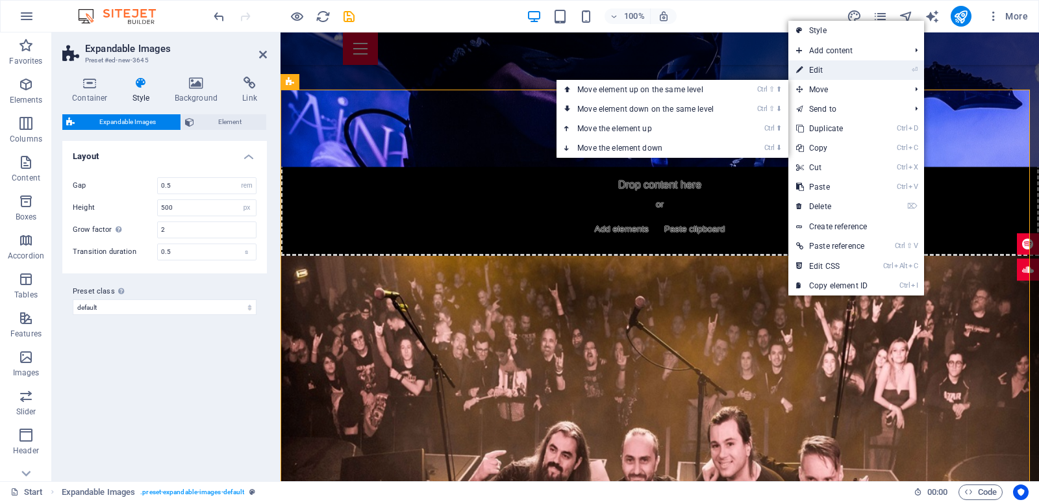
click at [850, 75] on link "⏎ Edit" at bounding box center [831, 69] width 87 height 19
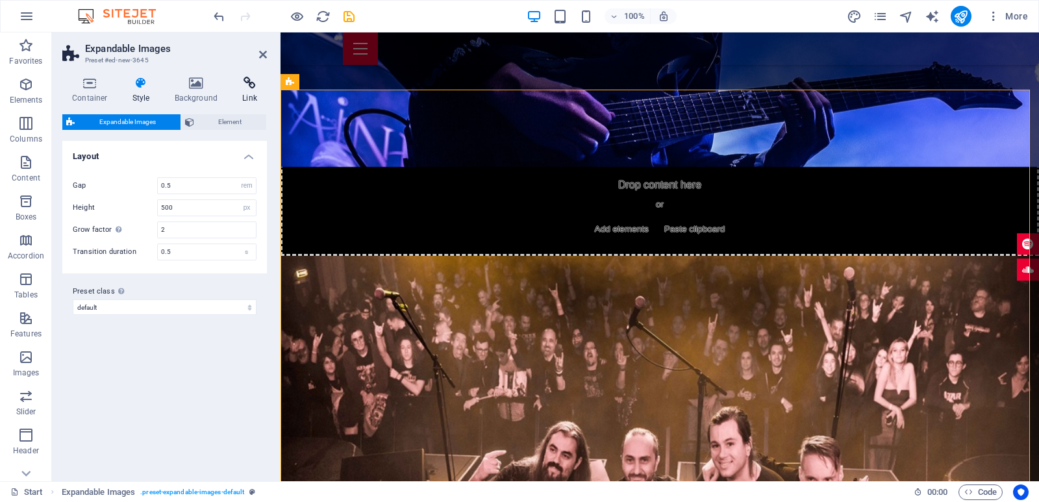
click at [265, 98] on h4 "Link" at bounding box center [249, 90] width 34 height 27
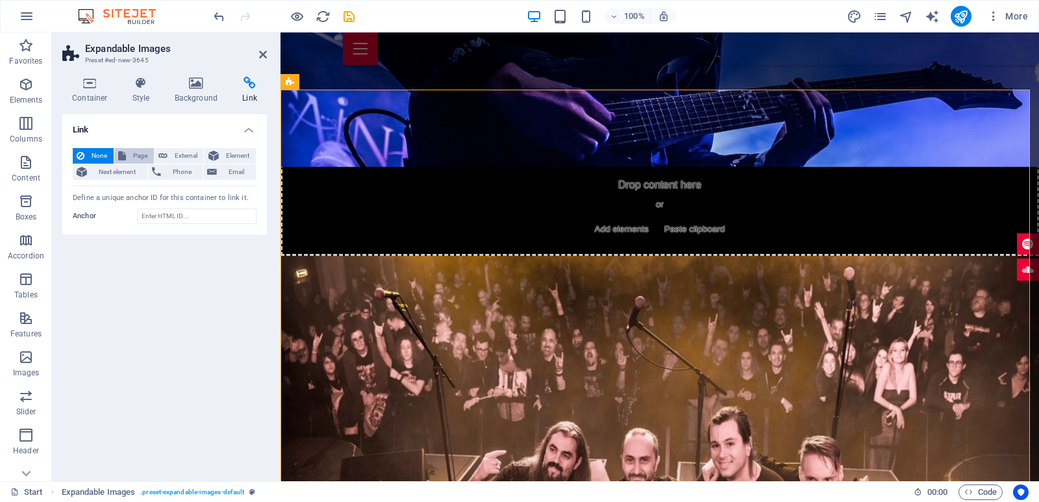
click at [136, 155] on span "Page" at bounding box center [140, 156] width 20 height 16
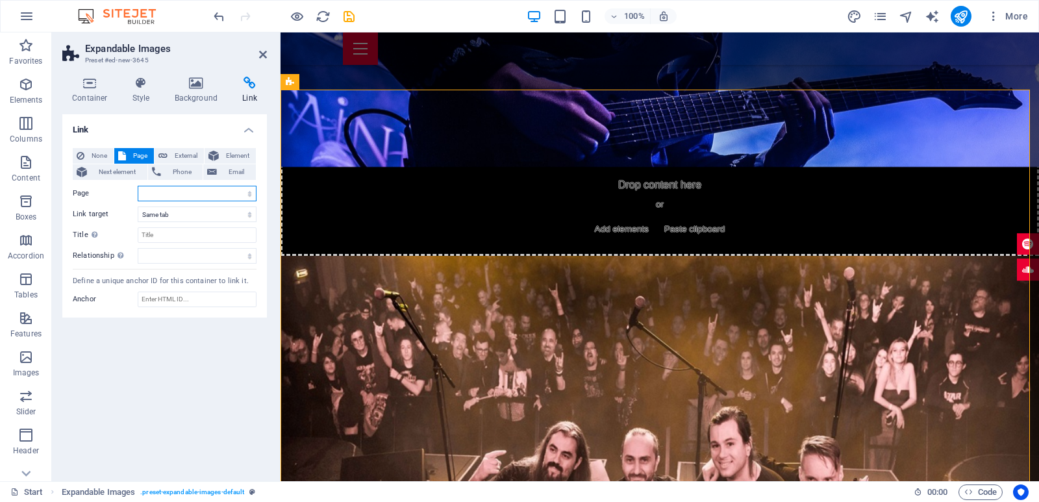
click at [138, 186] on select "Start Subpage Legal Notice Privacy" at bounding box center [197, 194] width 119 height 16
drag, startPoint x: 221, startPoint y: 194, endPoint x: 156, endPoint y: 358, distance: 176.8
click at [156, 358] on div "Link None Page External Element Next element Phone Email Page Start Subpage Leg…" at bounding box center [164, 292] width 204 height 356
click at [138, 206] on select "New tab Same tab Overlay" at bounding box center [197, 214] width 119 height 16
click at [173, 351] on div "Link None Page External Element Next element Phone Email Page Start Subpage Leg…" at bounding box center [164, 292] width 204 height 356
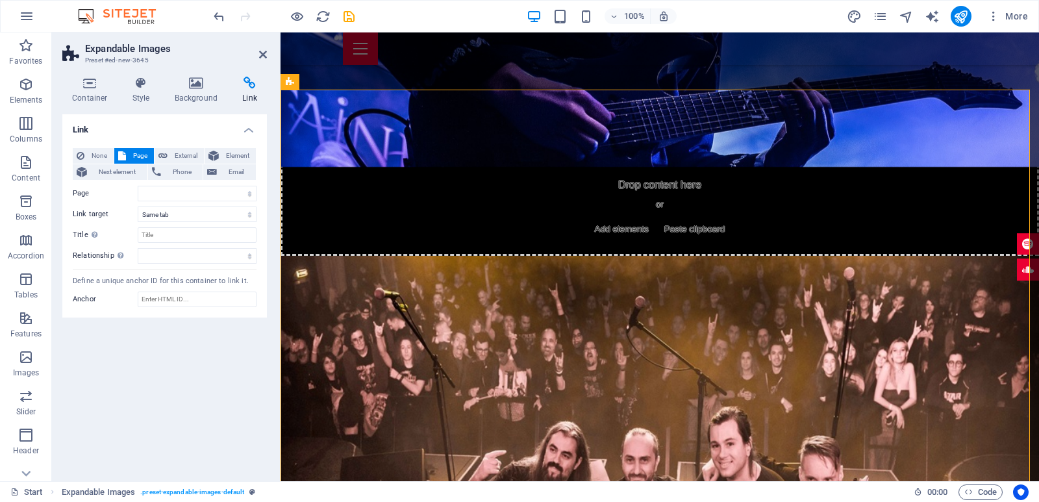
click at [180, 224] on div "None Page External Element Next element Phone Email Page Start Subpage Legal No…" at bounding box center [165, 206] width 184 height 116
click at [162, 232] on input "Title Additional link description, should not be the same as the link text. The…" at bounding box center [197, 235] width 119 height 16
click at [161, 295] on input "Anchor" at bounding box center [197, 299] width 119 height 16
click at [138, 186] on select "Start Subpage Legal Notice Privacy" at bounding box center [197, 194] width 119 height 16
select select "0"
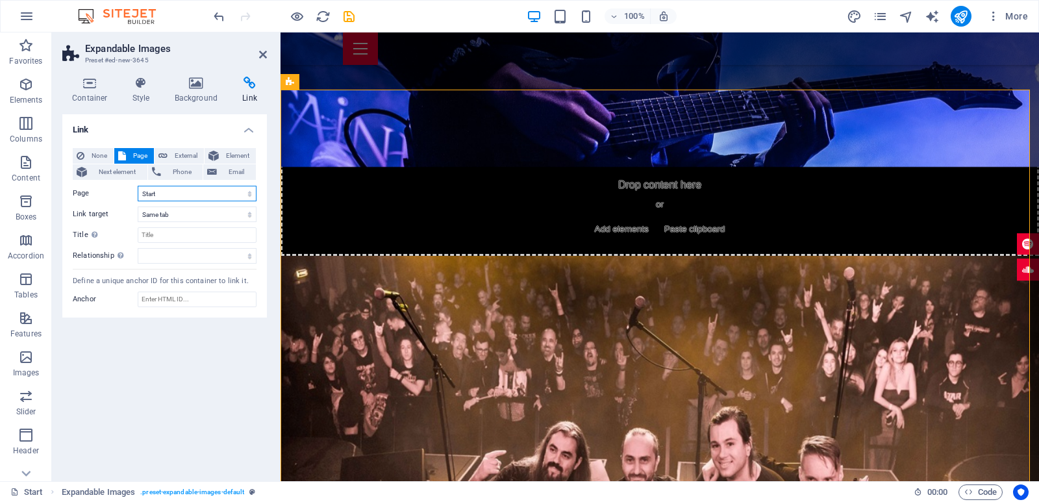
click option "Start" at bounding box center [0, 0] width 0 height 0
click at [218, 154] on icon at bounding box center [213, 156] width 10 height 16
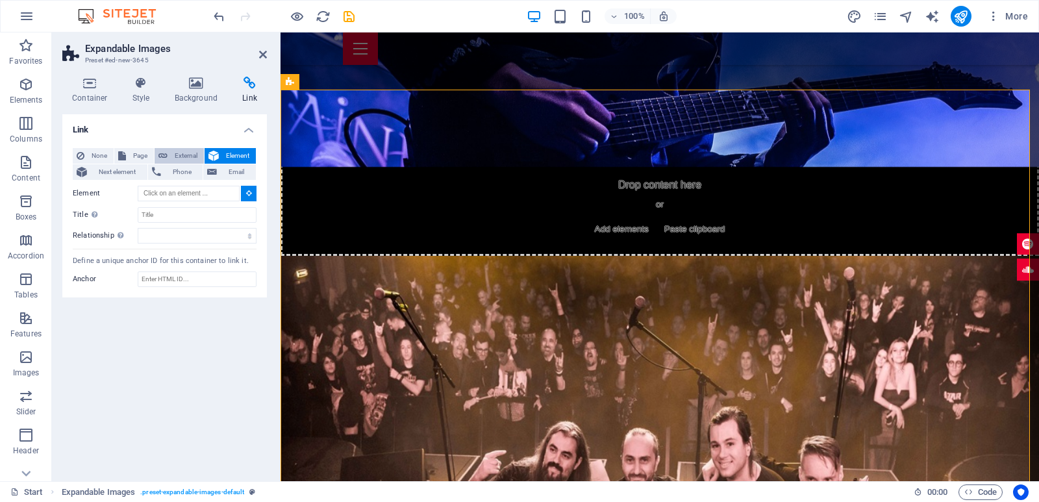
click at [166, 156] on icon at bounding box center [162, 156] width 9 height 16
select select "blank"
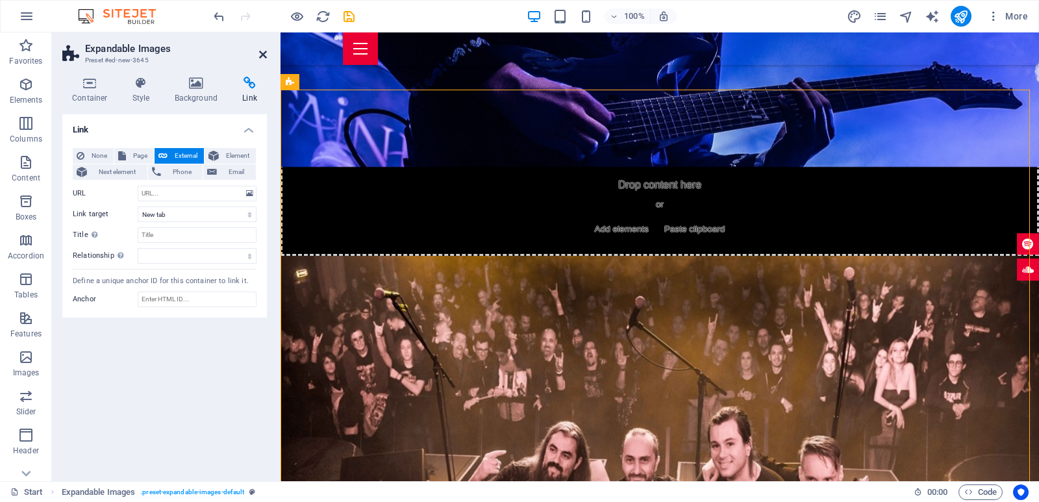
click at [261, 57] on icon at bounding box center [263, 54] width 8 height 10
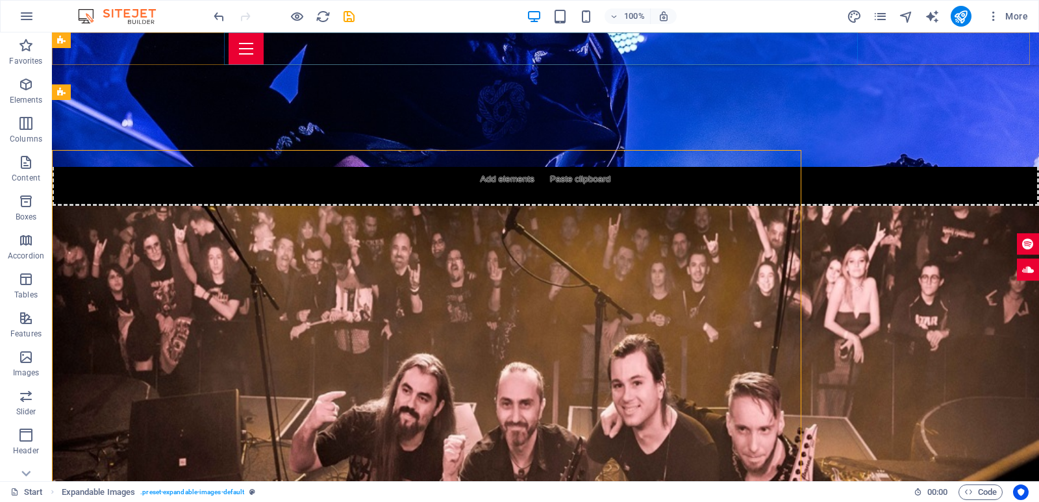
scroll to position [1872, 0]
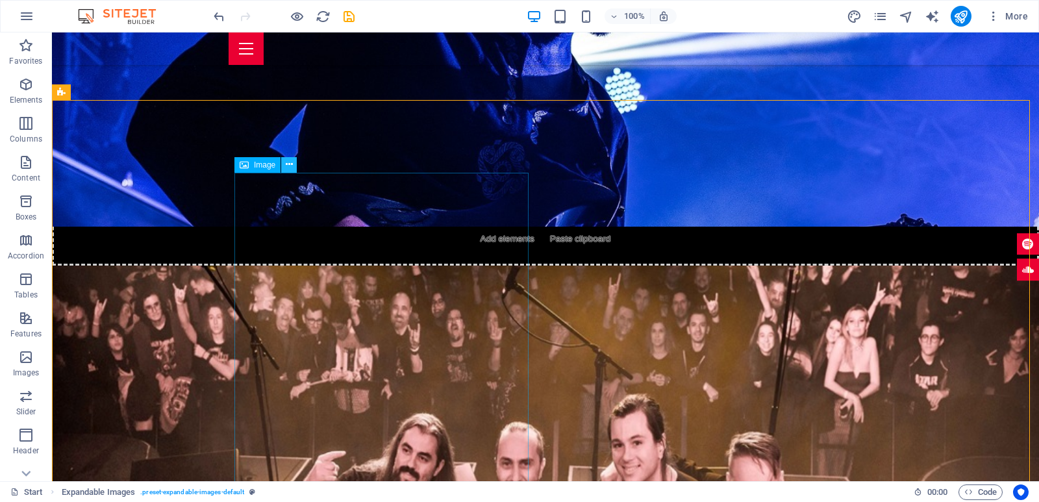
click at [289, 164] on icon at bounding box center [289, 165] width 7 height 14
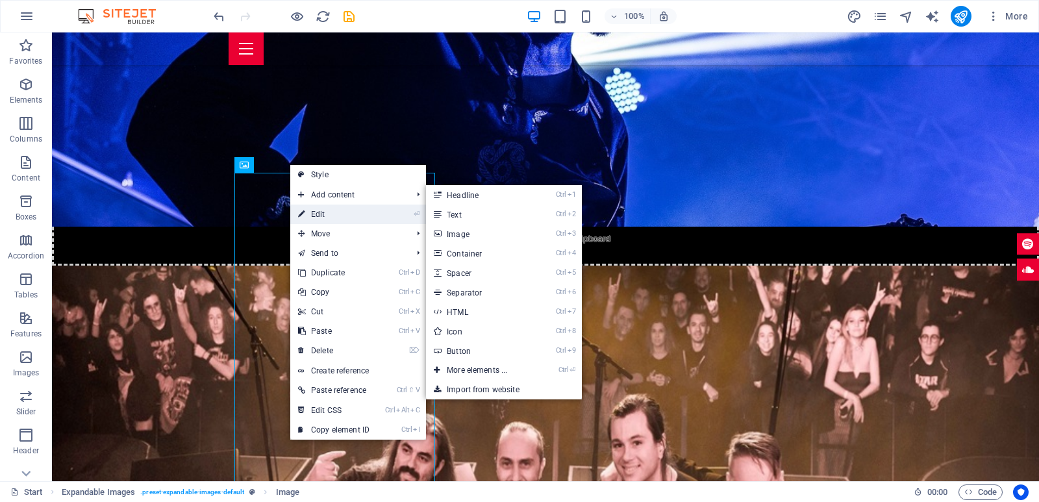
click at [315, 208] on link "⏎ Edit" at bounding box center [333, 213] width 87 height 19
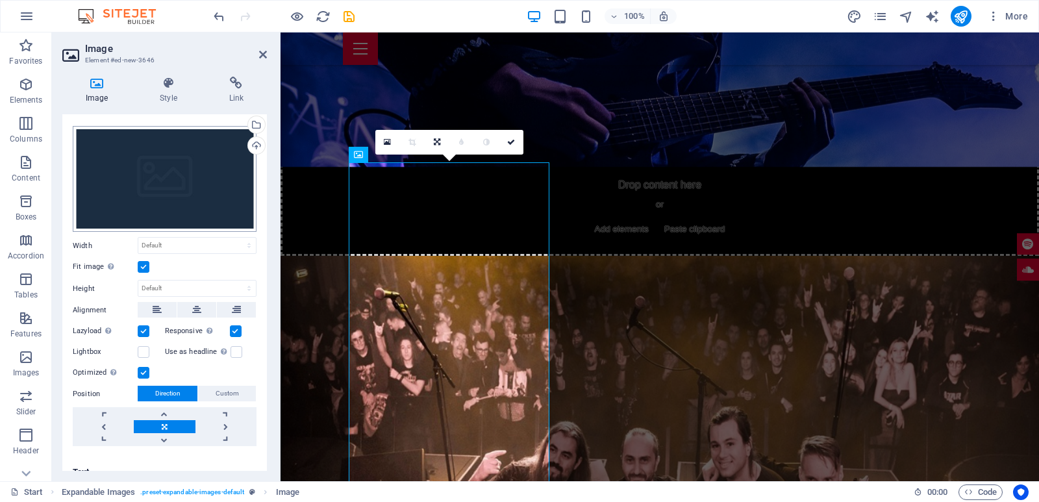
scroll to position [34, 0]
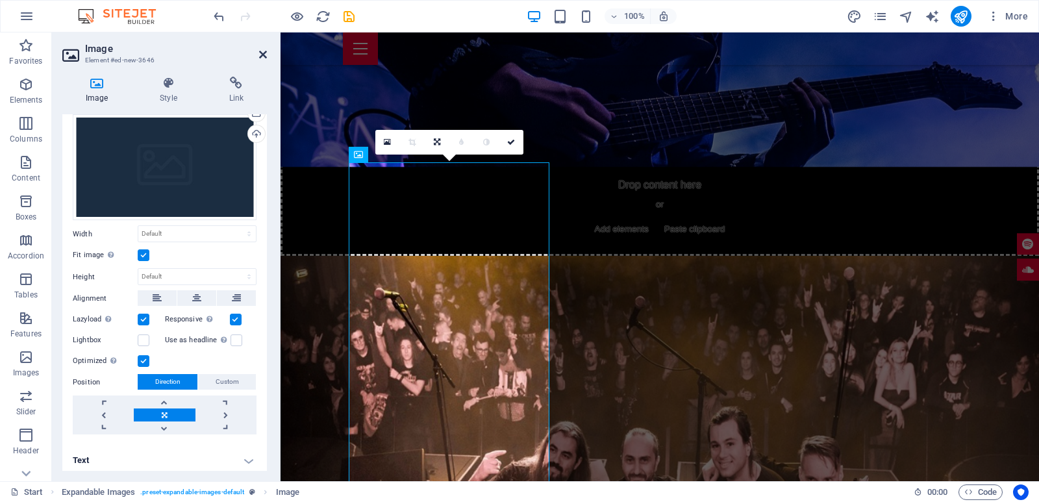
click at [266, 52] on icon at bounding box center [263, 54] width 8 height 10
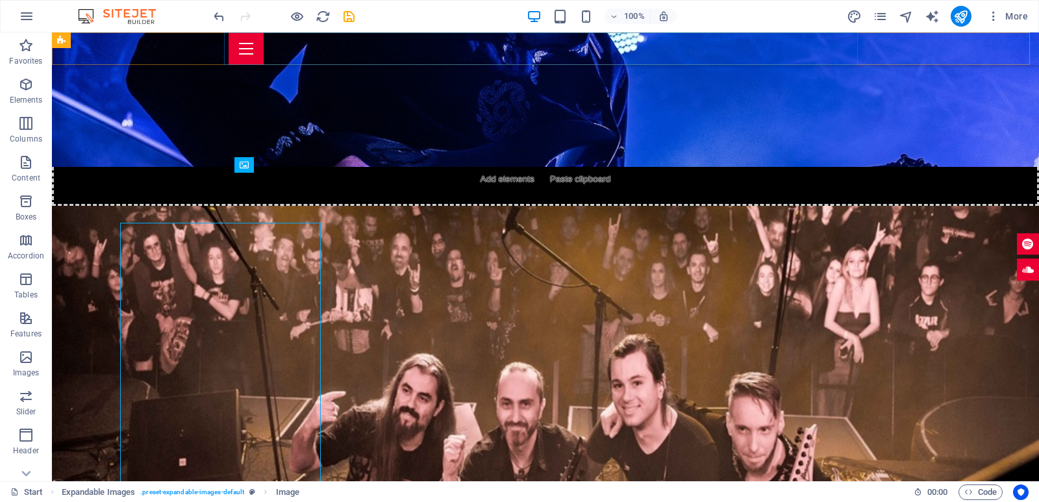
scroll to position [1872, 0]
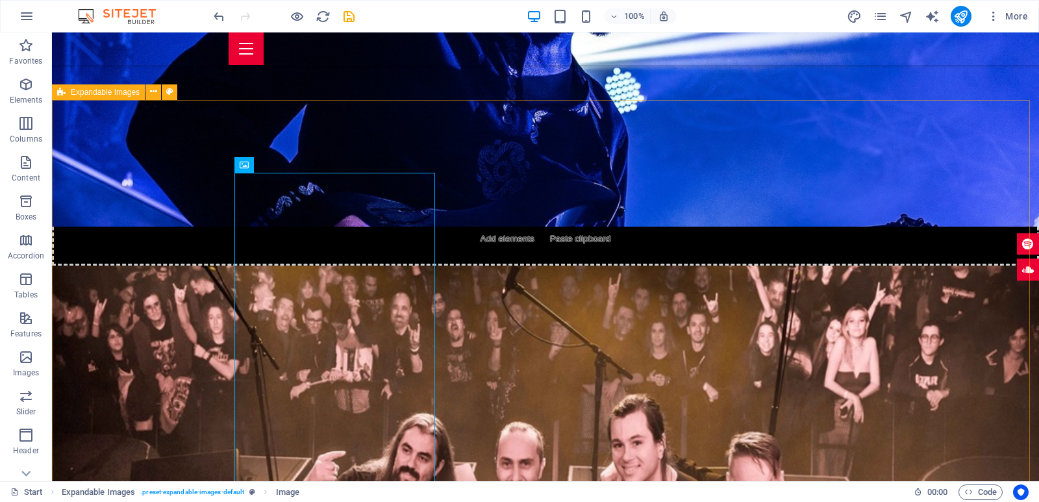
click at [129, 91] on span "Expandable Images" at bounding box center [105, 92] width 69 height 8
click at [167, 94] on icon at bounding box center [169, 92] width 7 height 14
select select "rem"
select select "px"
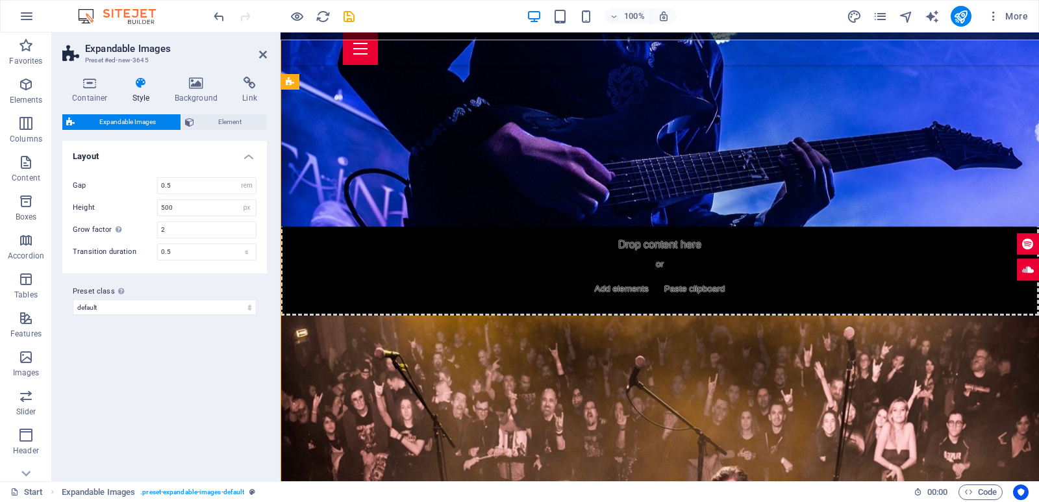
scroll to position [1932, 0]
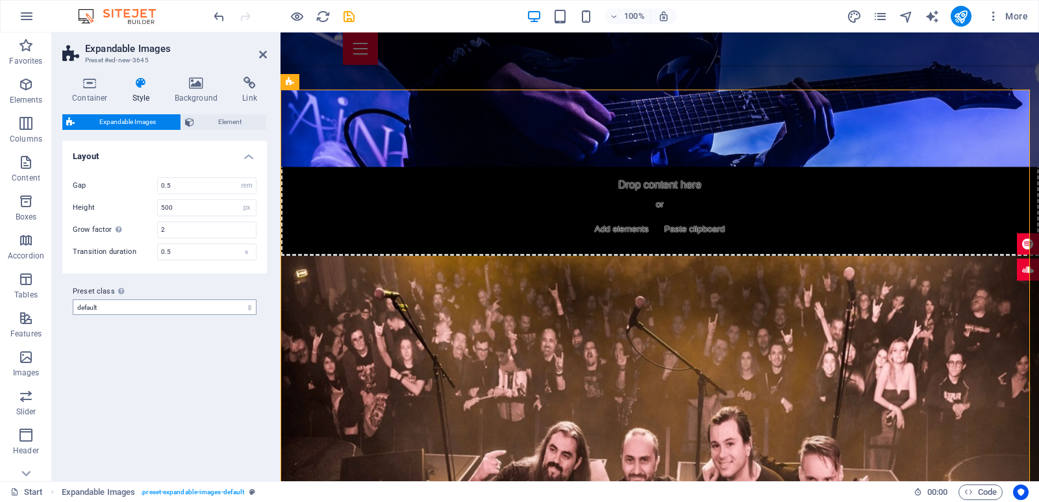
click at [124, 375] on div "Variants Default Layout Gap 0.5 px rem % vh vw Height 500 px rem % vh vw Grow f…" at bounding box center [164, 306] width 204 height 330
click at [184, 95] on h4 "Background" at bounding box center [199, 90] width 68 height 27
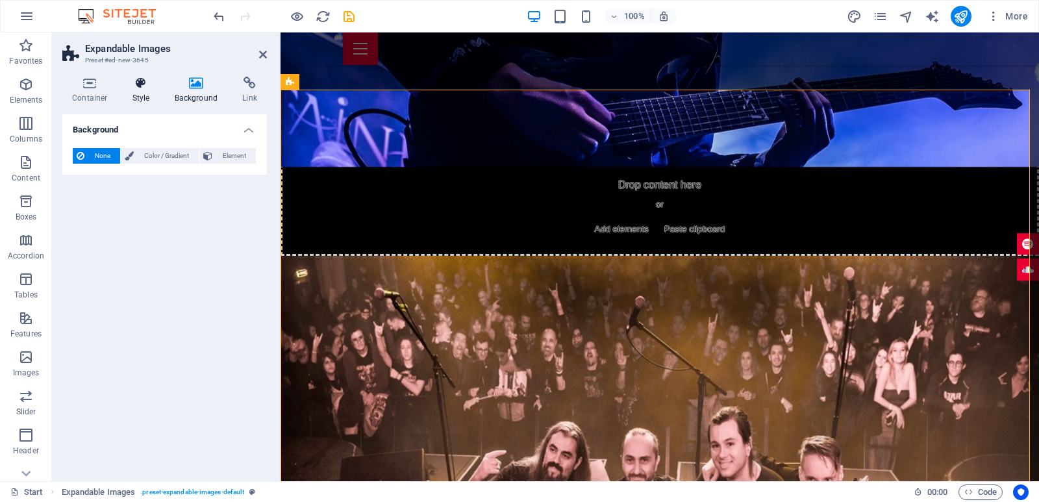
click at [134, 91] on h4 "Style" at bounding box center [144, 90] width 42 height 27
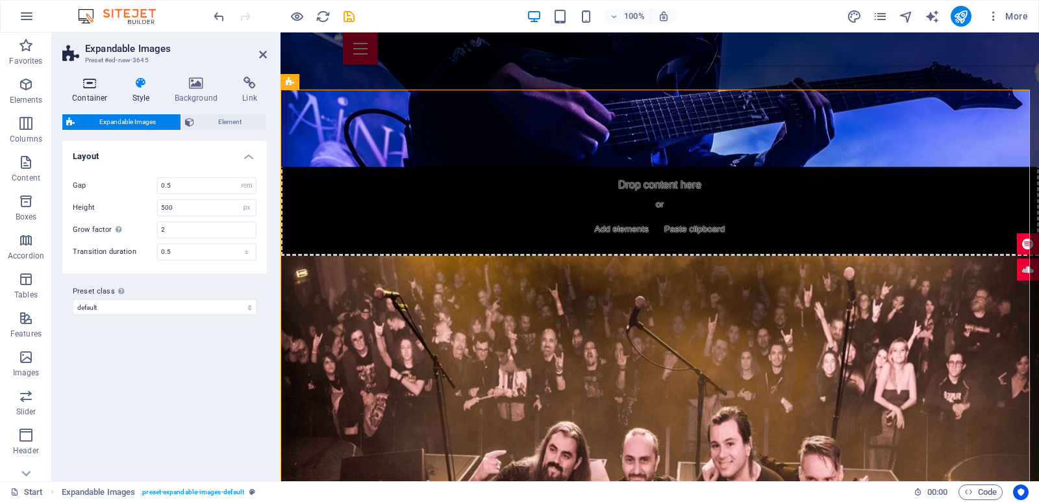
click at [73, 95] on h4 "Container" at bounding box center [92, 90] width 60 height 27
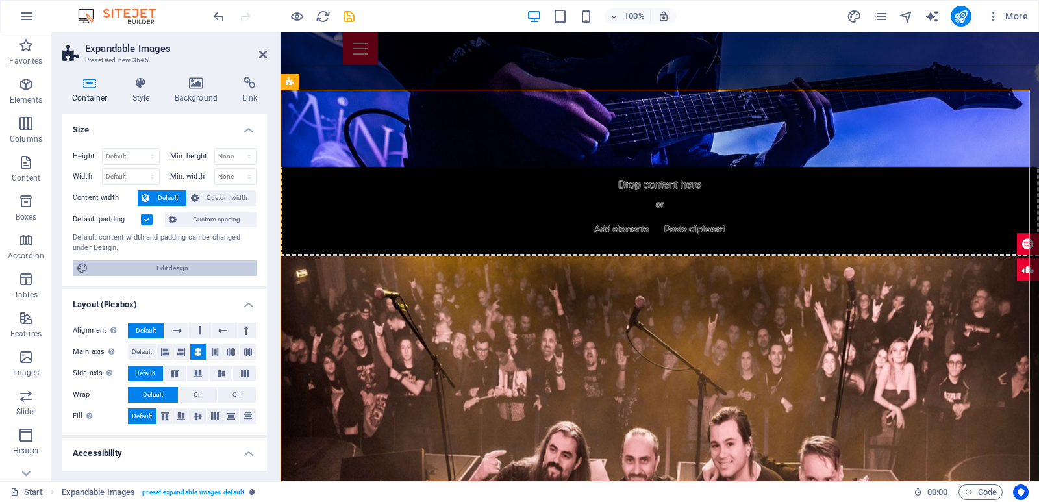
scroll to position [147, 0]
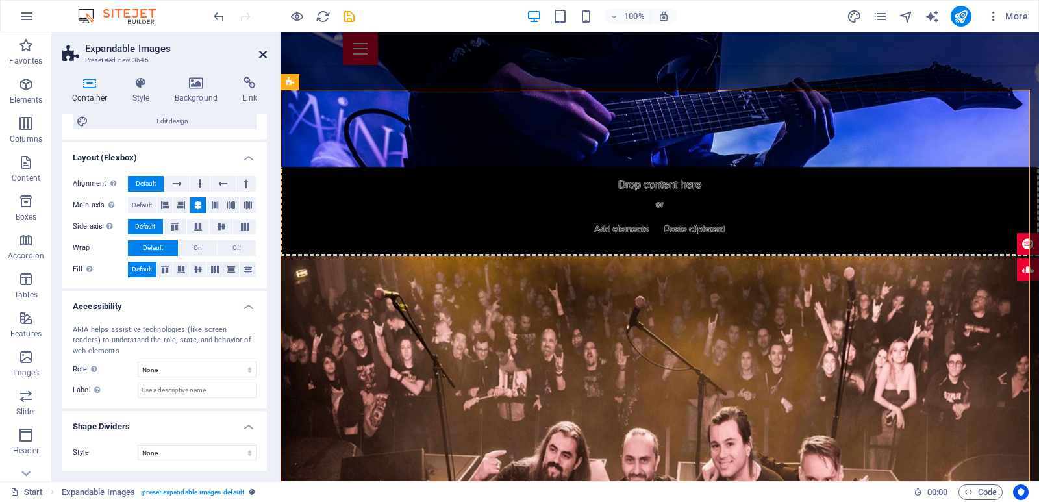
click at [262, 56] on icon at bounding box center [263, 54] width 8 height 10
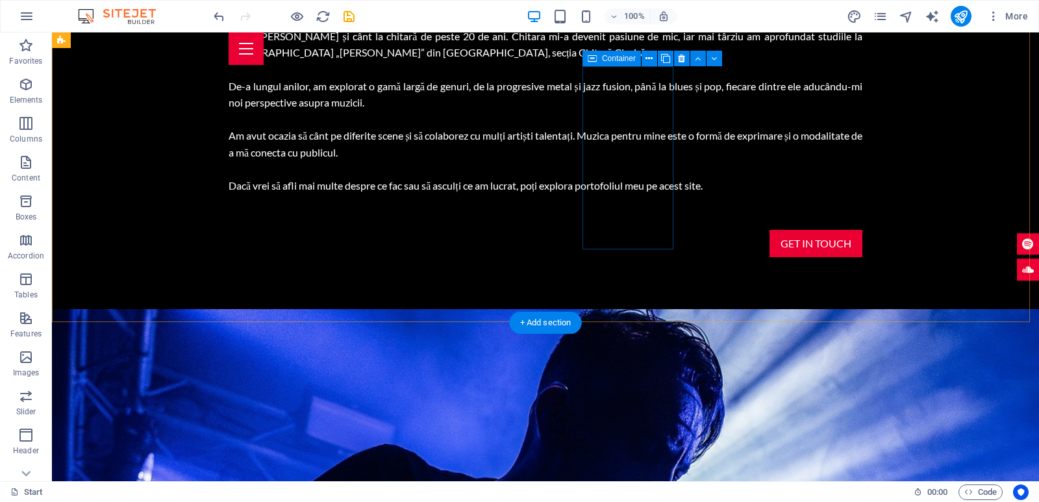
scroll to position [1668, 0]
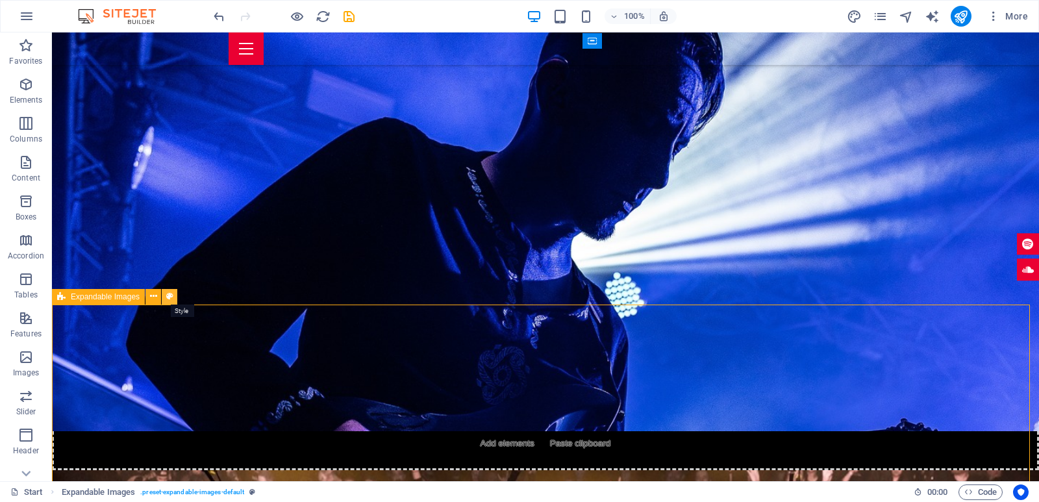
click at [166, 294] on button at bounding box center [170, 297] width 16 height 16
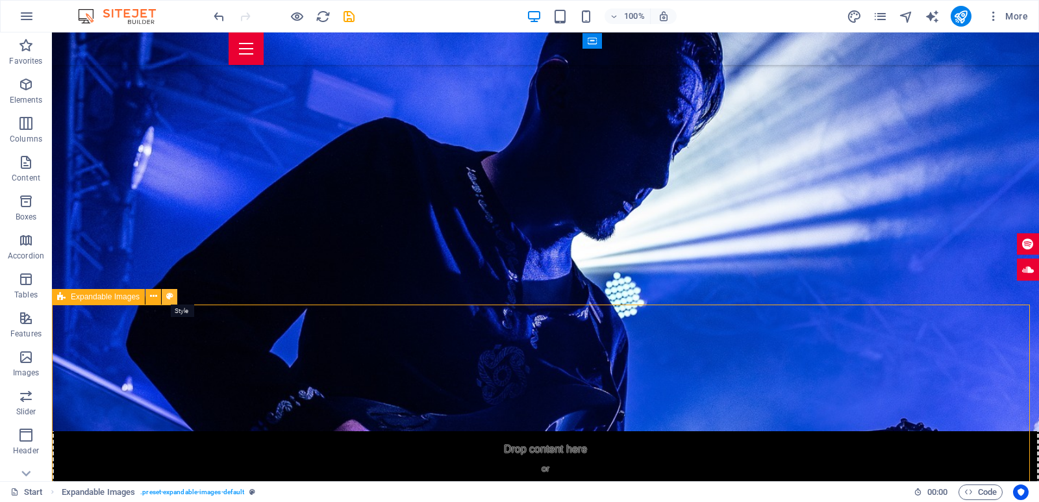
scroll to position [1727, 0]
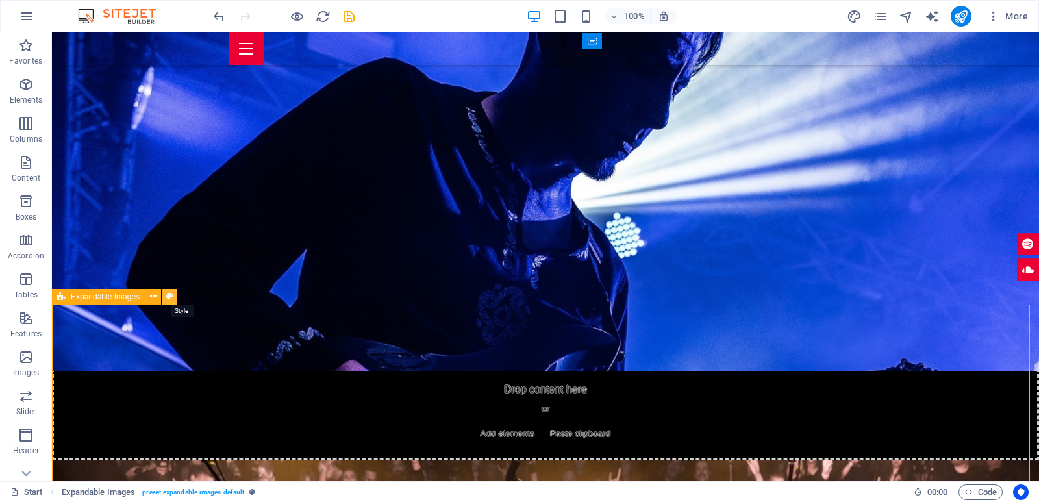
select select "rem"
select select "px"
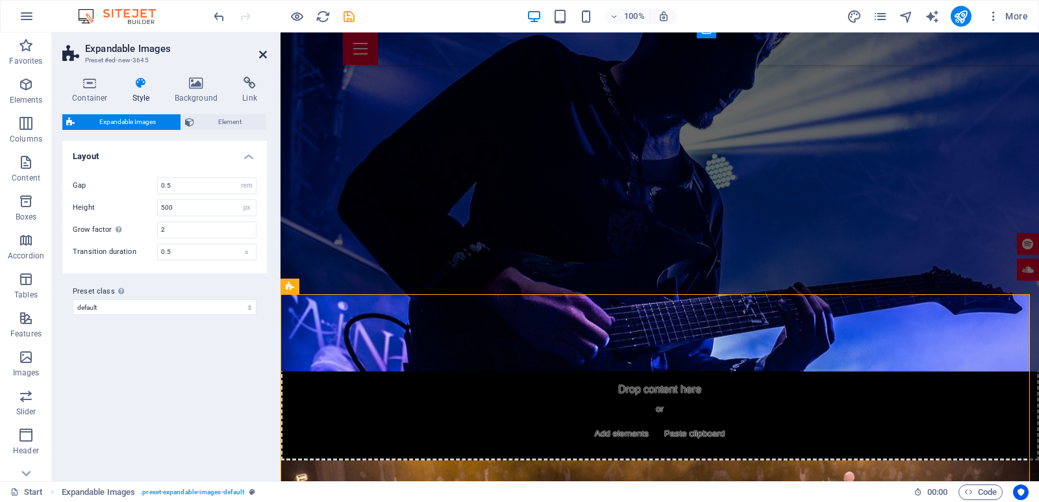
click at [263, 53] on icon at bounding box center [263, 54] width 8 height 10
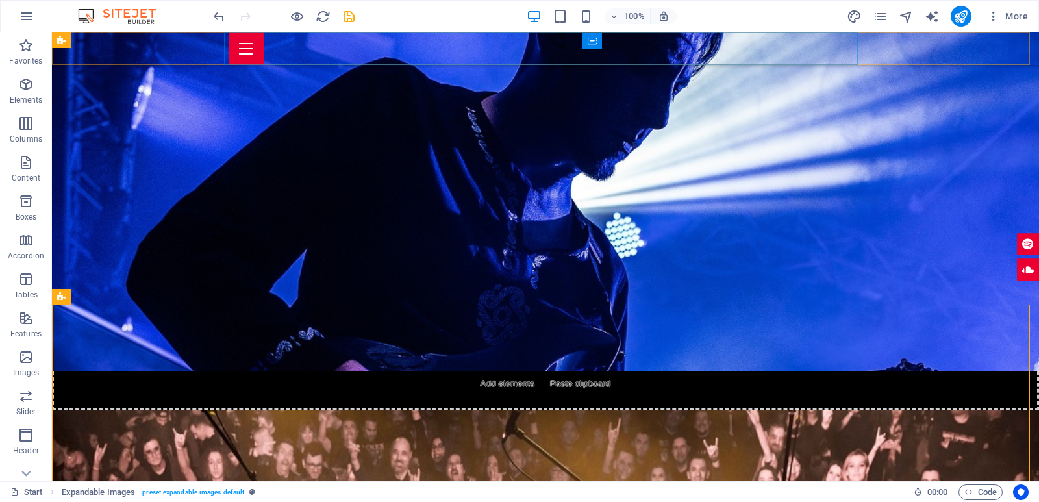
scroll to position [1668, 0]
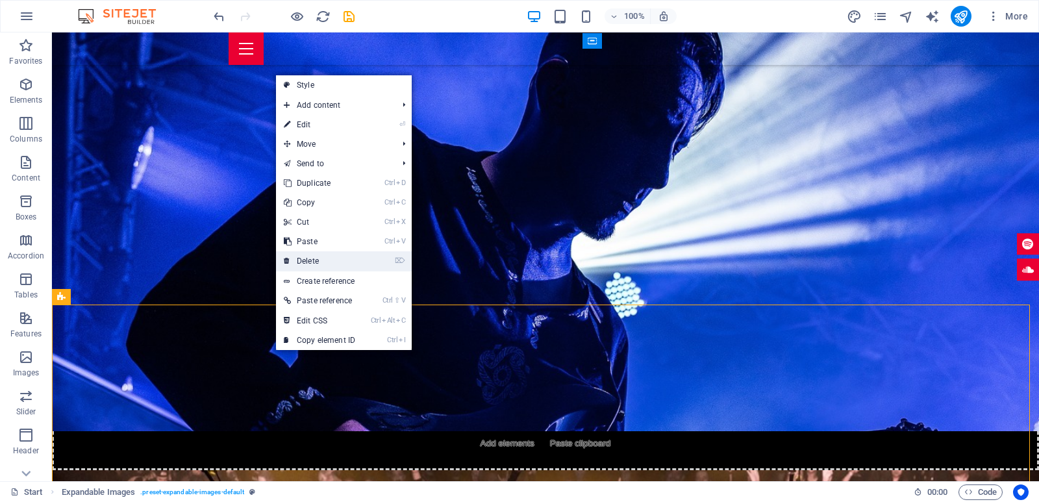
click at [320, 258] on link "⌦ Delete" at bounding box center [319, 260] width 87 height 19
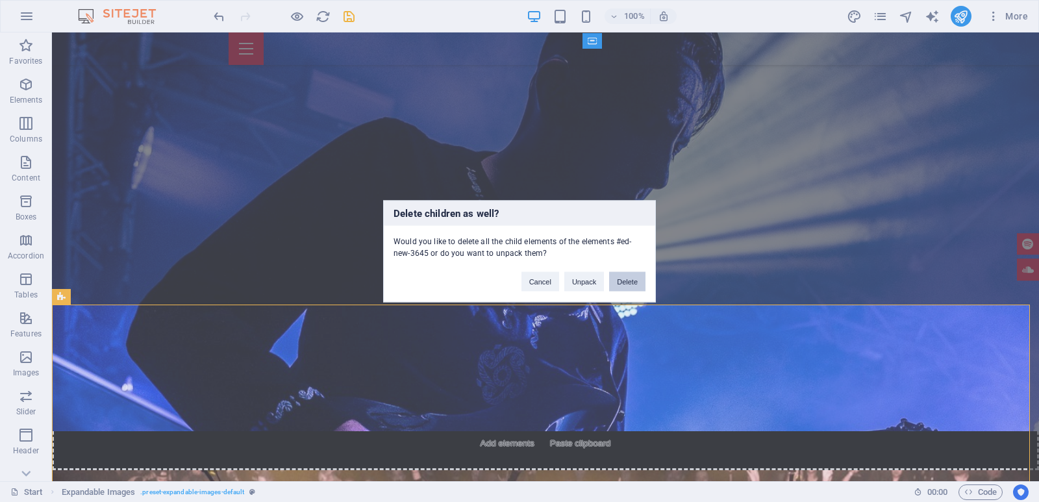
click at [639, 278] on button "Delete" at bounding box center [627, 280] width 36 height 19
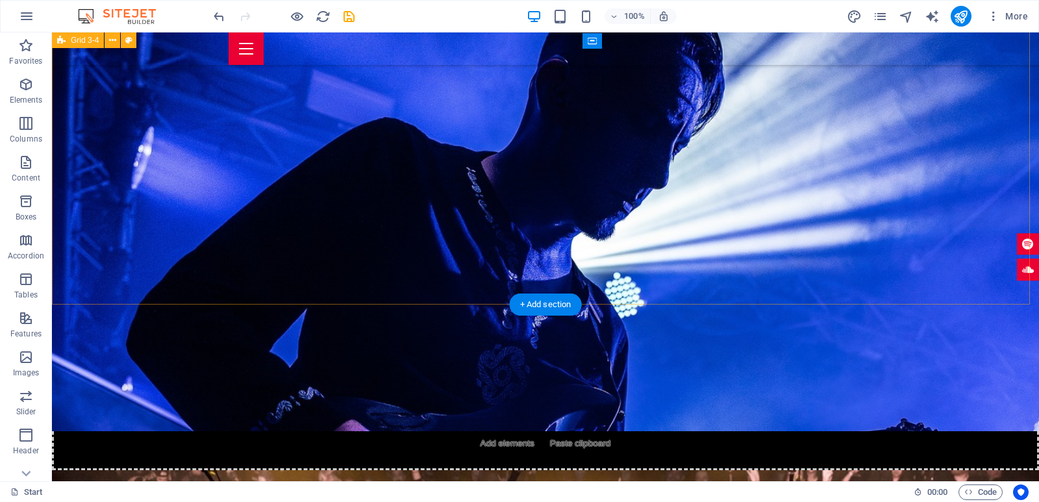
scroll to position [1395, 0]
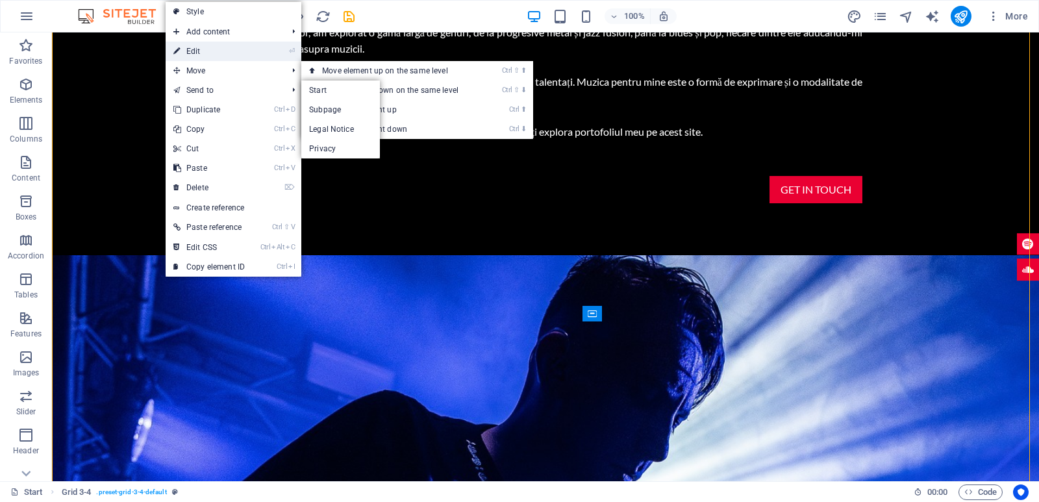
click at [240, 43] on link "⏎ Edit" at bounding box center [209, 51] width 87 height 19
select select "px"
select select "multiple-zigzags"
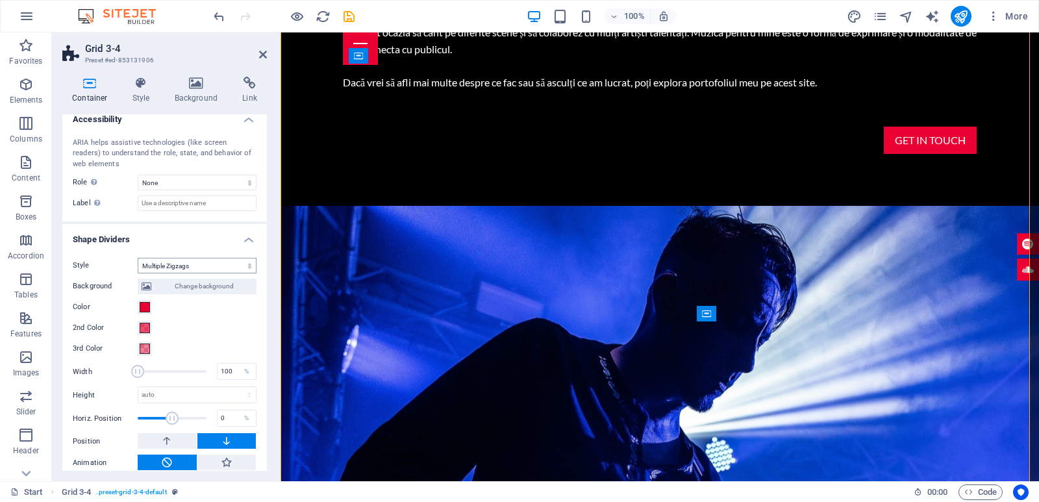
scroll to position [344, 0]
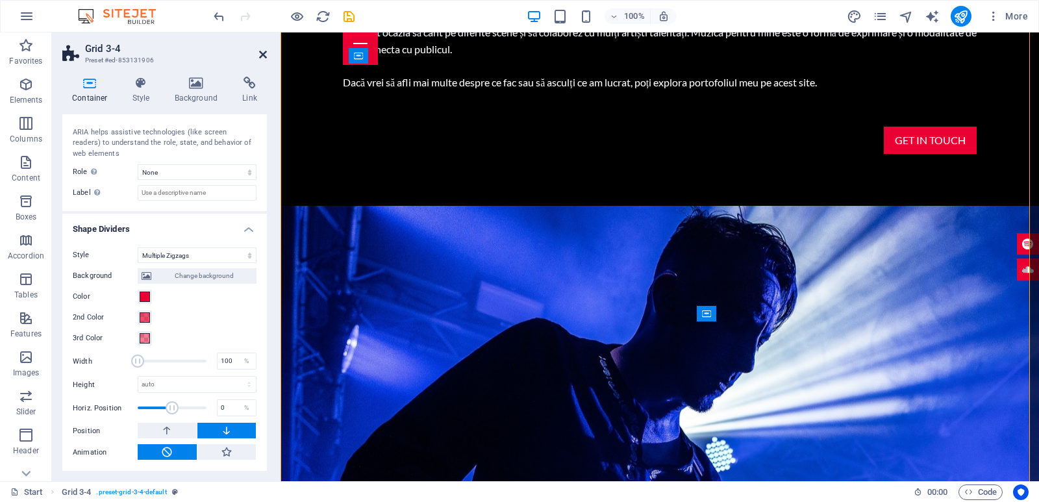
click at [266, 56] on icon at bounding box center [263, 54] width 8 height 10
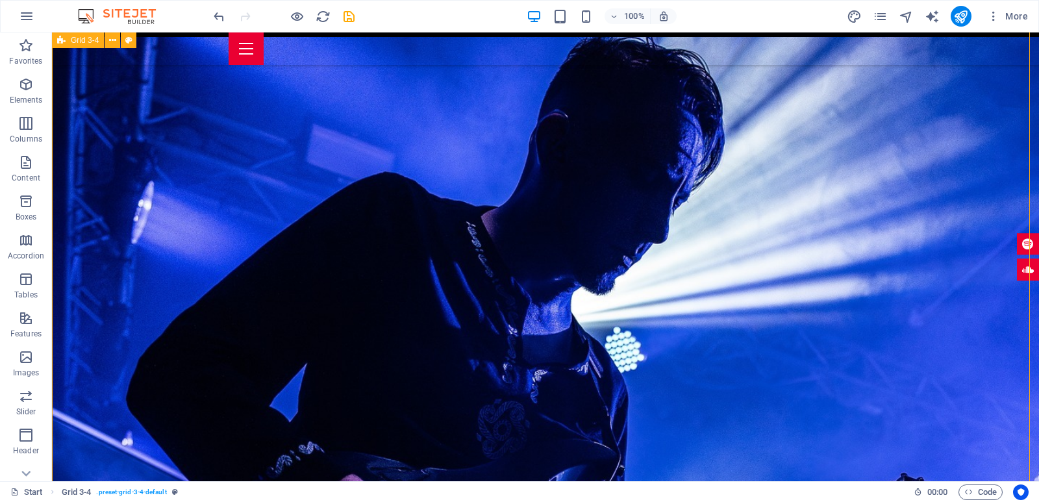
scroll to position [1463, 0]
